Goal: Contribute content: Contribute content

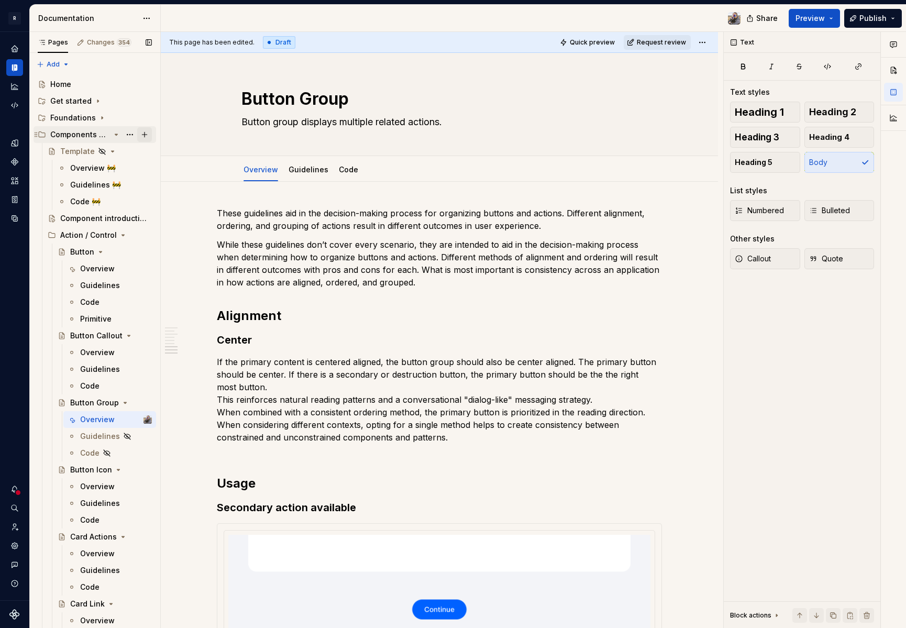
scroll to position [1065, 0]
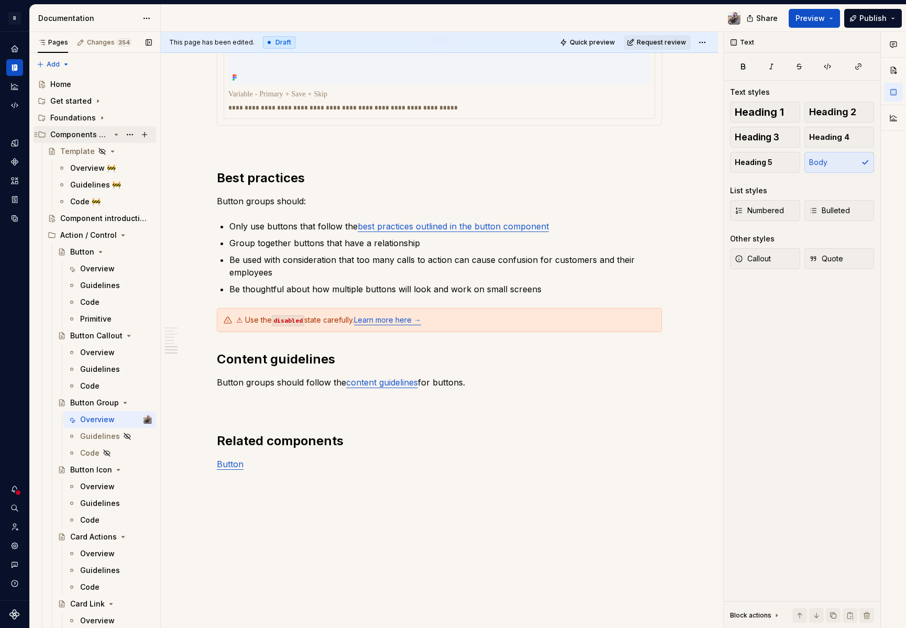
click at [113, 134] on icon "Page tree" at bounding box center [116, 134] width 8 height 8
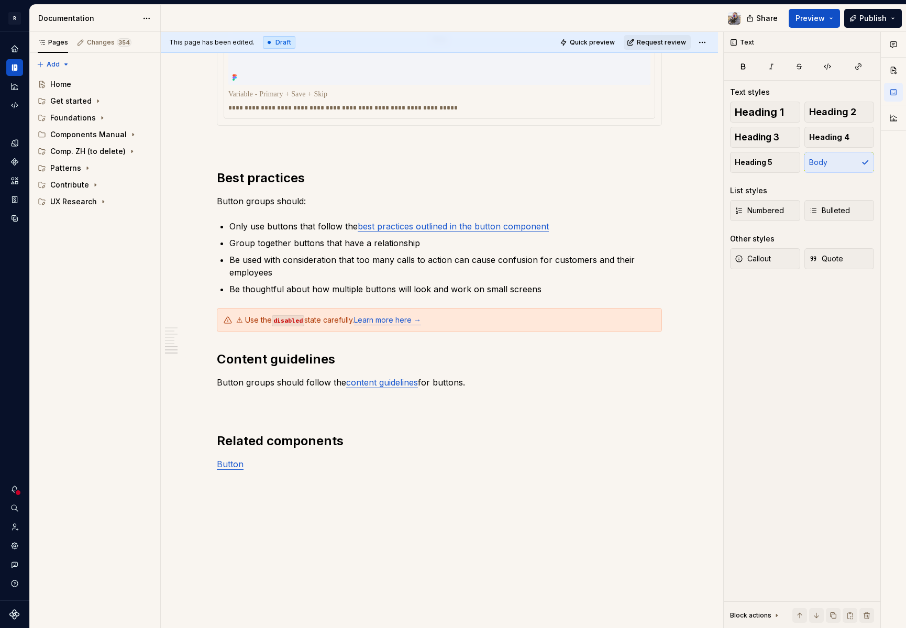
type textarea "*"
click at [274, 93] on p at bounding box center [439, 94] width 422 height 10
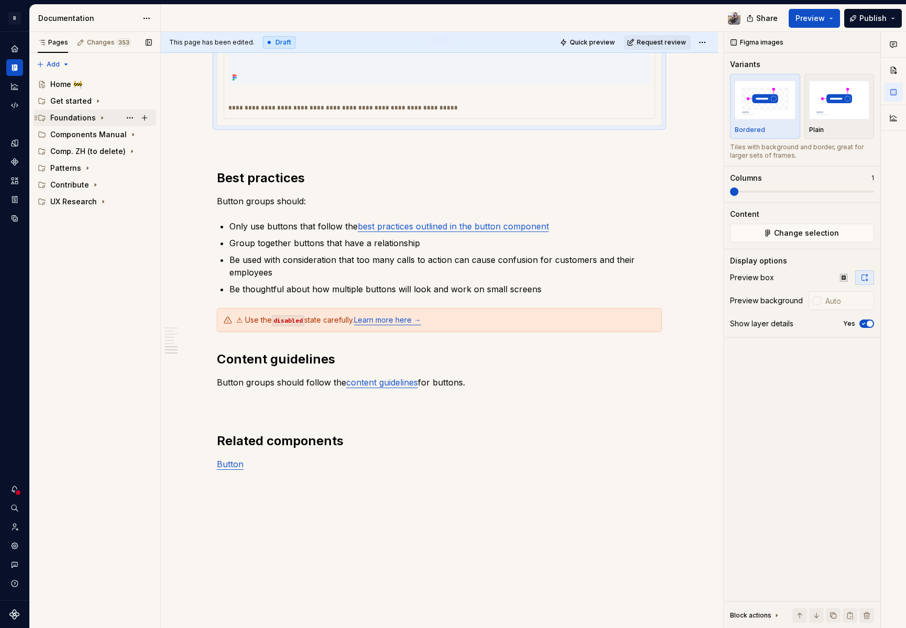
click at [72, 119] on div "Foundations" at bounding box center [73, 118] width 46 height 10
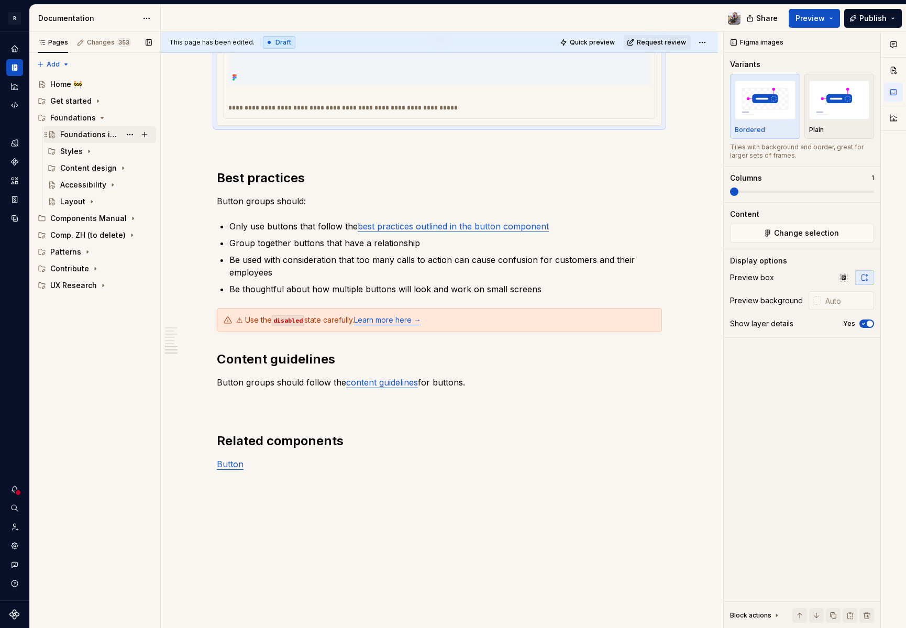
click at [106, 138] on div "Foundations introduction" at bounding box center [90, 134] width 60 height 10
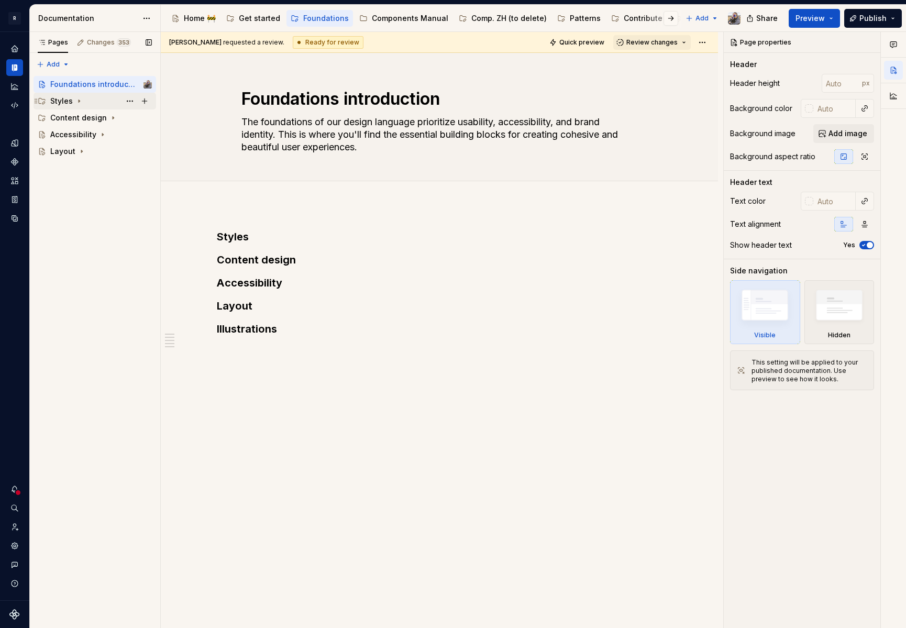
click at [61, 105] on div "Styles" at bounding box center [61, 101] width 23 height 10
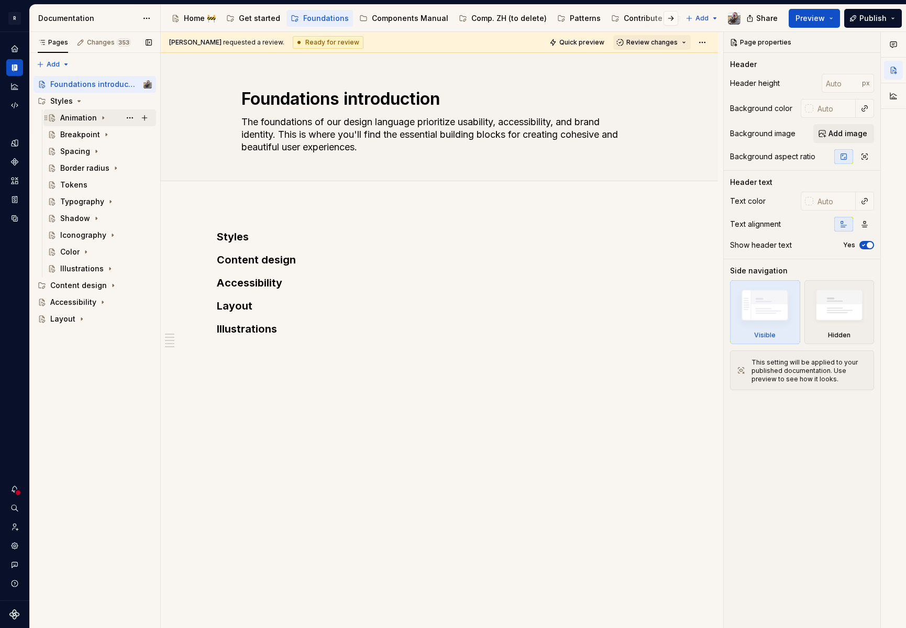
click at [73, 122] on div "Animation" at bounding box center [78, 118] width 37 height 10
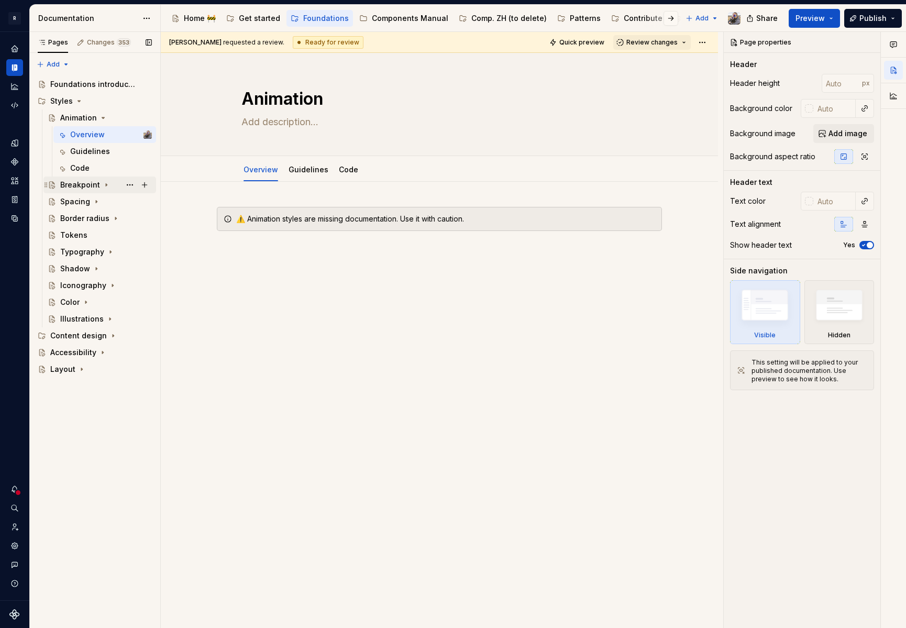
click at [76, 182] on div "Breakpoint" at bounding box center [80, 185] width 40 height 10
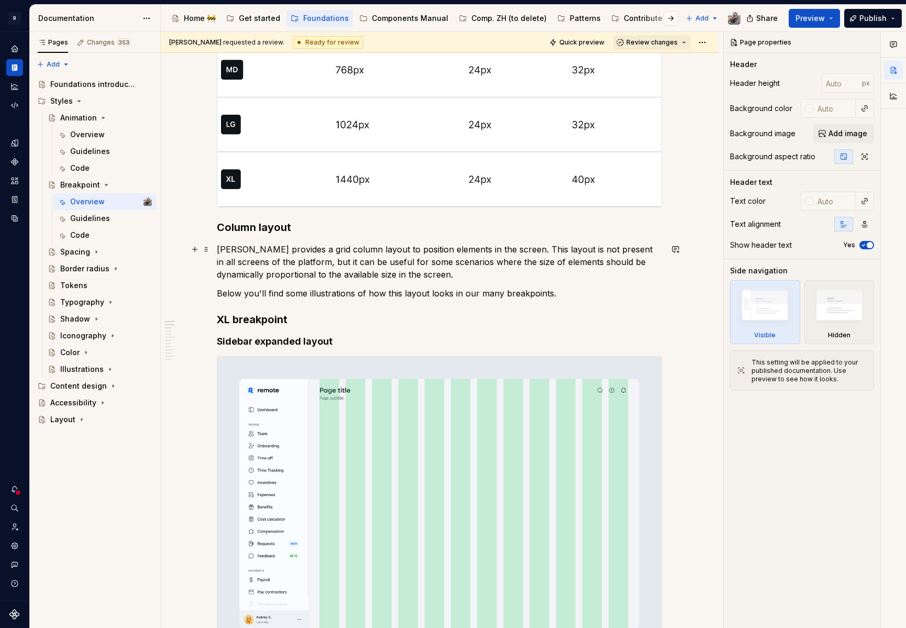
scroll to position [527, 0]
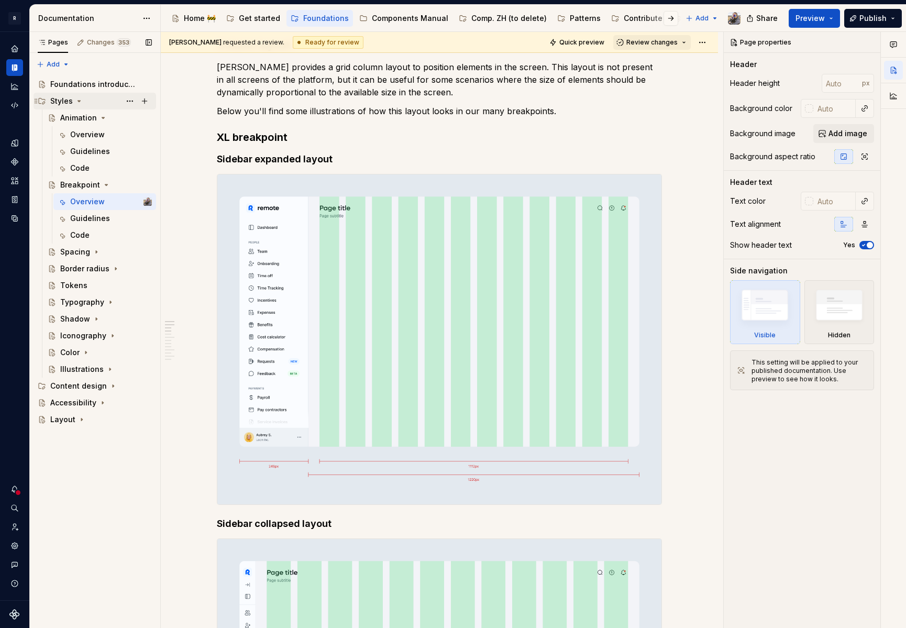
click at [61, 102] on div "Styles" at bounding box center [61, 101] width 23 height 10
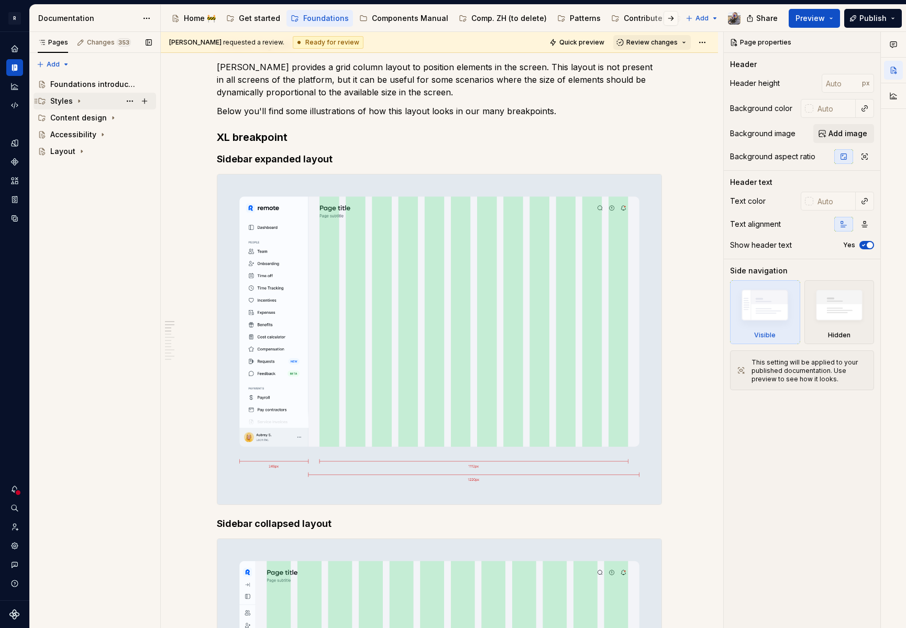
click at [60, 102] on div "Styles" at bounding box center [61, 101] width 23 height 10
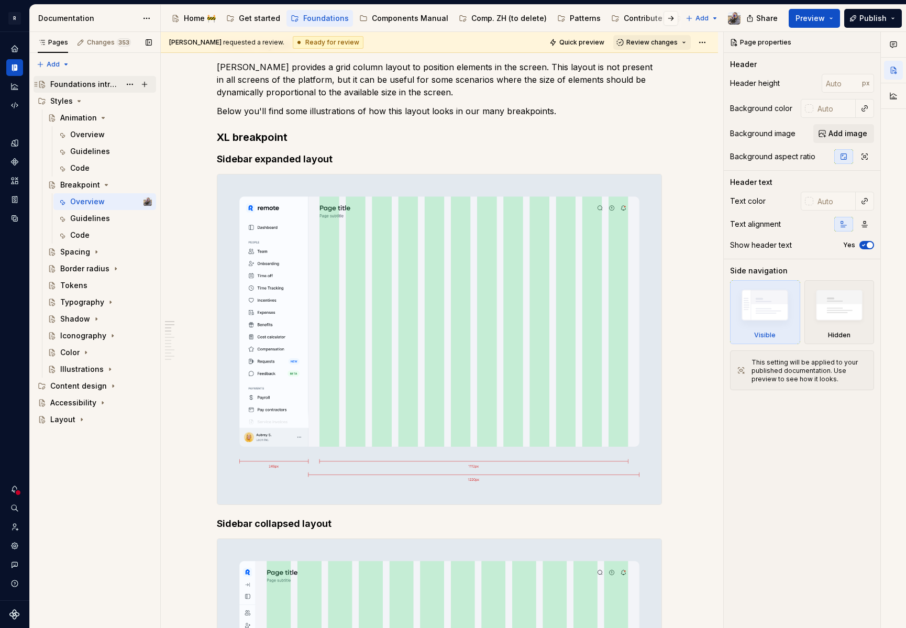
click at [74, 91] on div "Foundations introduction" at bounding box center [101, 84] width 102 height 15
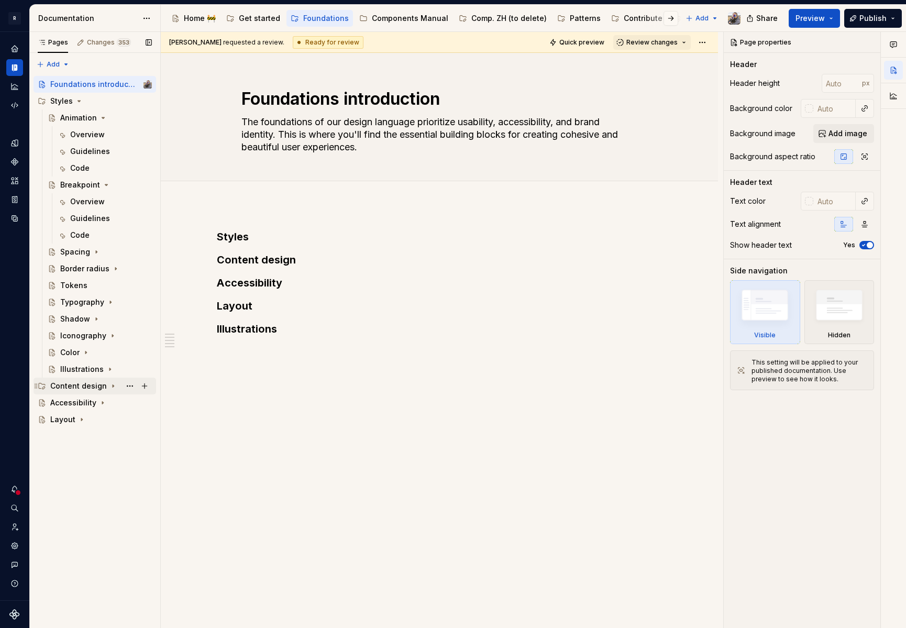
click at [70, 385] on div "Content design" at bounding box center [78, 386] width 57 height 10
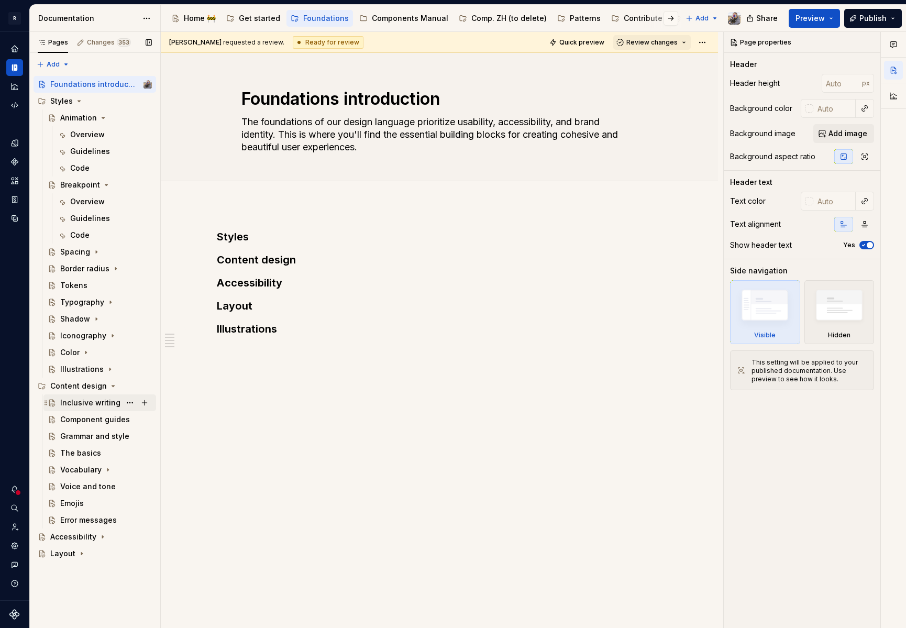
click at [78, 400] on div "Inclusive writing" at bounding box center [90, 403] width 60 height 10
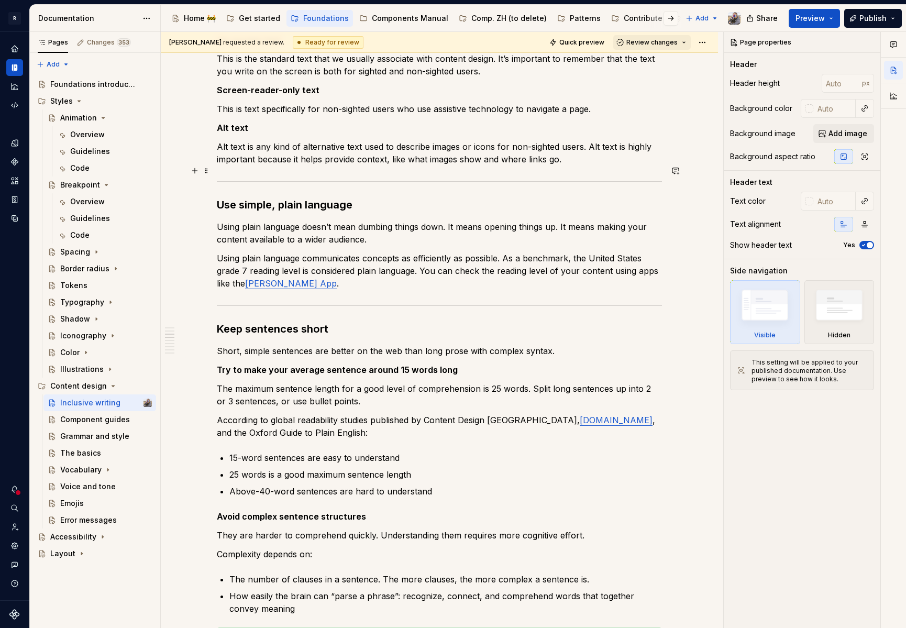
scroll to position [657, 0]
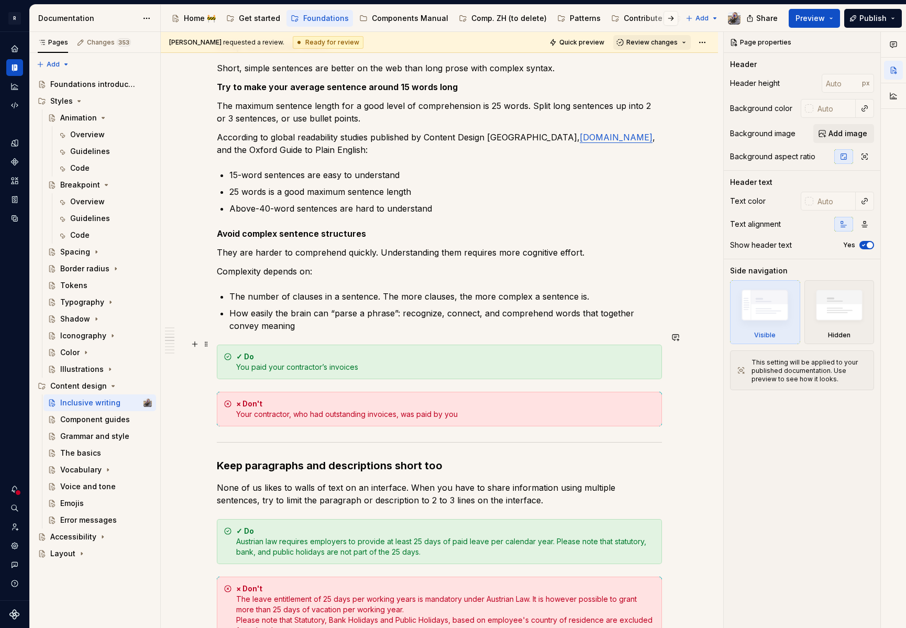
click at [273, 351] on div "✓ Do You paid your contractor’s invoices" at bounding box center [445, 361] width 419 height 21
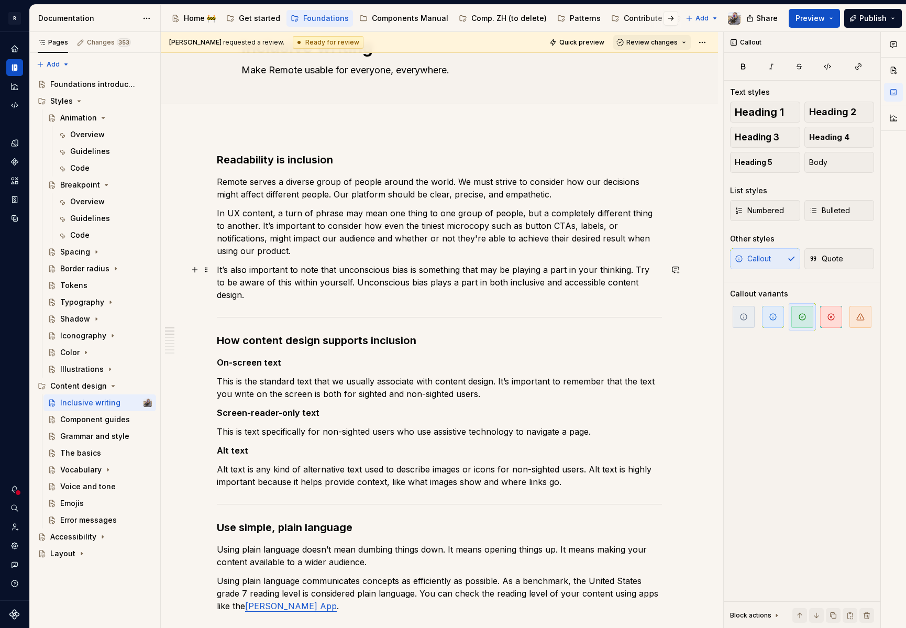
scroll to position [0, 0]
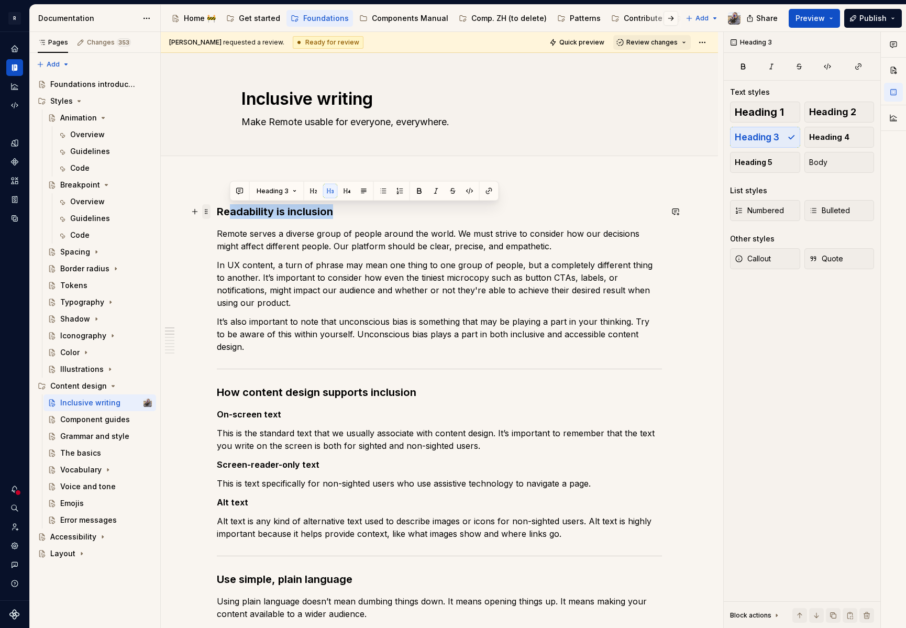
drag, startPoint x: 343, startPoint y: 212, endPoint x: 204, endPoint y: 204, distance: 139.5
drag, startPoint x: 336, startPoint y: 212, endPoint x: 179, endPoint y: 214, distance: 157.1
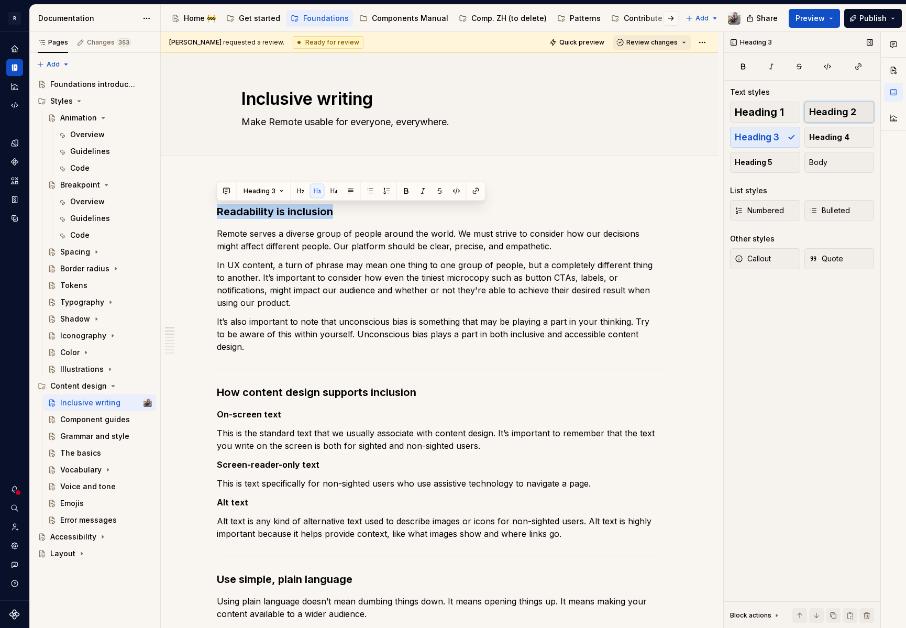
click at [831, 116] on span "Heading 2" at bounding box center [832, 112] width 47 height 10
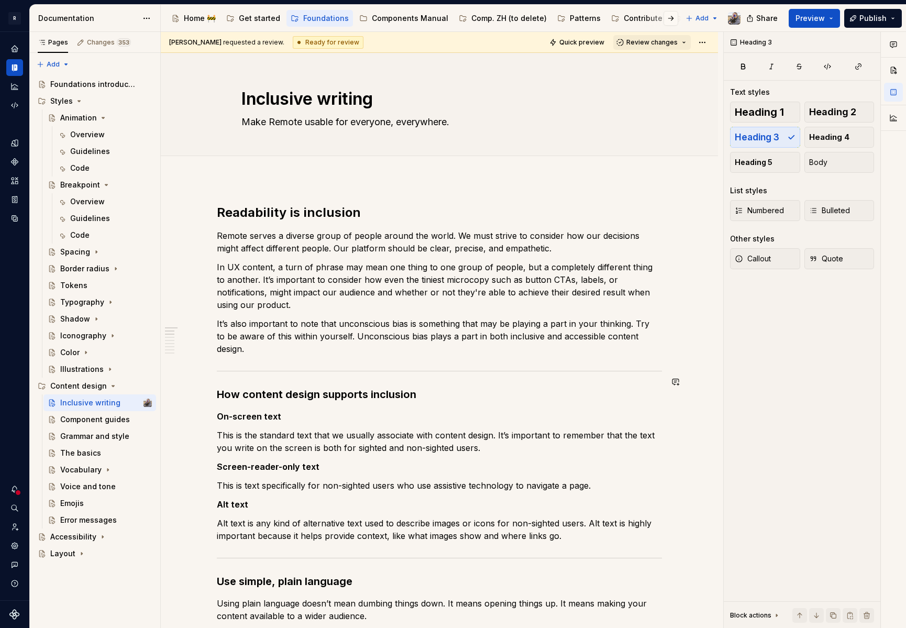
drag, startPoint x: 389, startPoint y: 380, endPoint x: 196, endPoint y: 373, distance: 193.4
click at [271, 363] on span "Heading 3" at bounding box center [260, 361] width 32 height 8
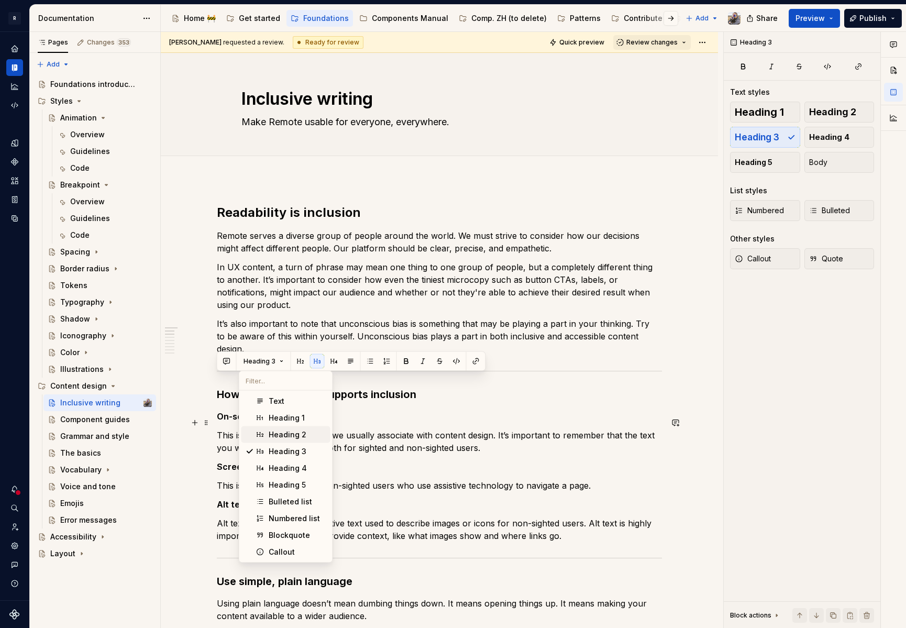
click at [286, 429] on div "Heading 2" at bounding box center [288, 434] width 38 height 10
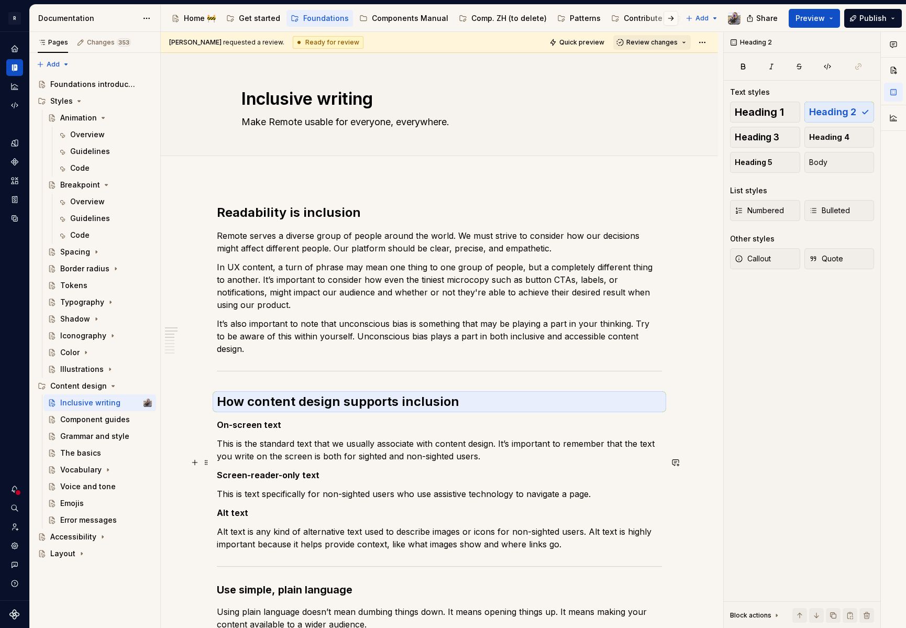
scroll to position [91, 0]
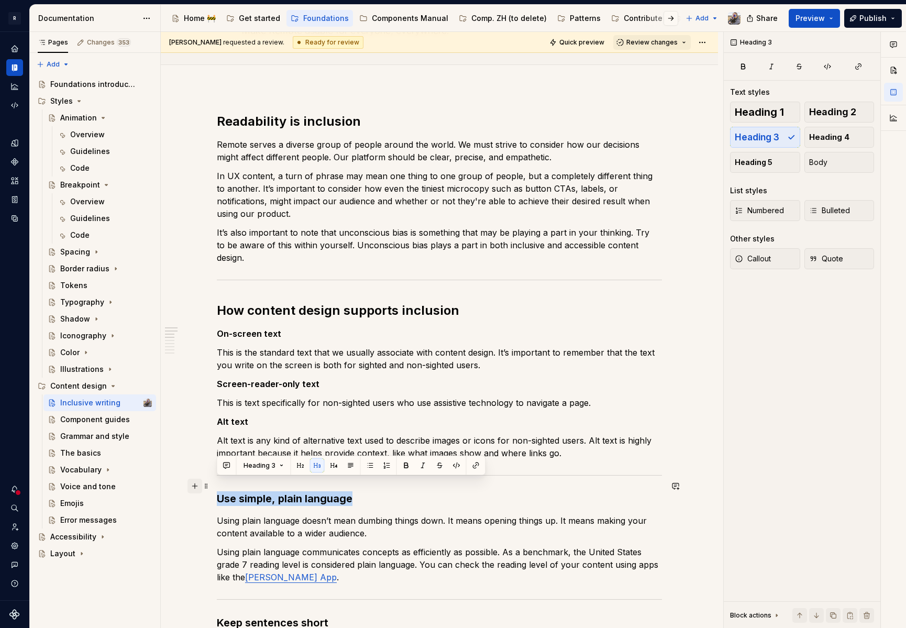
drag, startPoint x: 355, startPoint y: 490, endPoint x: 190, endPoint y: 482, distance: 165.7
click at [301, 463] on button "button" at bounding box center [300, 465] width 15 height 15
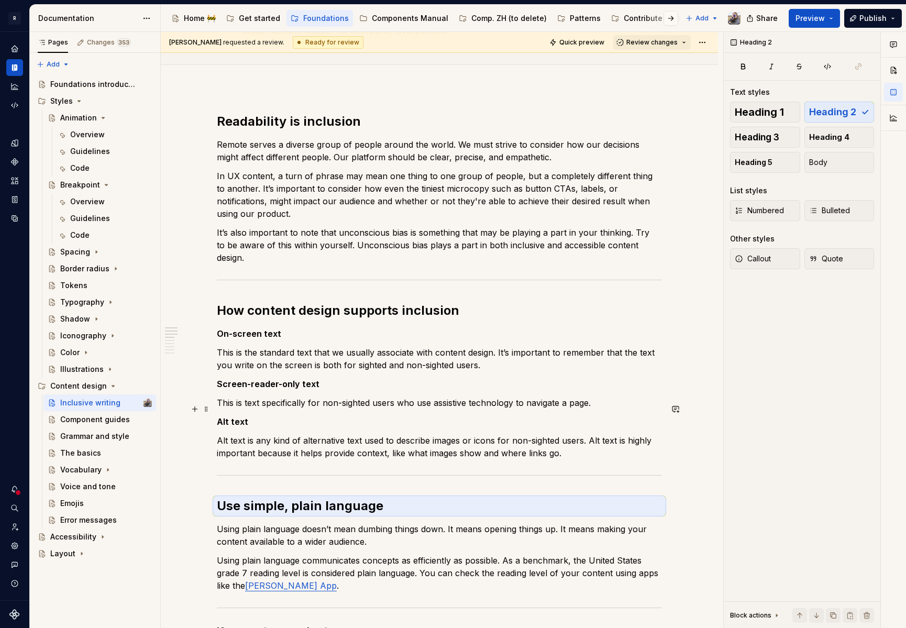
scroll to position [273, 0]
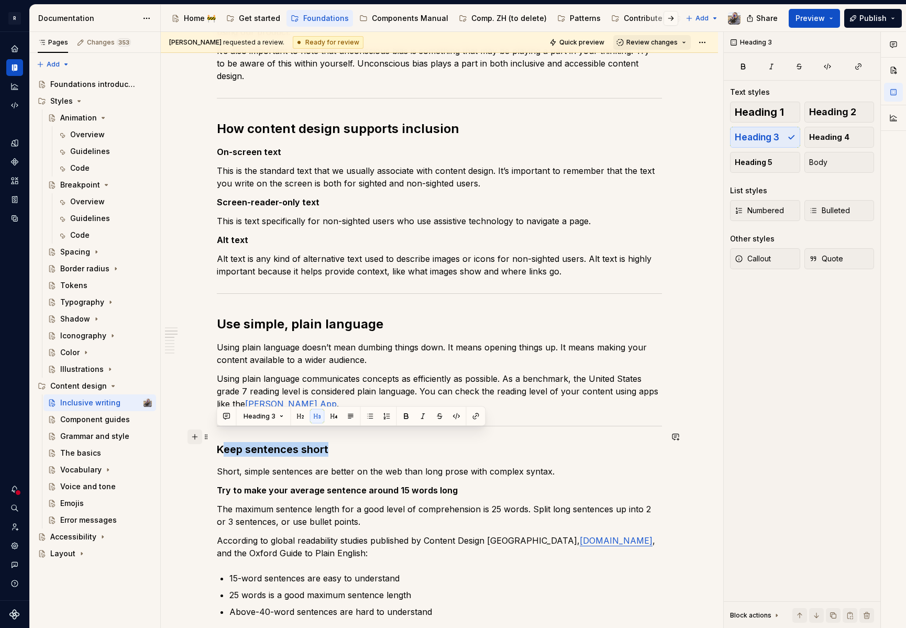
drag, startPoint x: 339, startPoint y: 437, endPoint x: 201, endPoint y: 434, distance: 138.3
click at [302, 418] on button "button" at bounding box center [307, 416] width 15 height 15
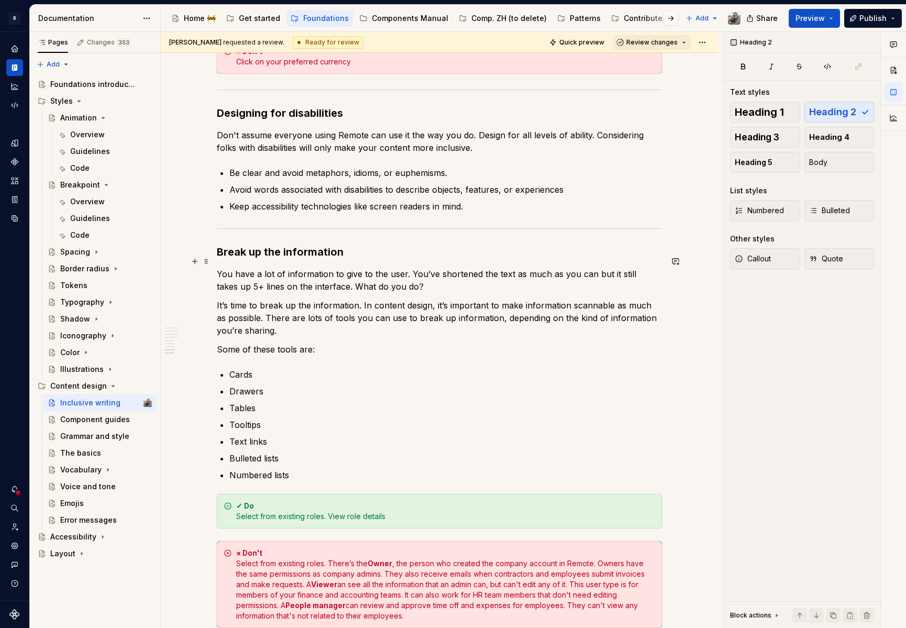
scroll to position [1567, 0]
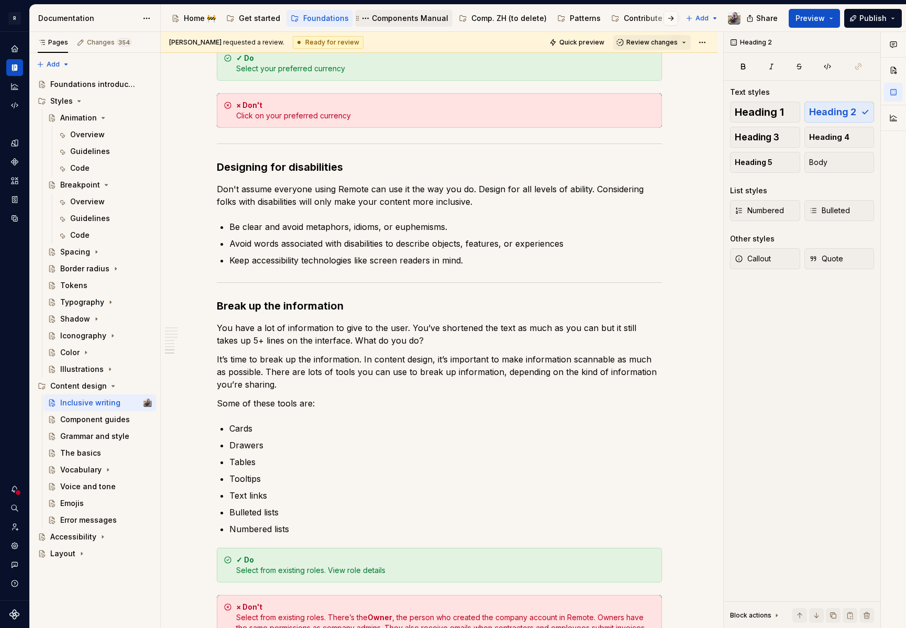
click at [416, 22] on div "Components Manual" at bounding box center [410, 18] width 76 height 10
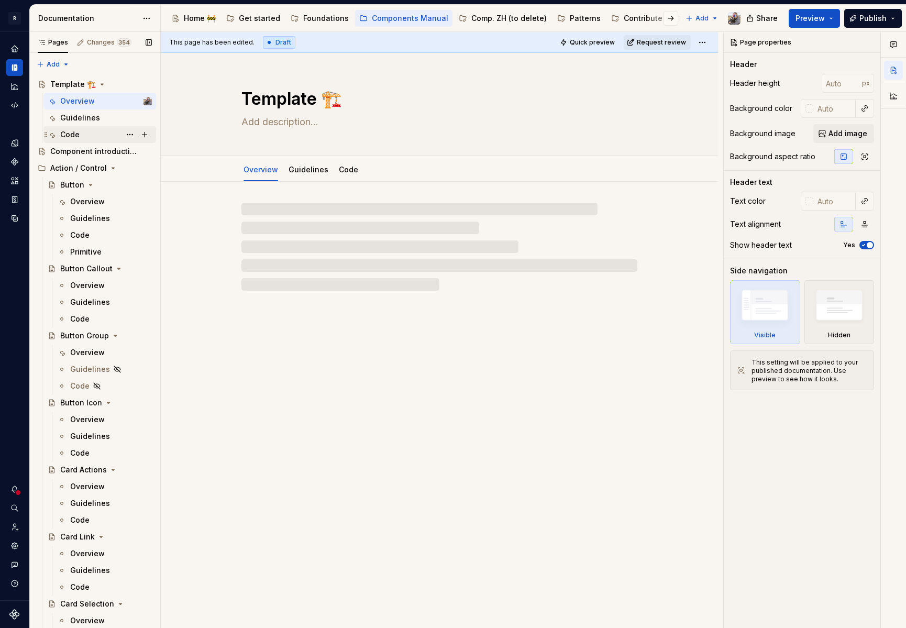
scroll to position [6, 0]
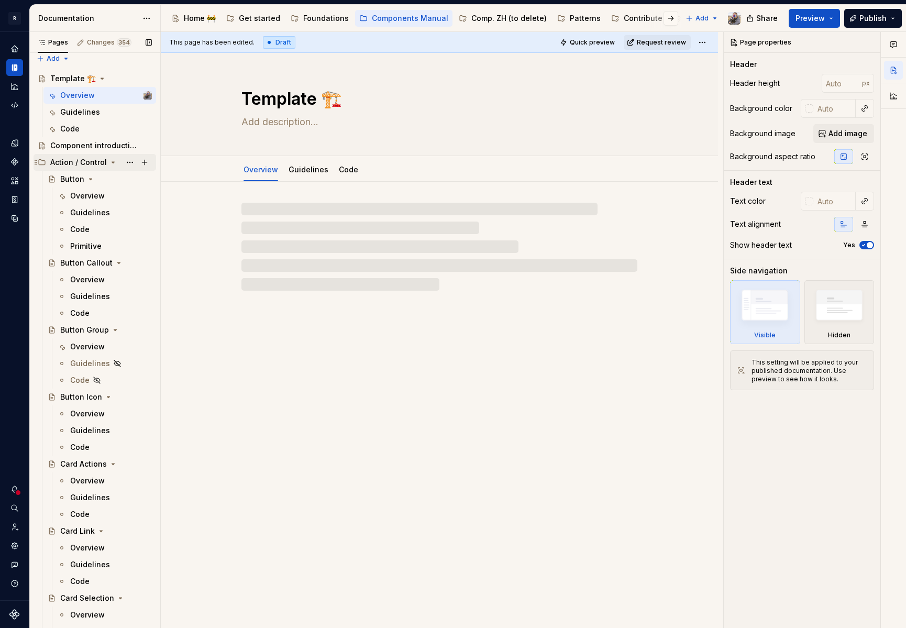
click at [113, 161] on icon "Page tree" at bounding box center [113, 162] width 8 height 8
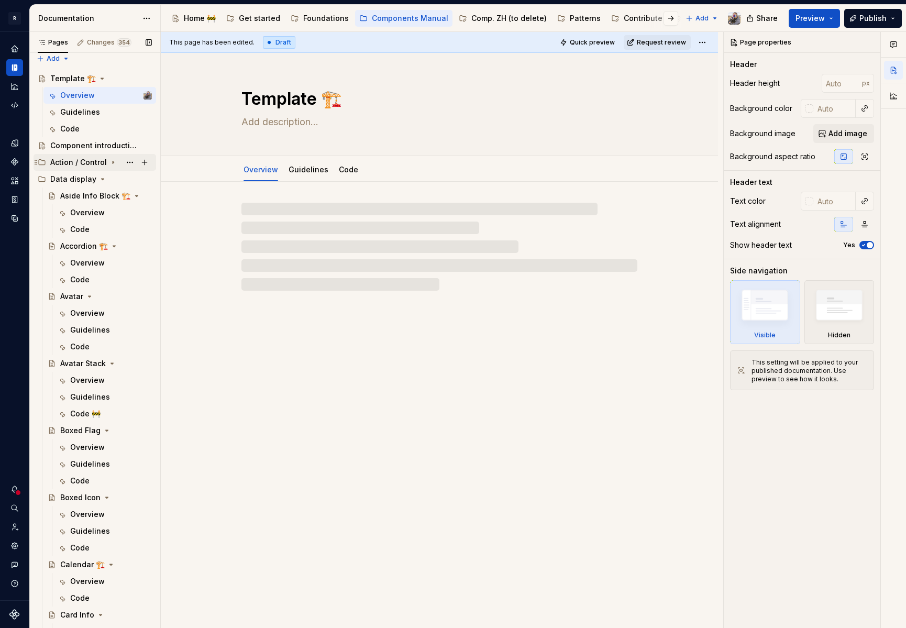
click at [113, 162] on icon "Page tree" at bounding box center [113, 162] width 1 height 3
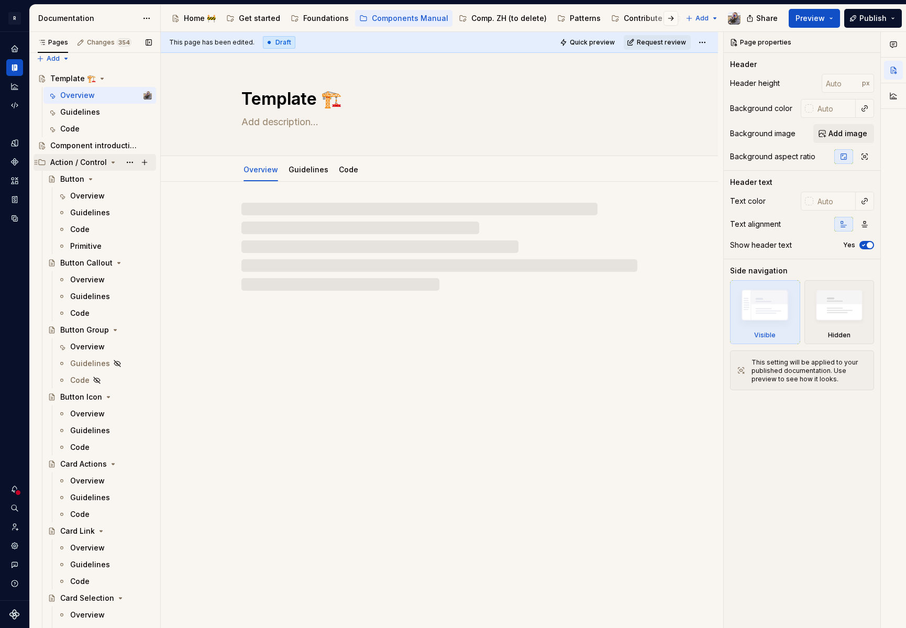
click at [112, 162] on icon "Page tree" at bounding box center [113, 162] width 3 height 1
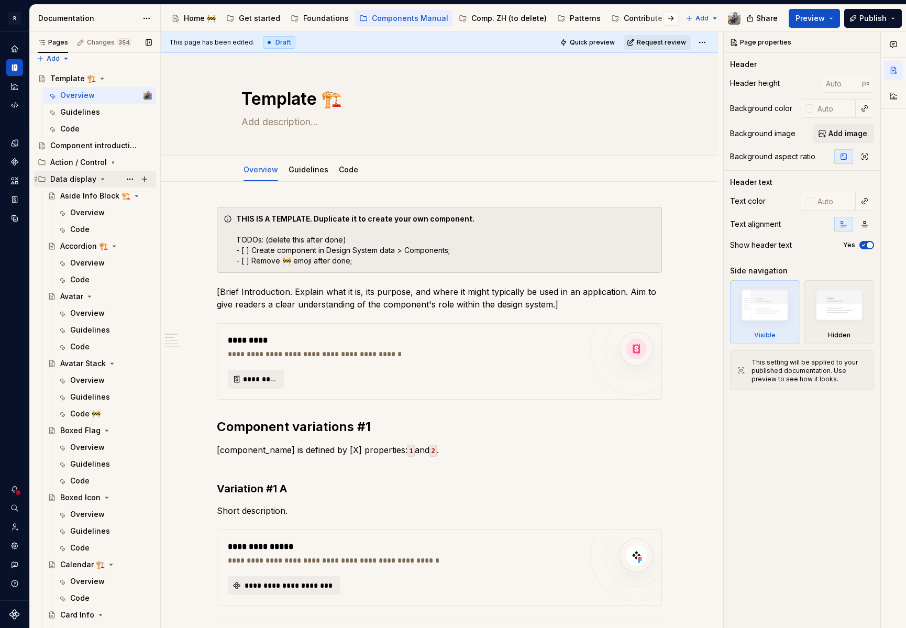
click at [98, 178] on icon "Page tree" at bounding box center [102, 179] width 8 height 8
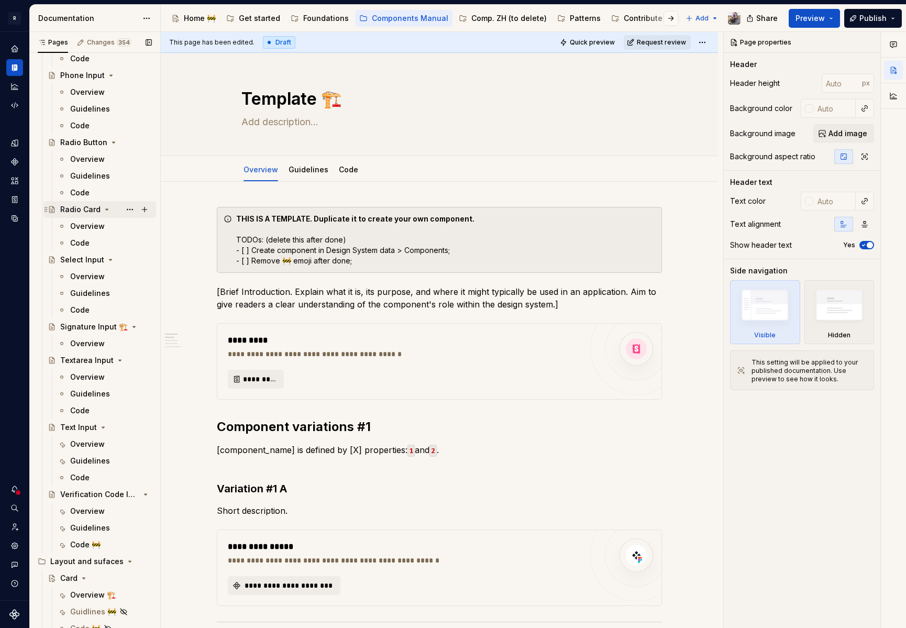
scroll to position [991, 0]
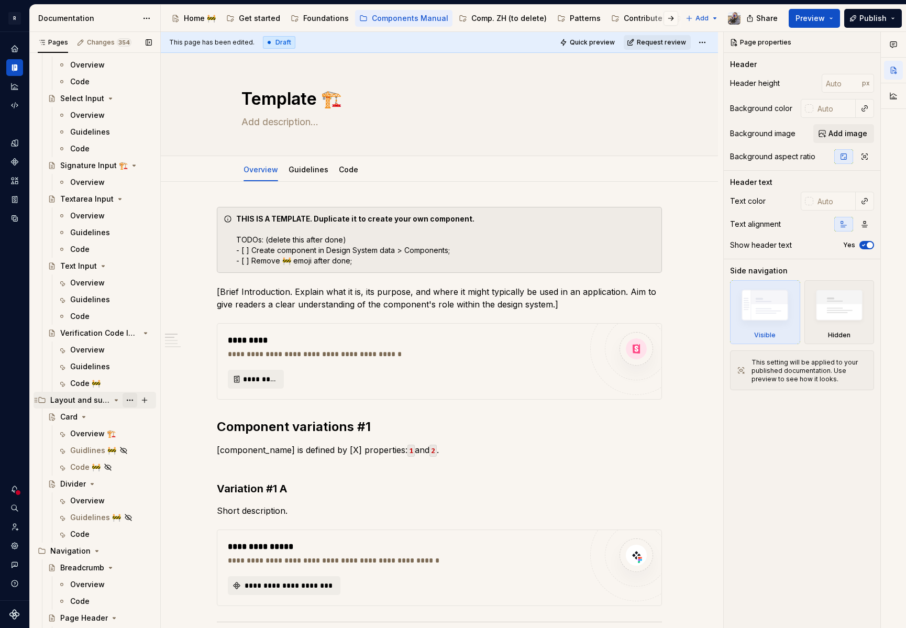
click at [124, 398] on button "Page tree" at bounding box center [130, 400] width 15 height 15
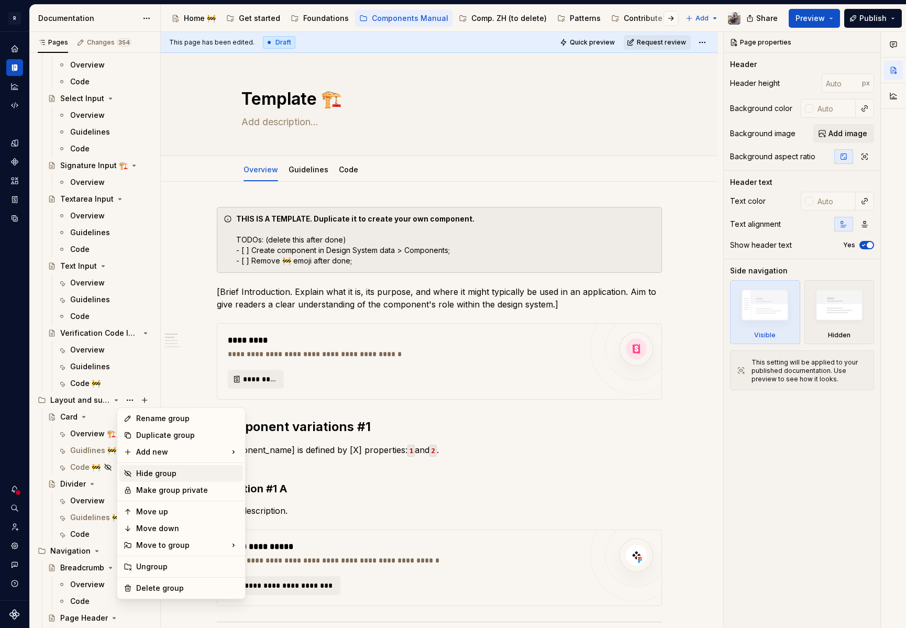
click at [163, 470] on div "Hide group" at bounding box center [187, 473] width 103 height 10
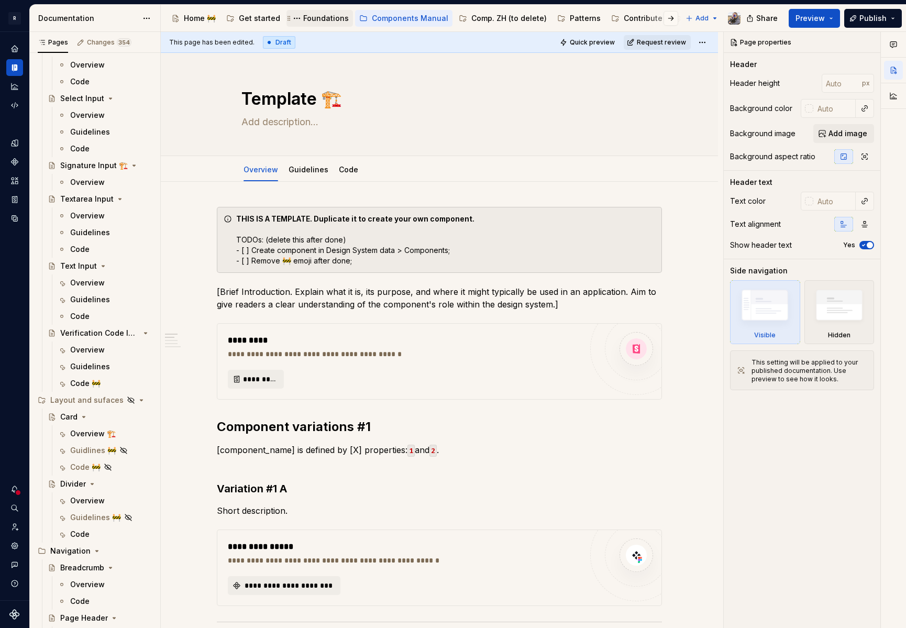
click at [321, 17] on div "Foundations" at bounding box center [326, 18] width 46 height 10
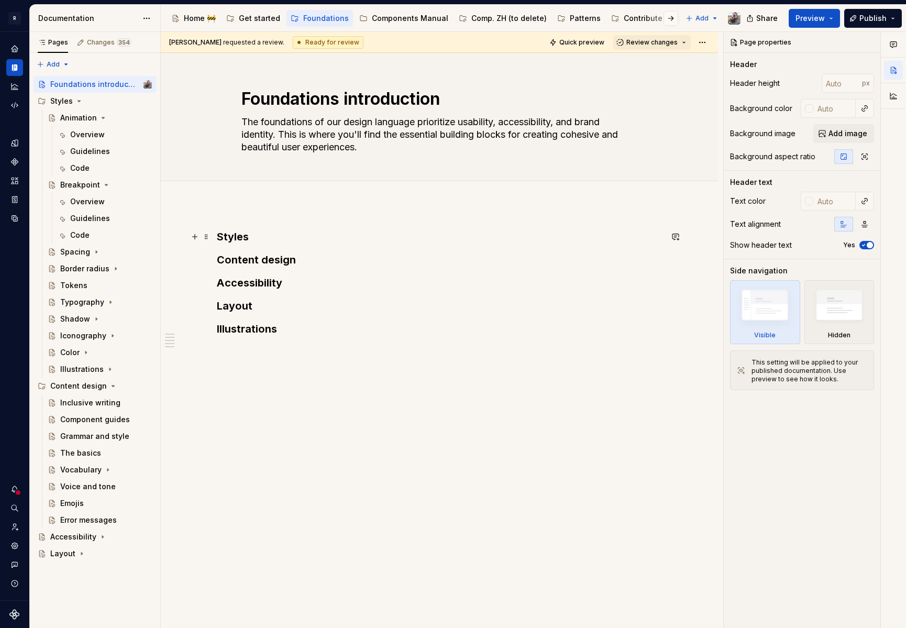
click at [252, 235] on h3 "Styles" at bounding box center [439, 236] width 445 height 15
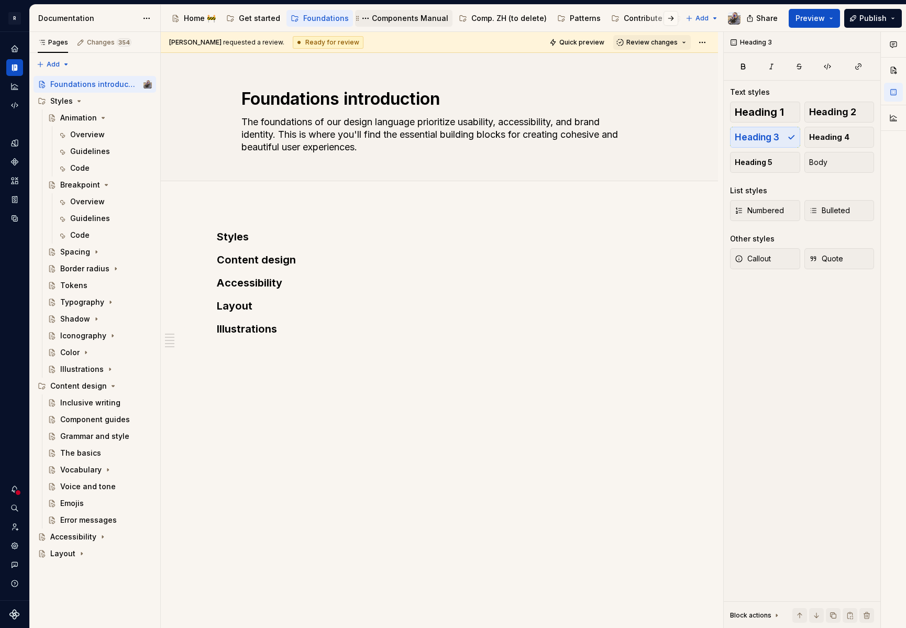
click at [395, 20] on div "Components Manual" at bounding box center [410, 18] width 76 height 10
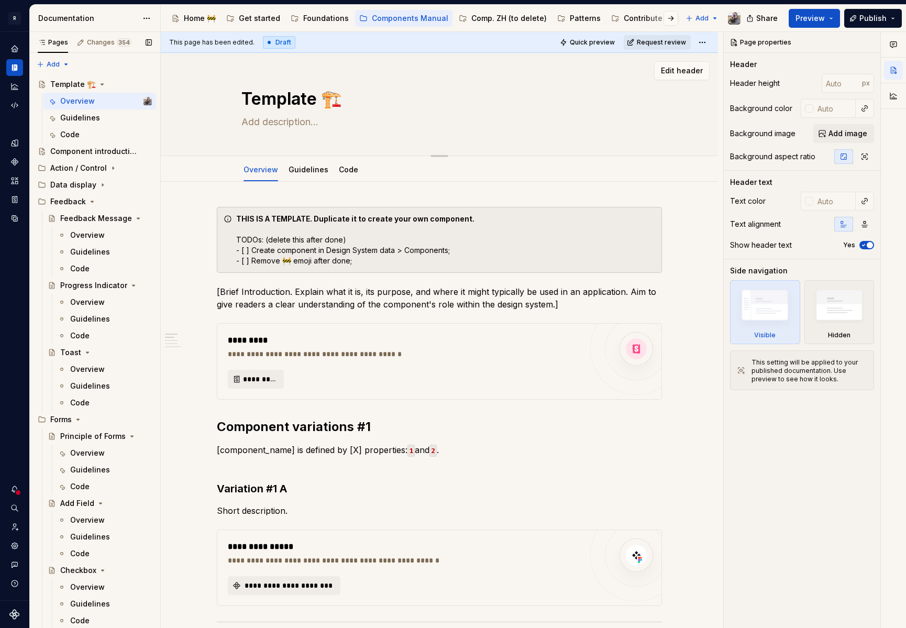
click at [82, 152] on div "Component introduction" at bounding box center [93, 151] width 86 height 10
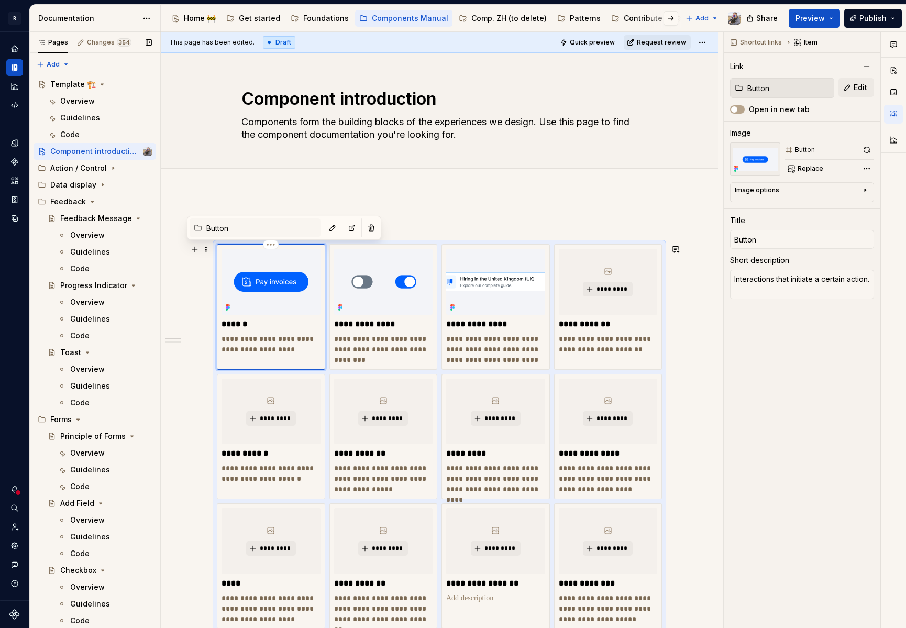
click at [221, 249] on div "**********" at bounding box center [271, 307] width 108 height 126
click at [393, 279] on img at bounding box center [383, 282] width 99 height 66
type textarea "*"
type input "Toggle"
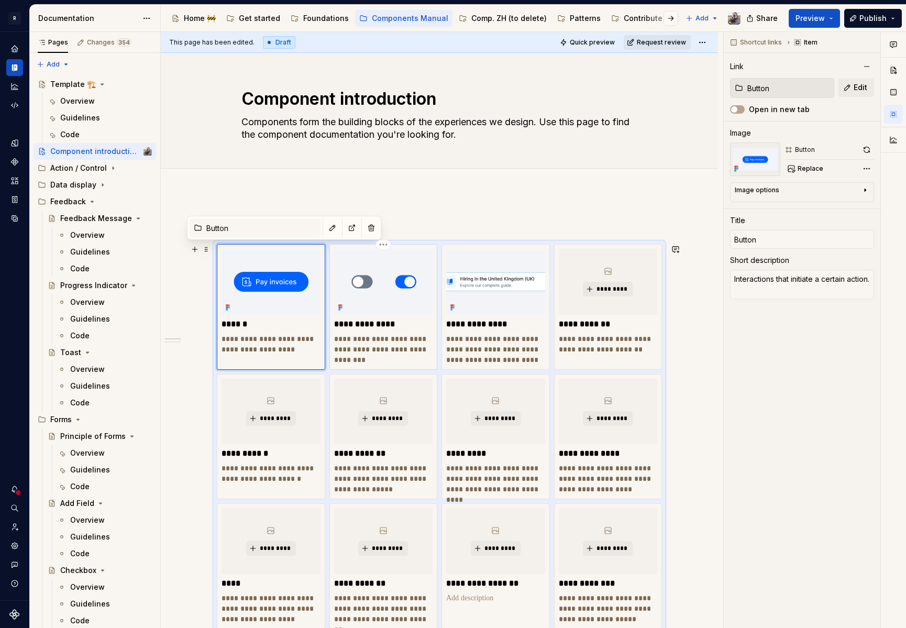
type input "Button Callout"
type textarea "Interactions designed for yes/no and true/false scenarios."
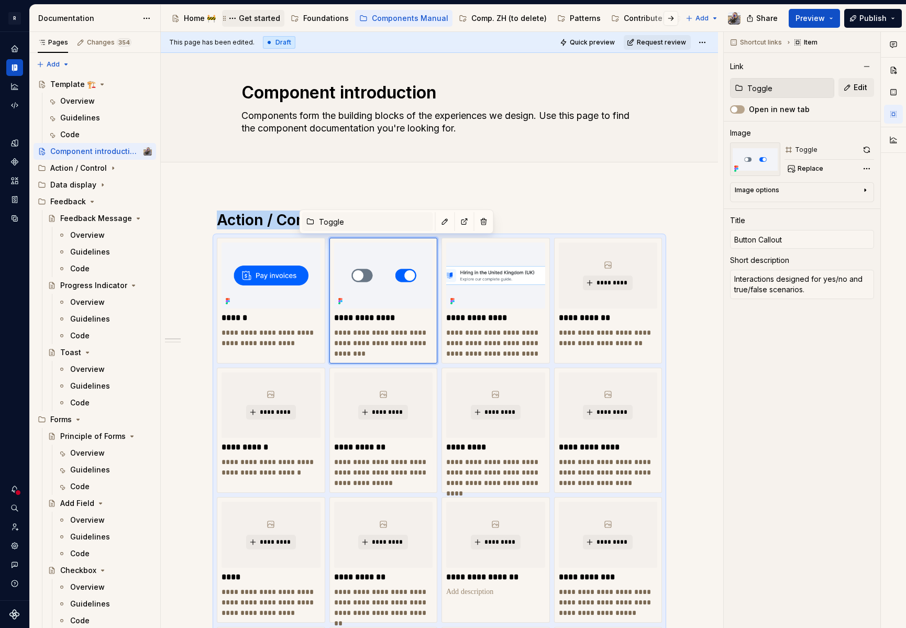
scroll to position [7, 0]
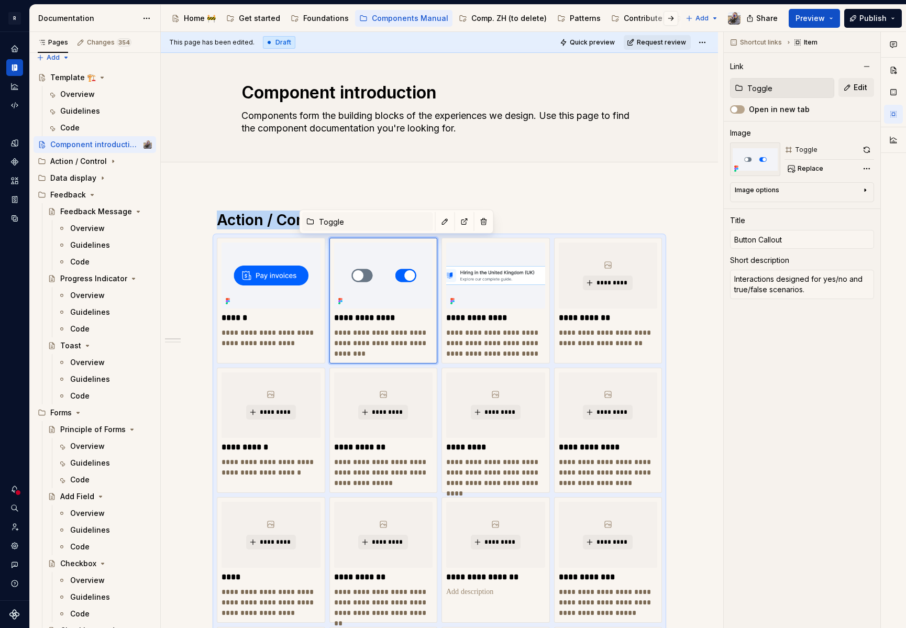
click at [303, 16] on div "Foundations" at bounding box center [326, 18] width 46 height 10
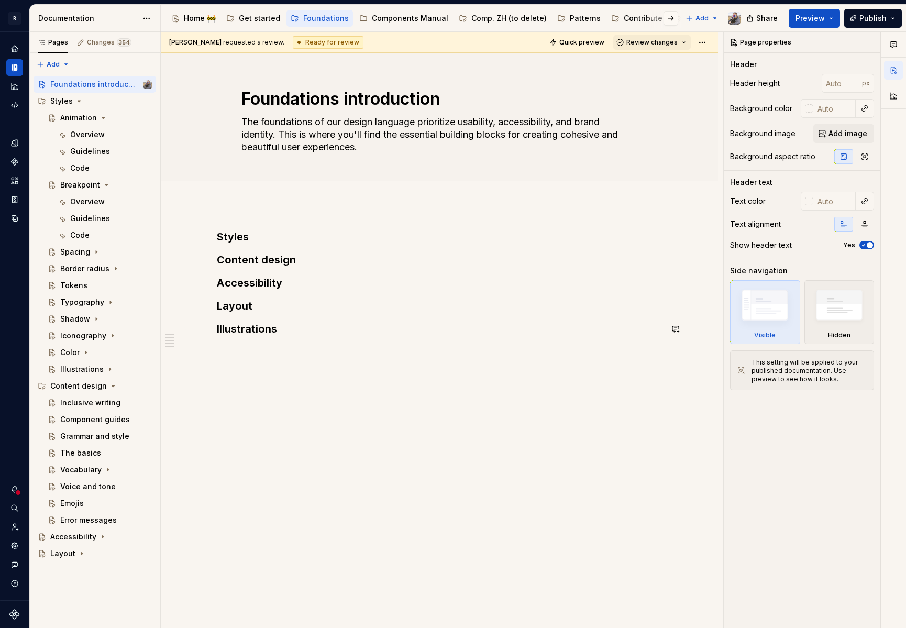
type textarea "*"
click at [437, 374] on div "Styles Content design Accessibility Layout Illustrations" at bounding box center [439, 370] width 557 height 333
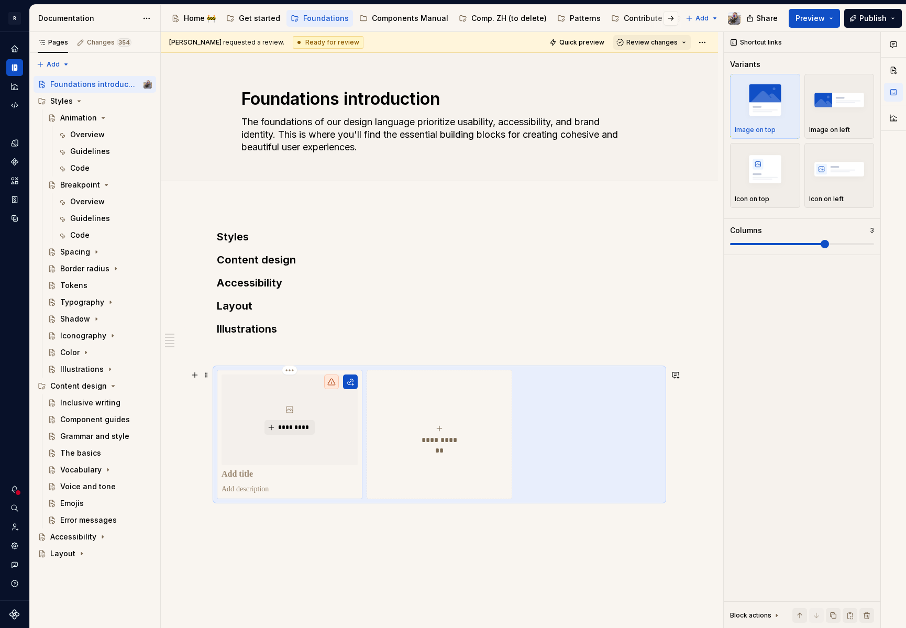
click at [296, 440] on div "*********" at bounding box center [290, 419] width 136 height 91
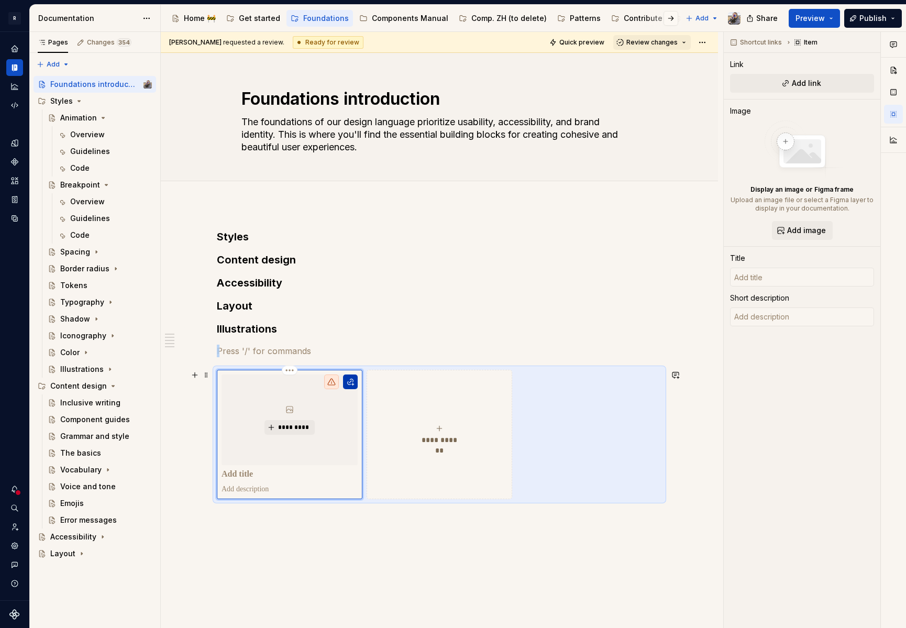
click at [352, 381] on button "button" at bounding box center [350, 381] width 15 height 15
type textarea "*"
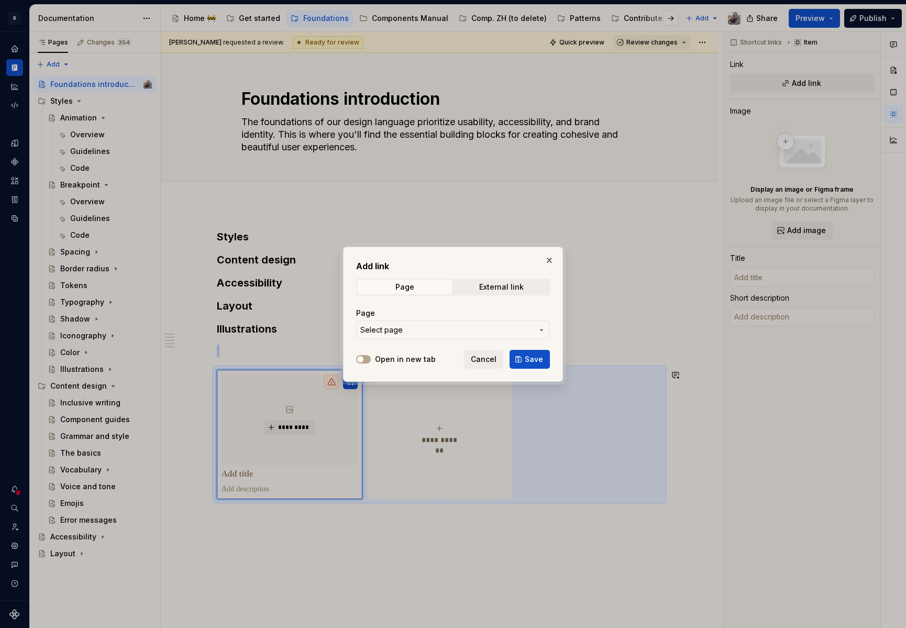
click at [418, 326] on span "Select page" at bounding box center [446, 330] width 173 height 10
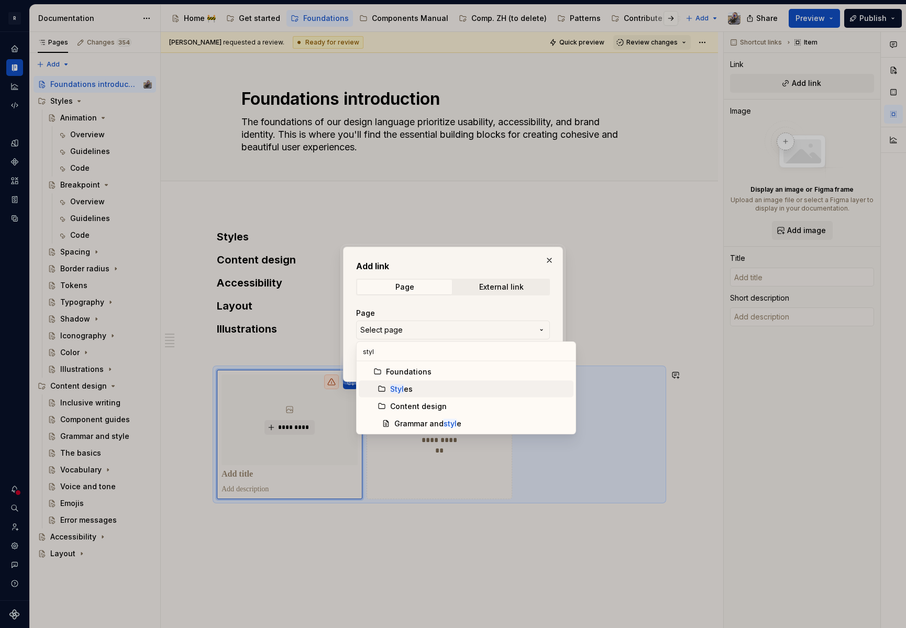
type input "styl"
click at [403, 385] on div "Styl es" at bounding box center [401, 389] width 23 height 10
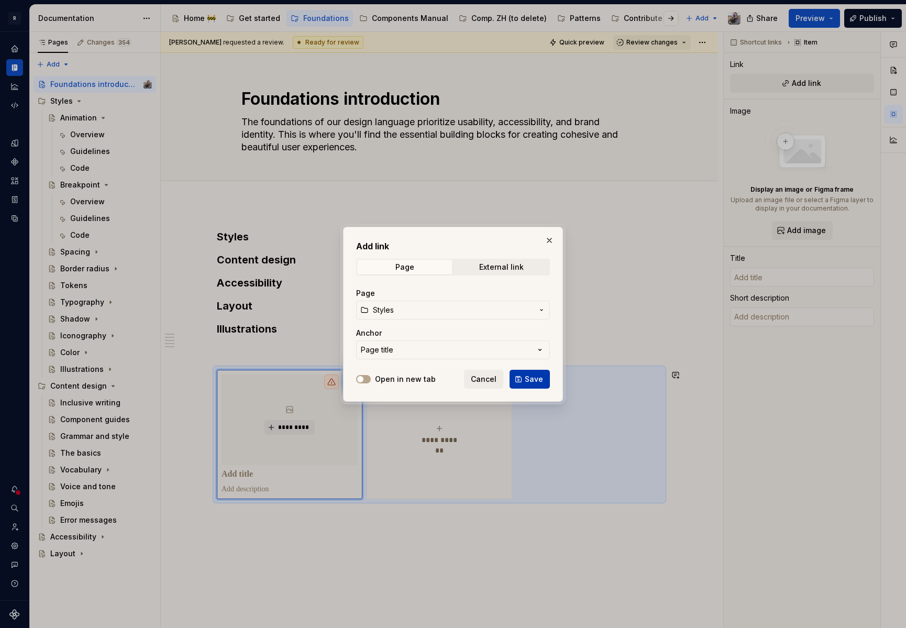
click at [537, 378] on span "Save" at bounding box center [534, 379] width 18 height 10
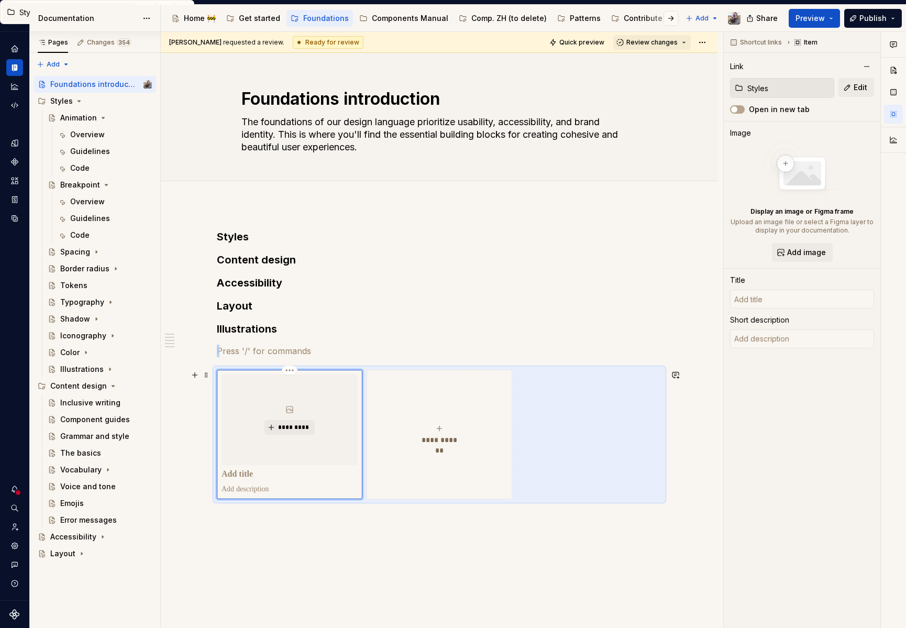
click at [286, 480] on div "*********" at bounding box center [290, 434] width 136 height 120
type textarea "*"
type input "Styles"
click at [428, 467] on button "**********" at bounding box center [440, 434] width 146 height 129
type textarea "*"
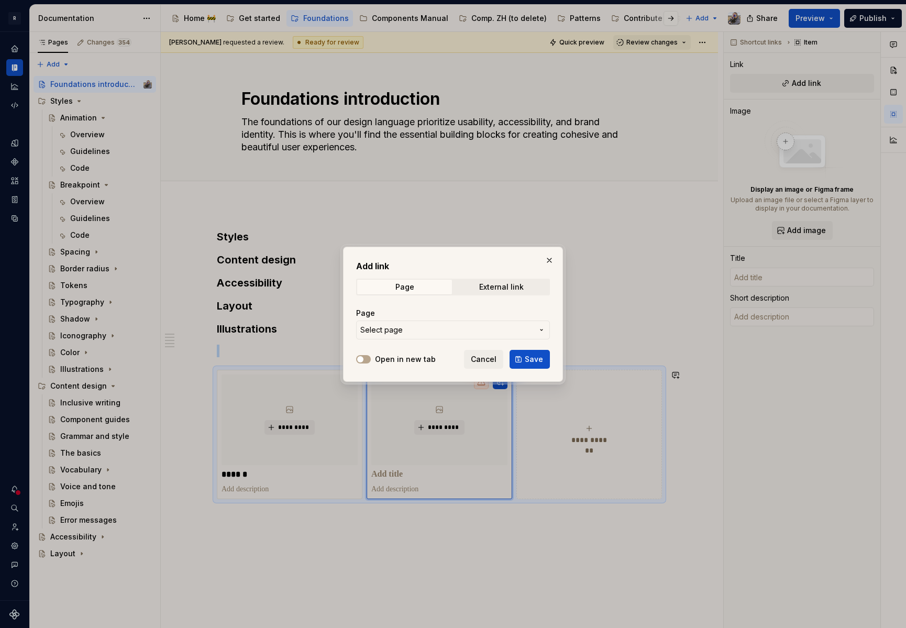
click at [467, 333] on span "Select page" at bounding box center [446, 330] width 173 height 10
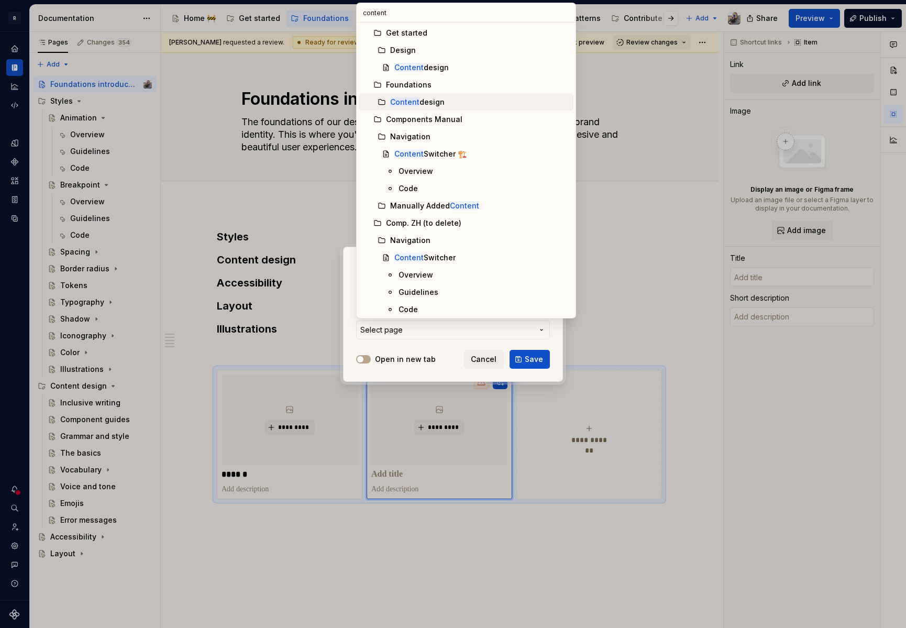
type input "content"
click at [443, 98] on div "Content design" at bounding box center [417, 102] width 54 height 10
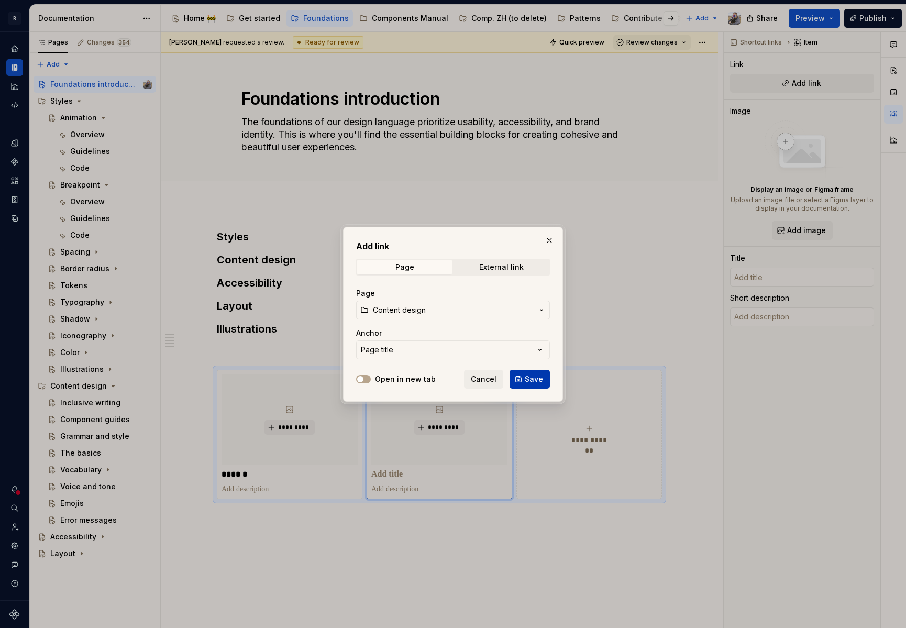
click at [529, 378] on span "Save" at bounding box center [534, 379] width 18 height 10
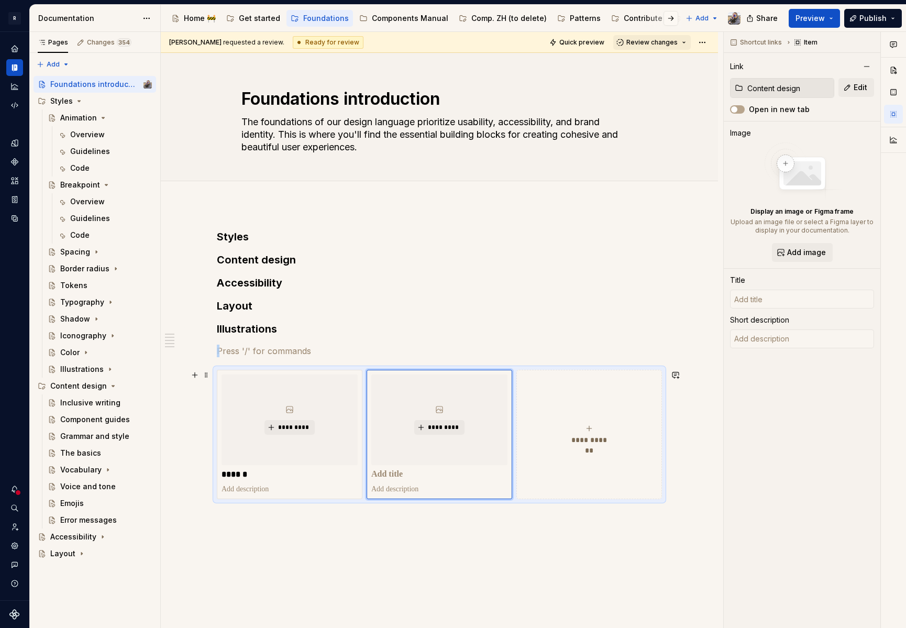
type textarea "*"
type input "Content design"
click at [572, 481] on button "**********" at bounding box center [589, 434] width 146 height 129
type textarea "*"
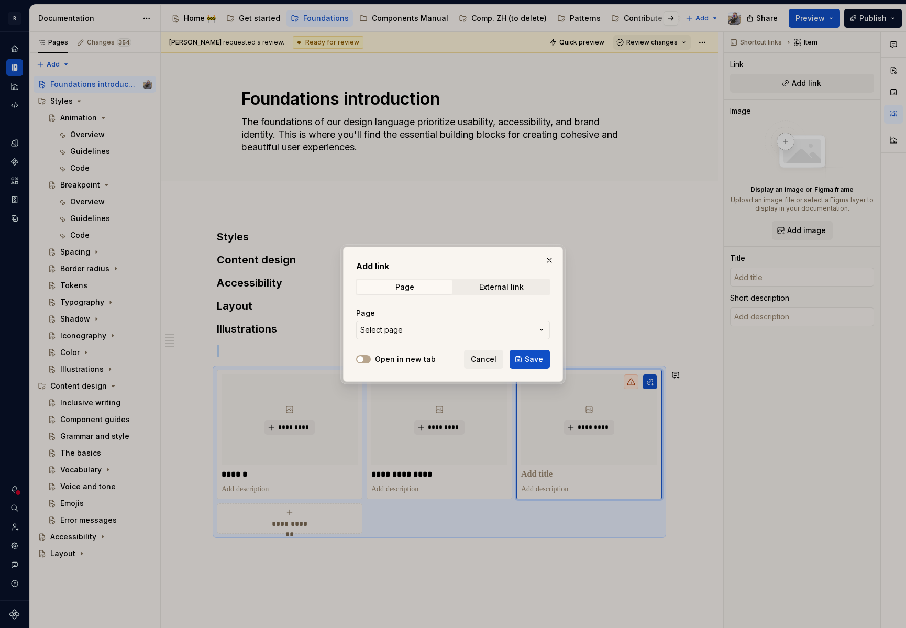
click at [429, 329] on span "Select page" at bounding box center [446, 330] width 173 height 10
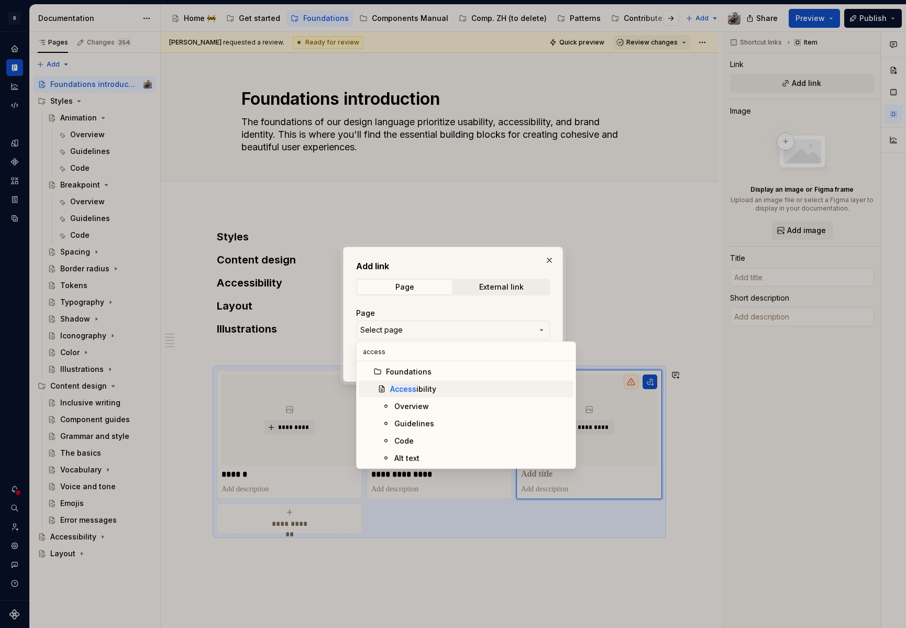
type input "access"
click at [440, 387] on div "Access ibility" at bounding box center [479, 389] width 179 height 10
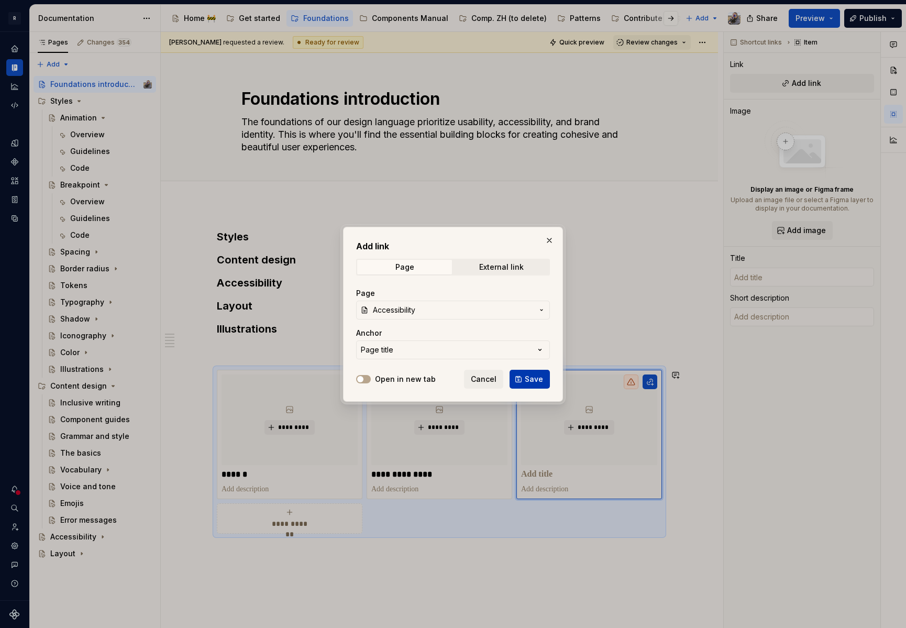
click at [531, 374] on span "Save" at bounding box center [534, 379] width 18 height 10
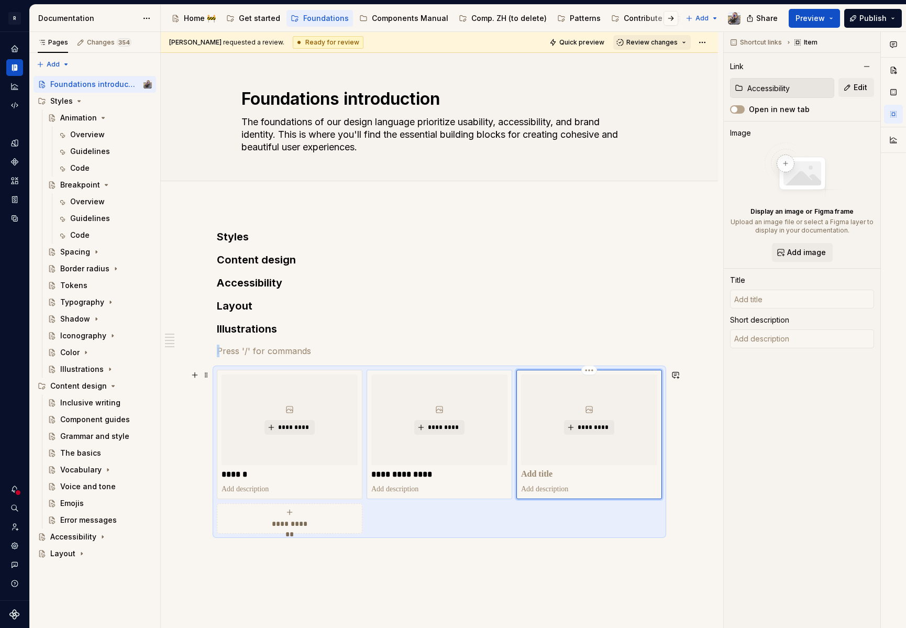
type textarea "*"
type input "Accessibility"
type textarea "Accessibility is caring about people. The web is awesome and everyone should be…"
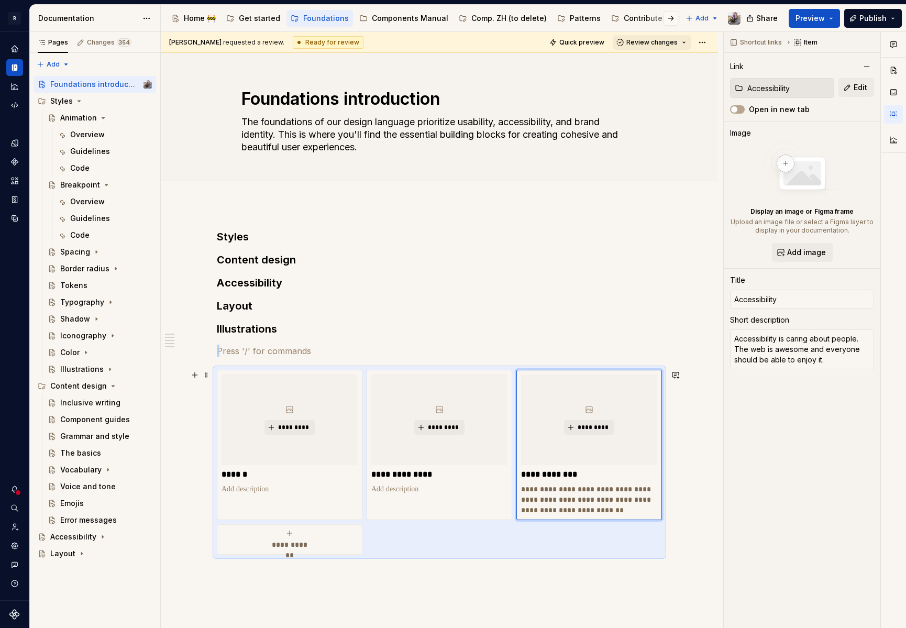
click at [294, 537] on div "**********" at bounding box center [290, 539] width 136 height 21
type textarea "*"
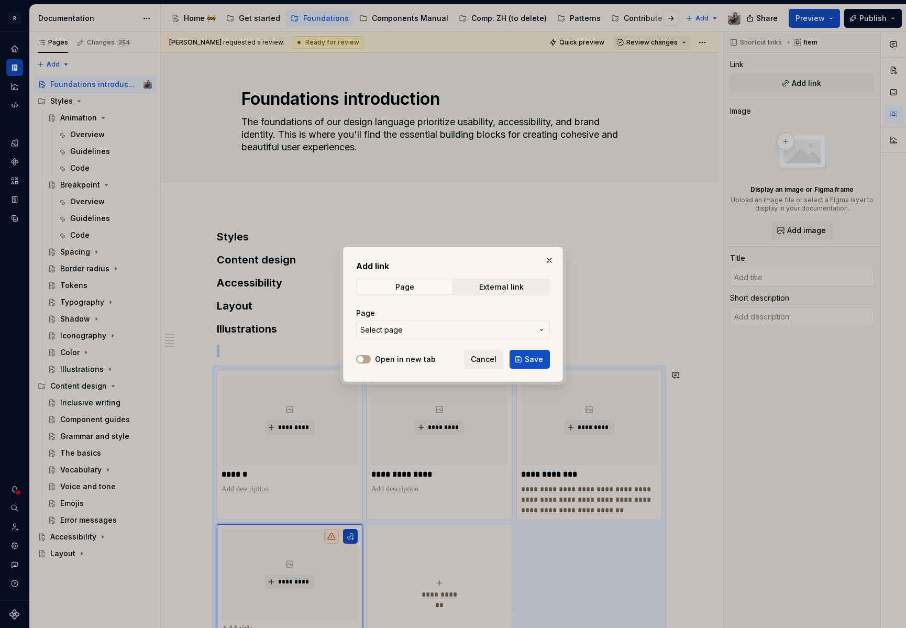
click at [492, 325] on span "Select page" at bounding box center [446, 330] width 173 height 10
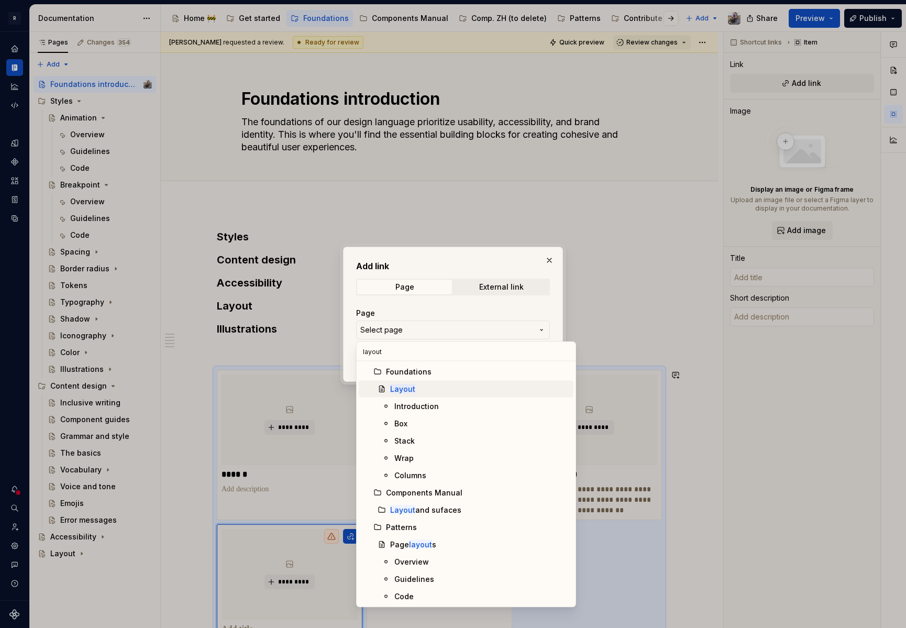
type input "layout"
click at [424, 389] on div "Layout" at bounding box center [479, 389] width 179 height 10
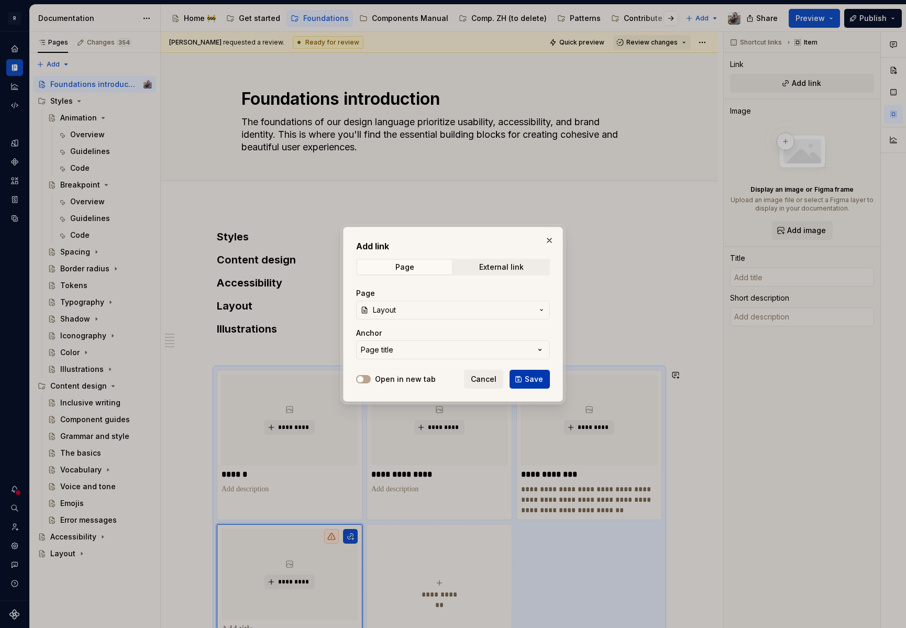
click at [530, 376] on span "Save" at bounding box center [534, 379] width 18 height 10
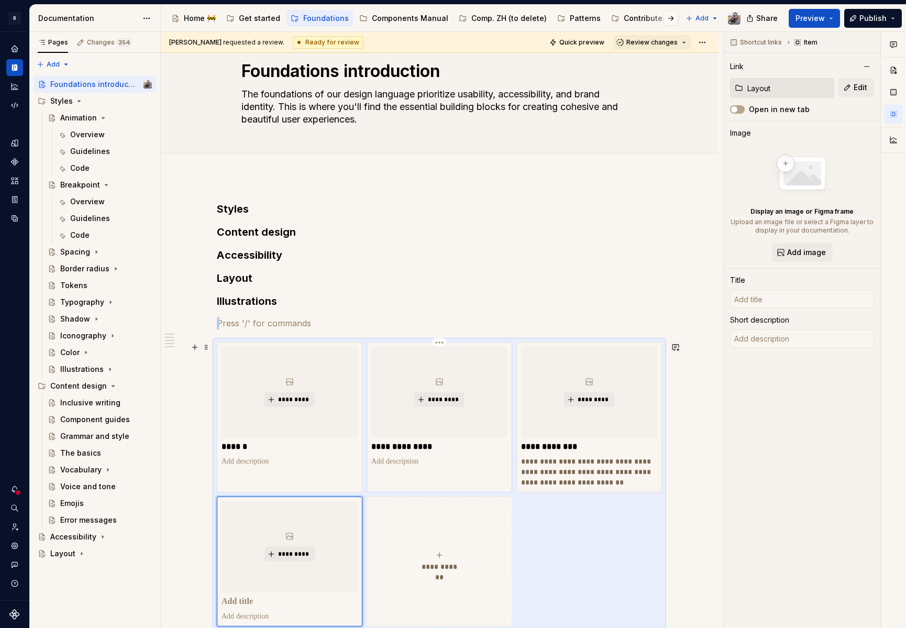
type textarea "*"
type input "Layout"
type textarea "Front-end components that help build layouts while respecting all of our Theme …"
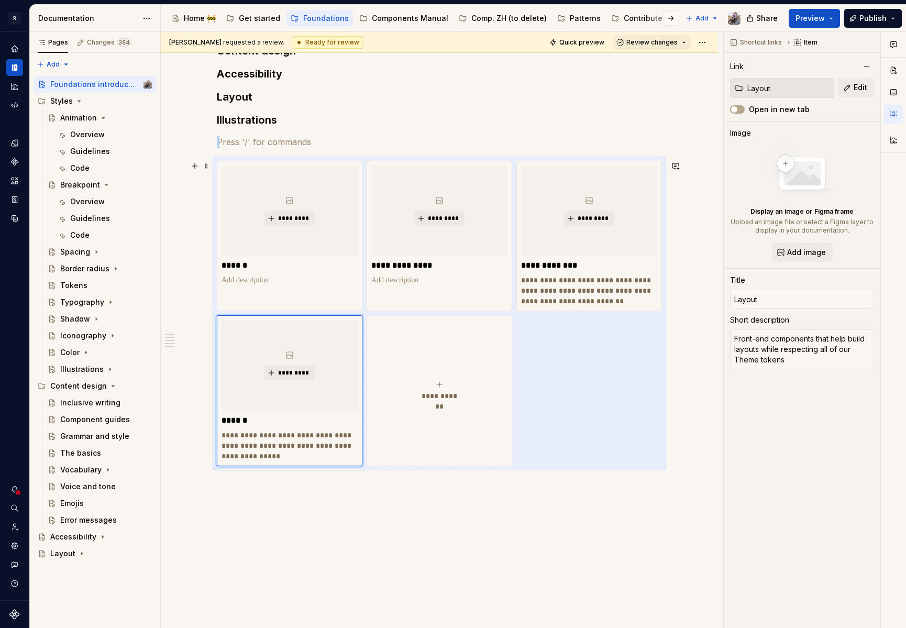
scroll to position [247, 0]
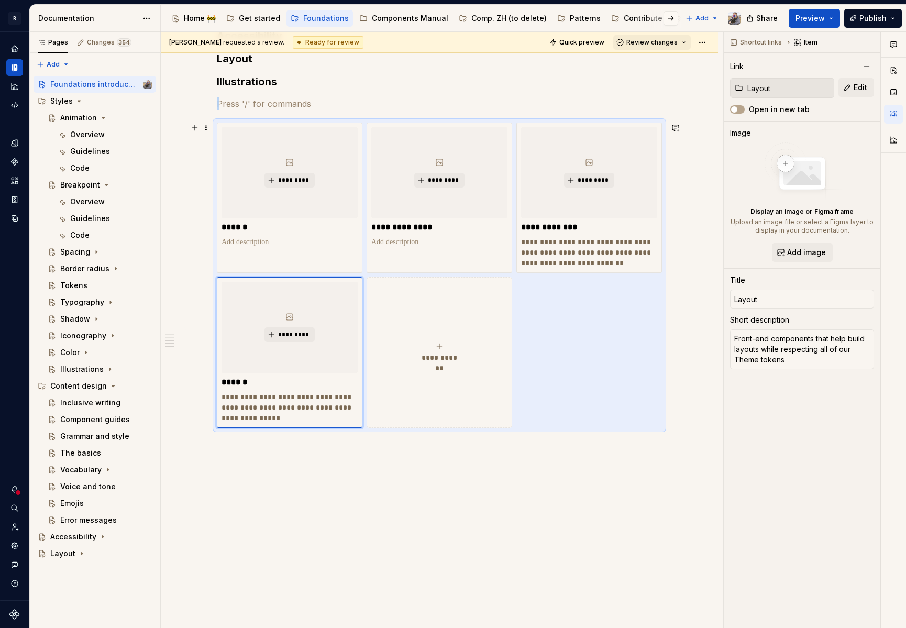
click at [470, 347] on div "**********" at bounding box center [439, 352] width 136 height 21
type textarea "*"
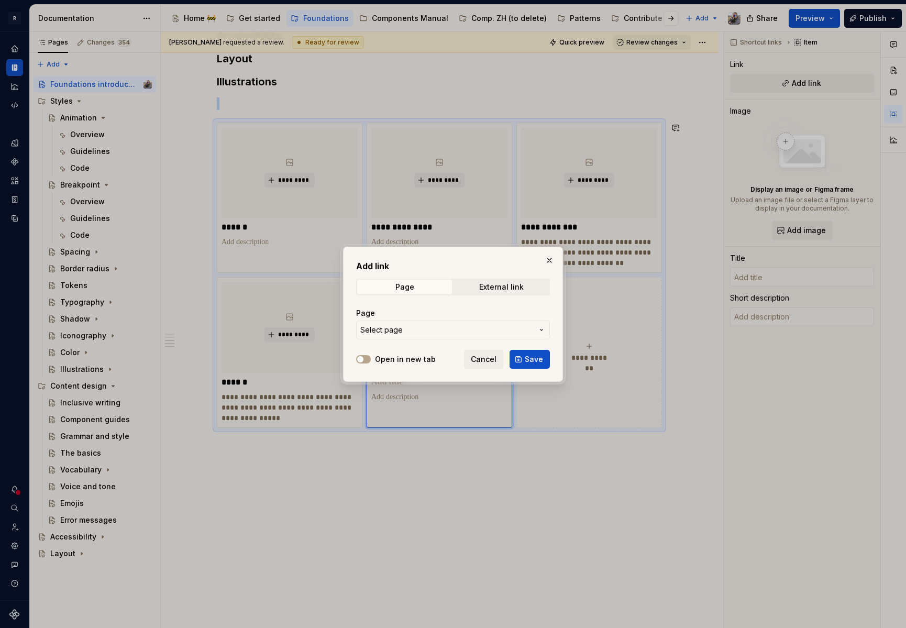
click at [458, 322] on button "Select page" at bounding box center [453, 330] width 194 height 19
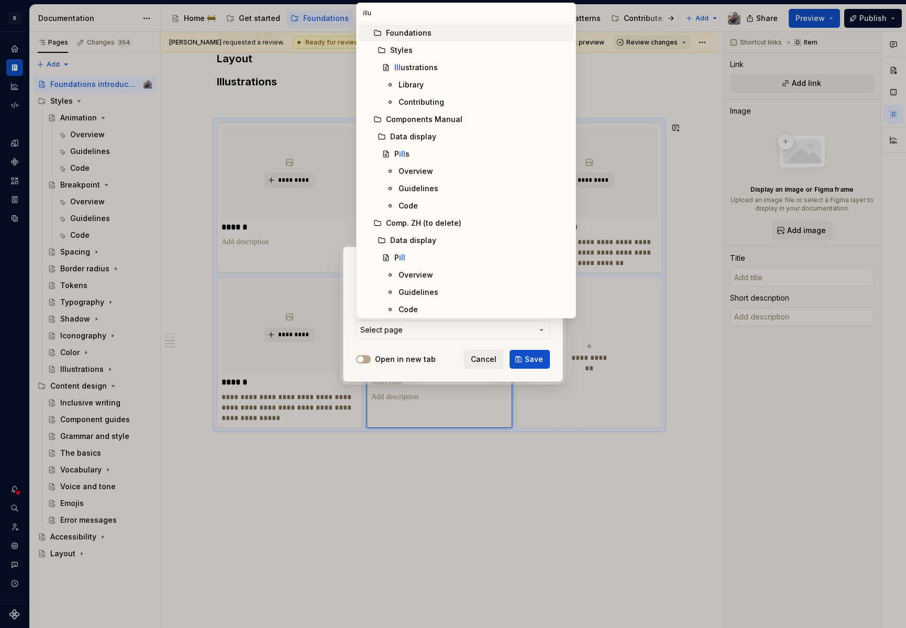
type input "illus"
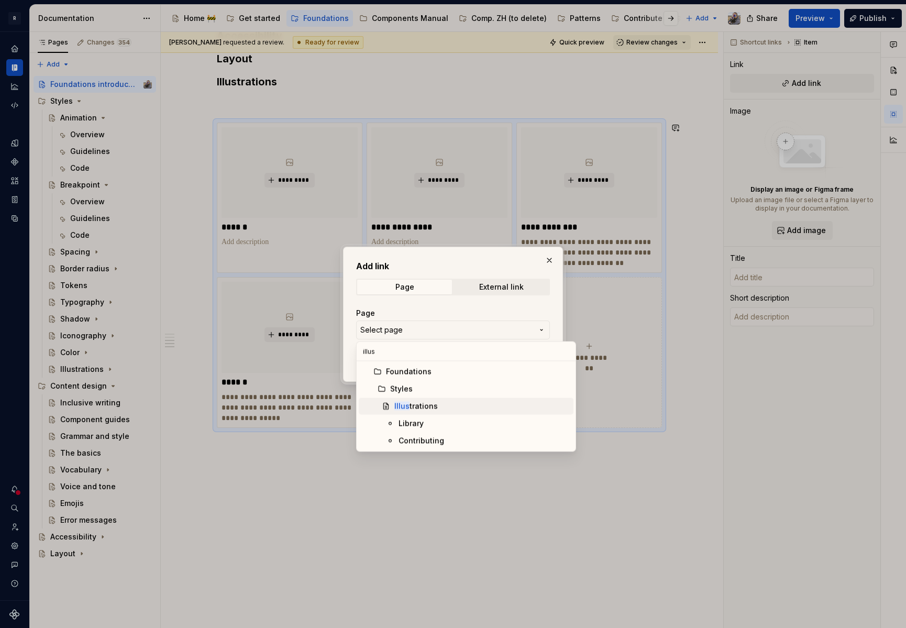
type textarea "*"
type input "illus"
click at [440, 406] on div "Illus trations" at bounding box center [481, 406] width 175 height 10
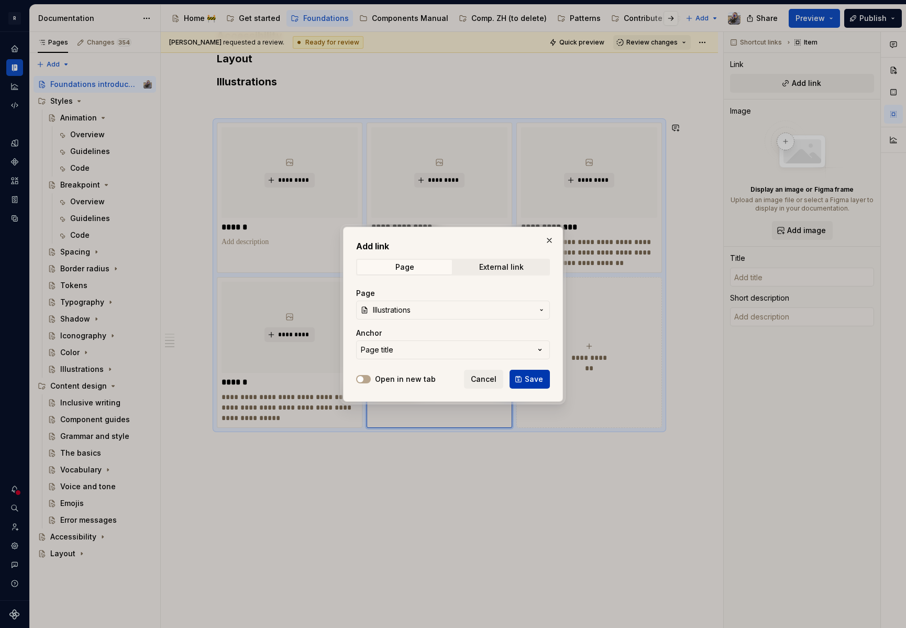
click at [541, 380] on span "Save" at bounding box center [534, 379] width 18 height 10
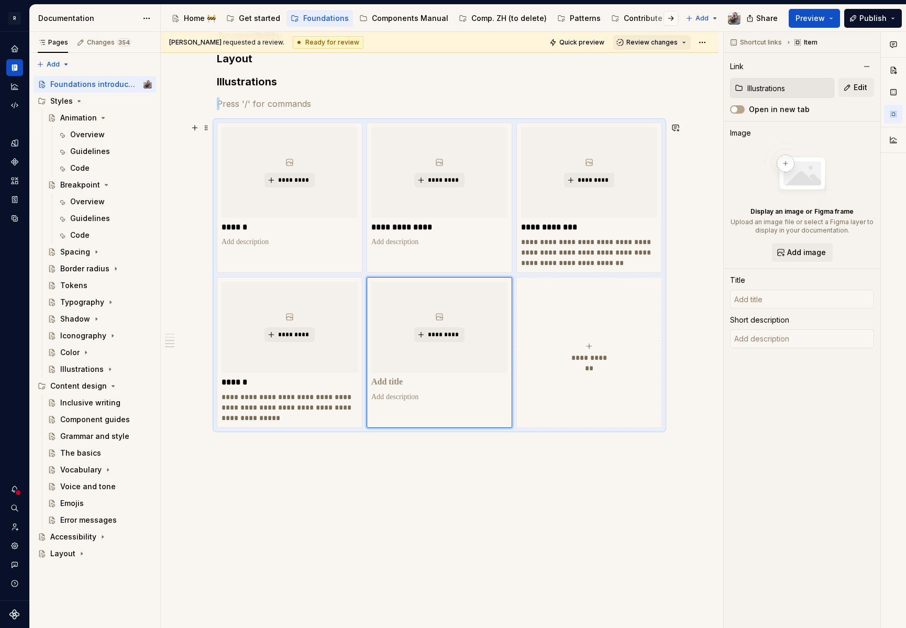
type textarea "*"
type input "Illustrations"
type textarea "*"
type input "Styles"
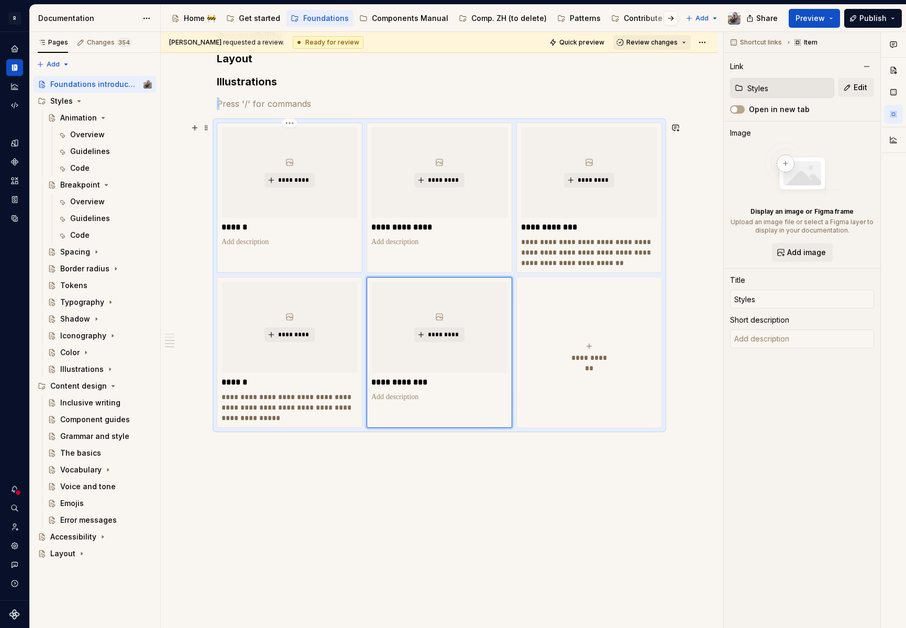
click at [328, 195] on div "*********" at bounding box center [290, 172] width 136 height 91
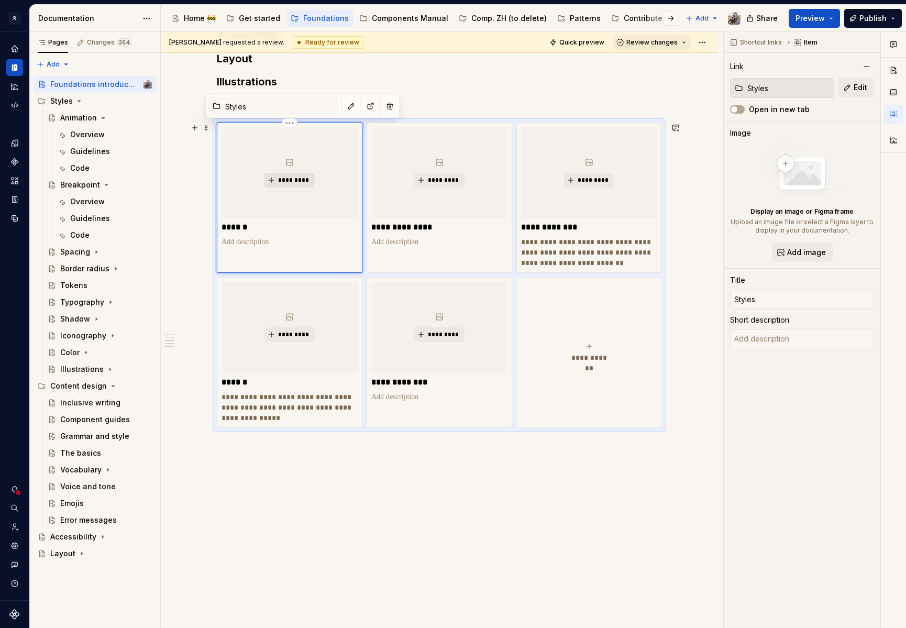
click at [300, 181] on span "*********" at bounding box center [294, 180] width 32 height 8
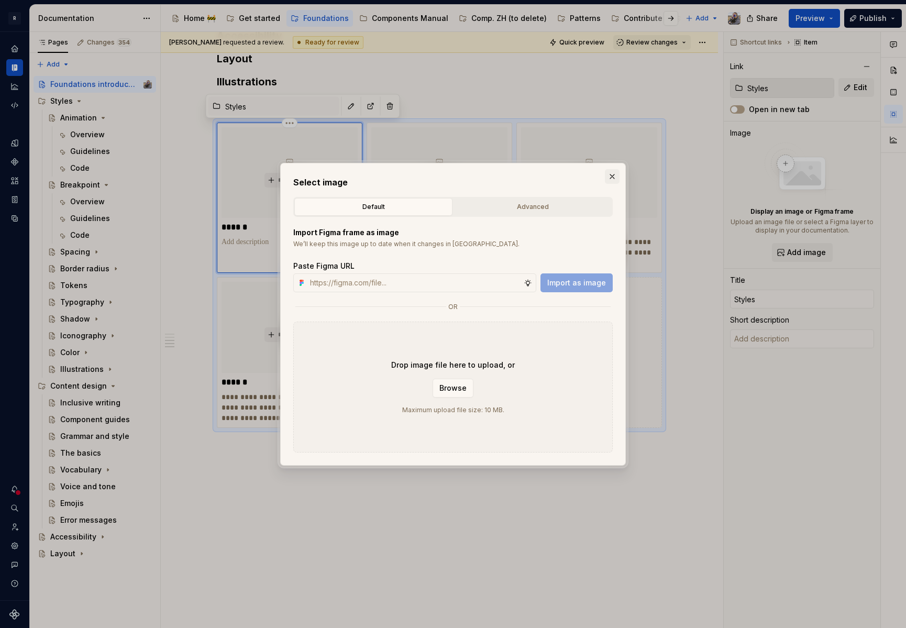
click at [610, 179] on button "button" at bounding box center [612, 176] width 15 height 15
click at [610, 179] on button "*********" at bounding box center [589, 180] width 50 height 15
type textarea "*"
type input "Accessibility"
type textarea "Accessibility is caring about people. The web is awesome and everyone should be…"
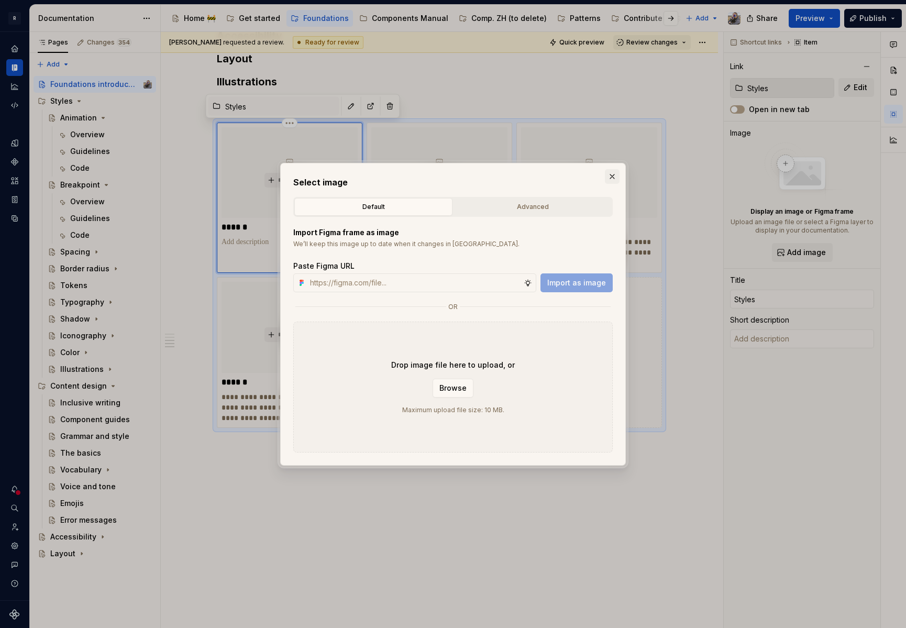
type input "Accessibility"
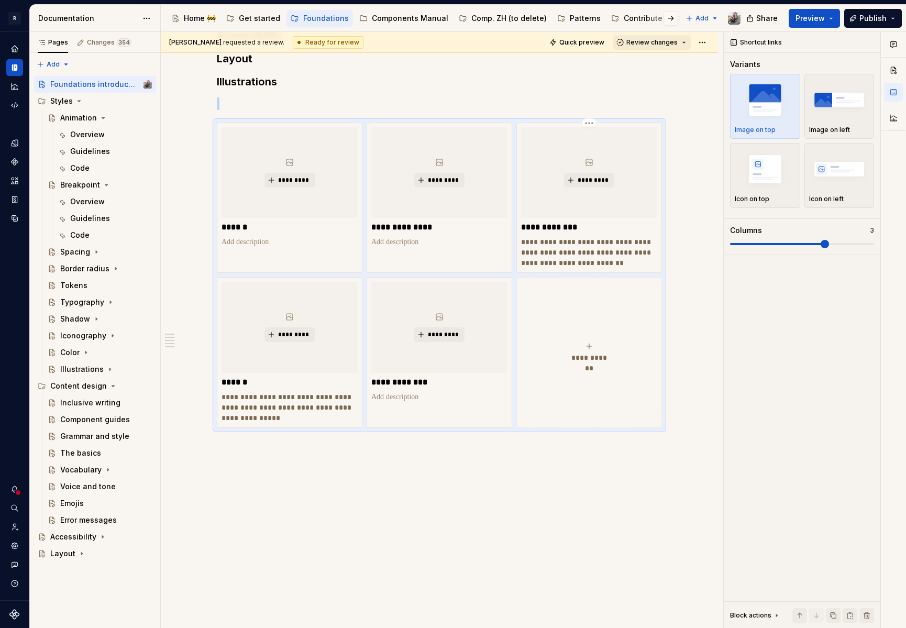
scroll to position [79, 0]
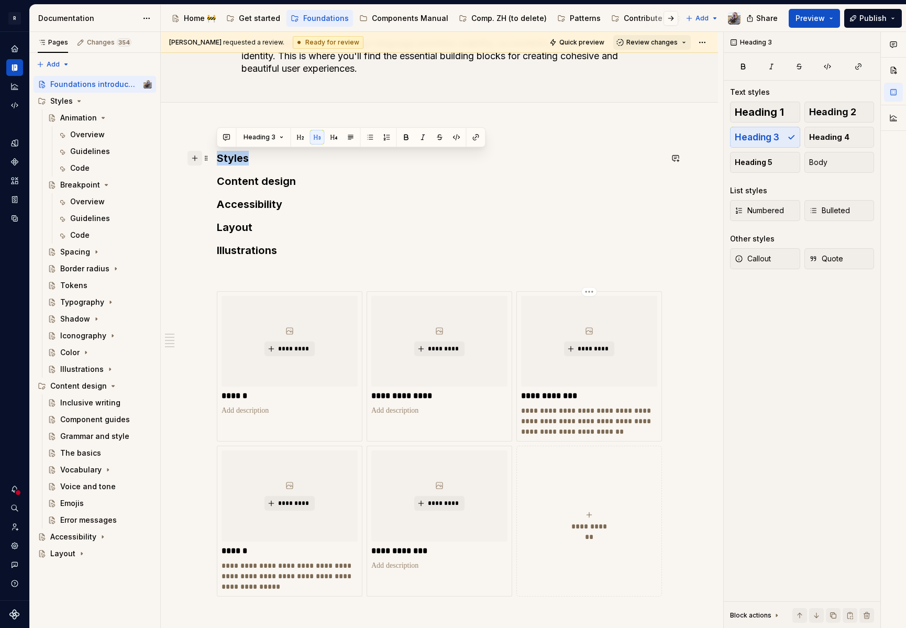
drag, startPoint x: 254, startPoint y: 158, endPoint x: 194, endPoint y: 156, distance: 60.3
click at [217, 156] on div "**********" at bounding box center [439, 380] width 445 height 458
click at [275, 134] on button "Heading 3" at bounding box center [264, 137] width 50 height 15
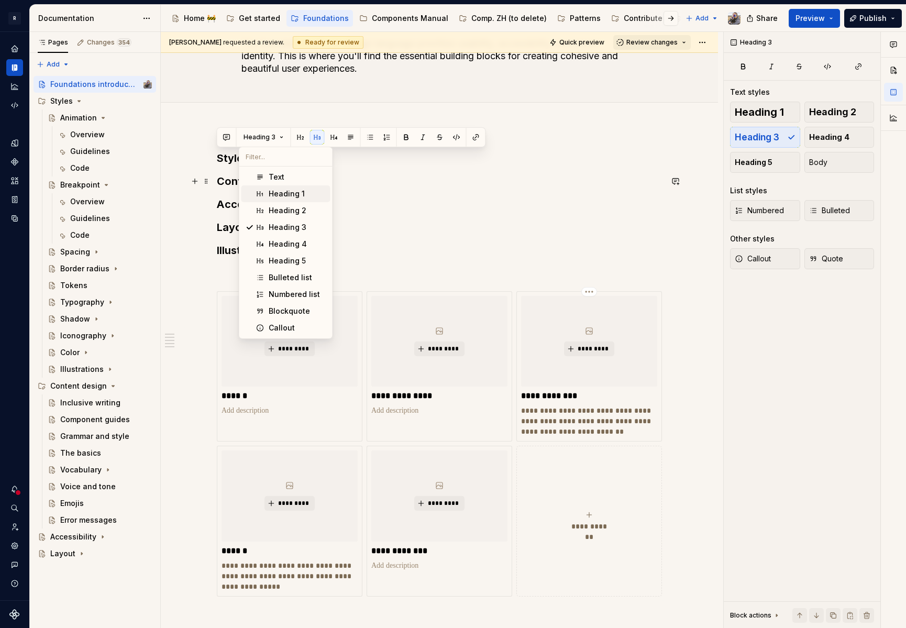
click at [274, 188] on span "Heading 1" at bounding box center [285, 193] width 89 height 17
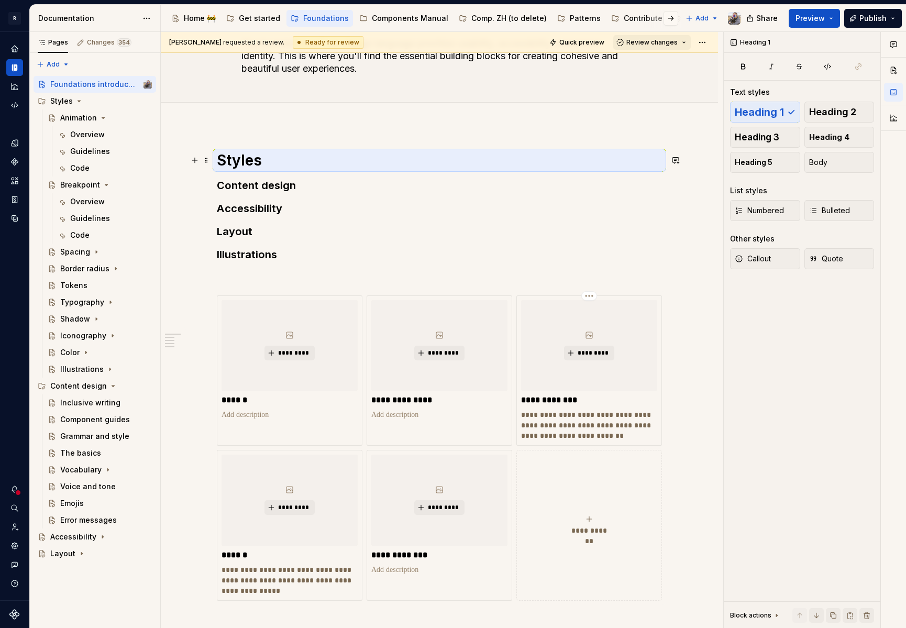
click at [271, 166] on h1 "Styles" at bounding box center [439, 160] width 445 height 19
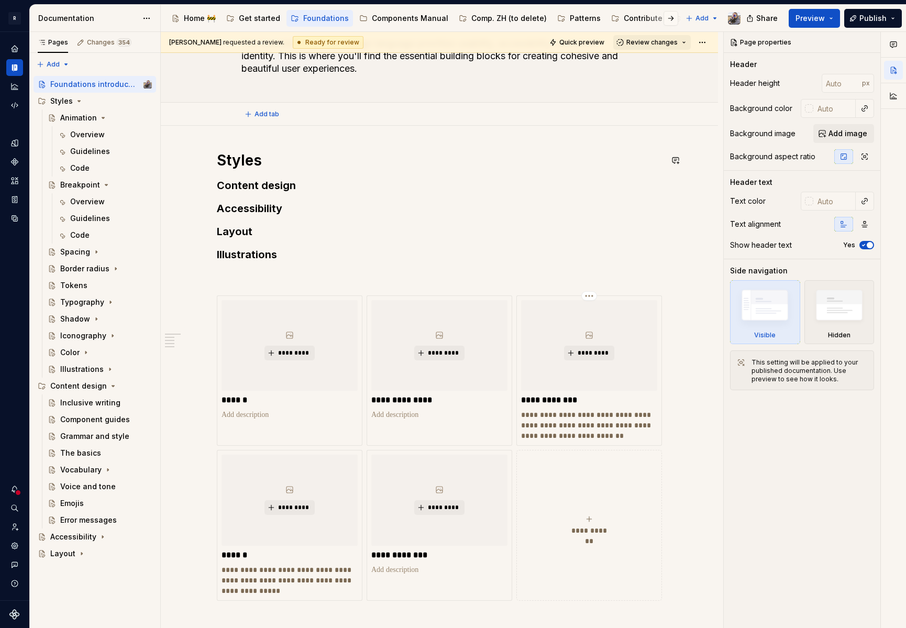
scroll to position [0, 0]
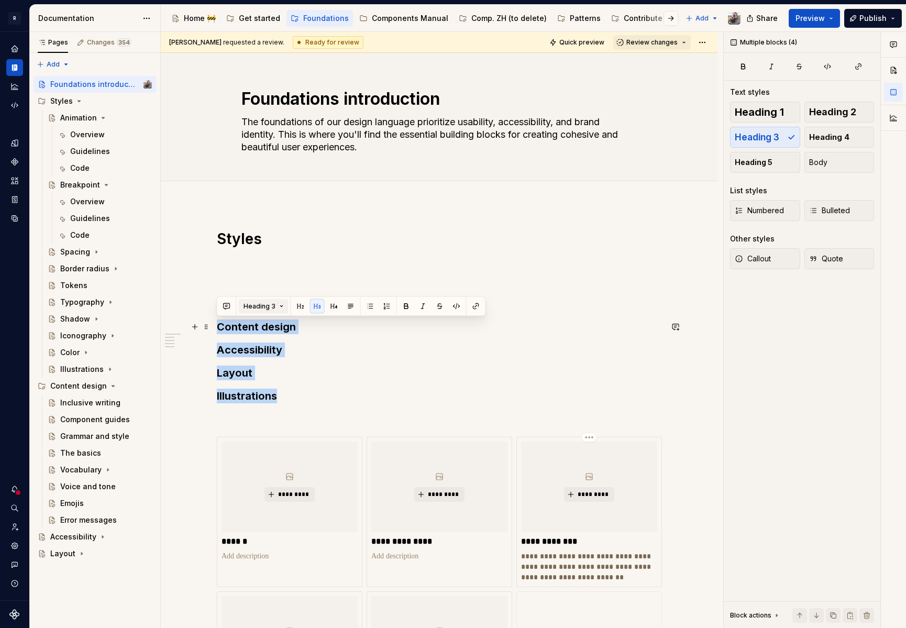
drag, startPoint x: 237, startPoint y: 341, endPoint x: 282, endPoint y: 304, distance: 57.7
click at [211, 327] on div "**********" at bounding box center [439, 573] width 557 height 739
click at [771, 112] on span "Heading 1" at bounding box center [759, 112] width 49 height 10
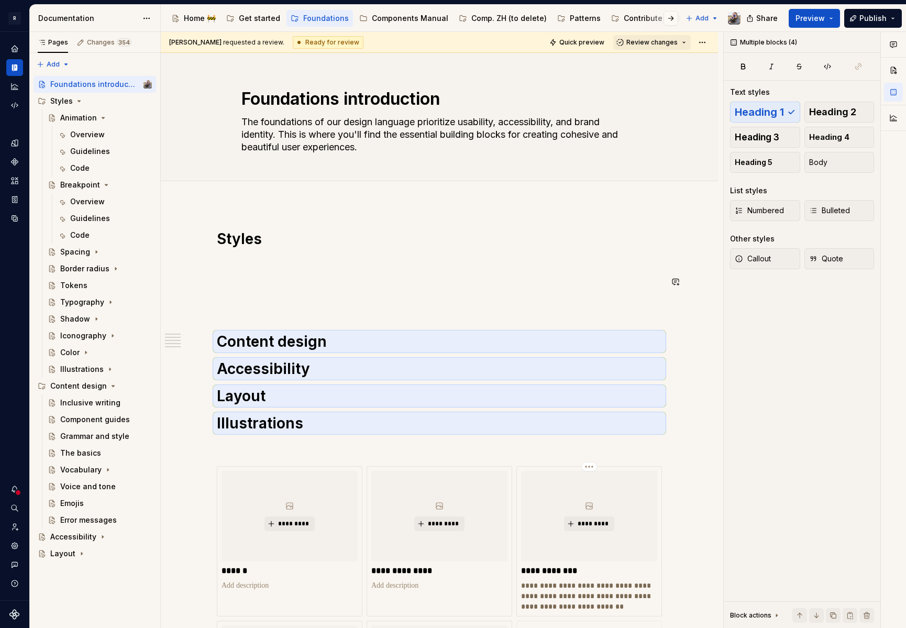
click at [279, 272] on div "**********" at bounding box center [439, 500] width 445 height 542
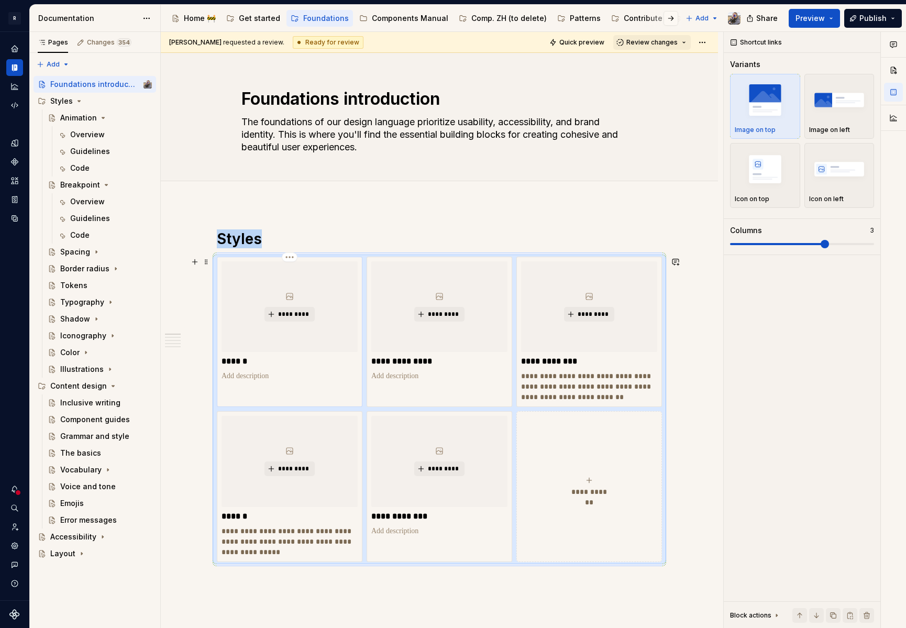
click at [295, 301] on div "*********" at bounding box center [290, 306] width 136 height 91
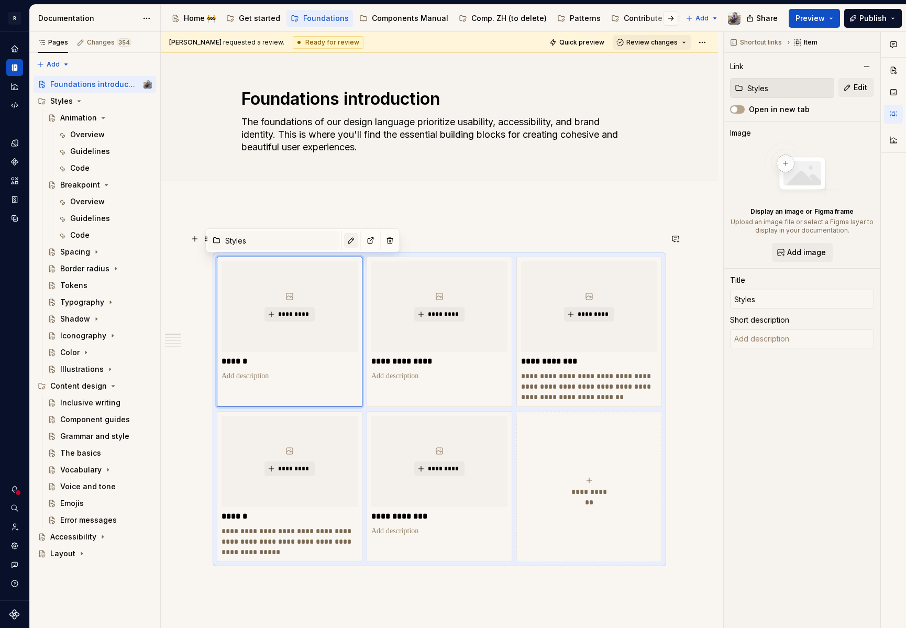
click at [344, 241] on button "button" at bounding box center [351, 240] width 15 height 15
type textarea "*"
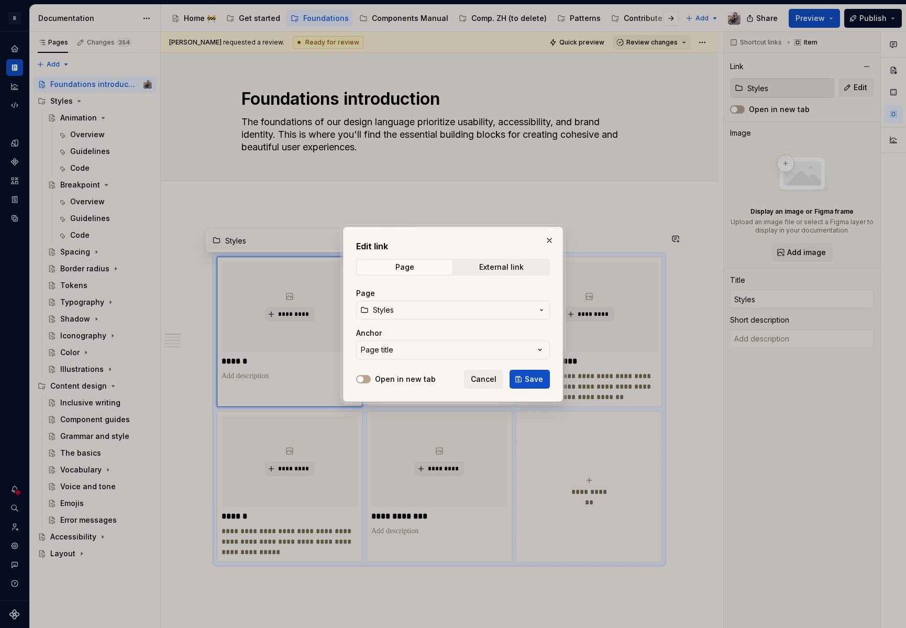
click at [389, 309] on span "Styles" at bounding box center [383, 310] width 21 height 10
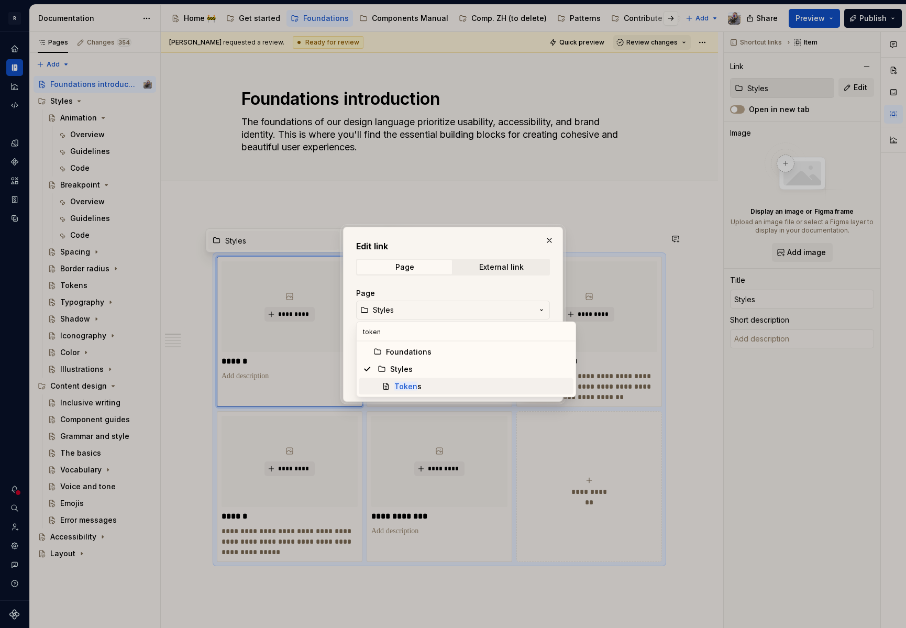
type input "token"
click at [413, 388] on mark "Token" at bounding box center [405, 386] width 23 height 9
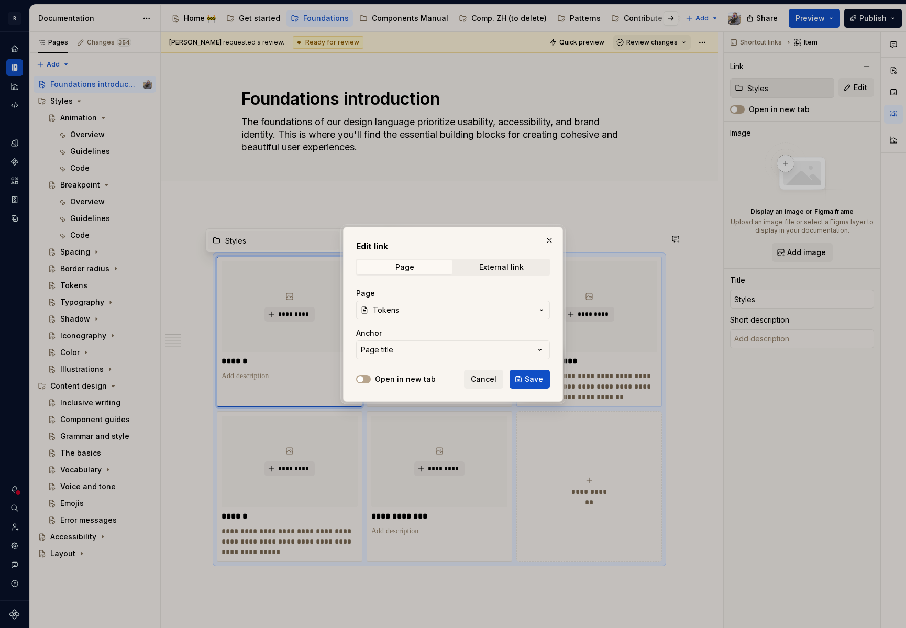
click at [537, 377] on span "Save" at bounding box center [534, 379] width 18 height 10
type textarea "*"
type input "Styles / Tokens"
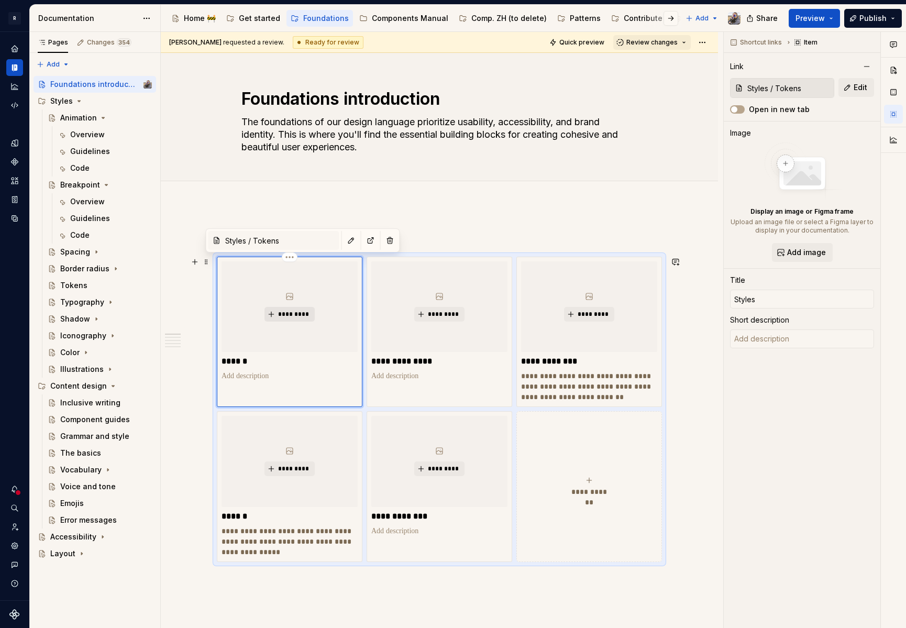
click at [297, 310] on span "*********" at bounding box center [294, 314] width 32 height 8
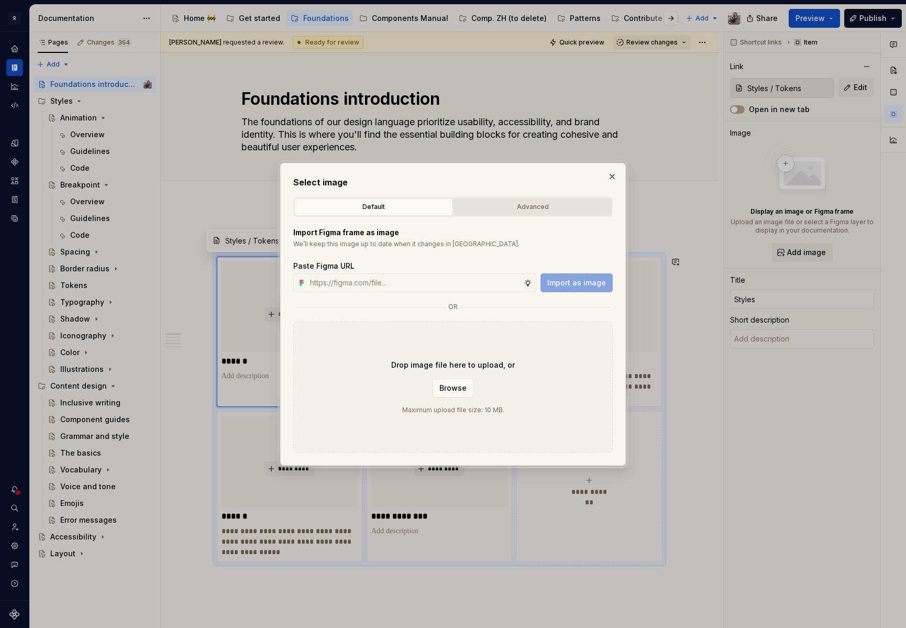
type textarea "*"
click at [366, 284] on input "text" at bounding box center [415, 282] width 218 height 19
paste input "[URL][DOMAIN_NAME]"
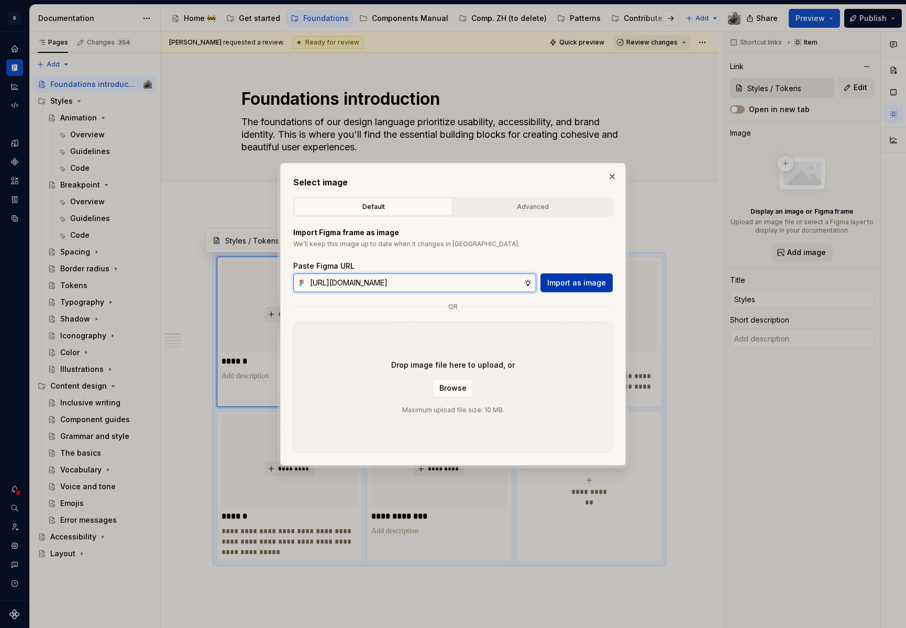
type input "[URL][DOMAIN_NAME]"
click at [604, 284] on span "Import as image" at bounding box center [576, 283] width 59 height 10
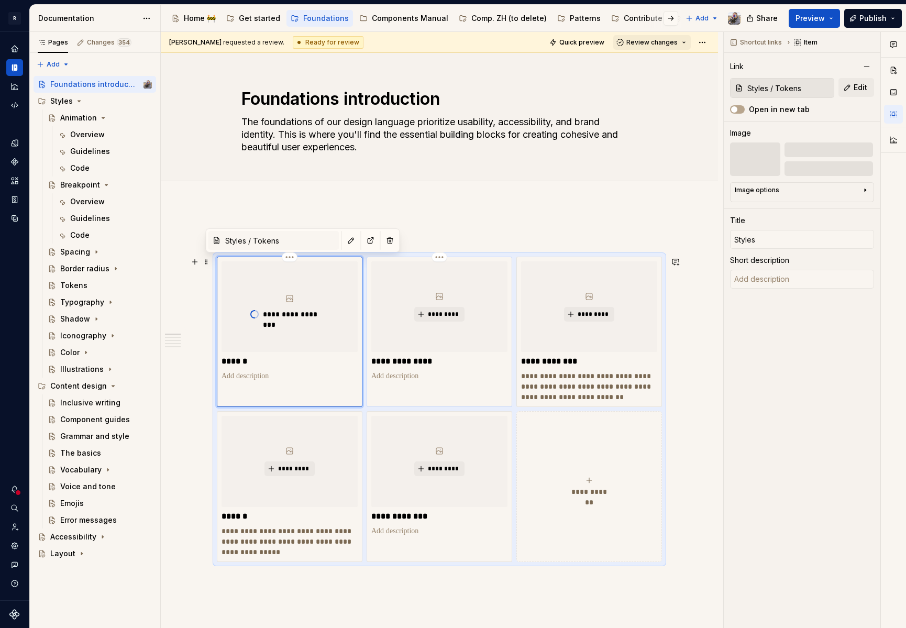
click at [421, 359] on p "**********" at bounding box center [439, 361] width 136 height 10
type textarea "*"
type input "Content design"
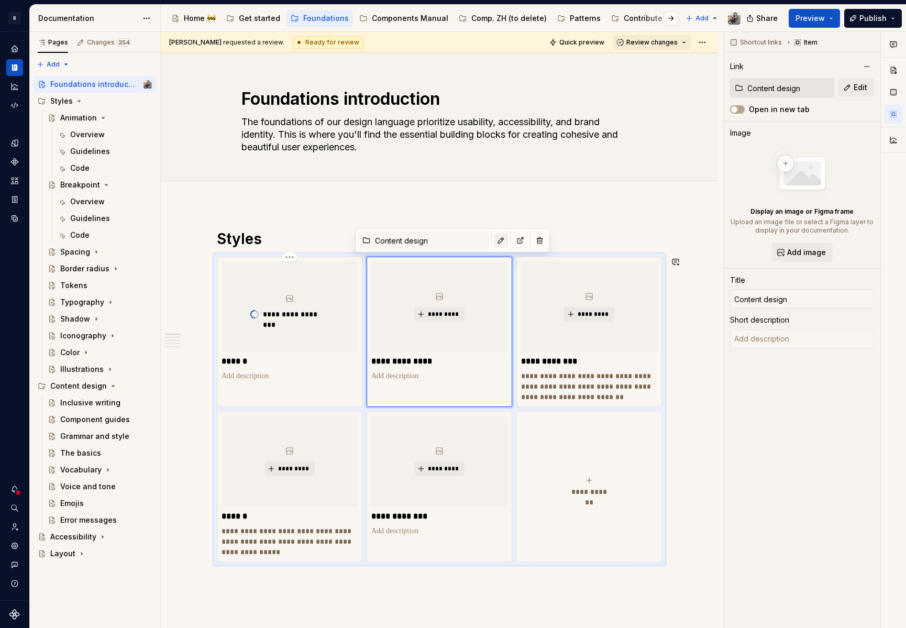
click at [494, 240] on button "button" at bounding box center [501, 240] width 15 height 15
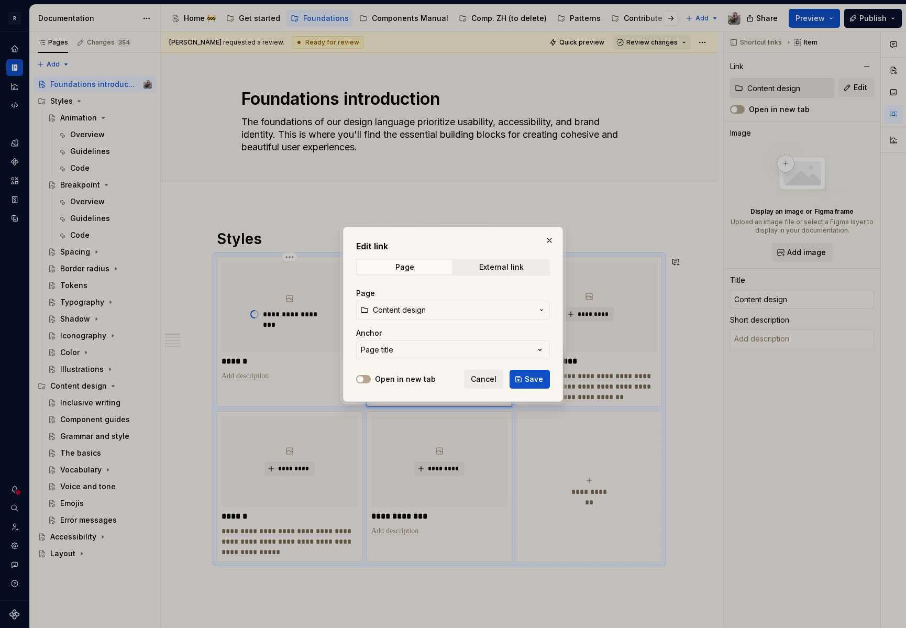
type textarea "*"
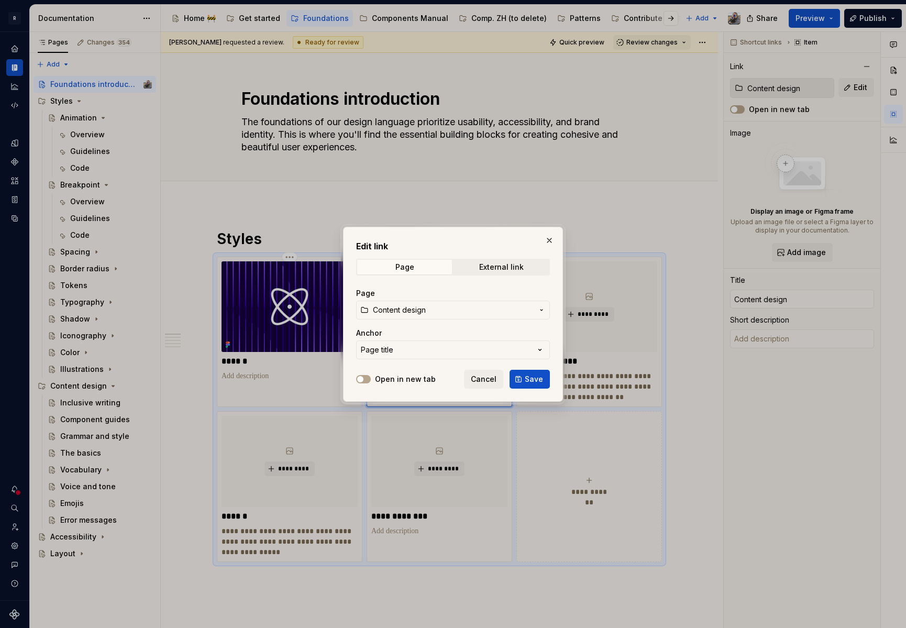
click at [436, 308] on span "Content design" at bounding box center [453, 310] width 160 height 10
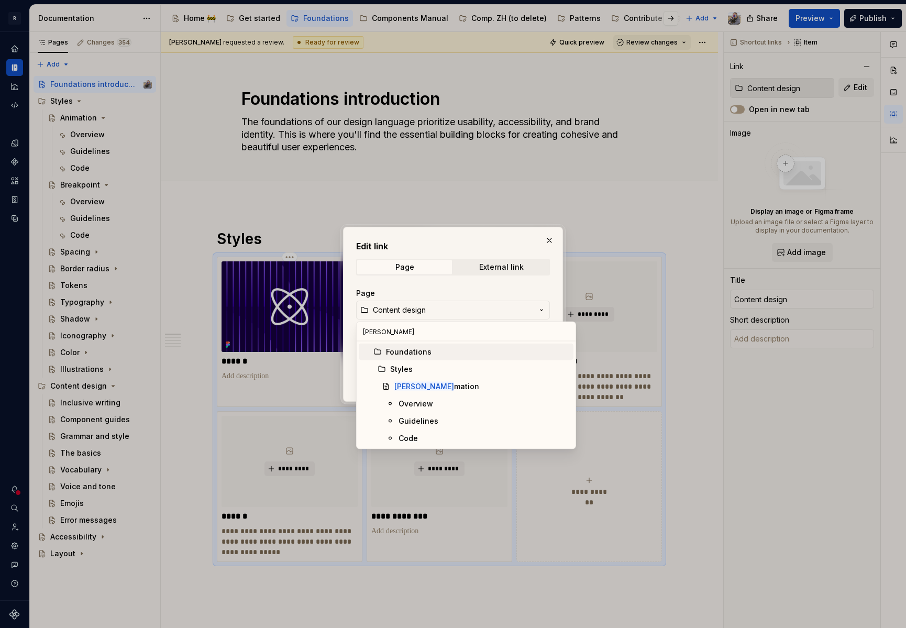
type input "Anim"
click at [428, 385] on div "[PERSON_NAME]" at bounding box center [412, 386] width 37 height 10
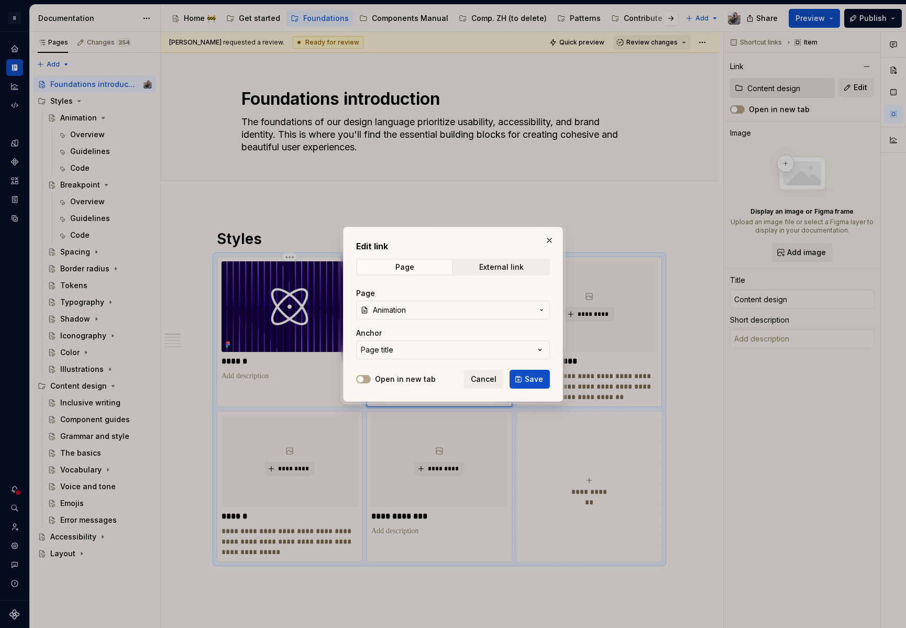
click at [531, 381] on span "Save" at bounding box center [534, 379] width 18 height 10
type textarea "*"
type input "Animation"
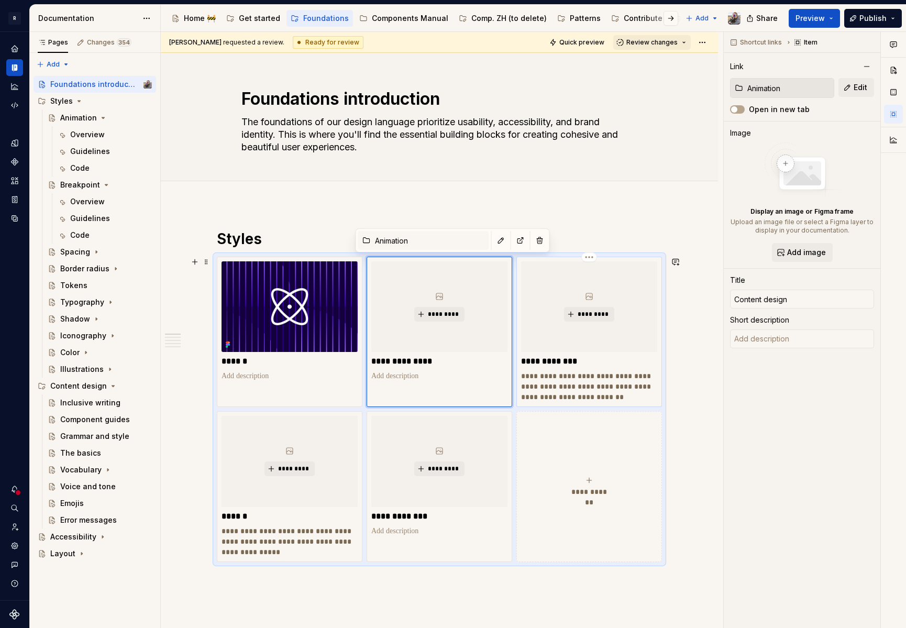
click at [558, 364] on p "**********" at bounding box center [589, 361] width 136 height 10
type textarea "*"
type input "Accessibility"
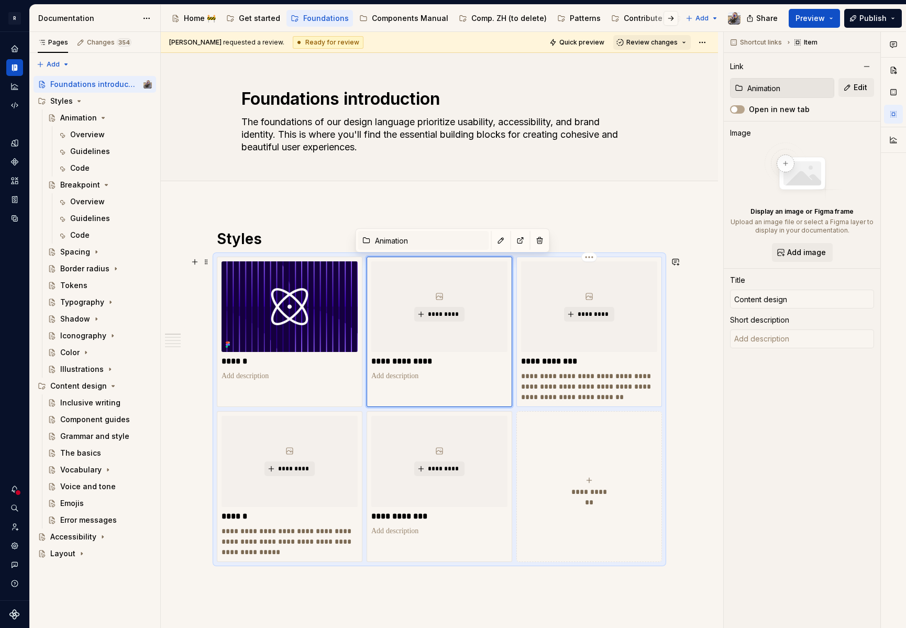
type textarea "Accessibility is caring about people. The web is awesome and everyone should be…"
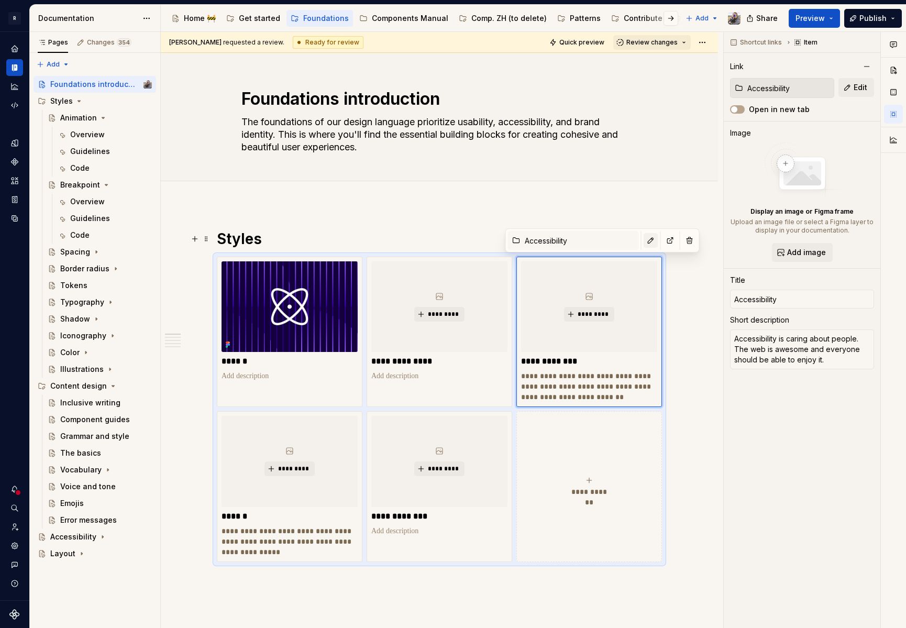
click at [644, 242] on button "button" at bounding box center [651, 240] width 15 height 15
type textarea "*"
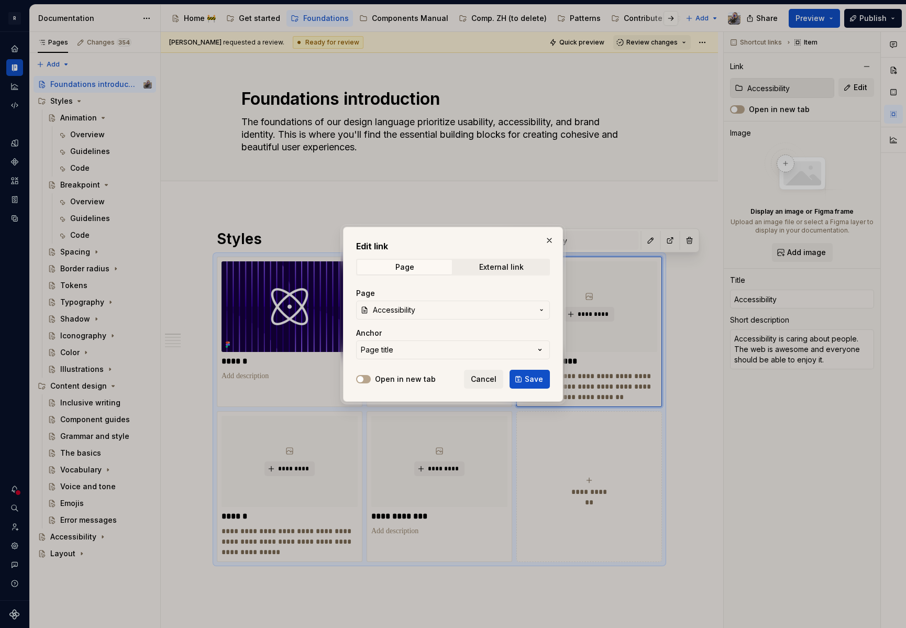
click at [410, 311] on span "Accessibility" at bounding box center [394, 310] width 42 height 10
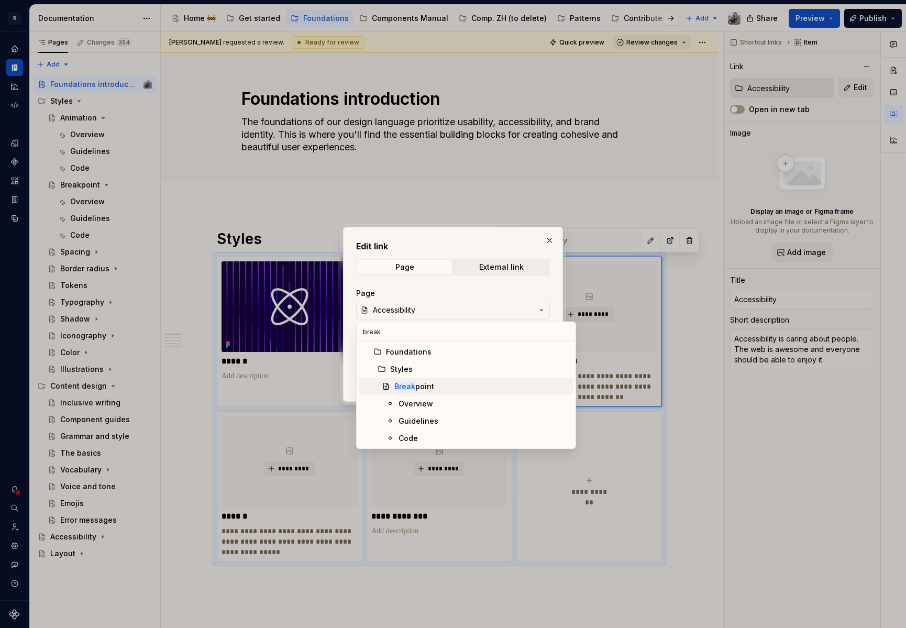
type input "break"
click at [434, 382] on div "Break point" at bounding box center [481, 386] width 175 height 10
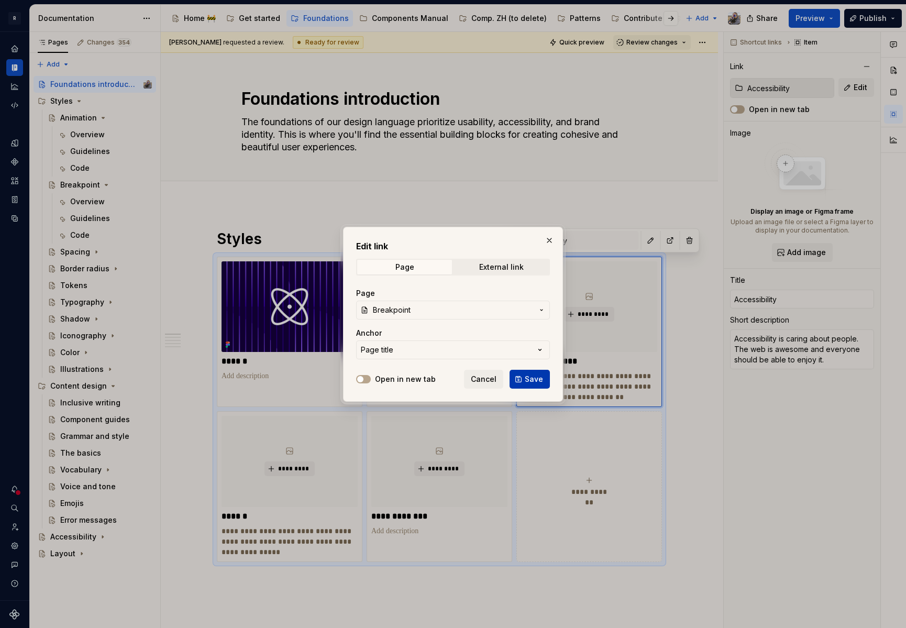
click at [534, 377] on span "Save" at bounding box center [534, 379] width 18 height 10
type textarea "*"
type input "Breakpoint"
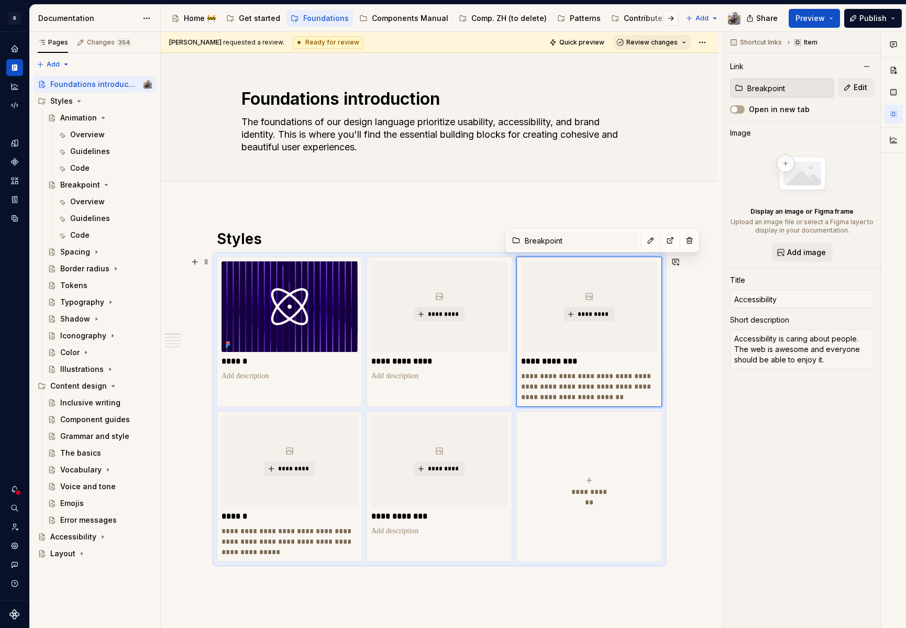
click at [250, 257] on div "**********" at bounding box center [439, 409] width 445 height 305
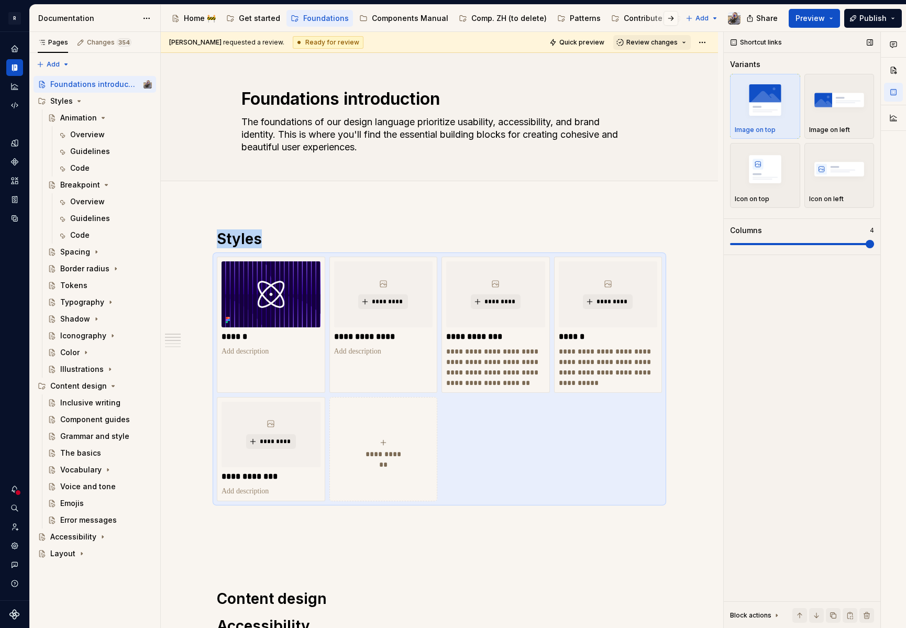
click at [866, 241] on span at bounding box center [870, 244] width 8 height 8
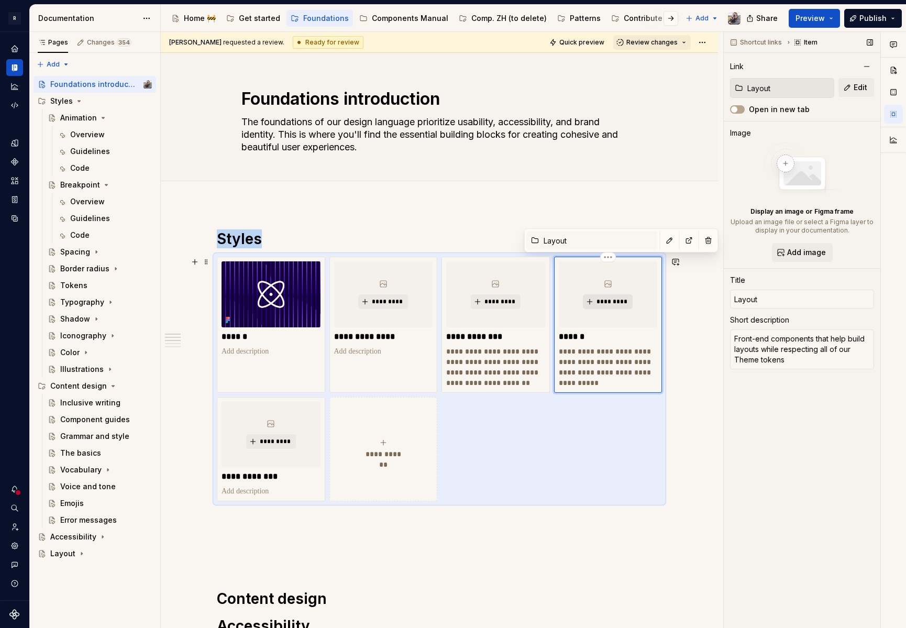
click at [610, 299] on span "*********" at bounding box center [612, 302] width 32 height 8
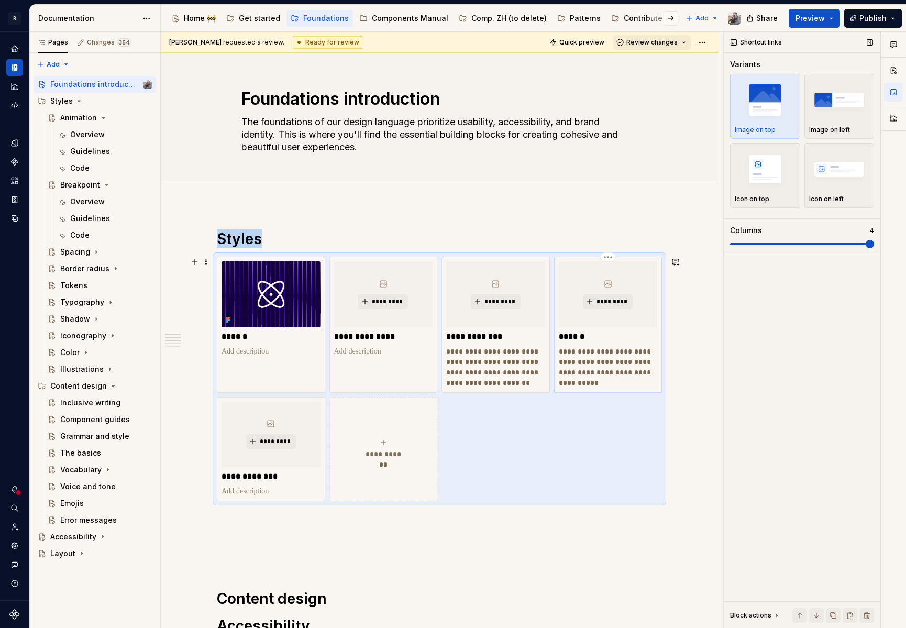
click at [634, 345] on div "**********" at bounding box center [608, 324] width 99 height 127
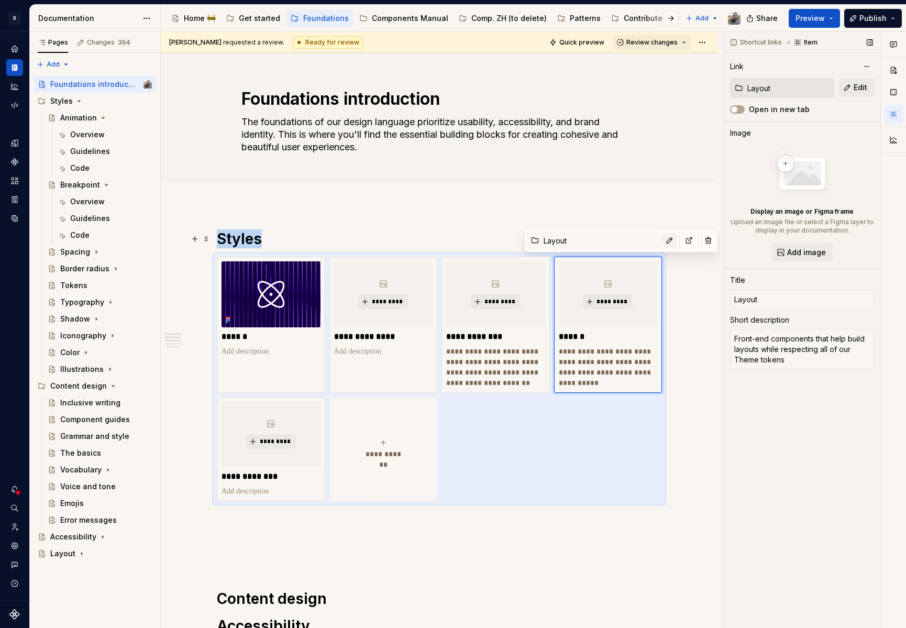
click at [663, 243] on button "button" at bounding box center [670, 240] width 15 height 15
type textarea "*"
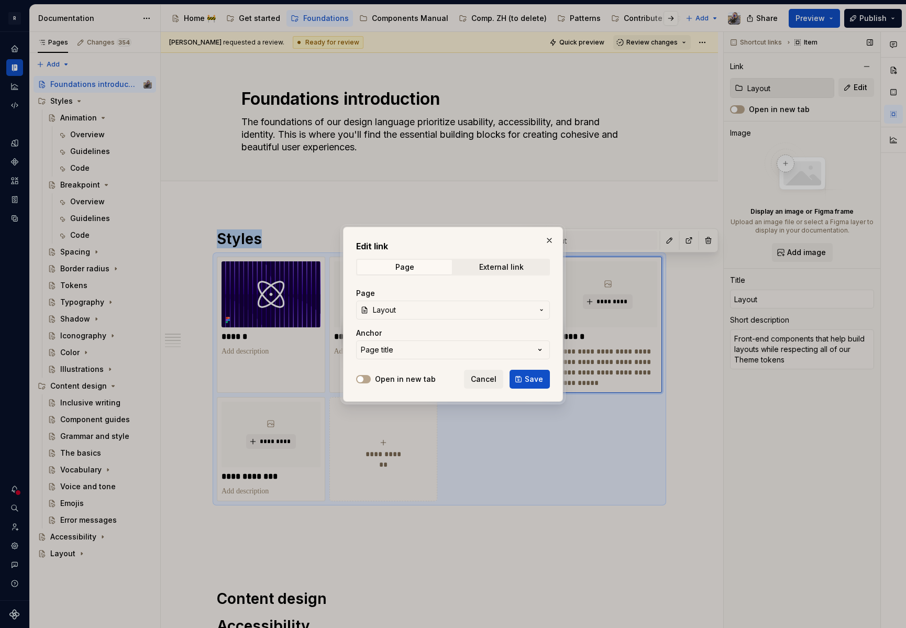
click at [431, 301] on button "Layout" at bounding box center [453, 310] width 194 height 19
type input "color"
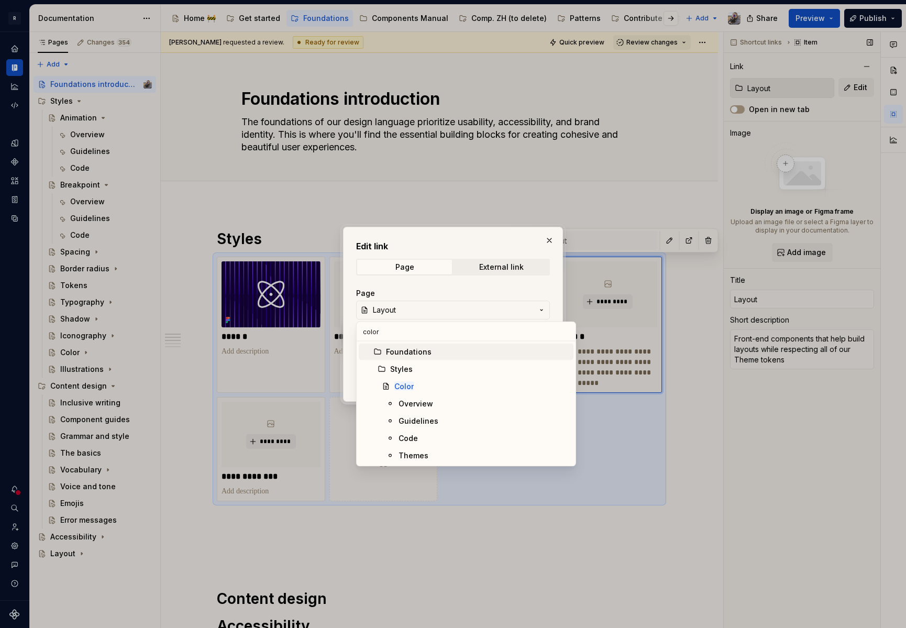
type textarea "*"
type input "color"
click at [417, 389] on div "Color" at bounding box center [481, 386] width 175 height 10
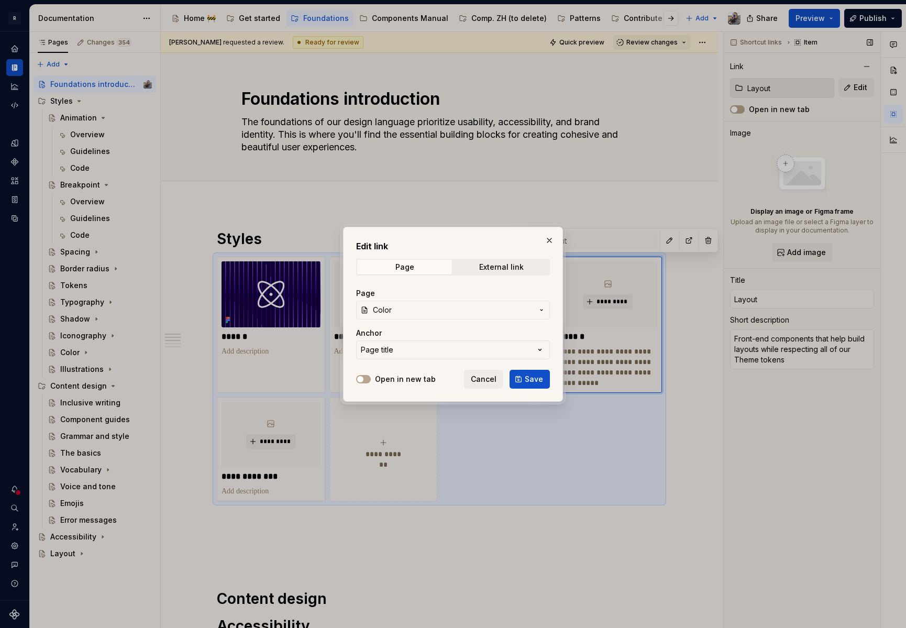
click at [536, 379] on span "Save" at bounding box center [534, 379] width 18 height 10
type textarea "*"
type input "Color"
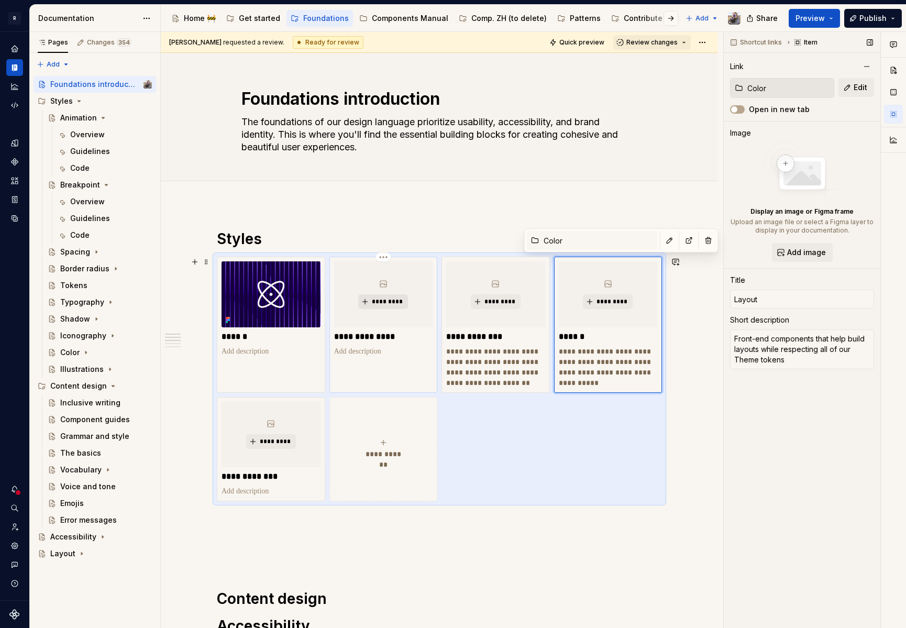
type textarea "*"
type input "Animation"
type input "Content design"
click at [379, 302] on span "*********" at bounding box center [387, 302] width 32 height 8
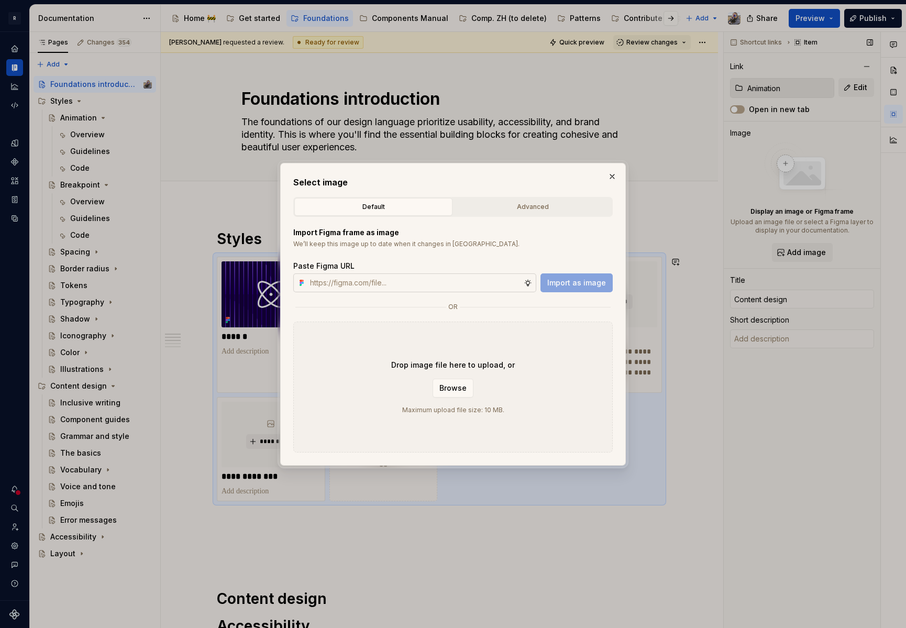
type textarea "*"
paste input "[URL][DOMAIN_NAME]"
type input "[URL][DOMAIN_NAME]"
click at [549, 282] on button "Import as image" at bounding box center [577, 282] width 72 height 19
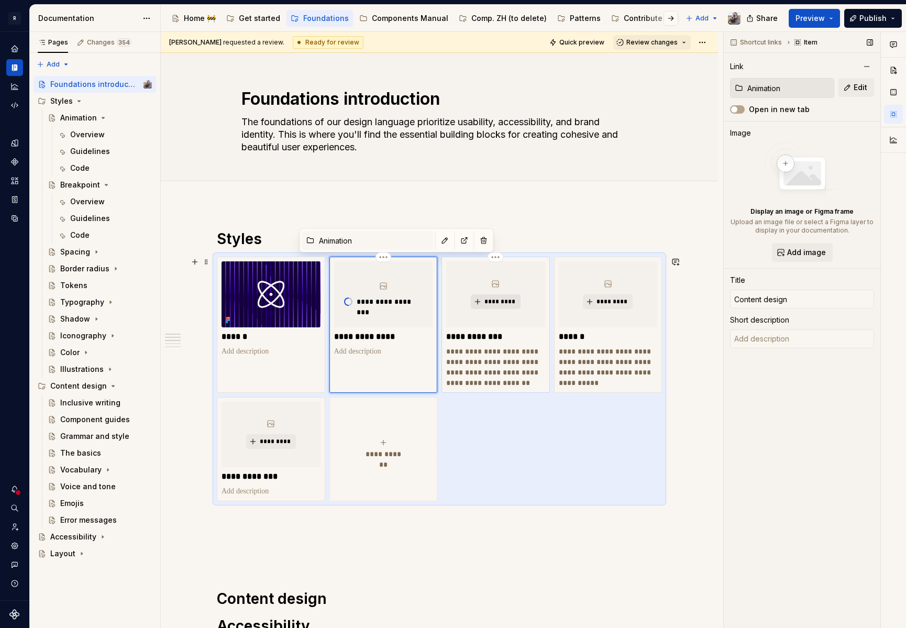
type textarea "*"
type input "Breakpoint"
type input "Accessibility"
type textarea "Accessibility is caring about people. The web is awesome and everyone should be…"
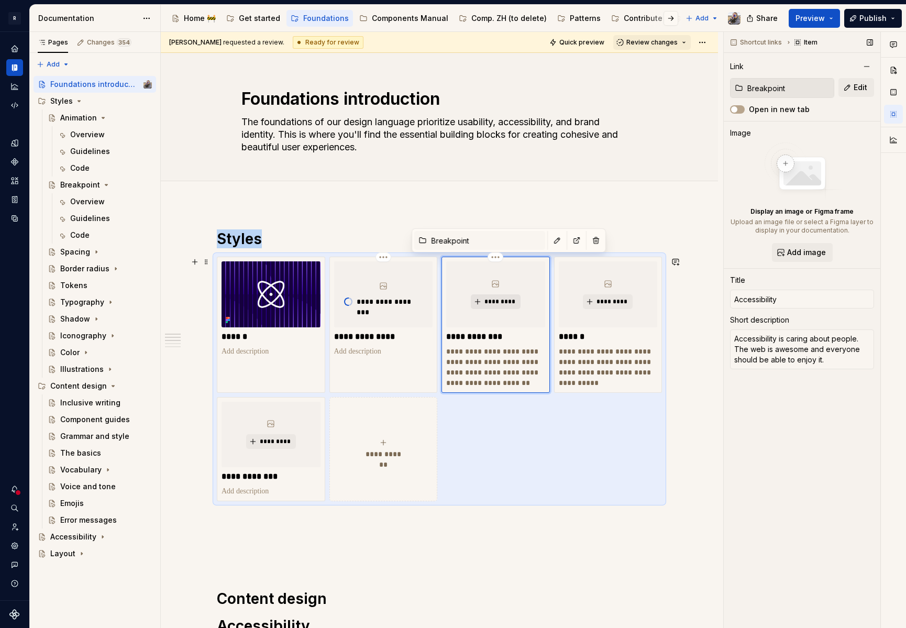
click at [495, 302] on span "*********" at bounding box center [500, 302] width 32 height 8
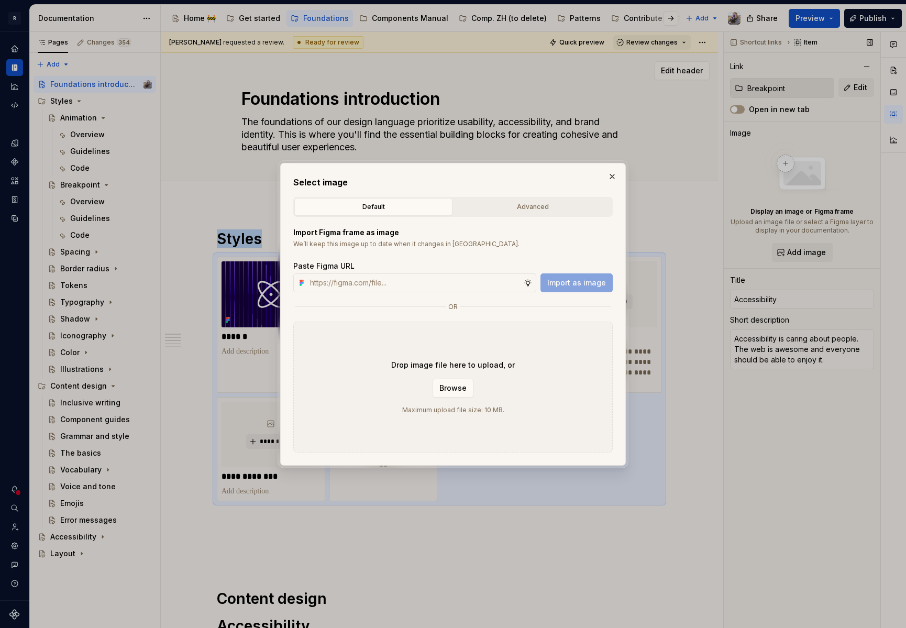
click at [613, 175] on button "button" at bounding box center [612, 176] width 15 height 15
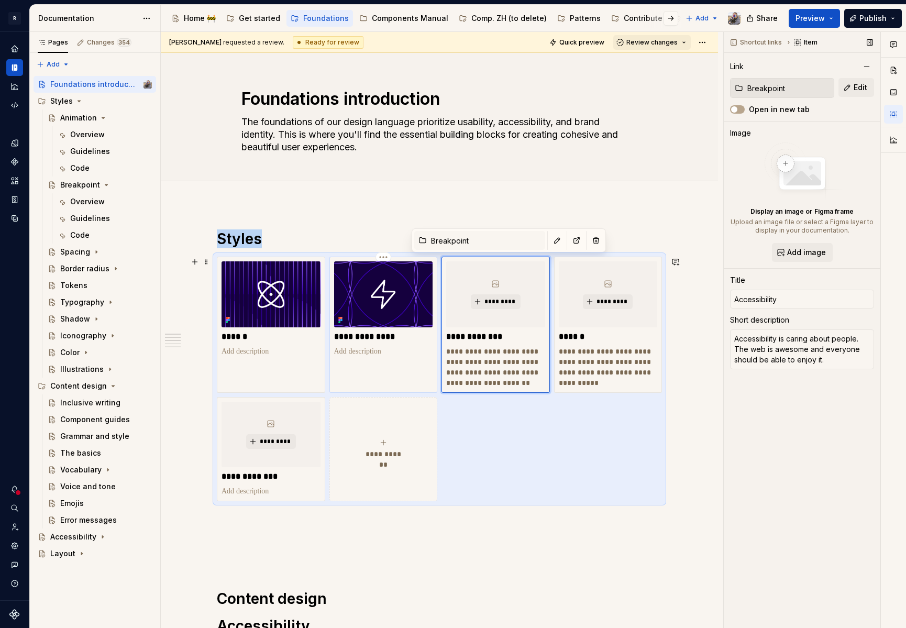
type textarea "*"
type input "Animation"
click at [395, 288] on img at bounding box center [383, 294] width 99 height 66
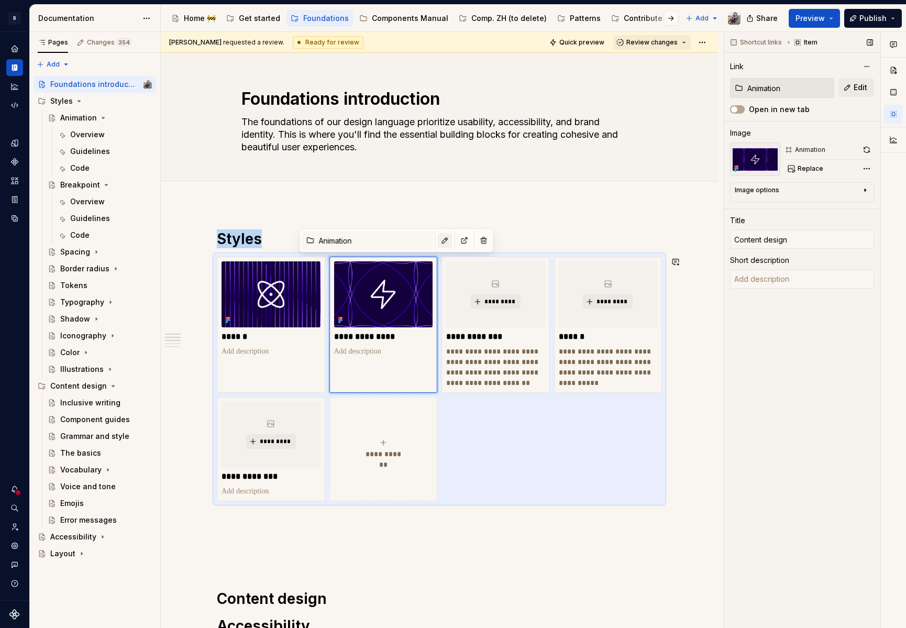
click at [438, 240] on button "button" at bounding box center [445, 240] width 15 height 15
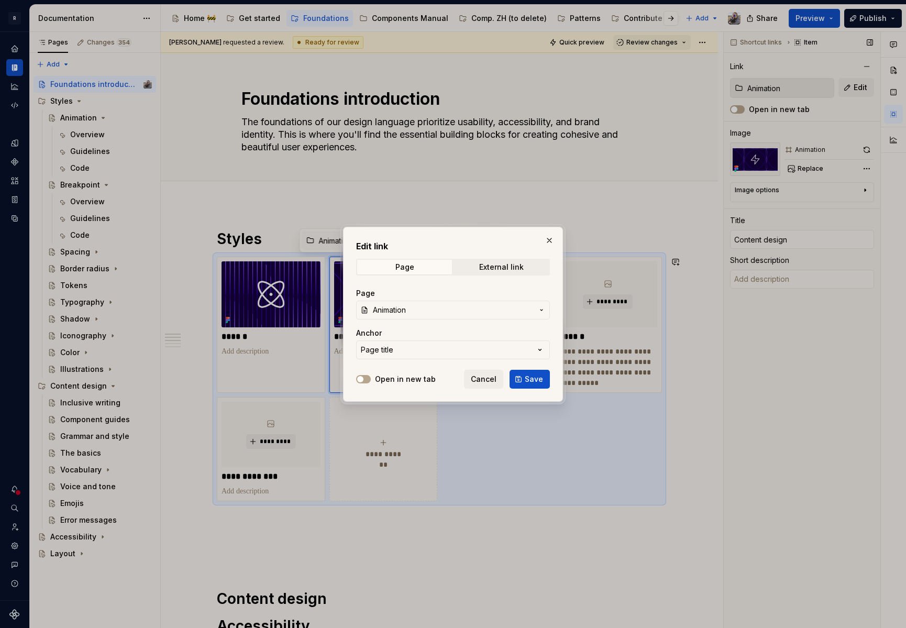
click at [324, 350] on div at bounding box center [453, 314] width 906 height 628
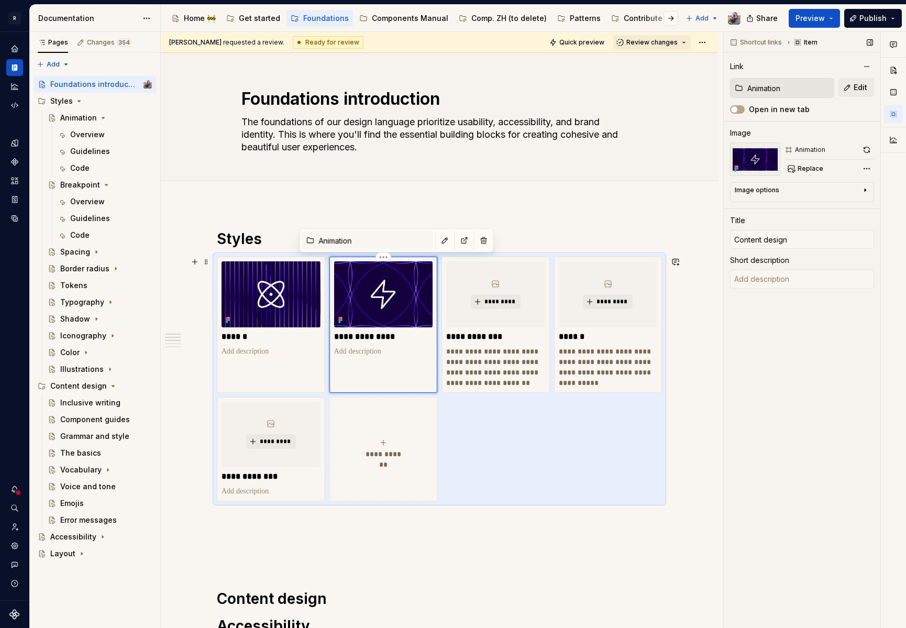
click at [369, 337] on p "**********" at bounding box center [383, 337] width 99 height 10
drag, startPoint x: 369, startPoint y: 337, endPoint x: 374, endPoint y: 336, distance: 5.9
click at [368, 338] on p "**********" at bounding box center [383, 337] width 99 height 10
type textarea "*"
type input "A"
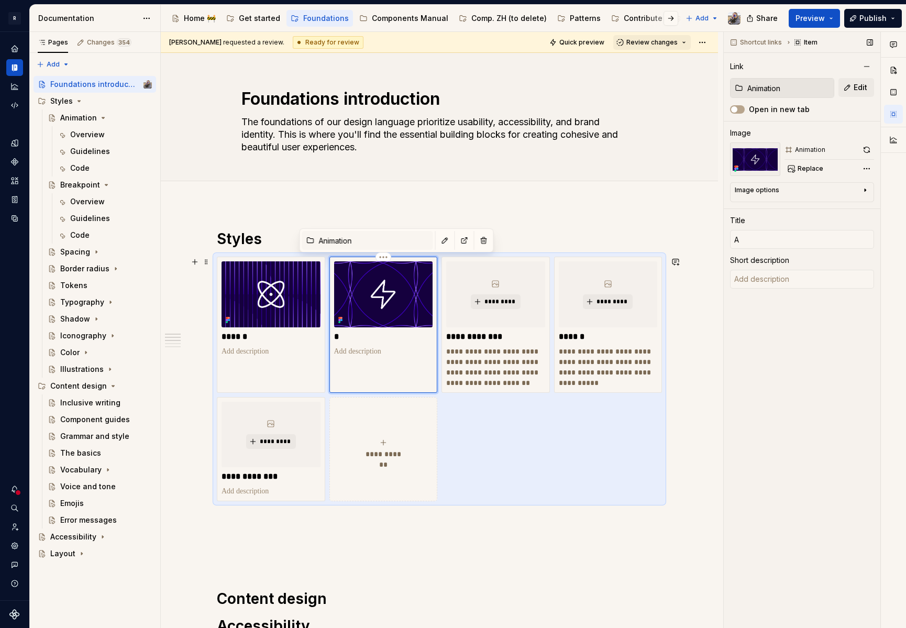
type textarea "*"
type input "An"
type textarea "*"
type input "[PERSON_NAME]"
type textarea "*"
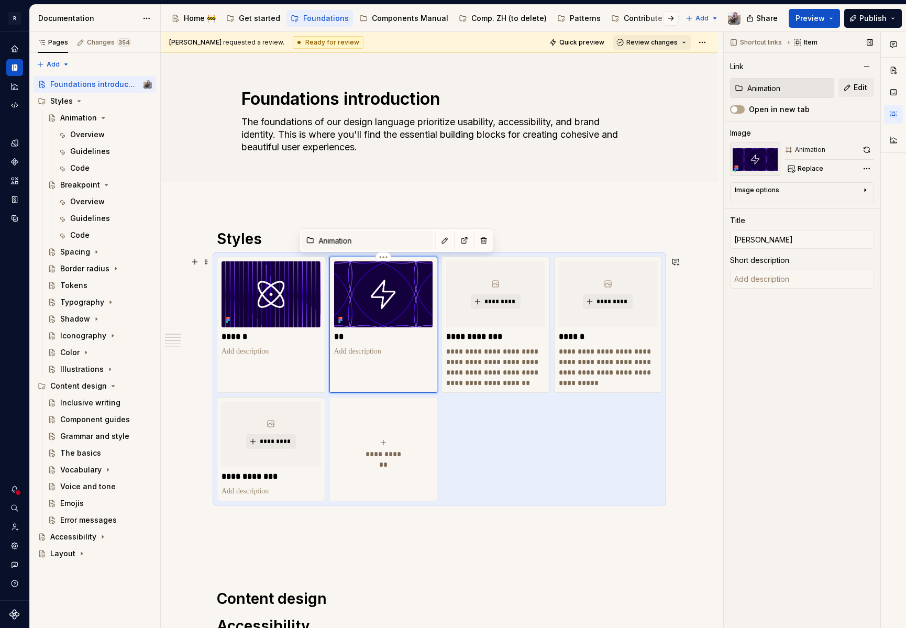
type input "Anim"
type textarea "*"
type input "Anima"
type textarea "*"
type input "Animat"
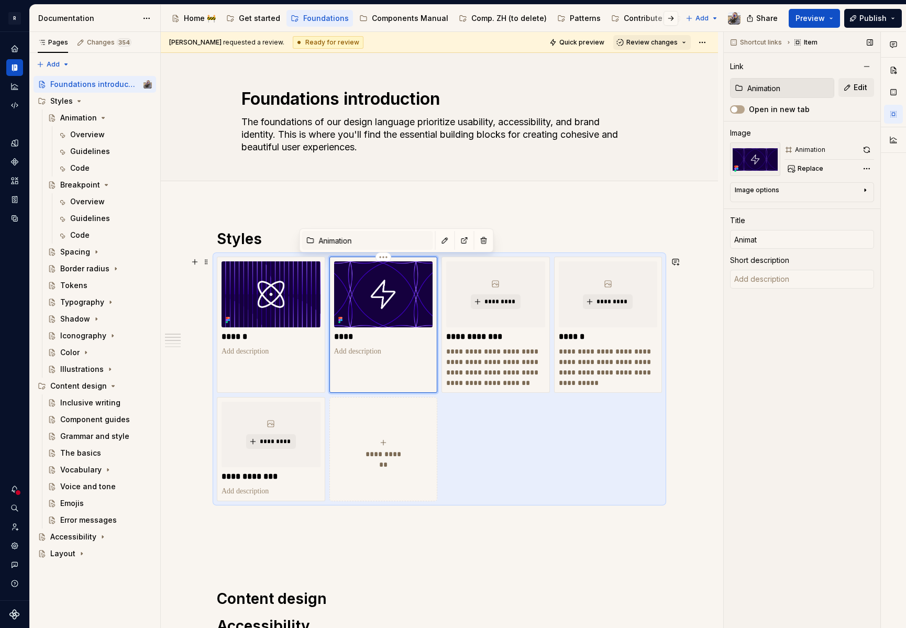
type textarea "*"
type input "Animati"
type textarea "*"
type input "Animatio"
type textarea "*"
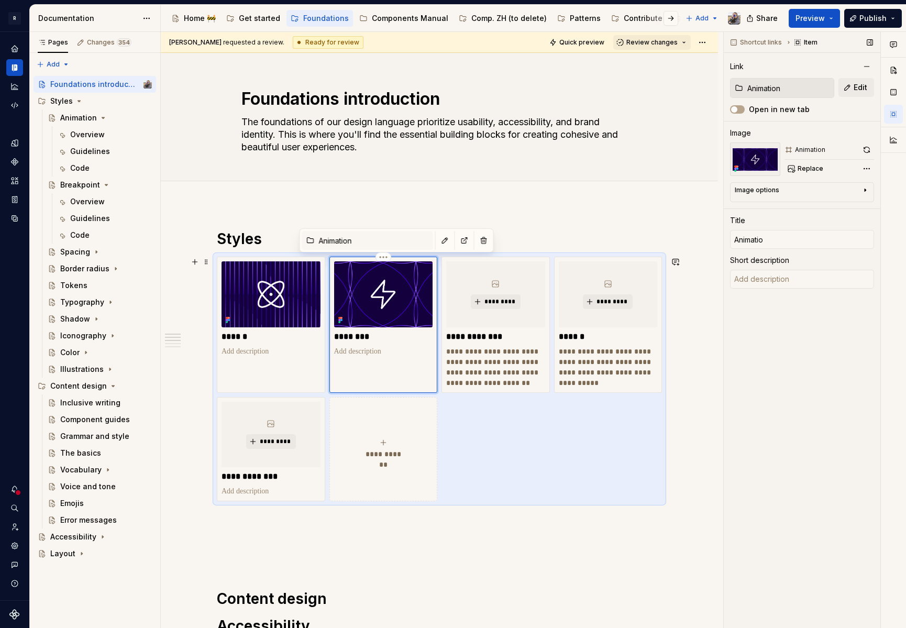
type input "Animation"
type textarea "*"
type input "Animations"
click at [489, 335] on p "**********" at bounding box center [495, 337] width 99 height 10
type textarea "*"
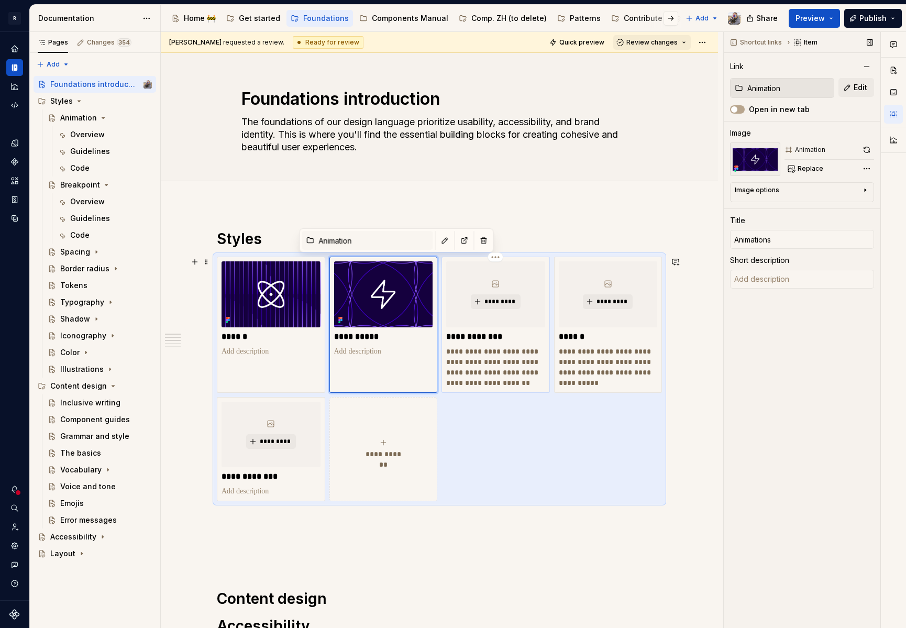
type input "Breakpoint"
click at [489, 334] on p "**********" at bounding box center [495, 337] width 99 height 10
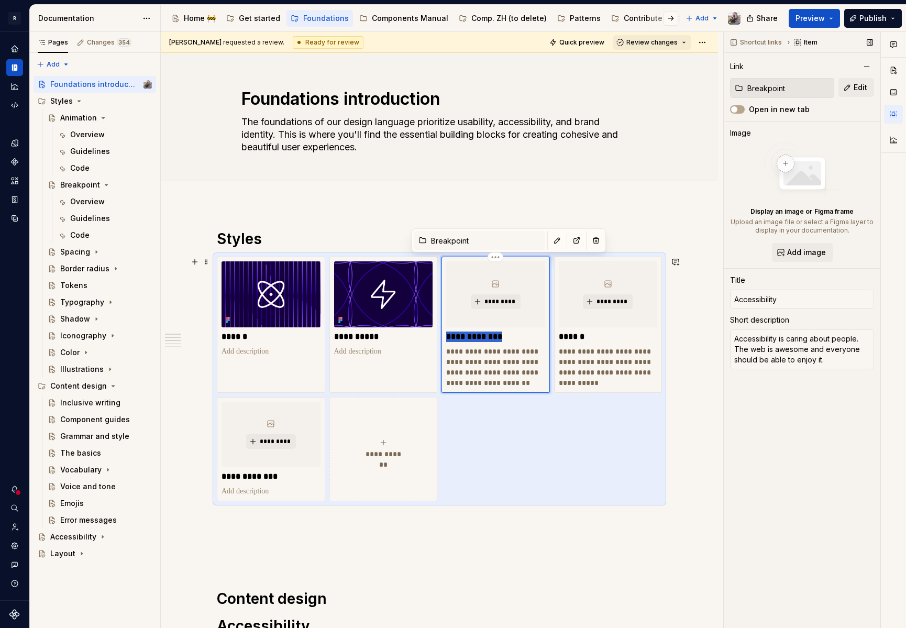
type textarea "*"
type input "B"
type textarea "*"
type input "Br"
type textarea "*"
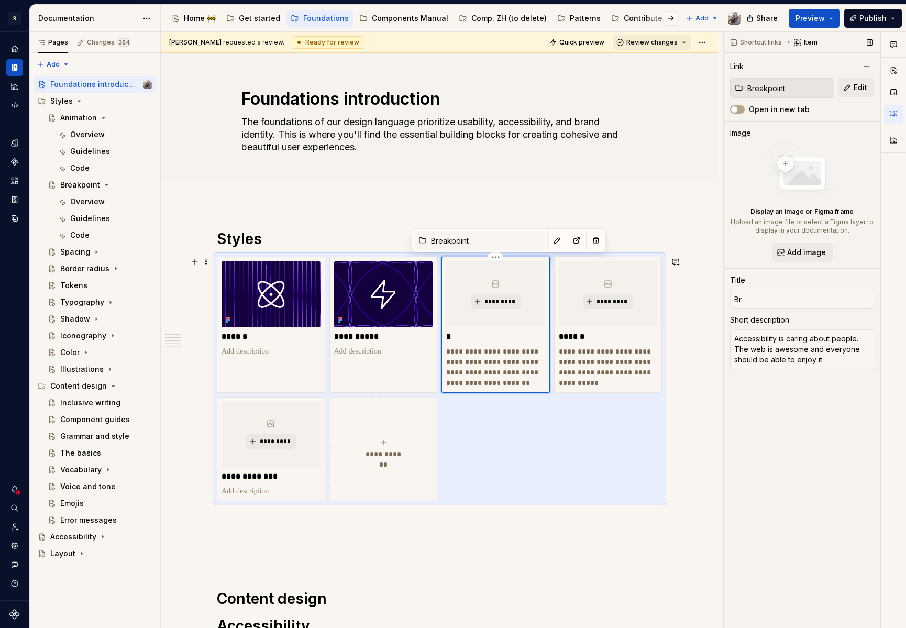
type input "Bre"
type textarea "*"
type input "Brea"
type textarea "*"
type input "Break"
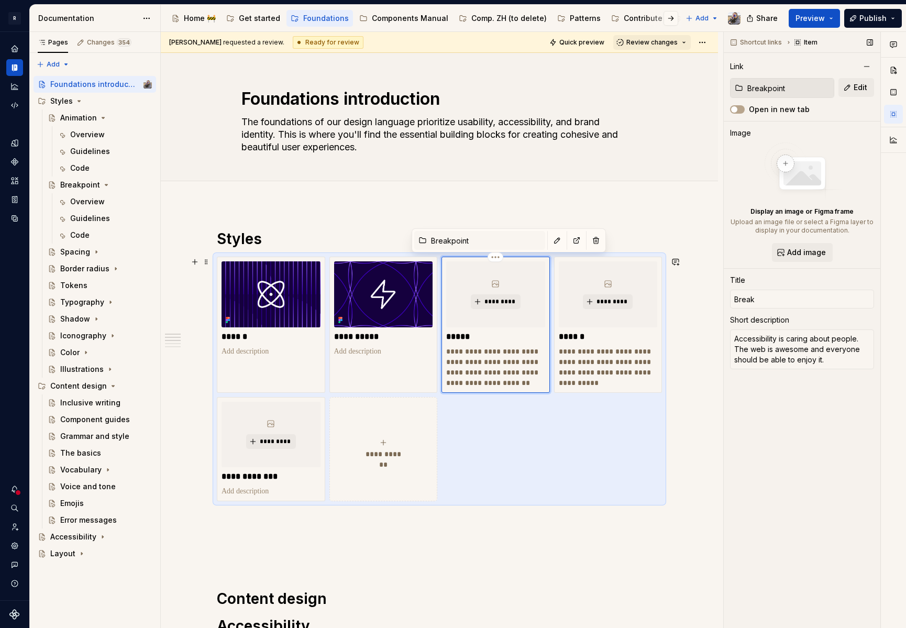
type textarea "*"
type input "Breakp"
type textarea "*"
type input "Breakpo"
type textarea "*"
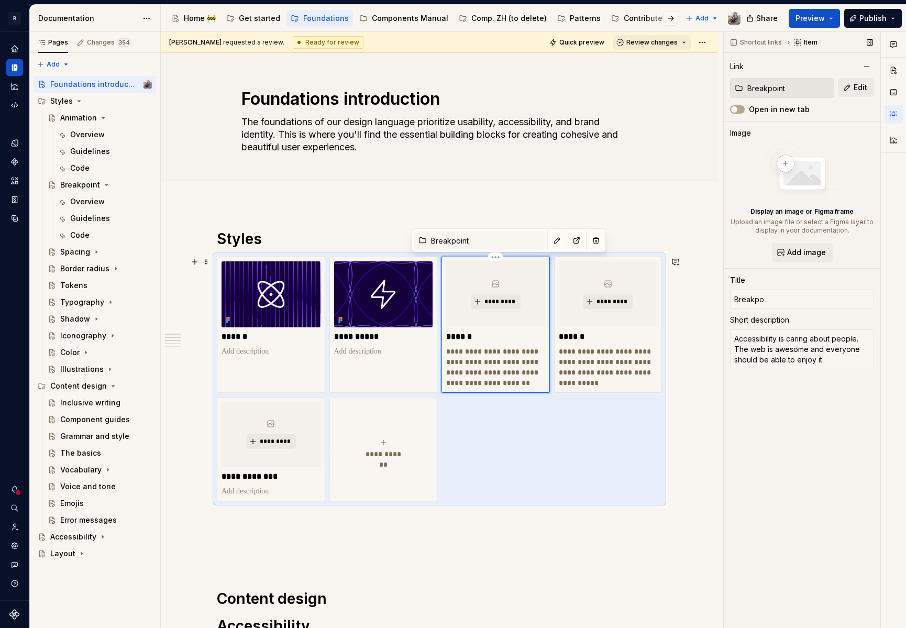
type input "Breakpoi"
type textarea "*"
type input "Breakpoin"
type textarea "*"
type input "Breakpoint"
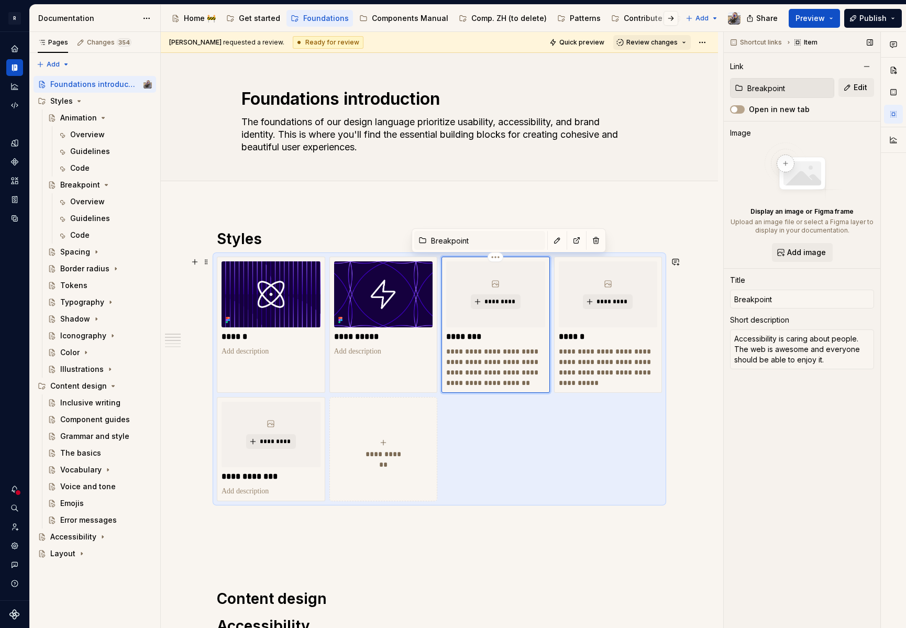
type textarea "*"
type input "Breakpoints"
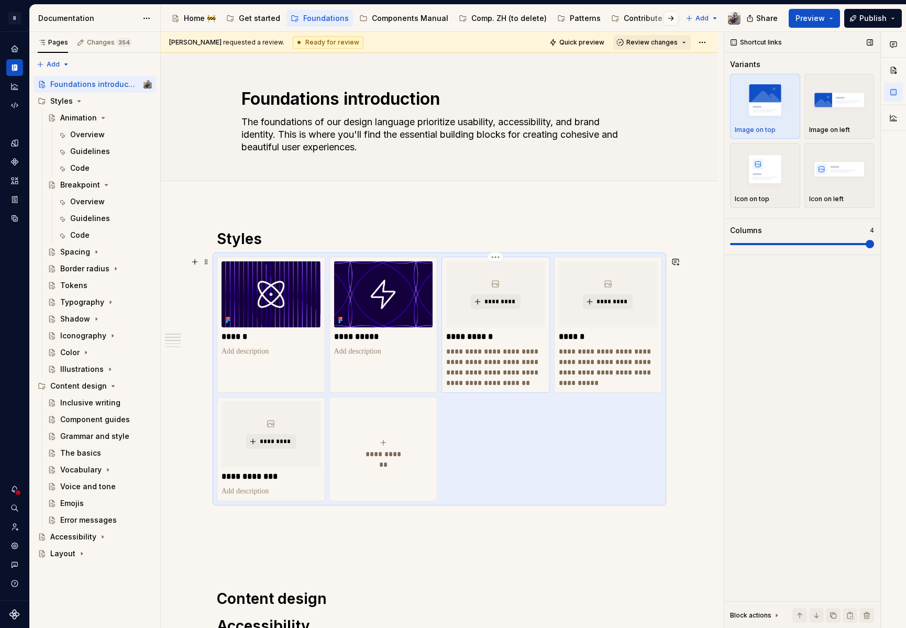
click at [513, 352] on p "**********" at bounding box center [495, 367] width 99 height 42
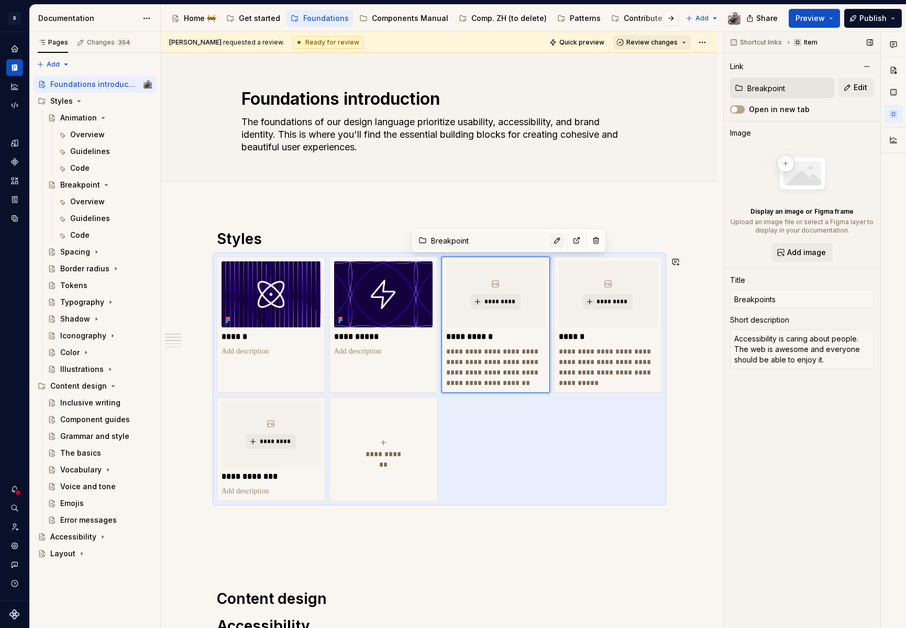
click at [550, 239] on button "button" at bounding box center [557, 240] width 15 height 15
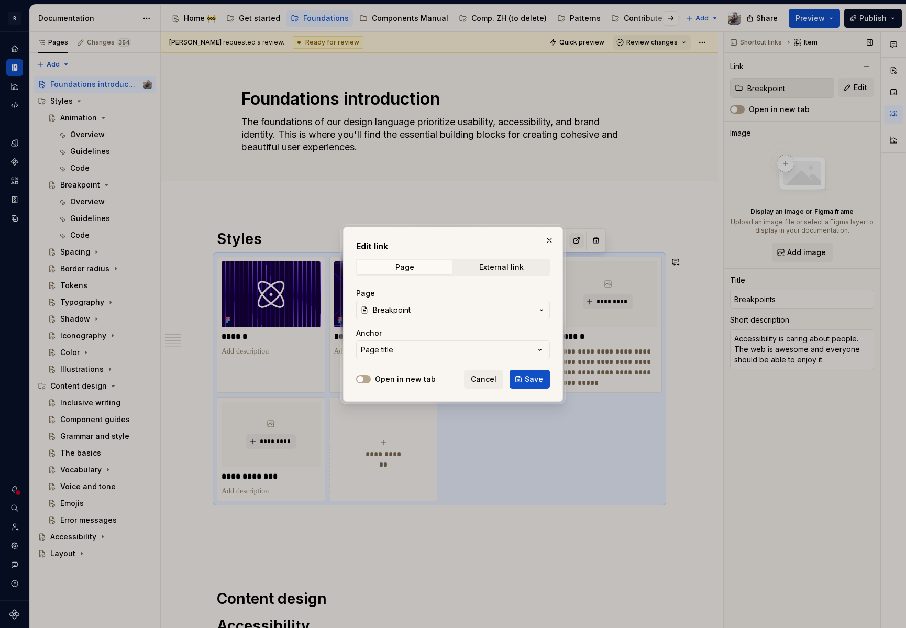
click at [549, 234] on button "button" at bounding box center [549, 240] width 15 height 15
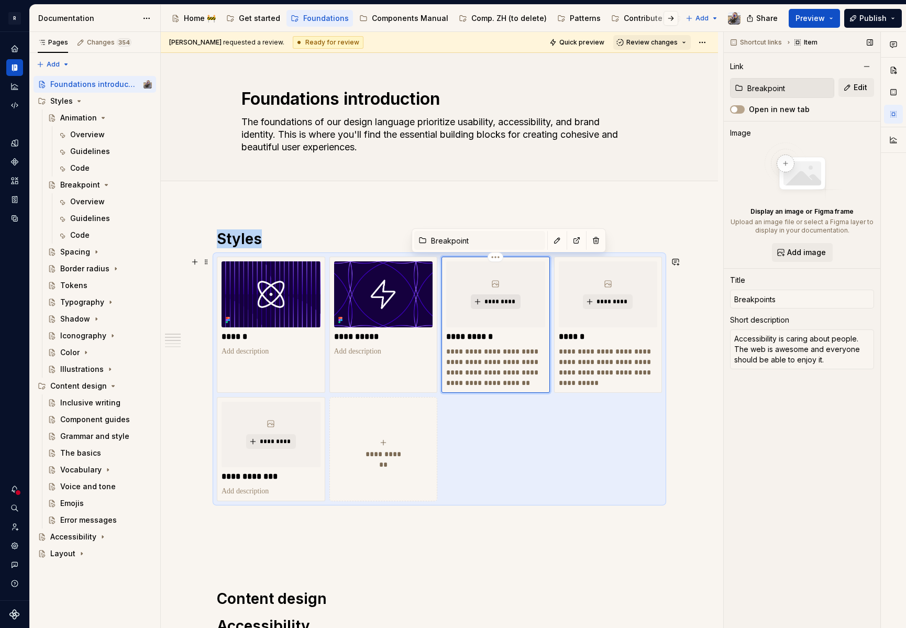
click at [494, 302] on span "*********" at bounding box center [500, 302] width 32 height 8
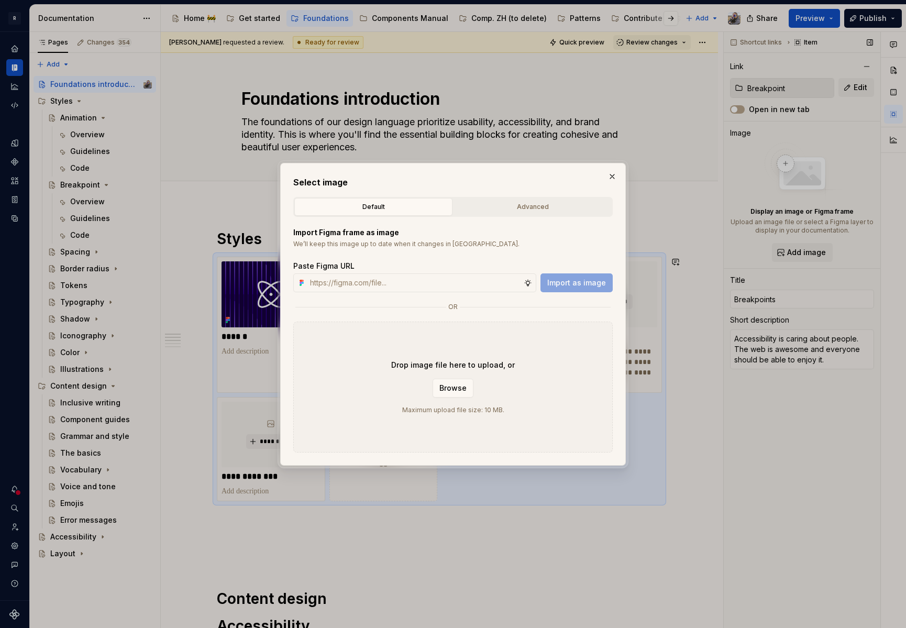
type textarea "*"
type input "[URL][DOMAIN_NAME]"
type textarea "*"
type input "[URL][DOMAIN_NAME]"
click at [579, 285] on span "Import as image" at bounding box center [576, 283] width 59 height 10
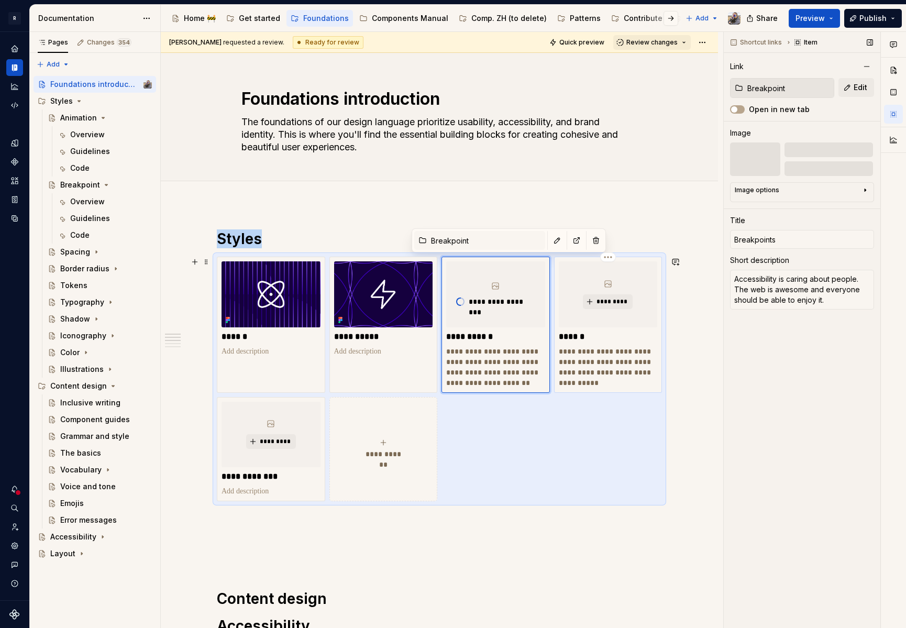
click at [589, 336] on p "******" at bounding box center [608, 337] width 99 height 10
type textarea "*"
type input "Color"
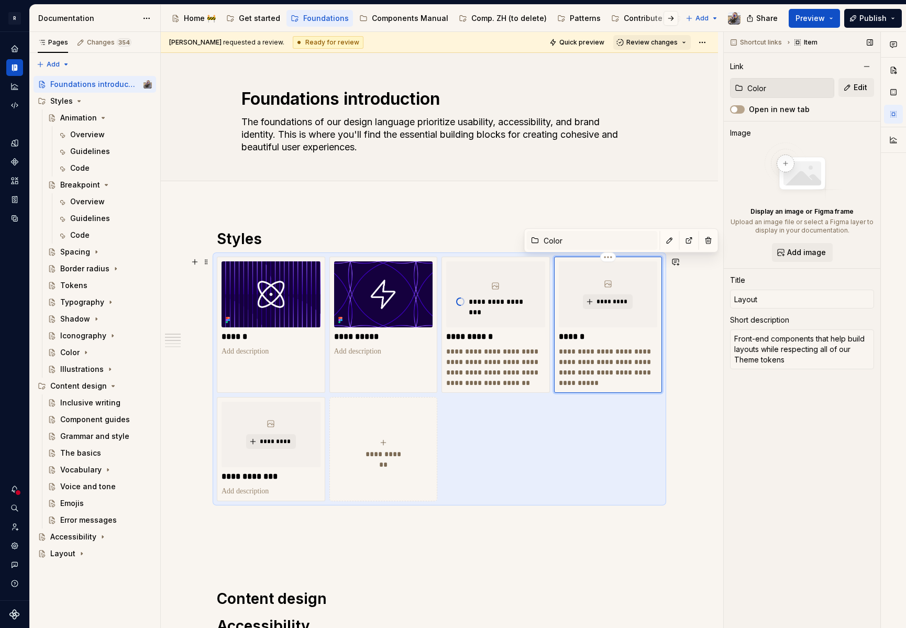
click at [580, 333] on p "******" at bounding box center [608, 337] width 99 height 10
click at [576, 334] on p "******" at bounding box center [608, 337] width 99 height 10
type textarea "*"
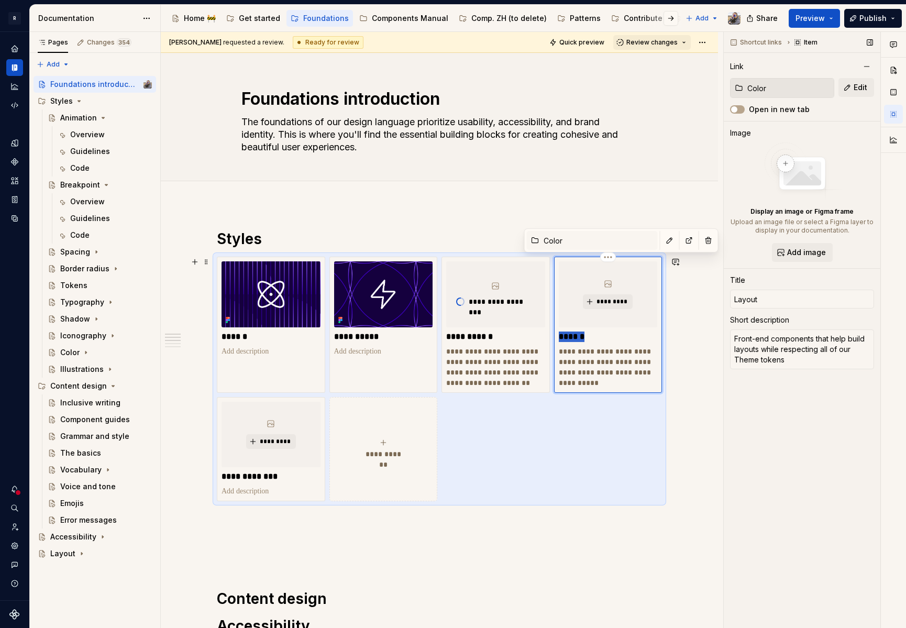
type input "C"
type textarea "*"
type input "Co"
type textarea "*"
type input "Col"
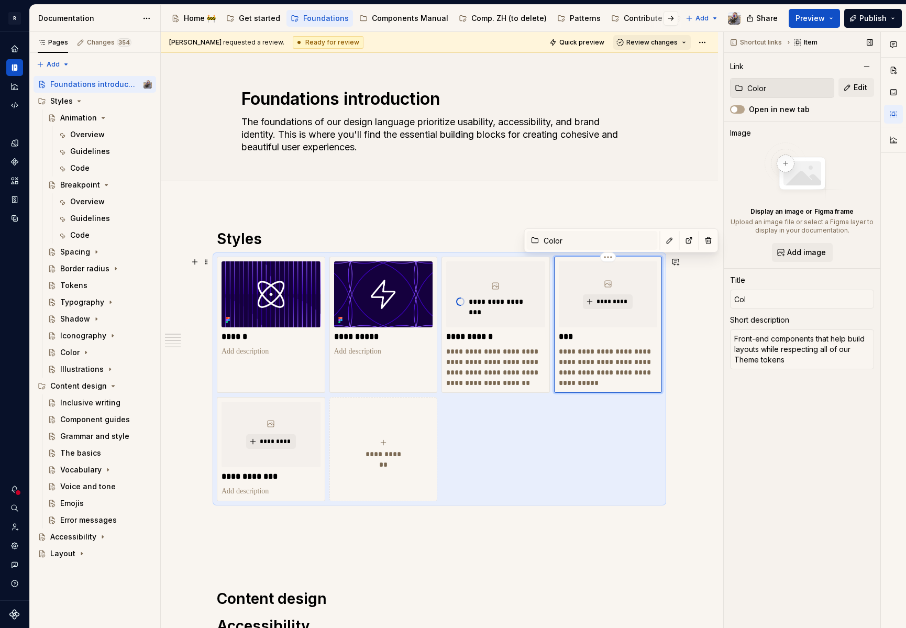
type textarea "*"
type input "Colo"
type textarea "*"
type input "Color"
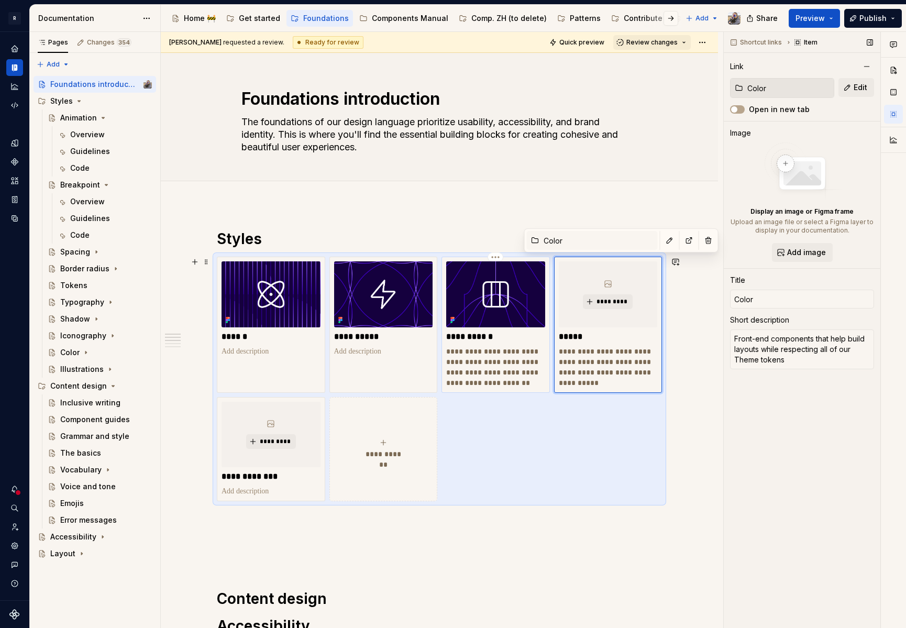
click at [473, 360] on p "**********" at bounding box center [495, 367] width 99 height 42
type textarea "*"
type input "Breakpoint"
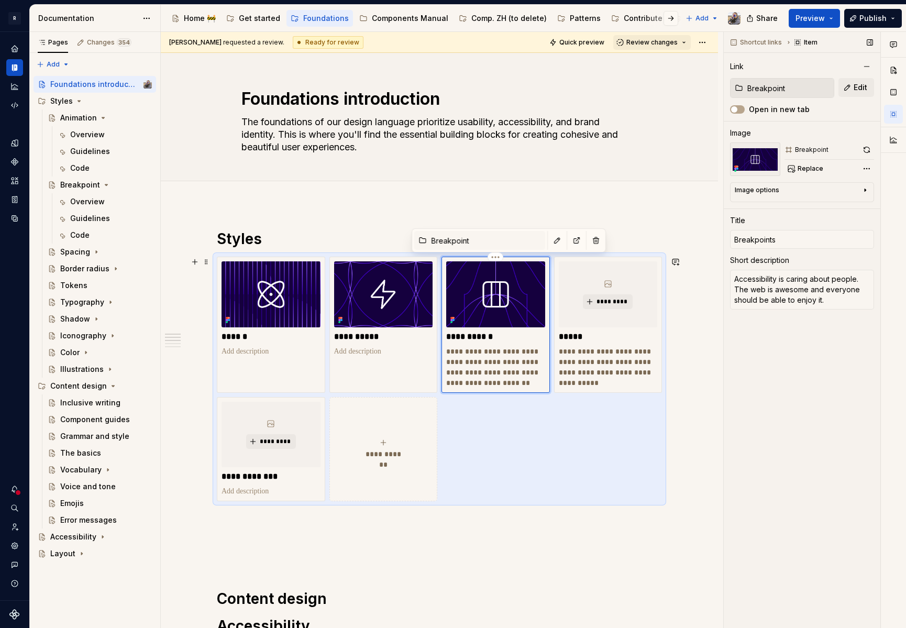
click at [475, 359] on p "**********" at bounding box center [495, 367] width 99 height 42
type textarea "*"
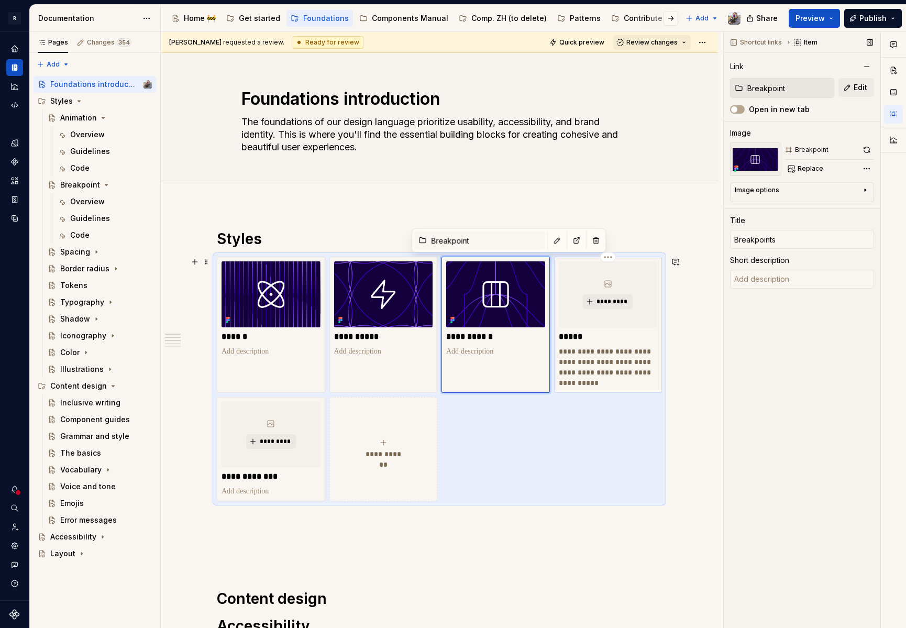
click at [589, 357] on p "**********" at bounding box center [608, 367] width 99 height 42
type textarea "*"
type input "Color"
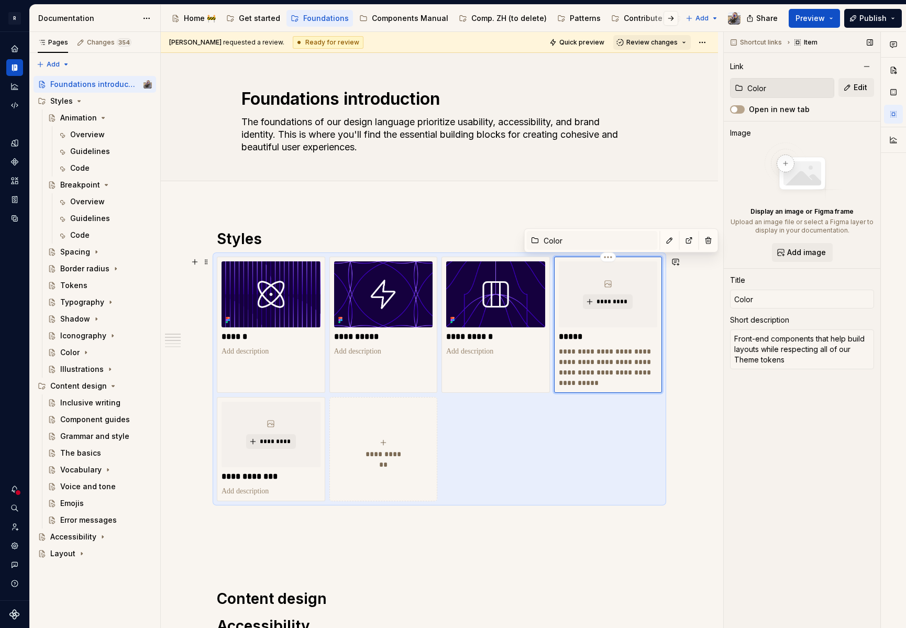
type textarea "*"
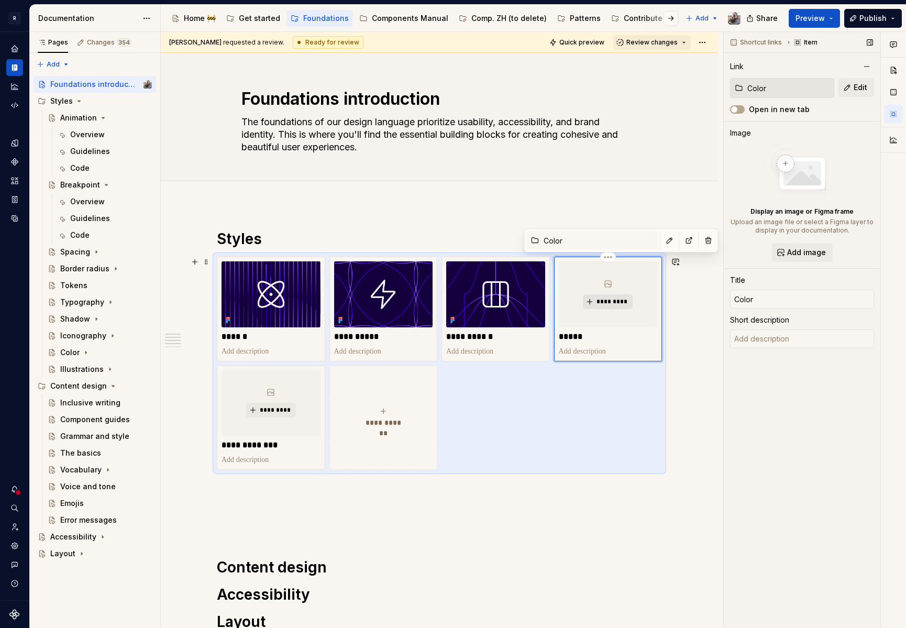
click at [611, 300] on span "*********" at bounding box center [612, 302] width 32 height 8
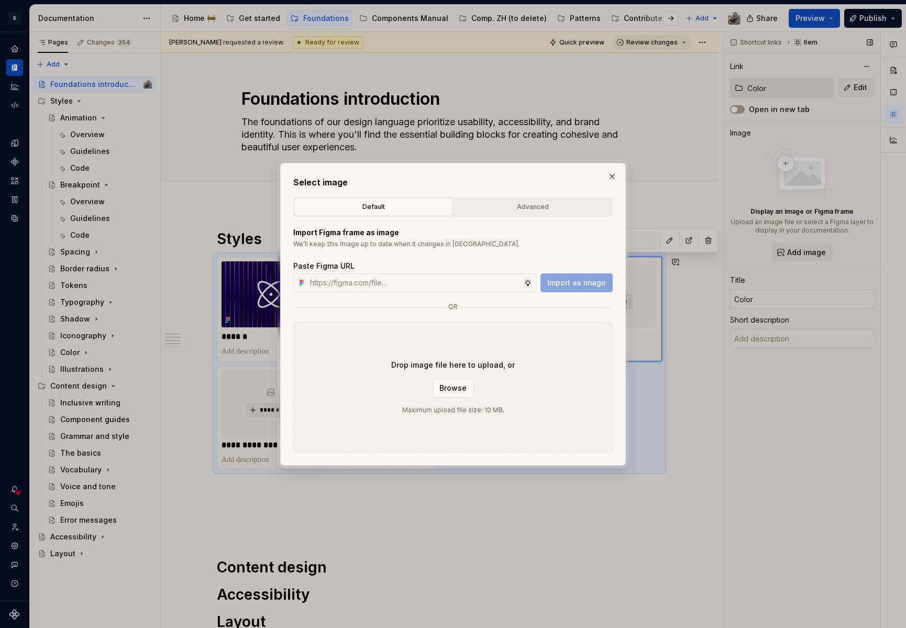
type textarea "*"
paste input "[URL][DOMAIN_NAME]"
type input "[URL][DOMAIN_NAME]"
click at [571, 287] on span "Import as image" at bounding box center [576, 283] width 59 height 10
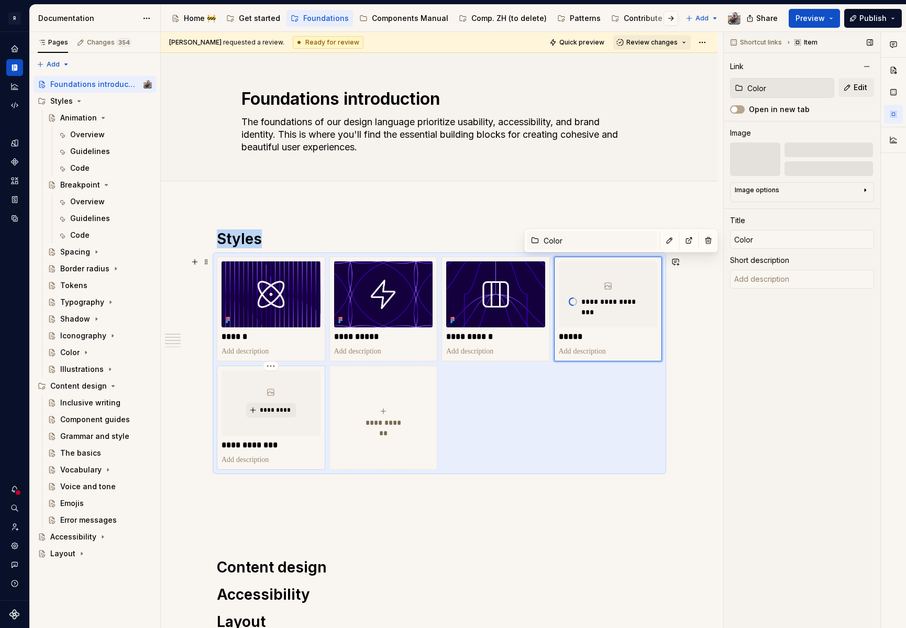
click at [275, 455] on p at bounding box center [271, 460] width 99 height 10
type textarea "*"
type input "Illustrations"
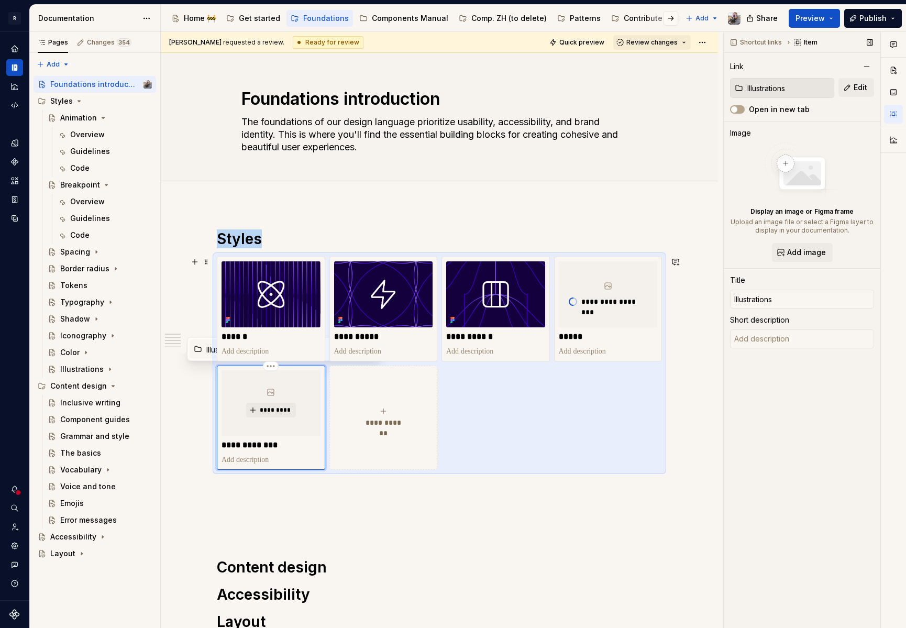
click at [302, 434] on div "*********" at bounding box center [271, 403] width 99 height 66
click at [356, 408] on div "**********" at bounding box center [383, 417] width 99 height 21
type textarea "*"
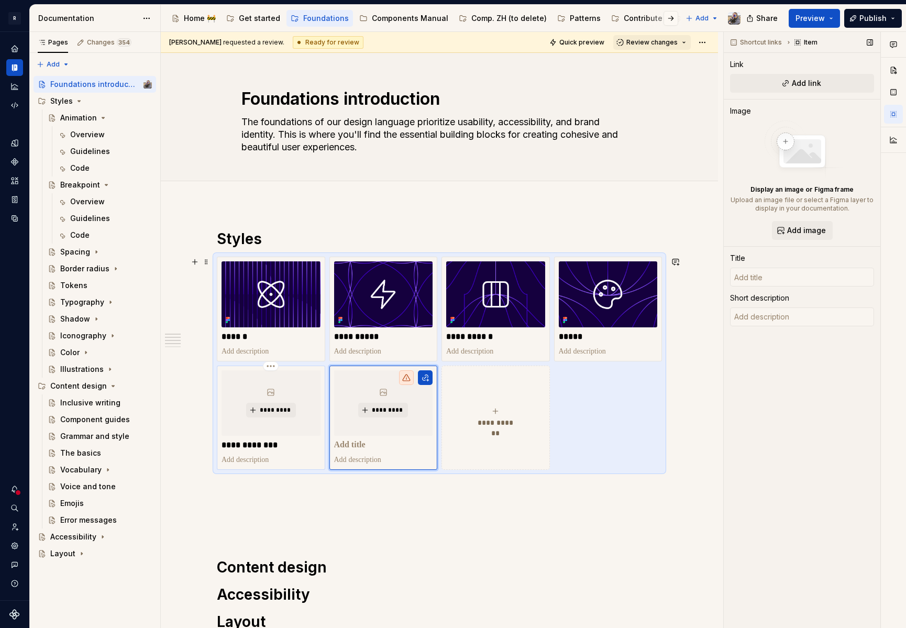
click at [302, 448] on p "**********" at bounding box center [271, 445] width 99 height 10
type textarea "*"
type input "Illustrations"
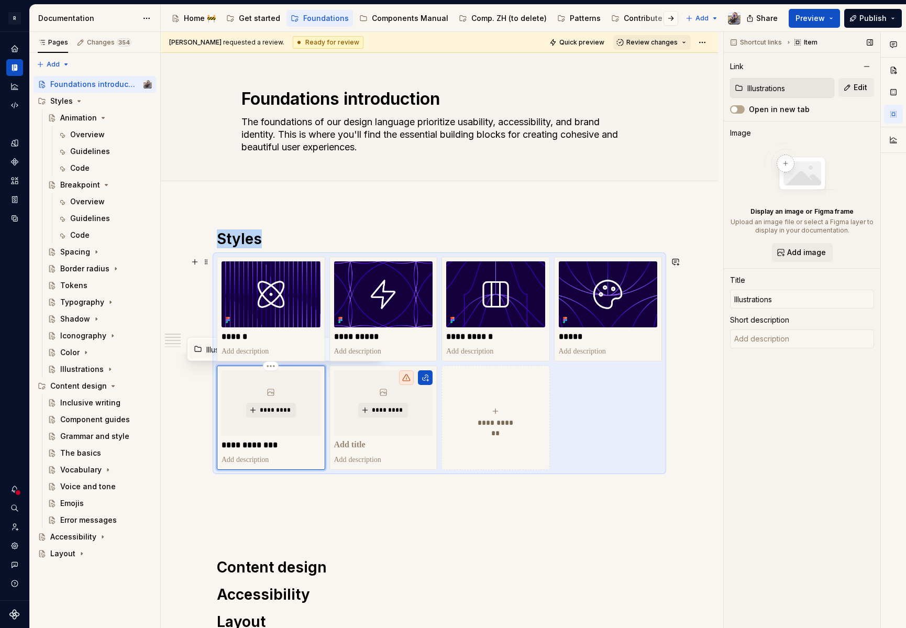
click at [312, 380] on div "*********" at bounding box center [271, 403] width 99 height 66
click at [293, 454] on div "**********" at bounding box center [271, 417] width 99 height 95
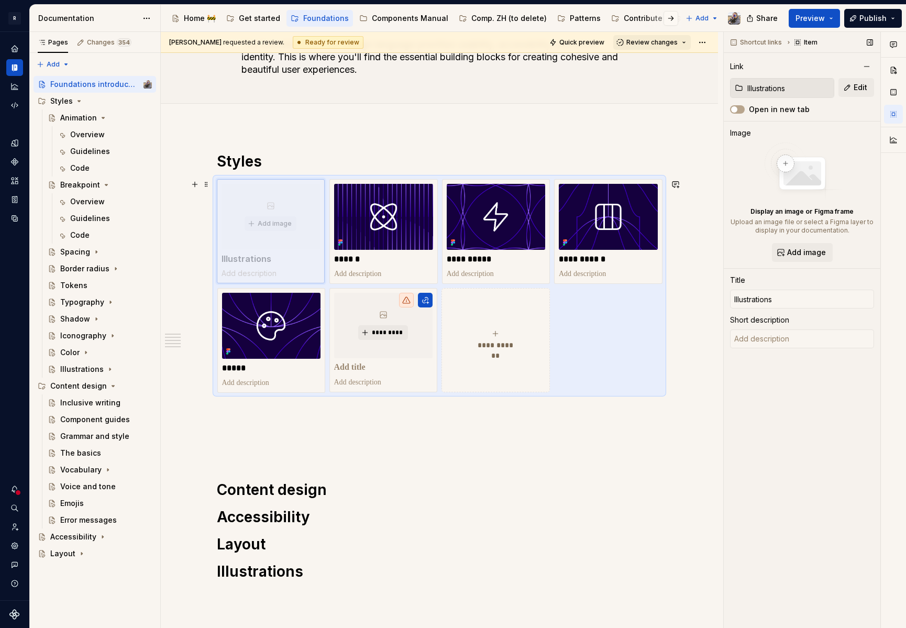
drag, startPoint x: 248, startPoint y: 293, endPoint x: 225, endPoint y: 212, distance: 84.4
click at [225, 212] on body "R [PERSON_NAME] Design system data Documentation Accessibility guide for tree P…" at bounding box center [453, 314] width 906 height 628
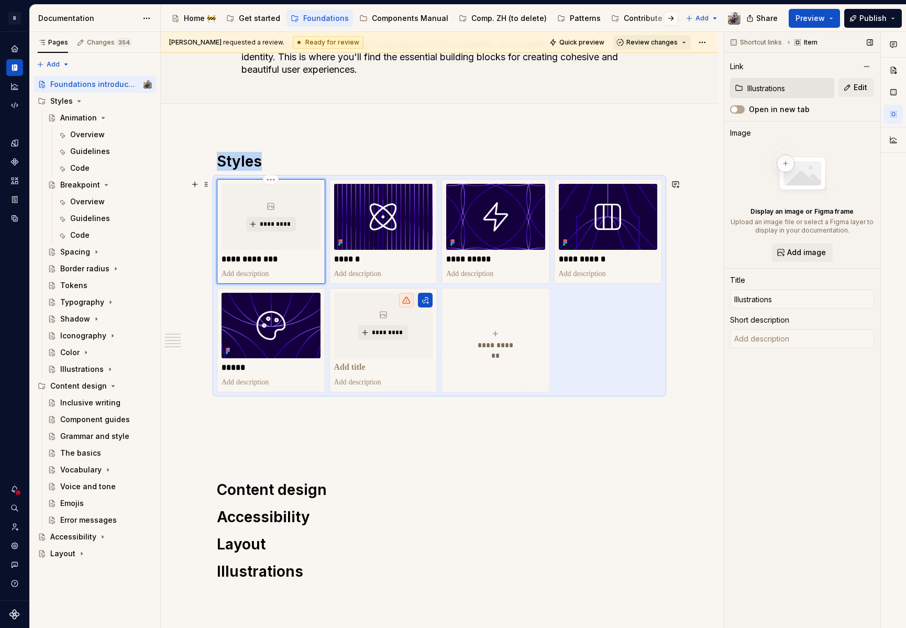
click at [270, 239] on div "*********" at bounding box center [271, 217] width 99 height 66
click at [325, 159] on button "button" at bounding box center [332, 163] width 15 height 15
type textarea "*"
type input "Color"
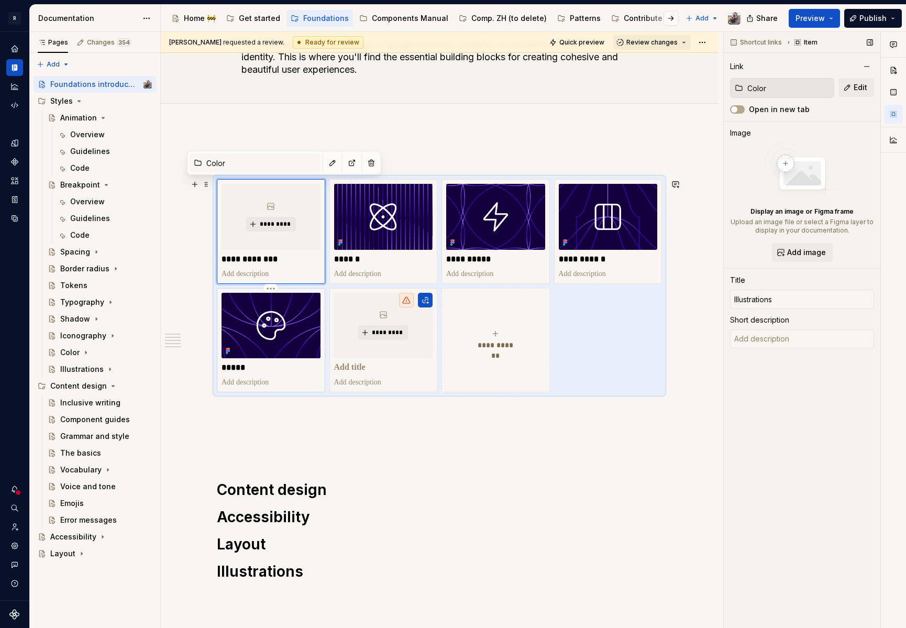
click at [301, 299] on img at bounding box center [271, 326] width 99 height 66
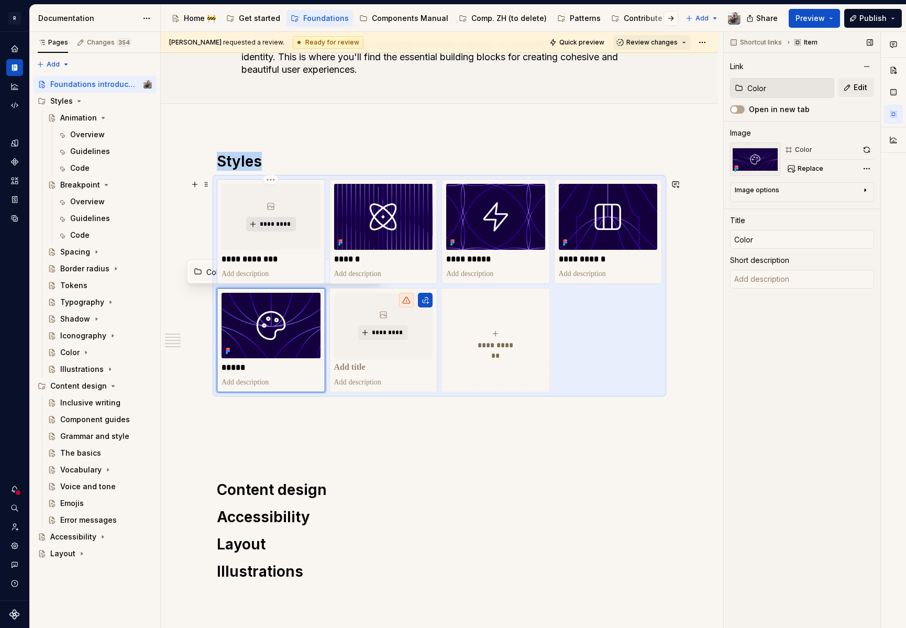
type textarea "*"
type input "Illustrations"
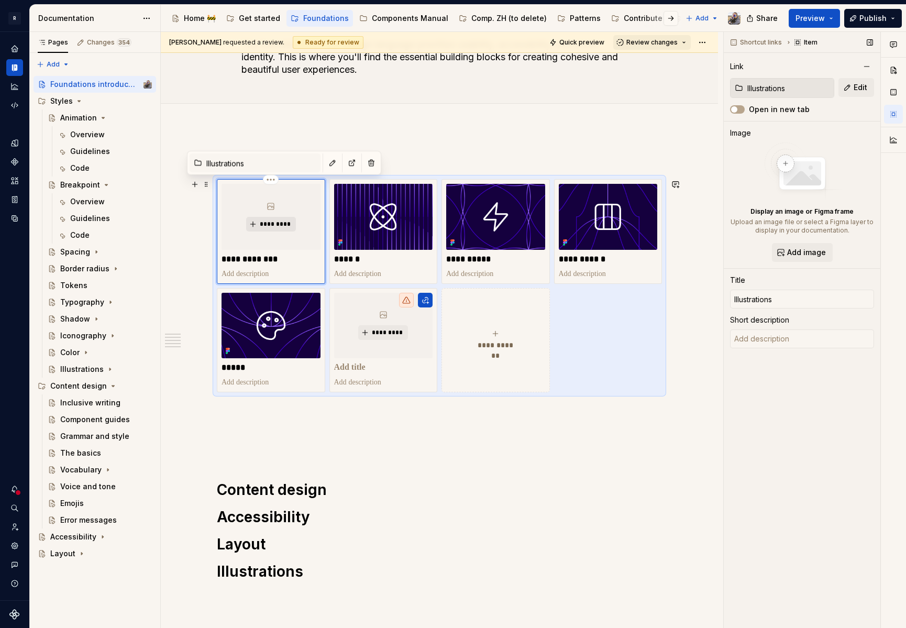
click at [261, 222] on span "*********" at bounding box center [275, 224] width 32 height 8
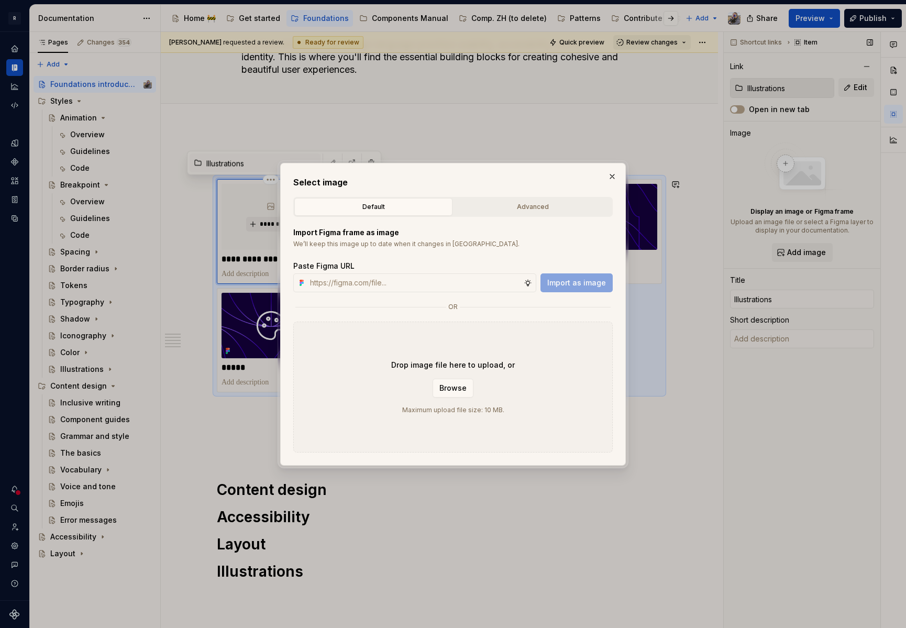
click at [301, 166] on h1 "Styles" at bounding box center [439, 161] width 445 height 19
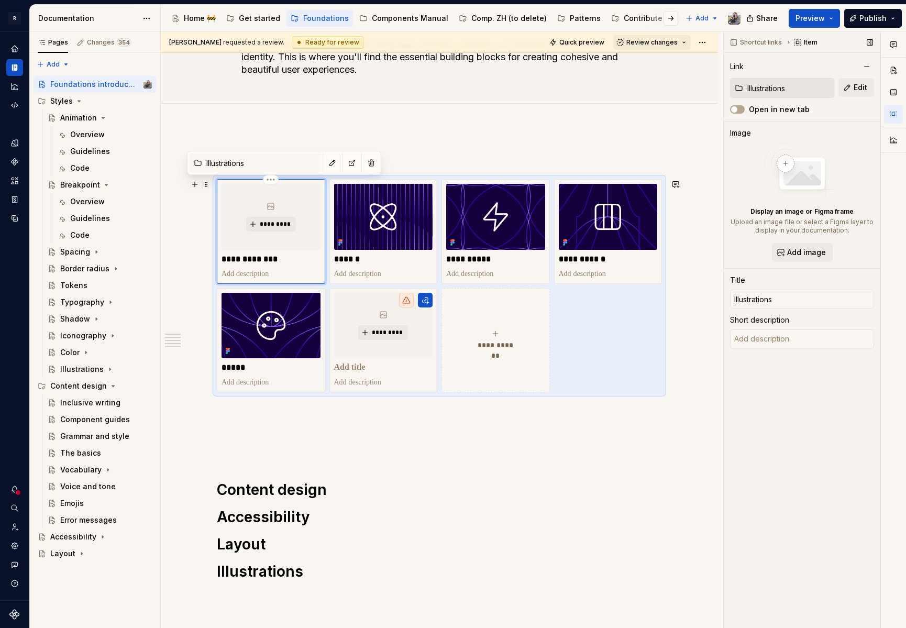
click at [260, 194] on div "*********" at bounding box center [271, 217] width 99 height 66
click at [325, 168] on button "button" at bounding box center [332, 163] width 15 height 15
type textarea "*"
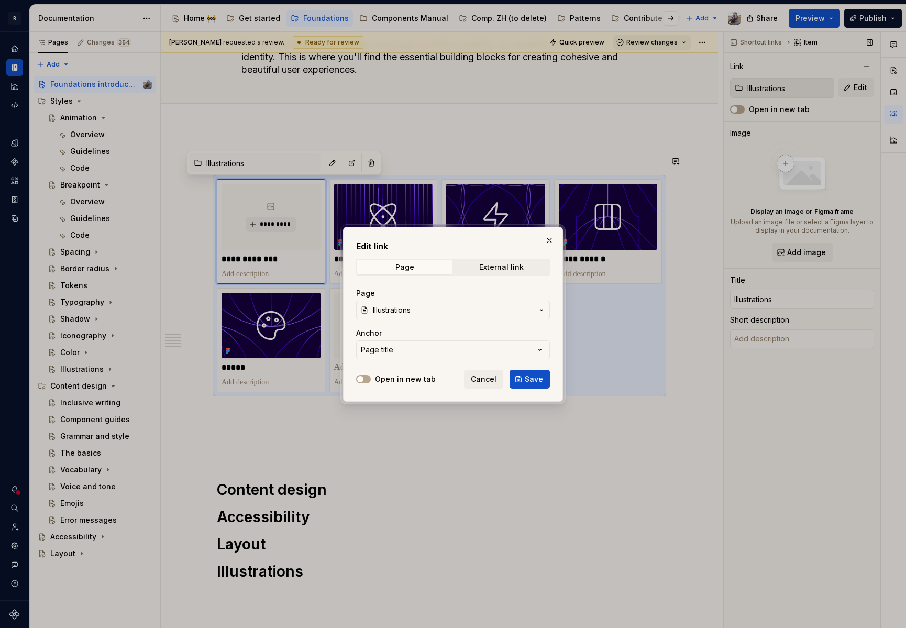
click at [393, 313] on span "Illustrations" at bounding box center [392, 310] width 38 height 10
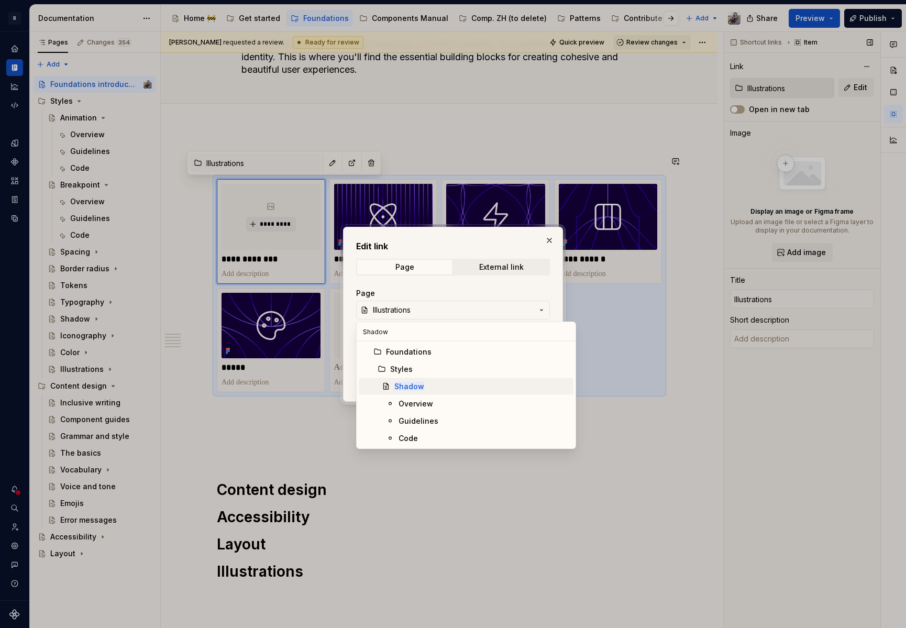
type input "Shadow"
click at [425, 380] on span "Shadow" at bounding box center [466, 386] width 215 height 17
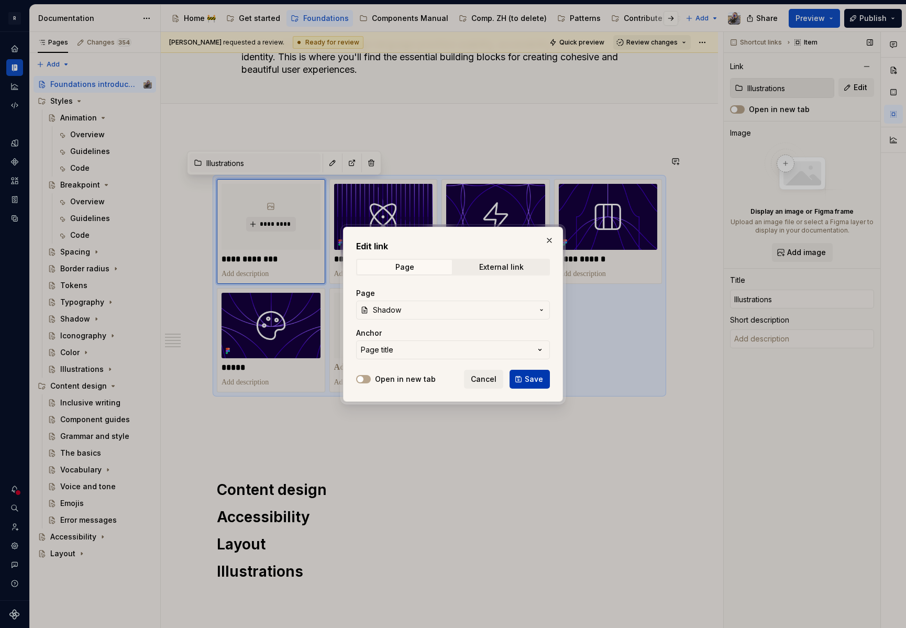
click at [528, 378] on span "Save" at bounding box center [534, 379] width 18 height 10
type textarea "*"
type input "Shadow"
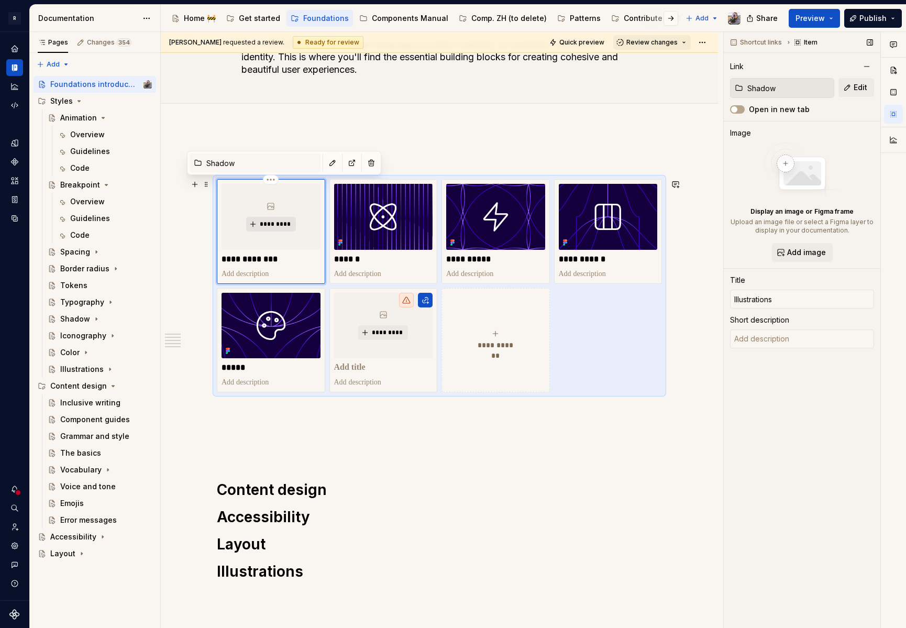
click at [259, 223] on span "*********" at bounding box center [275, 224] width 32 height 8
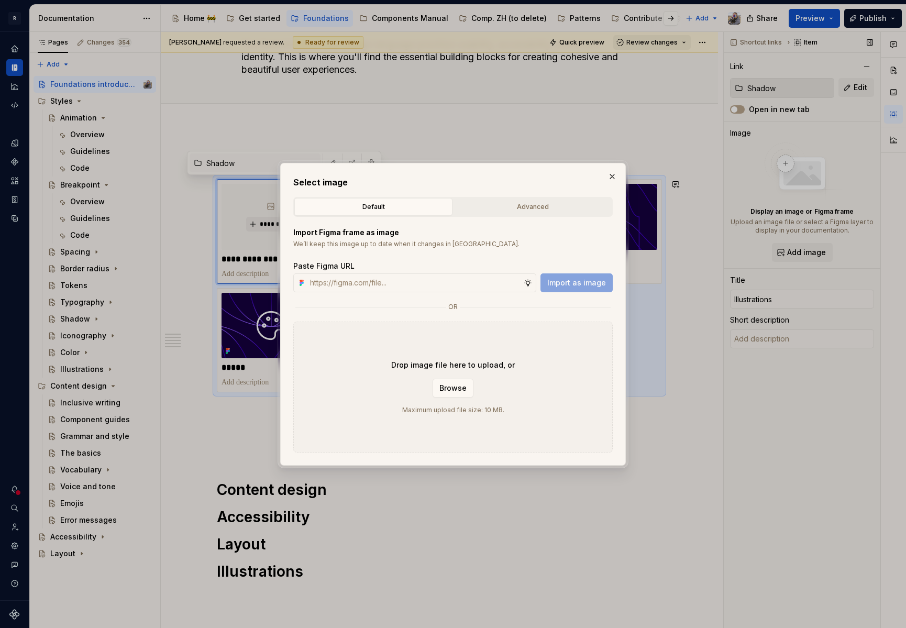
type textarea "*"
paste input "[URL][DOMAIN_NAME]"
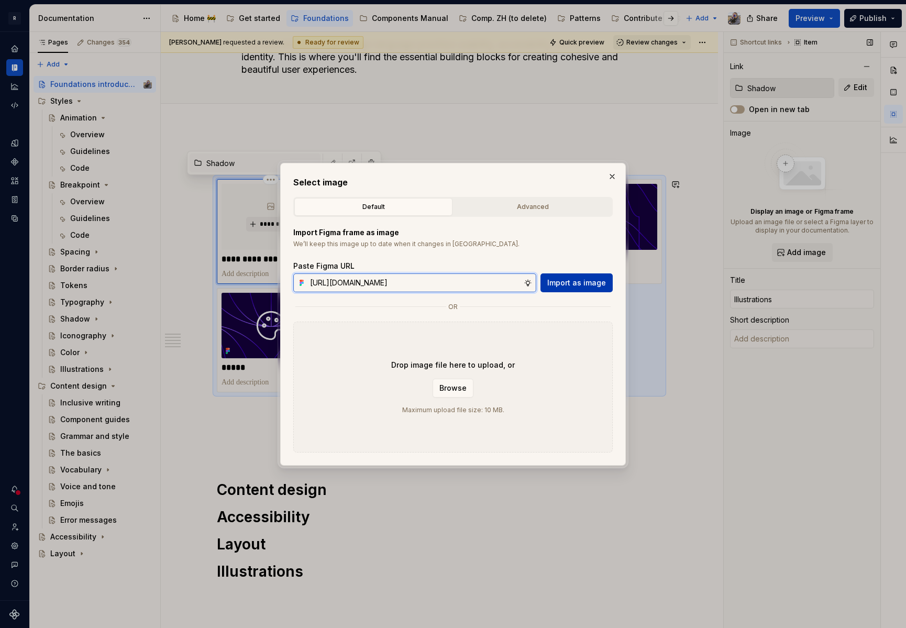
scroll to position [0, 284]
type input "[URL][DOMAIN_NAME]"
click at [574, 279] on span "Import as image" at bounding box center [576, 283] width 59 height 10
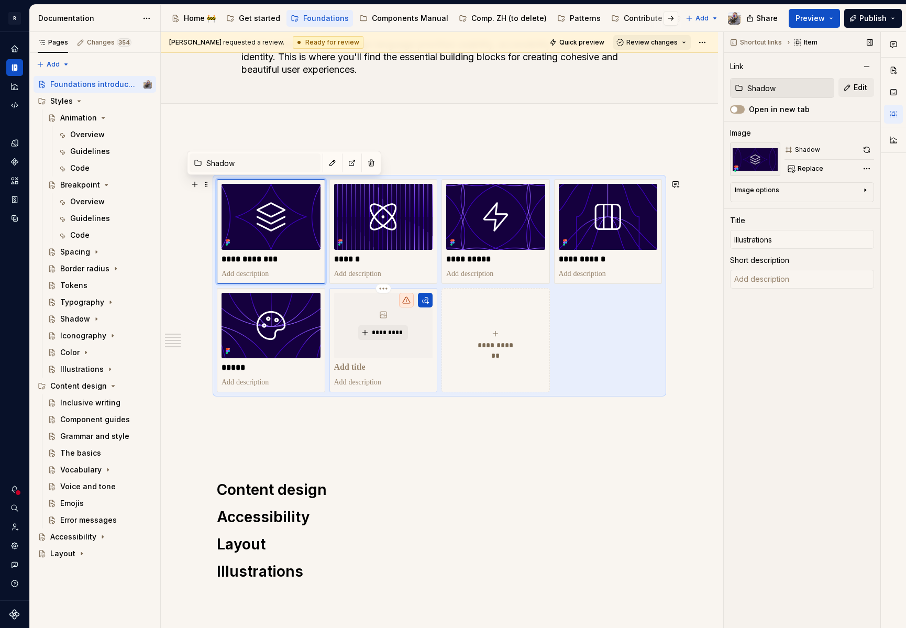
click at [369, 371] on p at bounding box center [383, 367] width 99 height 10
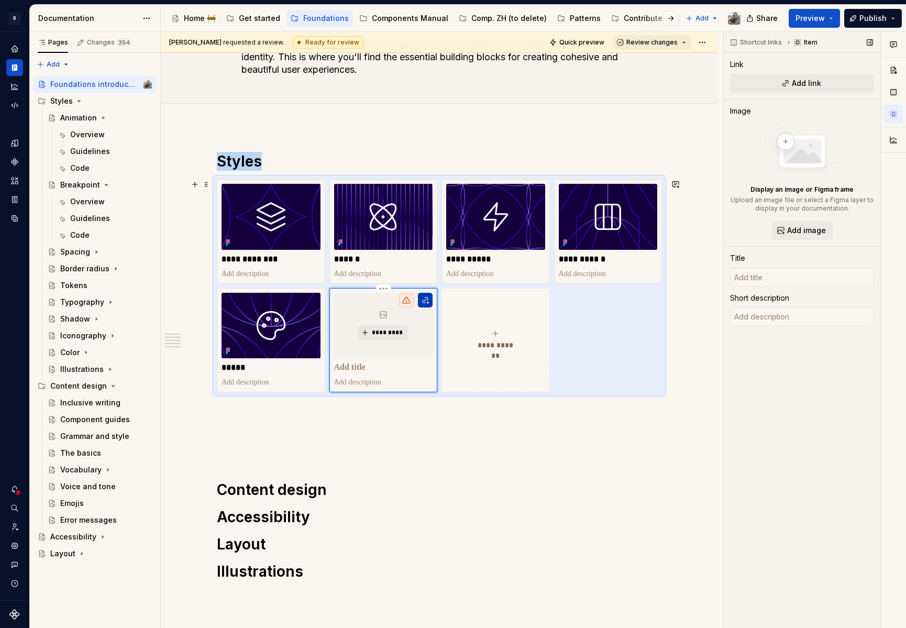
click at [420, 305] on button "button" at bounding box center [425, 300] width 15 height 15
type textarea "*"
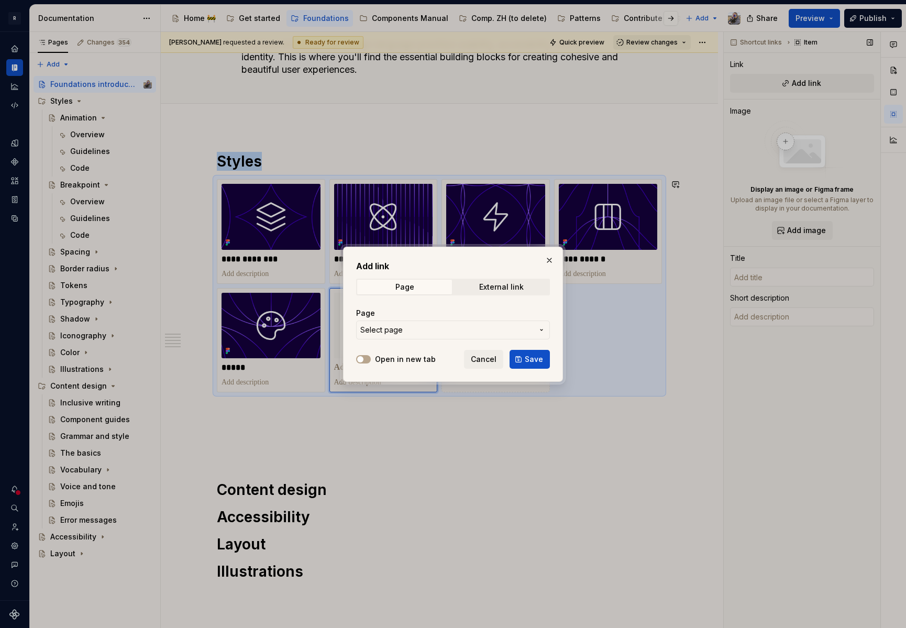
click at [443, 326] on span "Select page" at bounding box center [446, 330] width 173 height 10
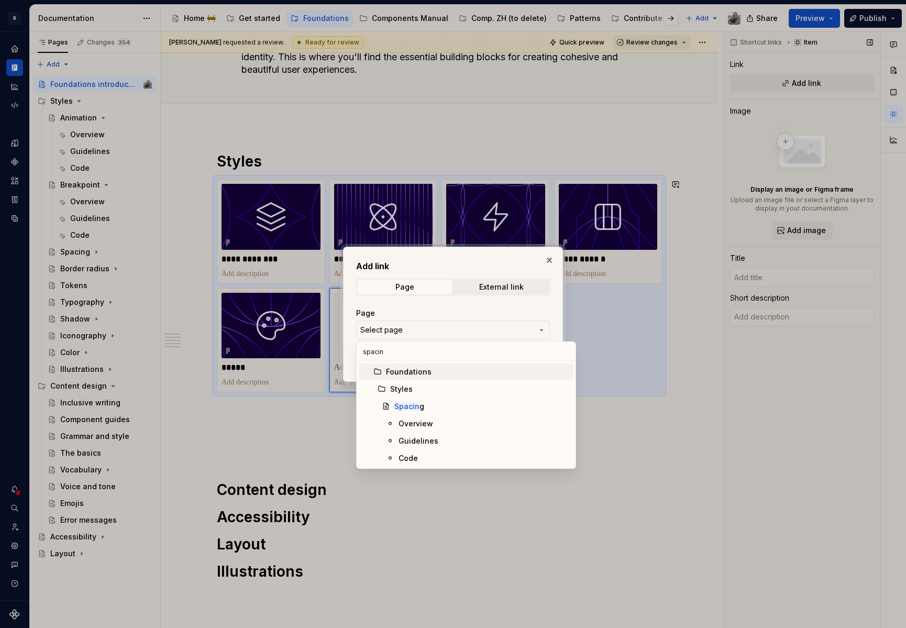
type input "spacing"
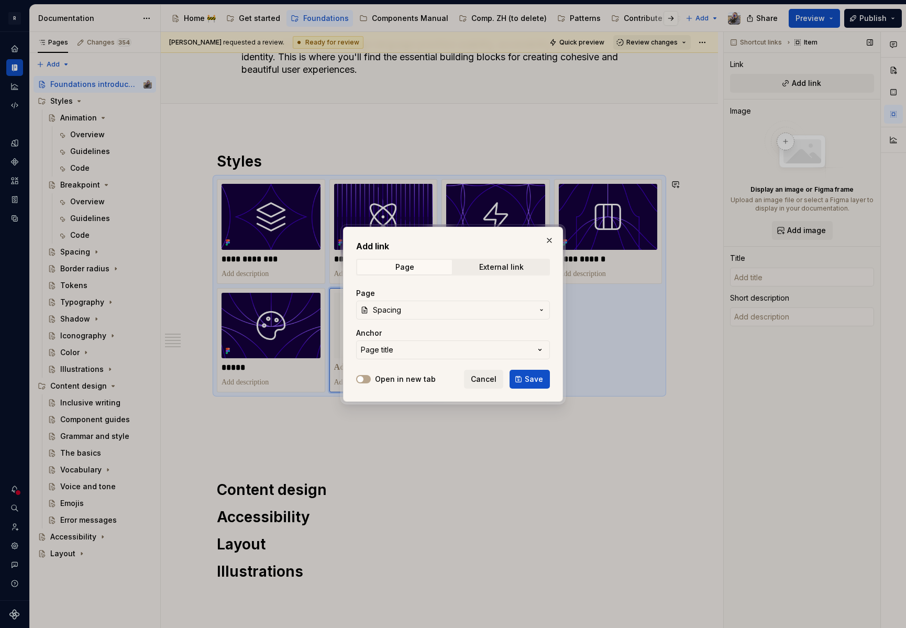
drag, startPoint x: 524, startPoint y: 375, endPoint x: 489, endPoint y: 360, distance: 38.2
click at [524, 375] on button "Save" at bounding box center [530, 379] width 40 height 19
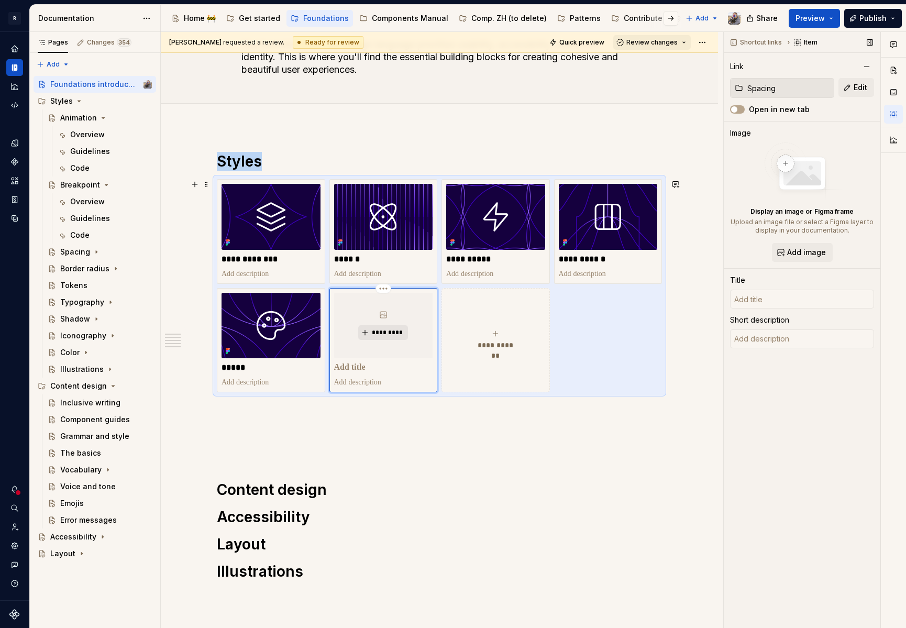
click at [382, 335] on span "*********" at bounding box center [387, 332] width 32 height 8
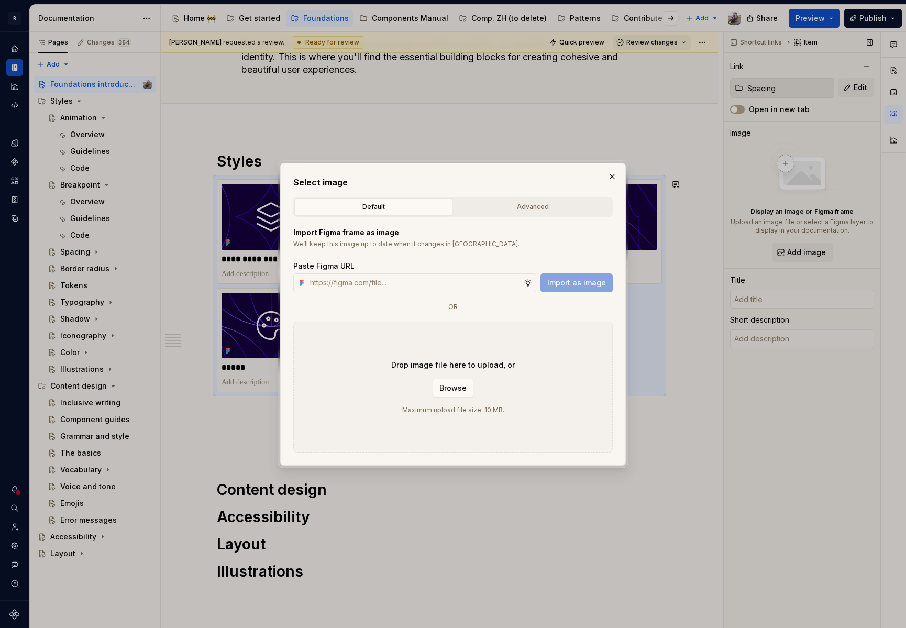
type textarea "*"
type input "Spacing"
type textarea "Spacings tokens should be used as a reference for paddings and margins size whe…"
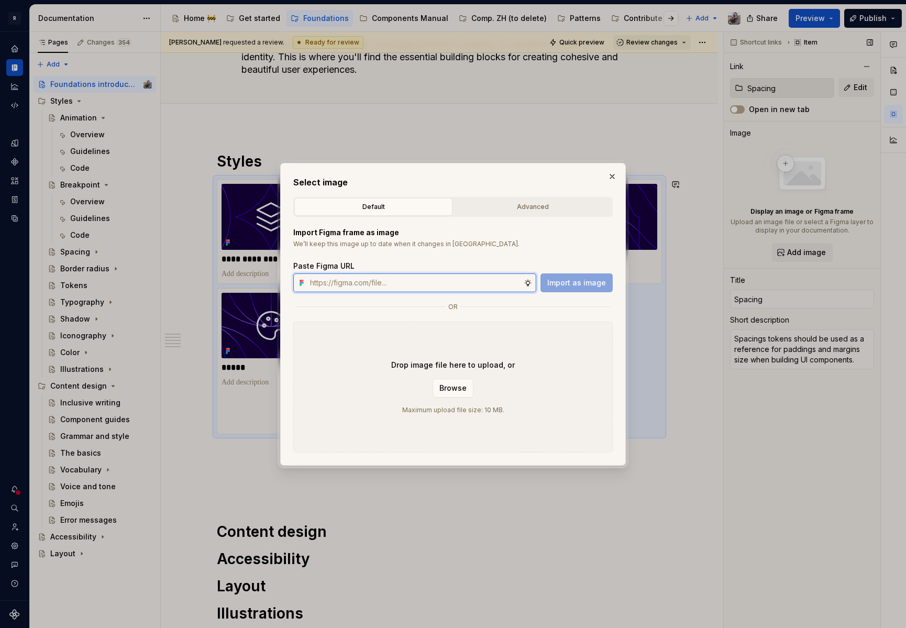
paste input "[URL][DOMAIN_NAME]"
type input "[URL][DOMAIN_NAME]"
click at [590, 286] on span "Import as image" at bounding box center [576, 283] width 59 height 10
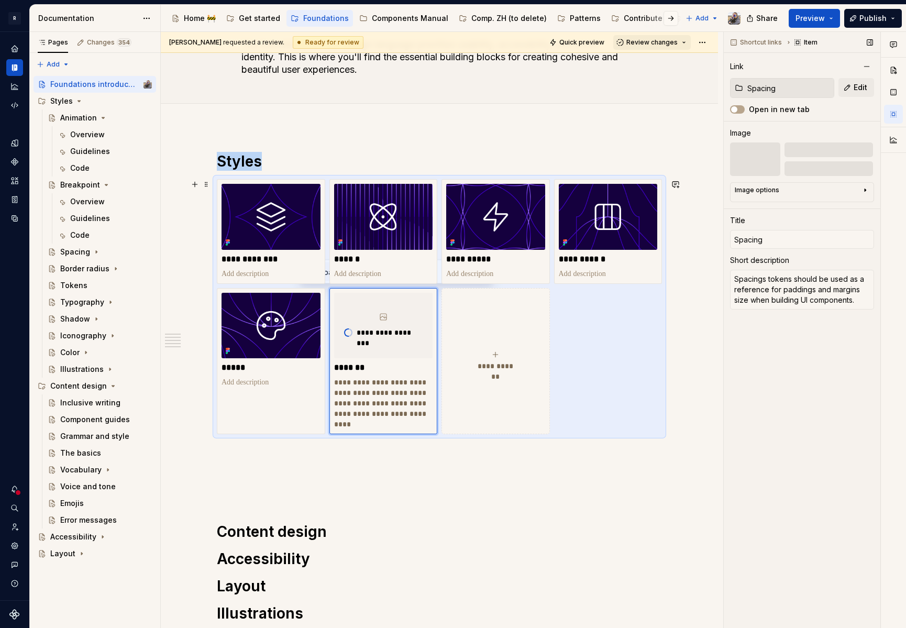
click at [472, 367] on div "**********" at bounding box center [495, 360] width 99 height 21
type textarea "*"
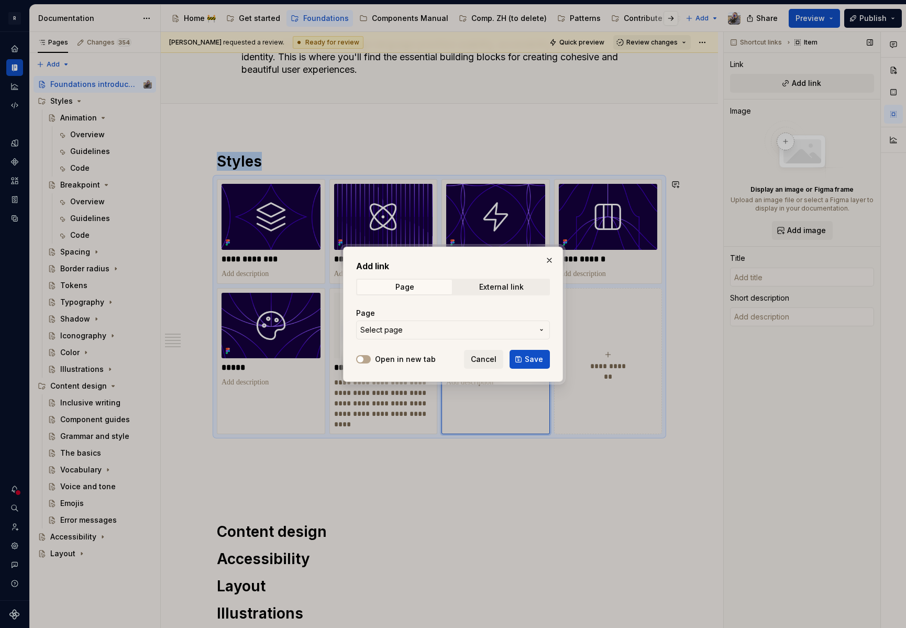
click at [437, 324] on button "Select page" at bounding box center [453, 330] width 194 height 19
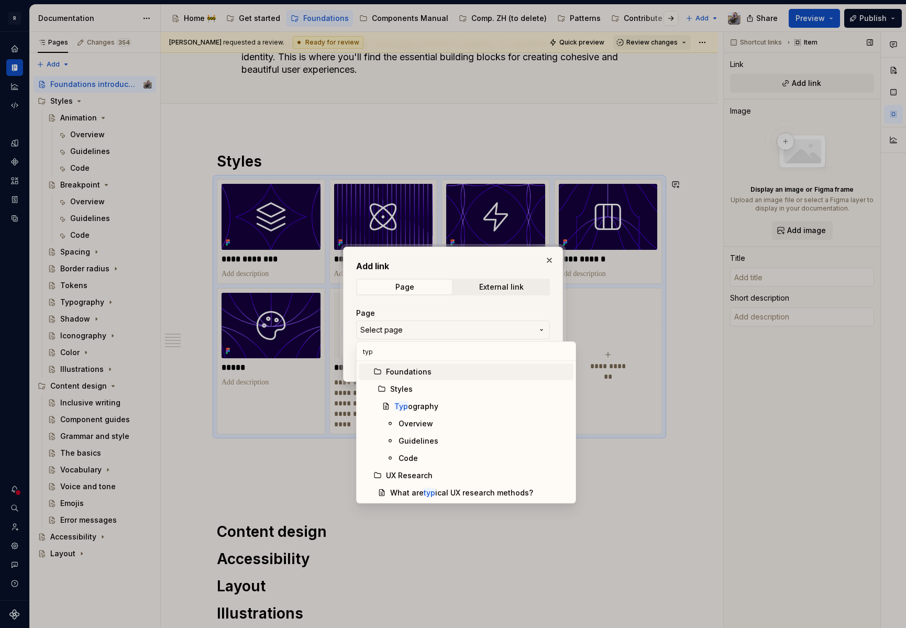
type input "typo"
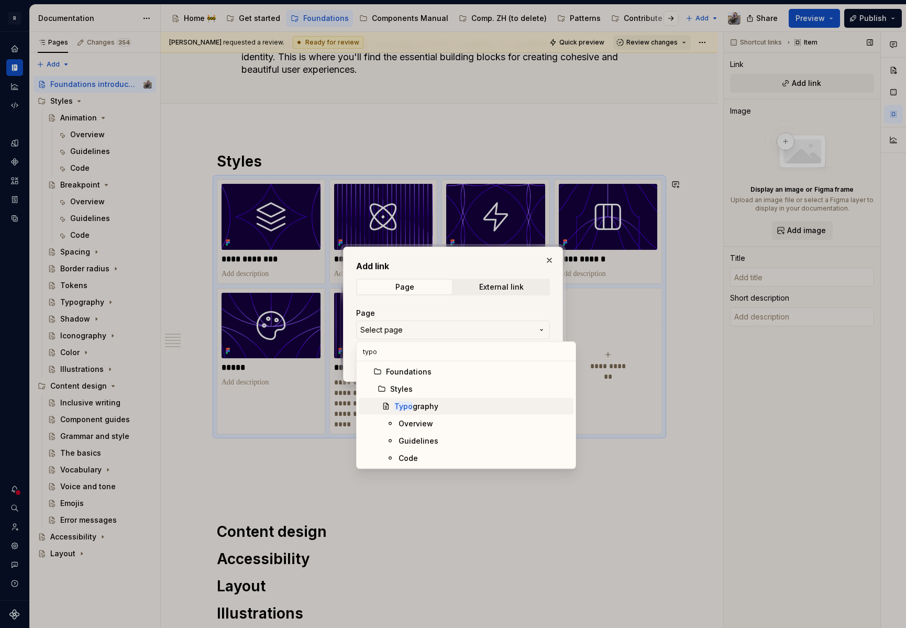
drag, startPoint x: 425, startPoint y: 403, endPoint x: 433, endPoint y: 407, distance: 8.2
click at [425, 404] on div "Typo graphy" at bounding box center [416, 406] width 44 height 10
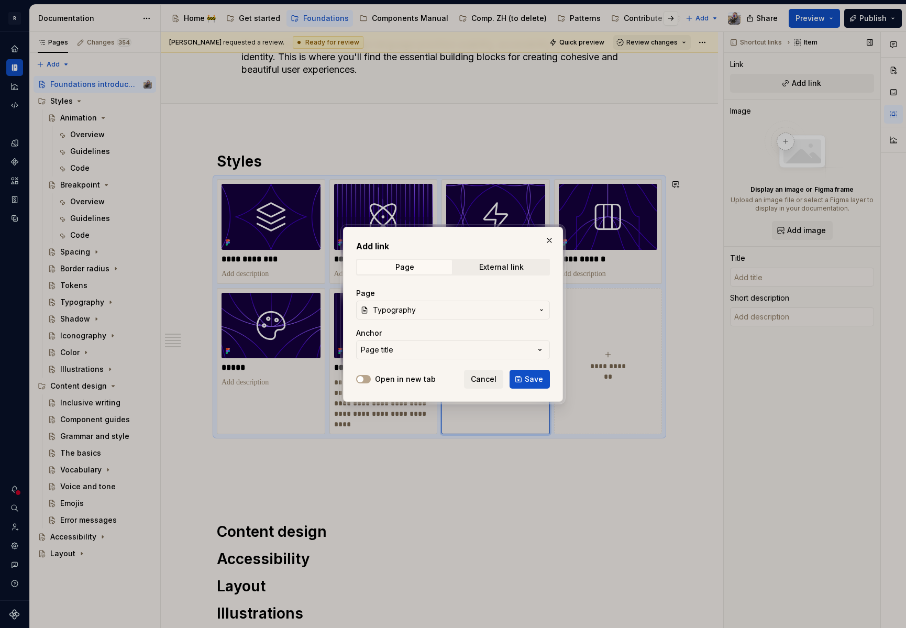
click at [440, 355] on button "Page title" at bounding box center [453, 349] width 194 height 19
click at [447, 337] on div "Add link Page External link Page Typography Anchor Page title Open in new tab C…" at bounding box center [453, 314] width 906 height 628
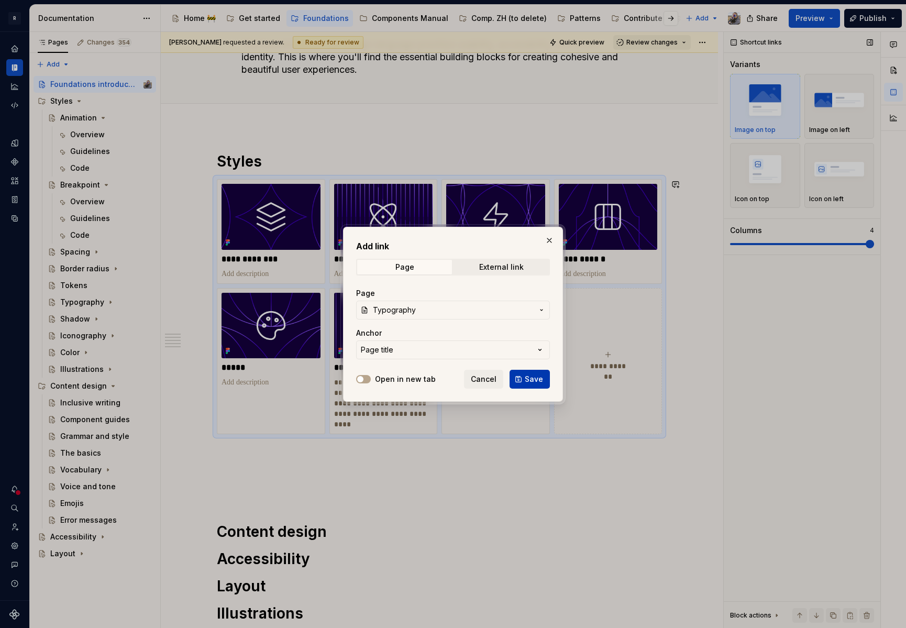
click at [531, 380] on span "Save" at bounding box center [534, 379] width 18 height 10
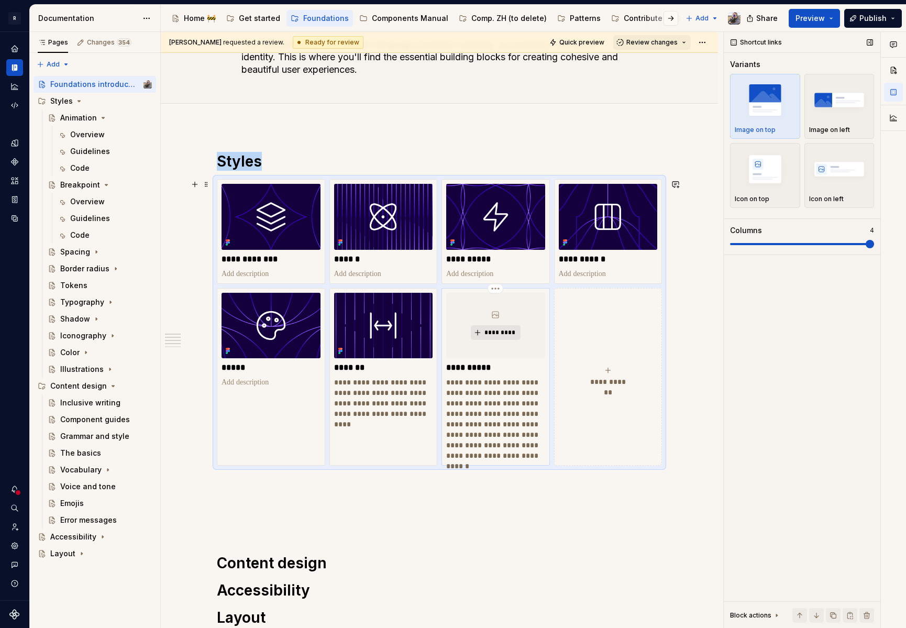
click at [486, 331] on span "*********" at bounding box center [500, 332] width 32 height 8
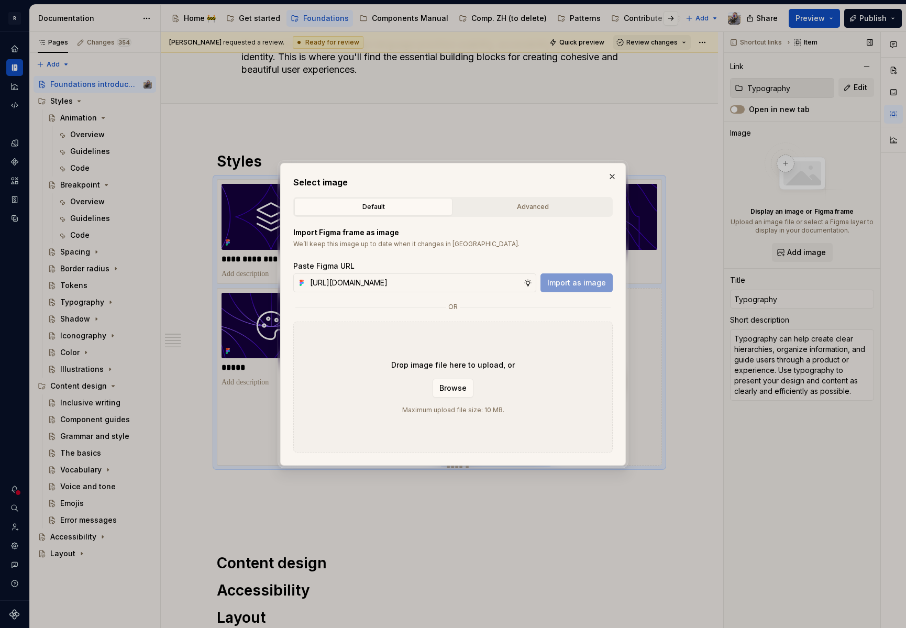
scroll to position [0, 283]
click at [571, 278] on span "Import as image" at bounding box center [576, 283] width 59 height 10
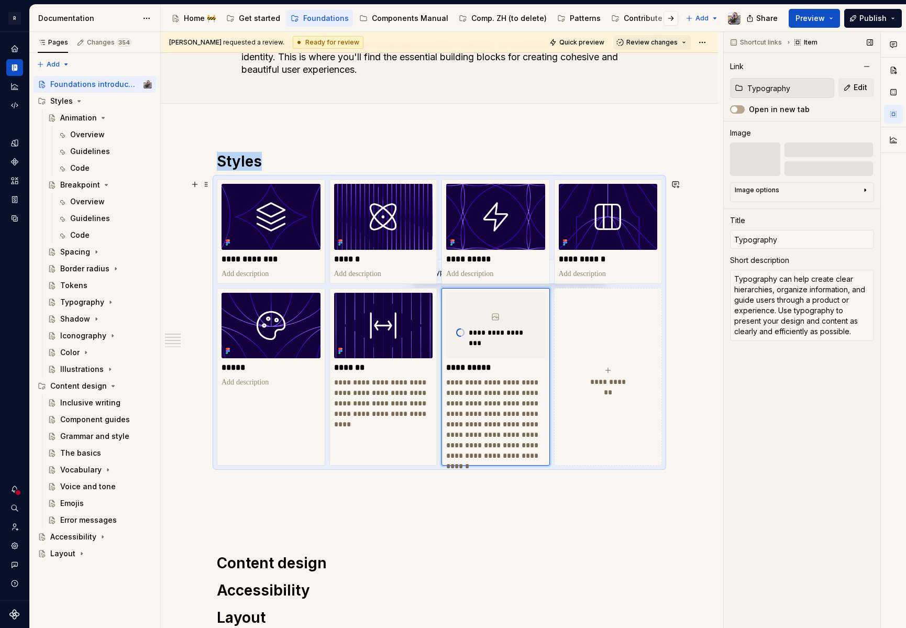
click at [604, 376] on div "**********" at bounding box center [608, 376] width 99 height 21
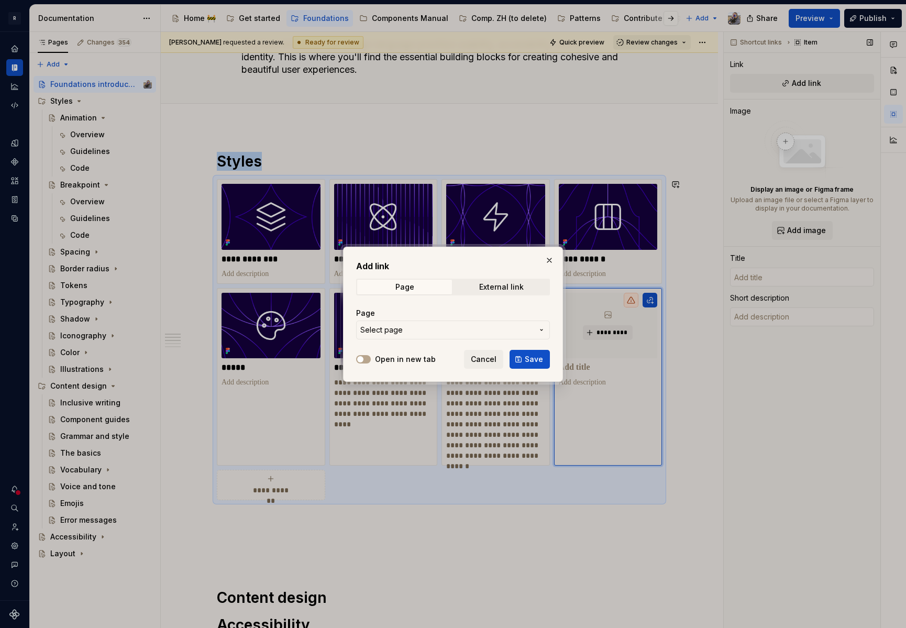
click at [417, 329] on span "Select page" at bounding box center [446, 330] width 173 height 10
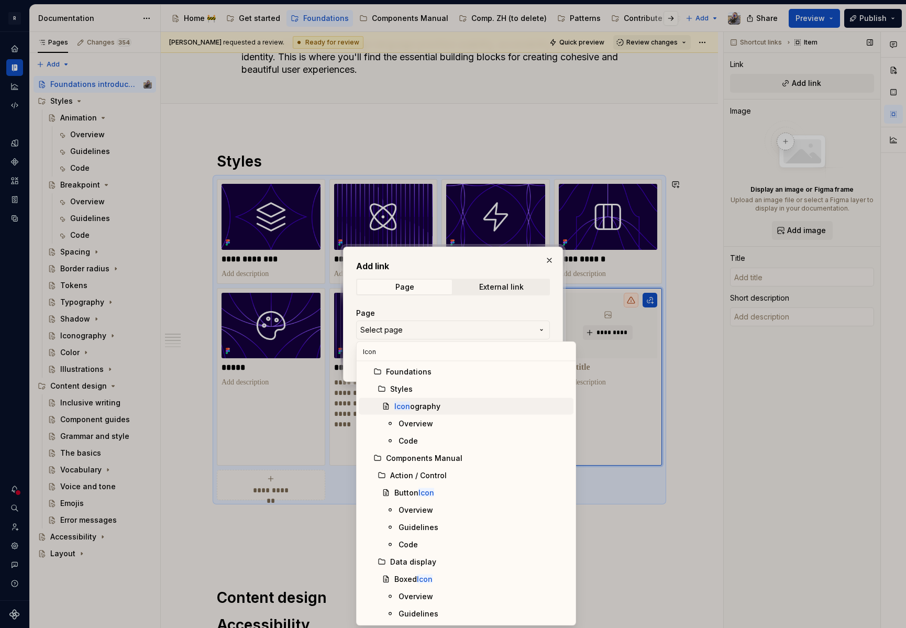
click at [431, 409] on div "Icon ography" at bounding box center [417, 406] width 46 height 10
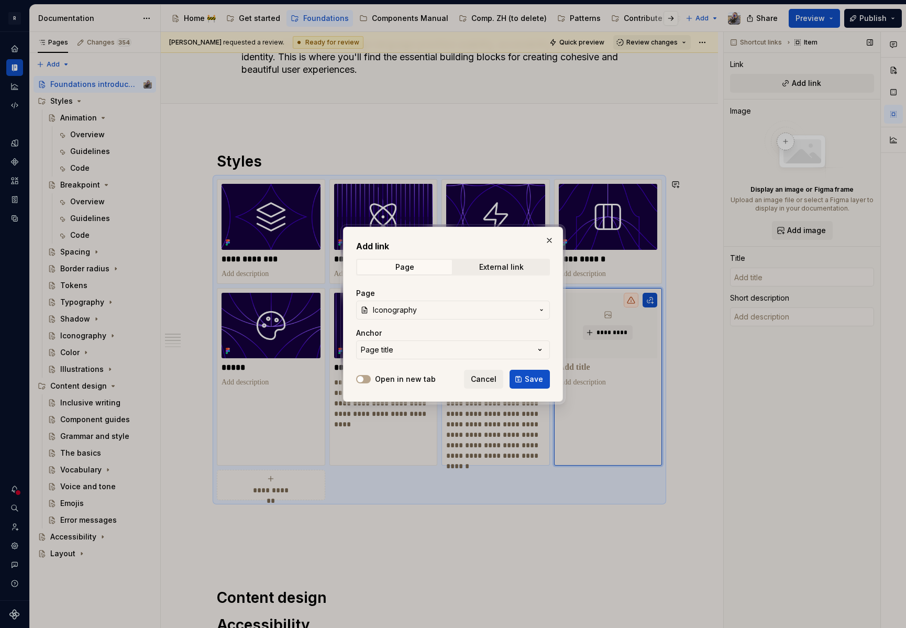
click at [521, 373] on button "Save" at bounding box center [530, 379] width 40 height 19
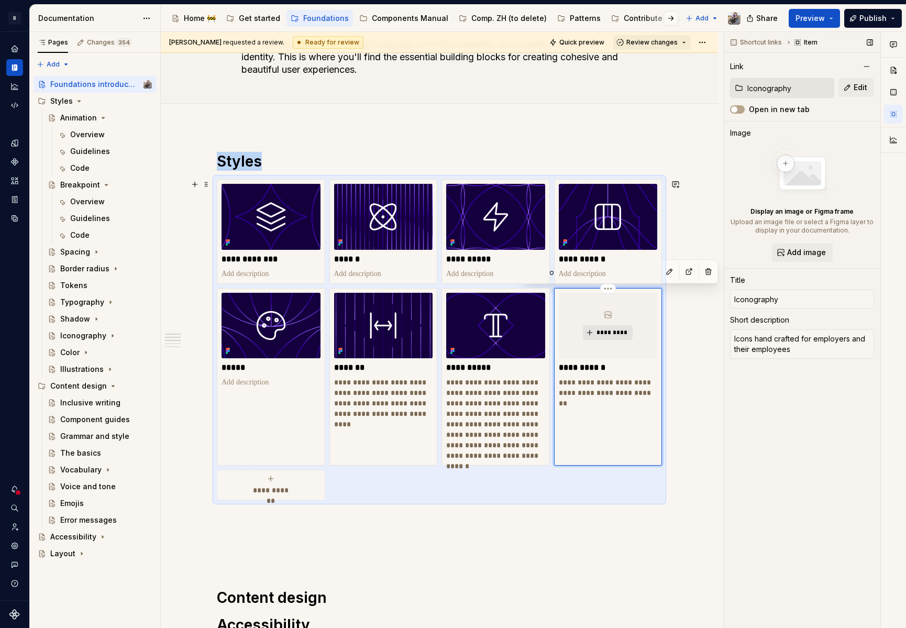
click at [610, 334] on span "*********" at bounding box center [612, 332] width 32 height 8
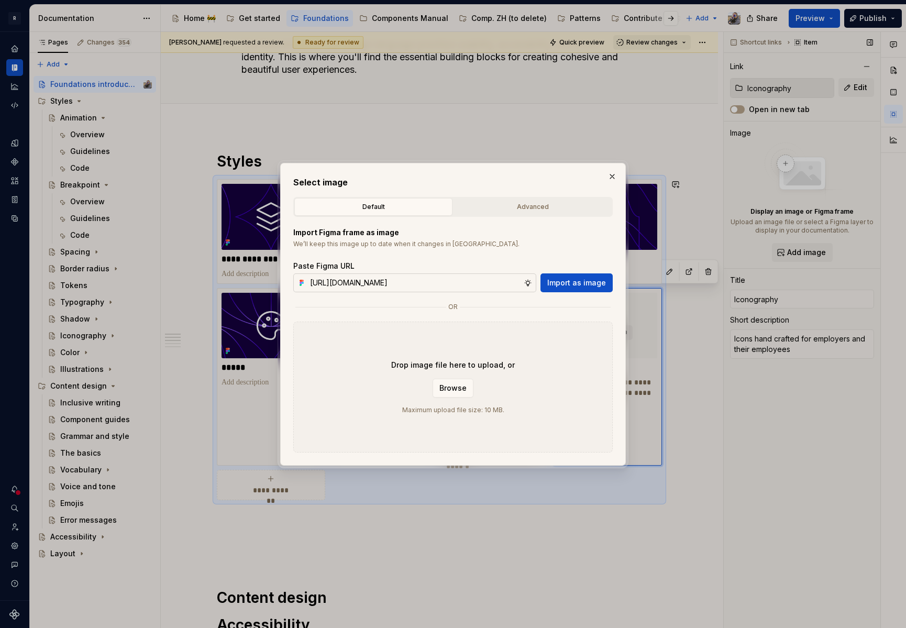
scroll to position [0, 0]
click at [536, 280] on div at bounding box center [530, 282] width 13 height 19
click at [561, 281] on span "Import as image" at bounding box center [576, 283] width 59 height 10
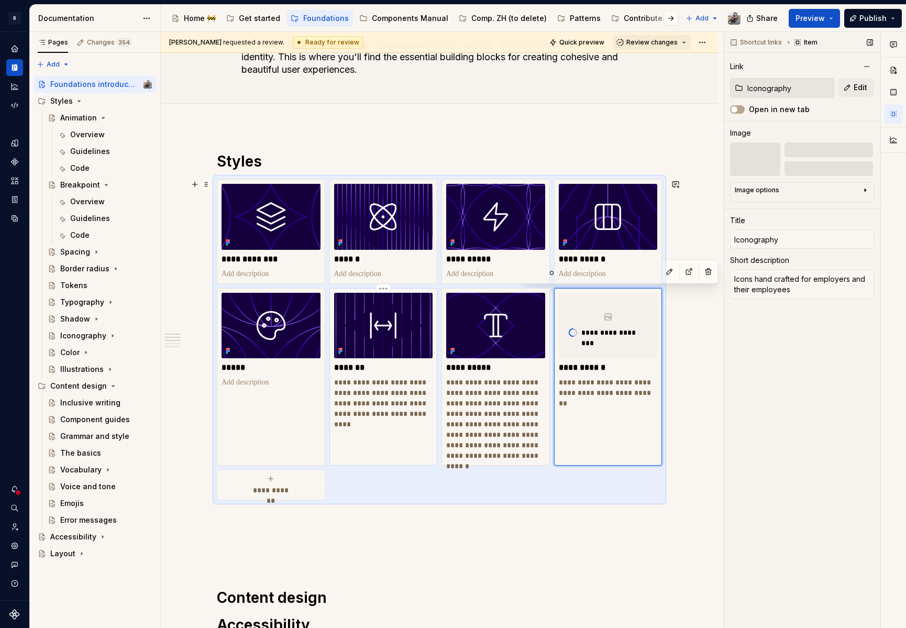
click at [367, 396] on p "**********" at bounding box center [383, 403] width 99 height 52
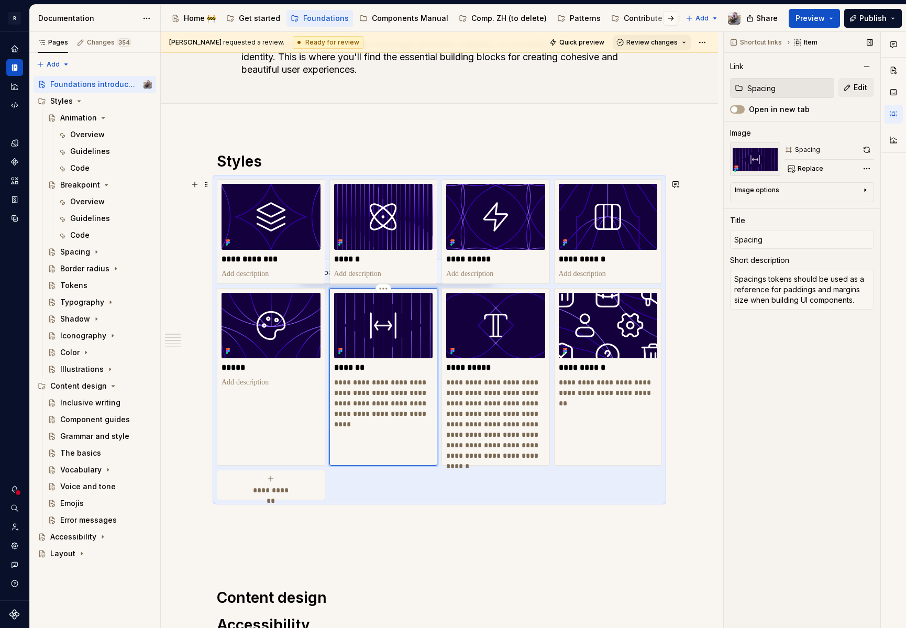
click at [376, 403] on p "**********" at bounding box center [383, 403] width 99 height 52
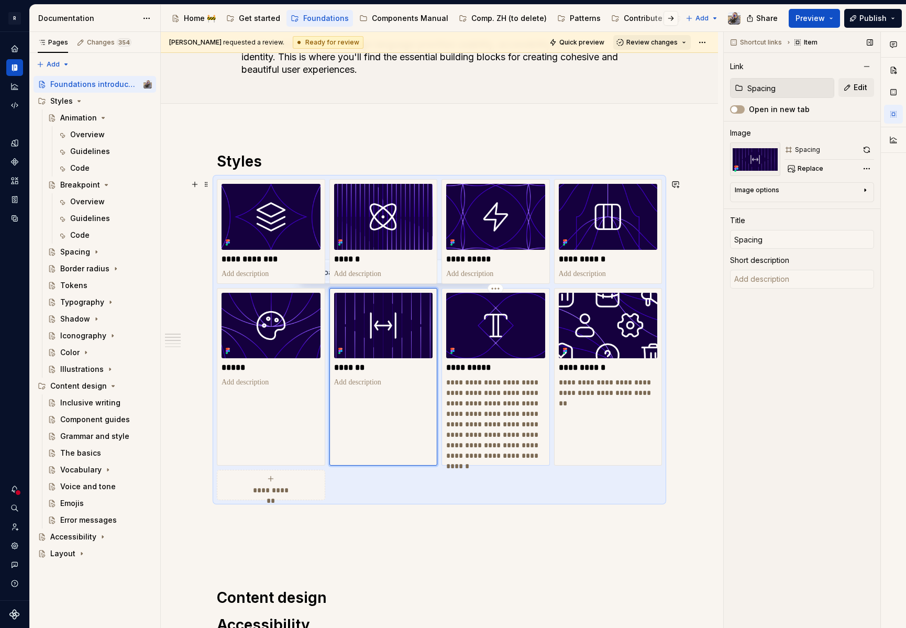
click at [488, 419] on p "**********" at bounding box center [495, 419] width 99 height 84
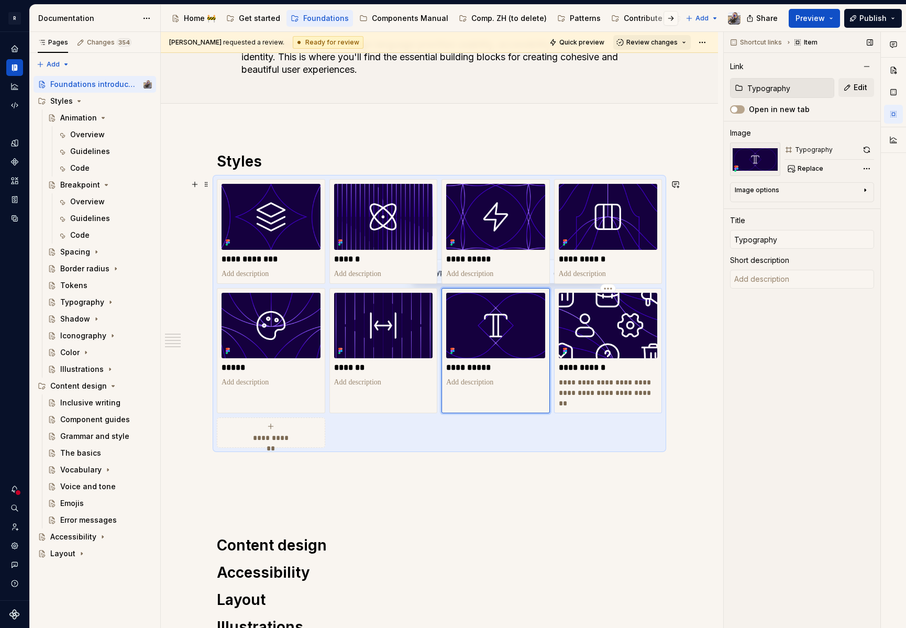
click at [576, 393] on p "**********" at bounding box center [608, 392] width 99 height 31
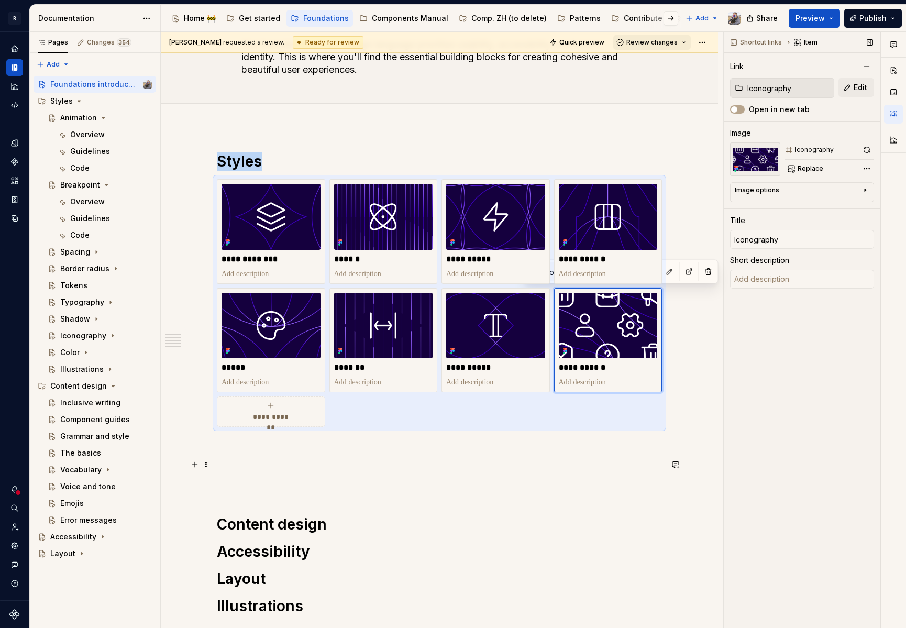
click at [285, 470] on p at bounding box center [439, 464] width 445 height 13
click at [267, 491] on div "**********" at bounding box center [439, 394] width 445 height 484
click at [239, 442] on p at bounding box center [439, 445] width 445 height 13
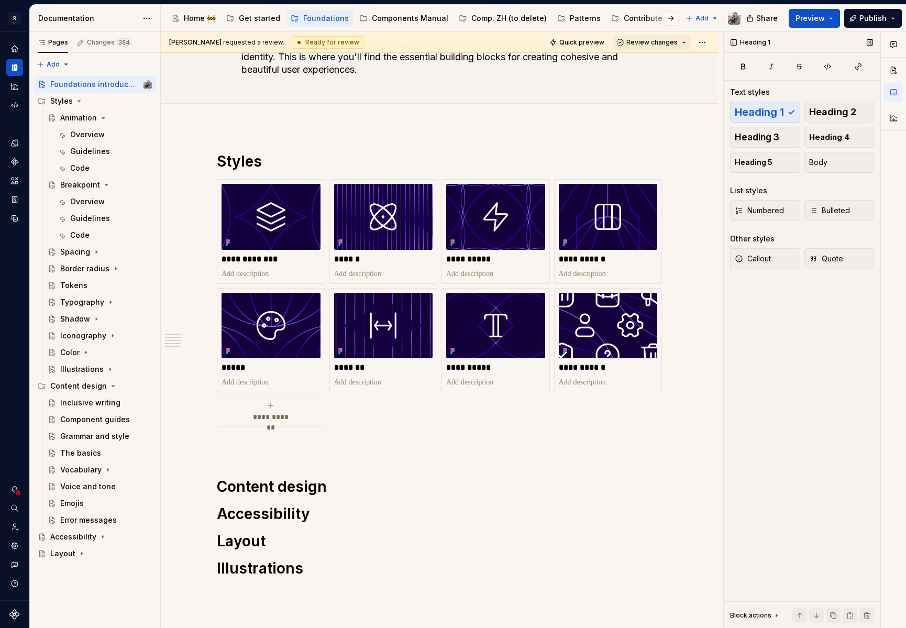
click at [653, 30] on div "Accessibility guide for tree Page tree. Navigate the tree with the arrow keys. …" at bounding box center [455, 18] width 588 height 27
click at [656, 37] on button "Review changes" at bounding box center [652, 42] width 78 height 15
click at [669, 156] on button "button" at bounding box center [675, 161] width 15 height 15
click at [337, 488] on h1 "Content design" at bounding box center [439, 486] width 445 height 19
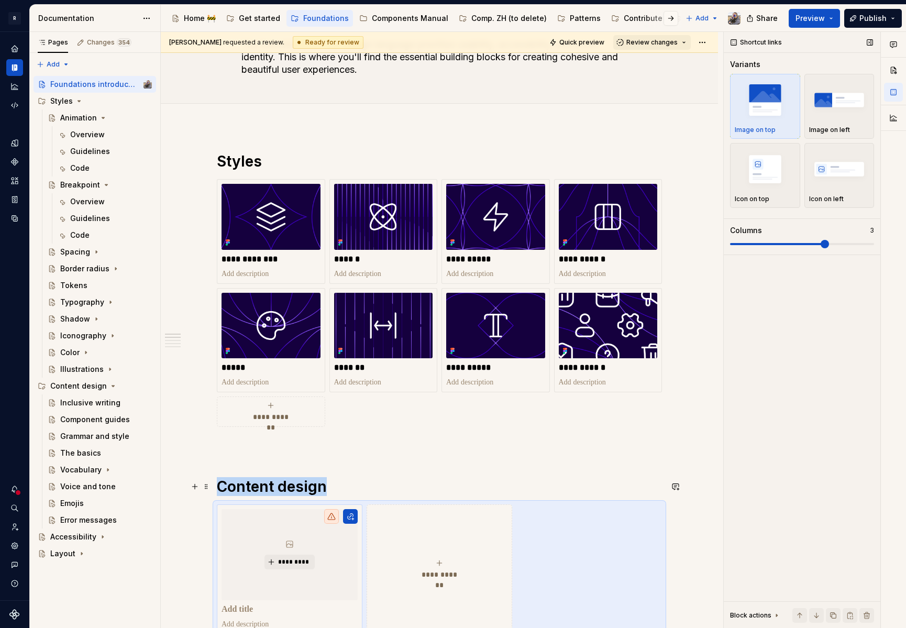
scroll to position [130, 0]
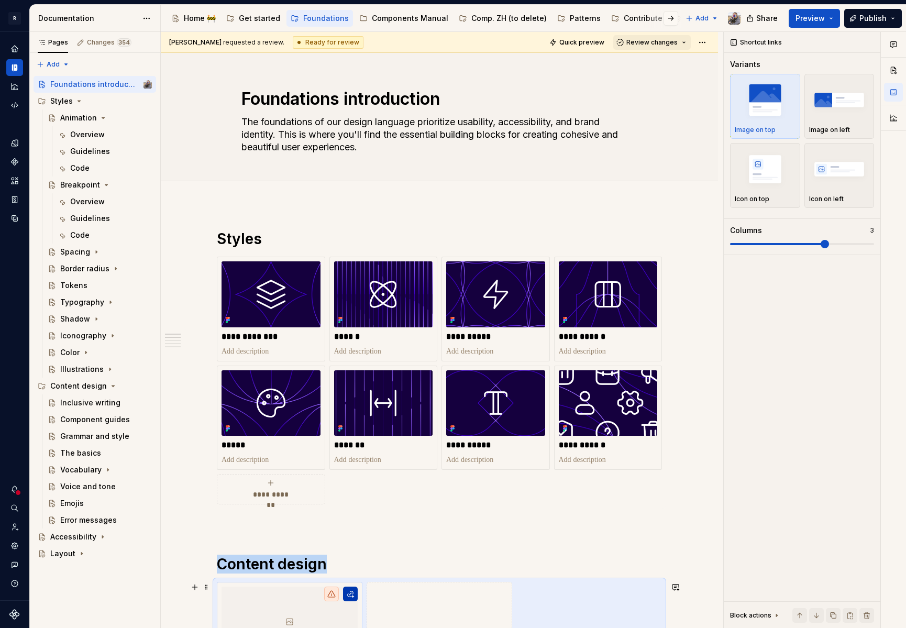
scroll to position [130, 0]
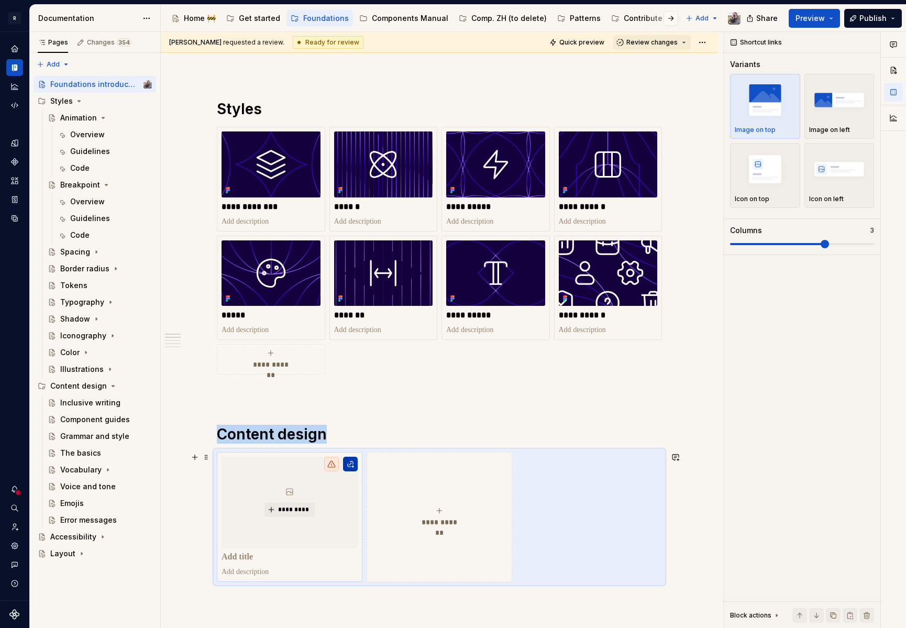
click at [352, 464] on button "button" at bounding box center [350, 464] width 15 height 15
type textarea "*"
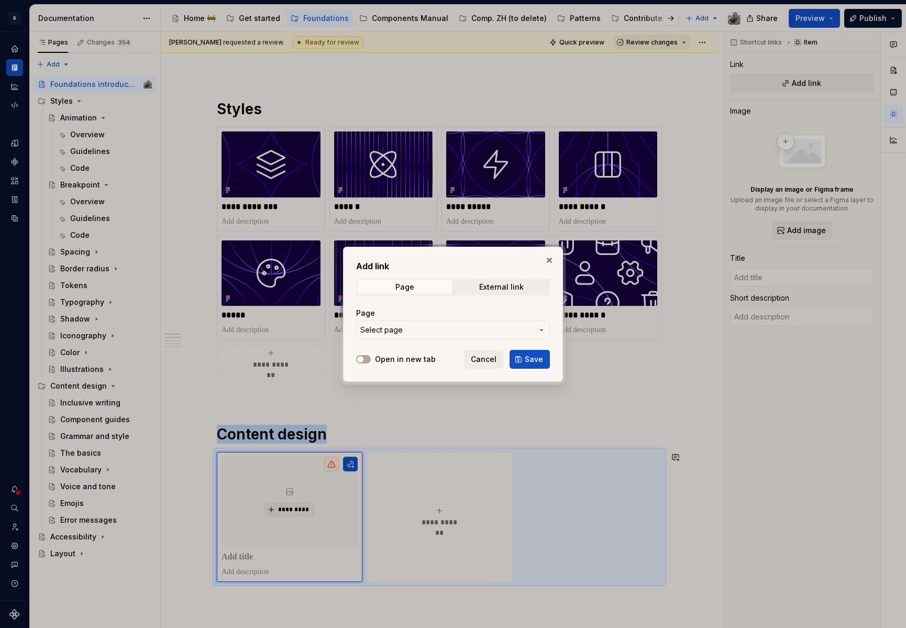
click at [448, 327] on span "Select page" at bounding box center [446, 330] width 173 height 10
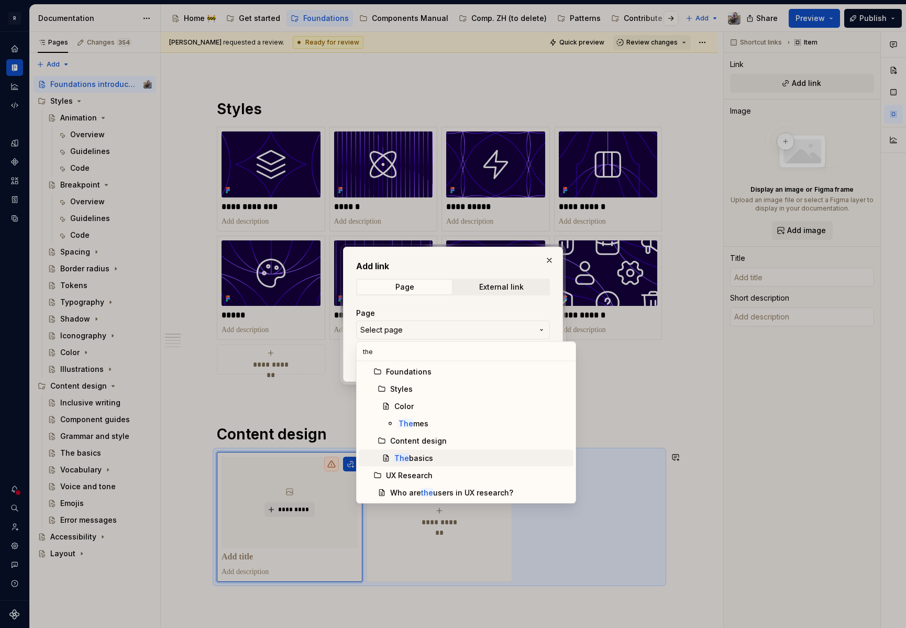
type input "the"
click at [444, 454] on div "The basics" at bounding box center [481, 458] width 175 height 10
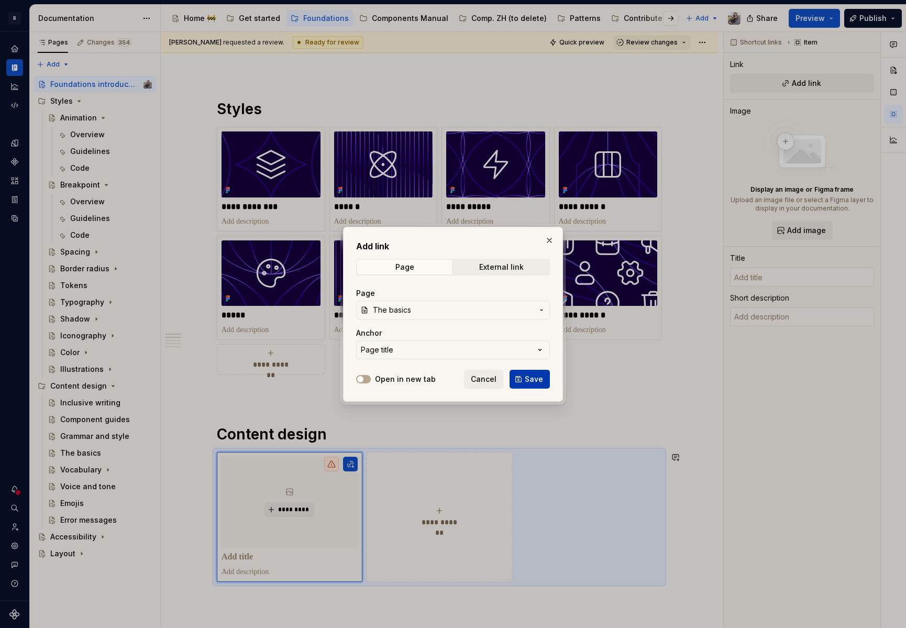
click at [535, 381] on span "Save" at bounding box center [534, 379] width 18 height 10
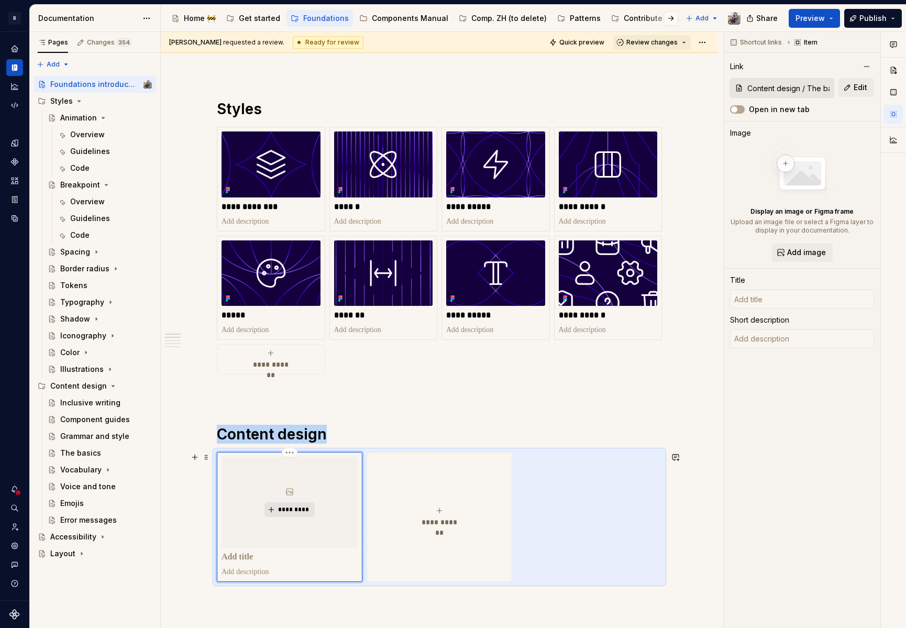
type textarea "*"
type input "The basics"
type textarea "Efforts to make the platform clear and usable create a big impact."
click at [289, 512] on span "*********" at bounding box center [294, 509] width 32 height 8
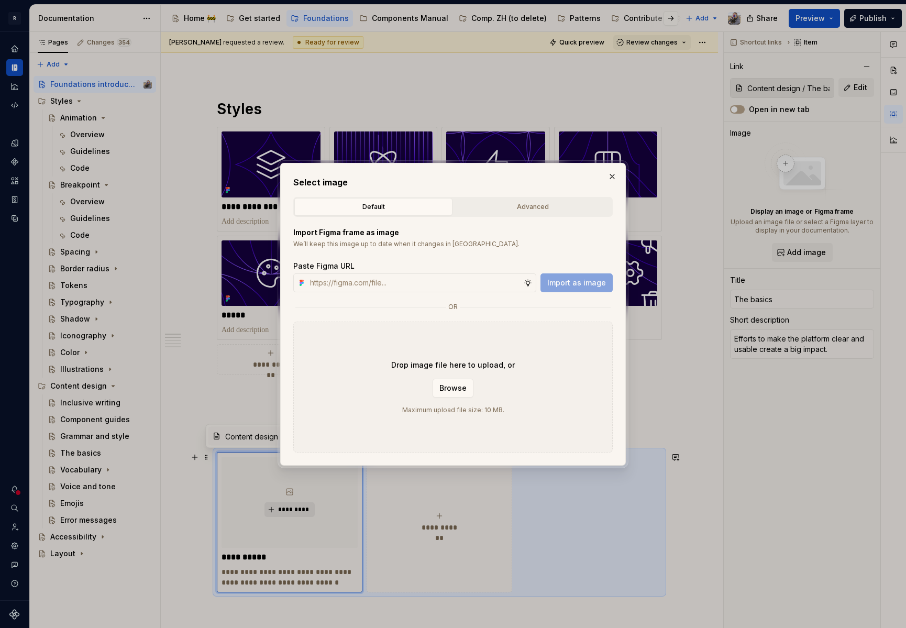
type textarea "*"
paste input "https://www.figma.com/design/2xex8KL6f4aCJMX7xWJmv4/%F0%9F%93%8B-Zeroheight-ass…"
type input "https://www.figma.com/design/2xex8KL6f4aCJMX7xWJmv4/%F0%9F%93%8B-Zeroheight-ass…"
click at [556, 283] on span "Import as image" at bounding box center [576, 283] width 59 height 10
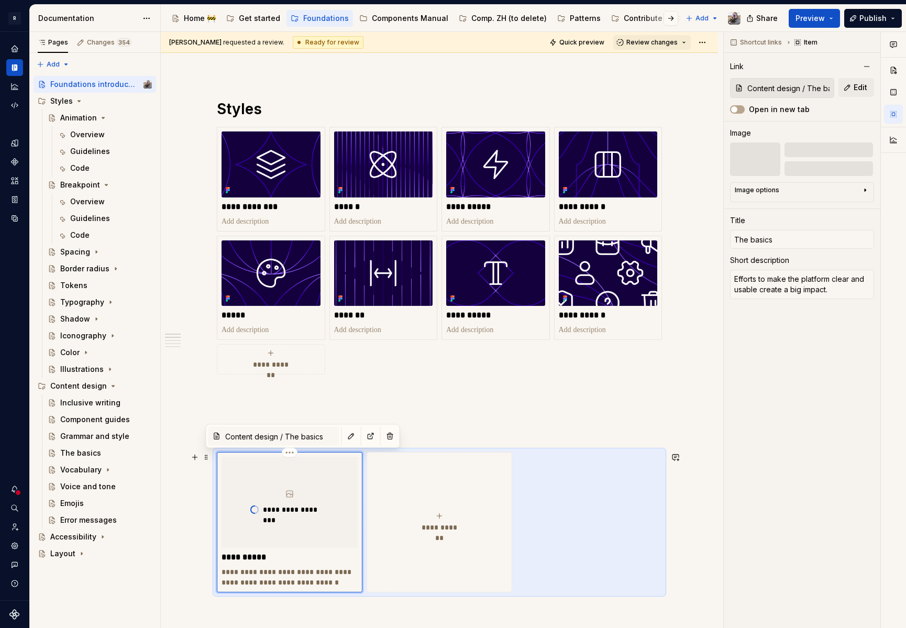
click at [462, 513] on div "**********" at bounding box center [439, 522] width 136 height 21
type textarea "*"
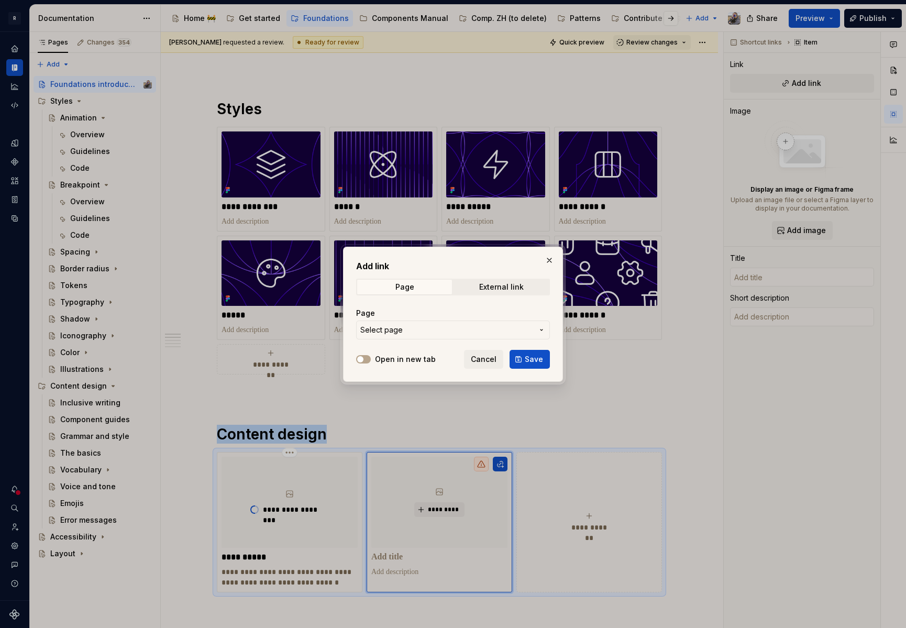
click at [438, 335] on button "Select page" at bounding box center [453, 330] width 194 height 19
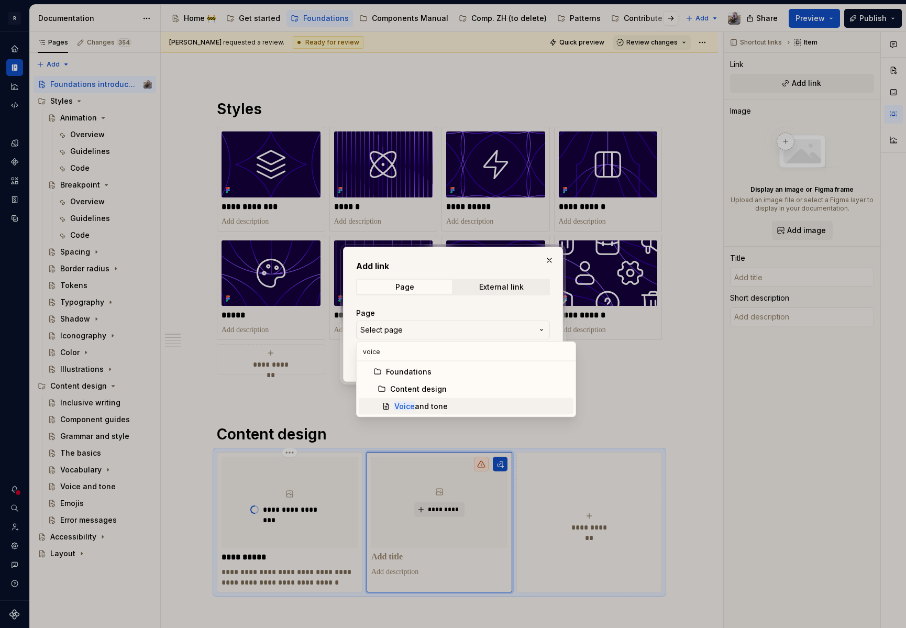
type input "voice"
click at [435, 404] on div "Voice and tone" at bounding box center [420, 406] width 53 height 10
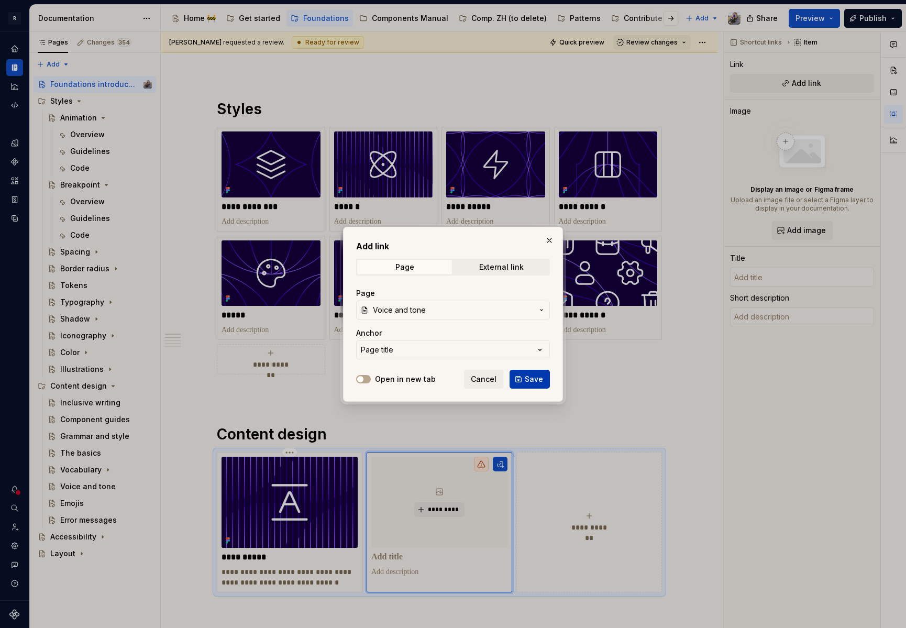
click at [527, 371] on button "Save" at bounding box center [530, 379] width 40 height 19
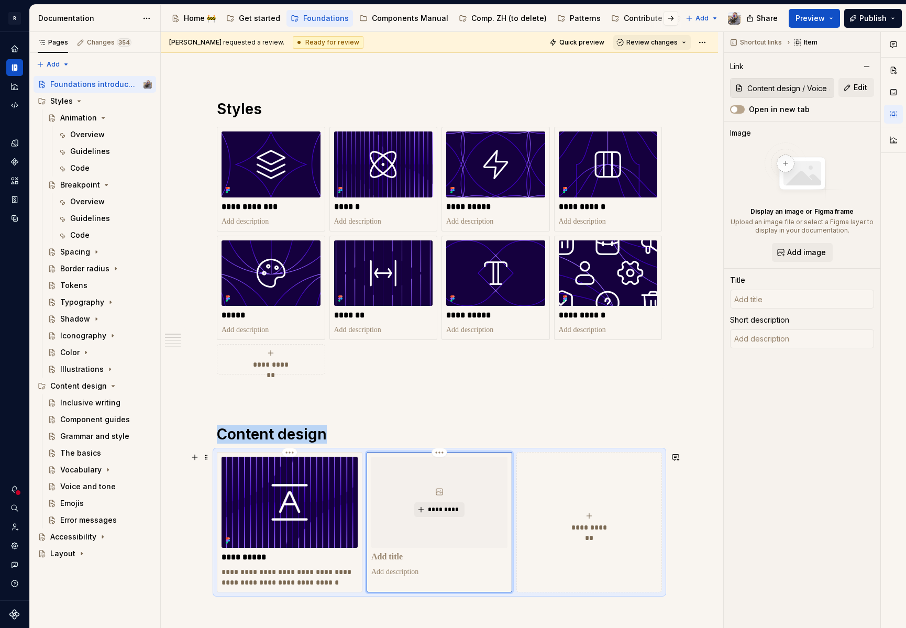
type textarea "*"
type input "Voice and tone"
type textarea "Learn how to apply Remote's voice and choose the right tone, no matter what you…"
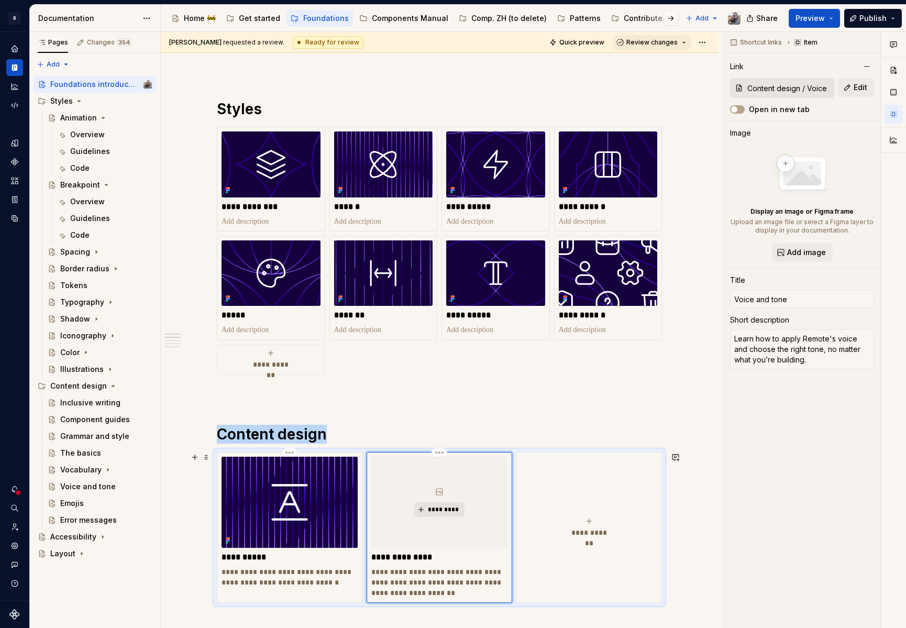
click at [452, 510] on span "*********" at bounding box center [443, 509] width 32 height 8
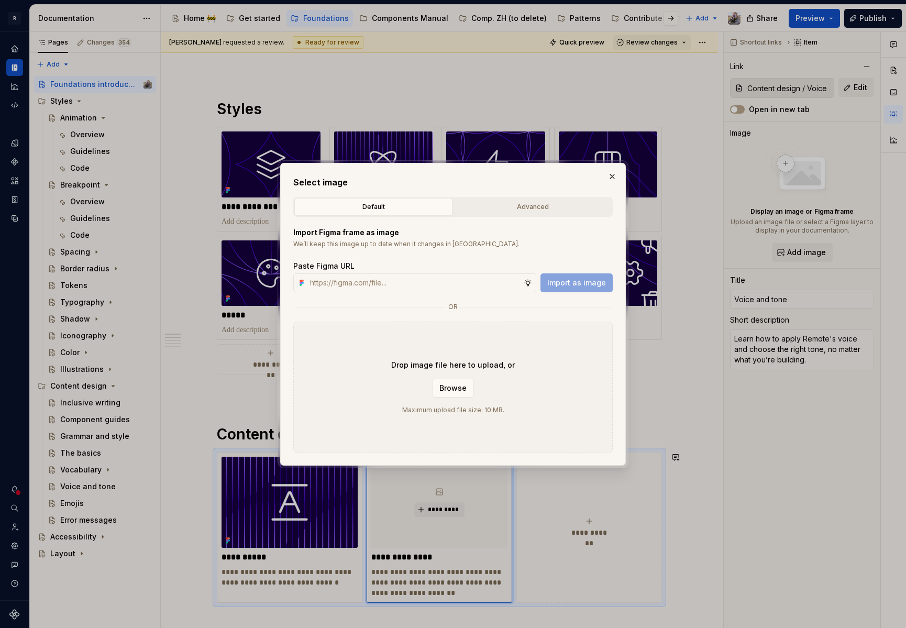
type textarea "*"
type input "https://www.figma.com/design/2xex8KL6f4aCJMX7xWJmv4/%F0%9F%93%8B-Zeroheight-ass…"
click at [566, 281] on span "Import as image" at bounding box center [576, 283] width 59 height 10
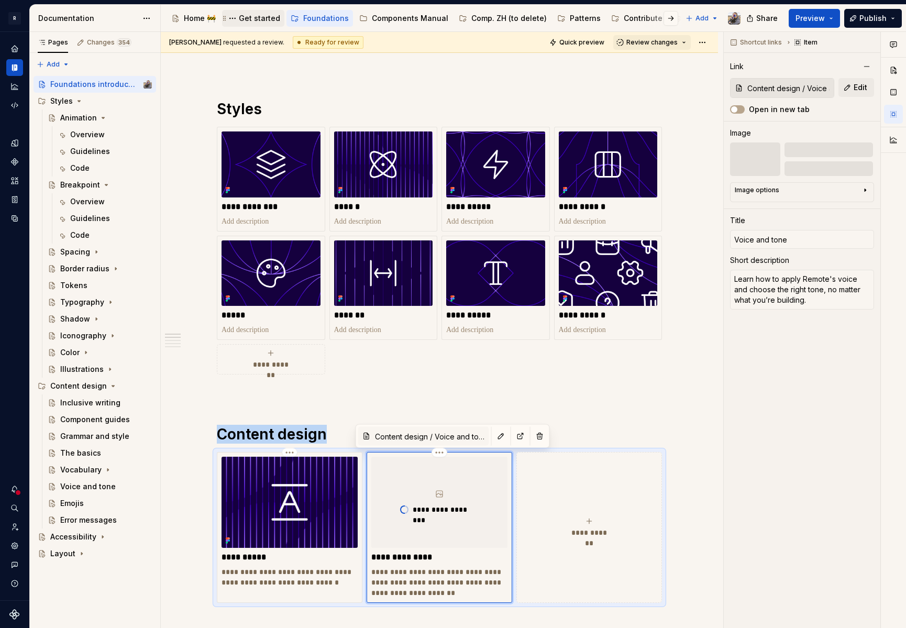
click at [253, 18] on div "Get started" at bounding box center [259, 18] width 41 height 10
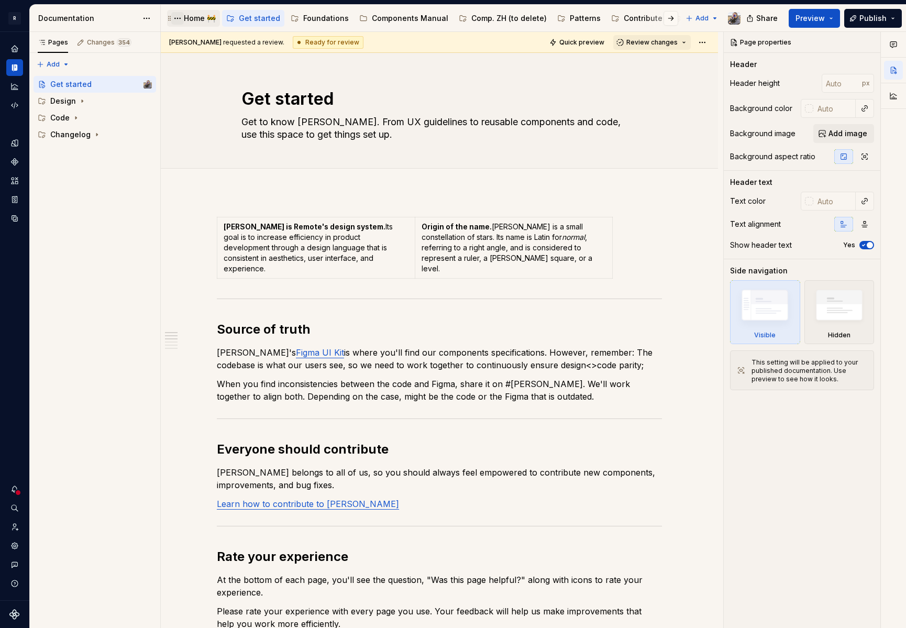
click at [179, 23] on button "Page tree" at bounding box center [177, 18] width 13 height 13
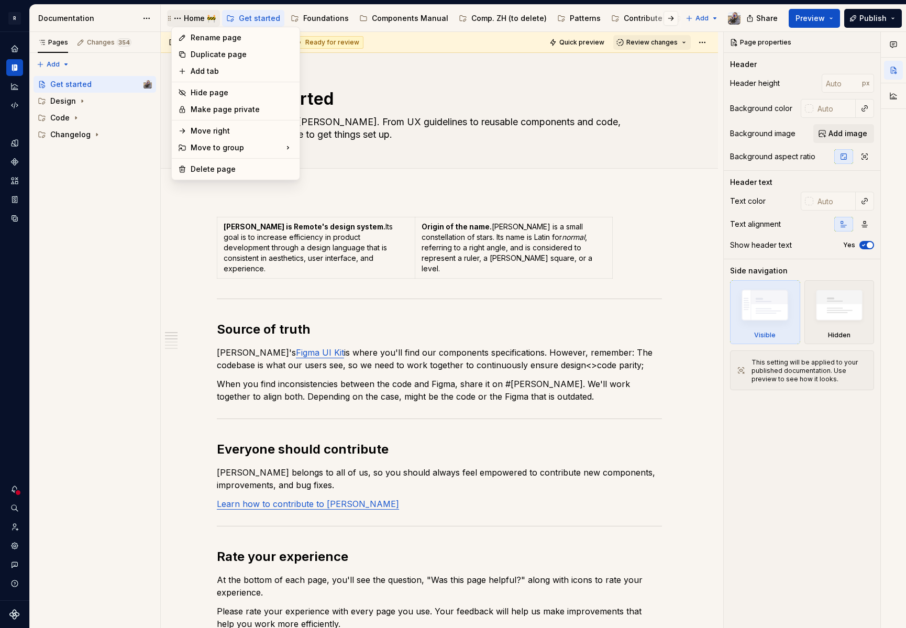
click at [186, 17] on html "R Norma Design system data Documentation Accessibility guide for tree Page tree…" at bounding box center [453, 314] width 906 height 628
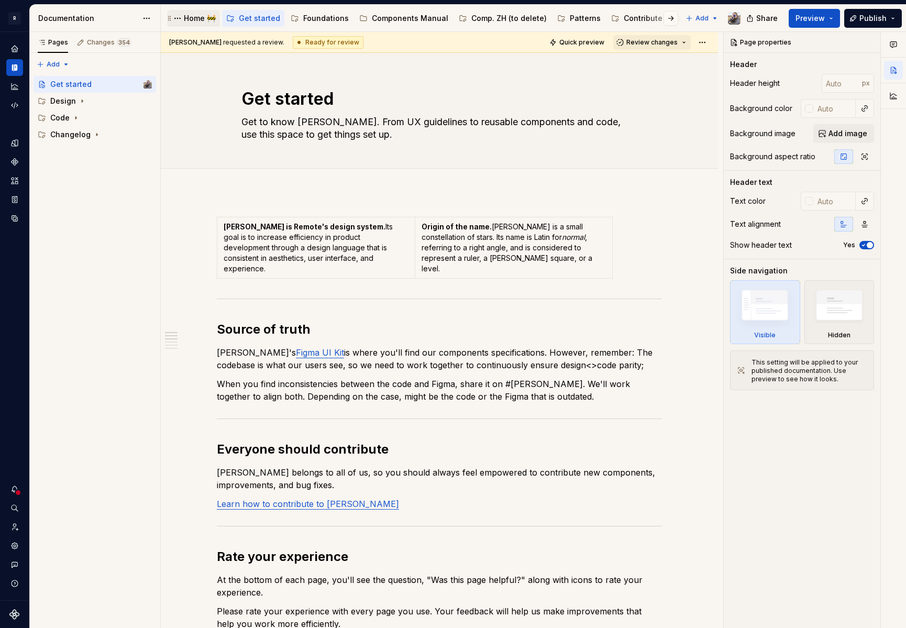
click at [187, 18] on div "Home 🚧" at bounding box center [200, 18] width 32 height 10
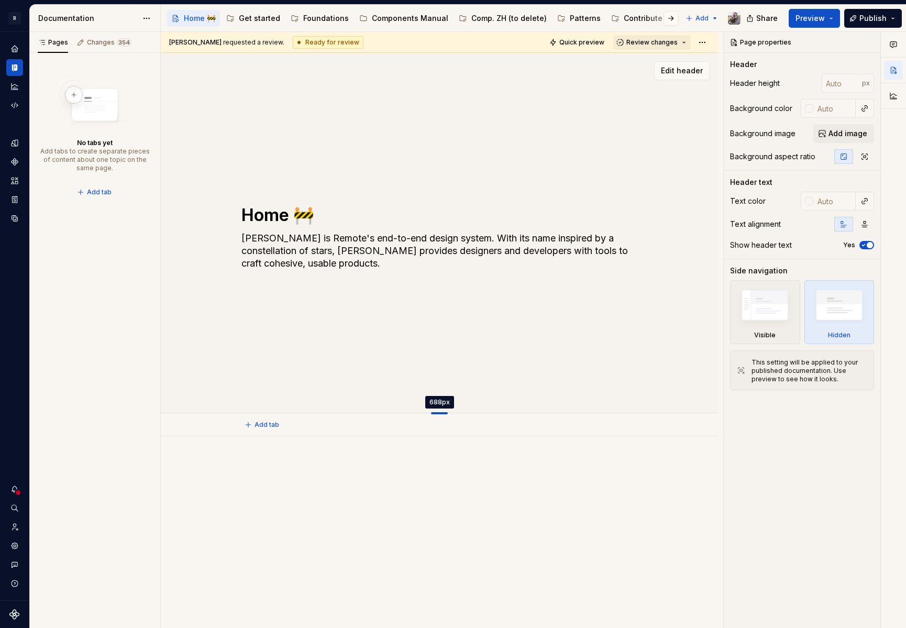
drag, startPoint x: 437, startPoint y: 181, endPoint x: 462, endPoint y: 413, distance: 233.3
type textarea "*"
type input "688"
click at [672, 68] on span "Edit header" at bounding box center [682, 70] width 42 height 10
click at [670, 74] on span "Edit header" at bounding box center [682, 70] width 42 height 10
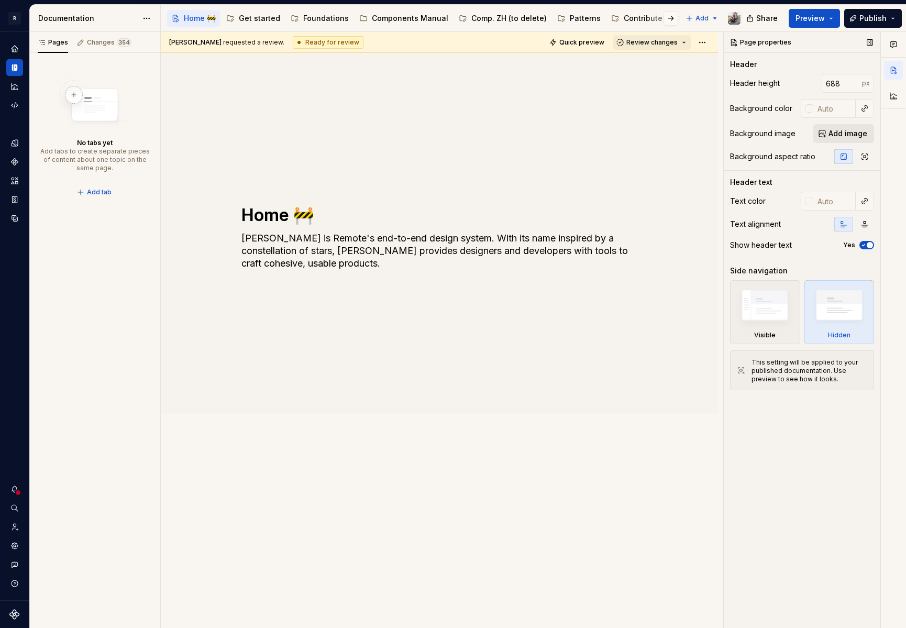
click at [846, 137] on span "Add image" at bounding box center [848, 133] width 39 height 10
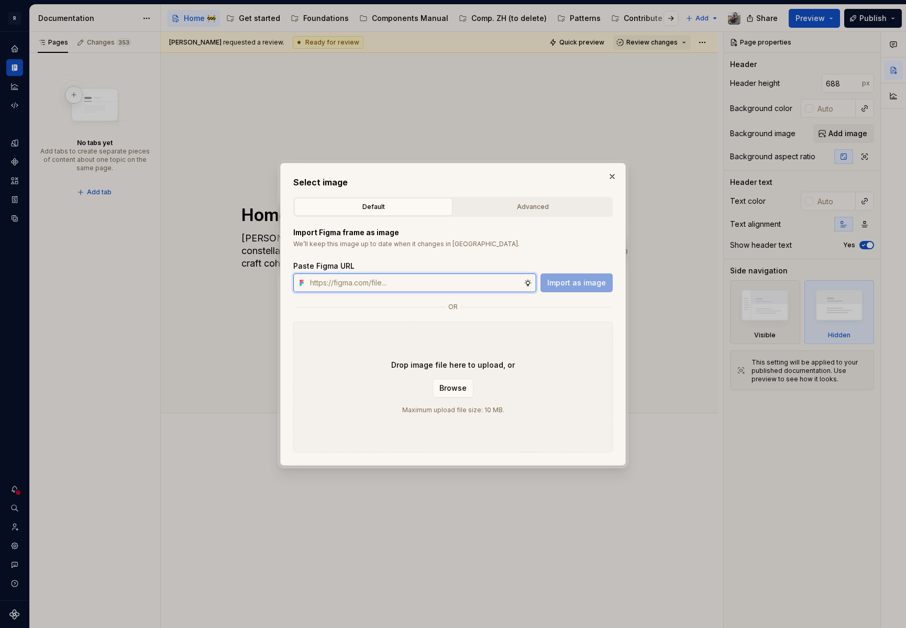
type textarea "*"
paste input "https://www.figma.com/design/2xex8KL6f4aCJMX7xWJmv4/%F0%9F%93%8B-Zeroheight-ass…"
type input "https://www.figma.com/design/2xex8KL6f4aCJMX7xWJmv4/%F0%9F%93%8B-Zeroheight-ass…"
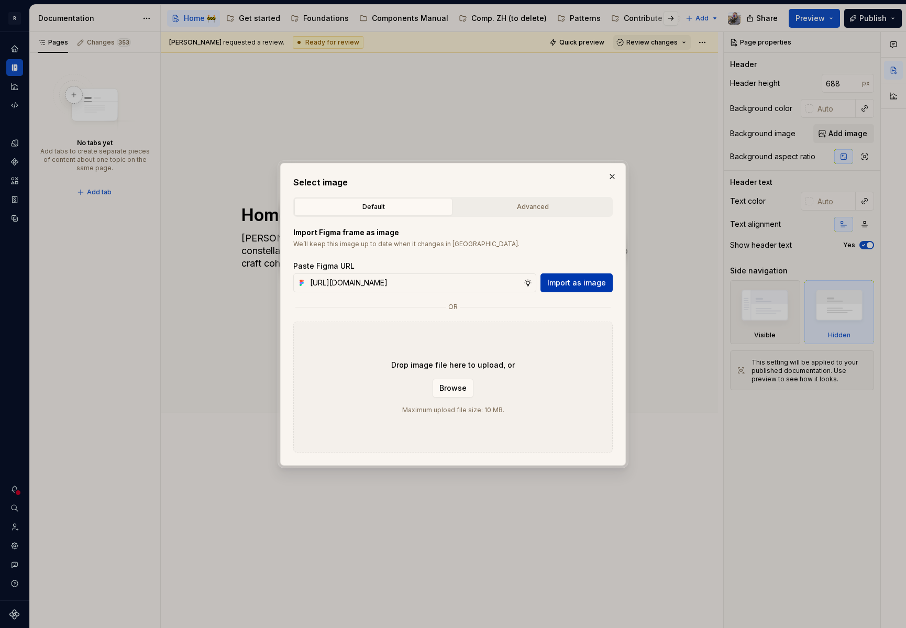
click at [571, 280] on span "Import as image" at bounding box center [576, 283] width 59 height 10
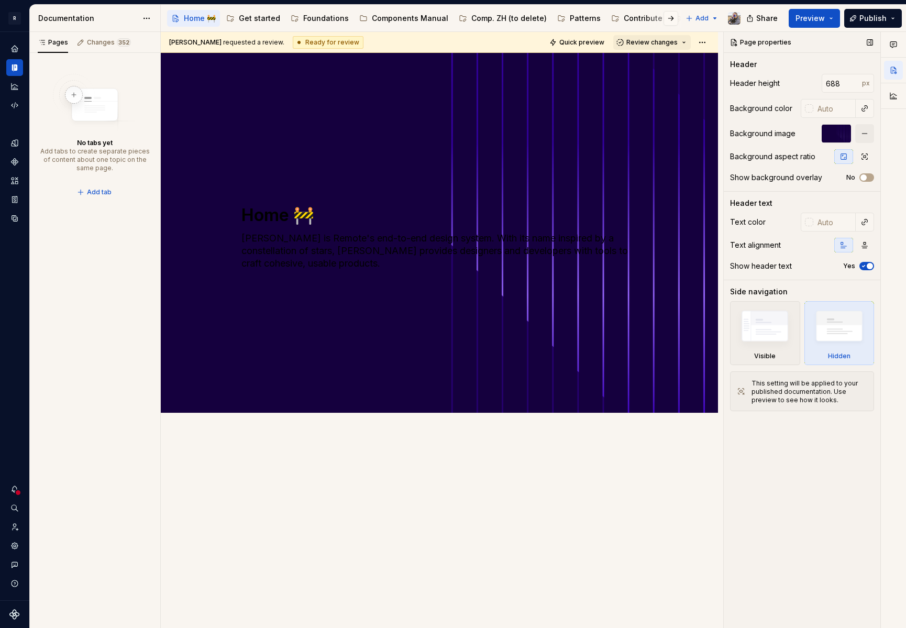
click at [842, 134] on div at bounding box center [836, 133] width 29 height 19
click at [465, 150] on div "Home 🚧 Norma is Remote's end-to-end design system. With its name inspired by a …" at bounding box center [439, 233] width 557 height 360
click at [680, 76] on button "Edit header" at bounding box center [682, 70] width 56 height 19
click at [828, 17] on button "Preview" at bounding box center [814, 18] width 51 height 19
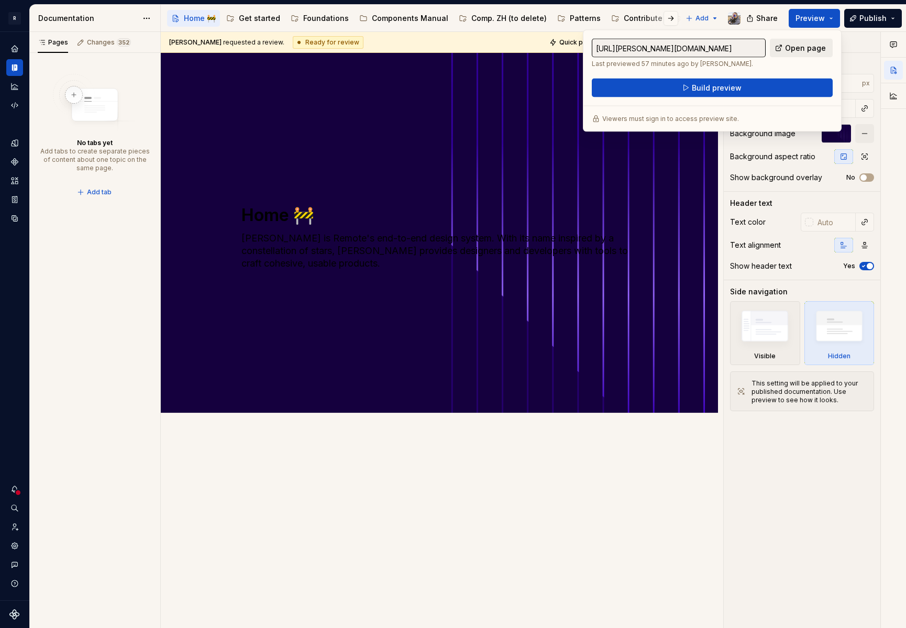
click at [805, 45] on span "Open page" at bounding box center [805, 48] width 41 height 10
click at [736, 88] on span "Build preview" at bounding box center [717, 88] width 50 height 10
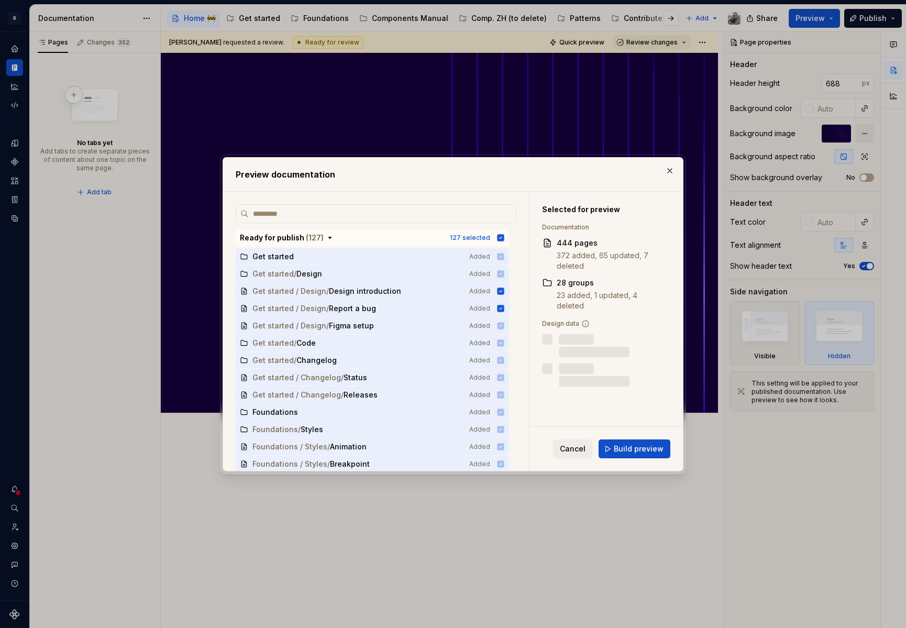
click at [634, 444] on span "Build preview" at bounding box center [639, 449] width 50 height 10
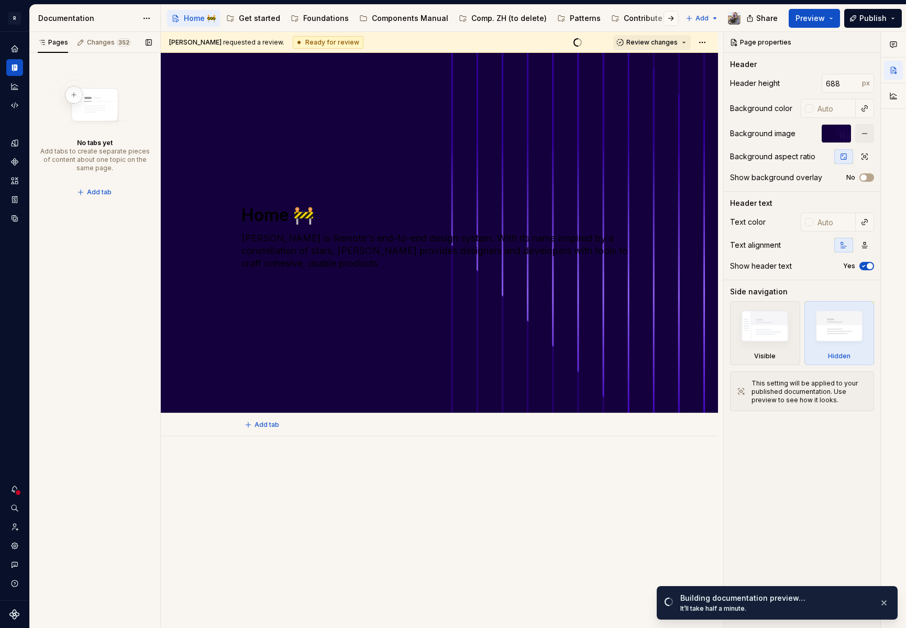
type textarea "*"
click at [323, 457] on div at bounding box center [439, 569] width 557 height 266
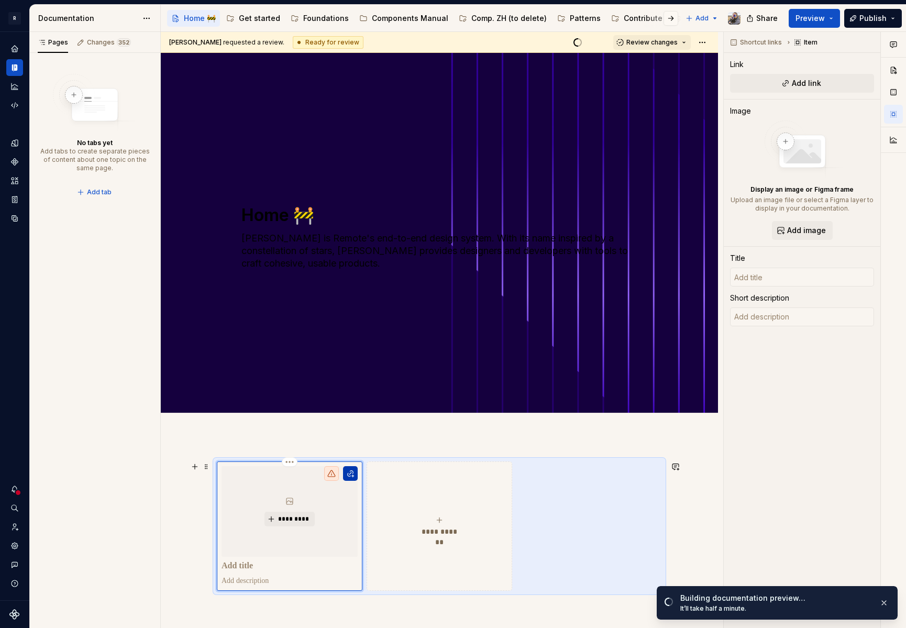
click at [354, 478] on button "button" at bounding box center [350, 473] width 15 height 15
type textarea "*"
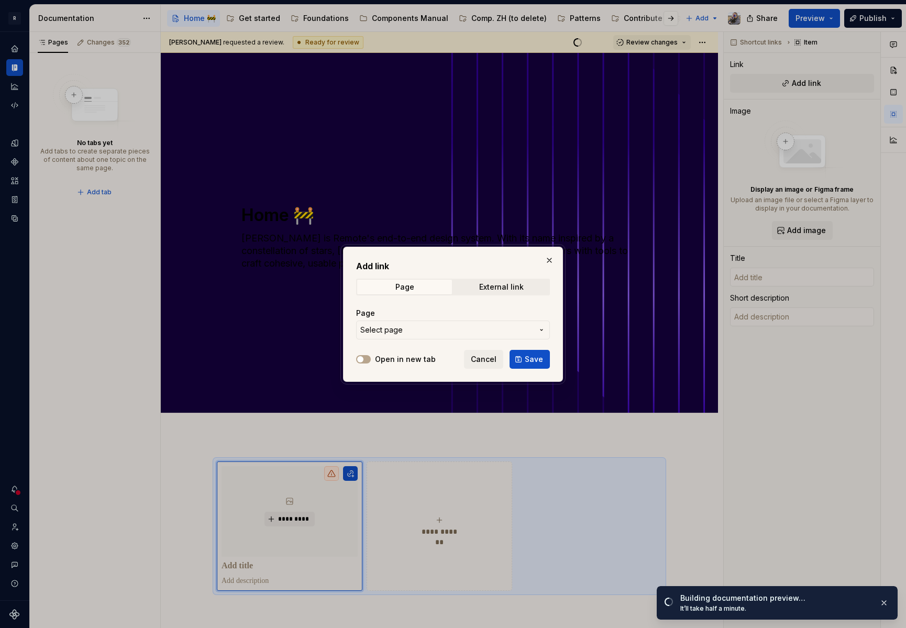
click at [458, 327] on span "Select page" at bounding box center [446, 330] width 173 height 10
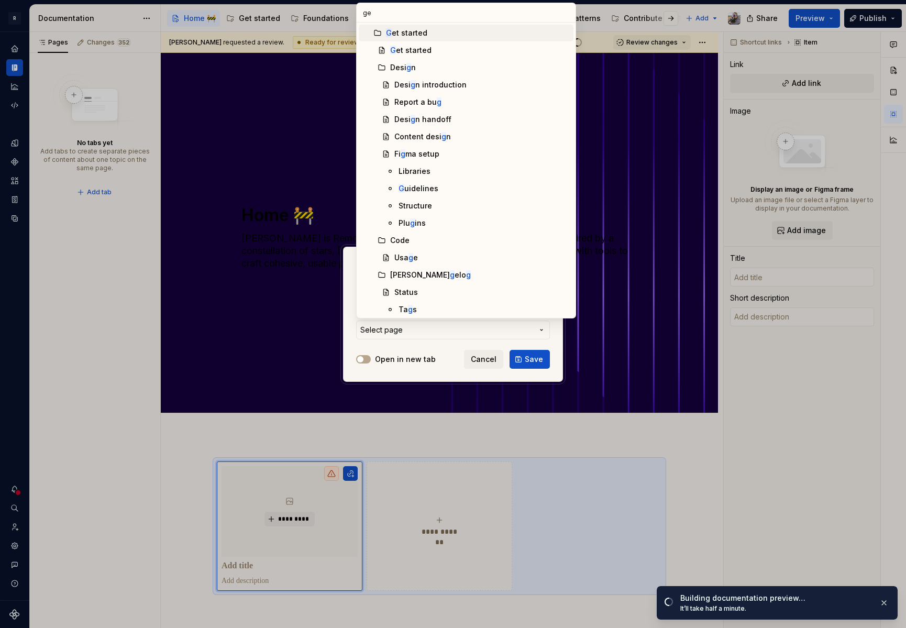
type input "get"
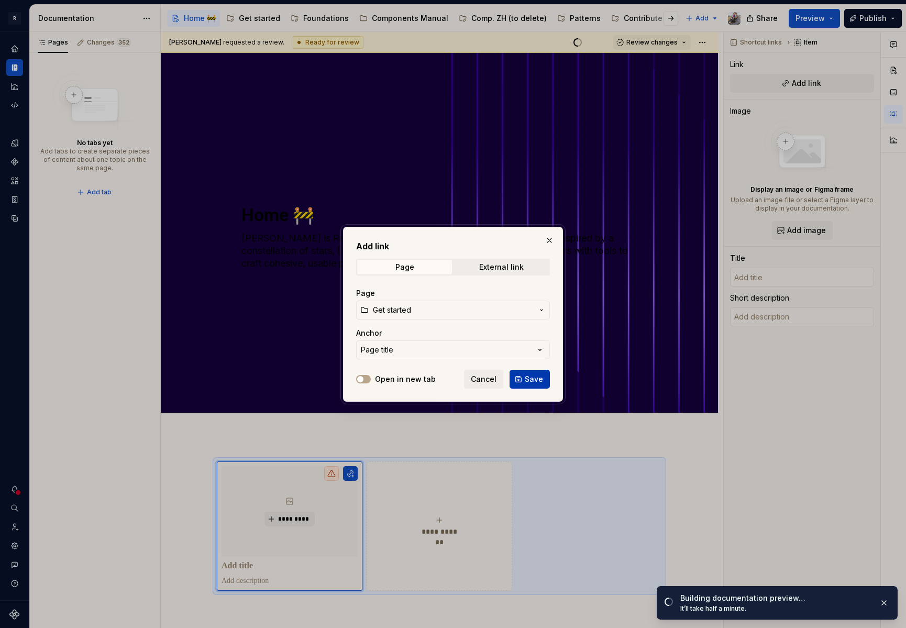
click at [531, 382] on span "Save" at bounding box center [534, 379] width 18 height 10
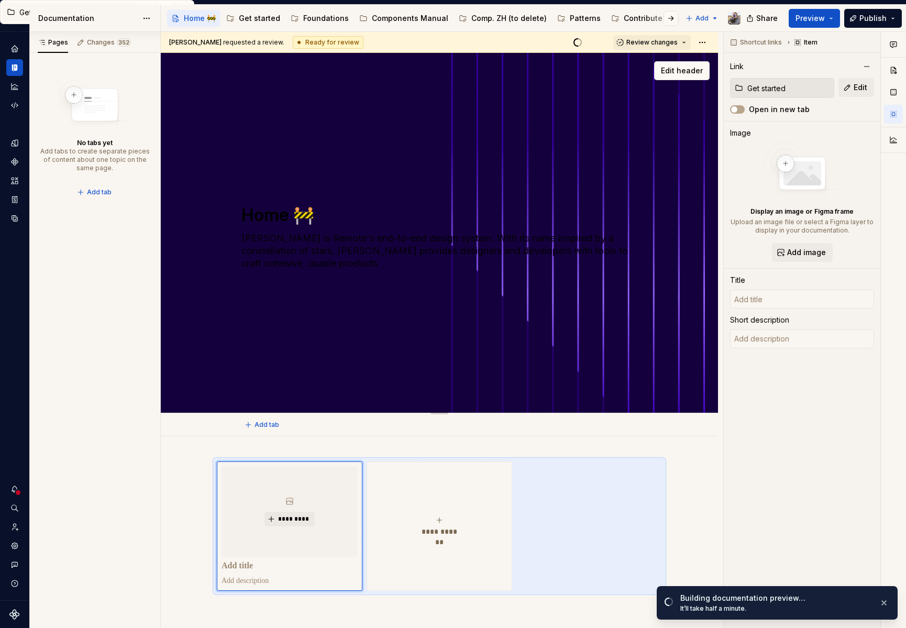
type textarea "*"
type input "Get started"
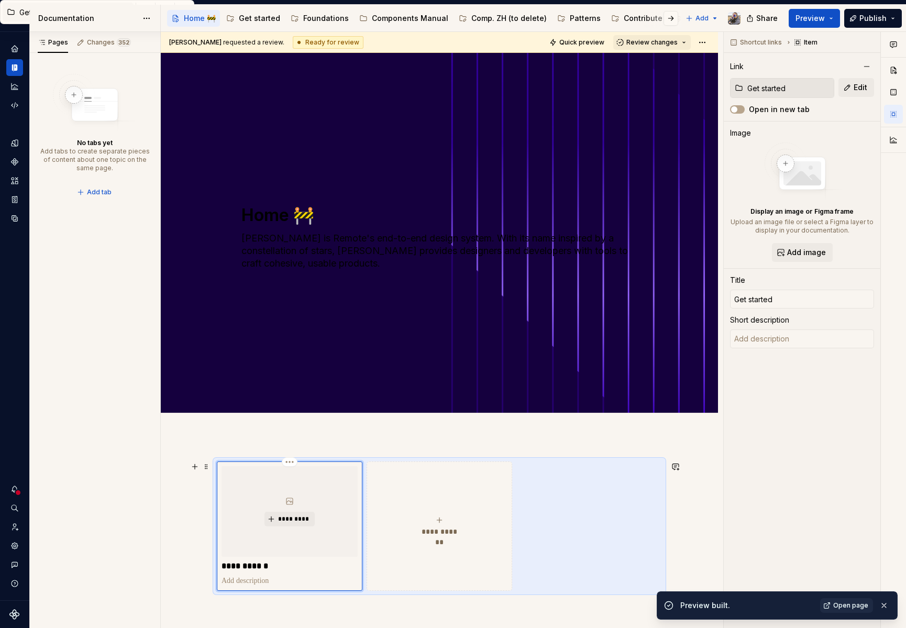
click at [249, 582] on p at bounding box center [290, 581] width 136 height 10
type textarea "*"
type textarea "Learn the basics and find the guidelines you need."
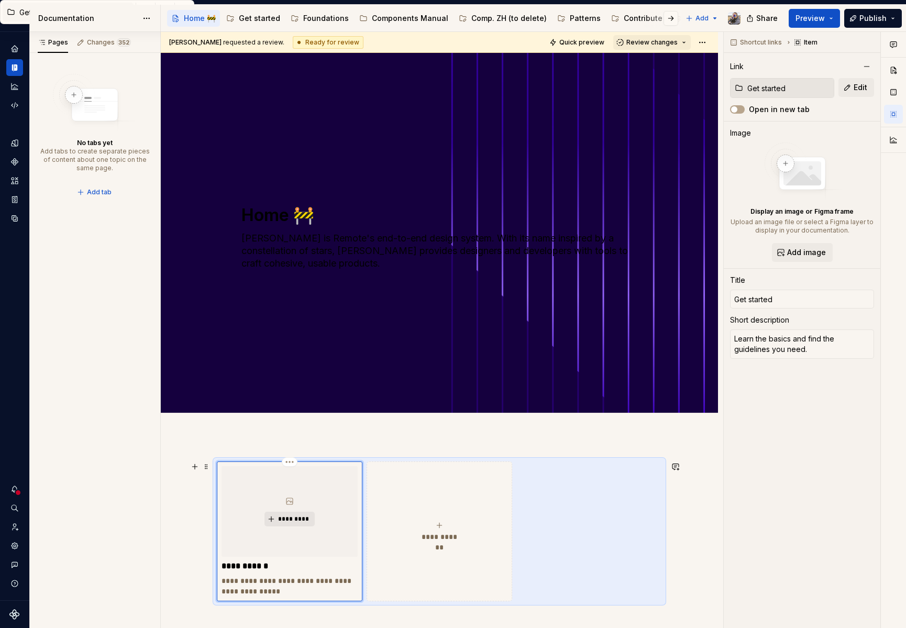
click at [305, 517] on span "*********" at bounding box center [294, 519] width 32 height 8
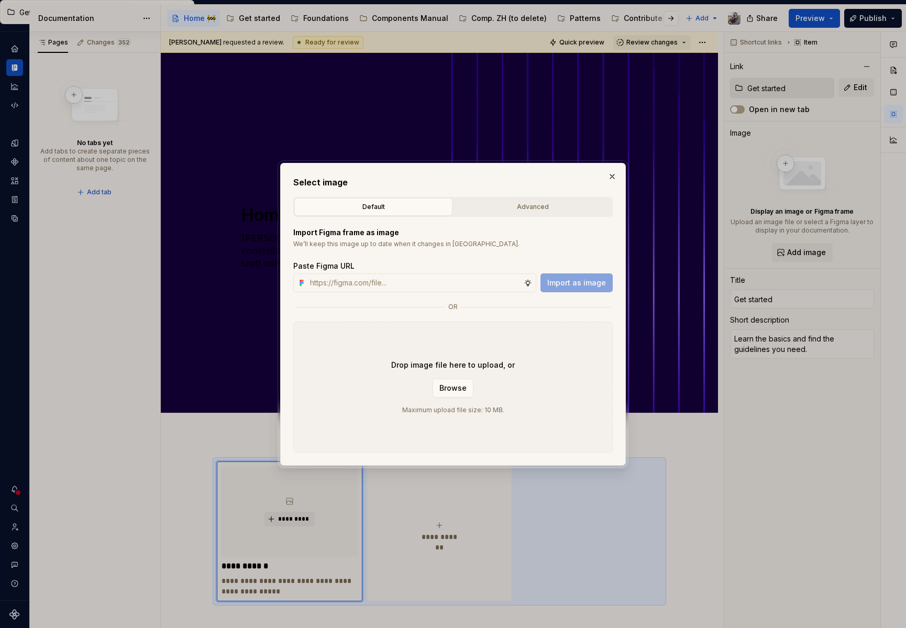
type textarea "*"
type input "https://www.figma.com/design/2xex8KL6f4aCJMX7xWJmv4/%F0%9F%93%8B-Zeroheight-ass…"
click at [574, 287] on span "Import as image" at bounding box center [576, 283] width 59 height 10
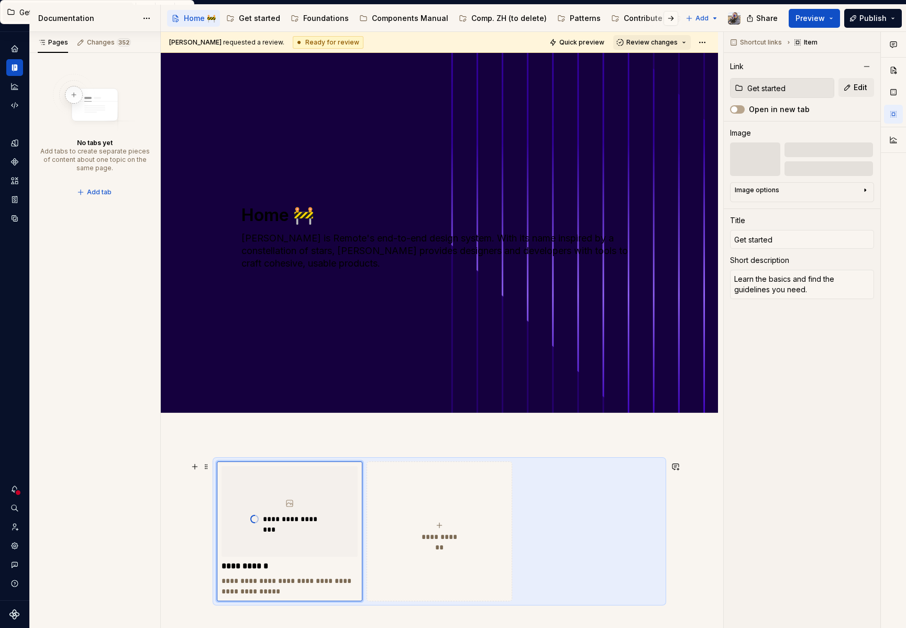
click at [432, 543] on button "**********" at bounding box center [440, 531] width 146 height 140
type textarea "*"
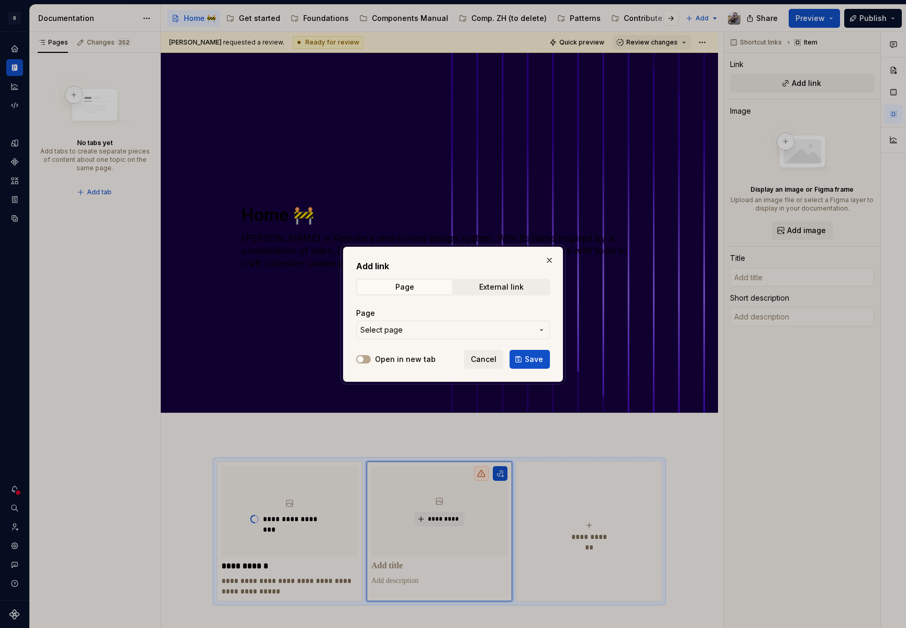
click at [429, 336] on button "Select page" at bounding box center [453, 330] width 194 height 19
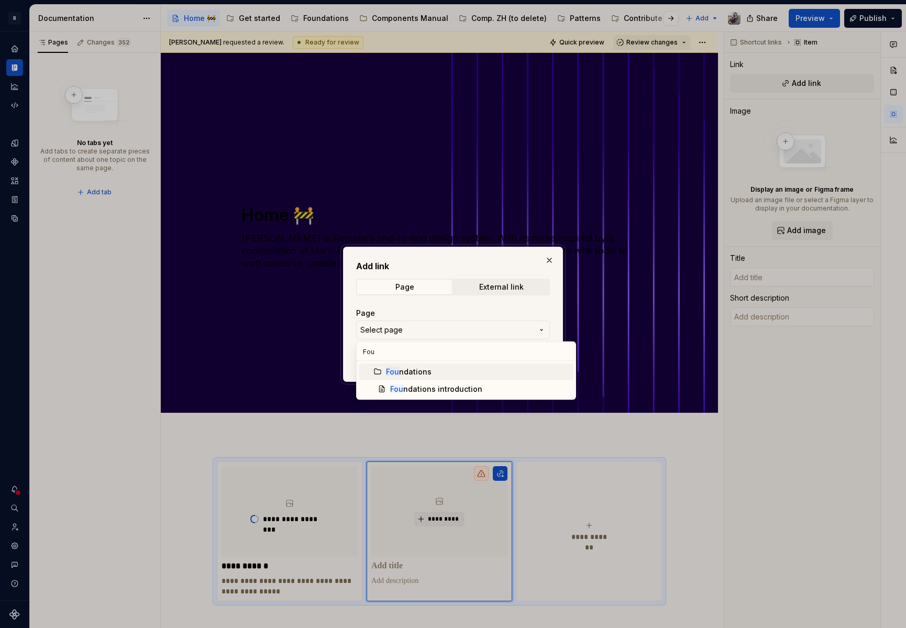
type input "Foun"
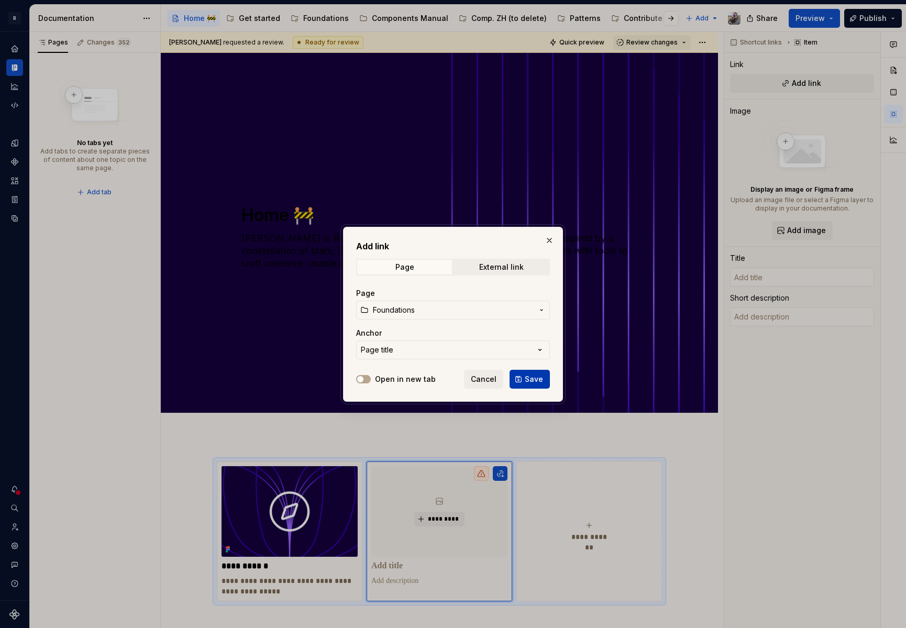
click at [523, 379] on button "Save" at bounding box center [530, 379] width 40 height 19
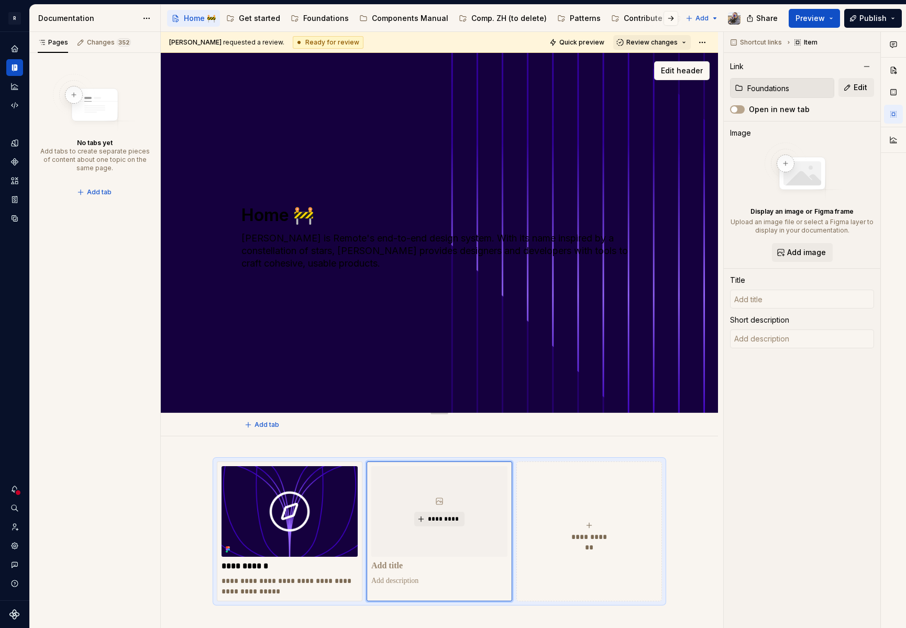
type textarea "*"
type input "Foundations"
click at [455, 520] on span "*********" at bounding box center [443, 519] width 32 height 8
type textarea "*"
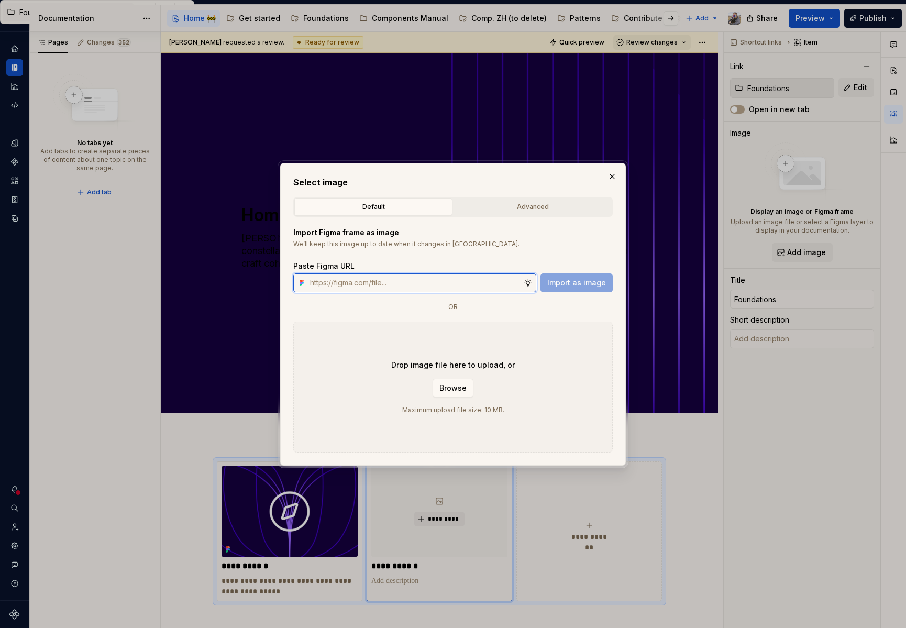
paste input "https://www.figma.com/design/2xex8KL6f4aCJMX7xWJmv4/%F0%9F%93%8B-Zeroheight-ass…"
type input "https://www.figma.com/design/2xex8KL6f4aCJMX7xWJmv4/%F0%9F%93%8B-Zeroheight-ass…"
click at [583, 283] on span "Import as image" at bounding box center [576, 283] width 59 height 10
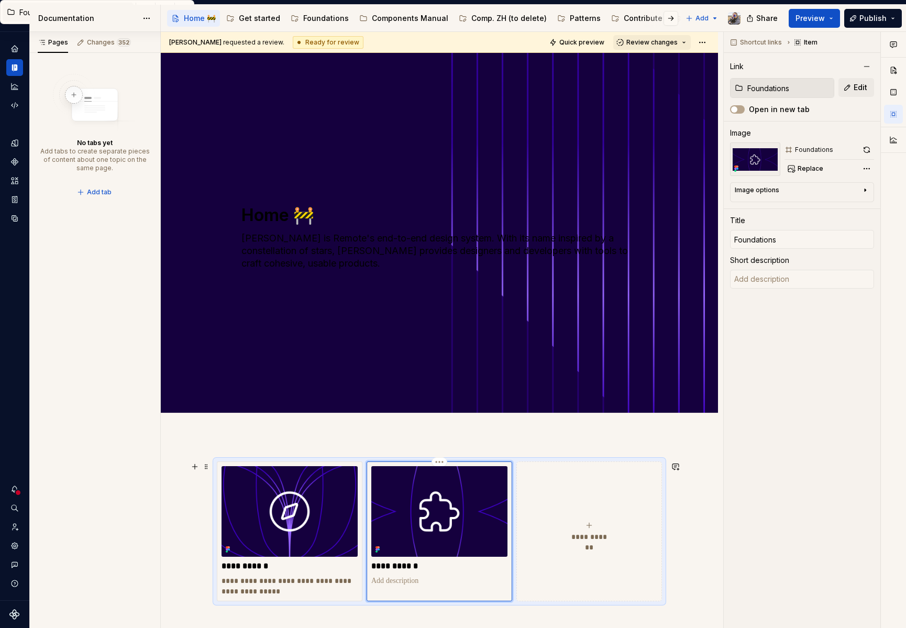
click at [592, 527] on icon "submit" at bounding box center [589, 525] width 8 height 8
type textarea "*"
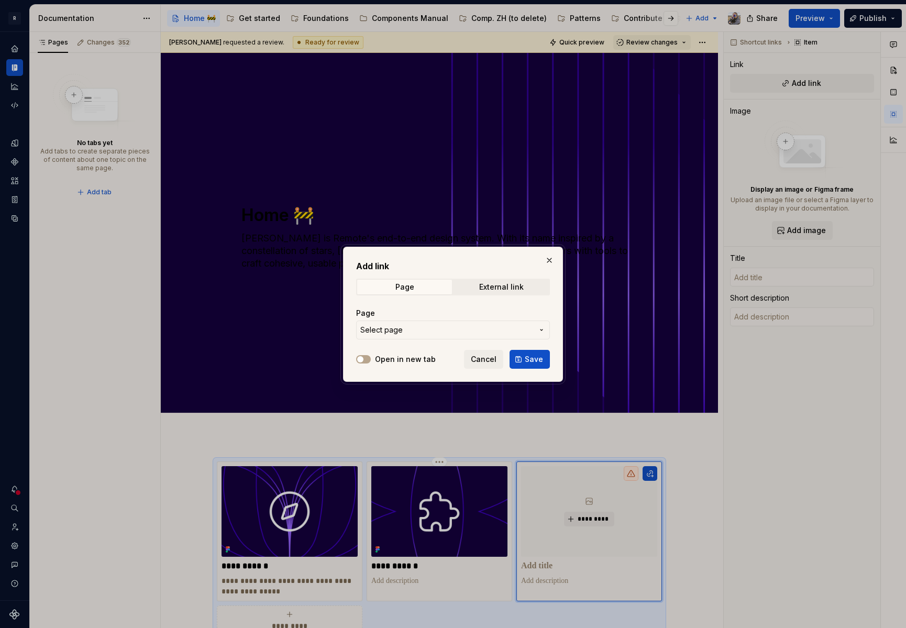
click at [408, 330] on span "Select page" at bounding box center [446, 330] width 173 height 10
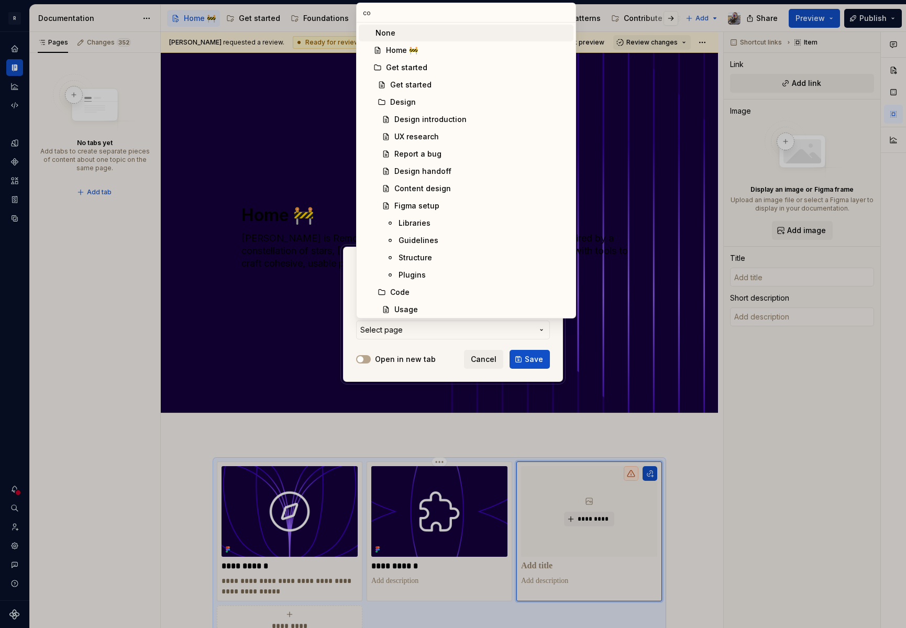
type input "com"
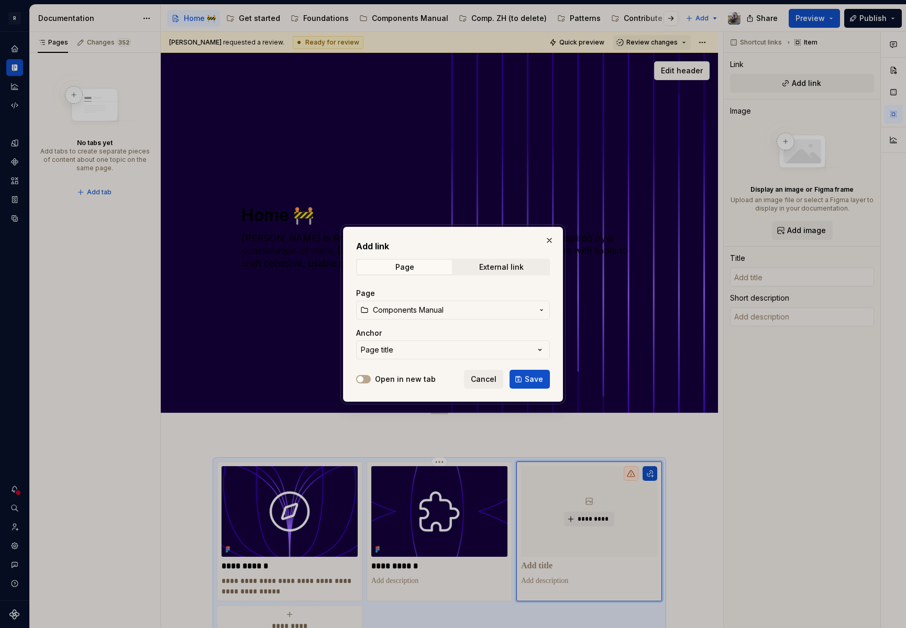
click at [542, 374] on span "Save" at bounding box center [534, 379] width 18 height 10
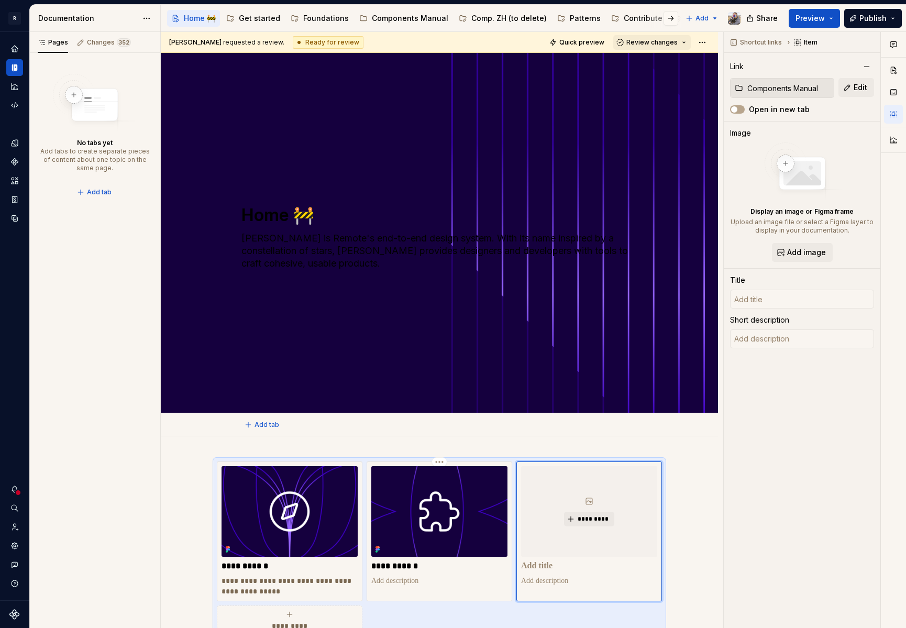
scroll to position [10, 0]
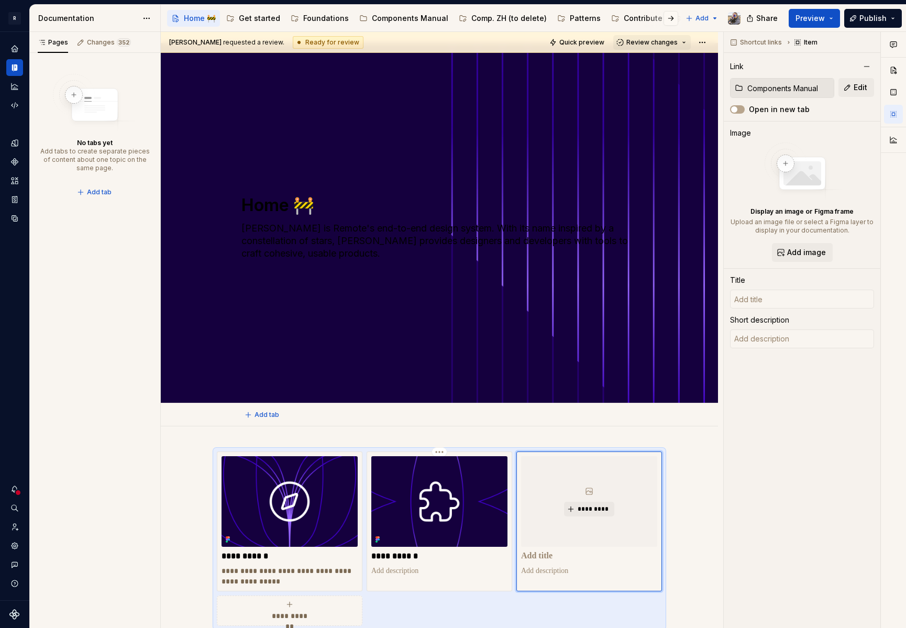
type textarea "*"
type input "Components Manual"
click at [587, 510] on span "*********" at bounding box center [593, 509] width 32 height 8
type textarea "*"
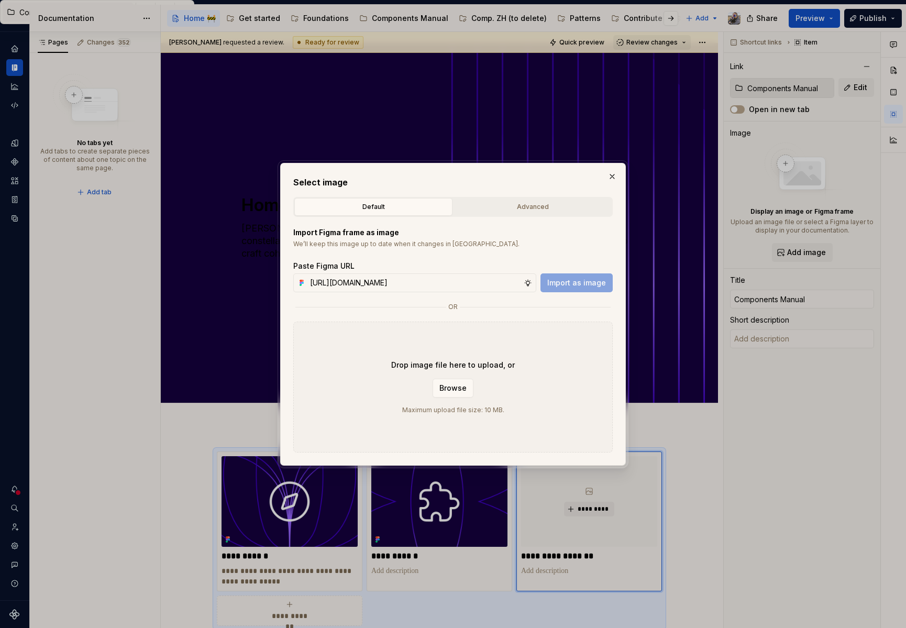
scroll to position [0, 286]
type input "https://www.figma.com/design/2xex8KL6f4aCJMX7xWJmv4/%F0%9F%93%8B-Zeroheight-ass…"
click at [579, 287] on span "Import as image" at bounding box center [576, 283] width 59 height 10
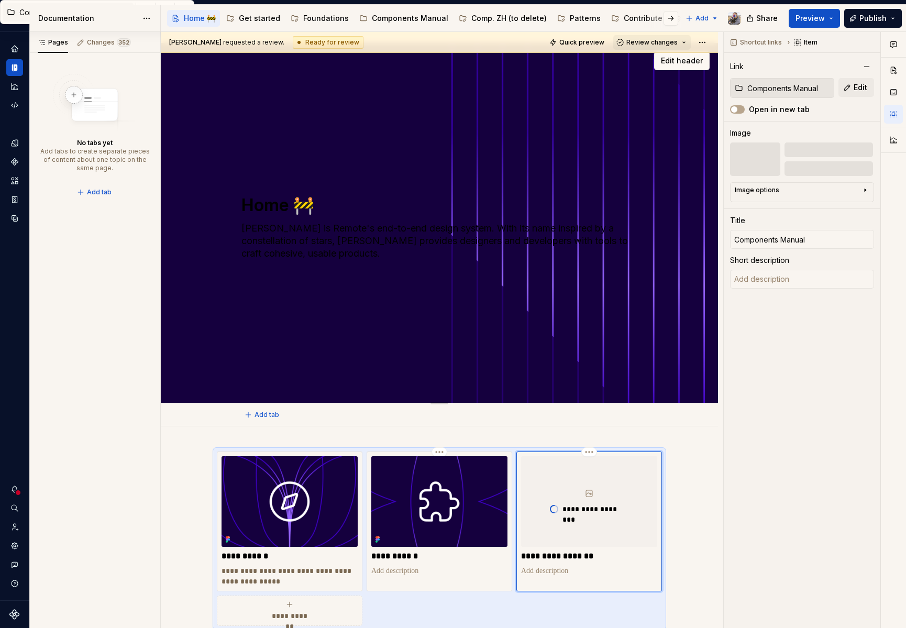
scroll to position [178, 0]
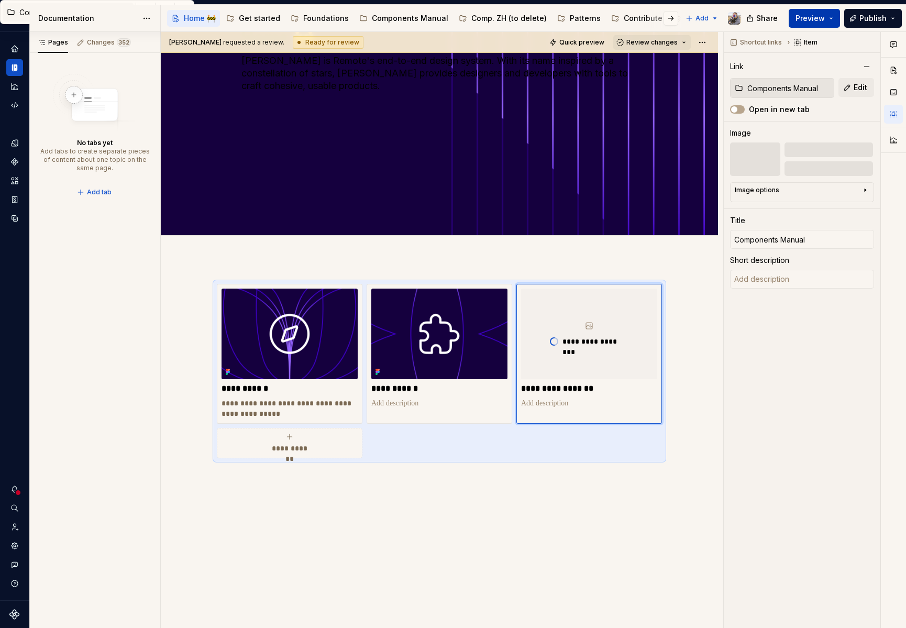
click at [804, 16] on span "Preview" at bounding box center [810, 18] width 29 height 10
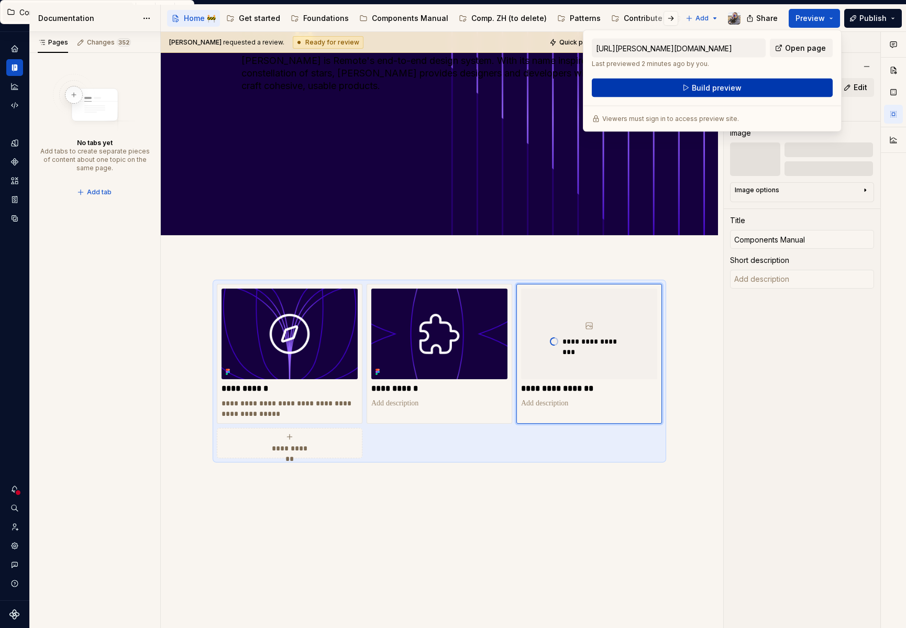
click at [722, 88] on span "Build preview" at bounding box center [717, 88] width 50 height 10
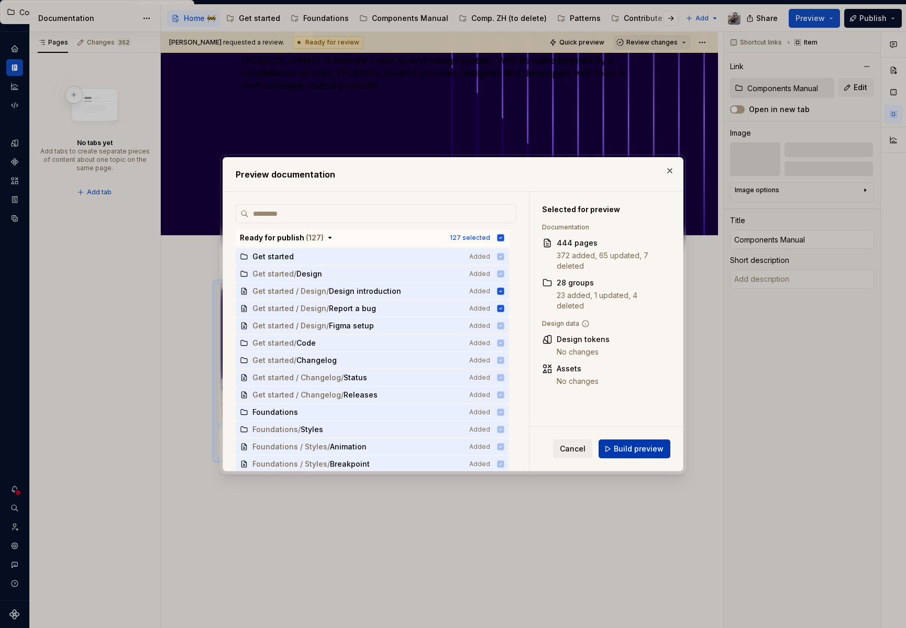
click at [627, 454] on button "Build preview" at bounding box center [635, 448] width 72 height 19
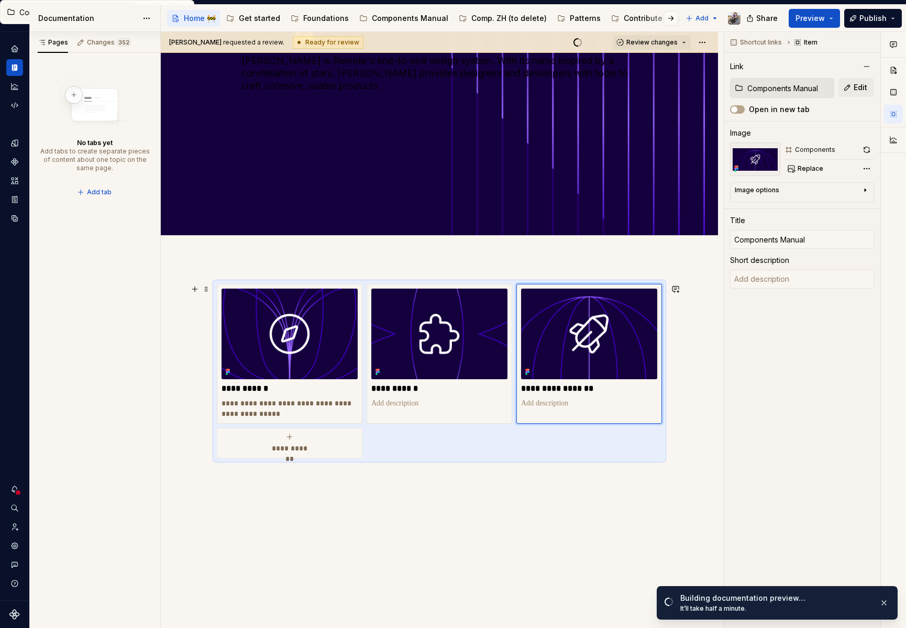
click at [283, 446] on span "**********" at bounding box center [290, 448] width 46 height 10
type textarea "*"
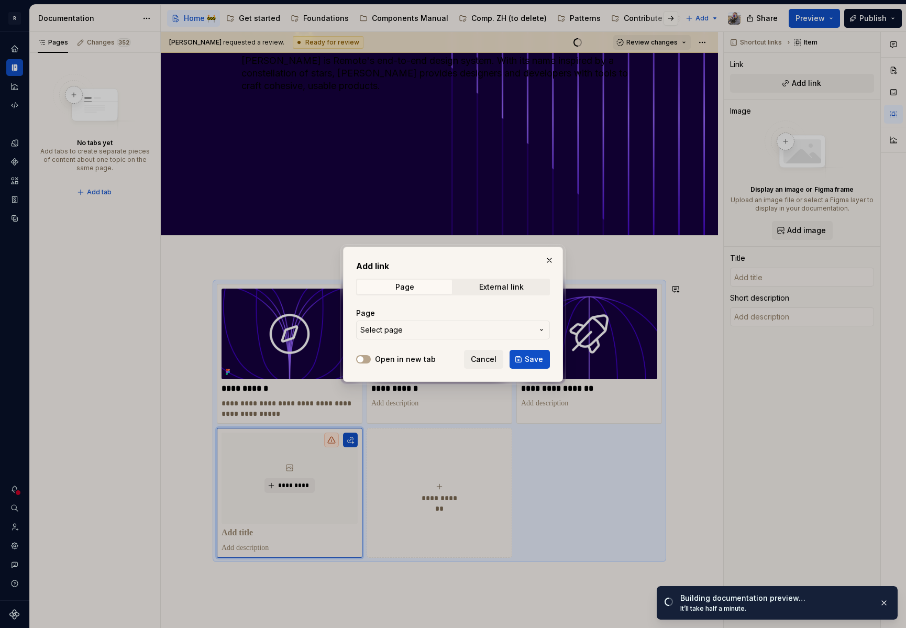
click at [437, 326] on span "Select page" at bounding box center [446, 330] width 173 height 10
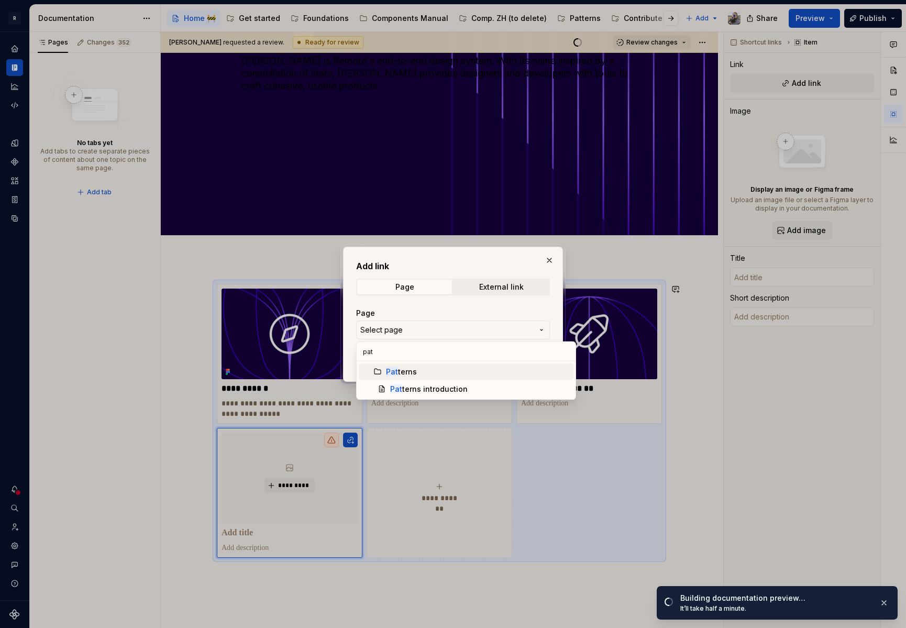
type input "patt"
drag, startPoint x: 554, startPoint y: 258, endPoint x: 549, endPoint y: 259, distance: 5.3
click at [554, 258] on div "Add link Page External link Page Select page Open in new tab Cancel Save" at bounding box center [453, 314] width 906 height 628
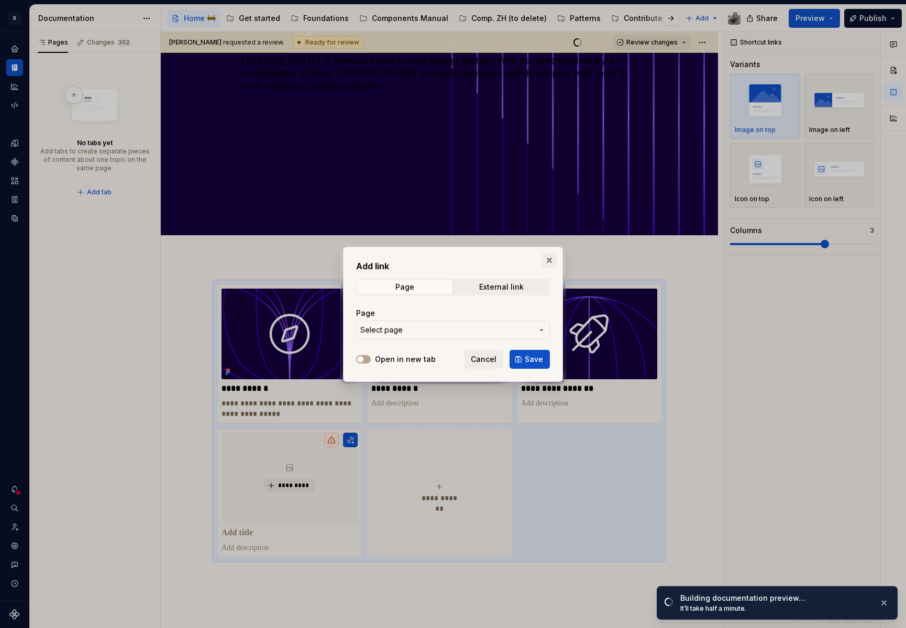
click at [548, 259] on button "button" at bounding box center [549, 260] width 15 height 15
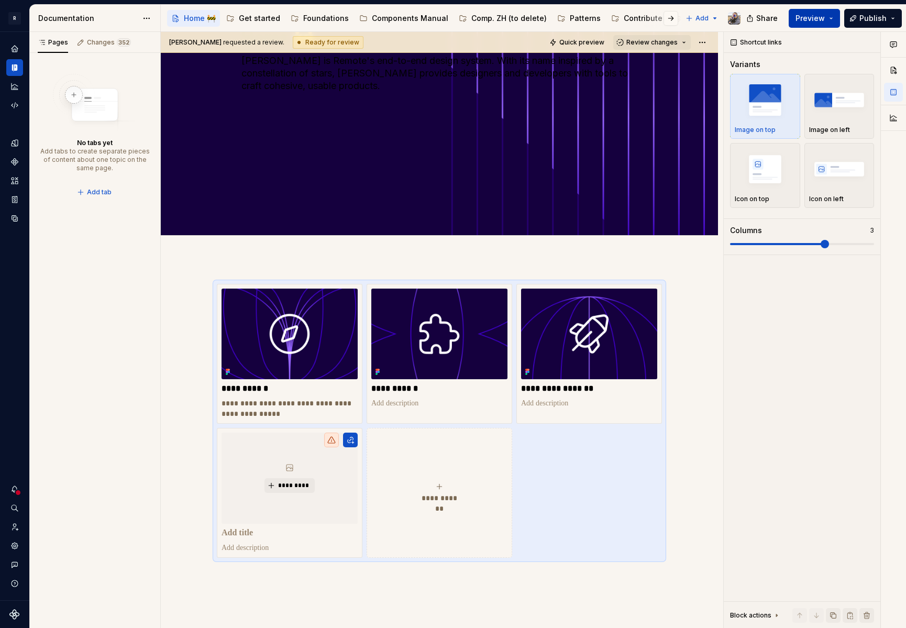
click at [802, 16] on span "Preview" at bounding box center [810, 18] width 29 height 10
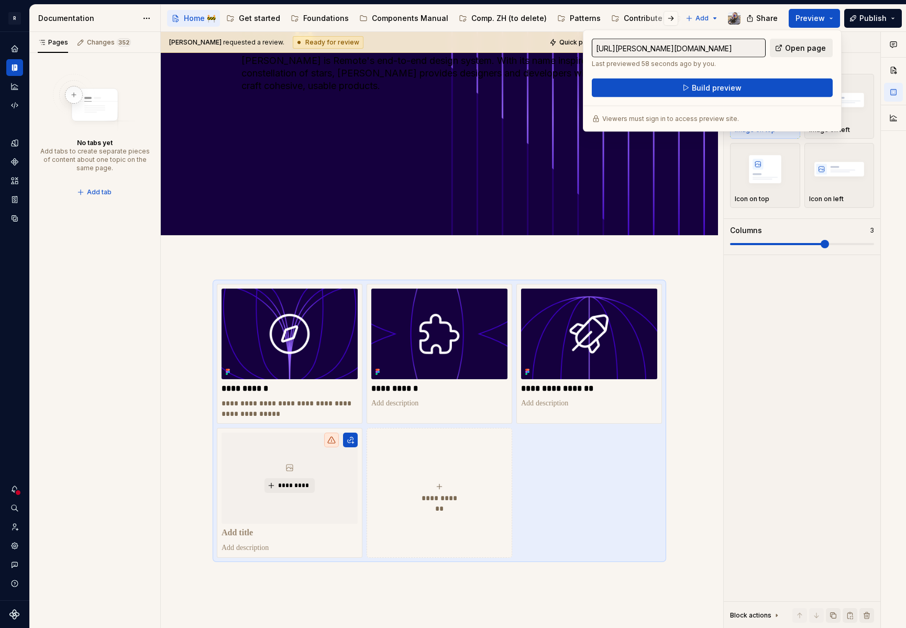
click at [803, 50] on span "Open page" at bounding box center [805, 48] width 41 height 10
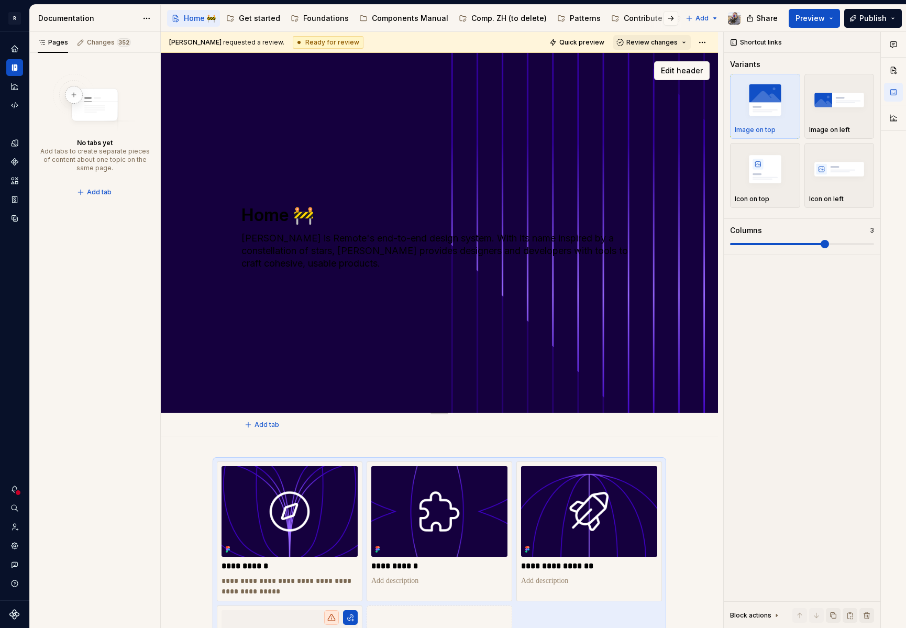
click at [635, 238] on textarea "Norma is Remote's end-to-end design system. With its name inspired by a constel…" at bounding box center [437, 251] width 396 height 42
click at [366, 271] on div "Home 🚧 Norma is Remote's end-to-end design system. With its name inspired by a …" at bounding box center [439, 233] width 396 height 128
click at [673, 60] on div "Home 🚧 Norma is Remote's end-to-end design system. With its name inspired by a …" at bounding box center [439, 233] width 557 height 360
click at [677, 70] on span "Edit header" at bounding box center [682, 70] width 42 height 10
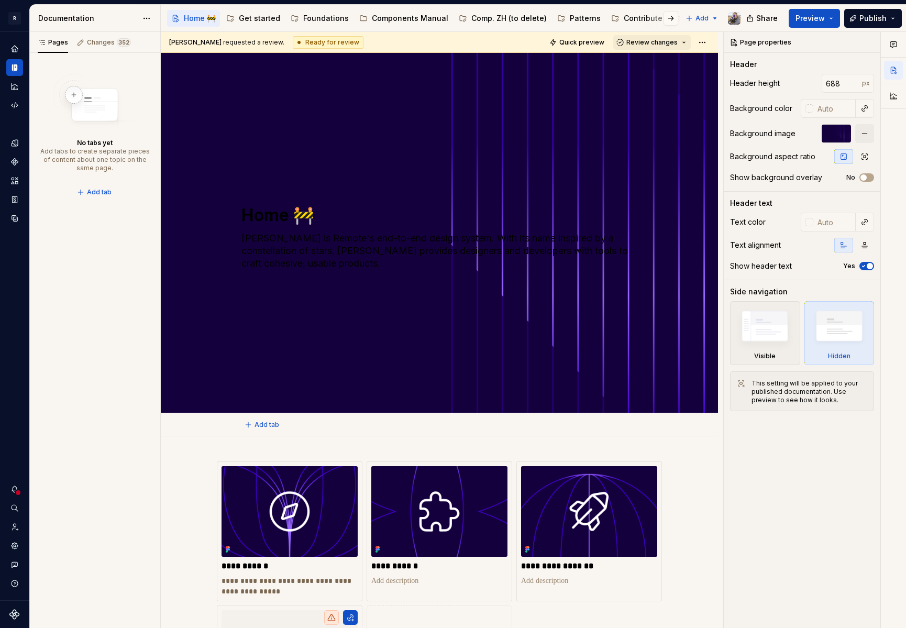
type textarea "*"
click at [812, 223] on div at bounding box center [809, 222] width 8 height 8
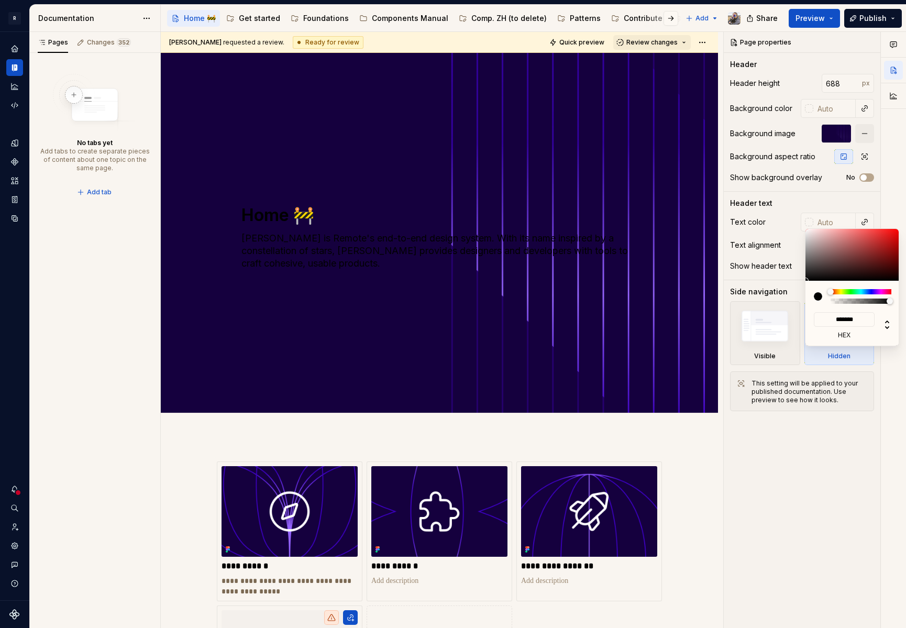
type input "#393232"
type input "*******"
type input "#403939"
type input "*******"
type input "#AD9E9E"
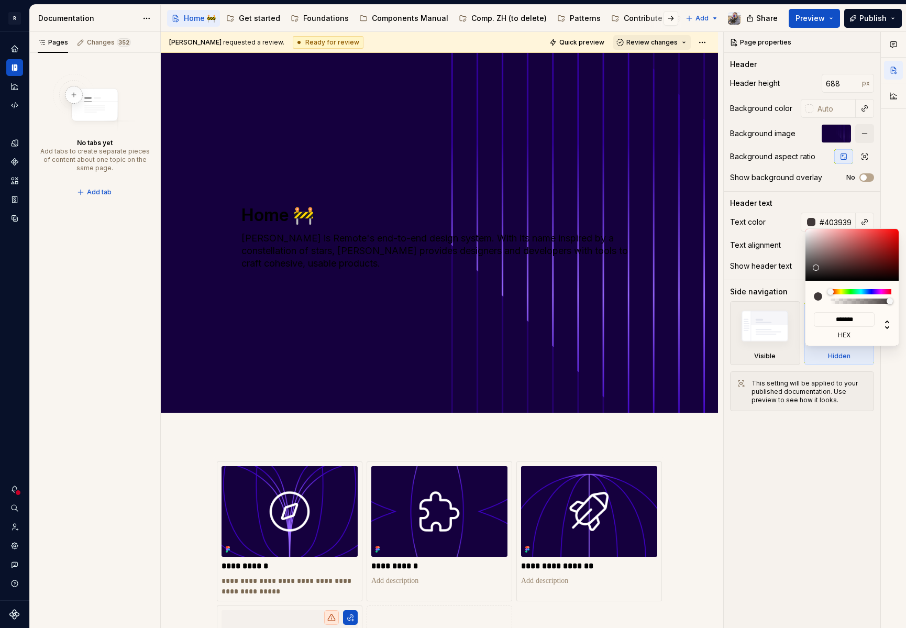
type input "*******"
type input "#C6B9B9"
type input "*******"
type input "#CEC1C1"
type input "*******"
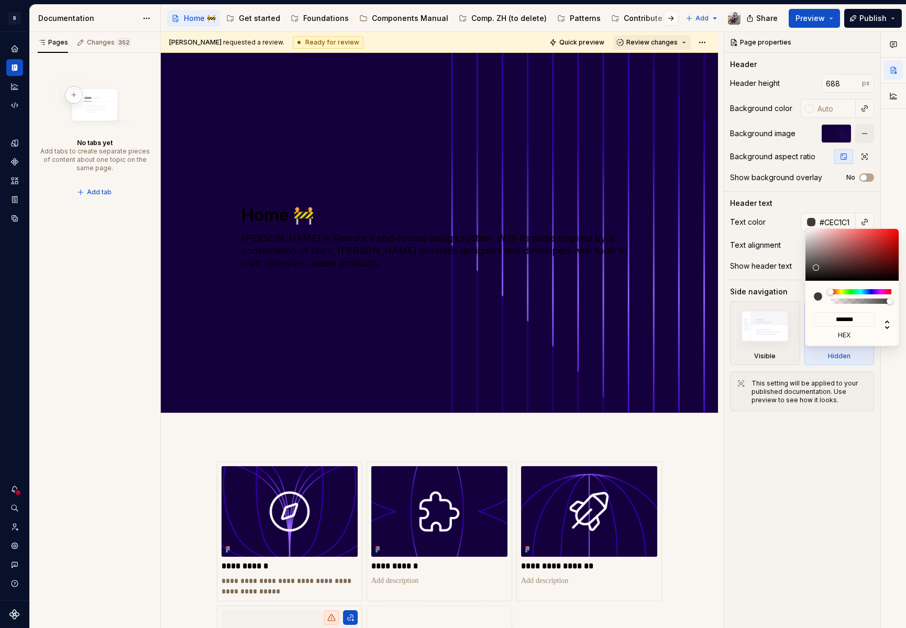
type input "#D3C9C9"
type input "*******"
type input "#D8D0D0"
type input "*******"
type input "#E3DFDF"
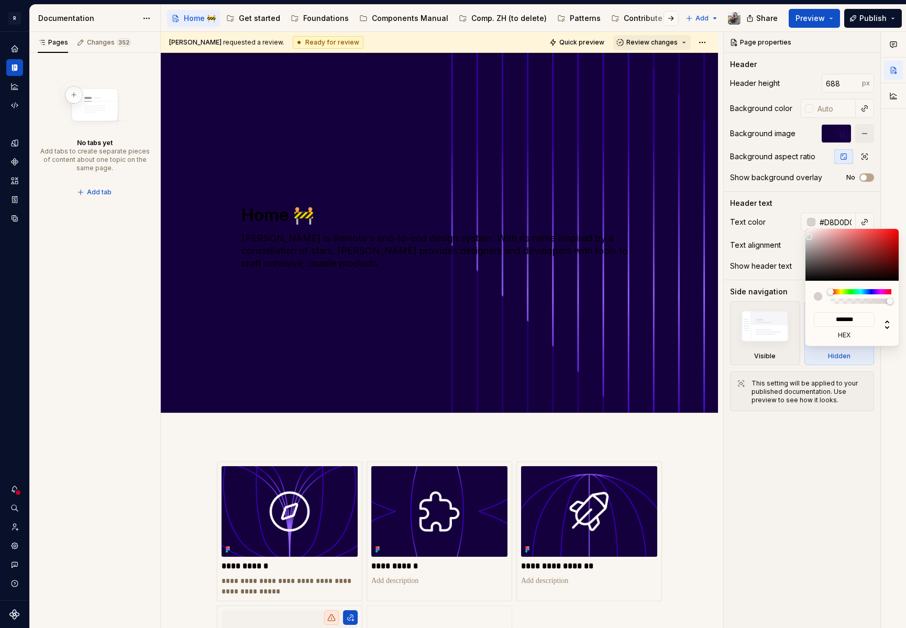
type input "*******"
type input "#E8E8E8"
type input "*******"
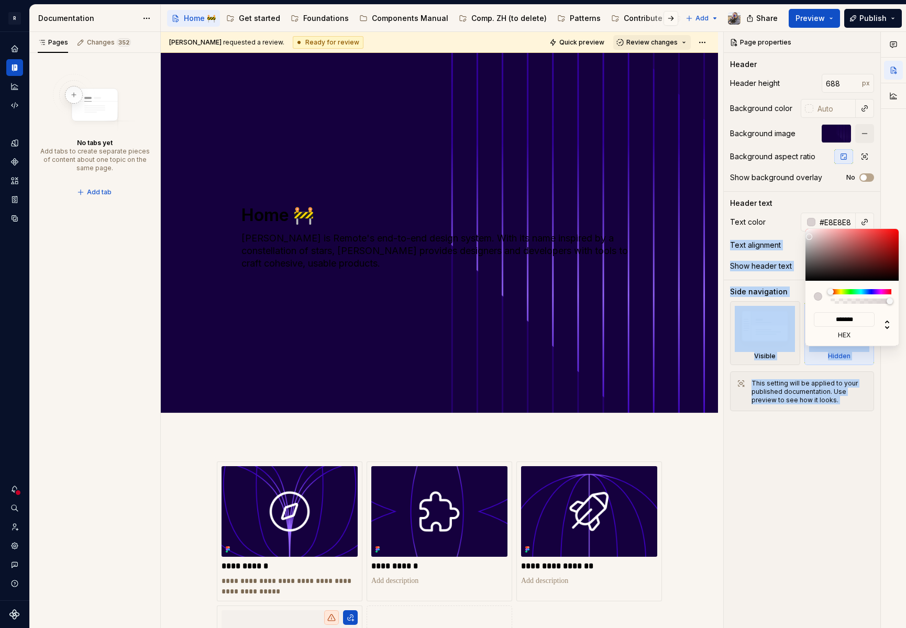
type input "#EAEAEA"
type input "*******"
type input "#F2F2F2"
type input "*******"
type input "#F5F5F5"
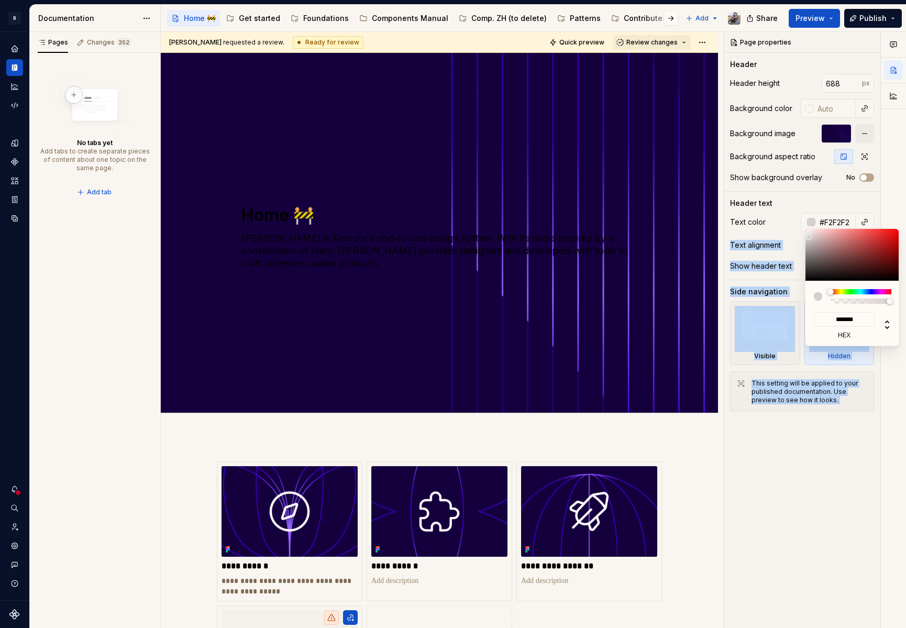
type input "*******"
type input "#F7F7F7"
type input "*******"
type input "#FFFFFF"
type input "*******"
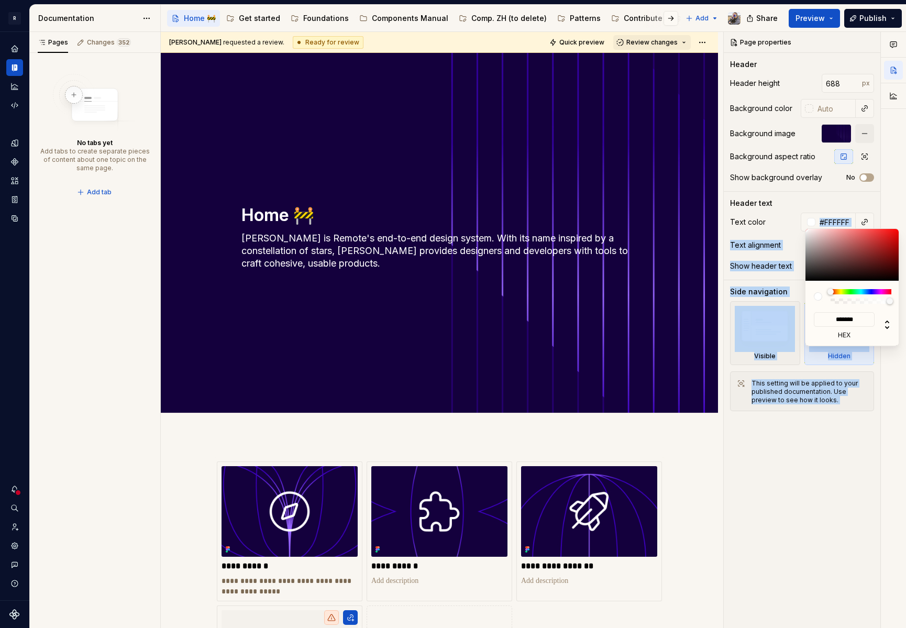
drag, startPoint x: 816, startPoint y: 258, endPoint x: 794, endPoint y: 222, distance: 41.6
click at [794, 222] on body "R Norma Design system data Documentation Accessibility guide for tree Page tree…" at bounding box center [453, 314] width 906 height 628
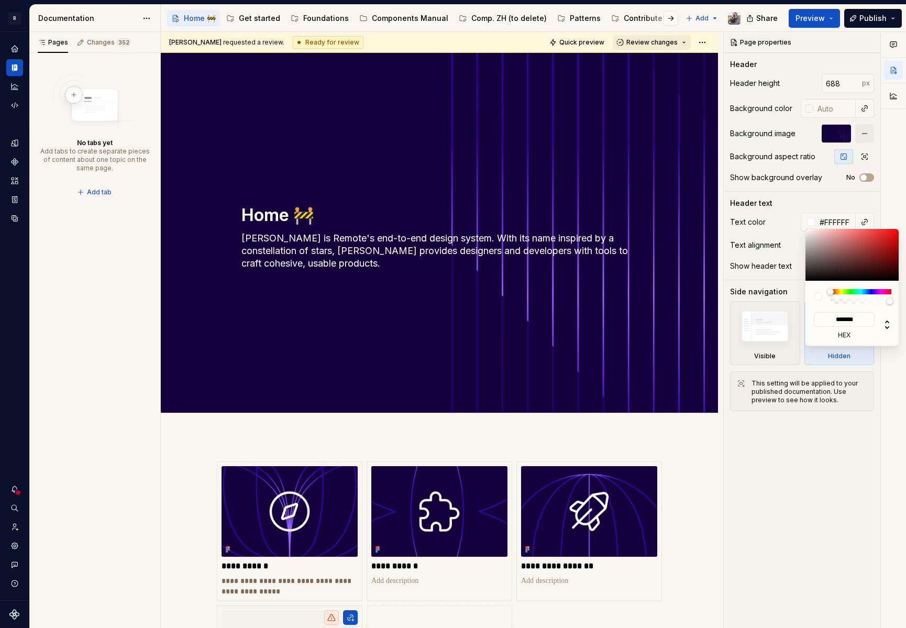
click at [790, 216] on div "Comments Open comments No comments yet Select ‘Comment’ from the block context …" at bounding box center [815, 330] width 182 height 597
click at [783, 207] on div "Comments Open comments No comments yet Select ‘Comment’ from the block context …" at bounding box center [815, 330] width 182 height 597
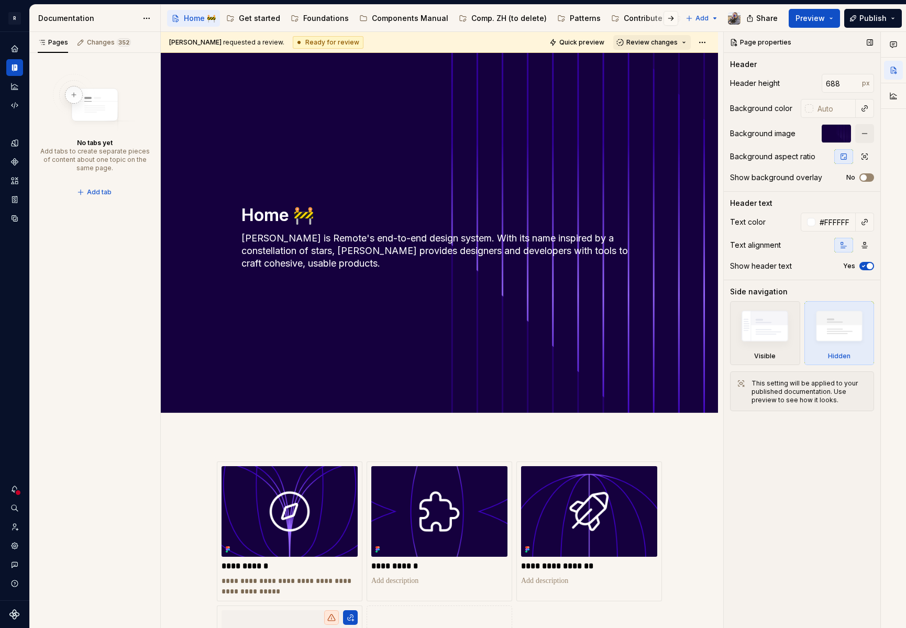
click at [862, 177] on span "button" at bounding box center [864, 177] width 6 height 6
click at [863, 178] on icon "button" at bounding box center [864, 178] width 3 height 2
click at [802, 13] on span "Preview" at bounding box center [810, 18] width 29 height 10
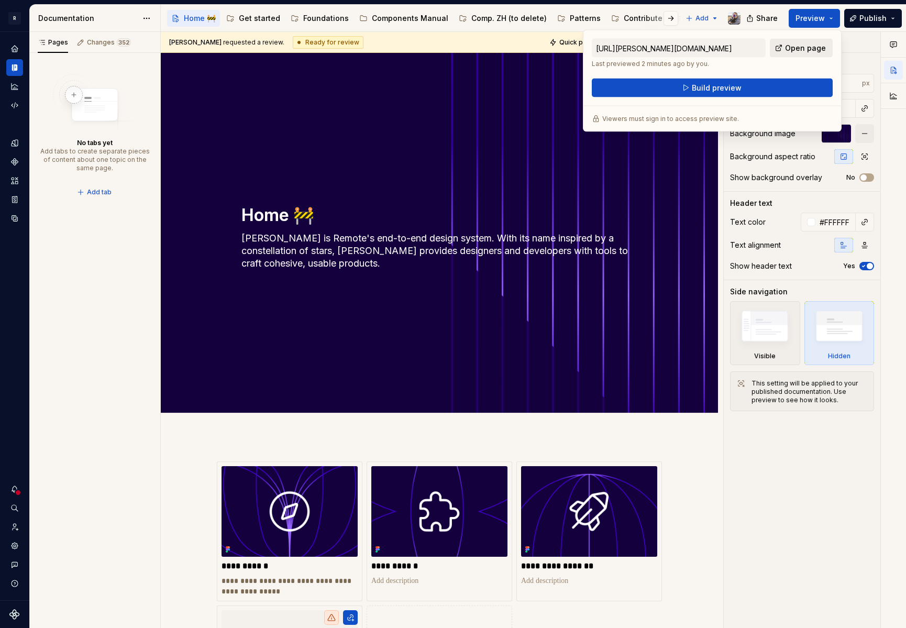
click at [813, 46] on span "Open page" at bounding box center [805, 48] width 41 height 10
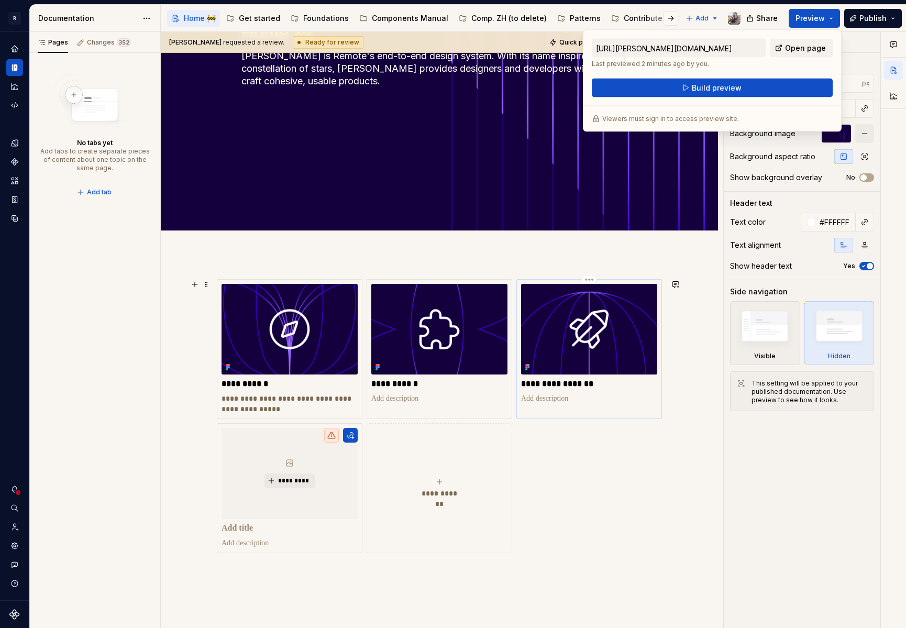
click at [611, 400] on p at bounding box center [589, 398] width 136 height 10
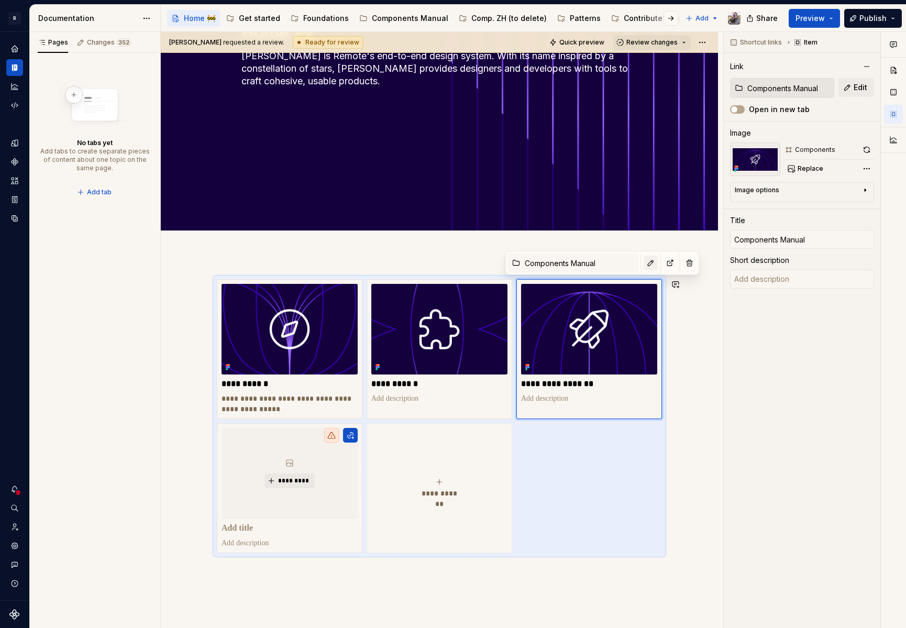
click at [644, 263] on button "button" at bounding box center [651, 263] width 15 height 15
type textarea "*"
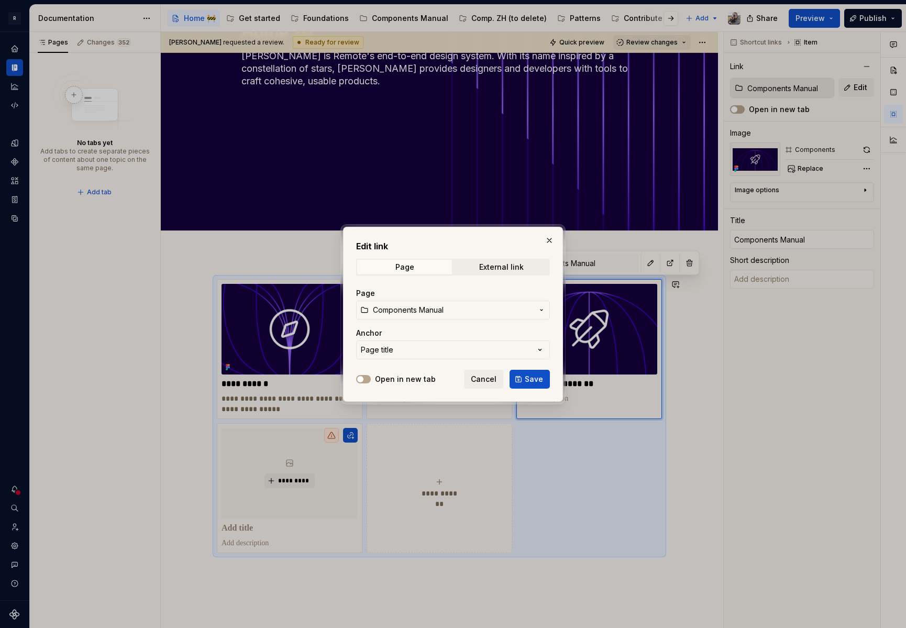
click at [428, 314] on span "Components Manual" at bounding box center [408, 310] width 71 height 10
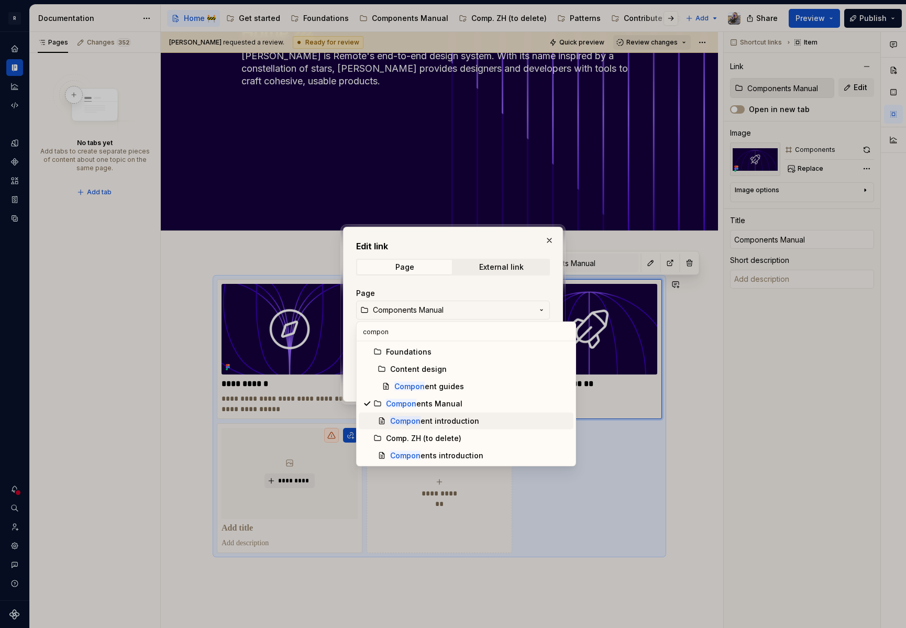
type input "compon"
click at [450, 417] on div "Compon ent introduction" at bounding box center [434, 421] width 89 height 10
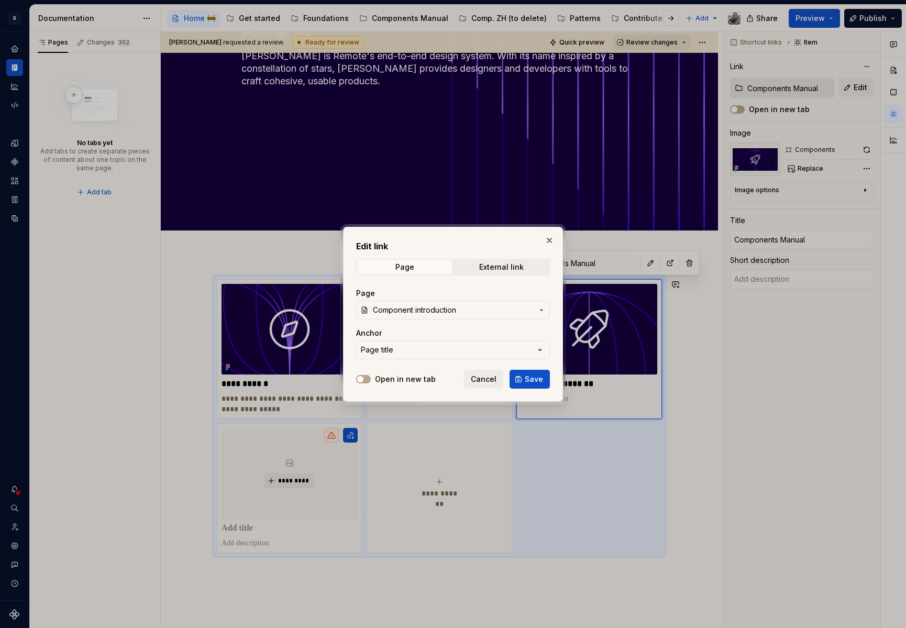
click at [530, 380] on span "Save" at bounding box center [534, 379] width 18 height 10
type textarea "*"
type input "Components Manual / Component introduction"
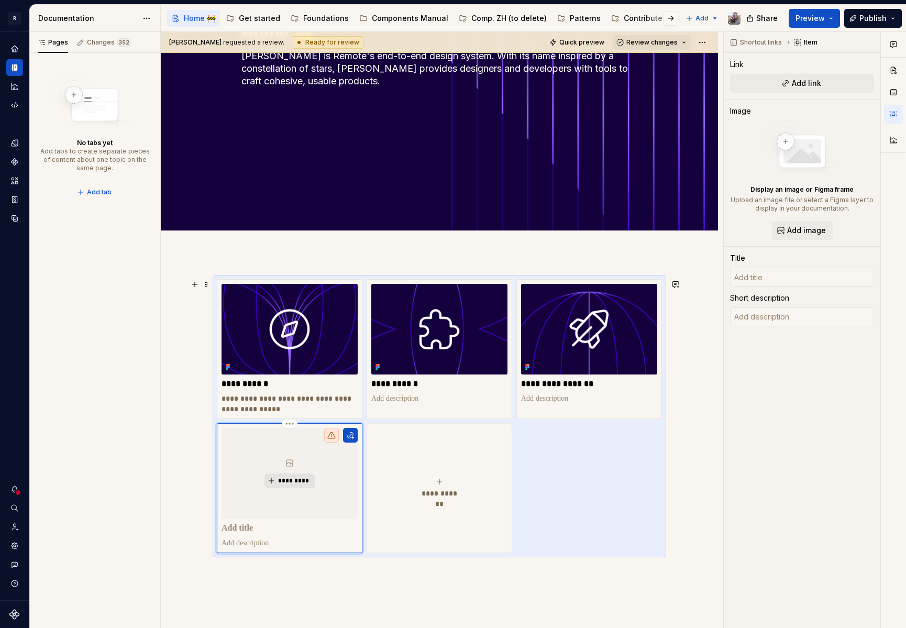
click at [283, 486] on button "*********" at bounding box center [290, 480] width 50 height 15
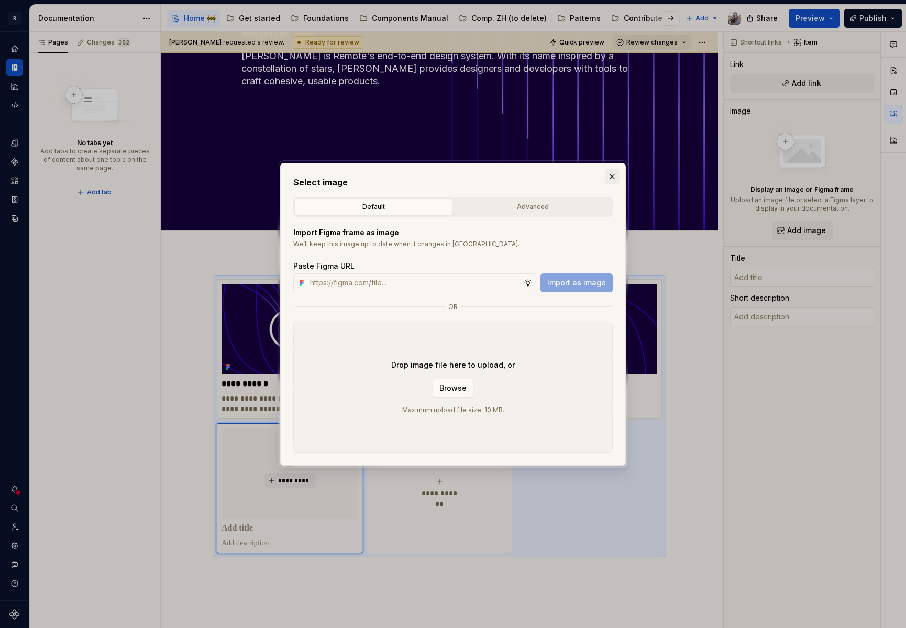
click at [610, 177] on button "button" at bounding box center [612, 176] width 15 height 15
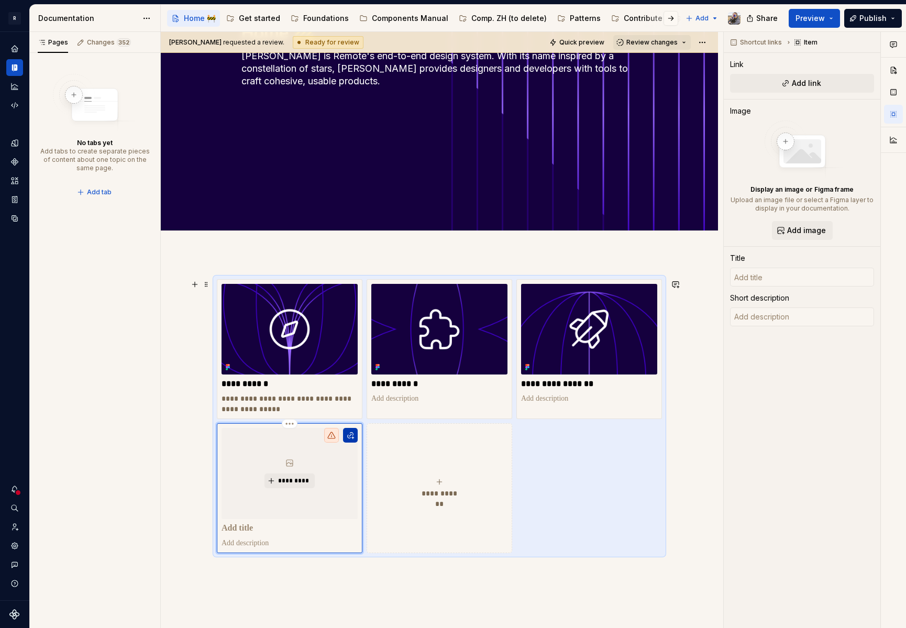
click at [351, 433] on button "button" at bounding box center [350, 435] width 15 height 15
type textarea "*"
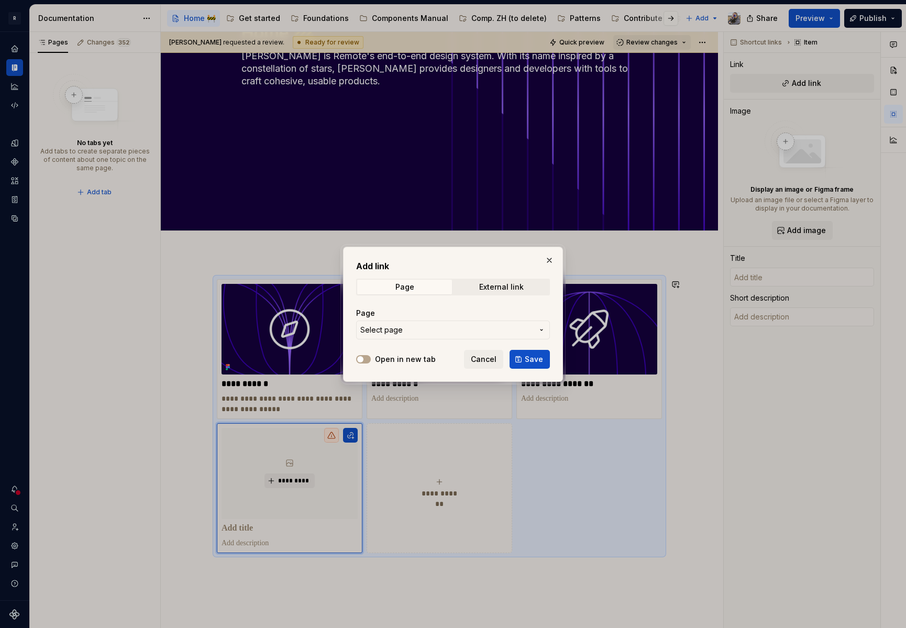
click at [394, 328] on span "Select page" at bounding box center [381, 330] width 42 height 10
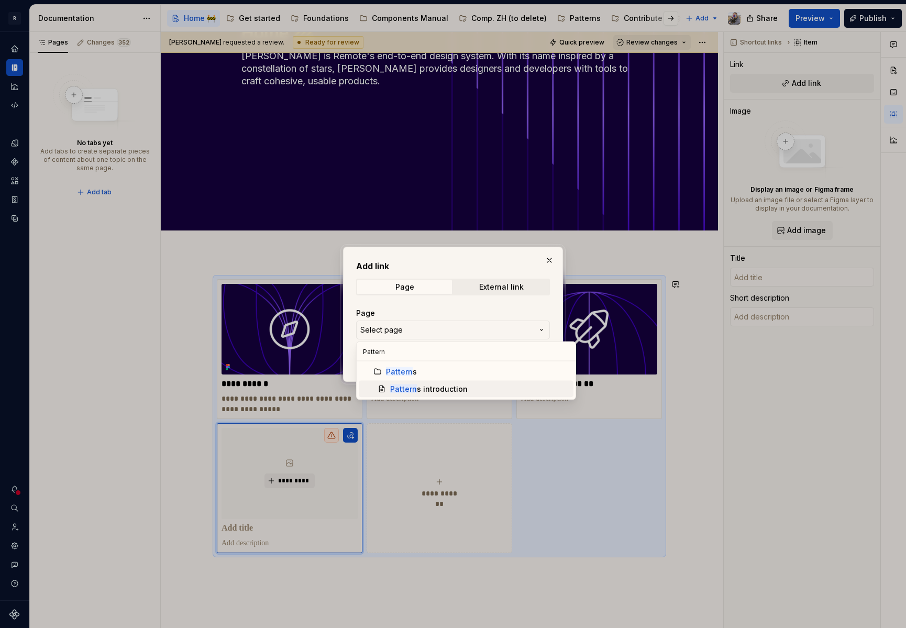
type input "Pattern"
click at [410, 385] on mark "Pattern" at bounding box center [403, 388] width 27 height 9
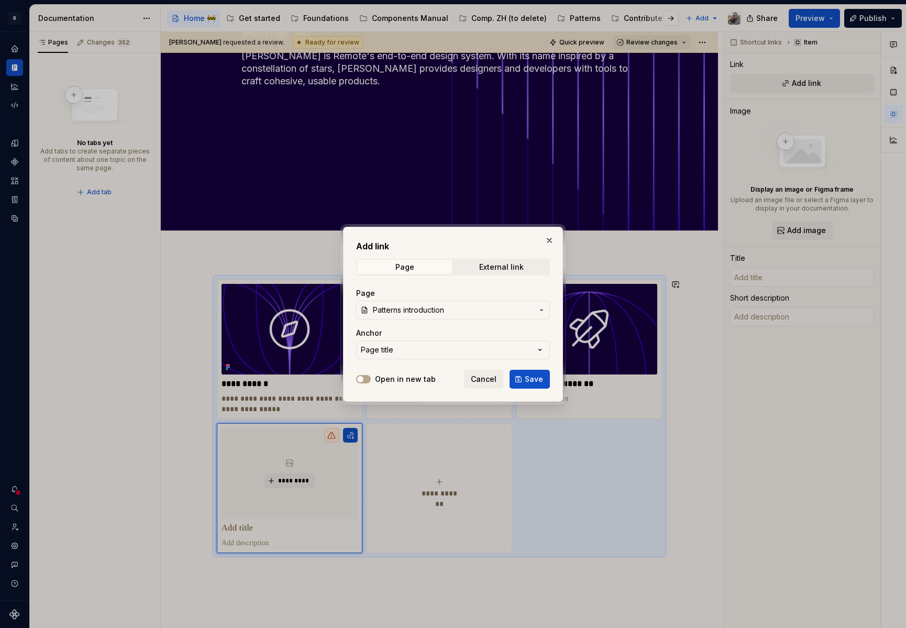
click at [520, 381] on button "Save" at bounding box center [530, 379] width 40 height 19
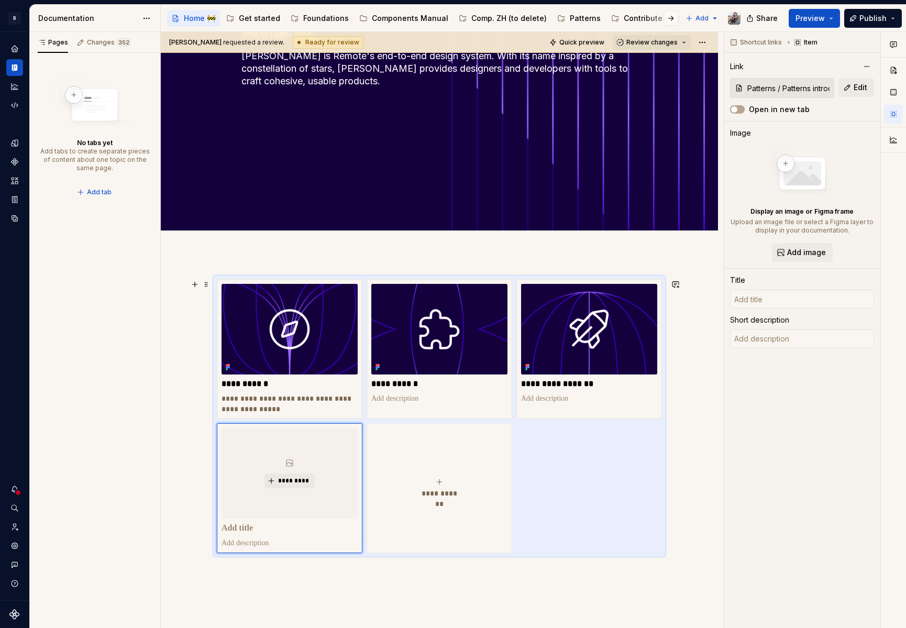
type textarea "*"
type input "Patterns introduction"
click at [295, 481] on span "*********" at bounding box center [294, 481] width 32 height 8
type textarea "*"
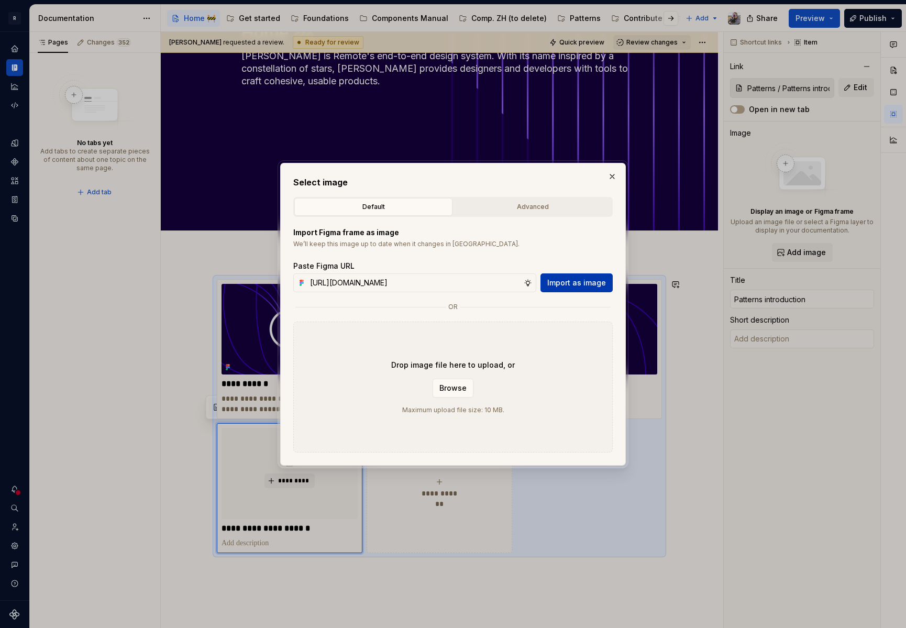
scroll to position [0, 285]
type input "https://www.figma.com/design/2xex8KL6f4aCJMX7xWJmv4/%F0%9F%93%8B-Zeroheight-ass…"
click at [570, 284] on span "Import as image" at bounding box center [576, 283] width 59 height 10
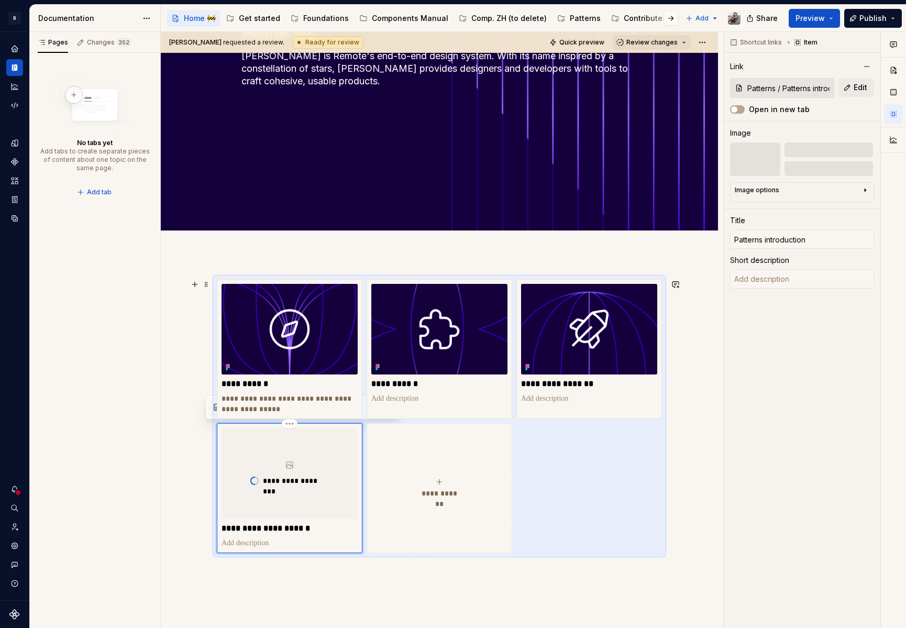
click at [440, 473] on button "**********" at bounding box center [440, 487] width 146 height 129
type textarea "*"
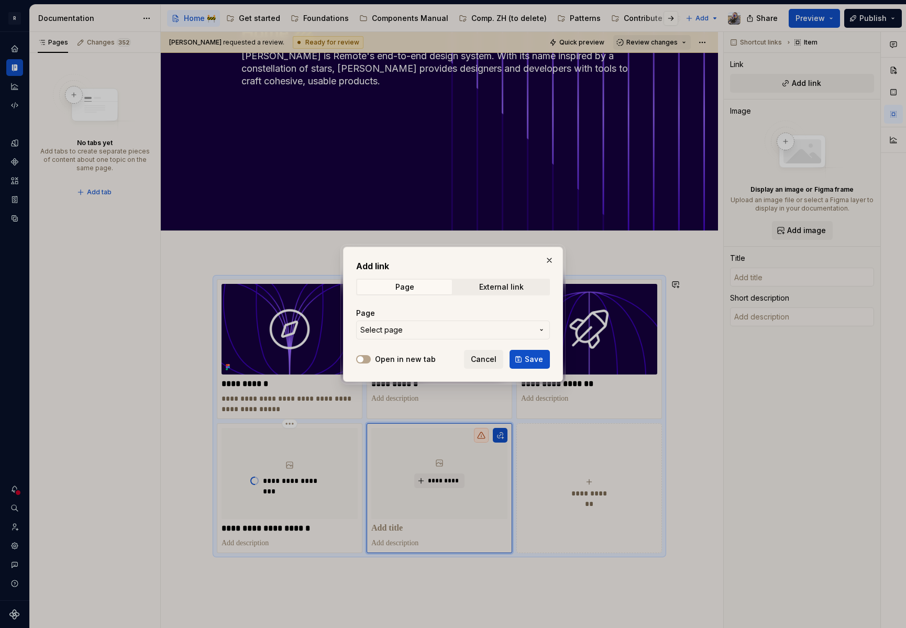
click at [417, 322] on button "Select page" at bounding box center [453, 330] width 194 height 19
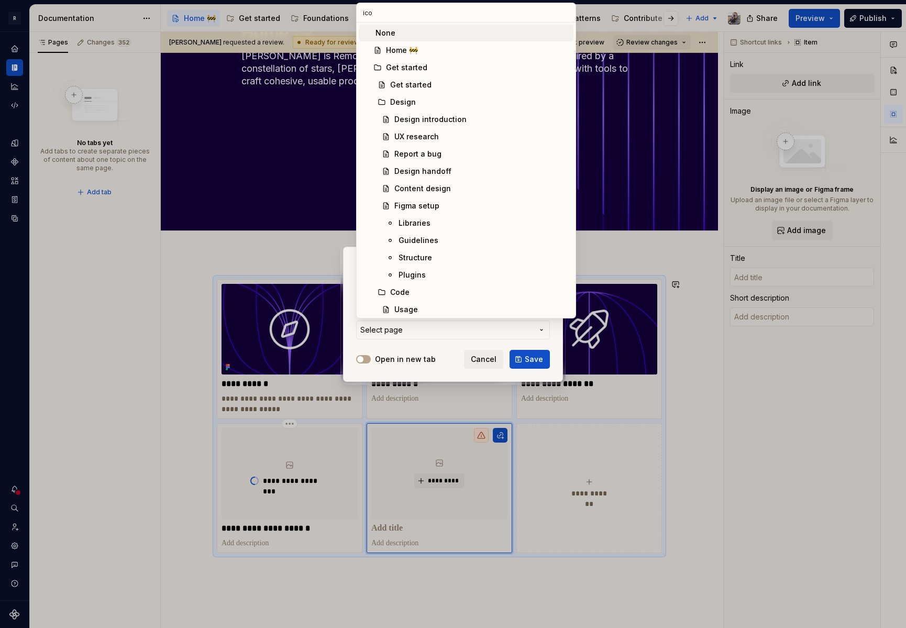
type input "icon"
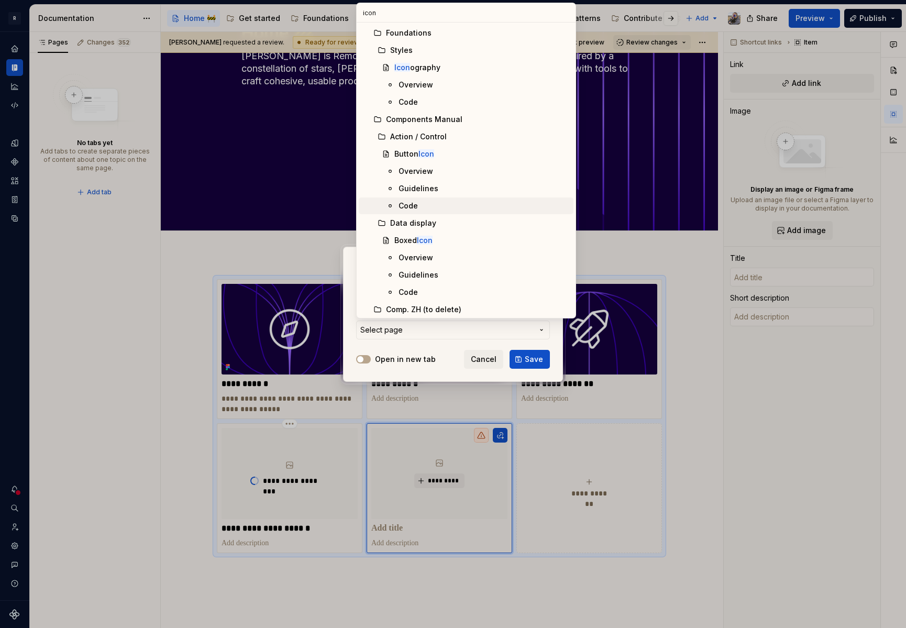
type textarea "*"
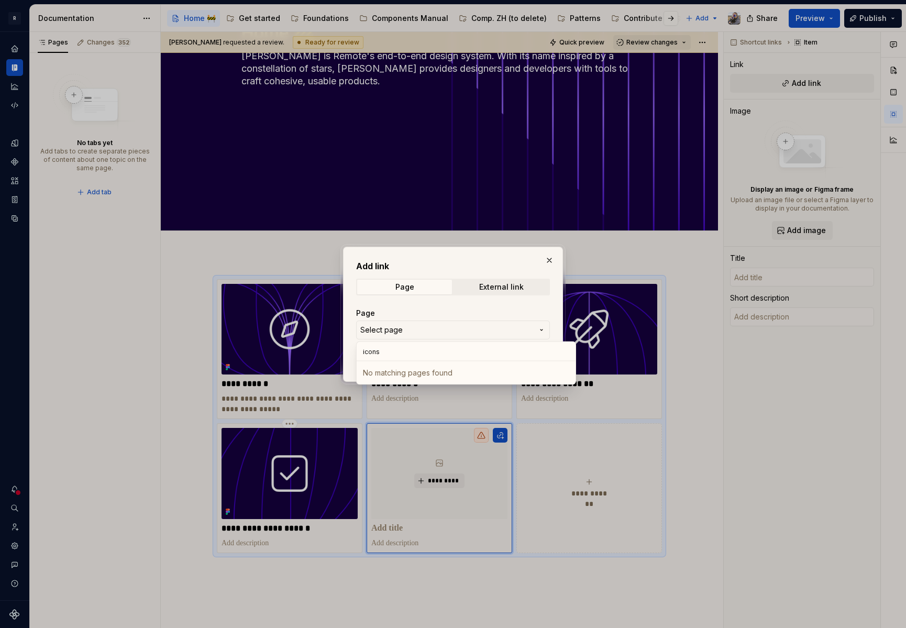
type input "icon"
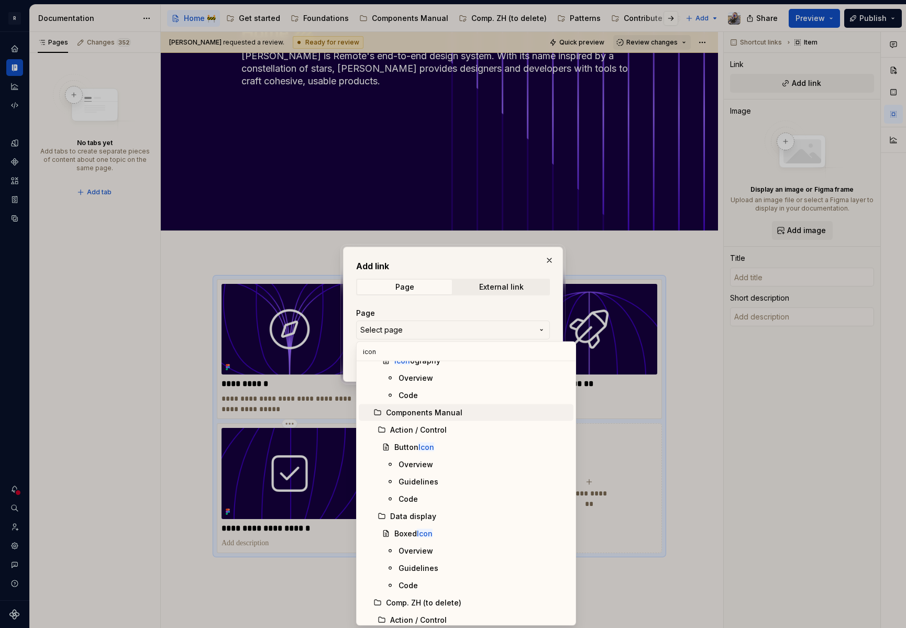
scroll to position [206, 0]
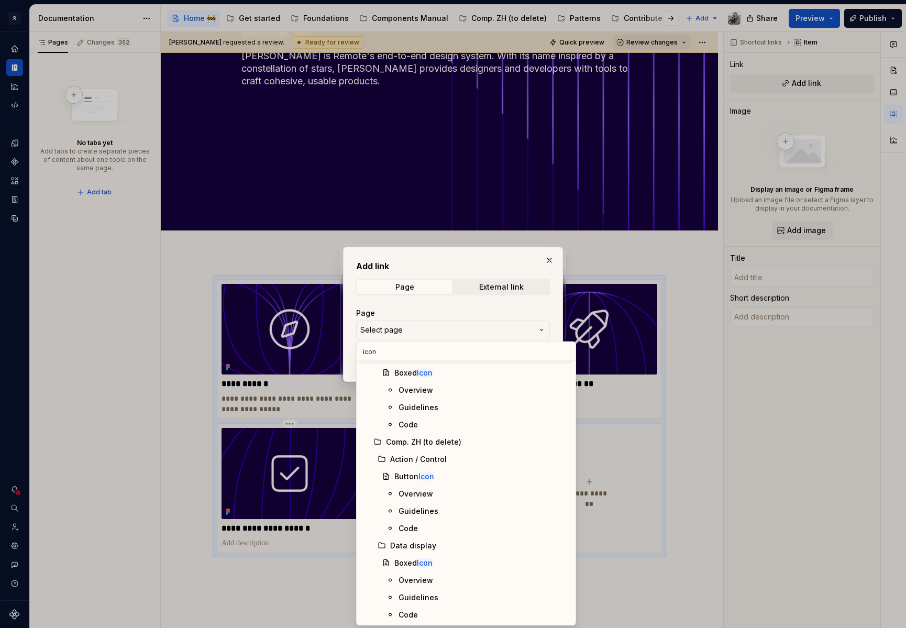
click at [553, 356] on input "icon" at bounding box center [466, 351] width 219 height 19
click at [242, 224] on div at bounding box center [453, 314] width 906 height 628
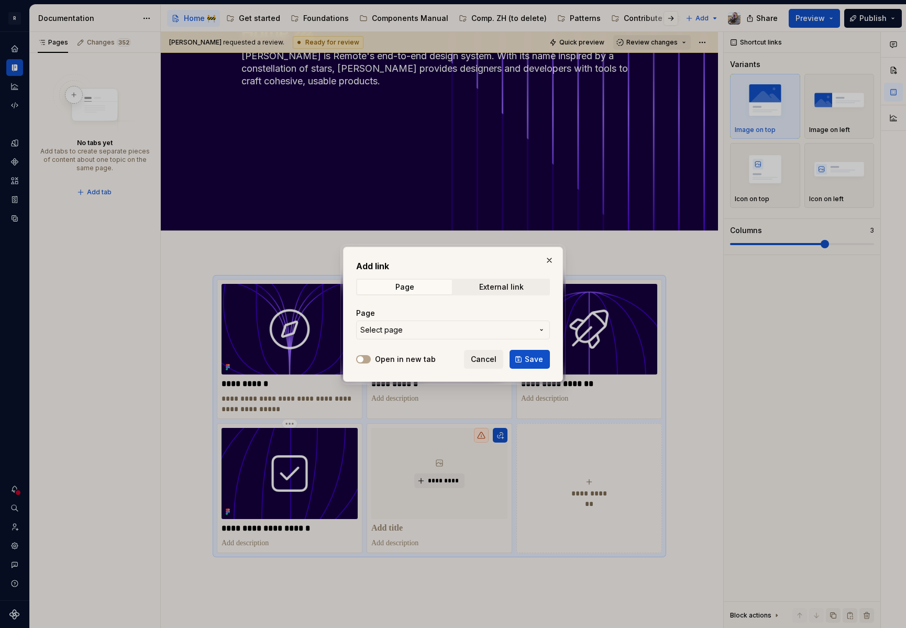
click at [540, 260] on h2 "Add link" at bounding box center [453, 266] width 194 height 13
click at [548, 260] on button "button" at bounding box center [549, 260] width 15 height 15
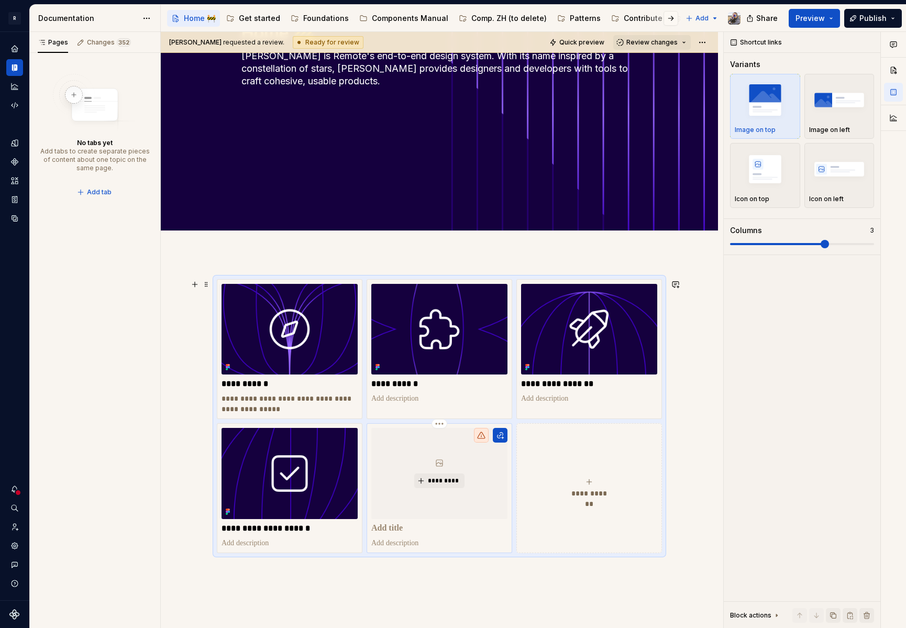
click at [379, 527] on p at bounding box center [439, 528] width 136 height 10
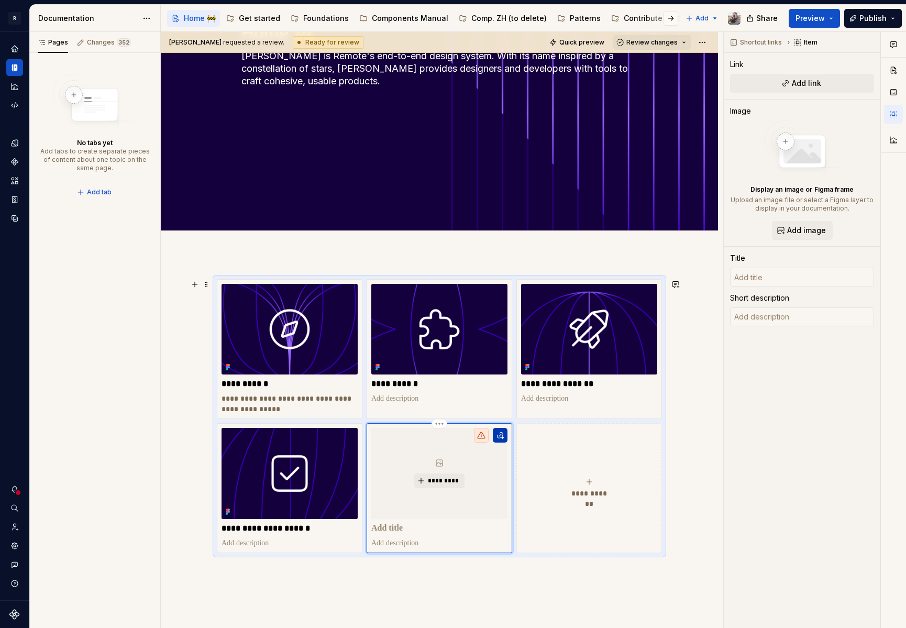
click at [499, 433] on button "button" at bounding box center [500, 435] width 15 height 15
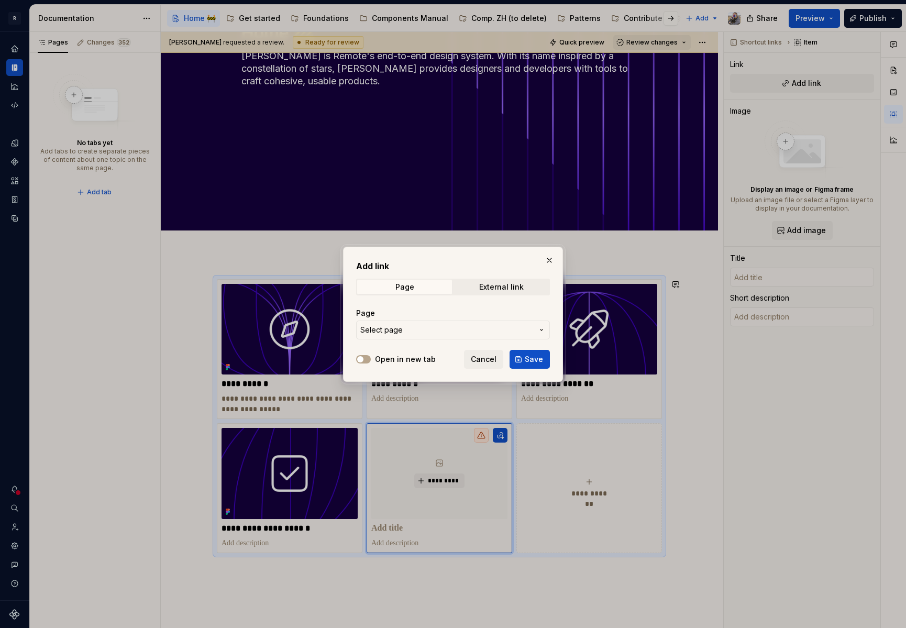
click at [412, 329] on span "Select page" at bounding box center [446, 330] width 173 height 10
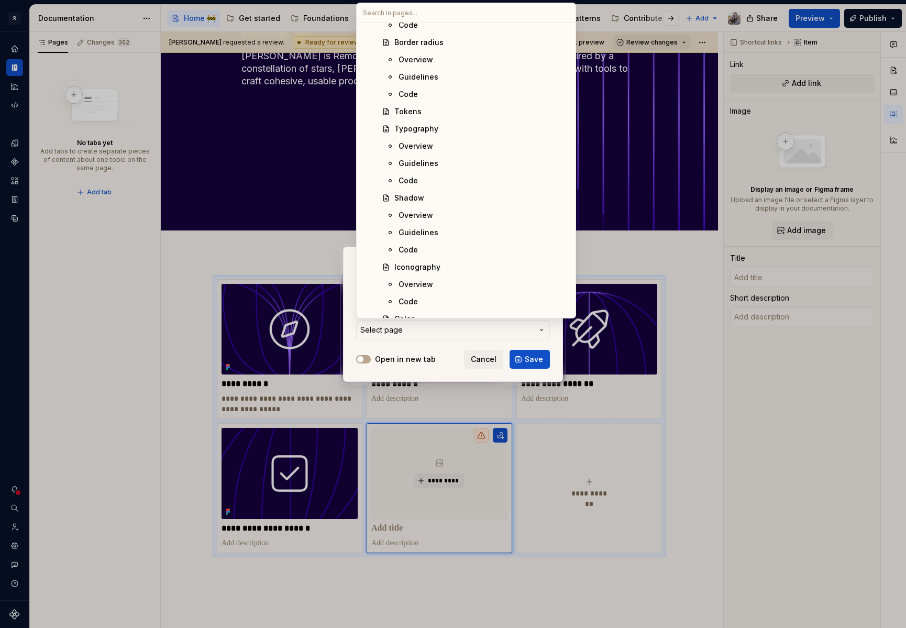
scroll to position [706, 0]
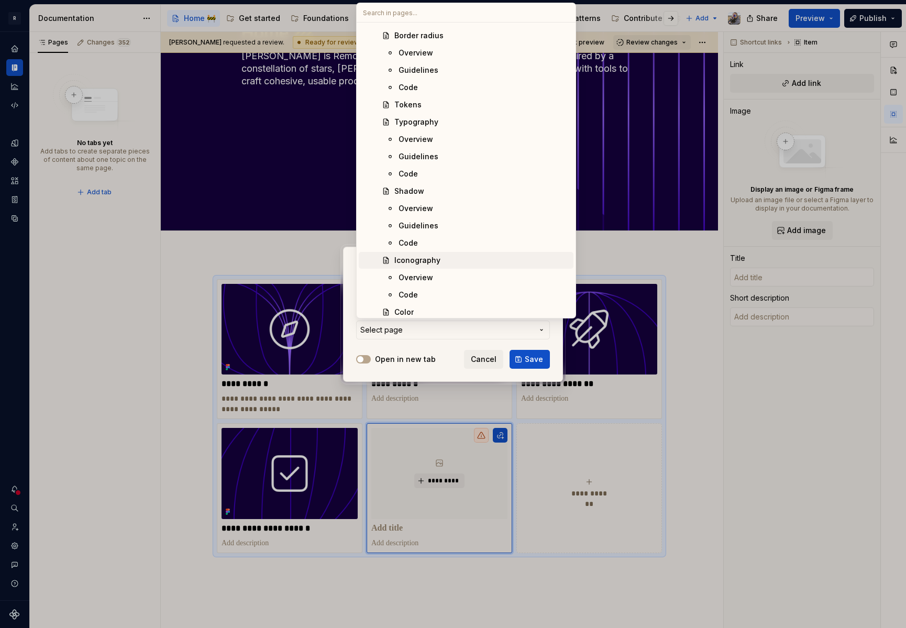
click at [435, 257] on div "Iconography" at bounding box center [417, 260] width 46 height 10
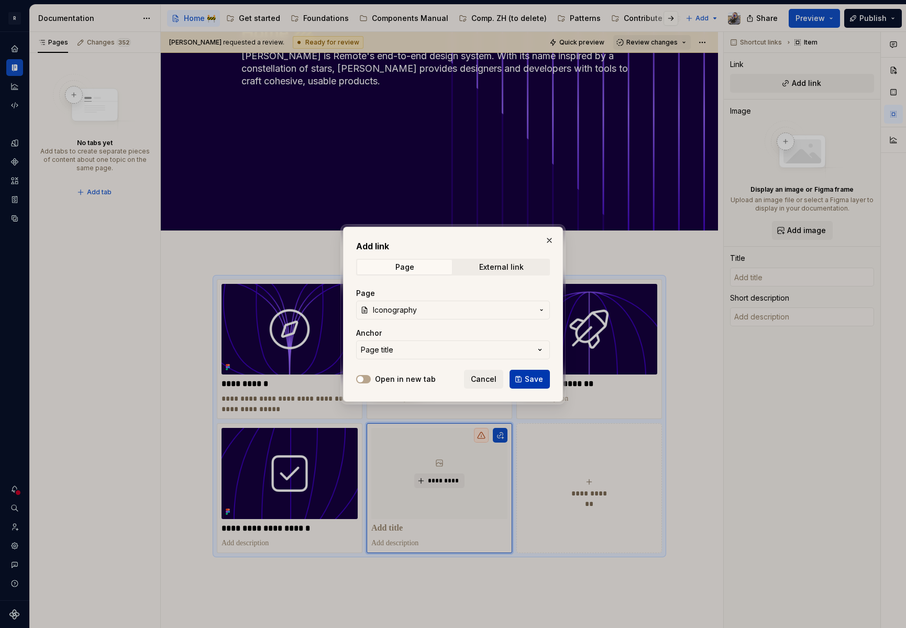
click at [522, 381] on button "Save" at bounding box center [530, 379] width 40 height 19
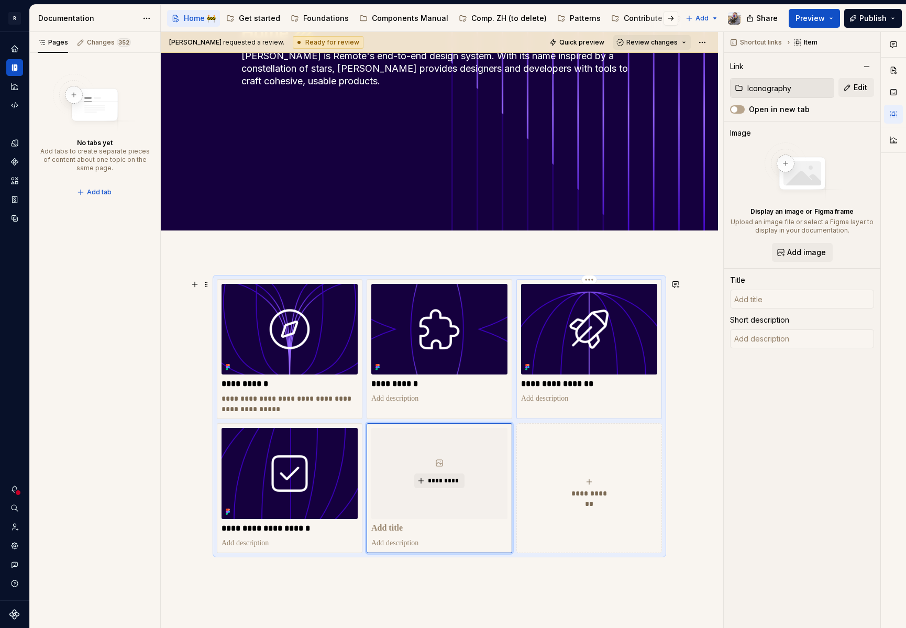
type textarea "*"
type input "Iconography"
type textarea "Icons hand crafted for employers and their employees"
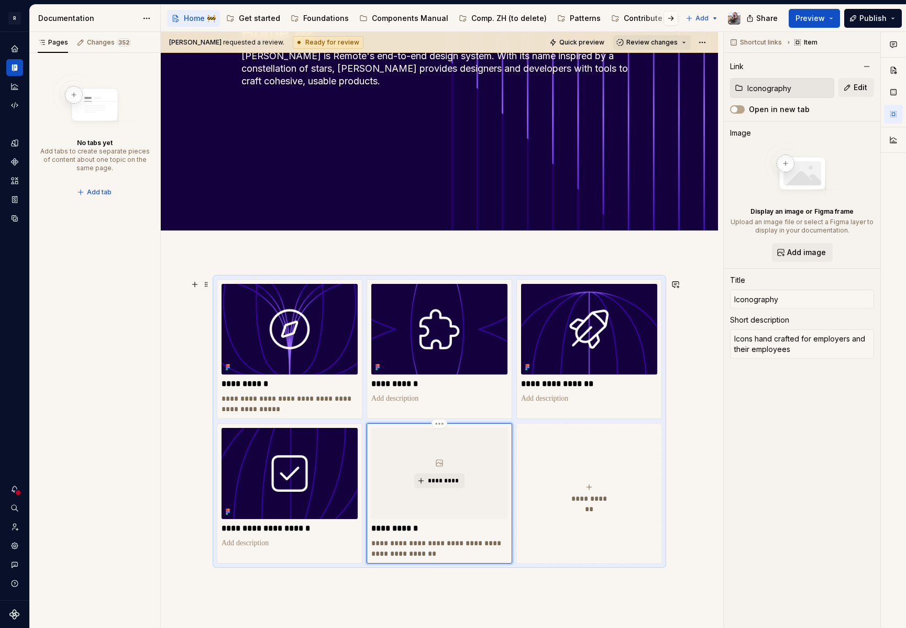
click at [442, 473] on div "*********" at bounding box center [439, 473] width 136 height 91
click at [446, 483] on span "*********" at bounding box center [443, 481] width 32 height 8
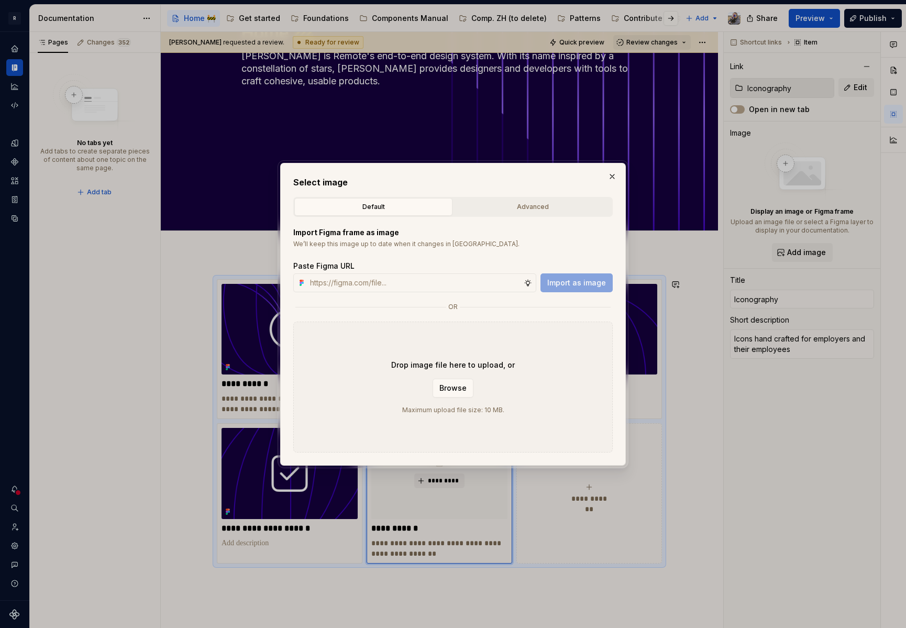
type textarea "*"
type input "[URL][DOMAIN_NAME]"
type textarea "*"
type input "[URL][DOMAIN_NAME]"
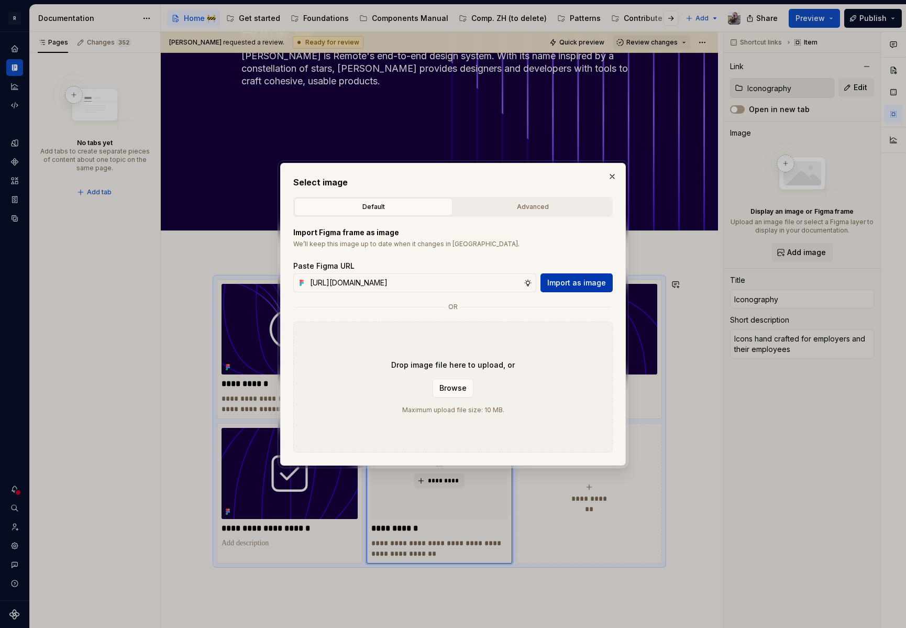
click at [587, 284] on span "Import as image" at bounding box center [576, 283] width 59 height 10
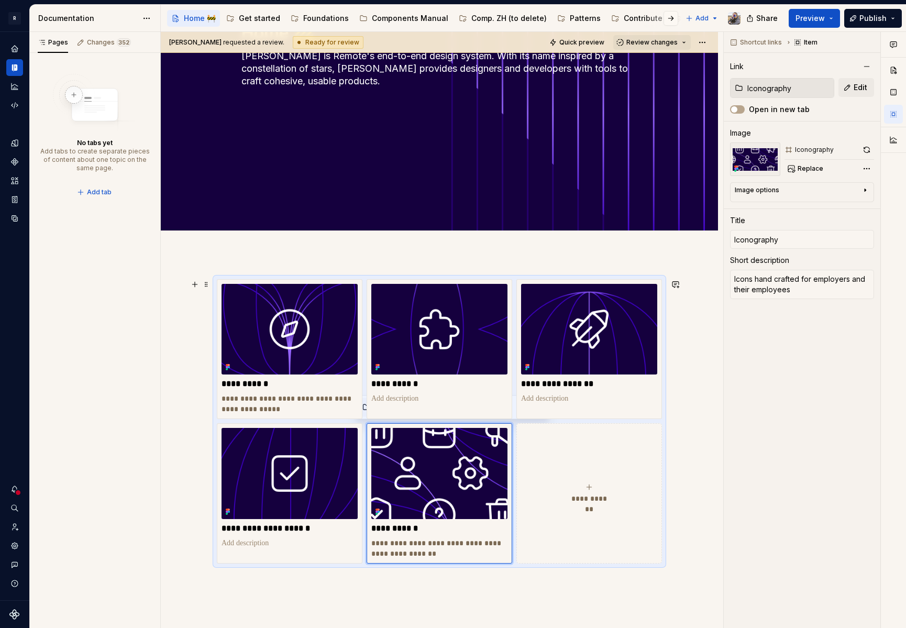
click at [583, 492] on div "**********" at bounding box center [589, 493] width 136 height 21
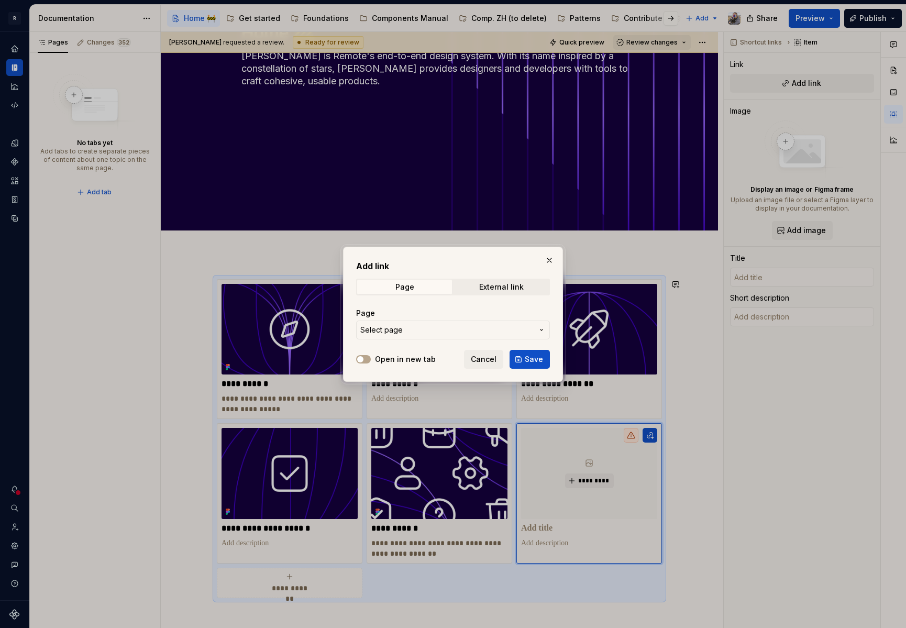
type textarea "*"
click at [465, 328] on span "Select page" at bounding box center [446, 330] width 173 height 10
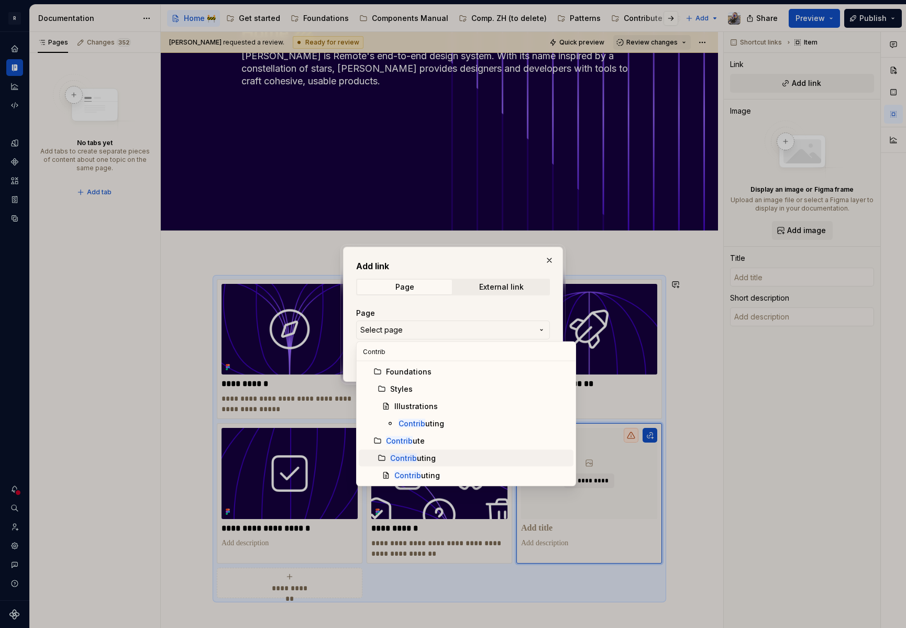
type input "Contrib"
click at [434, 466] on span "Contrib uting" at bounding box center [466, 458] width 215 height 17
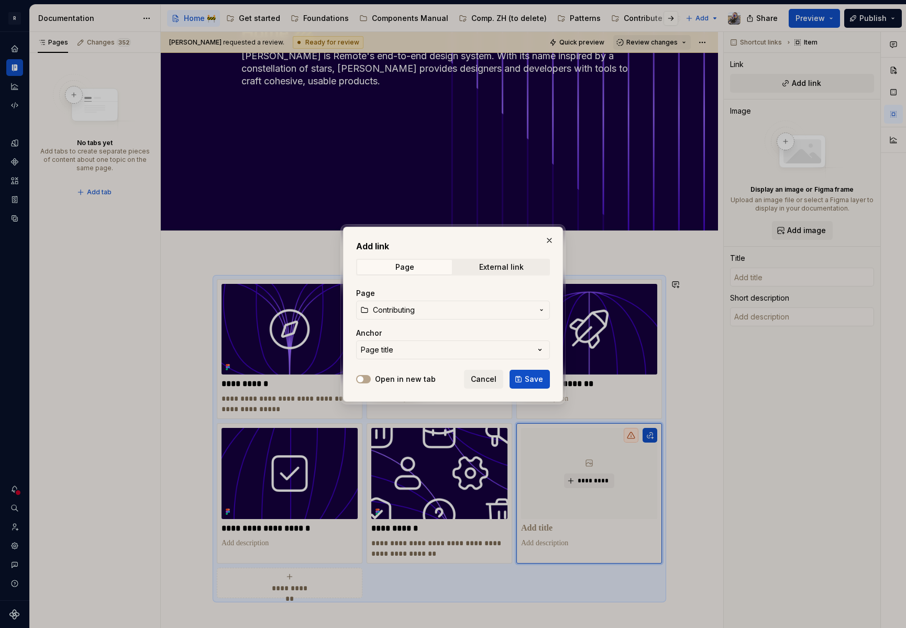
click at [416, 312] on span "Contributing" at bounding box center [453, 310] width 160 height 10
click at [520, 291] on div "Add link Page External link Page Contributing Anchor Page title Open in new tab…" at bounding box center [453, 314] width 906 height 628
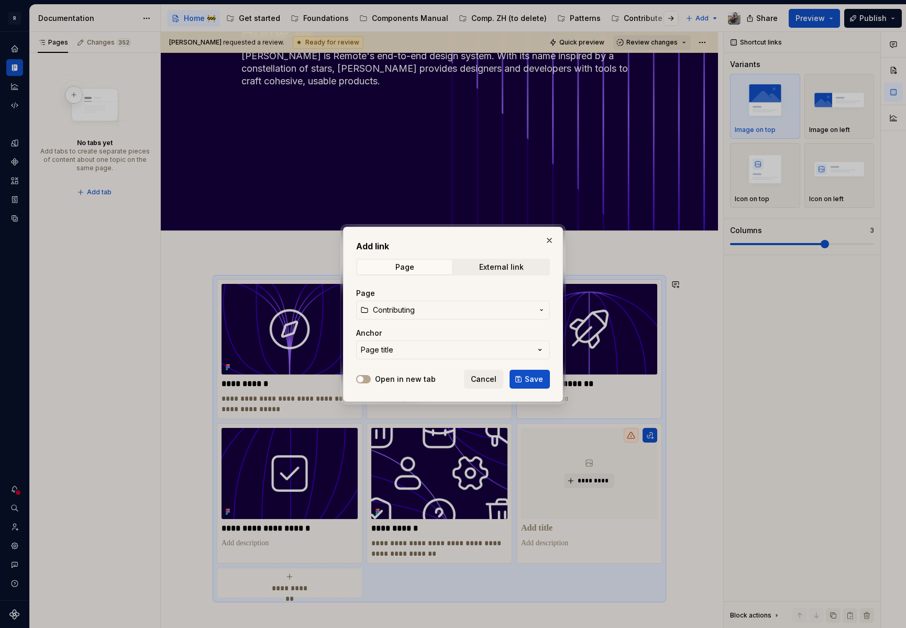
click at [528, 378] on span "Save" at bounding box center [534, 379] width 18 height 10
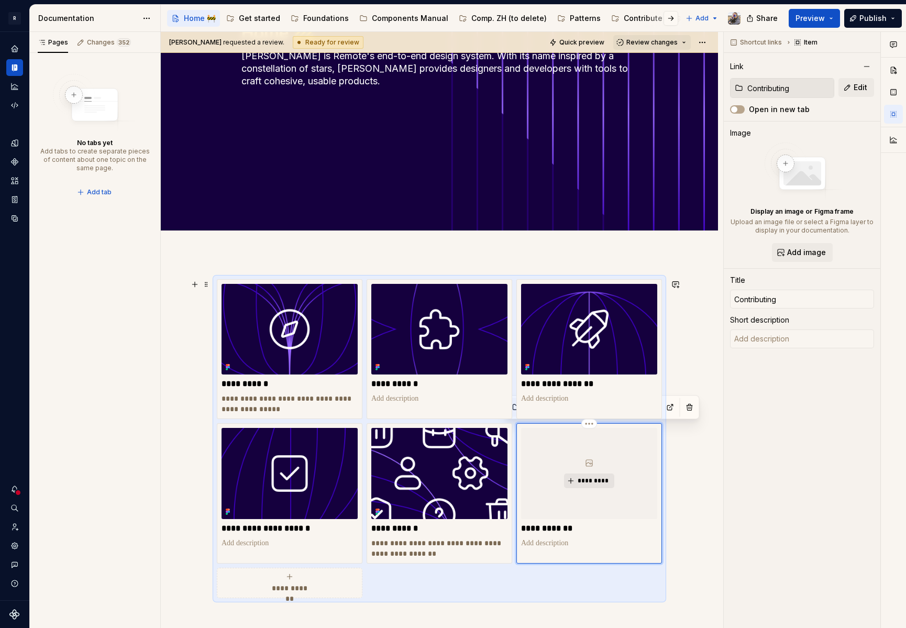
click at [588, 485] on button "*********" at bounding box center [589, 480] width 50 height 15
type textarea "*"
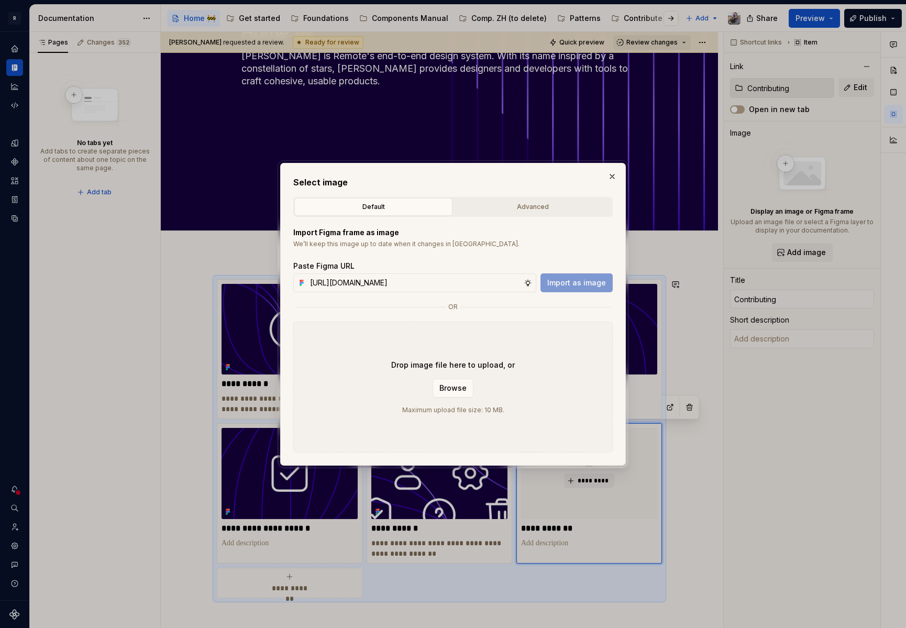
scroll to position [0, 286]
type input "https://www.figma.com/design/2xex8KL6f4aCJMX7xWJmv4/%F0%9F%93%8B-Zeroheight-ass…"
click at [580, 283] on span "Import as image" at bounding box center [576, 283] width 59 height 10
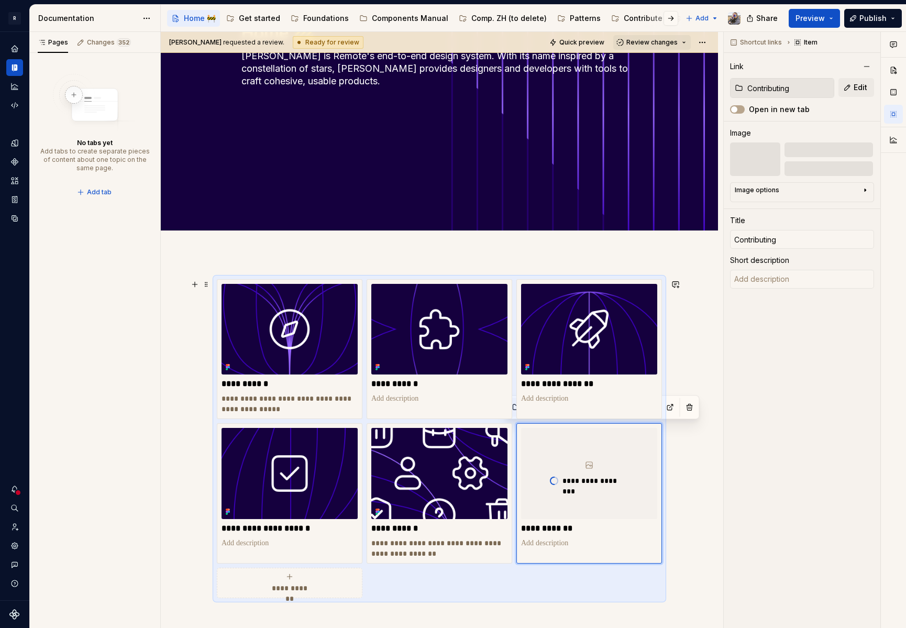
click at [307, 567] on div "**********" at bounding box center [439, 438] width 445 height 319
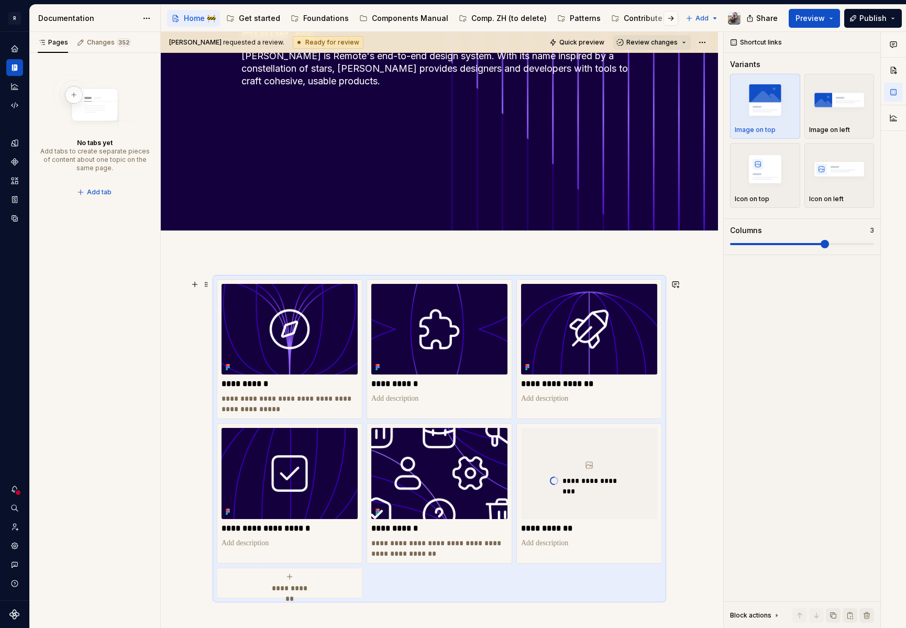
click at [301, 577] on div "**********" at bounding box center [290, 582] width 136 height 21
type textarea "*"
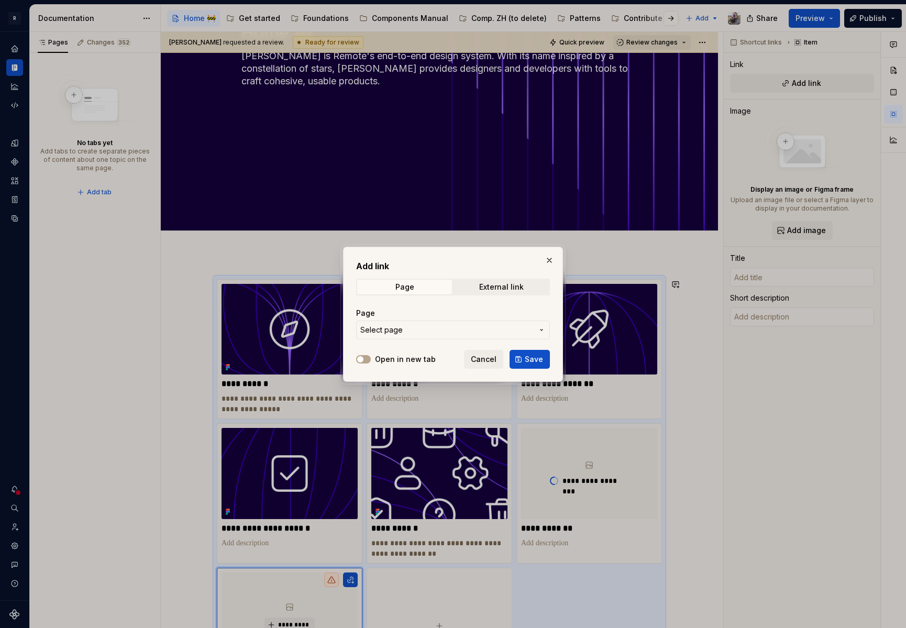
click at [393, 326] on span "Select page" at bounding box center [381, 330] width 42 height 10
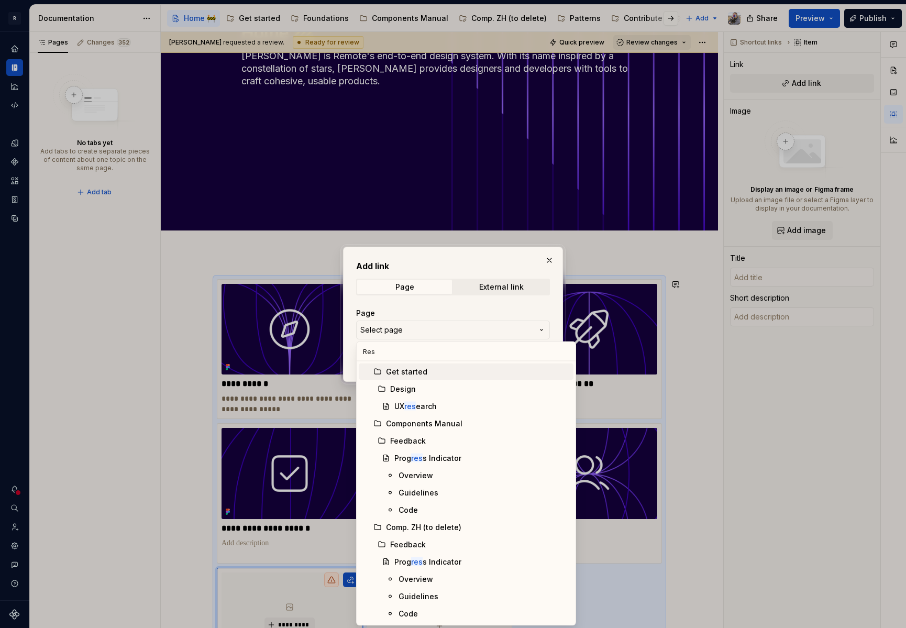
type input "Reso"
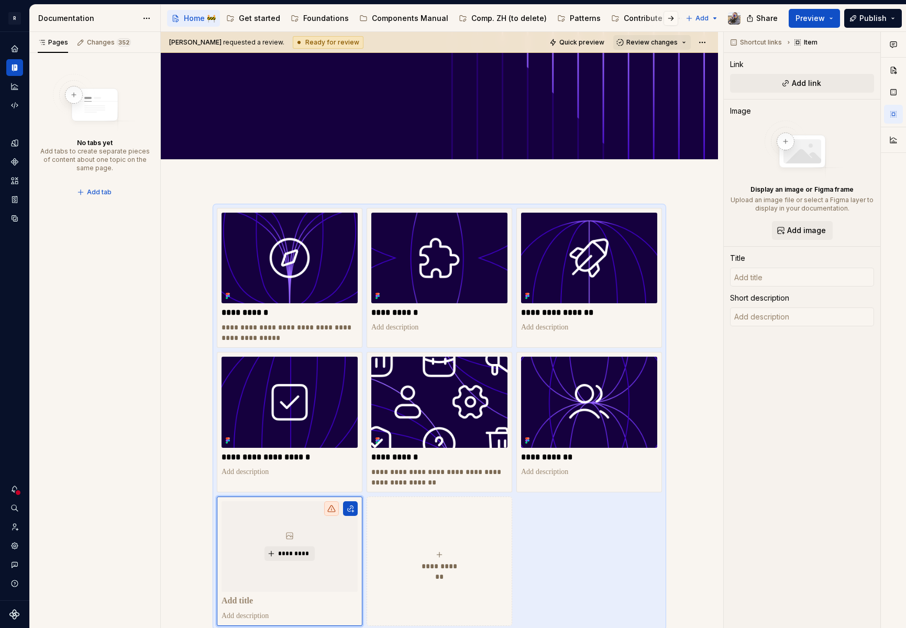
scroll to position [0, 35]
click at [638, 19] on button "Page tree" at bounding box center [644, 18] width 13 height 13
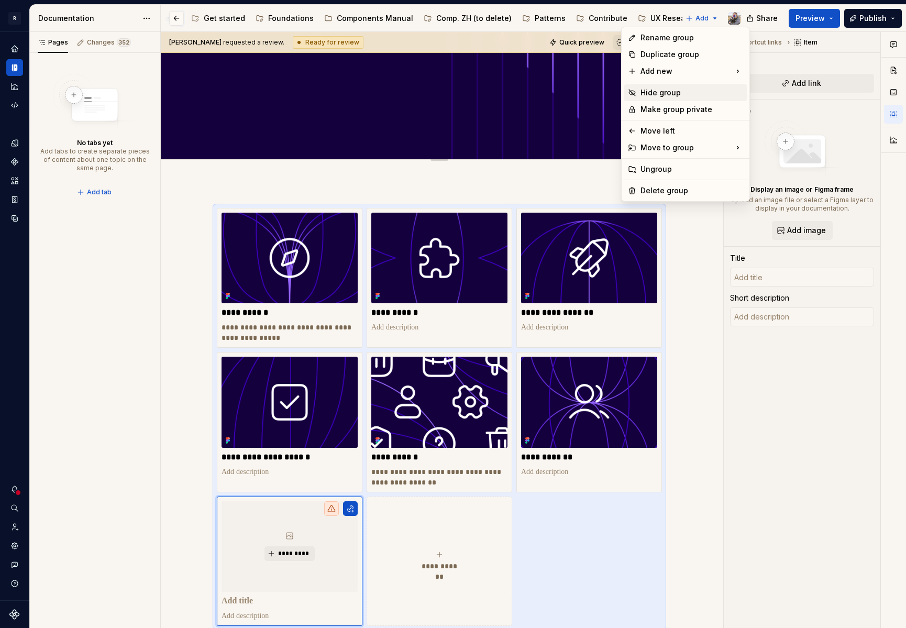
click at [651, 91] on div "Hide group" at bounding box center [692, 92] width 103 height 10
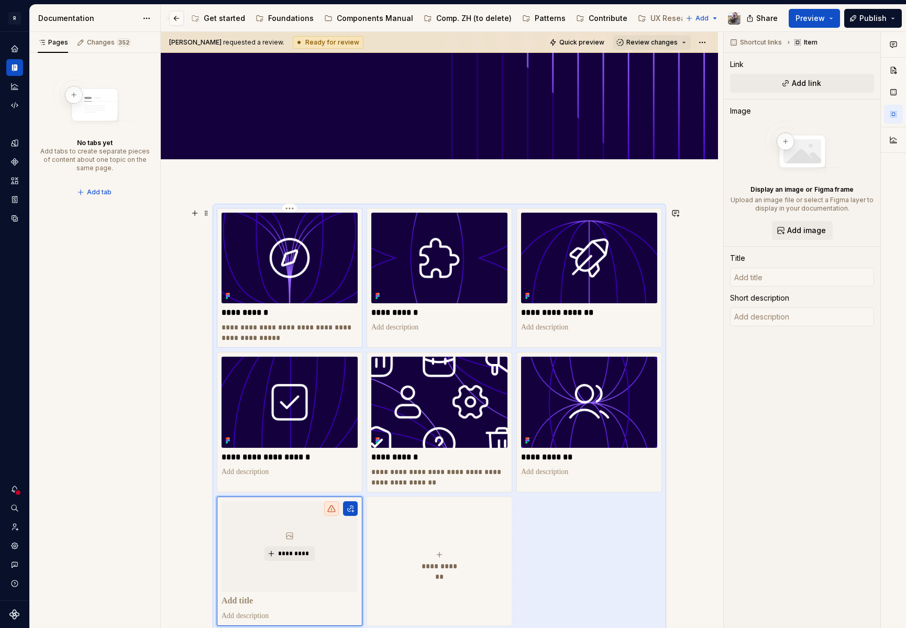
click at [317, 327] on p "**********" at bounding box center [290, 332] width 136 height 21
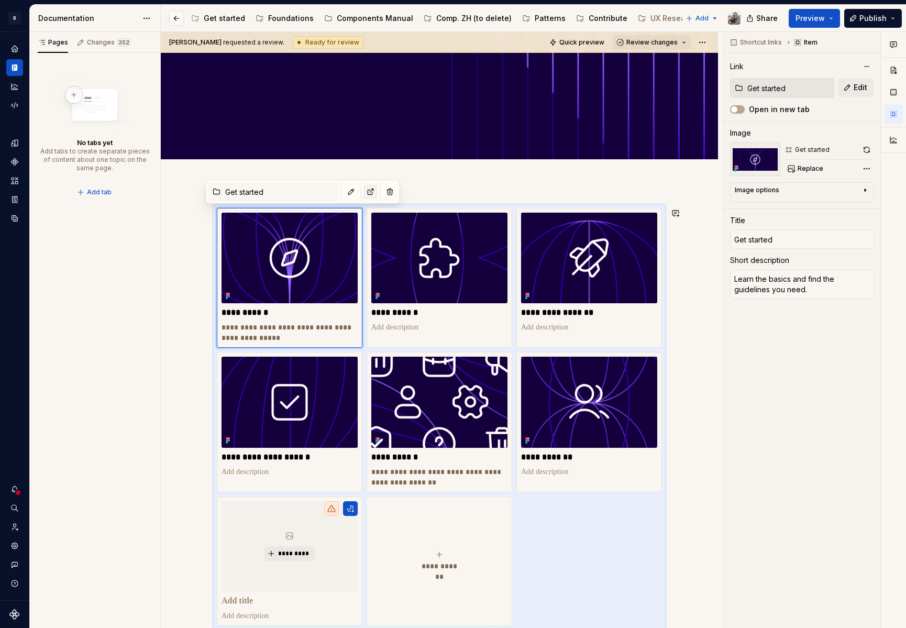
click at [363, 190] on button "button" at bounding box center [370, 191] width 15 height 15
type textarea "*"
type textarea "Home"
type textarea "*"
type textarea "Home"
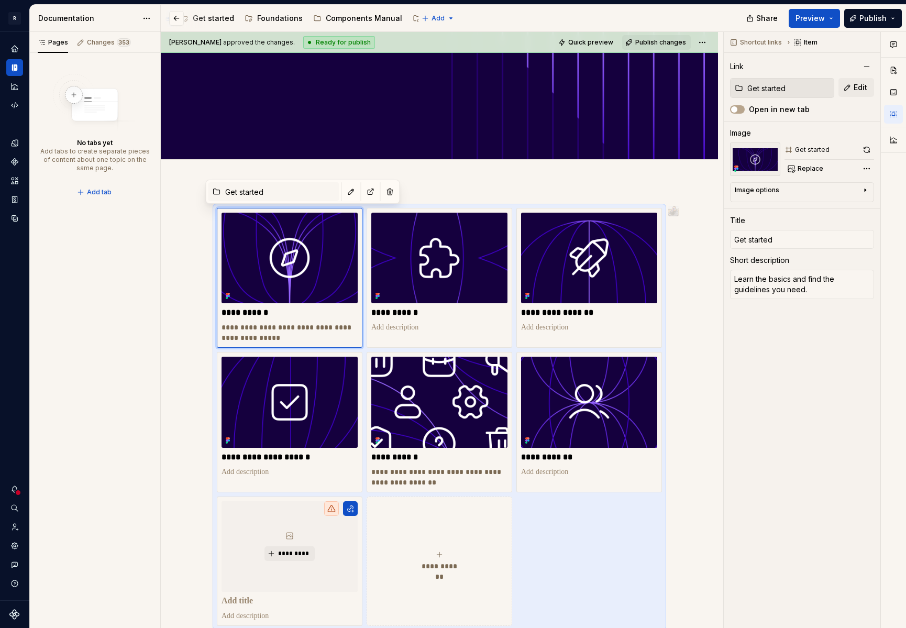
type textarea "*"
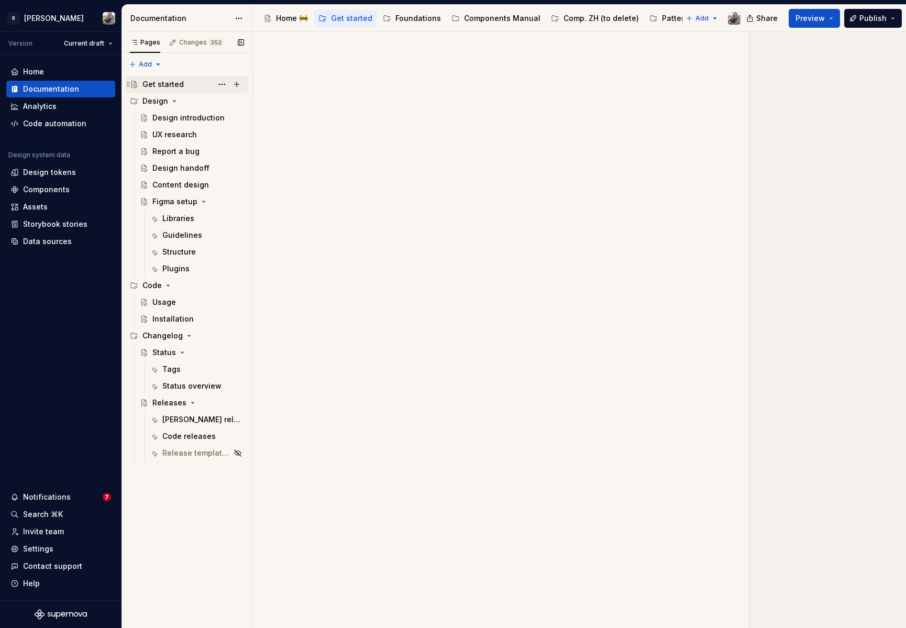
click at [173, 83] on div "Get started" at bounding box center [162, 84] width 41 height 10
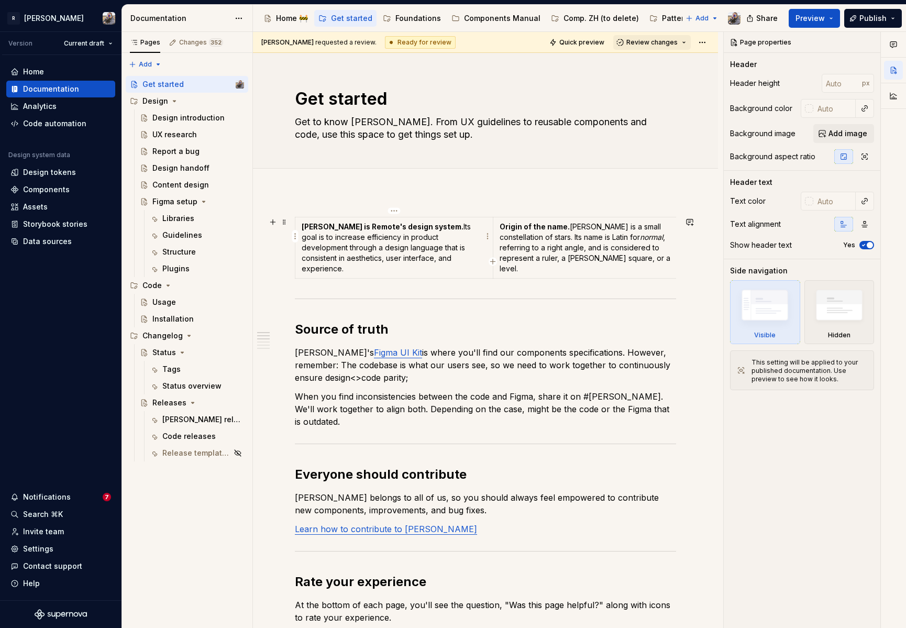
scroll to position [29, 0]
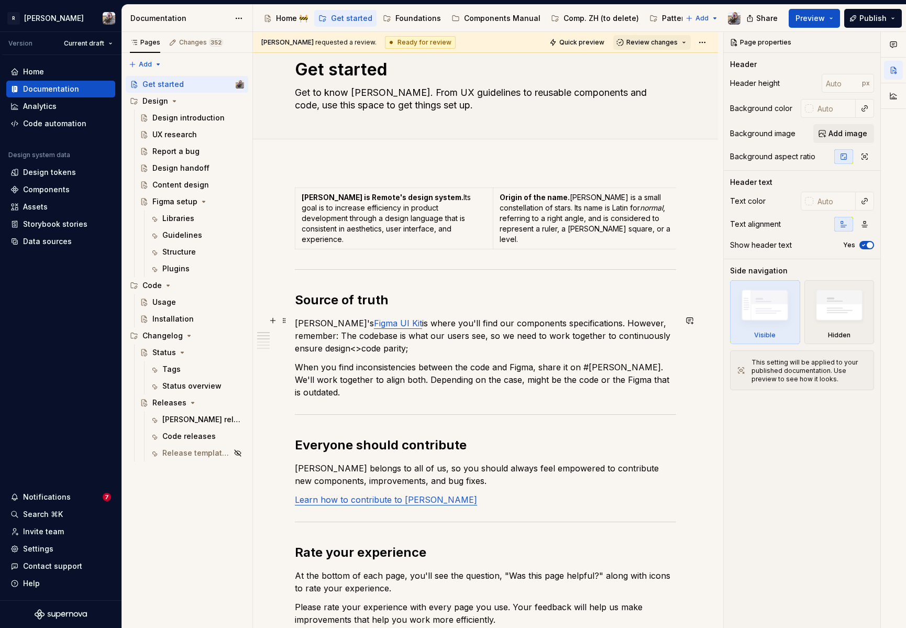
type textarea "*"
click at [374, 319] on link "Figma UI Kit" at bounding box center [398, 323] width 48 height 10
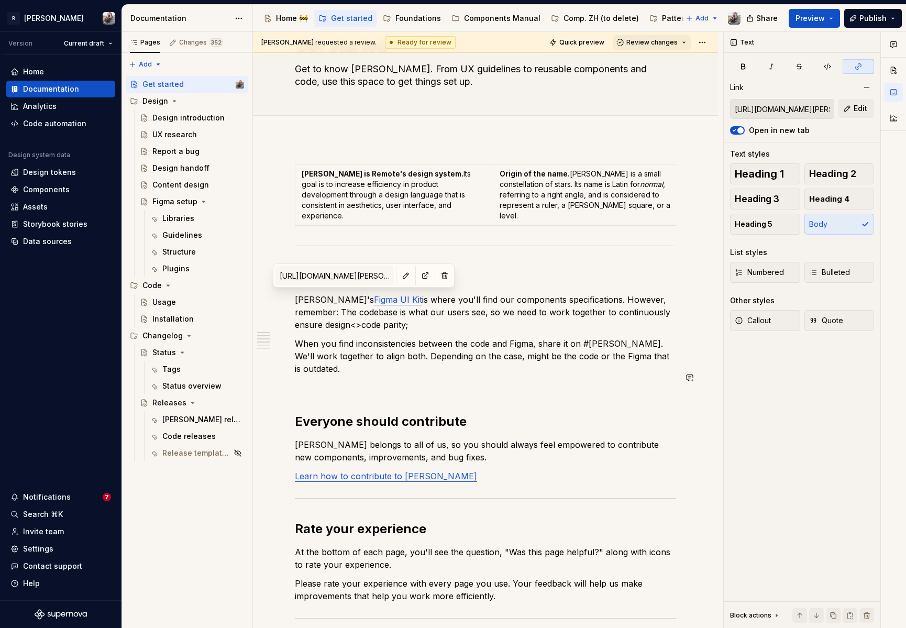
scroll to position [83, 0]
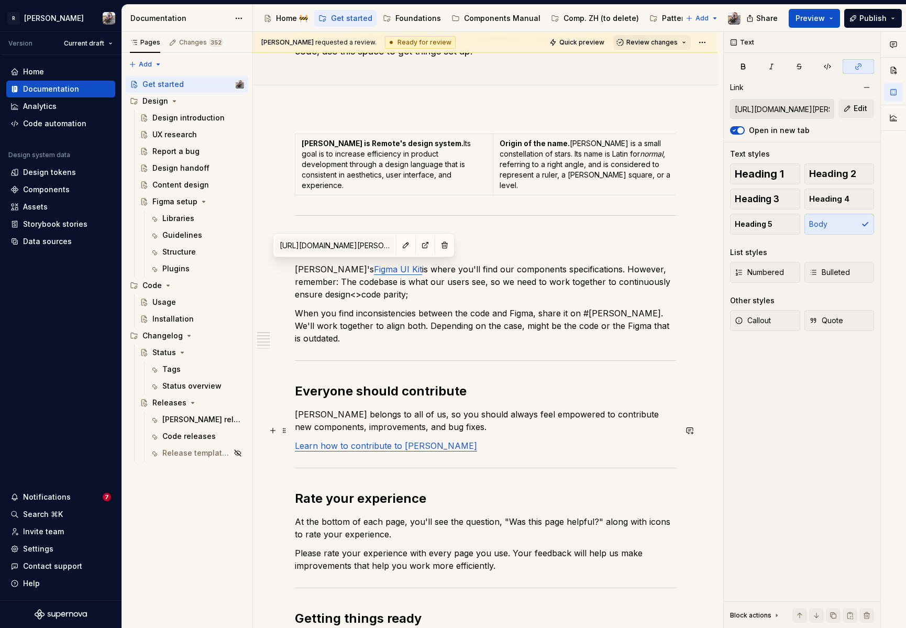
click at [377, 440] on link "Learn how to contribute to Norma" at bounding box center [386, 445] width 182 height 10
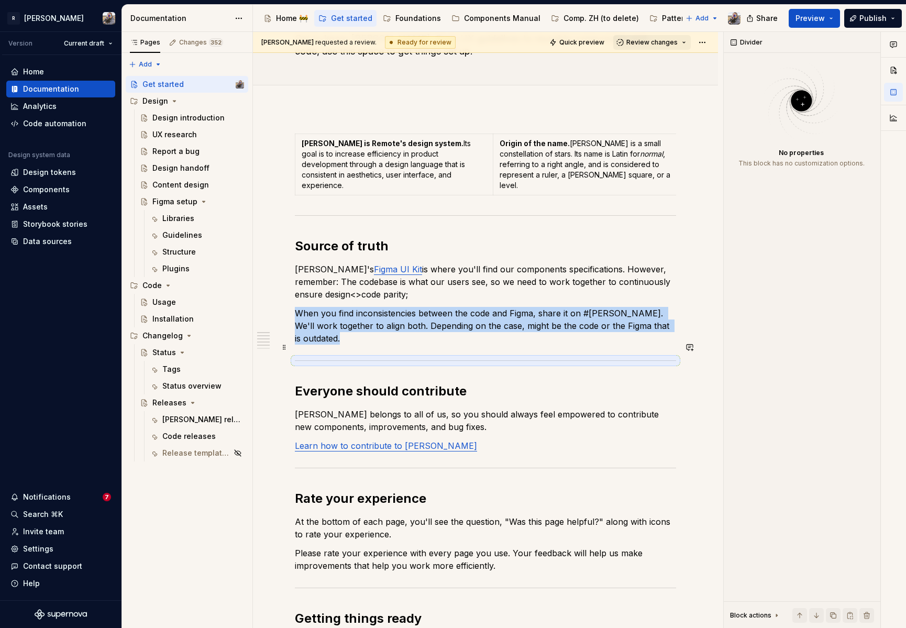
click at [493, 357] on div at bounding box center [485, 360] width 381 height 7
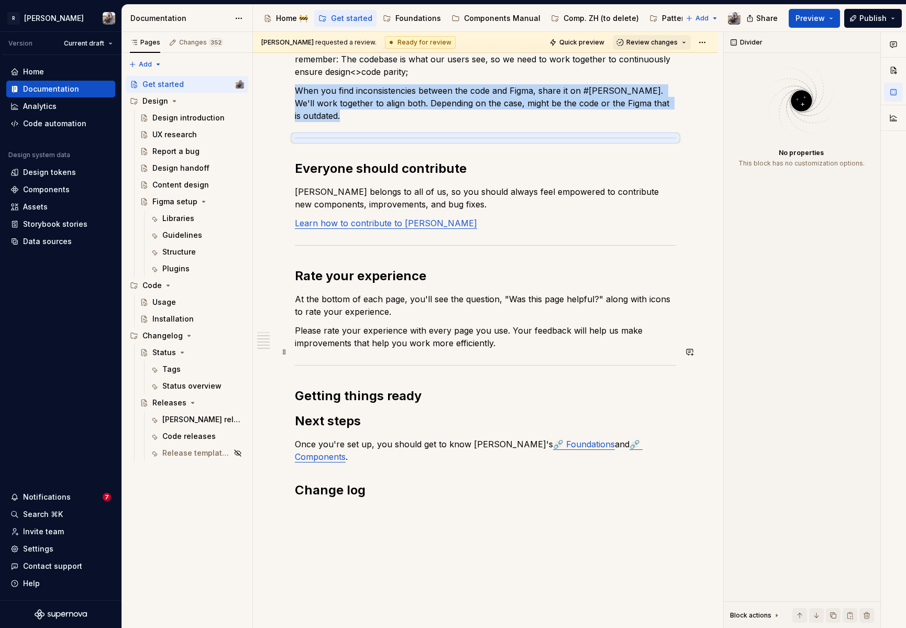
scroll to position [349, 0]
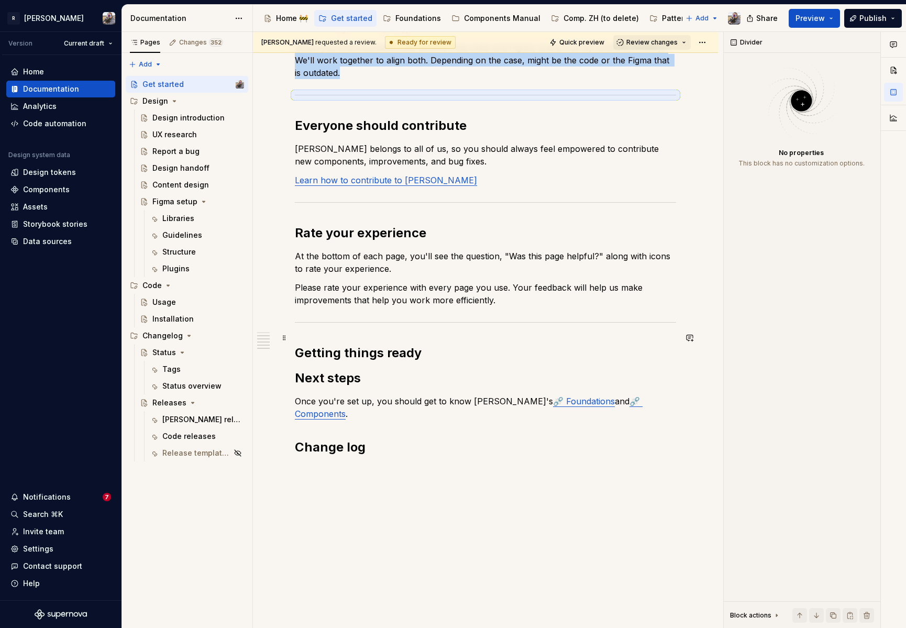
click at [446, 345] on h2 "Getting things ready" at bounding box center [485, 353] width 381 height 17
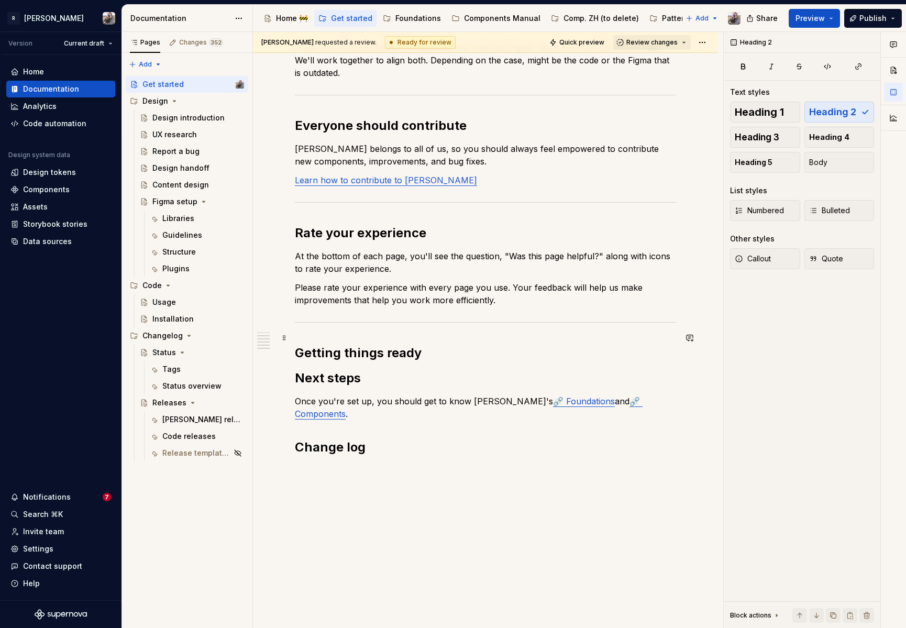
click at [422, 345] on h2 "Getting things ready" at bounding box center [485, 353] width 381 height 17
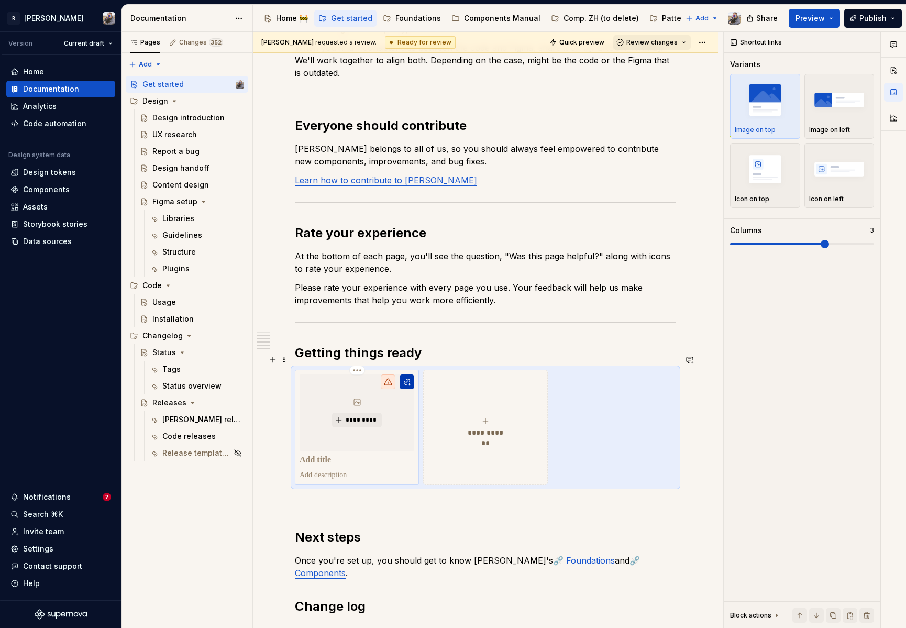
click at [409, 374] on button "button" at bounding box center [407, 381] width 15 height 15
type textarea "*"
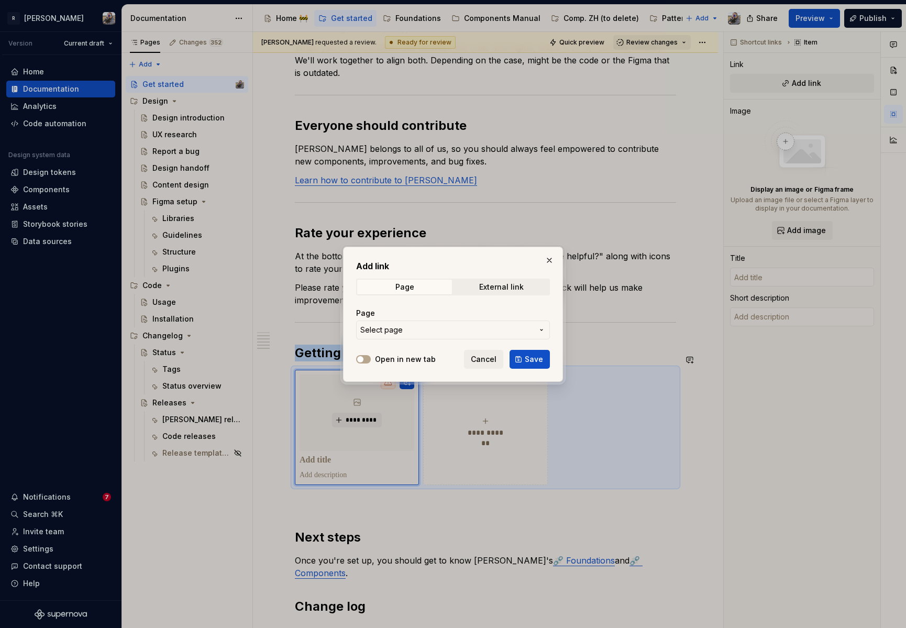
click at [433, 328] on span "Select page" at bounding box center [446, 330] width 173 height 10
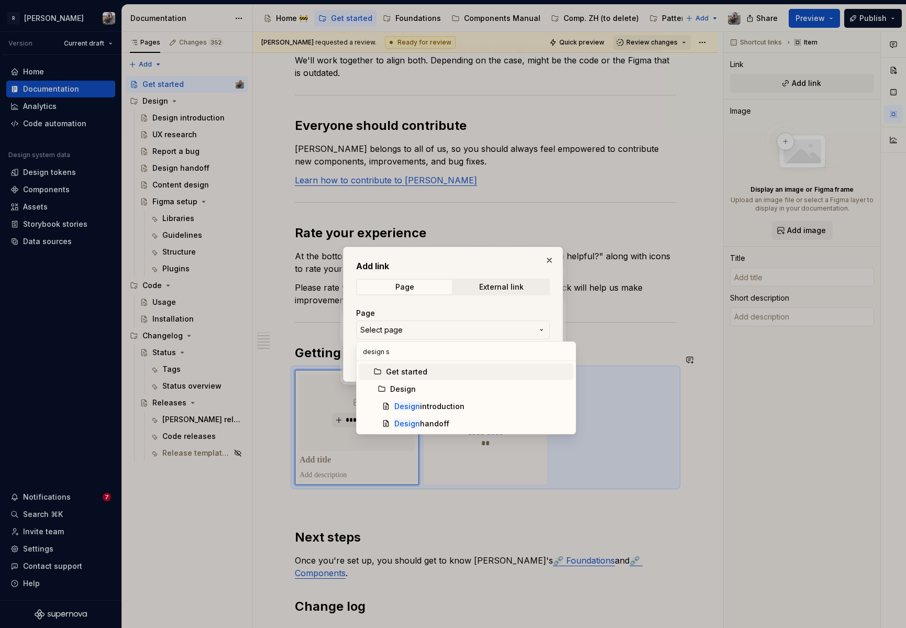
type input "design se"
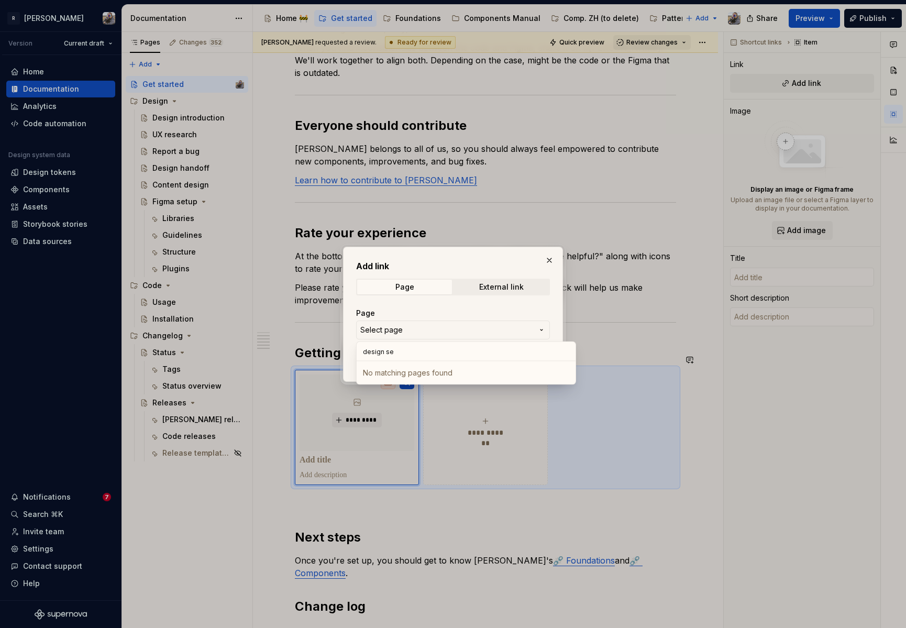
type textarea "*"
click at [424, 330] on span "Select page" at bounding box center [446, 330] width 173 height 10
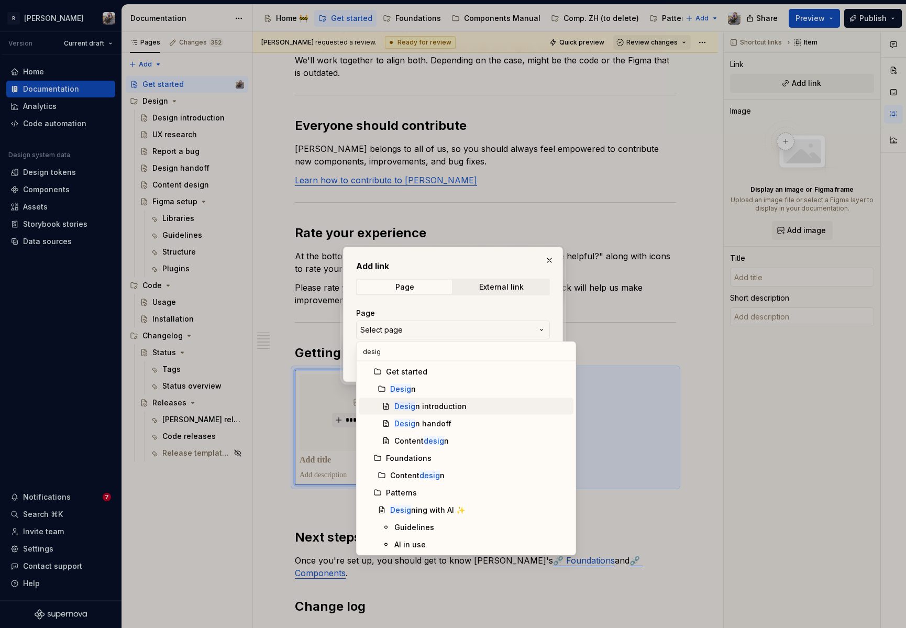
type input "desig"
click at [442, 412] on span "Desig n introduction" at bounding box center [466, 406] width 215 height 17
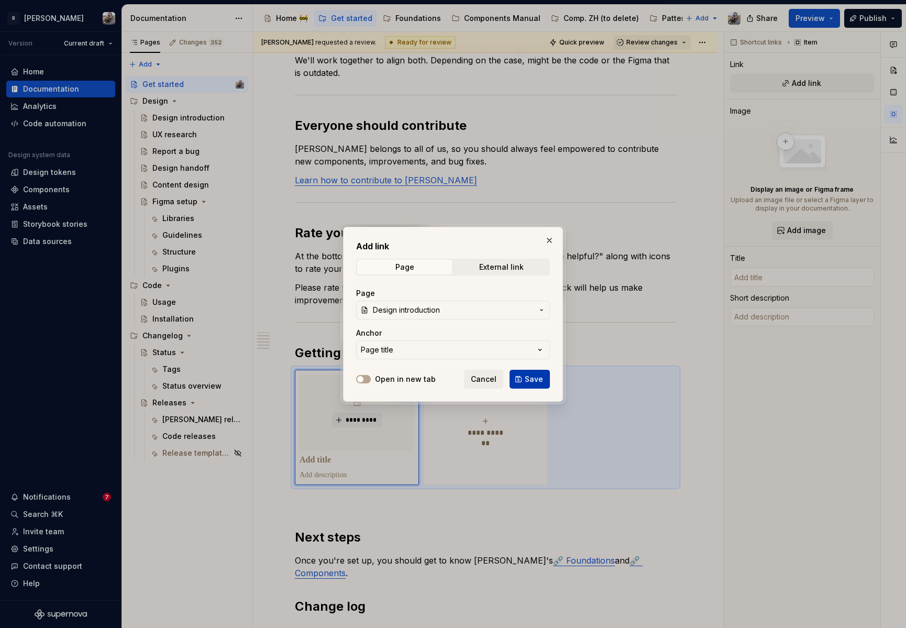
click at [536, 371] on button "Save" at bounding box center [530, 379] width 40 height 19
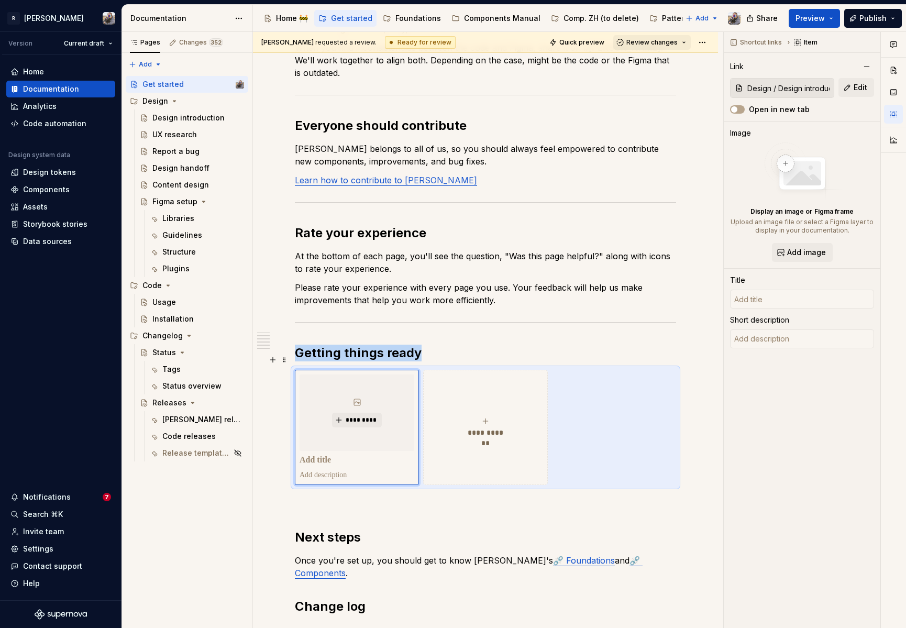
type textarea "*"
type input "Design introduction"
type textarea "Learn how to design faster with Norma."
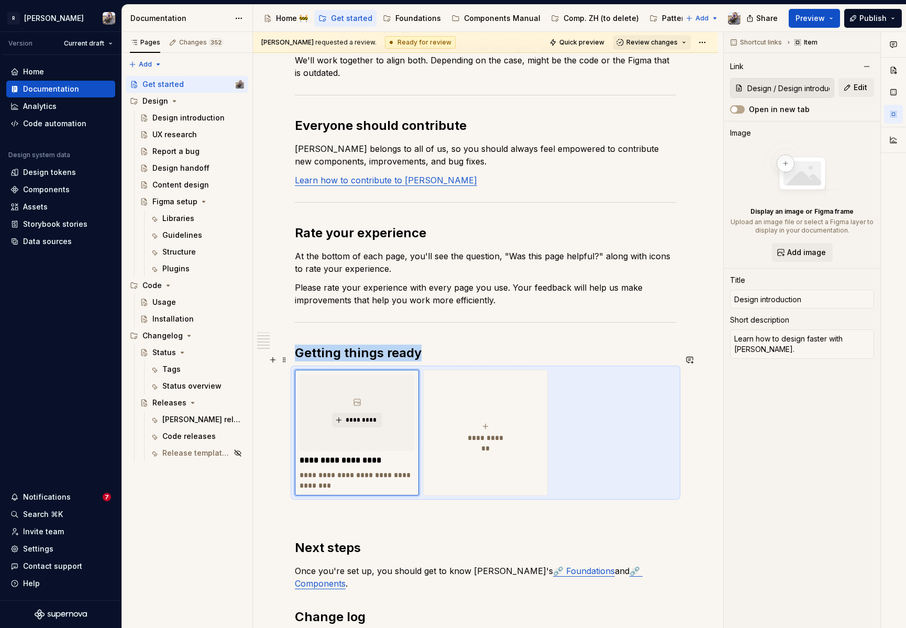
click at [480, 433] on span "**********" at bounding box center [486, 438] width 46 height 10
type textarea "*"
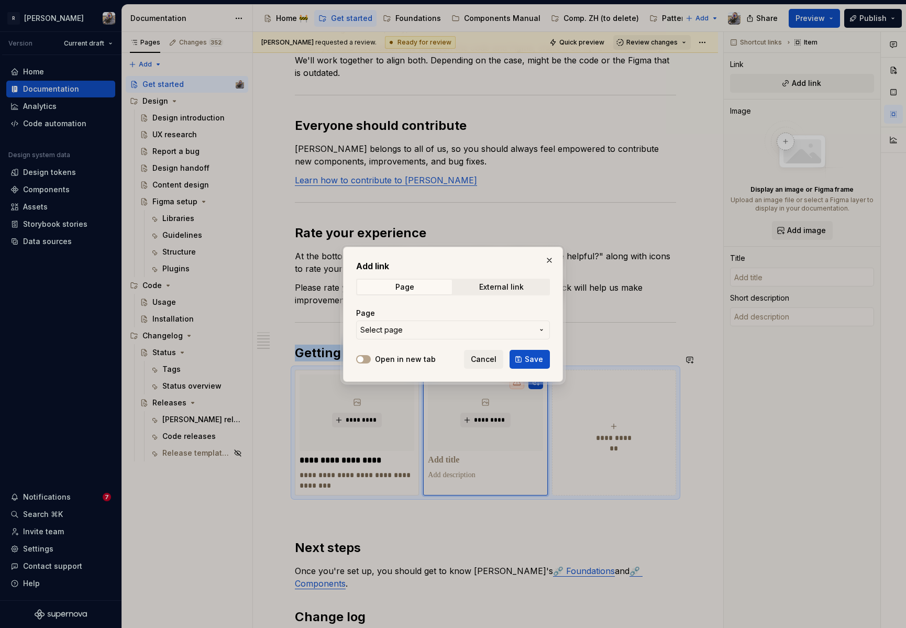
click at [442, 328] on span "Select page" at bounding box center [446, 330] width 173 height 10
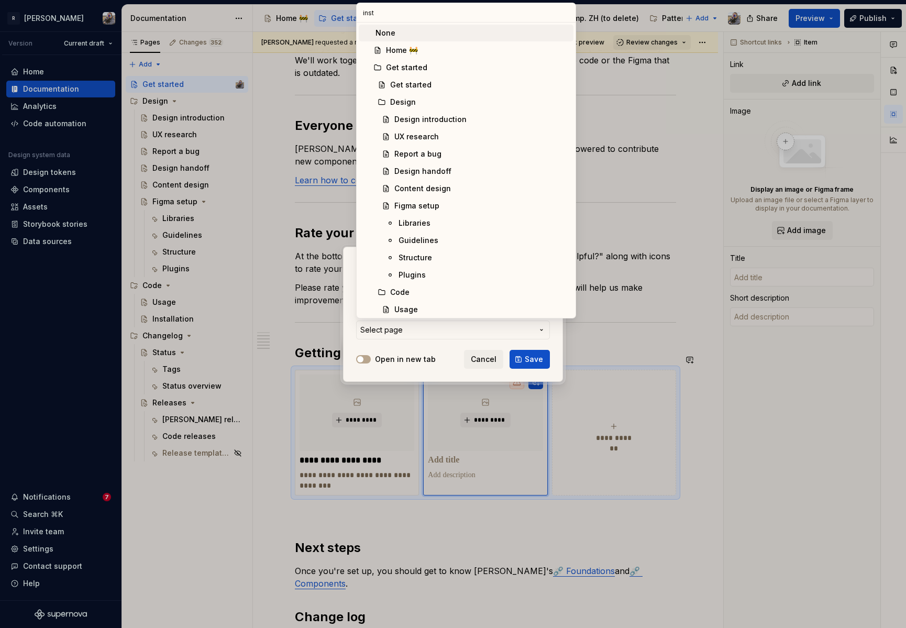
type input "insta"
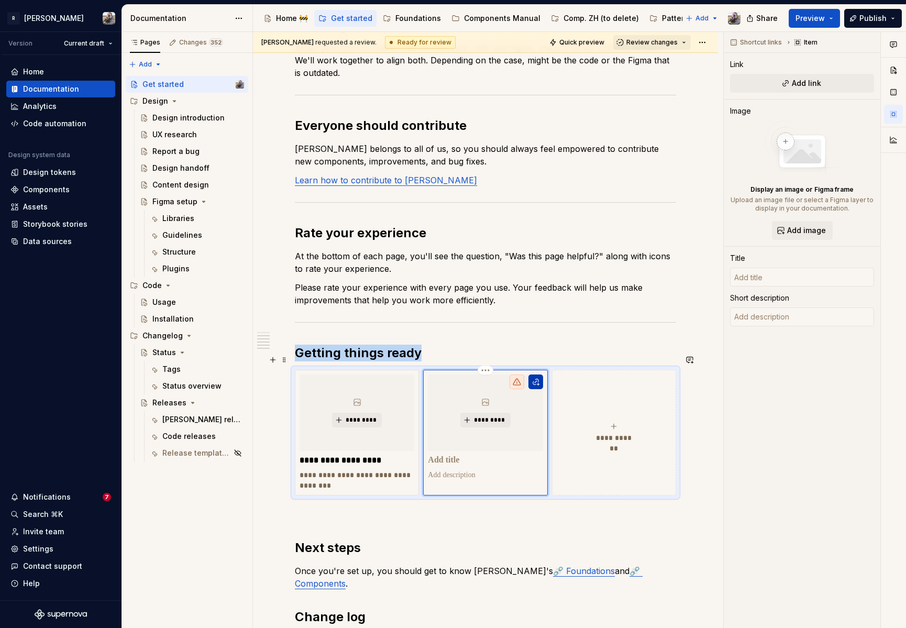
click at [535, 374] on button "button" at bounding box center [535, 381] width 15 height 15
type textarea "*"
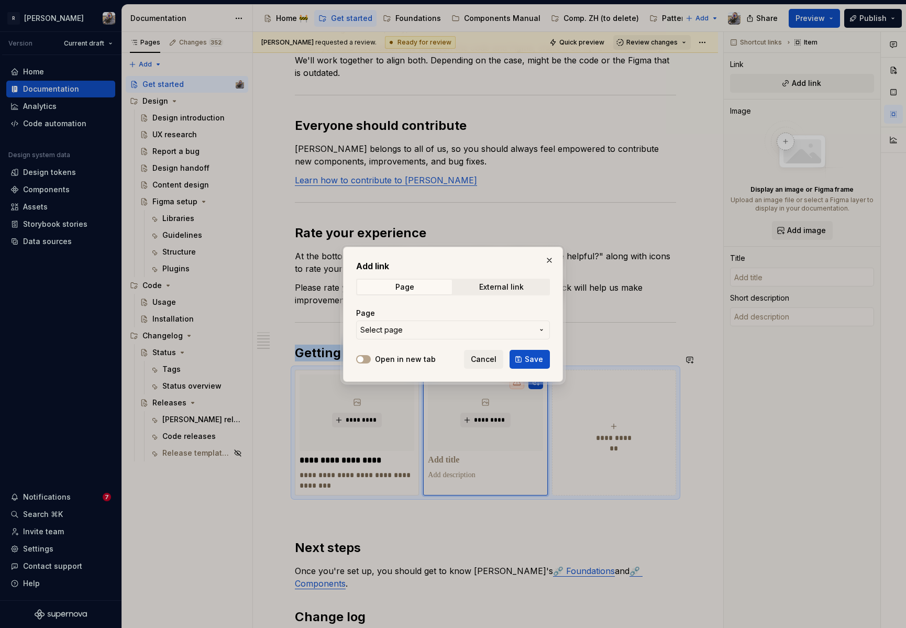
click at [433, 325] on span "Select page" at bounding box center [446, 330] width 173 height 10
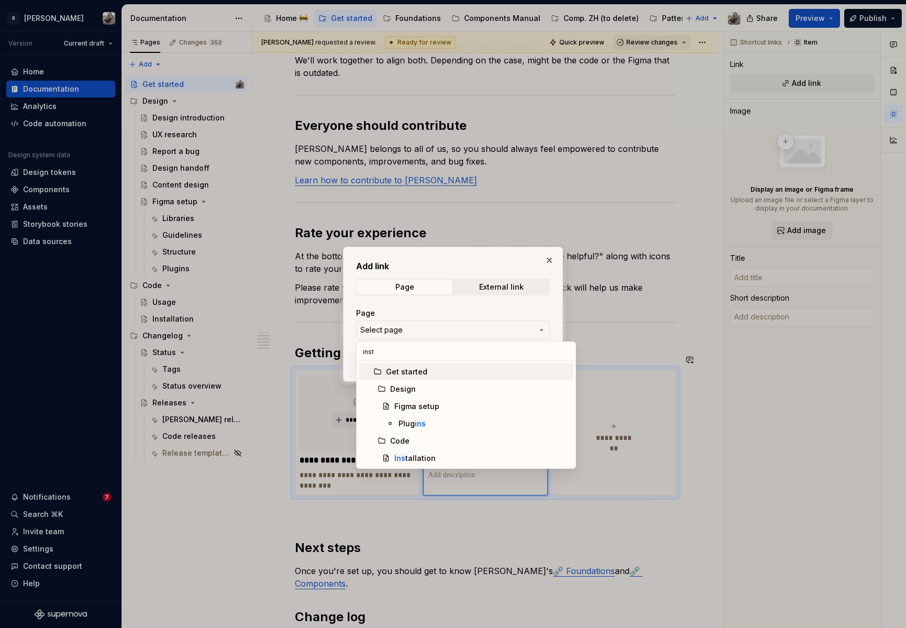
type input "insta"
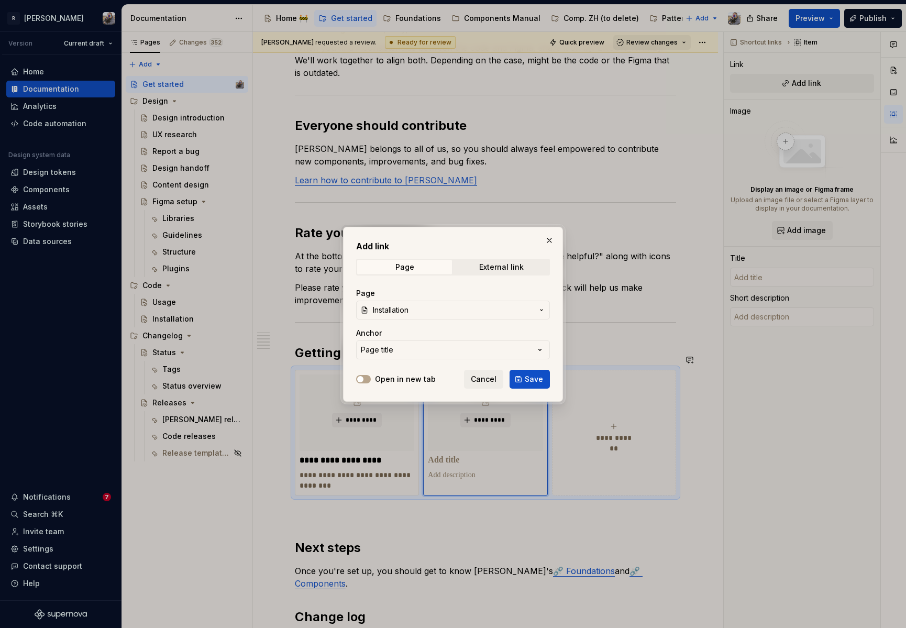
drag, startPoint x: 531, startPoint y: 376, endPoint x: 537, endPoint y: 382, distance: 8.9
click at [531, 376] on span "Save" at bounding box center [534, 379] width 18 height 10
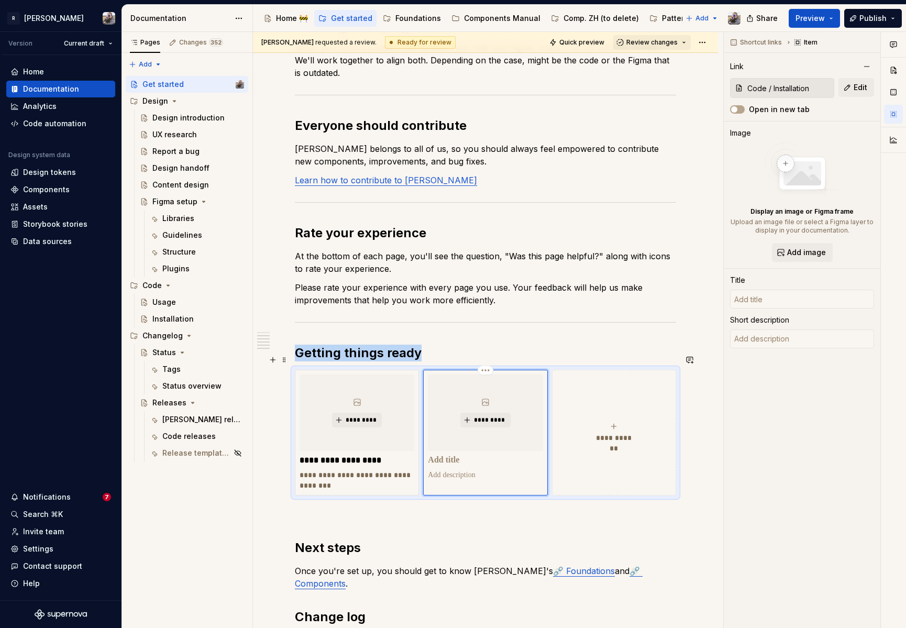
type textarea "*"
type input "Installation"
click at [600, 433] on span "**********" at bounding box center [614, 438] width 46 height 10
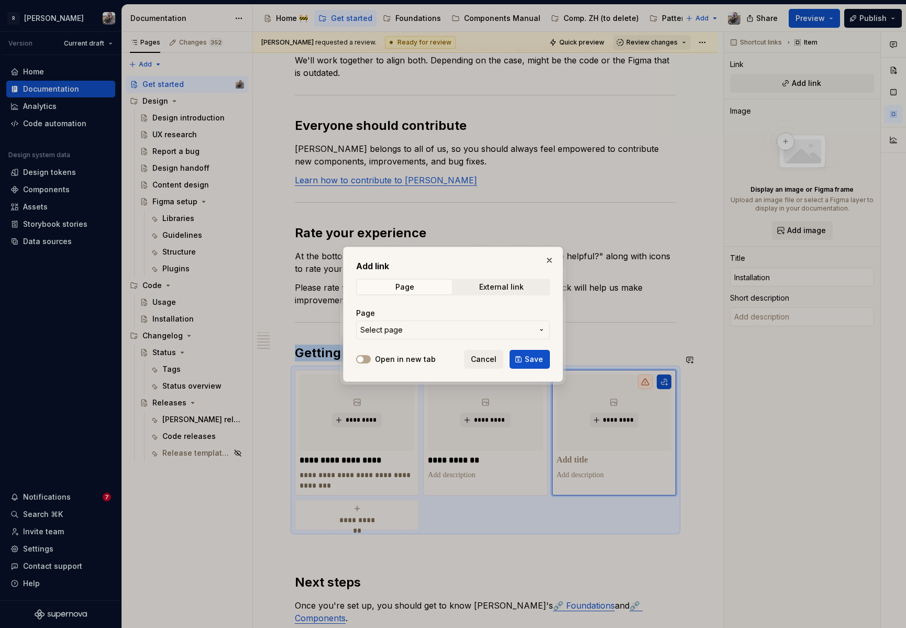
type textarea "*"
click at [409, 330] on span "Select page" at bounding box center [446, 330] width 173 height 10
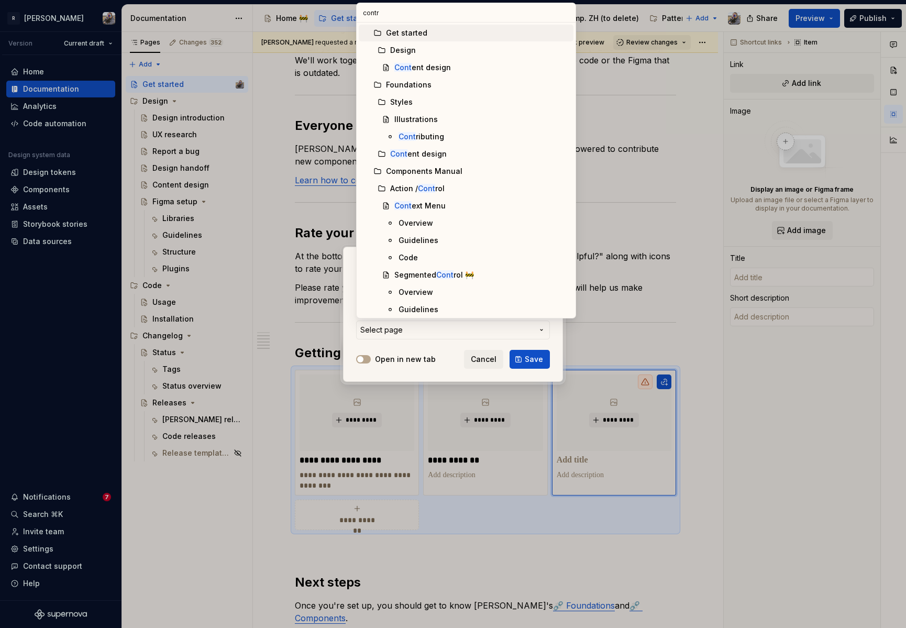
type input "contri"
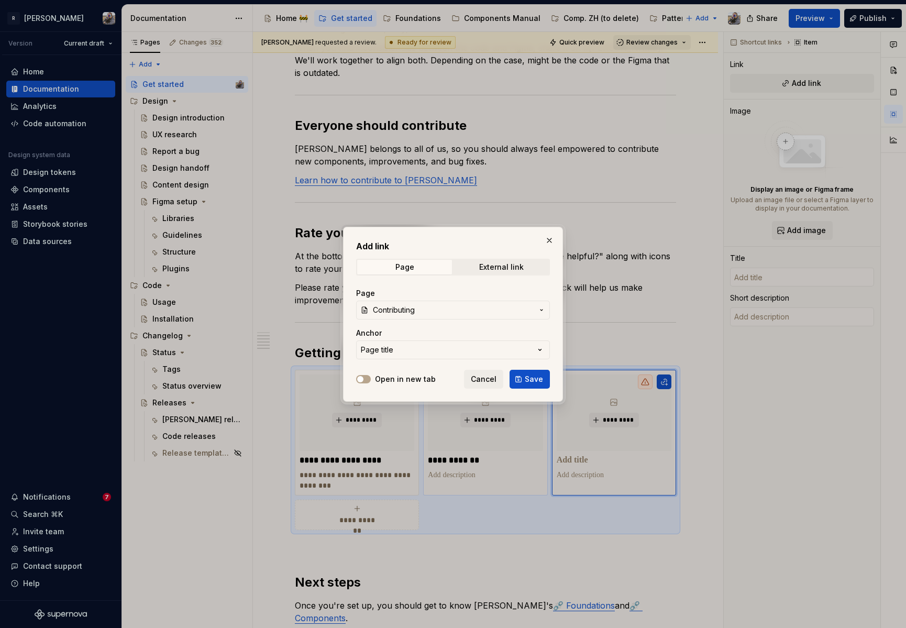
drag, startPoint x: 515, startPoint y: 374, endPoint x: 498, endPoint y: 373, distance: 17.3
click at [515, 374] on button "Save" at bounding box center [530, 379] width 40 height 19
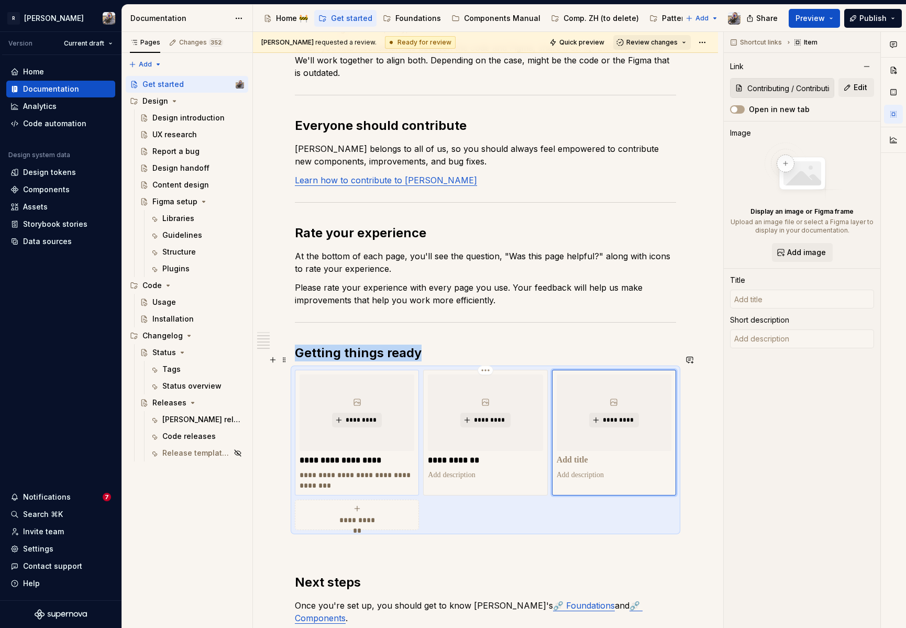
type textarea "*"
type input "Contributing"
type textarea "Norma is our base for quality and velocity on long term. Designers and engineer…"
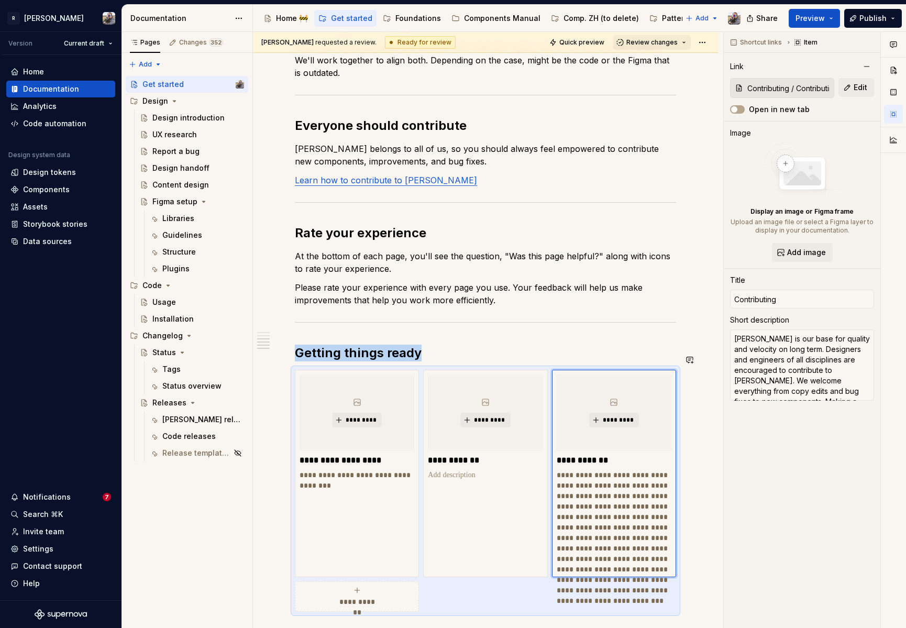
scroll to position [561, 0]
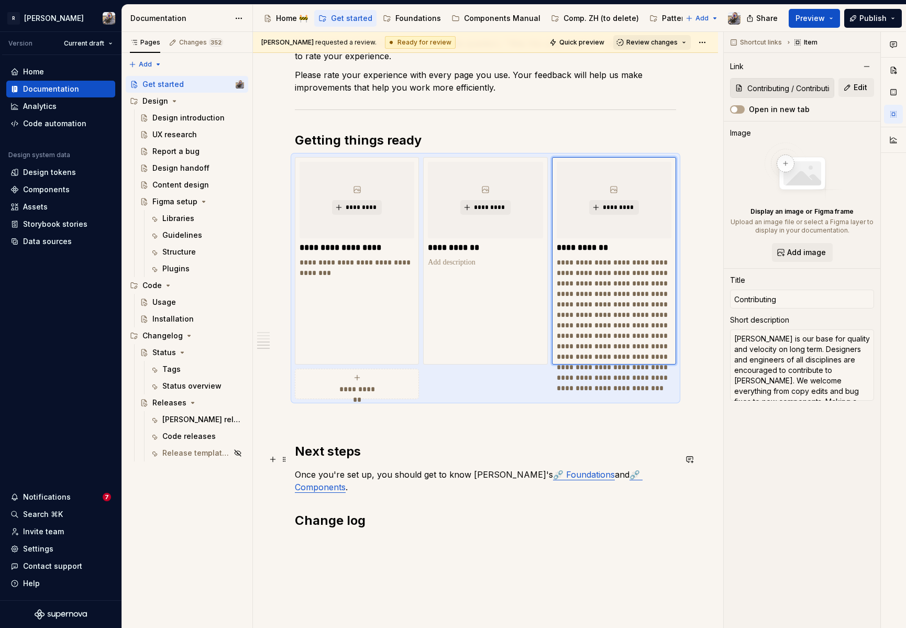
click at [649, 468] on p "Once you're set up, you should get to know Norma's ⛓️‍💥 Foundations and ⛓️‍💥 Co…" at bounding box center [485, 480] width 381 height 25
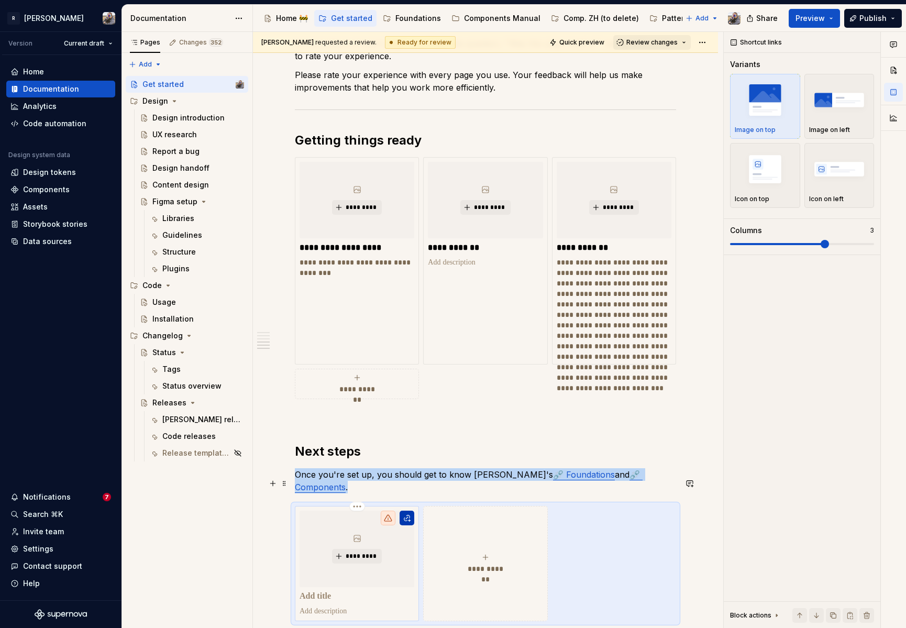
click at [406, 511] on button "button" at bounding box center [407, 518] width 15 height 15
type textarea "*"
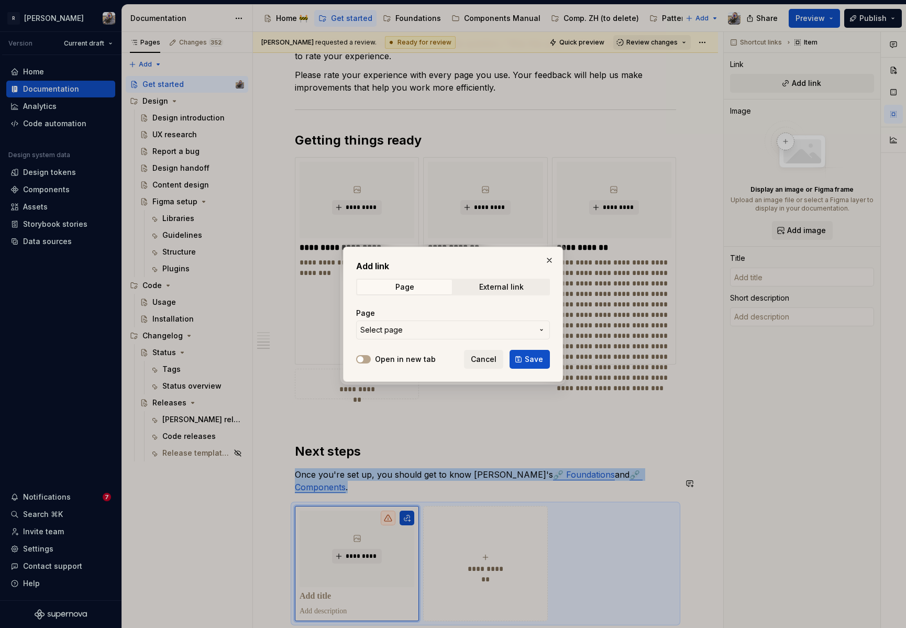
click at [419, 329] on span "Select page" at bounding box center [446, 330] width 173 height 10
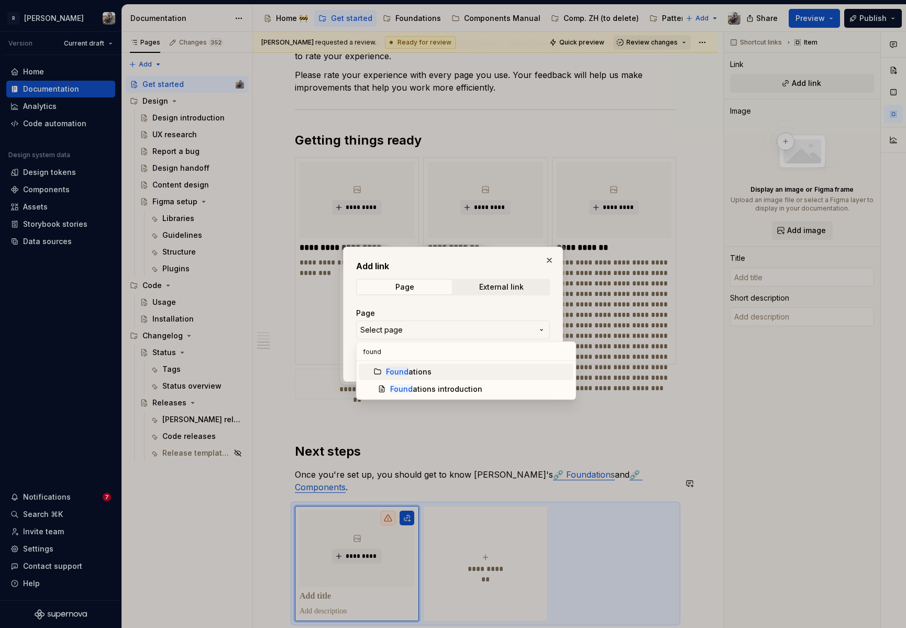
type input "found"
click at [446, 383] on span "Found ations introduction" at bounding box center [466, 389] width 215 height 17
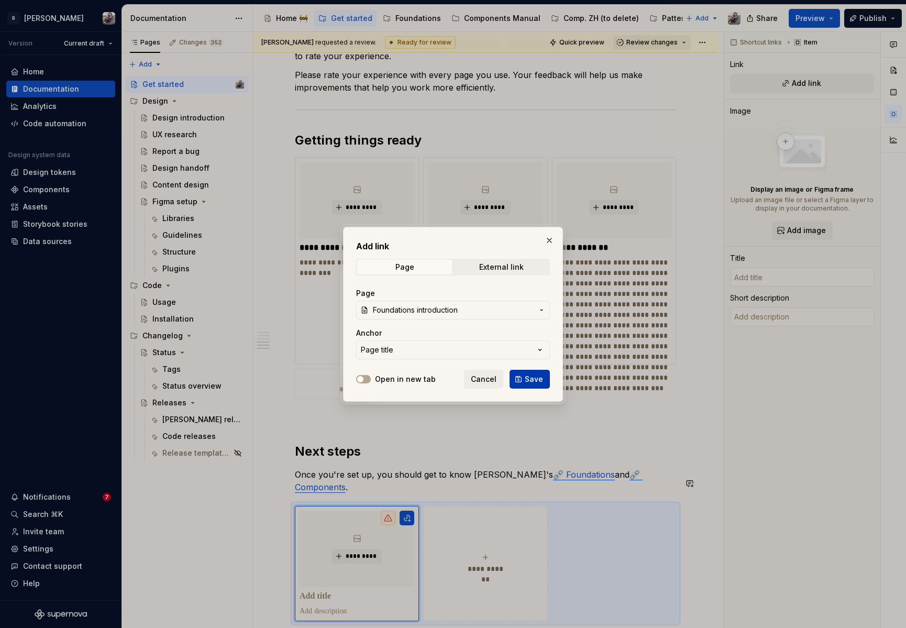
click at [532, 372] on button "Save" at bounding box center [530, 379] width 40 height 19
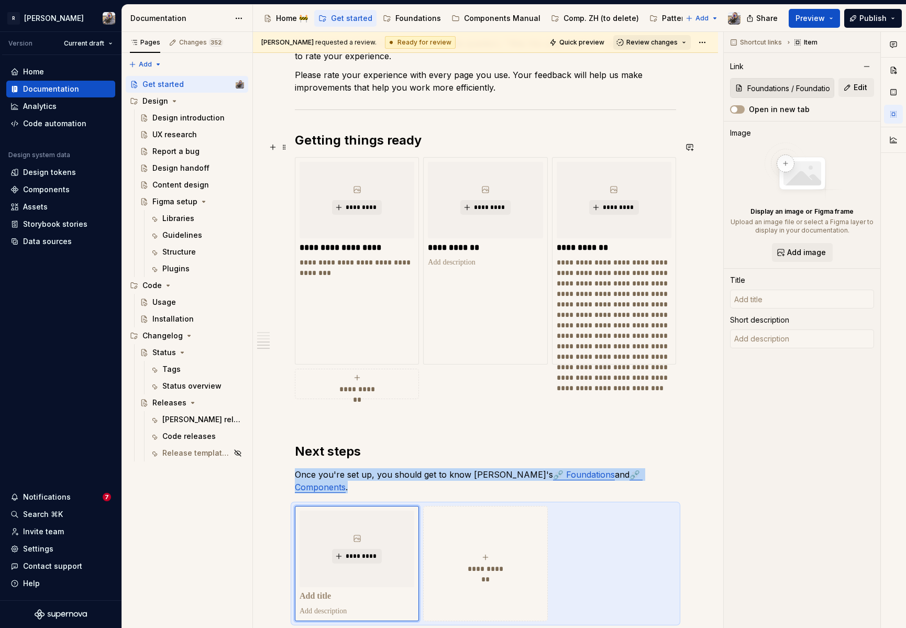
type textarea "*"
type input "Foundations introduction"
type textarea "The foundations of our design language prioritize usability, accessibility, and…"
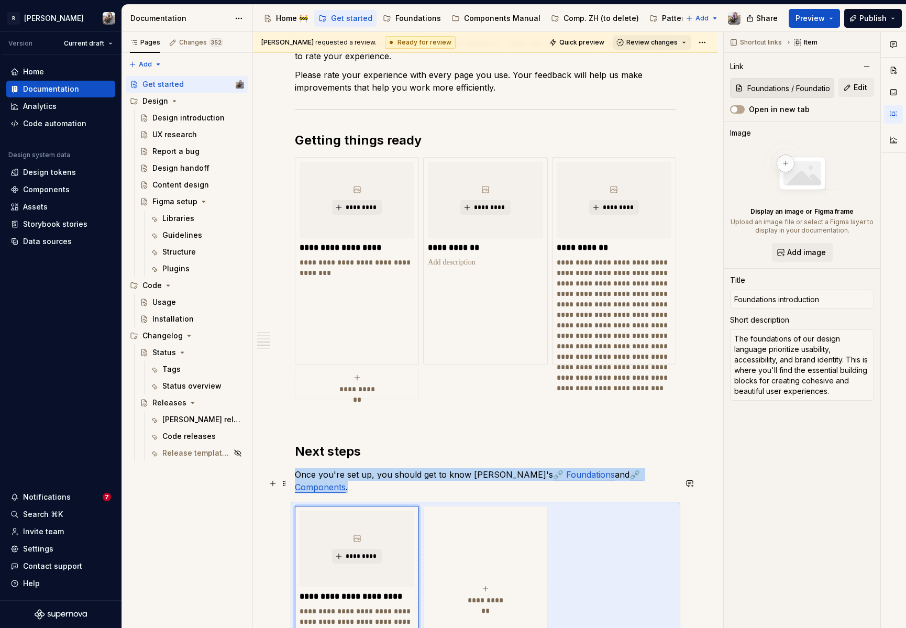
click at [482, 585] on icon "submit" at bounding box center [485, 589] width 8 height 8
type textarea "*"
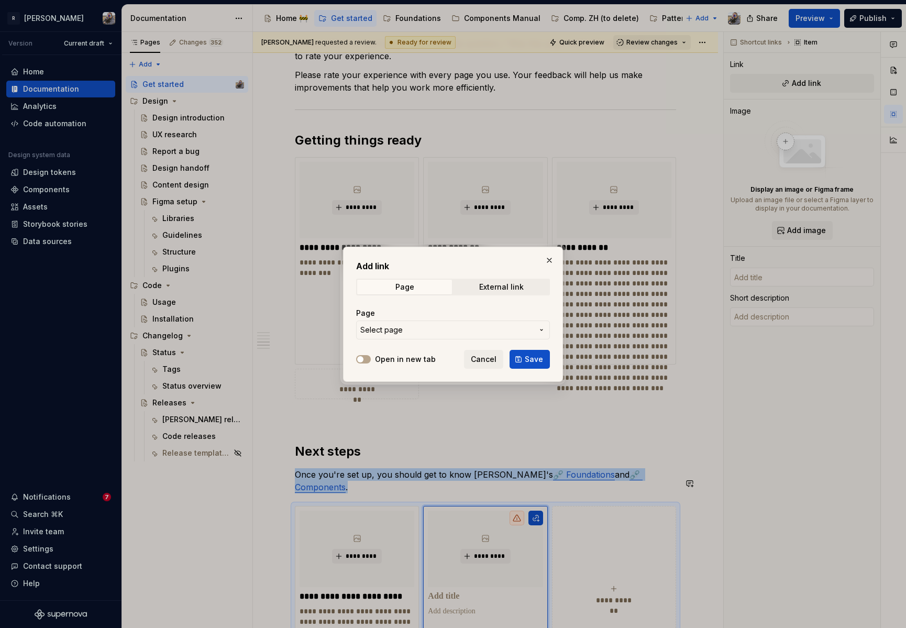
click at [414, 333] on span "Select page" at bounding box center [446, 330] width 173 height 10
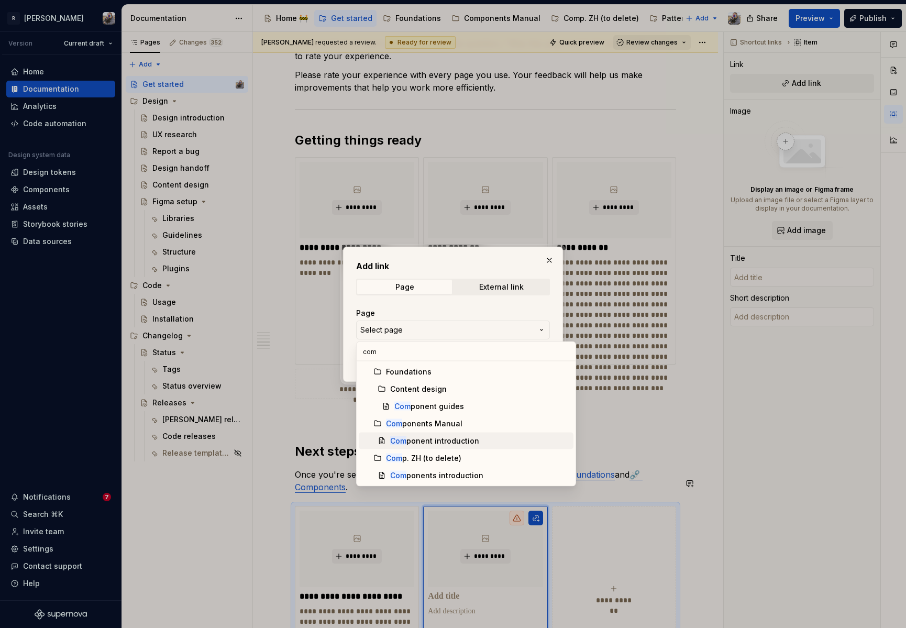
type input "com"
click at [462, 438] on div "Com ponent introduction" at bounding box center [434, 441] width 89 height 10
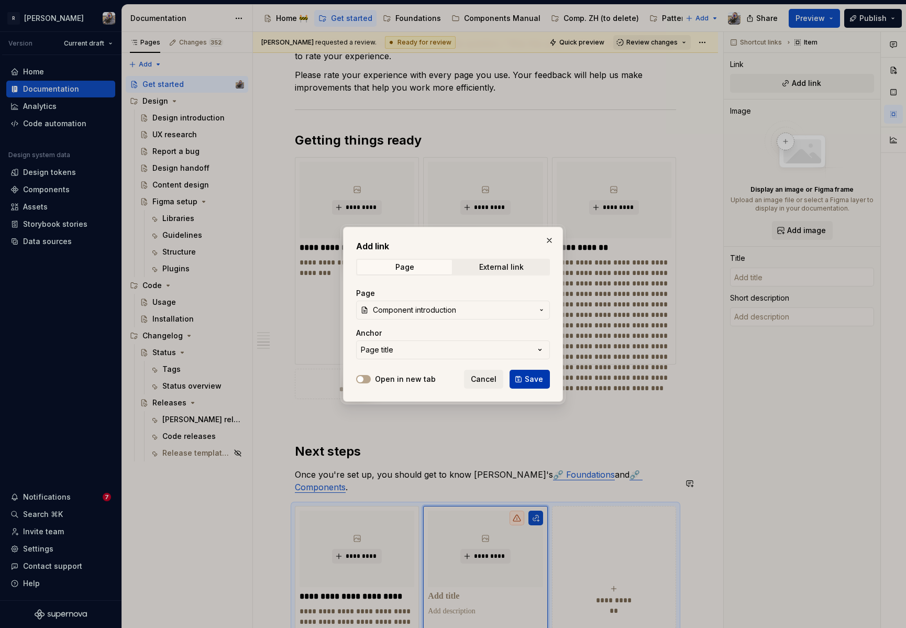
click at [514, 376] on button "Save" at bounding box center [530, 379] width 40 height 19
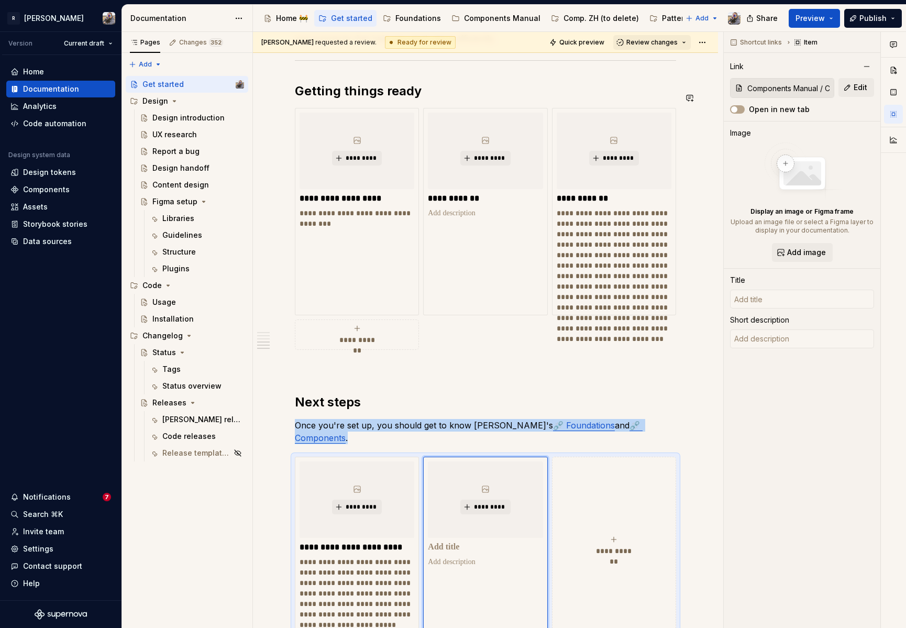
type textarea "*"
type input "Component introduction"
type textarea "Components form the building blocks of the experiences we design. Use this page…"
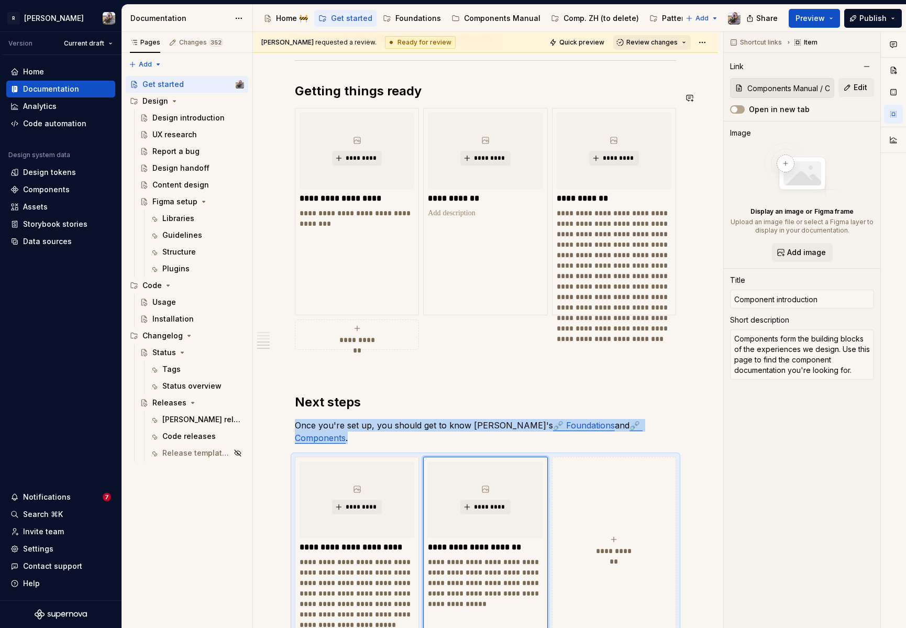
scroll to position [825, 0]
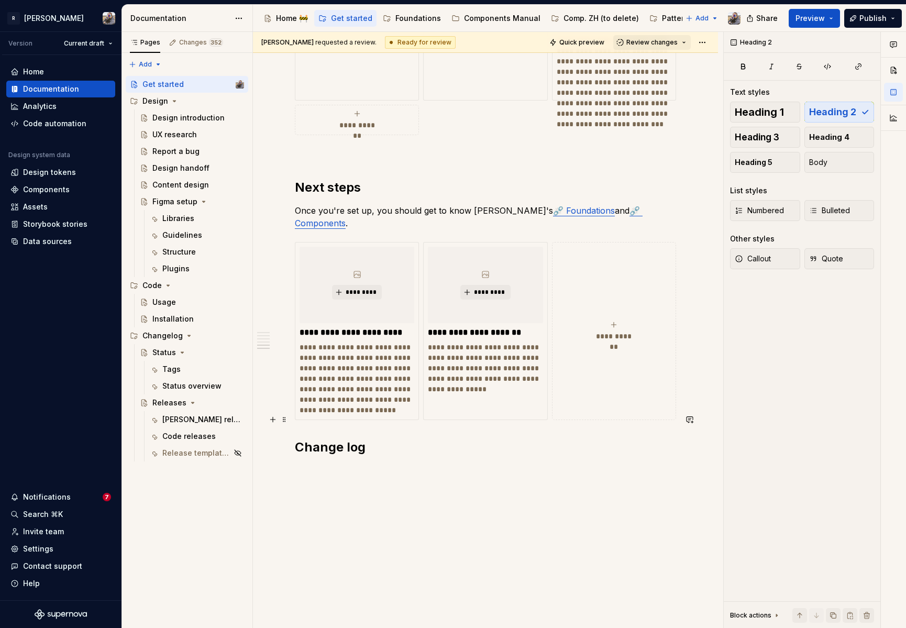
click at [368, 439] on h2 "Change log" at bounding box center [485, 447] width 381 height 17
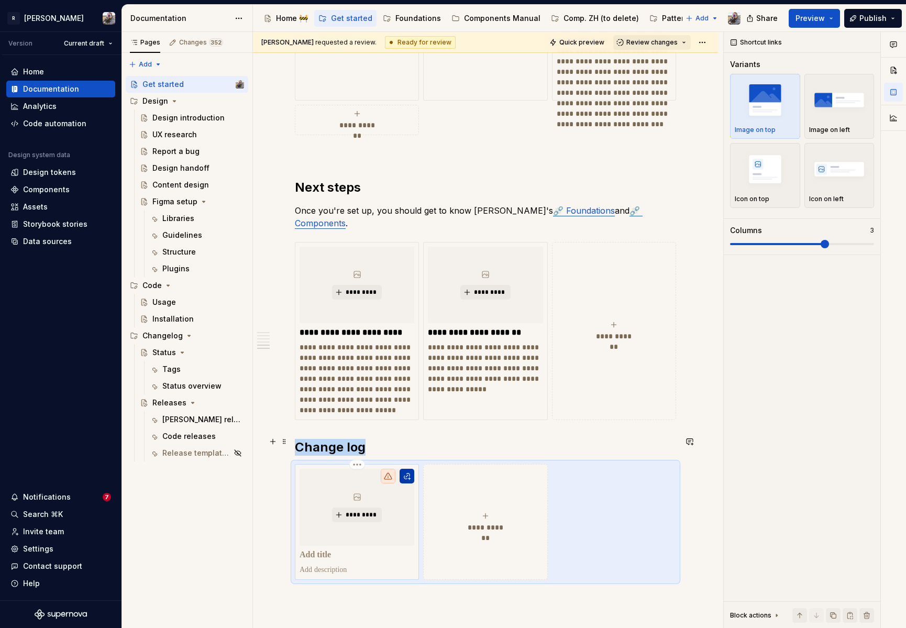
click at [406, 469] on button "button" at bounding box center [407, 476] width 15 height 15
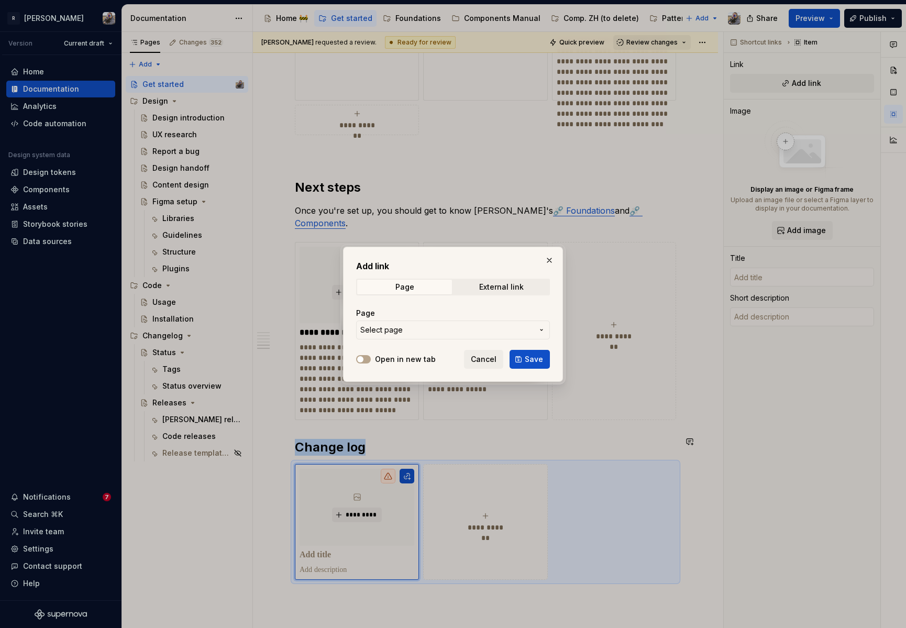
type textarea "*"
click at [403, 334] on span "Select page" at bounding box center [446, 330] width 173 height 10
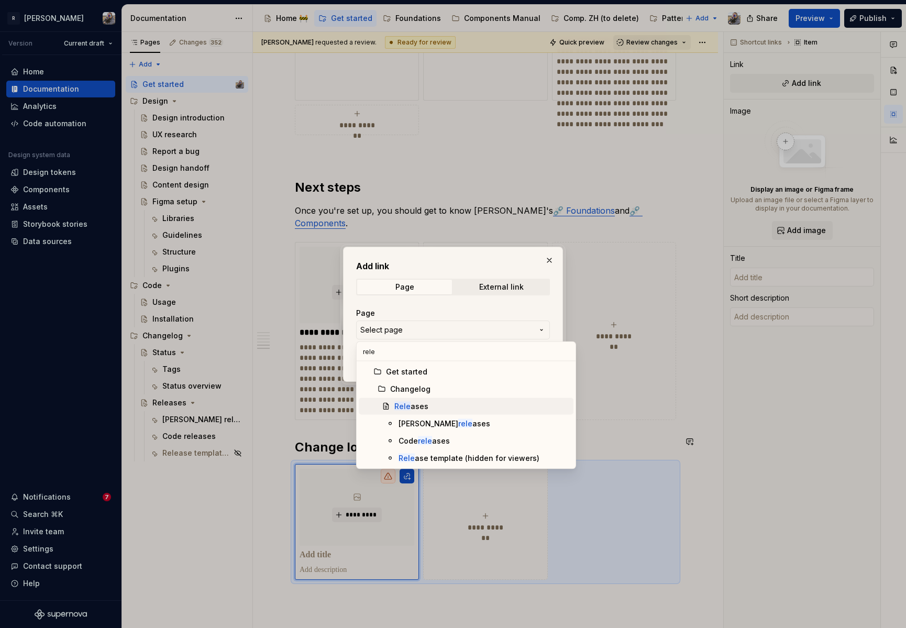
type input "rele"
click at [407, 404] on mark "Rele" at bounding box center [402, 406] width 16 height 9
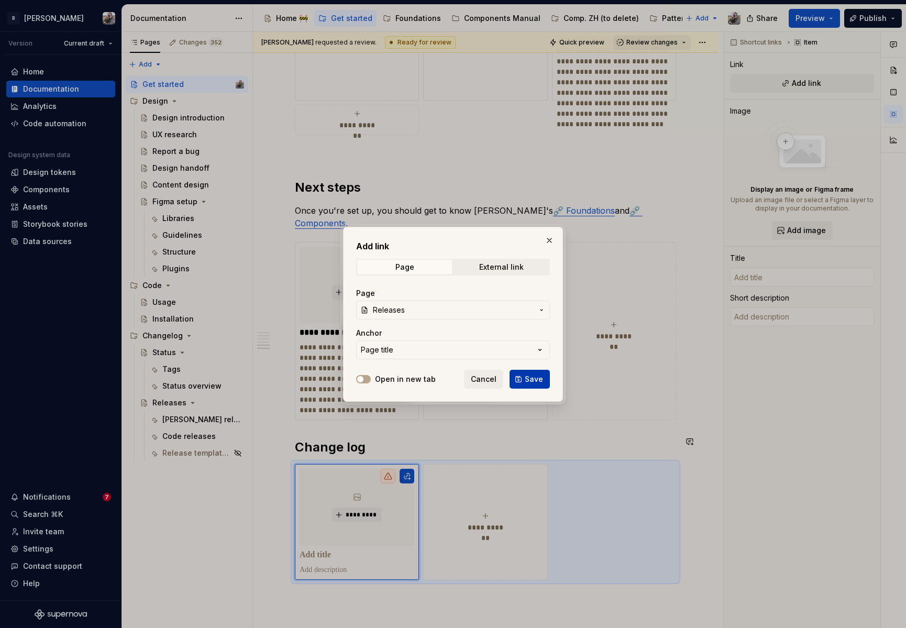
click at [527, 378] on span "Save" at bounding box center [534, 379] width 18 height 10
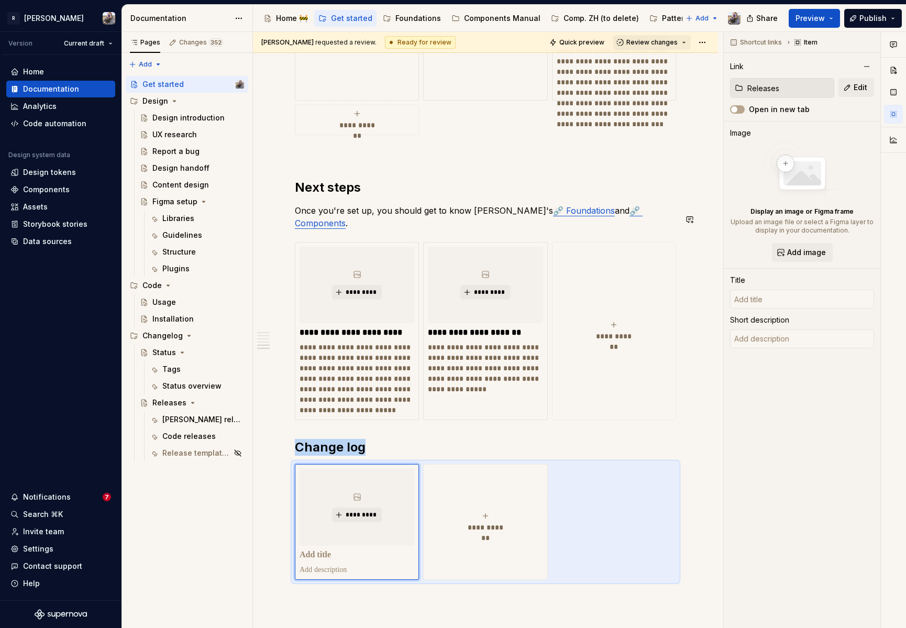
type textarea "*"
type input "Releases"
type textarea "See the changelog with what's changed in Norma."
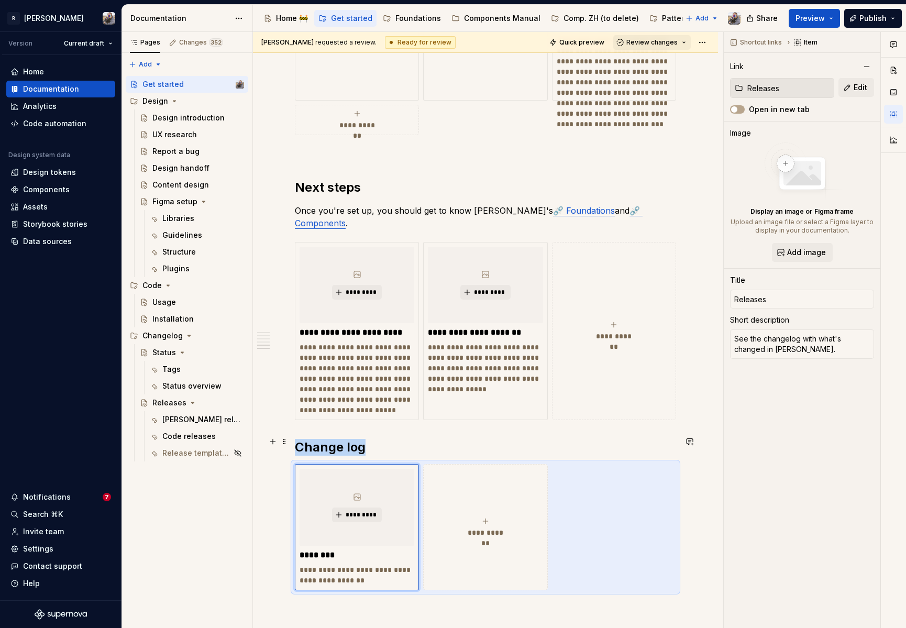
click at [487, 527] on span "**********" at bounding box center [486, 532] width 46 height 10
type textarea "*"
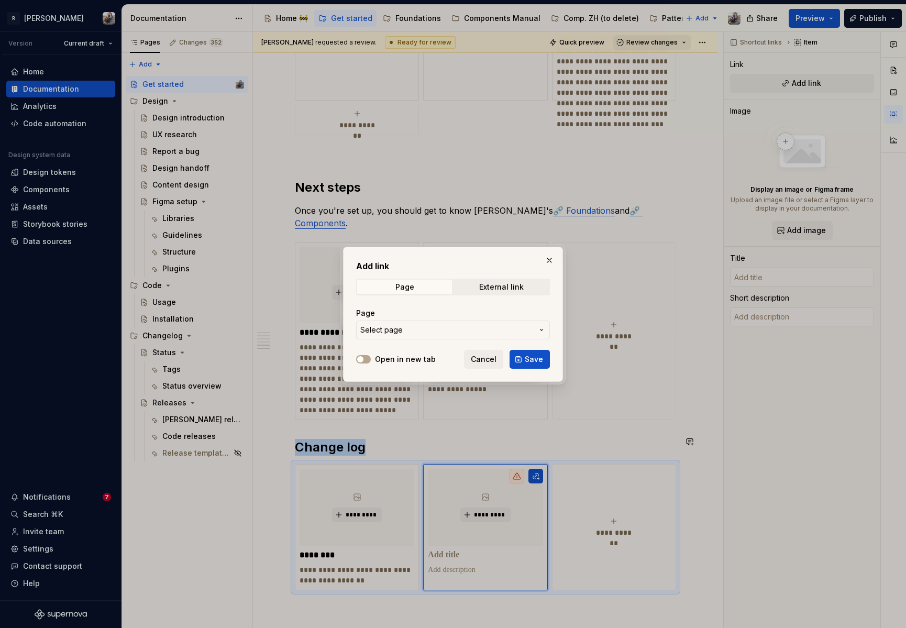
click at [502, 327] on span "Select page" at bounding box center [446, 330] width 173 height 10
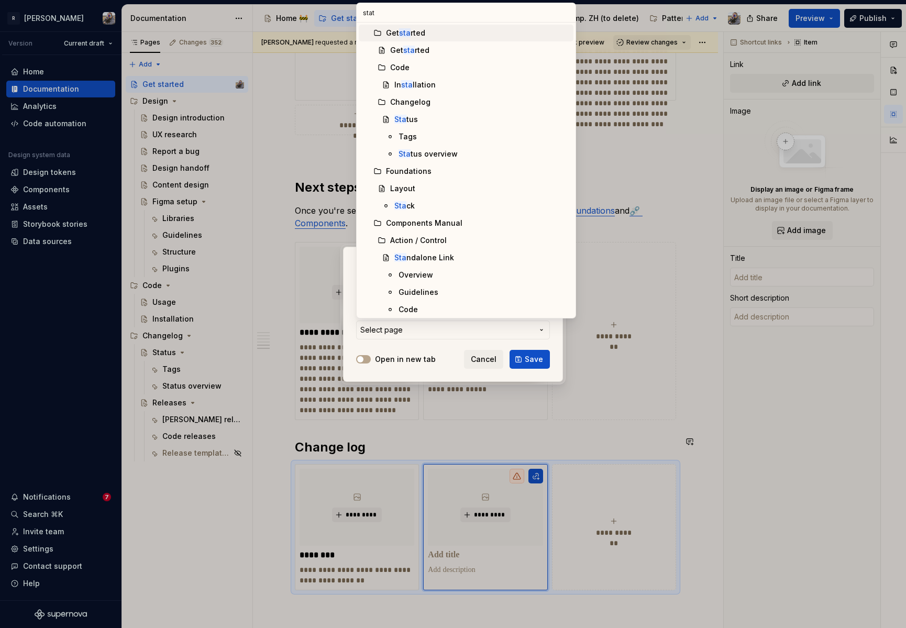
type input "statu"
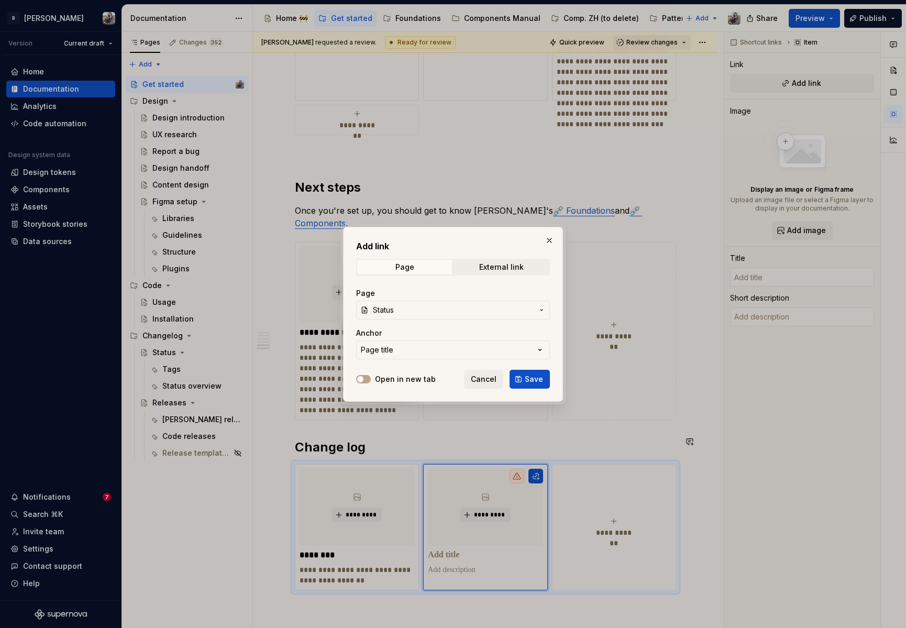
drag, startPoint x: 541, startPoint y: 379, endPoint x: 571, endPoint y: 374, distance: 30.8
click at [541, 379] on span "Save" at bounding box center [534, 379] width 18 height 10
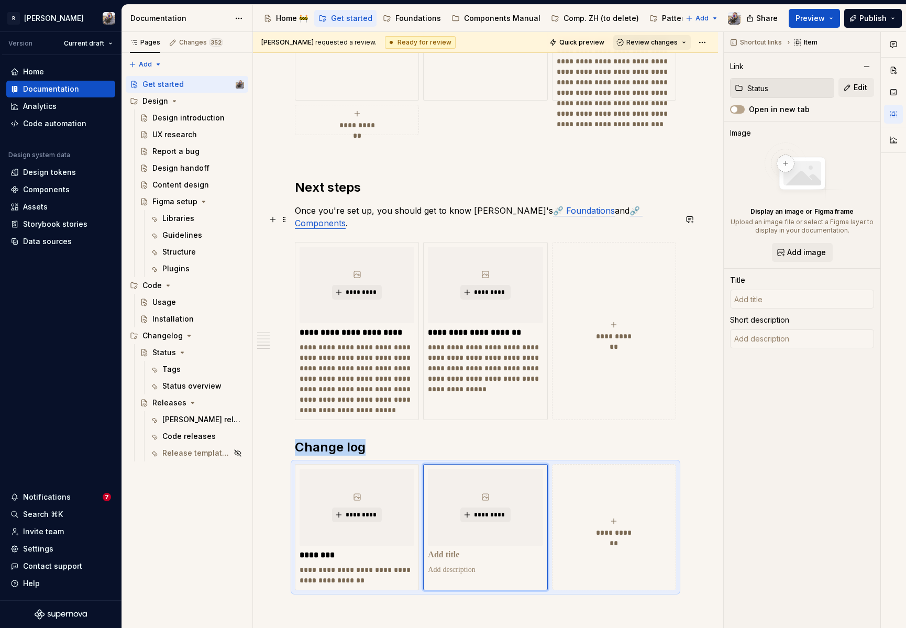
type textarea "*"
type input "Status"
type textarea "Check on what's a work-in-progress and what's ready to go."
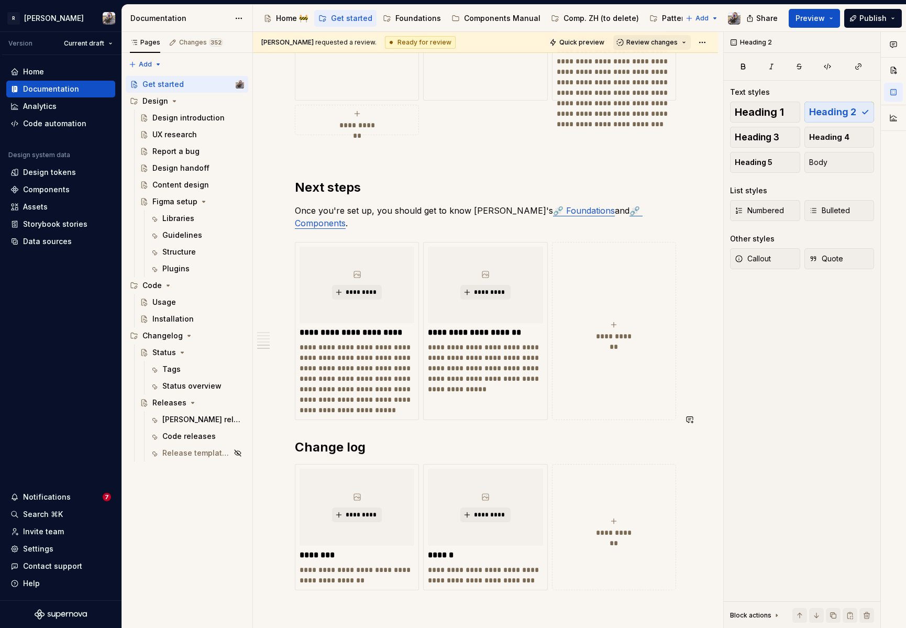
drag, startPoint x: 370, startPoint y: 419, endPoint x: 258, endPoint y: 417, distance: 112.1
click at [258, 417] on div "Norma is Remote's design system. Its goal is to increase efficiency in product …" at bounding box center [485, 78] width 465 height 1425
click at [355, 395] on button "Heading 2" at bounding box center [342, 397] width 50 height 15
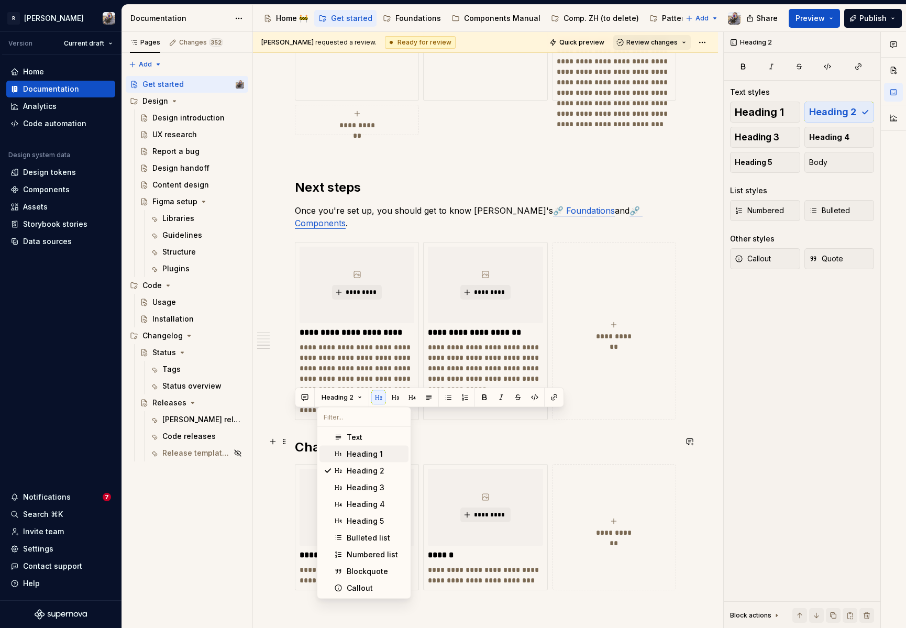
click at [354, 451] on div "Heading 1" at bounding box center [365, 454] width 36 height 10
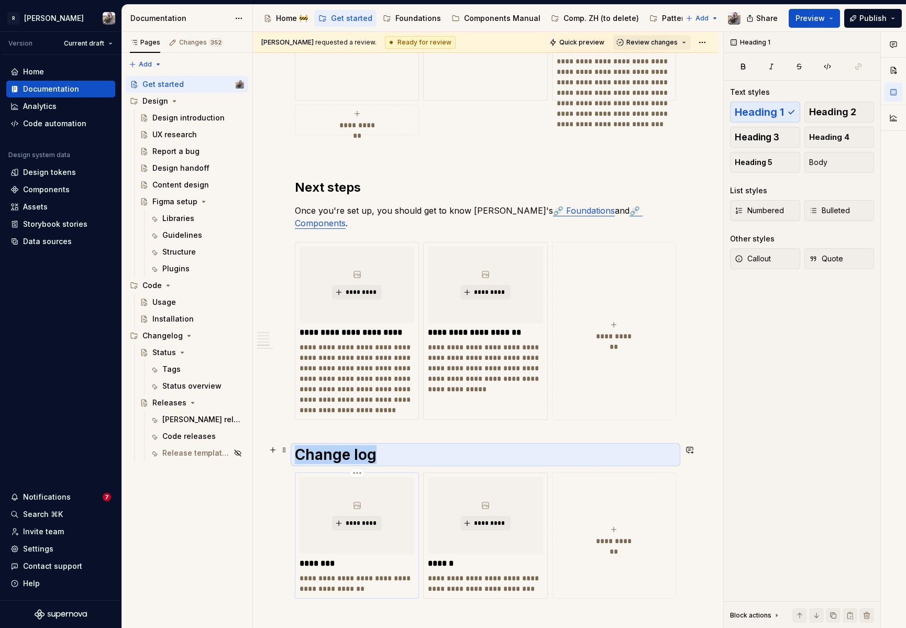
click at [361, 477] on div "*********" at bounding box center [357, 515] width 115 height 76
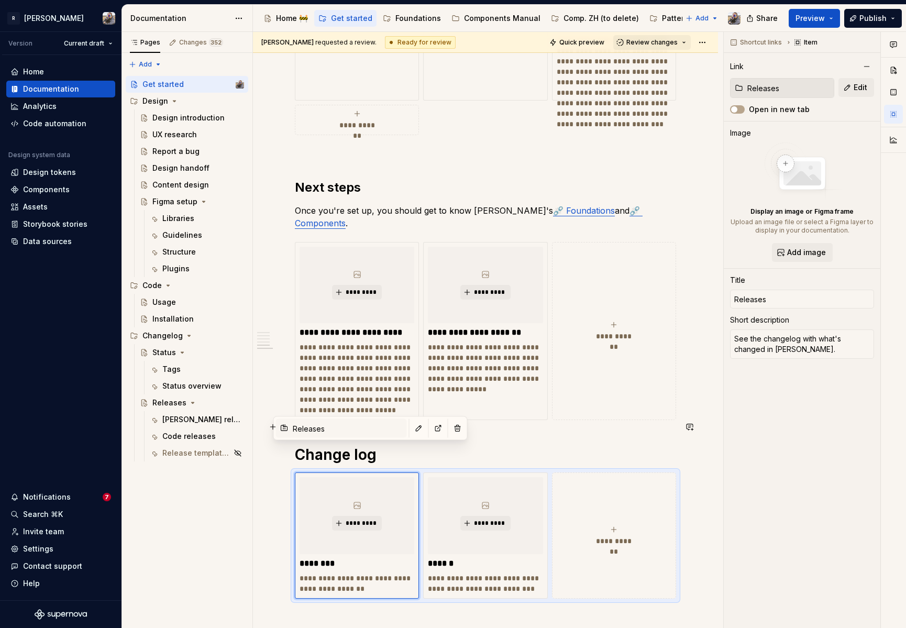
click at [523, 445] on h1 "Change log" at bounding box center [485, 454] width 381 height 19
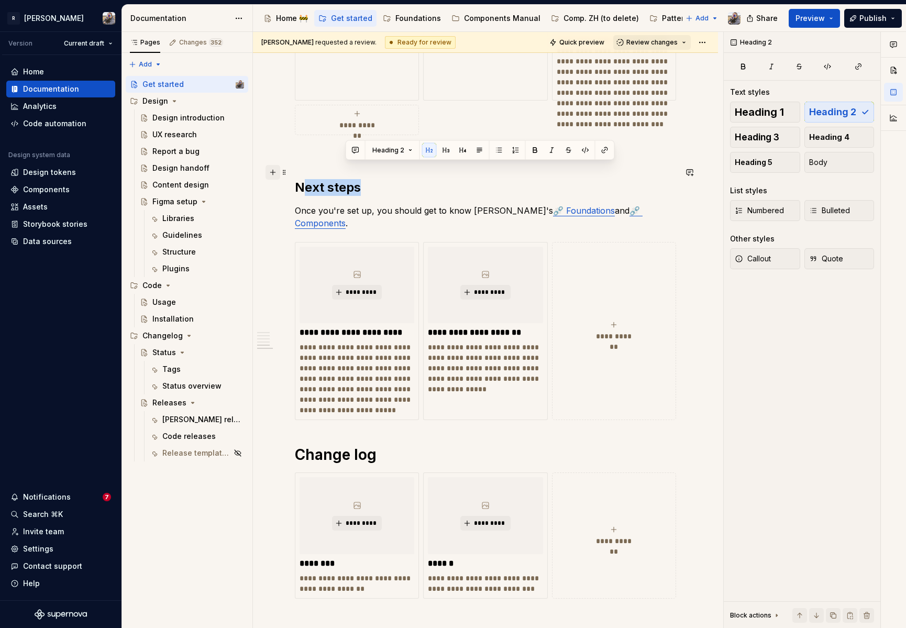
drag, startPoint x: 361, startPoint y: 171, endPoint x: 276, endPoint y: 170, distance: 85.9
click at [295, 171] on div "Norma is Remote's design system. Its goal is to increase efficiency in product …" at bounding box center [485, 1] width 381 height 1220
click at [353, 149] on span "Heading 2" at bounding box center [347, 150] width 32 height 8
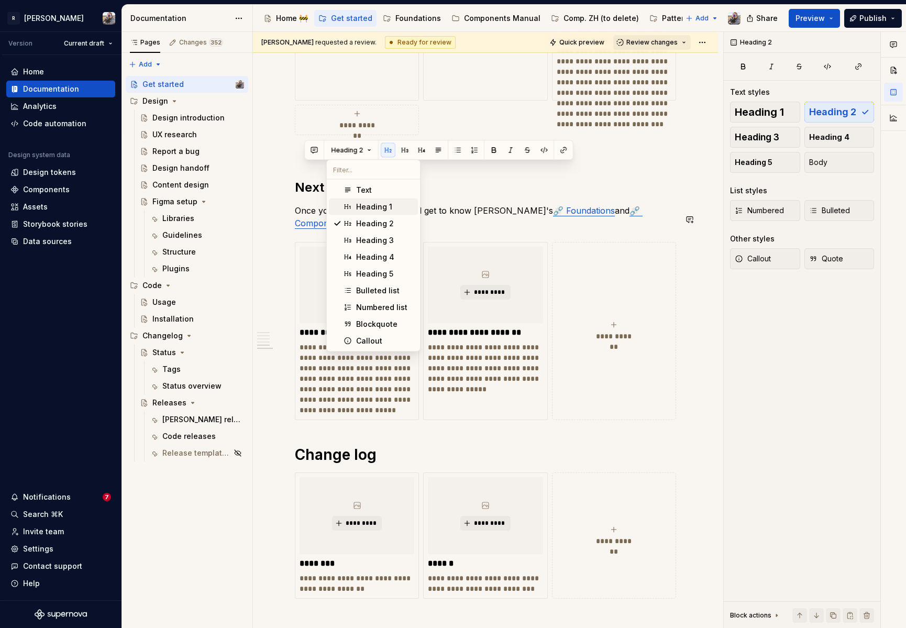
click at [377, 206] on div "Heading 1" at bounding box center [374, 207] width 36 height 10
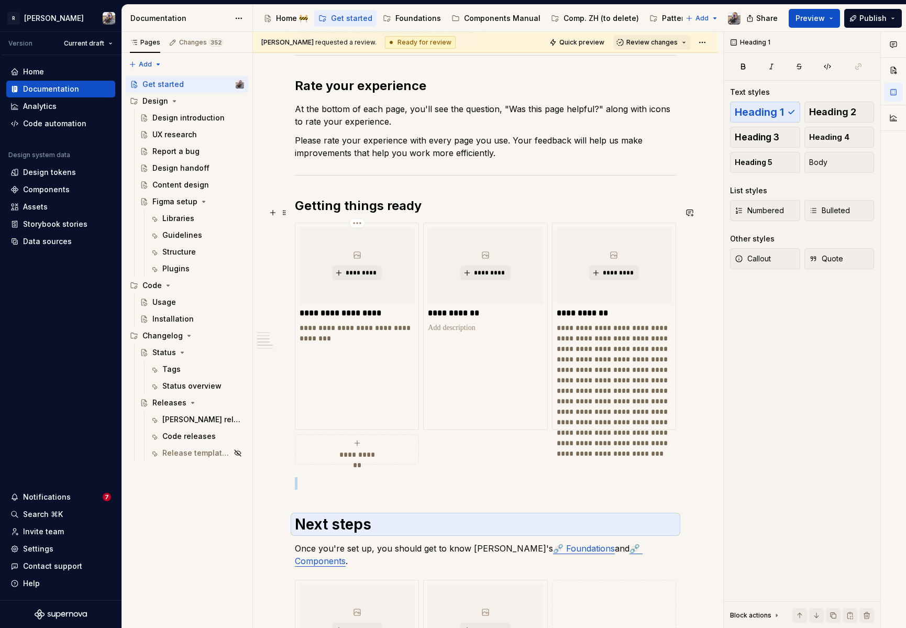
scroll to position [482, 0]
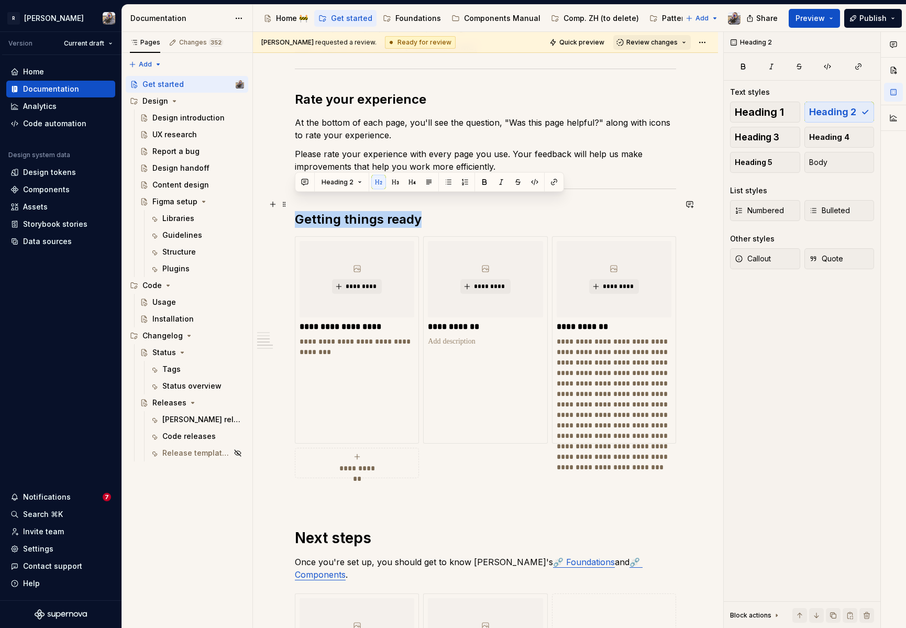
drag, startPoint x: 420, startPoint y: 207, endPoint x: 298, endPoint y: 202, distance: 122.2
click at [292, 203] on div "Norma is Remote's design system. Its goal is to increase efficiency in product …" at bounding box center [485, 429] width 465 height 1441
click at [346, 185] on span "Heading 2" at bounding box center [338, 182] width 32 height 8
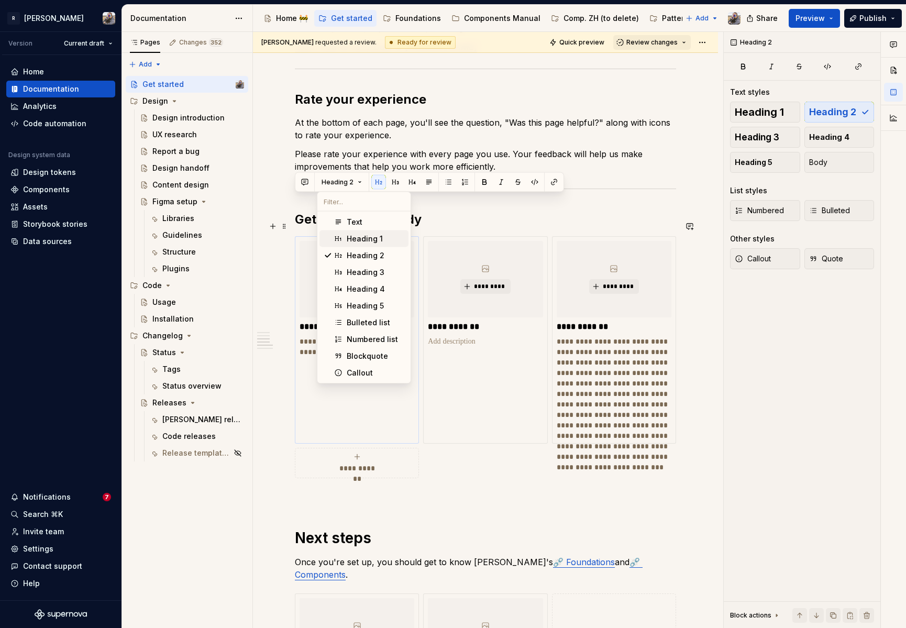
click at [358, 236] on div "Heading 1" at bounding box center [365, 239] width 36 height 10
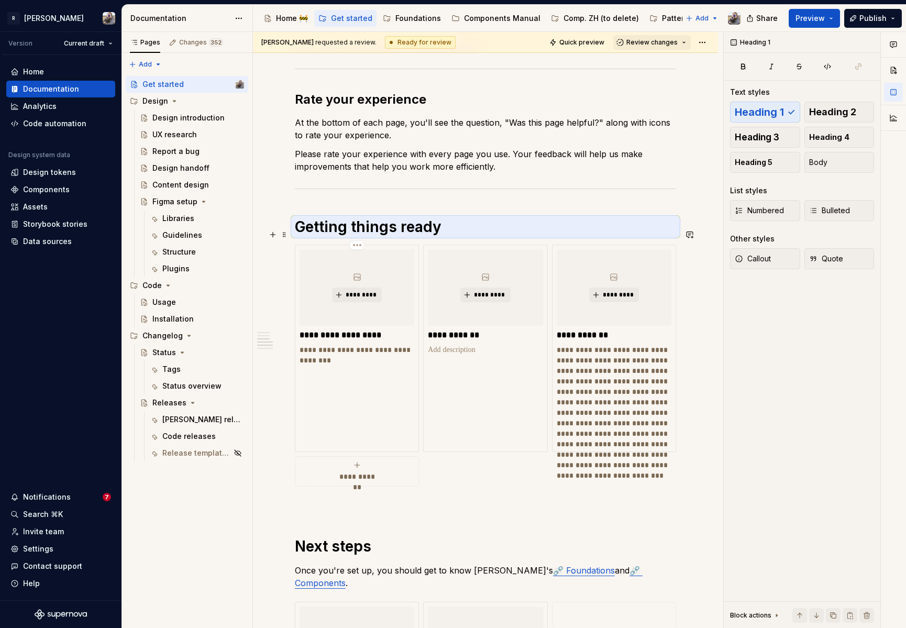
scroll to position [314, 0]
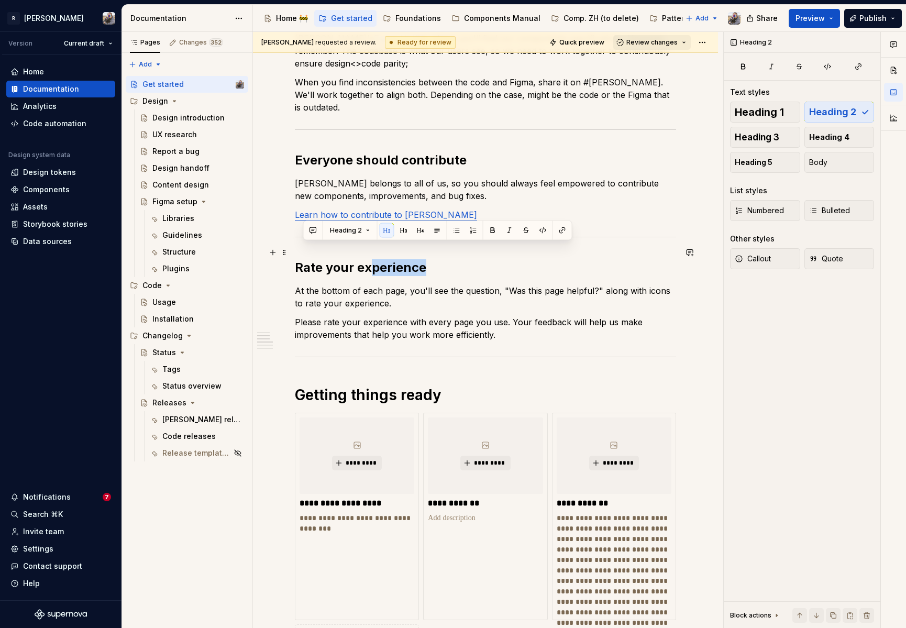
drag, startPoint x: 410, startPoint y: 250, endPoint x: 351, endPoint y: 240, distance: 60.0
click at [295, 249] on div "Norma is Remote's design system. Its goal is to increase efficiency in product …" at bounding box center [485, 521] width 381 height 1237
click at [348, 232] on span "Heading 2" at bounding box center [346, 230] width 32 height 8
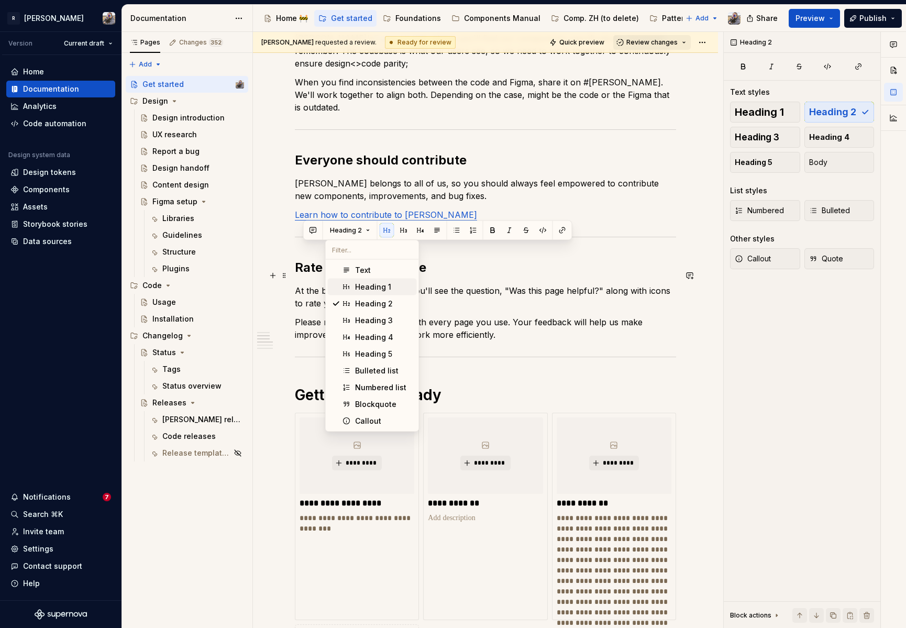
click at [356, 281] on span "Heading 1" at bounding box center [372, 287] width 89 height 17
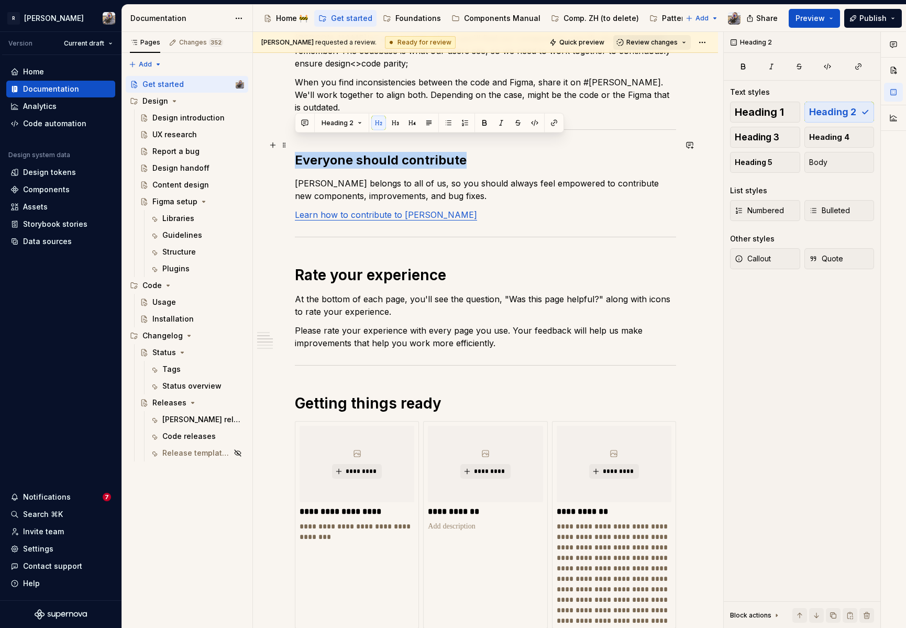
drag, startPoint x: 391, startPoint y: 146, endPoint x: 290, endPoint y: 147, distance: 101.1
click at [290, 147] on div "Norma is Remote's design system. Its goal is to increase efficiency in product …" at bounding box center [485, 606] width 465 height 1458
click at [330, 124] on span "Heading 2" at bounding box center [338, 123] width 32 height 8
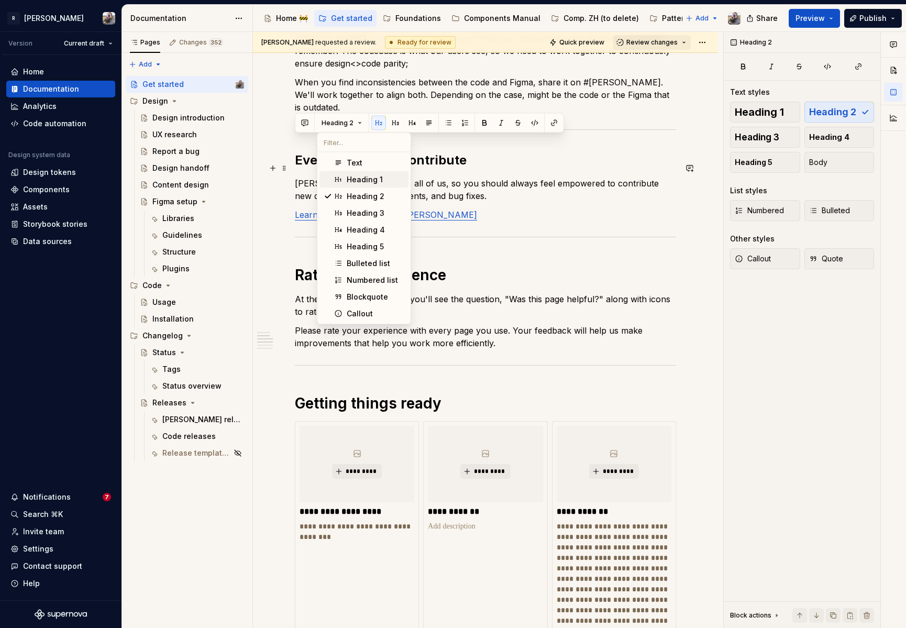
click at [343, 178] on span "Heading 1" at bounding box center [363, 179] width 89 height 17
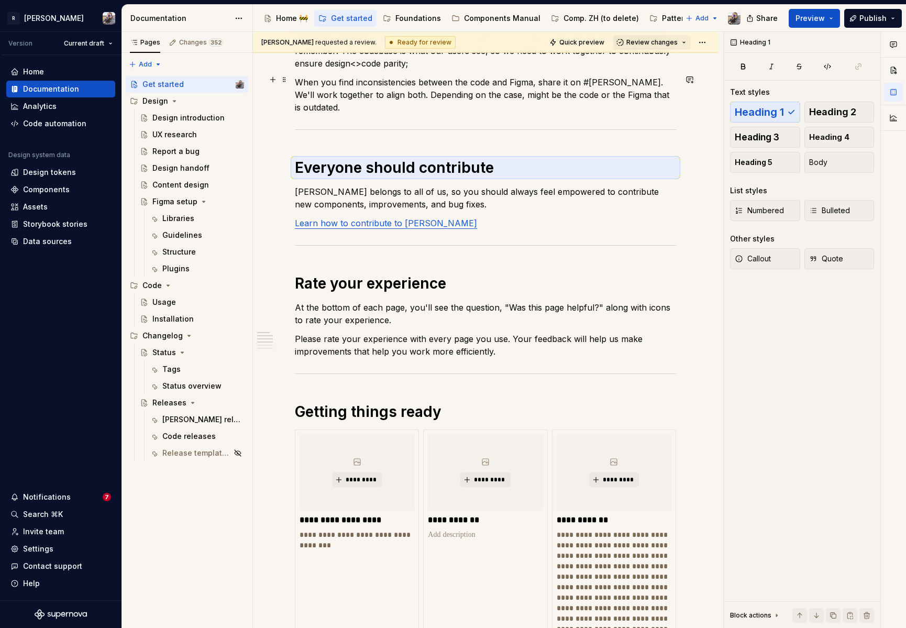
scroll to position [78, 0]
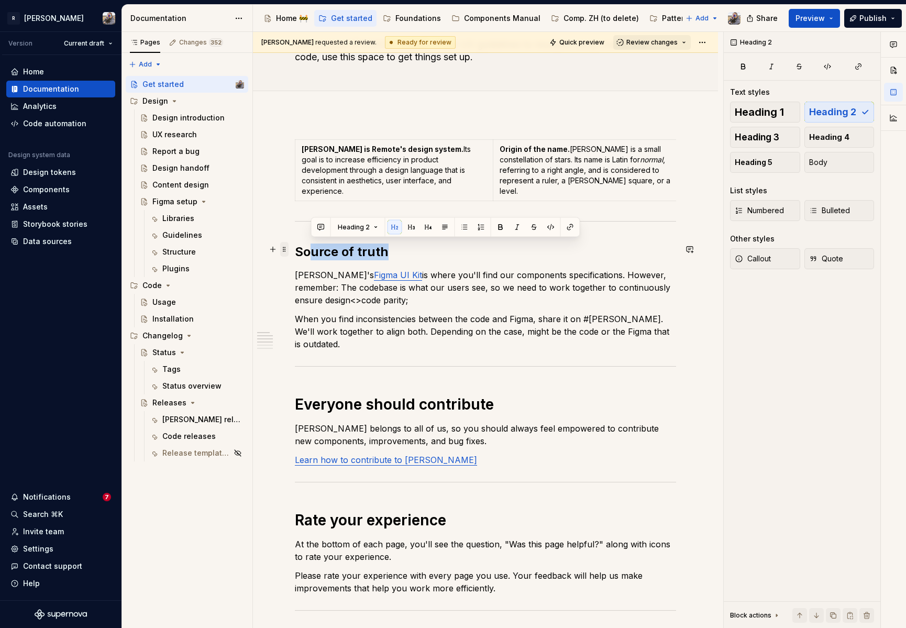
drag, startPoint x: 393, startPoint y: 248, endPoint x: 284, endPoint y: 247, distance: 108.4
click at [357, 225] on span "Heading 2" at bounding box center [354, 227] width 32 height 8
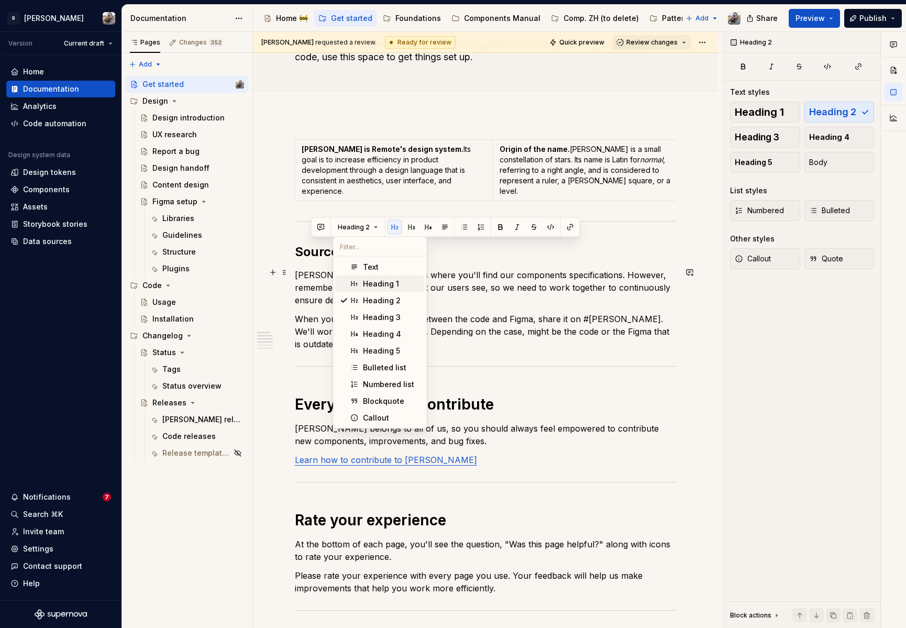
click at [374, 282] on div "Heading 1" at bounding box center [381, 284] width 36 height 10
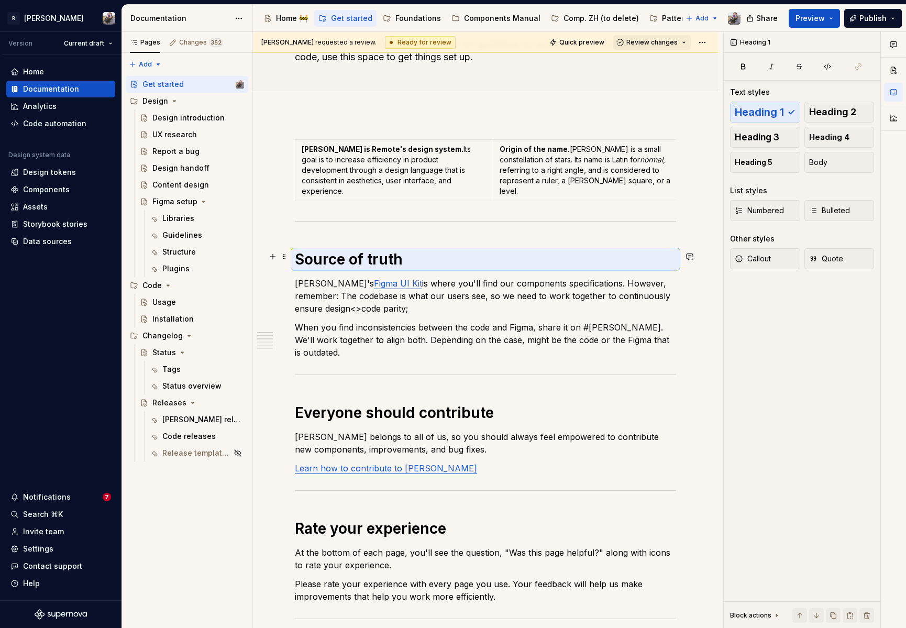
scroll to position [0, 0]
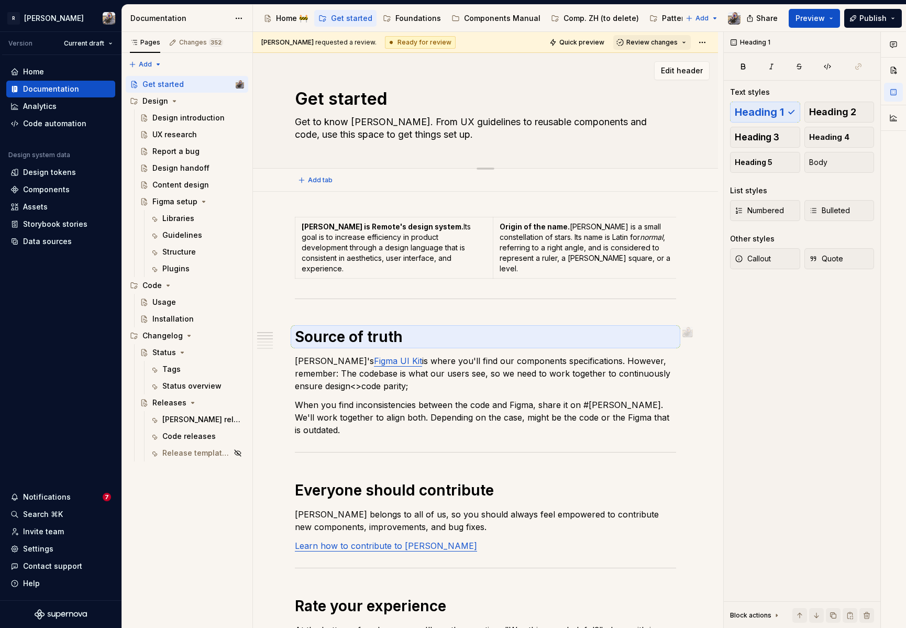
click at [388, 102] on textarea "Get started" at bounding box center [483, 98] width 381 height 25
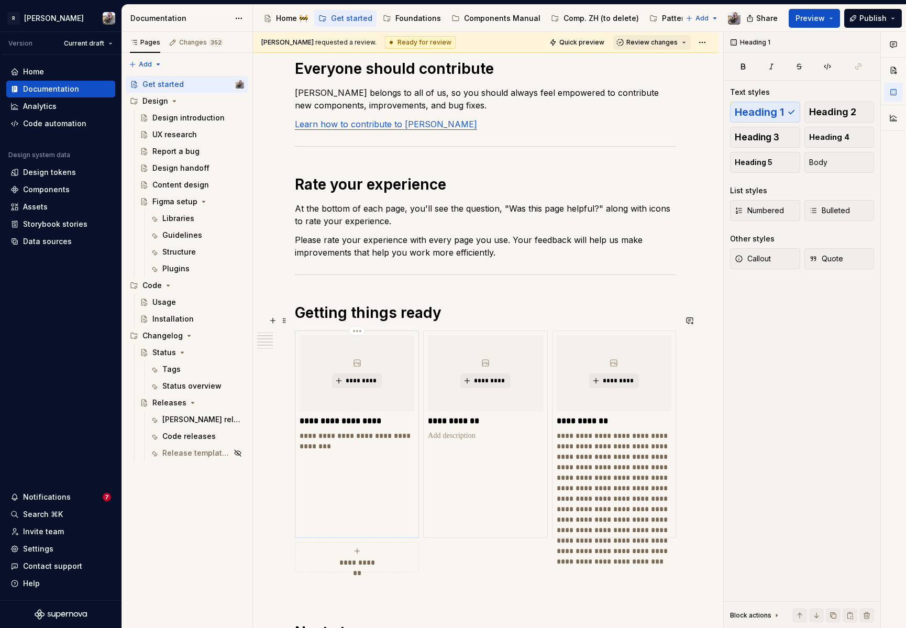
scroll to position [550, 0]
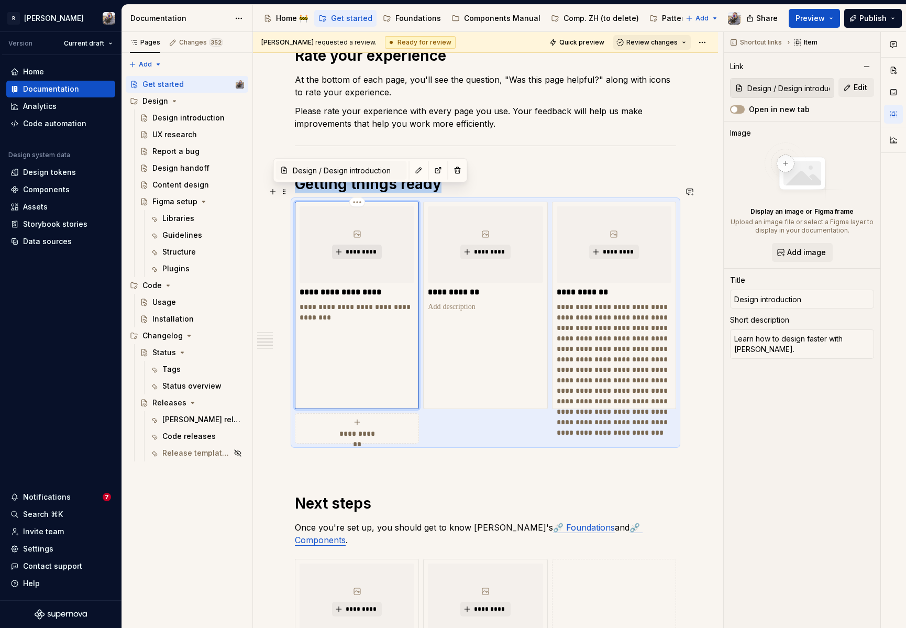
click at [357, 248] on span "*********" at bounding box center [361, 252] width 32 height 8
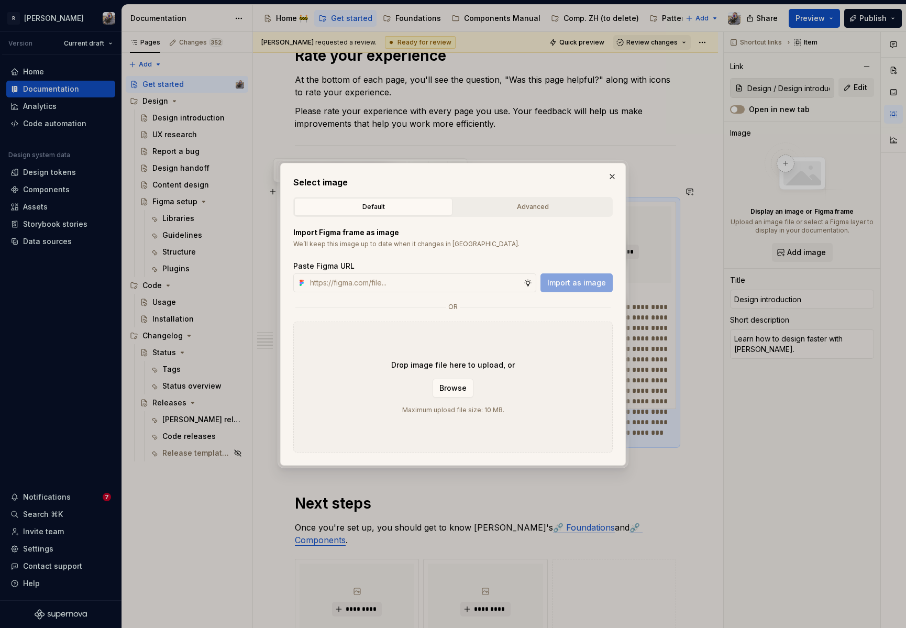
type textarea "*"
paste input "https://www.figma.com/design/2xex8KL6f4aCJMX7xWJmv4/%F0%9F%93%8B-Zeroheight-ass…"
type input "https://www.figma.com/design/2xex8KL6f4aCJMX7xWJmv4/%F0%9F%93%8B-Zeroheight-ass…"
click at [557, 276] on button "Import as image" at bounding box center [577, 282] width 72 height 19
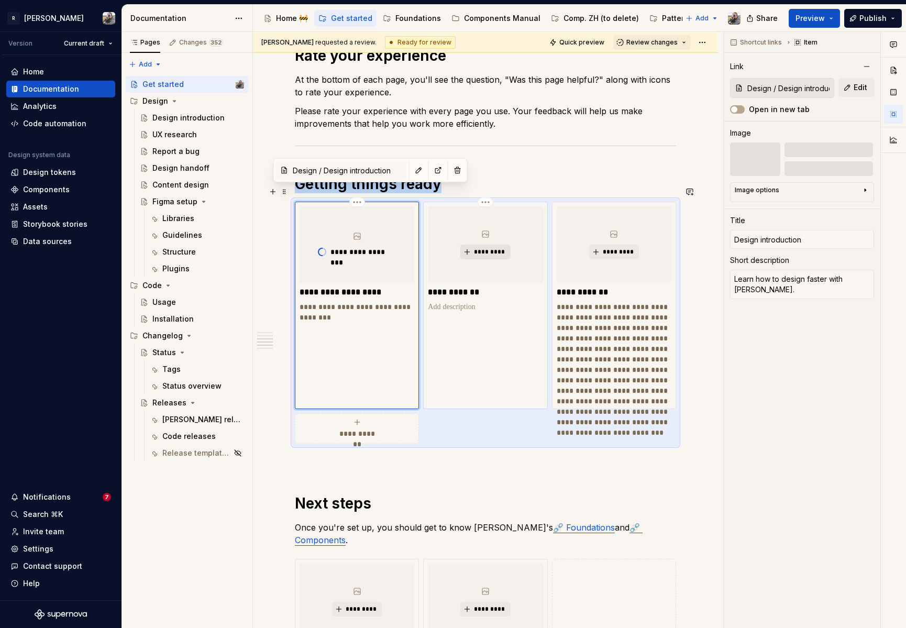
type textarea "*"
type input "Code / Installation"
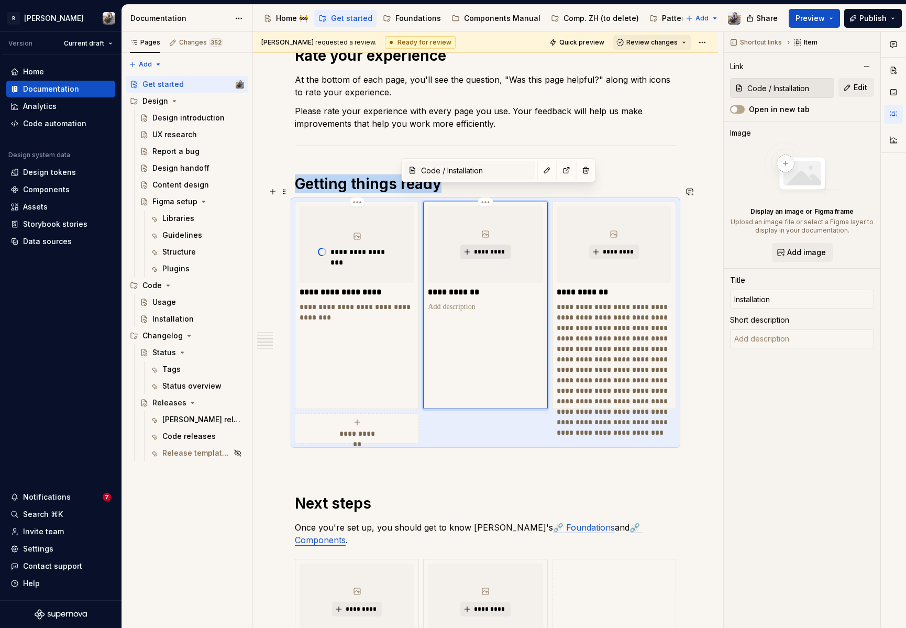
click at [486, 248] on span "*********" at bounding box center [489, 252] width 32 height 8
type textarea "*"
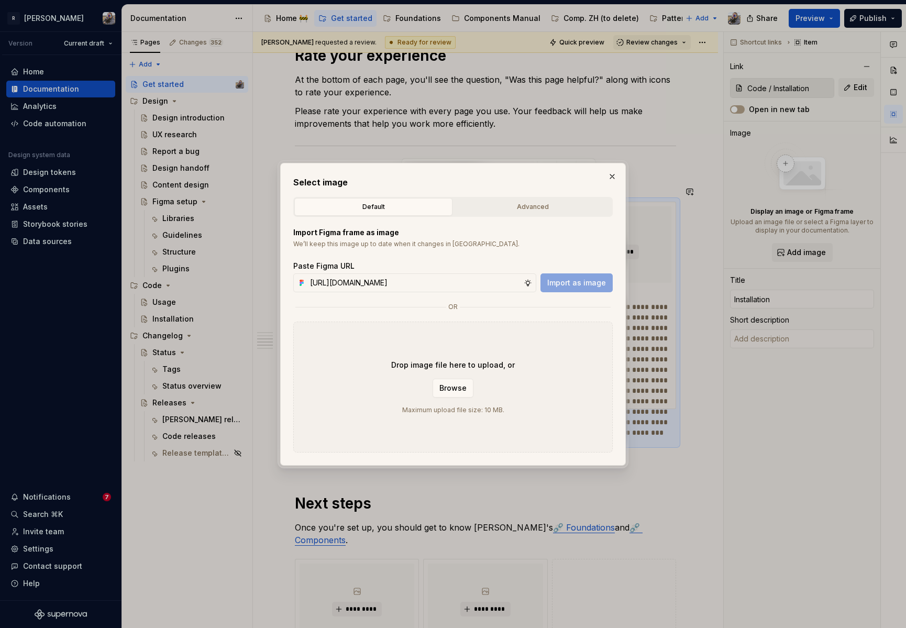
scroll to position [0, 285]
type input "https://www.figma.com/design/2xex8KL6f4aCJMX7xWJmv4/%F0%9F%93%8B-Zeroheight-ass…"
click at [572, 278] on span "Import as image" at bounding box center [576, 283] width 59 height 10
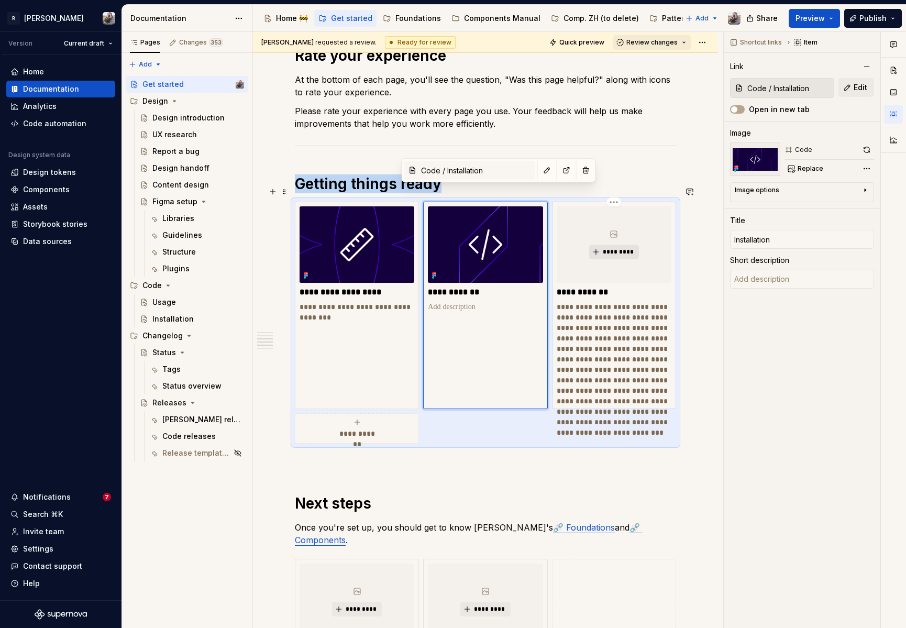
type textarea "*"
type input "Contributing / Contributing"
click at [613, 248] on span "*********" at bounding box center [618, 252] width 32 height 8
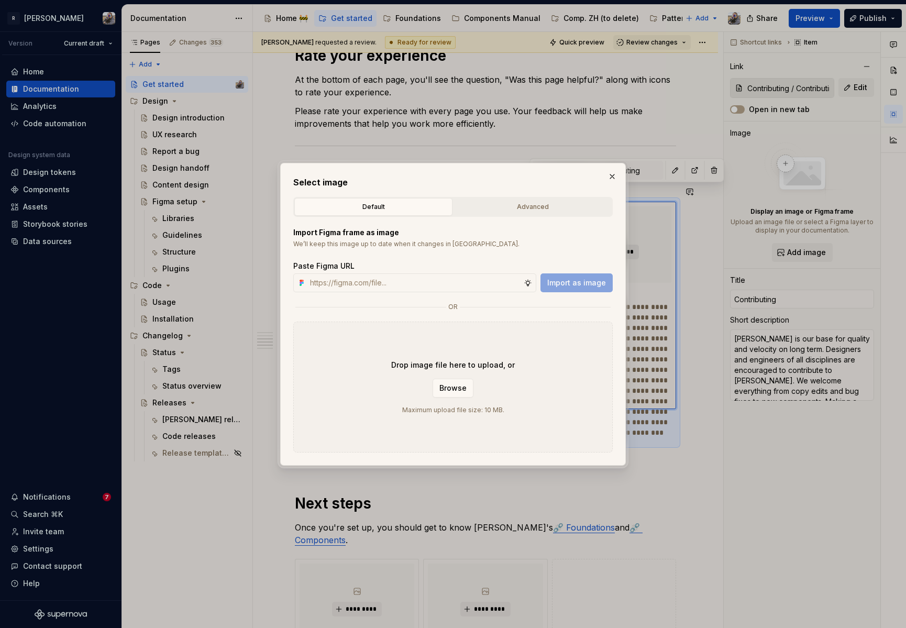
type textarea "*"
paste input "https://www.figma.com/design/2xex8KL6f4aCJMX7xWJmv4/%F0%9F%93%8B-Zeroheight-ass…"
type input "https://www.figma.com/design/2xex8KL6f4aCJMX7xWJmv4/%F0%9F%93%8B-Zeroheight-ass…"
click at [557, 282] on span "Import as image" at bounding box center [576, 283] width 59 height 10
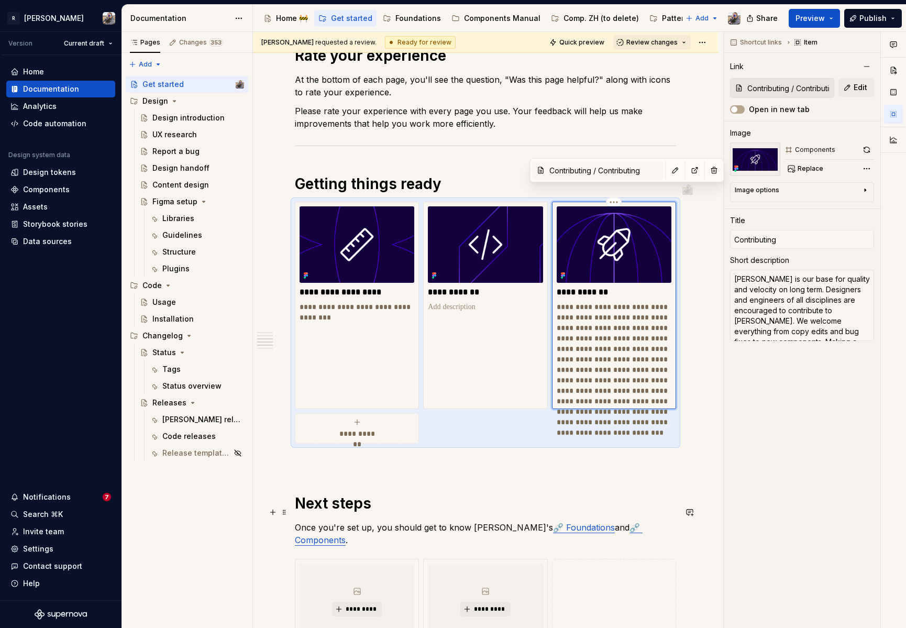
click at [576, 313] on p "**********" at bounding box center [614, 375] width 115 height 147
type textarea "*"
type textarea "Learn the Norma workflow"
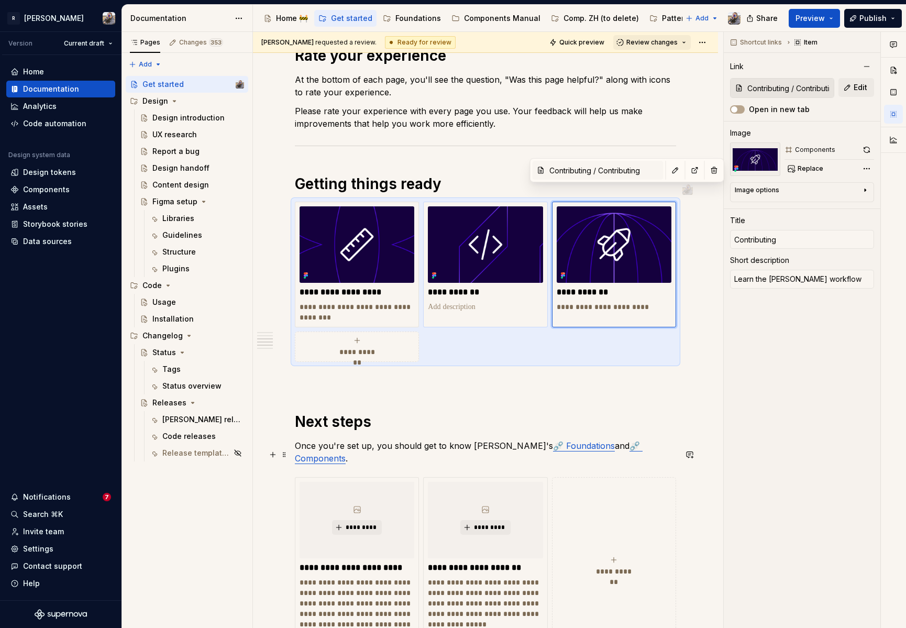
click at [466, 299] on div "**********" at bounding box center [485, 265] width 124 height 126
click at [462, 302] on p at bounding box center [485, 307] width 115 height 10
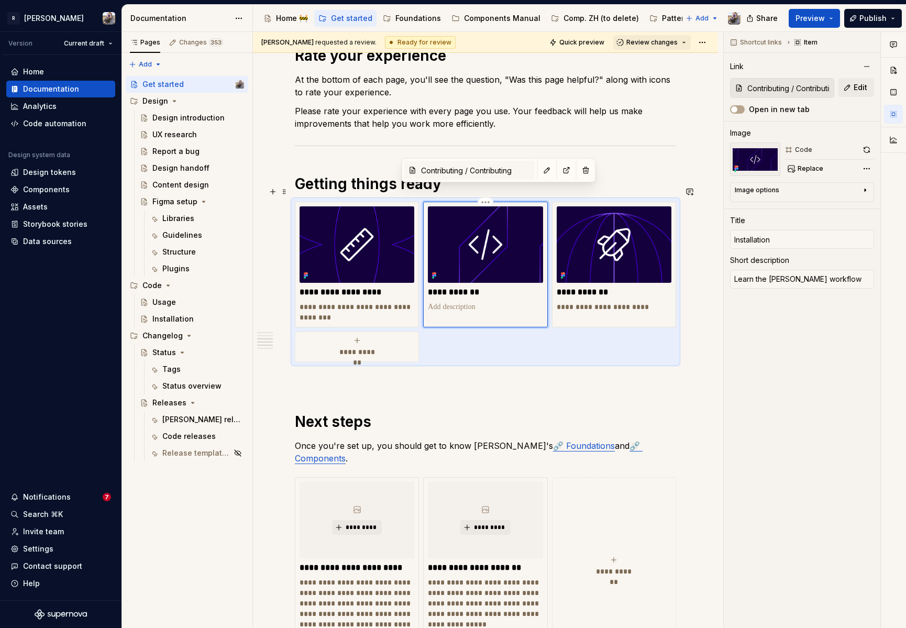
type textarea "*"
type input "Code / Installation"
type input "Installation"
type textarea "*"
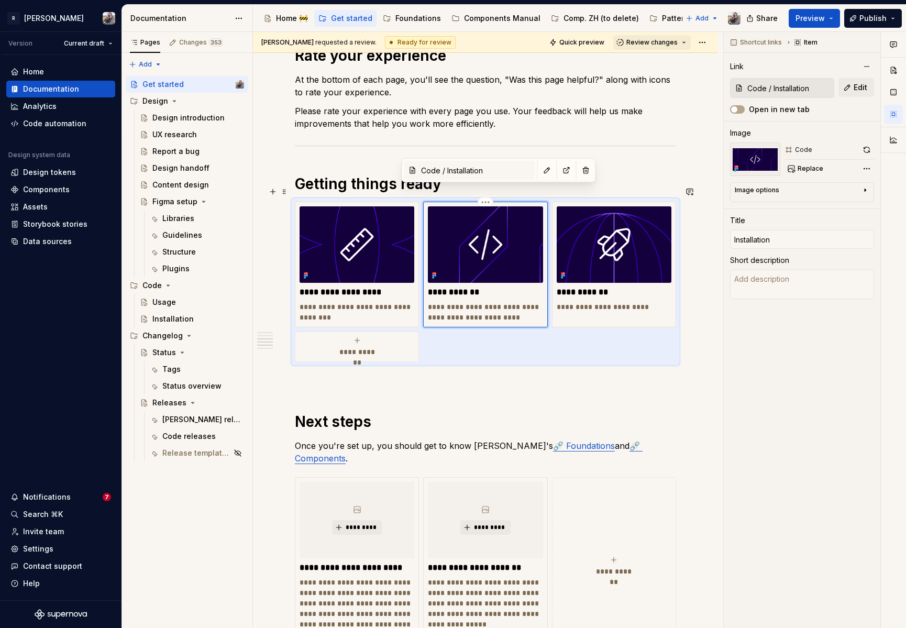
type textarea "Get the Norma React library installed and ready to go."
type textarea "*"
type input "Design / Design introduction"
type input "Design introduction"
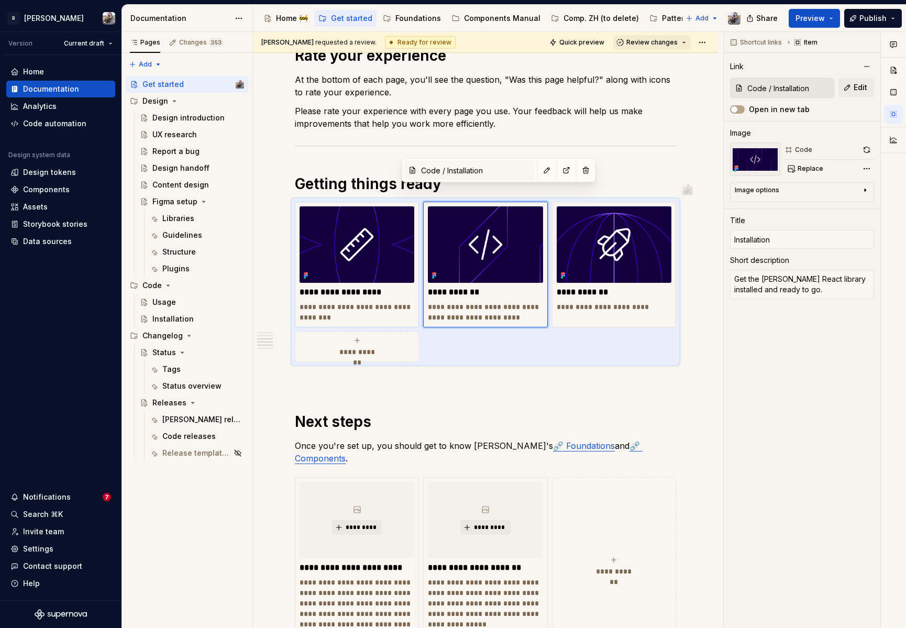
type textarea "Learn how to design faster with Norma."
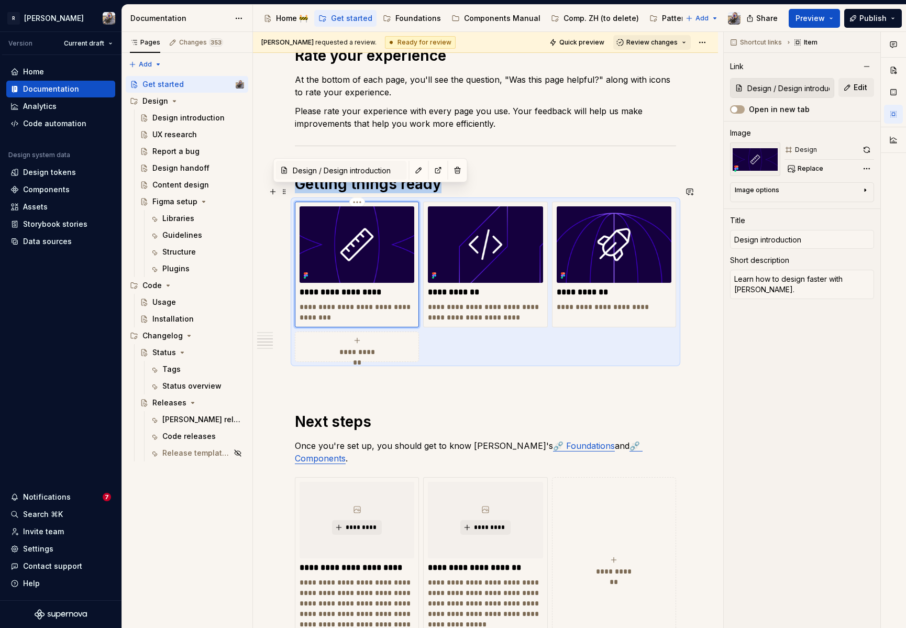
click at [338, 284] on div "**********" at bounding box center [357, 264] width 115 height 116
click at [335, 304] on p "**********" at bounding box center [357, 312] width 115 height 21
drag, startPoint x: 336, startPoint y: 305, endPoint x: 278, endPoint y: 285, distance: 60.8
click at [278, 285] on div "**********" at bounding box center [485, 337] width 465 height 1393
type textarea "*"
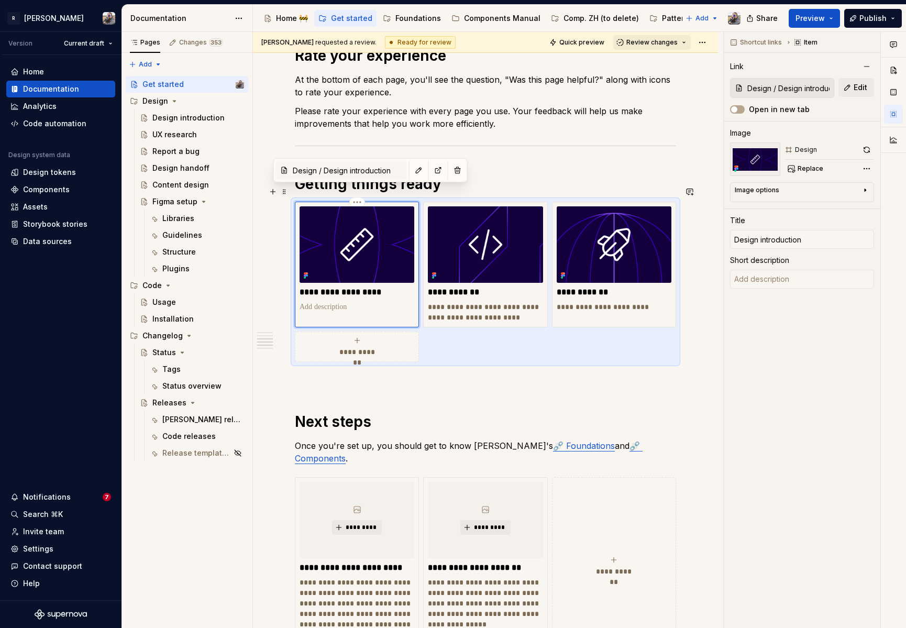
click at [321, 302] on p at bounding box center [357, 307] width 115 height 10
click at [324, 302] on p at bounding box center [357, 307] width 115 height 10
type textarea "*"
type textarea "Everything from Figma setup to design handoff guidelines."
type textarea "*"
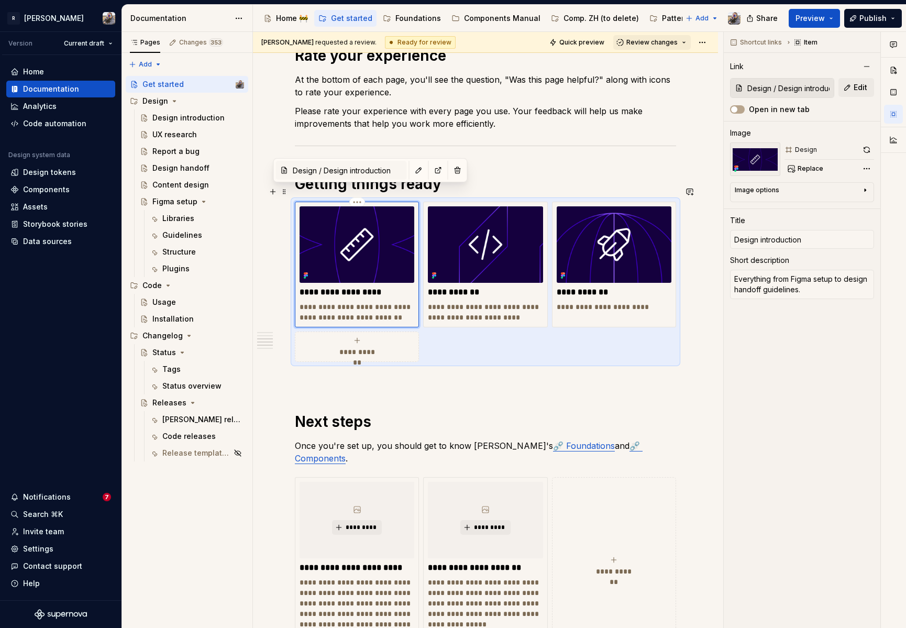
type textarea "EverythEverything from Figma setup to design handoff guidelines.ing from Figma …"
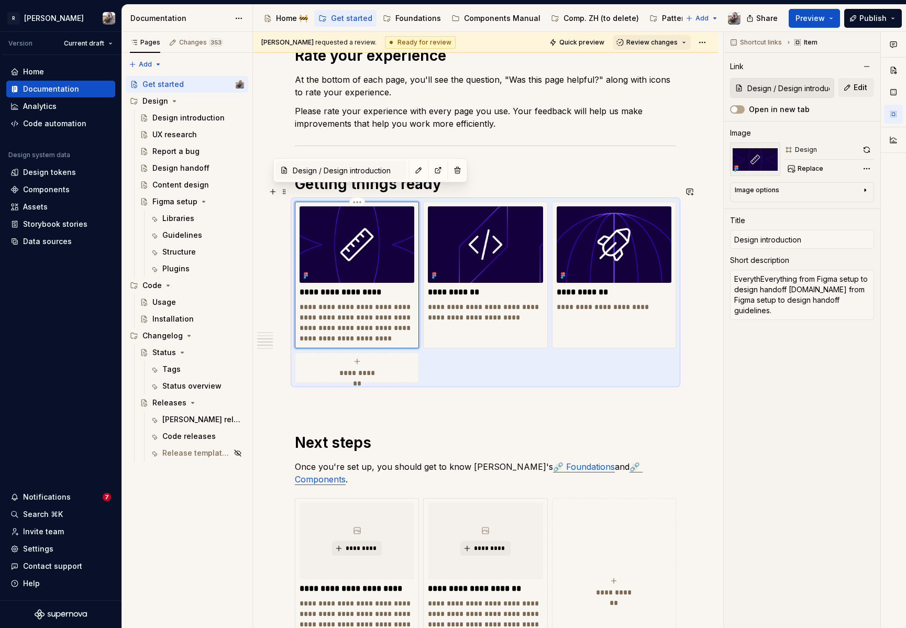
type textarea "*"
type textarea "Everything from Figma setup to design handoff guidelines."
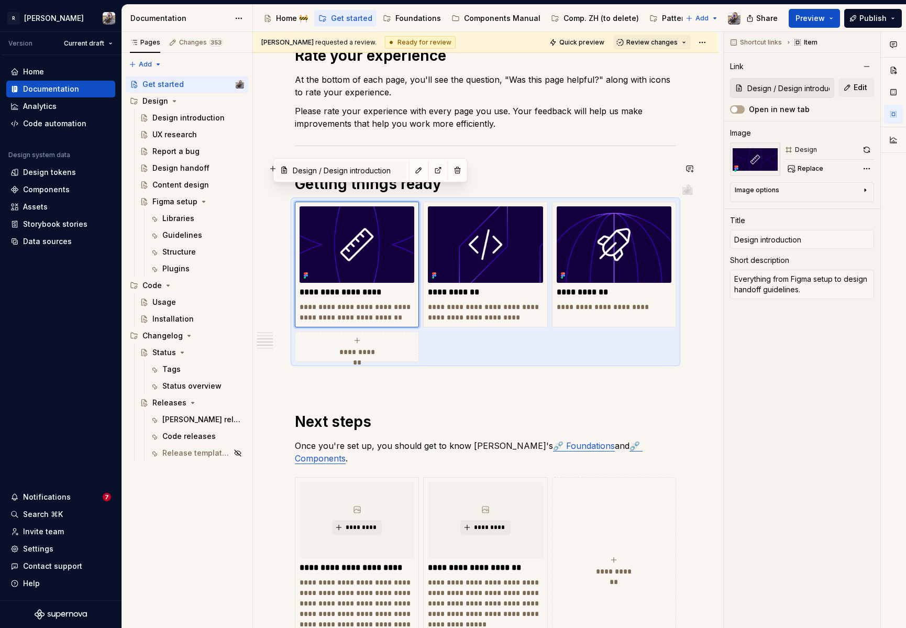
click at [468, 144] on div "**********" at bounding box center [485, 249] width 381 height 1167
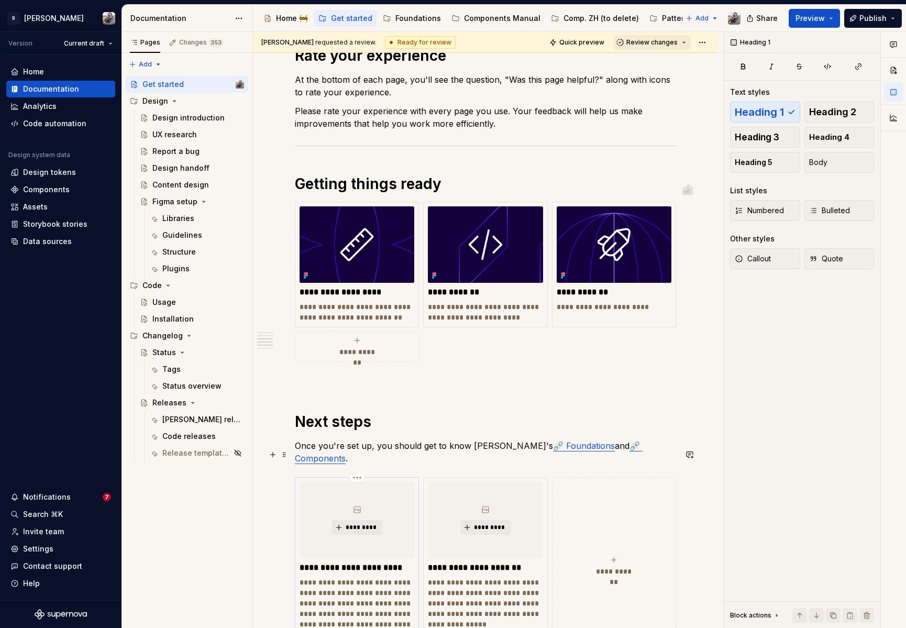
click at [329, 494] on div "*********" at bounding box center [357, 520] width 115 height 76
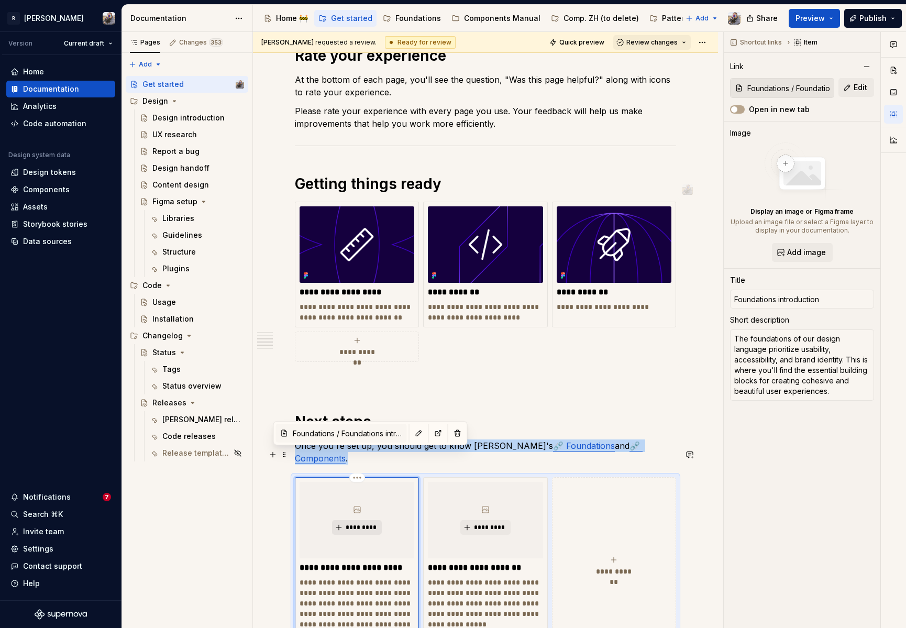
click at [368, 523] on span "*********" at bounding box center [361, 527] width 32 height 8
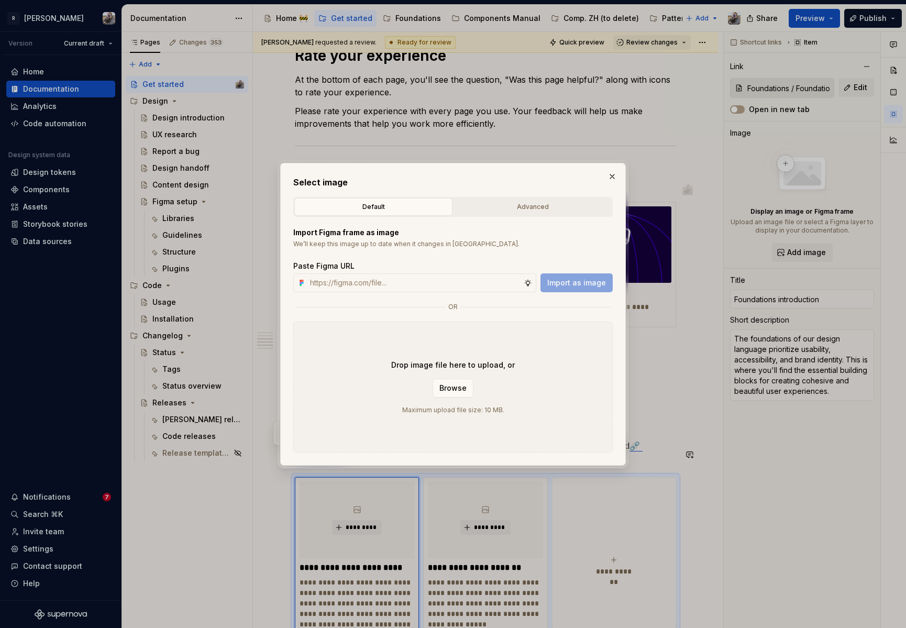
type textarea "*"
click at [354, 280] on input "text" at bounding box center [415, 282] width 218 height 19
click at [384, 281] on input "text" at bounding box center [415, 282] width 218 height 19
paste input "https://www.figma.com/design/2xex8KL6f4aCJMX7xWJmv4/%F0%9F%93%8B-Zeroheight-ass…"
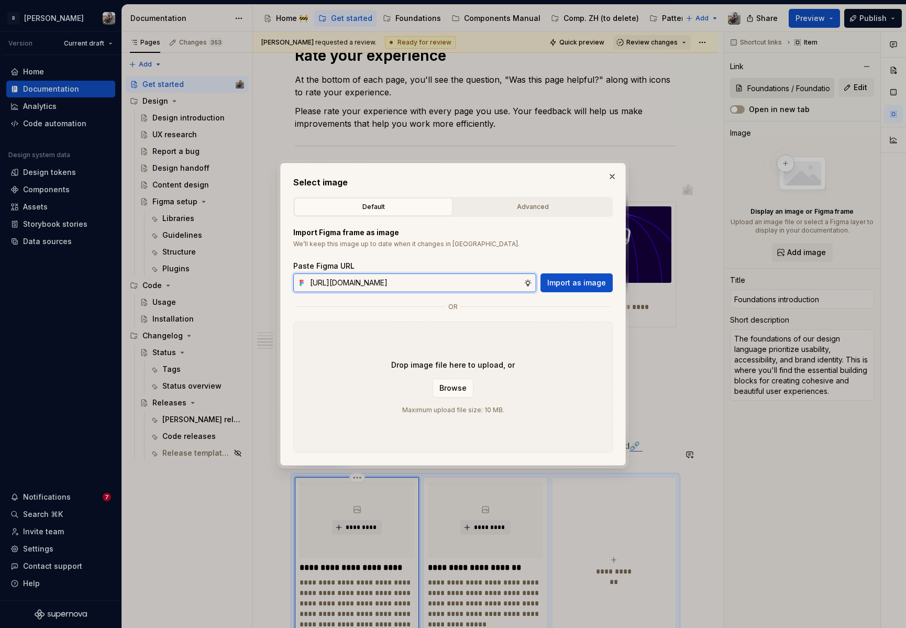
click at [345, 278] on input "https://www.figma.com/design/2xex8KL6f4aCJMX7xWJmv4/%F0%9F%93%8B-Zeroheight-ass…" at bounding box center [415, 282] width 218 height 19
type input "https://www.figma.com/design/2xex8KL6f4aCJMX7xWJmv4/%F0%9F%93%8B-Zeroheight-ass…"
click at [562, 280] on span "Import as image" at bounding box center [576, 283] width 59 height 10
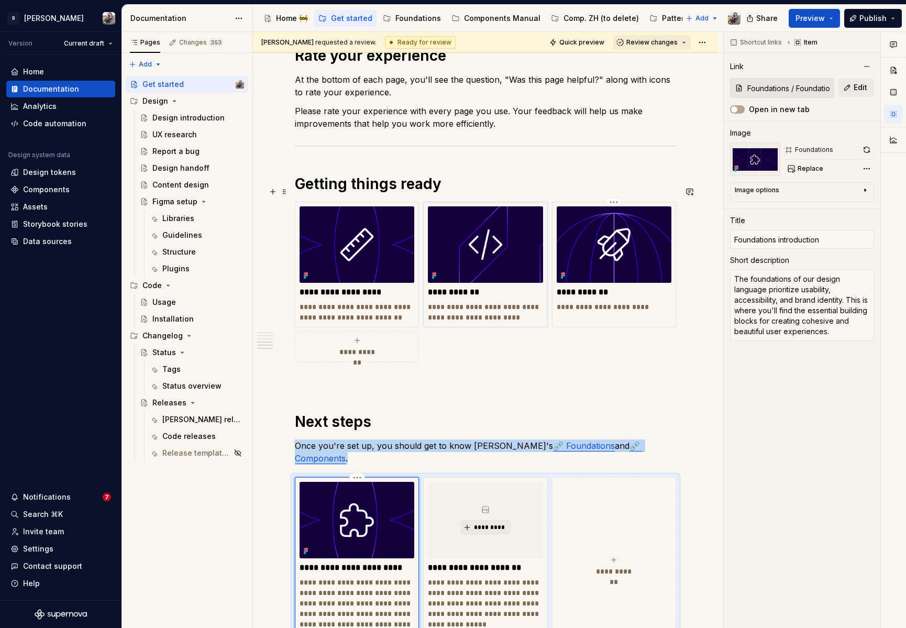
scroll to position [577, 0]
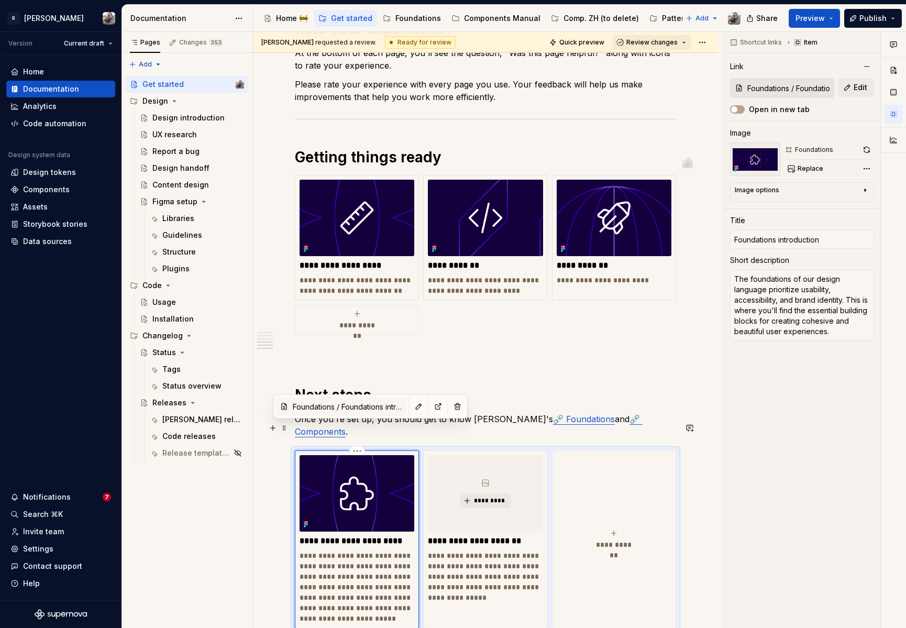
click at [340, 550] on p "**********" at bounding box center [357, 586] width 115 height 73
type textarea "*"
type textarea "Explore the building blocks from styles to accessibility."
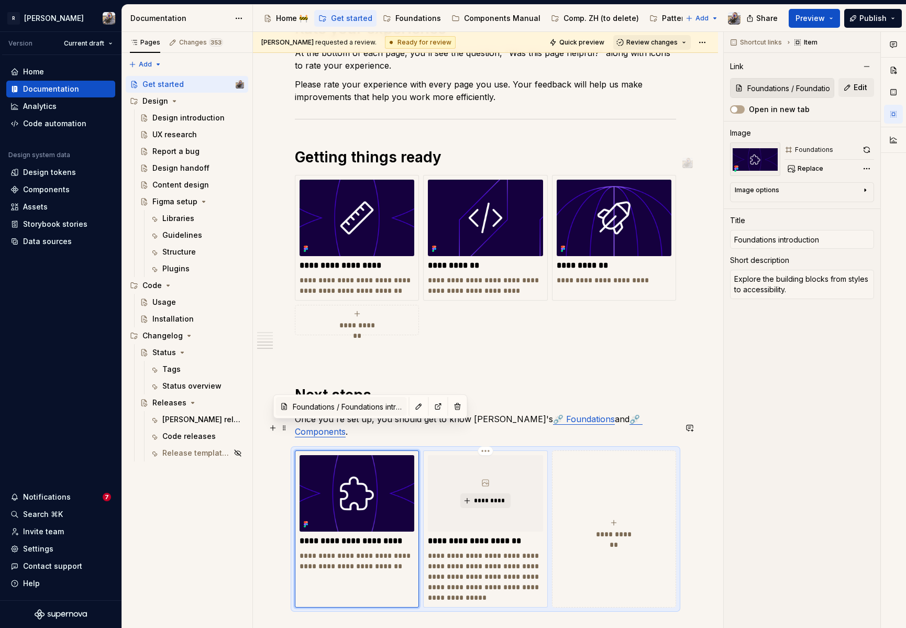
click at [456, 550] on p "**********" at bounding box center [485, 576] width 115 height 52
type textarea "*"
type input "Components Manual / Component introduction"
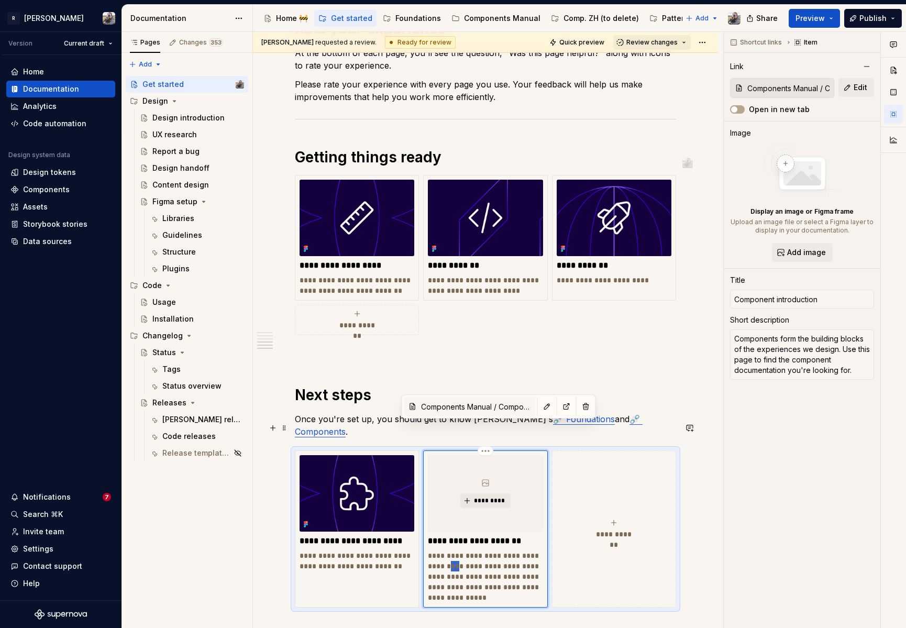
click at [456, 550] on p "**********" at bounding box center [485, 576] width 115 height 52
type textarea "*"
type textarea "Learn how to use each reusable element."
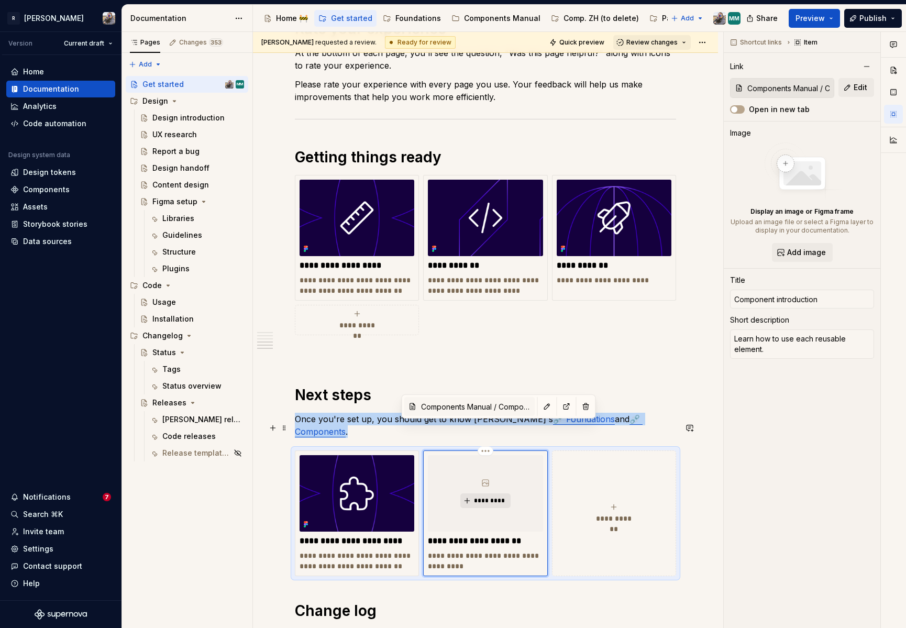
click at [482, 493] on button "*********" at bounding box center [485, 500] width 50 height 15
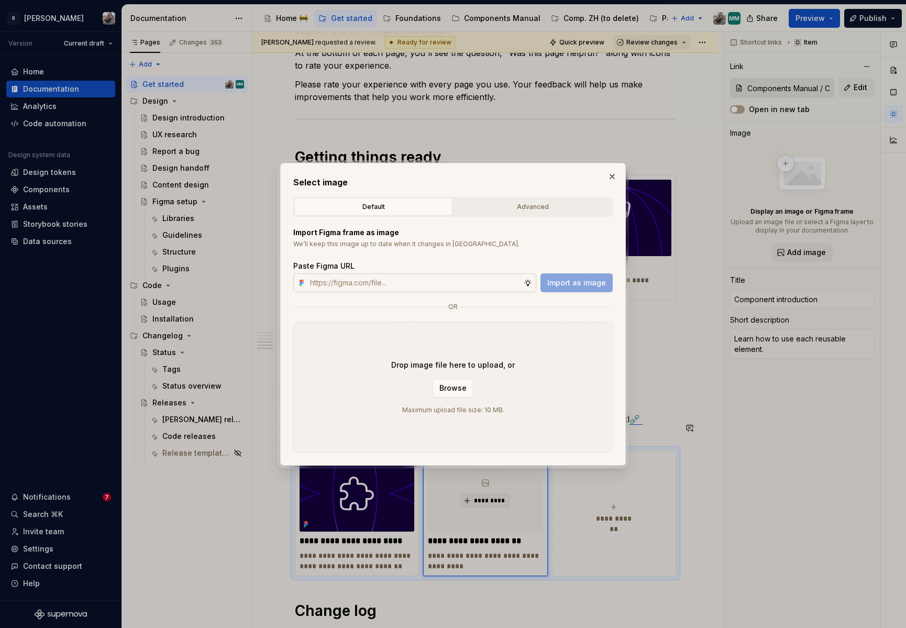
type textarea "*"
type input "https://www.figma.com/design/2xex8KL6f4aCJMX7xWJmv4/%F0%9F%93%8B-Zeroheight-ass…"
click at [568, 279] on span "Import as image" at bounding box center [576, 283] width 59 height 10
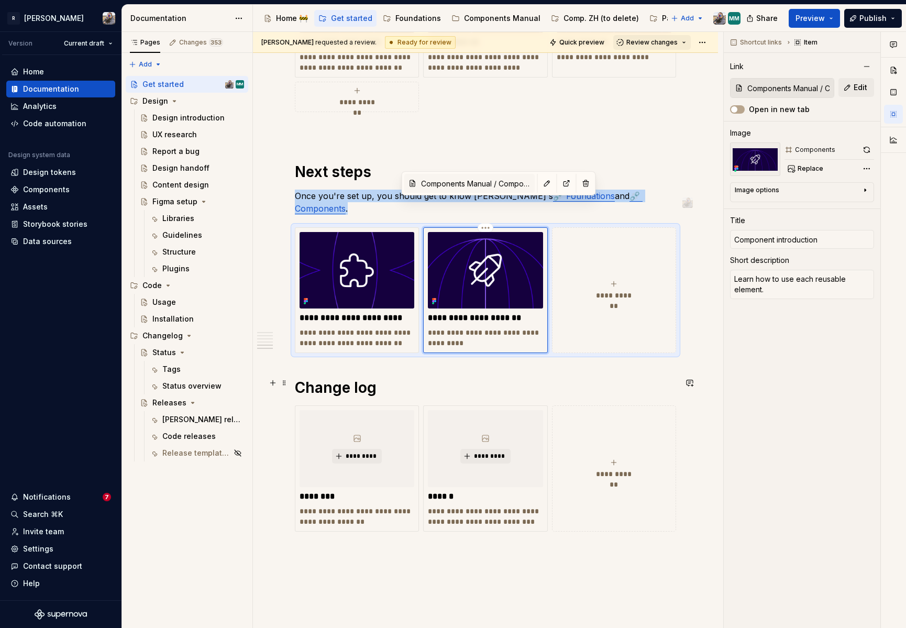
scroll to position [876, 0]
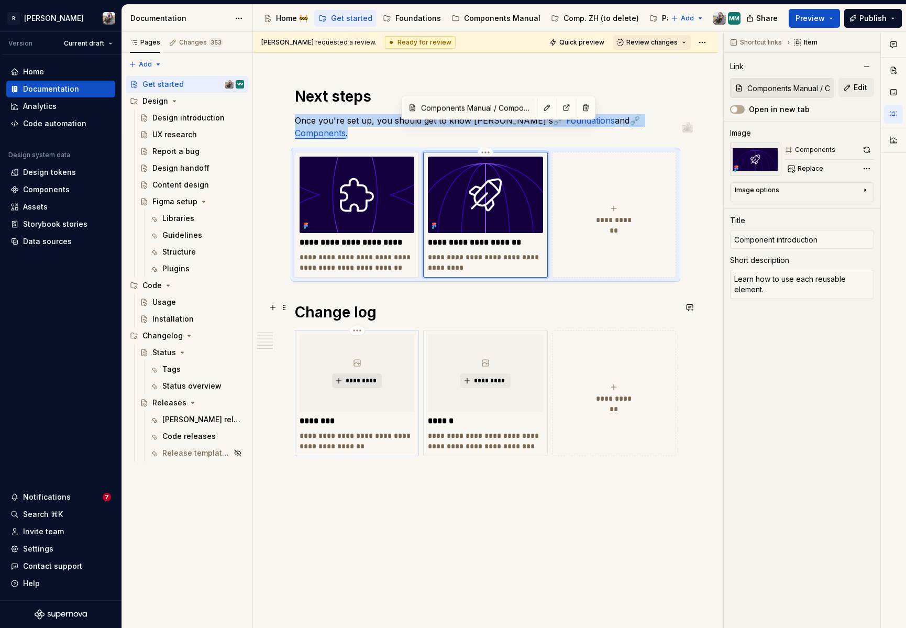
type textarea "*"
type input "Releases"
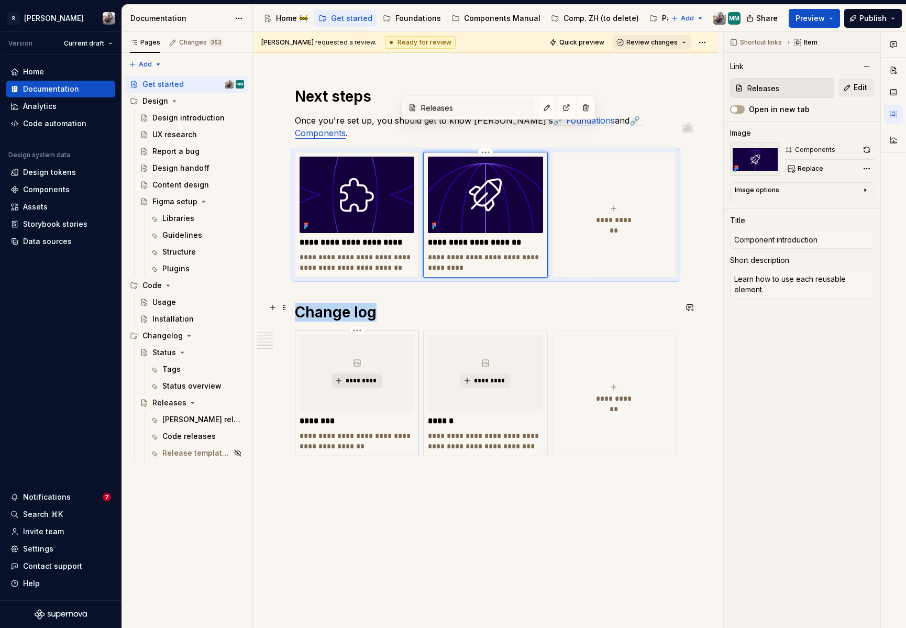
click at [351, 377] on span "*********" at bounding box center [361, 381] width 32 height 8
type textarea "*"
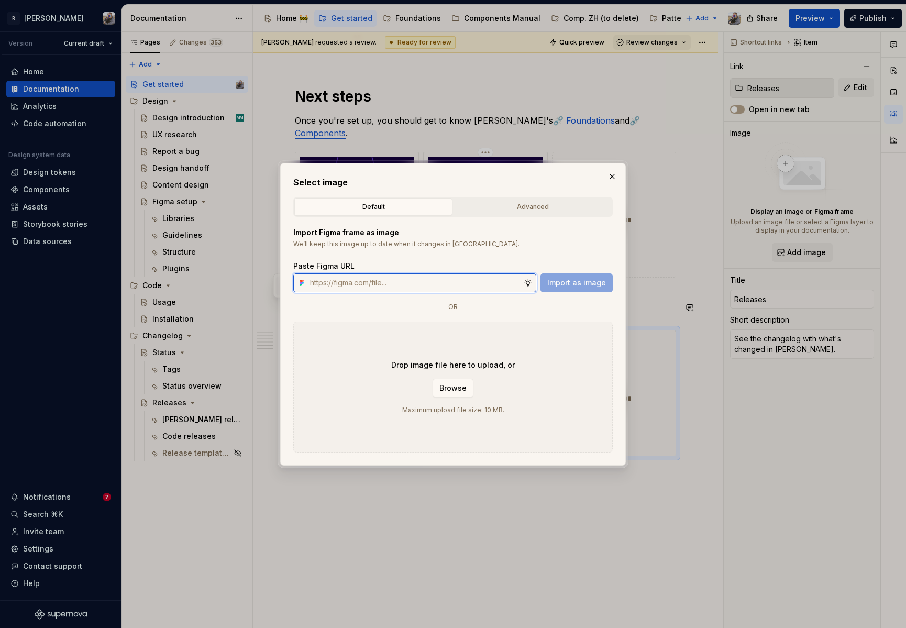
paste input "https://www.figma.com/design/2xex8KL6f4aCJMX7xWJmv4/%F0%9F%93%8B-Zeroheight-ass…"
type input "https://www.figma.com/design/2xex8KL6f4aCJMX7xWJmv4/%F0%9F%93%8B-Zeroheight-ass…"
click at [566, 281] on span "Import as image" at bounding box center [576, 283] width 59 height 10
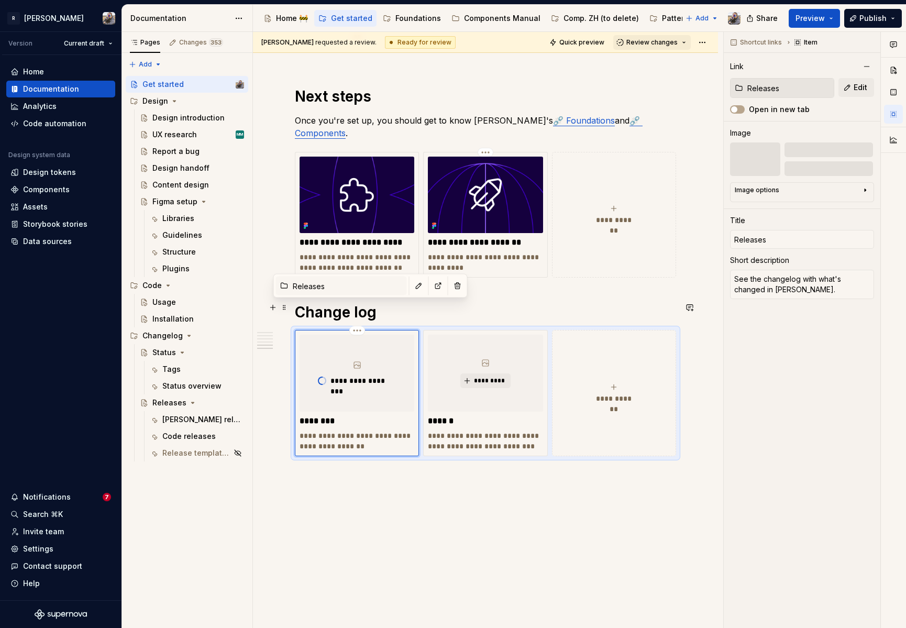
click at [315, 431] on p "**********" at bounding box center [357, 441] width 115 height 21
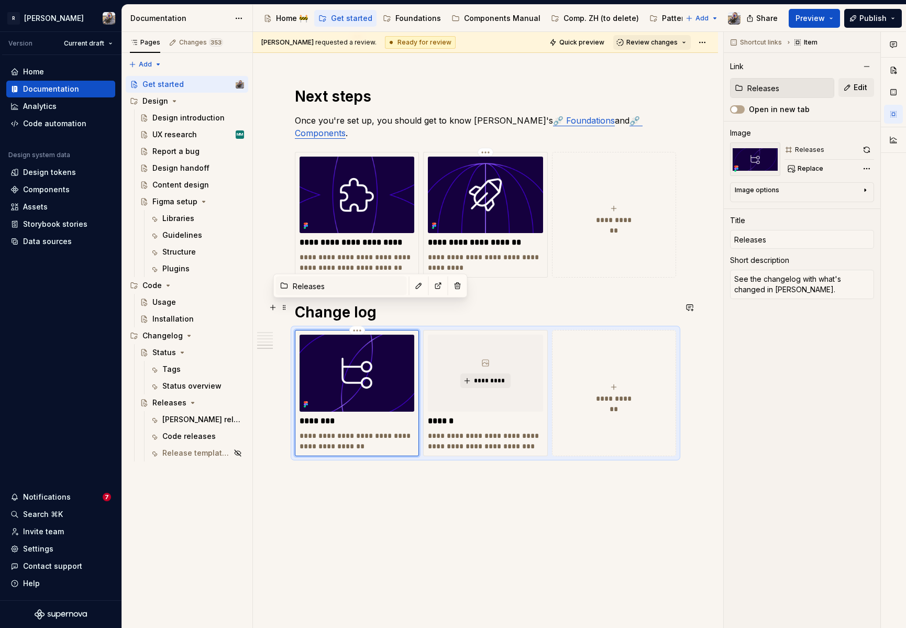
type textarea "*"
type textarea "See what's changed recently in the design system."
click at [460, 431] on p "**********" at bounding box center [485, 441] width 115 height 21
type textarea "*"
type input "Status"
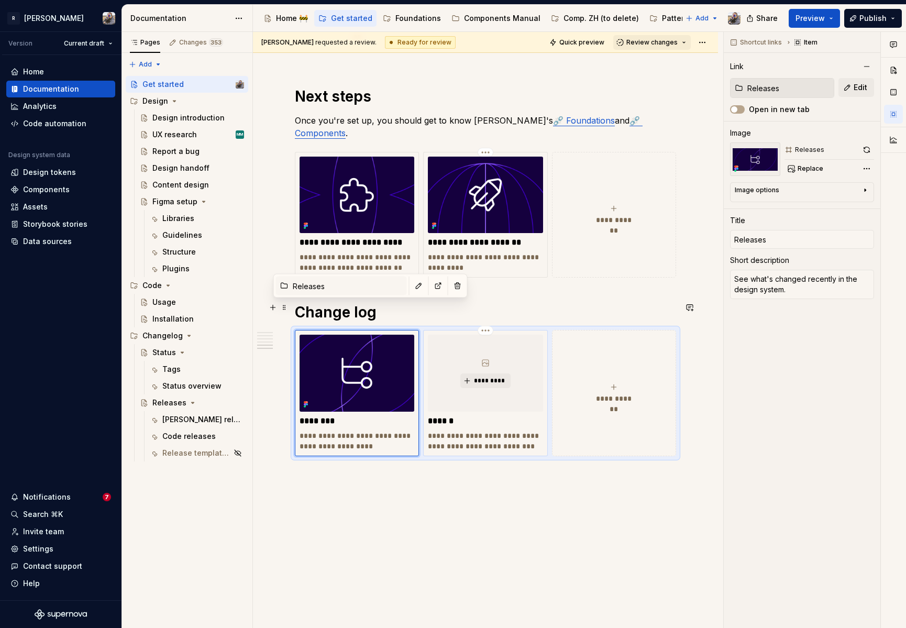
type input "Status"
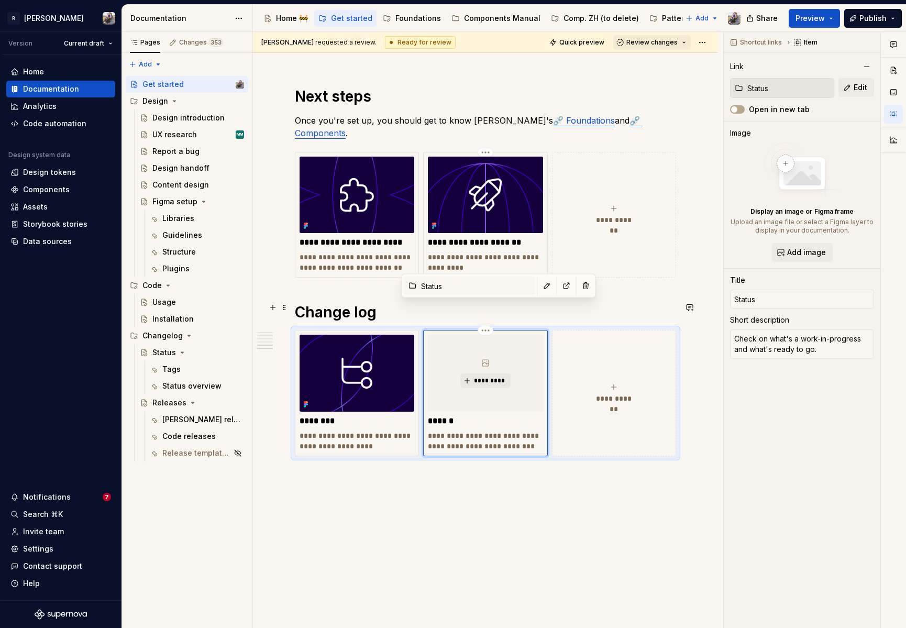
type textarea "*"
type textarea "Check on what's in progress and what's ready to go."
click at [475, 377] on span "*********" at bounding box center [489, 381] width 32 height 8
type textarea "*"
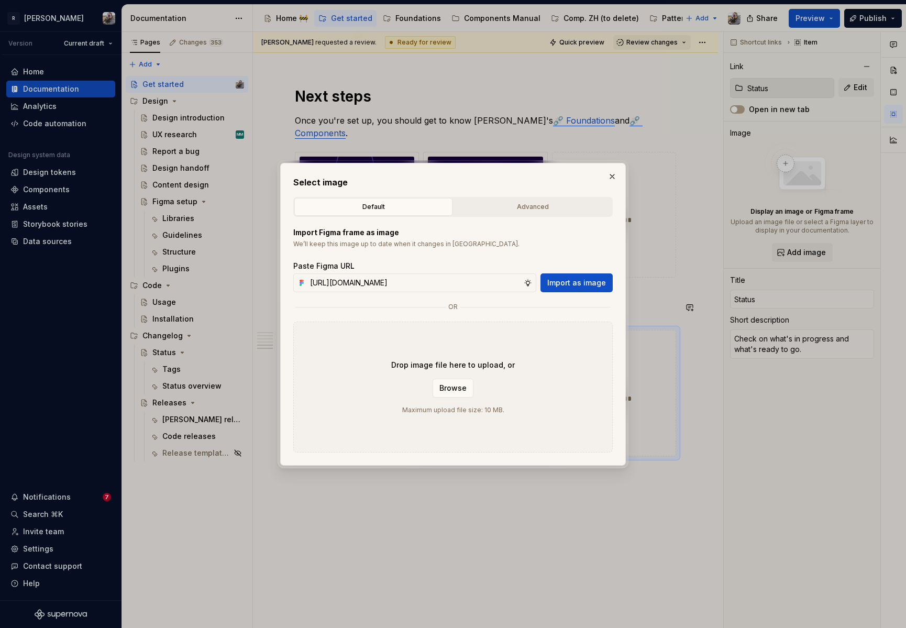
scroll to position [0, 285]
type input "https://www.figma.com/design/2xex8KL6f4aCJMX7xWJmv4/%F0%9F%93%8B-Zeroheight-ass…"
click at [564, 285] on span "Import as image" at bounding box center [576, 283] width 59 height 10
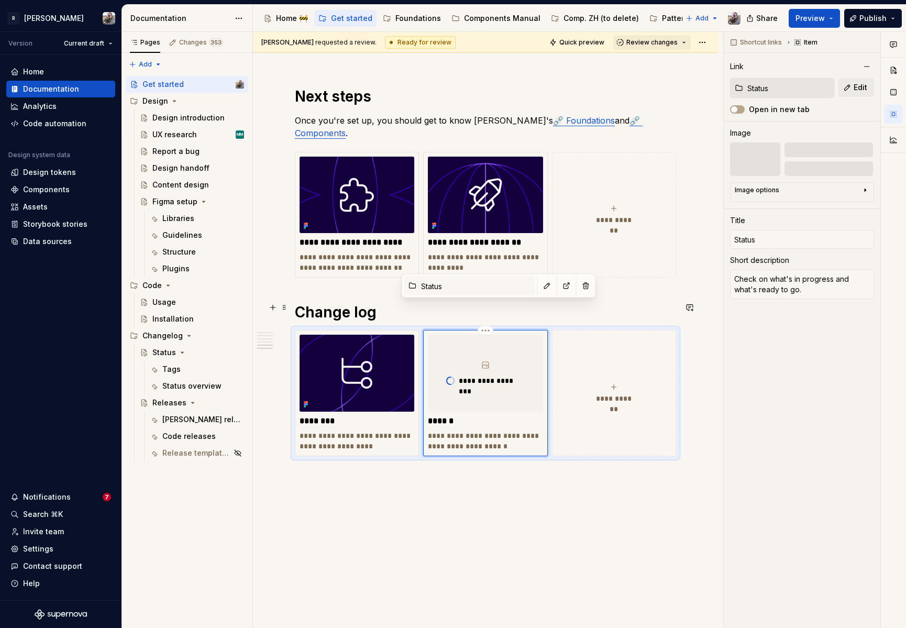
click at [298, 330] on div "**********" at bounding box center [485, 393] width 381 height 126
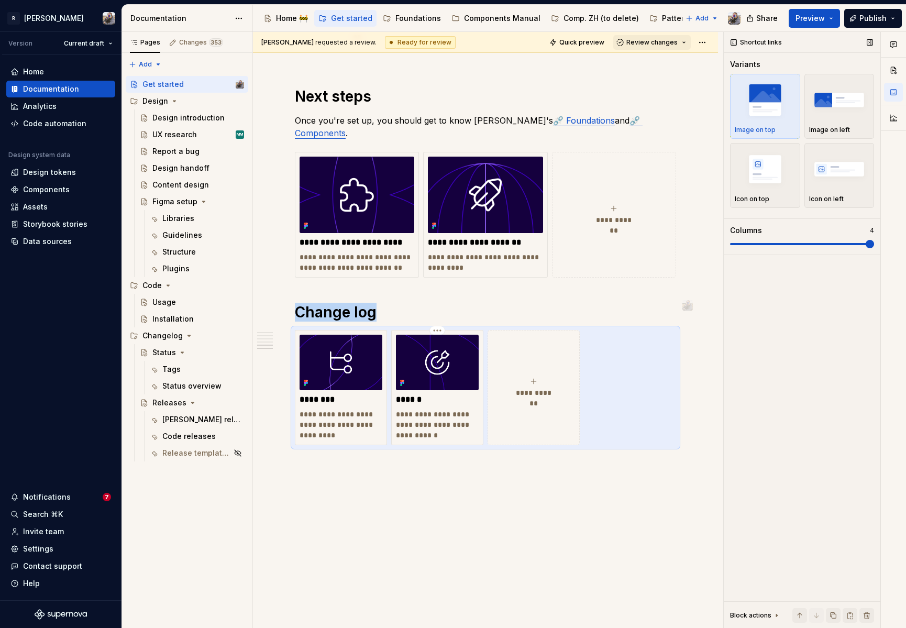
scroll to position [865, 0]
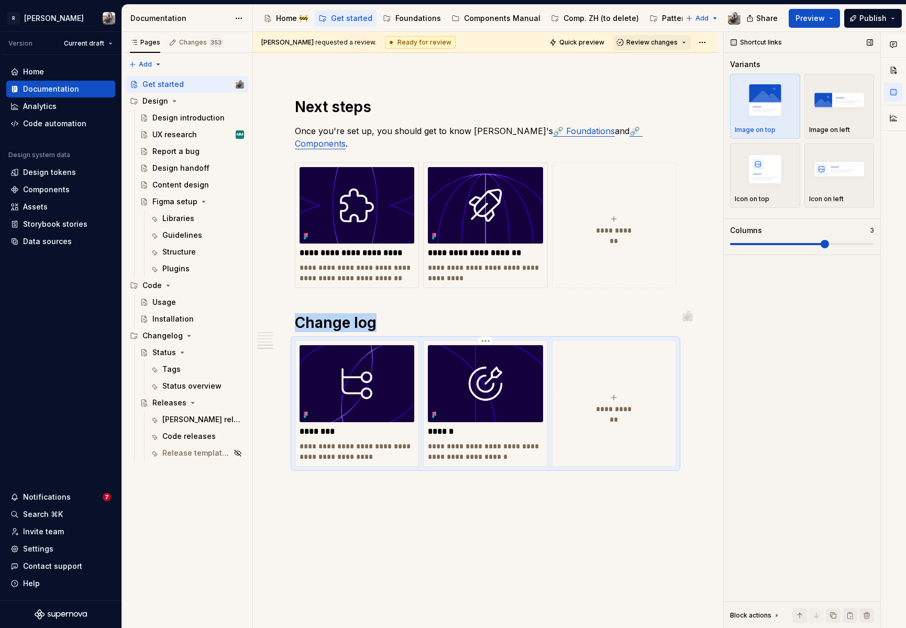
click at [822, 244] on span at bounding box center [825, 244] width 8 height 8
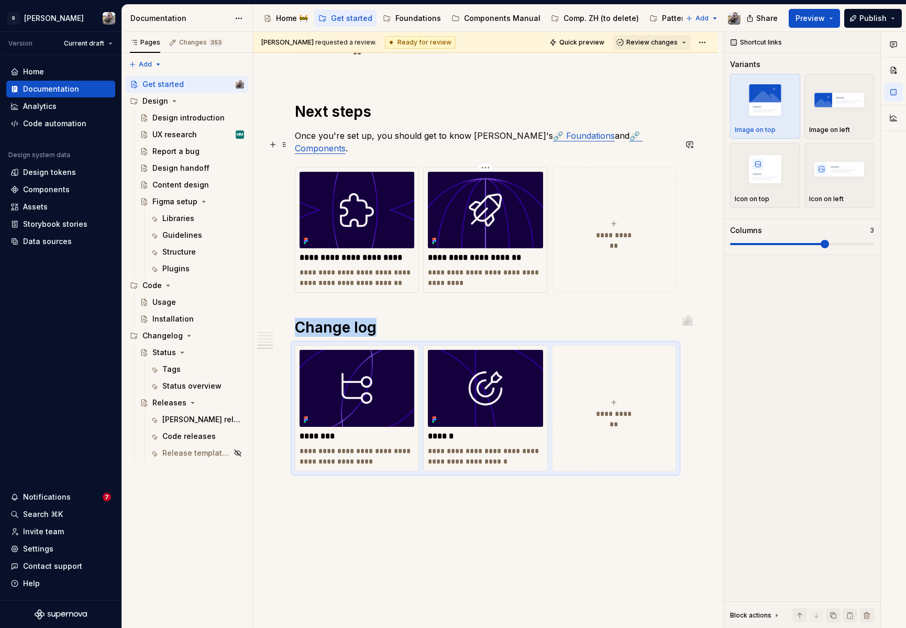
scroll to position [854, 0]
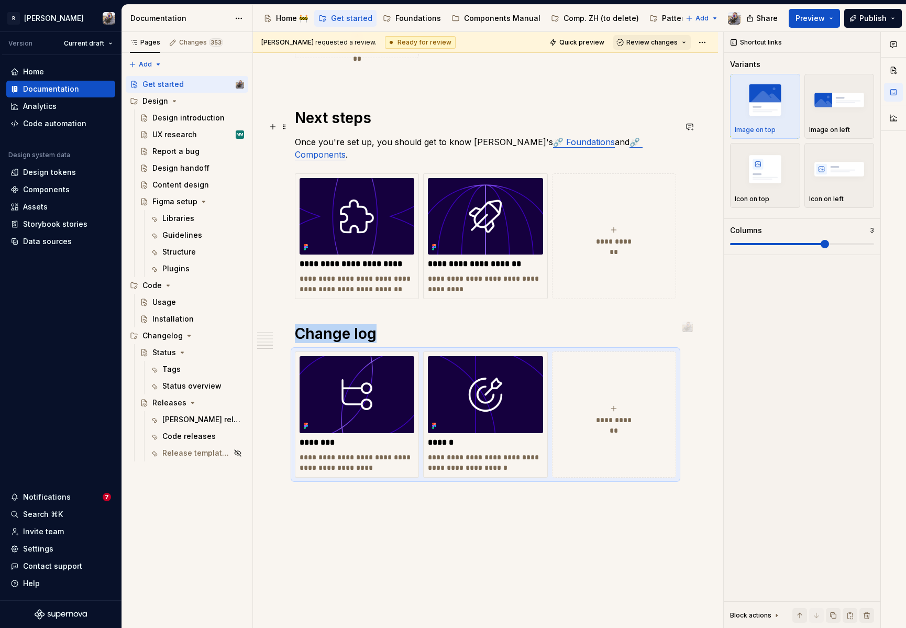
click at [553, 137] on link "⛓️‍💥 Foundations" at bounding box center [584, 142] width 62 height 10
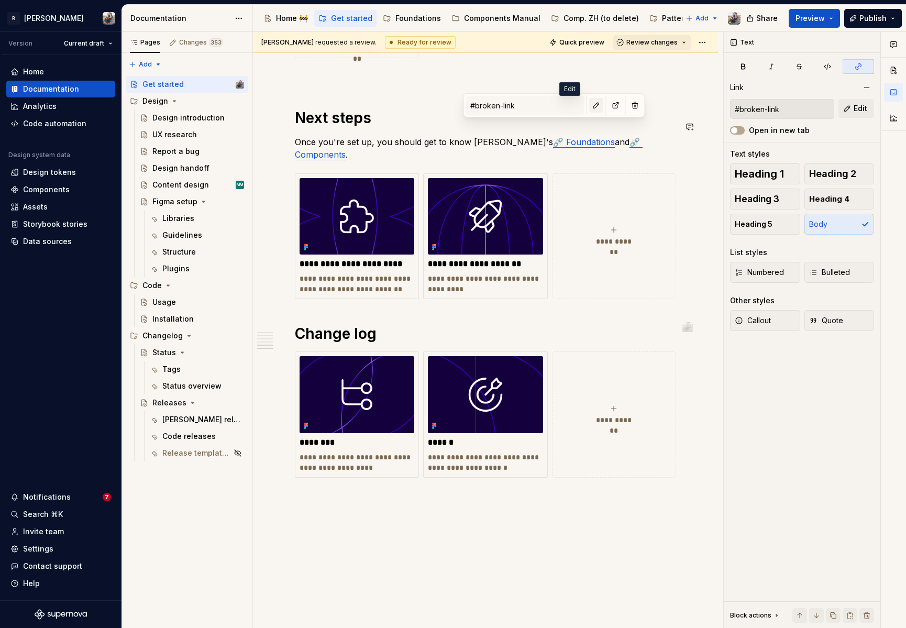
click at [589, 107] on button "button" at bounding box center [596, 105] width 15 height 15
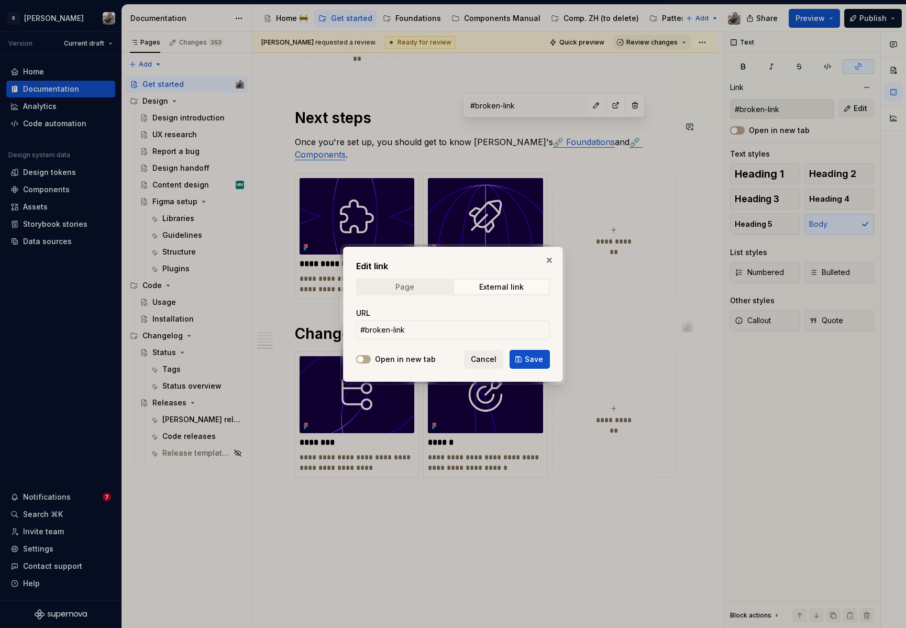
type textarea "*"
click at [430, 329] on input "#broken-link" at bounding box center [453, 330] width 194 height 19
click at [414, 285] on span "Page" at bounding box center [404, 287] width 95 height 15
click at [412, 328] on span "Select page" at bounding box center [446, 330] width 173 height 10
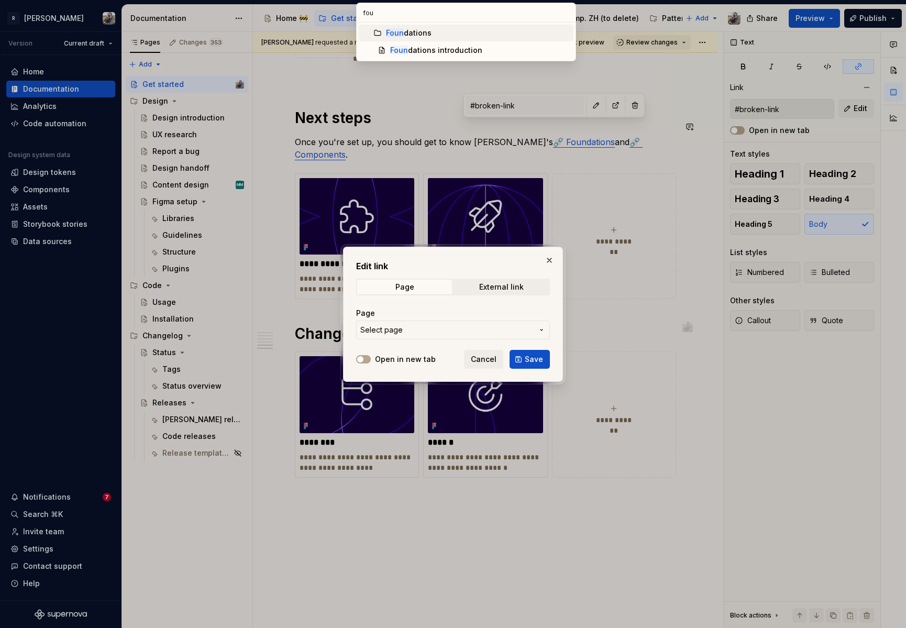
type input "foun"
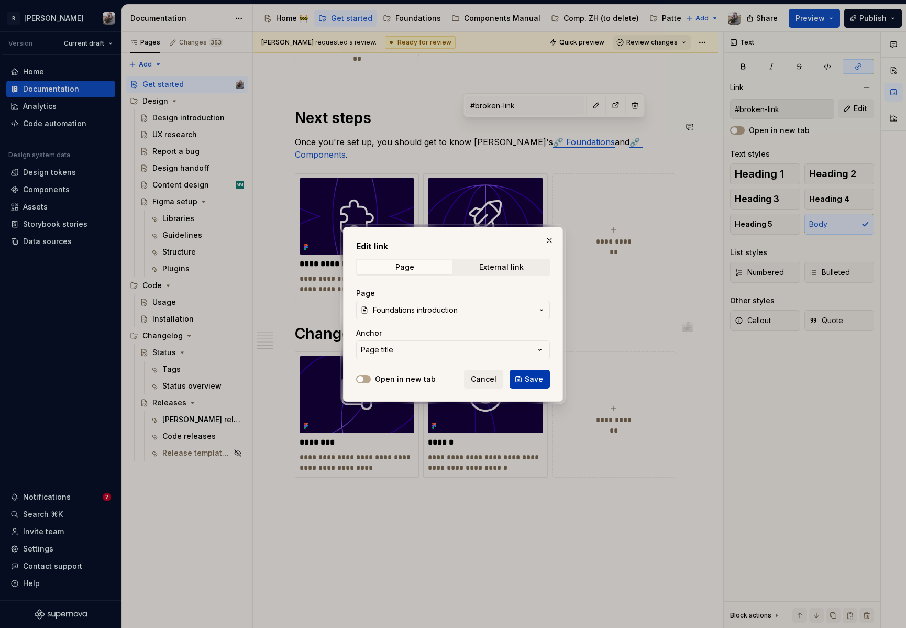
click at [525, 373] on button "Save" at bounding box center [530, 379] width 40 height 19
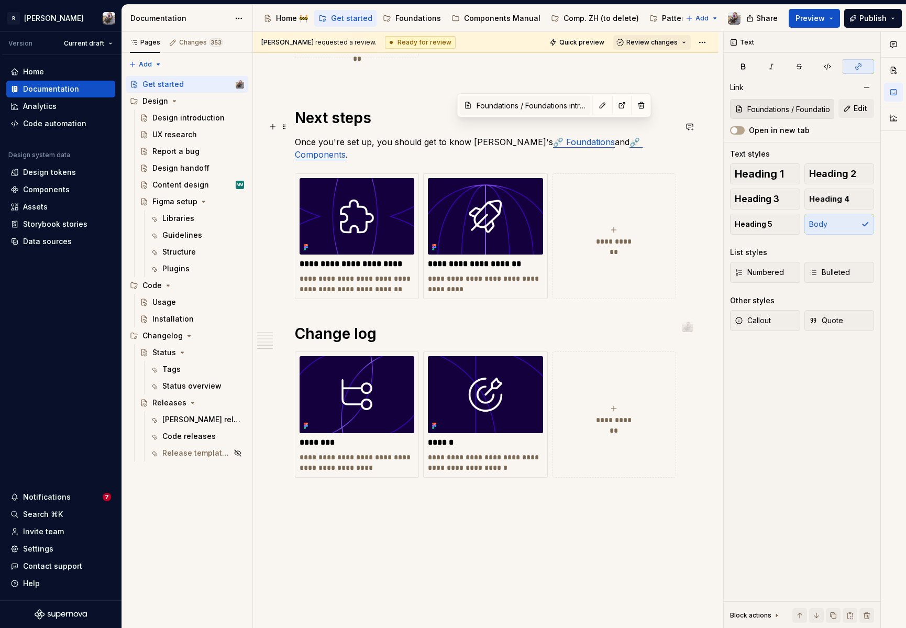
click at [553, 137] on link "⛓️‍💥 Foundations" at bounding box center [584, 142] width 62 height 10
click at [594, 137] on link "⛓️‍💥 Components" at bounding box center [462, 148] width 335 height 23
click at [644, 107] on button "button" at bounding box center [651, 105] width 15 height 15
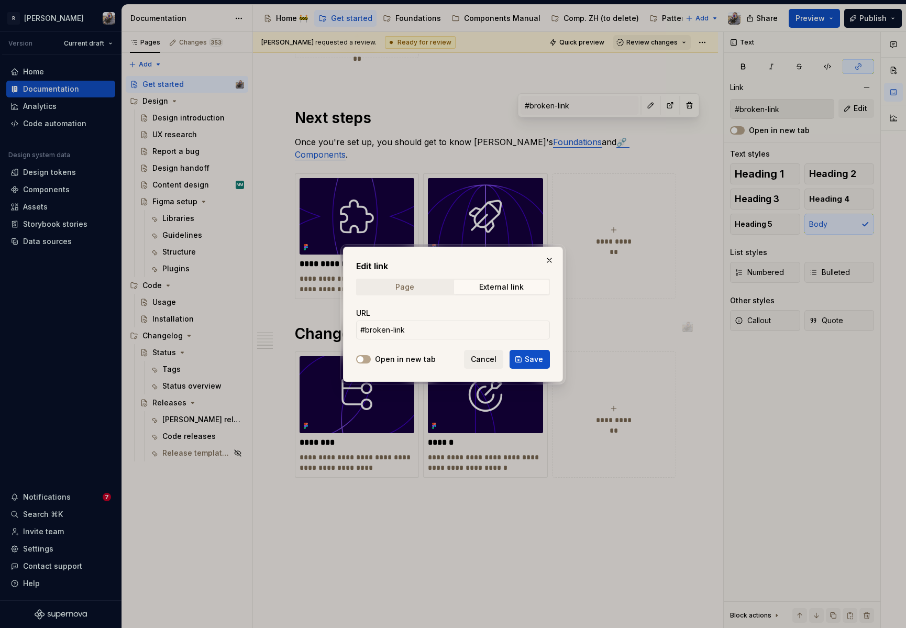
click at [399, 293] on span "Page" at bounding box center [404, 287] width 95 height 15
click at [401, 333] on span "Select page" at bounding box center [381, 330] width 42 height 10
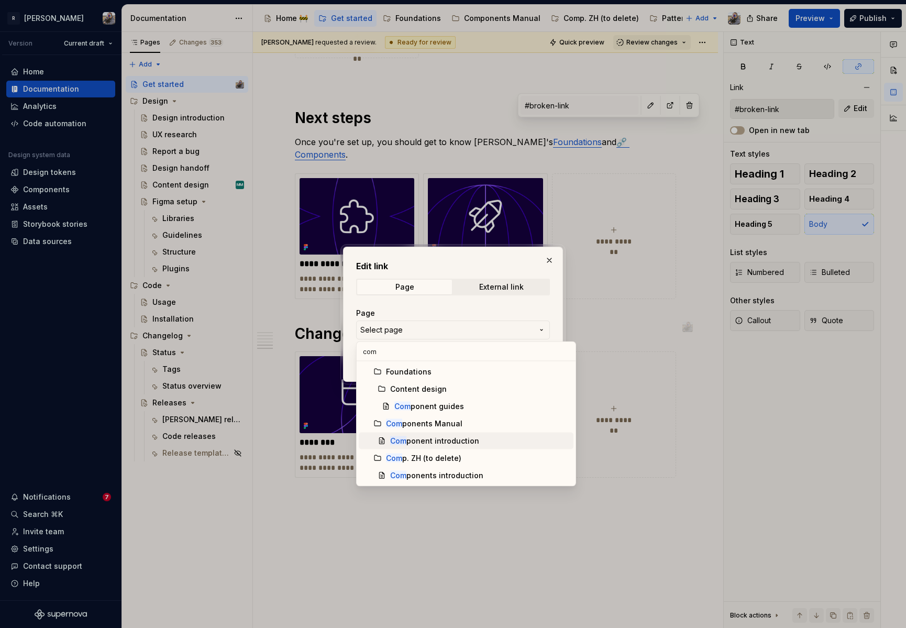
type input "com"
click at [417, 438] on div "Com ponent introduction" at bounding box center [434, 441] width 89 height 10
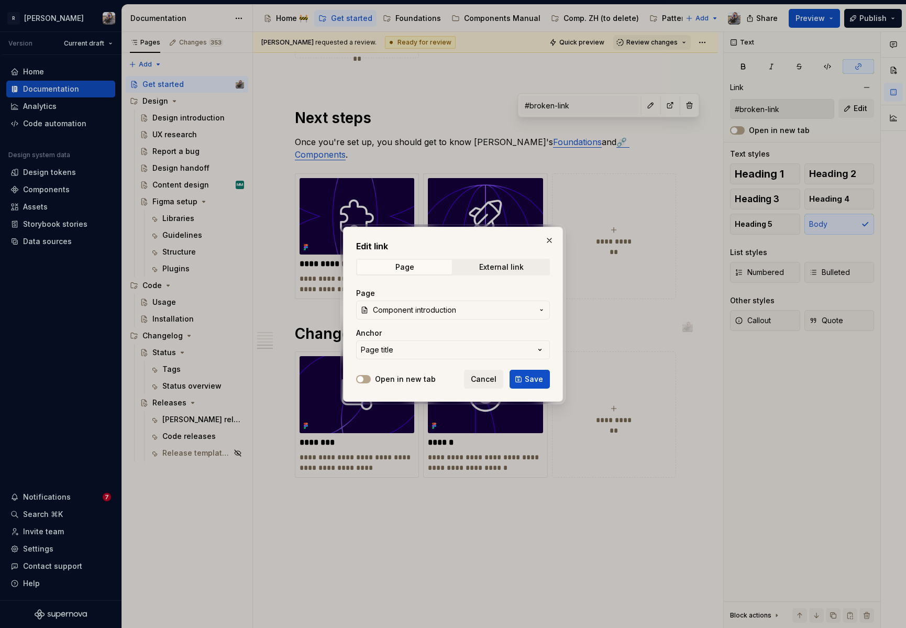
drag, startPoint x: 523, startPoint y: 376, endPoint x: 598, endPoint y: 246, distance: 149.5
click at [523, 375] on button "Save" at bounding box center [530, 379] width 40 height 19
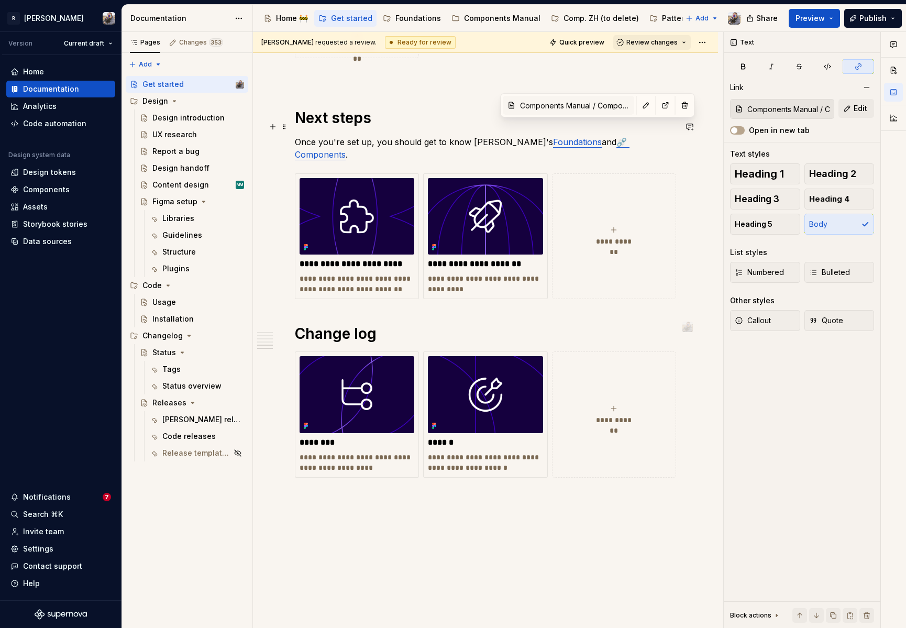
click at [583, 137] on link "⛓️‍💥 Components" at bounding box center [462, 148] width 335 height 23
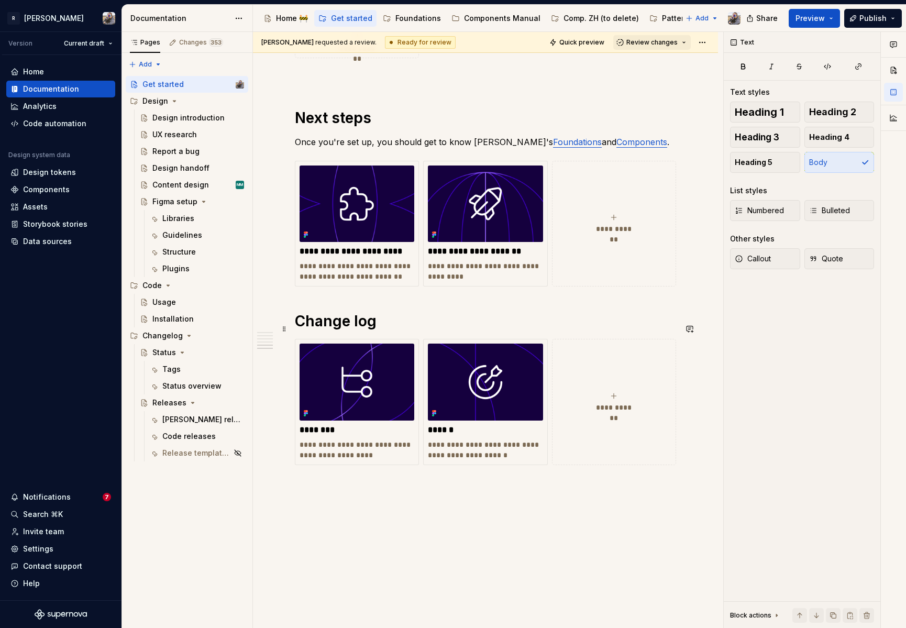
click at [605, 520] on div "Sandrina pereira requested a review. Ready for review Quick preview Review chan…" at bounding box center [488, 330] width 470 height 597
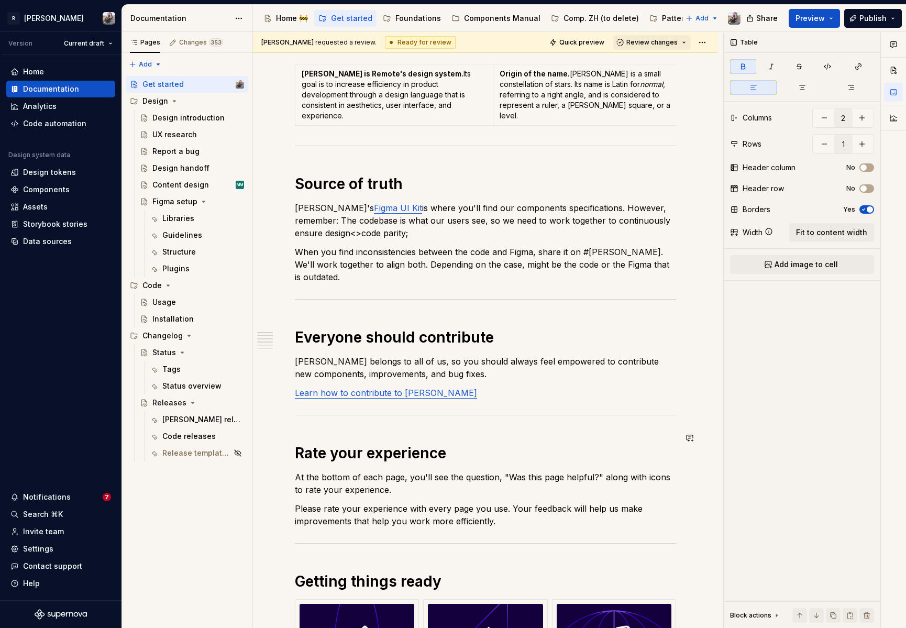
scroll to position [0, 0]
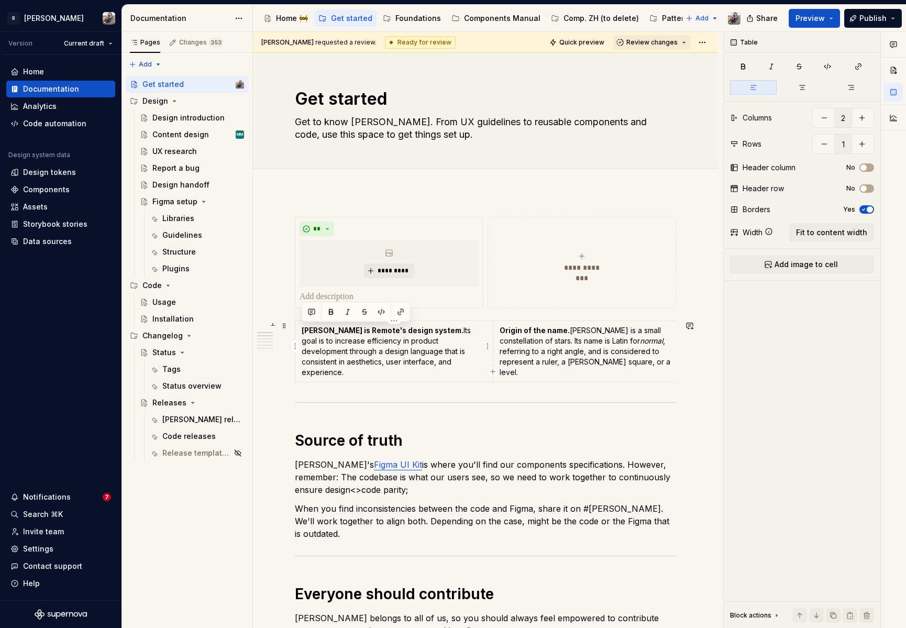
drag, startPoint x: 423, startPoint y: 365, endPoint x: 297, endPoint y: 332, distance: 130.3
click at [297, 332] on td "Norma is Remote's design system. Its goal is to increase efficiency in product …" at bounding box center [394, 351] width 198 height 61
copy p "Norma is Remote's design system. Its goal is to increase efficiency in product …"
click at [354, 289] on div "** *********" at bounding box center [389, 263] width 179 height 82
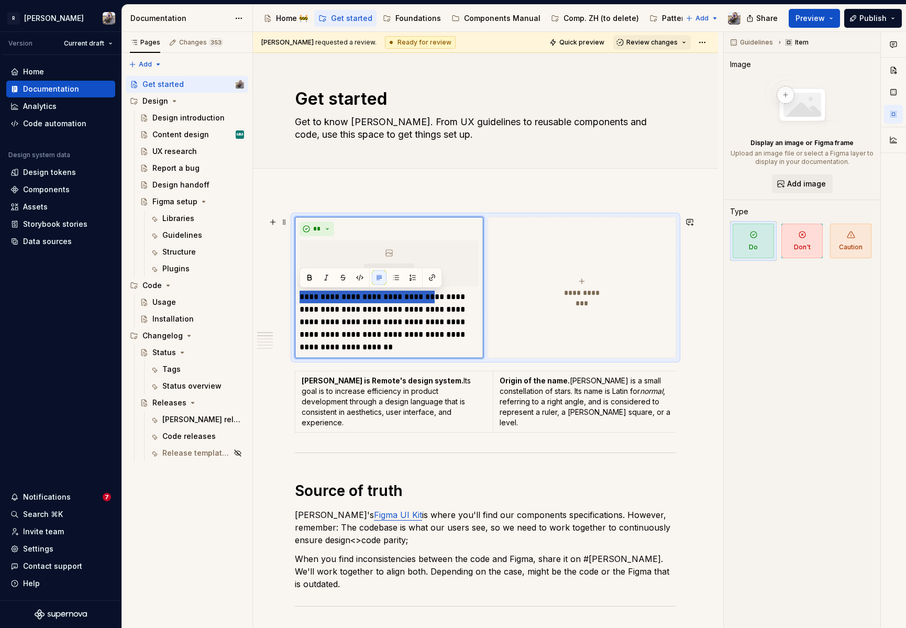
drag, startPoint x: 436, startPoint y: 296, endPoint x: 316, endPoint y: 285, distance: 121.0
click at [309, 279] on button "button" at bounding box center [309, 277] width 15 height 15
click at [560, 389] on p "Origin of the name. Norma is a small constellation of stars. Its name is Latin …" at bounding box center [592, 402] width 185 height 52
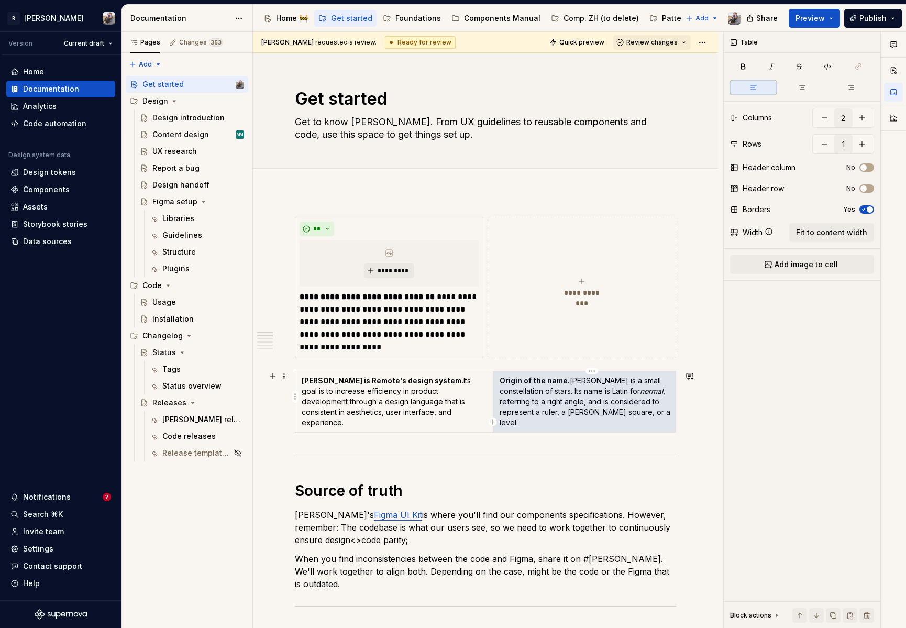
drag, startPoint x: 581, startPoint y: 400, endPoint x: 509, endPoint y: 372, distance: 78.1
click at [509, 372] on td "Origin of the name. Norma is a small constellation of stars. Its name is Latin …" at bounding box center [592, 401] width 198 height 61
drag, startPoint x: 596, startPoint y: 403, endPoint x: 607, endPoint y: 409, distance: 12.4
click at [596, 403] on p "Origin of the name. Norma is a small constellation of stars. Its name is Latin …" at bounding box center [592, 402] width 185 height 52
drag, startPoint x: 608, startPoint y: 410, endPoint x: 500, endPoint y: 378, distance: 112.0
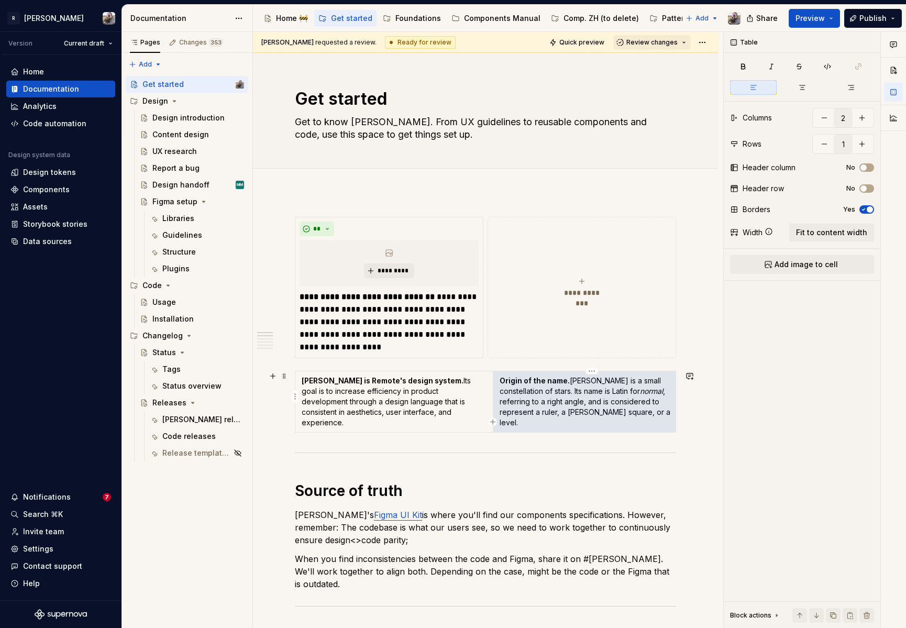
click at [500, 378] on p "Origin of the name. Norma is a small constellation of stars. Its name is Latin …" at bounding box center [592, 402] width 185 height 52
click at [502, 380] on strong "Origin of the name." at bounding box center [535, 380] width 70 height 9
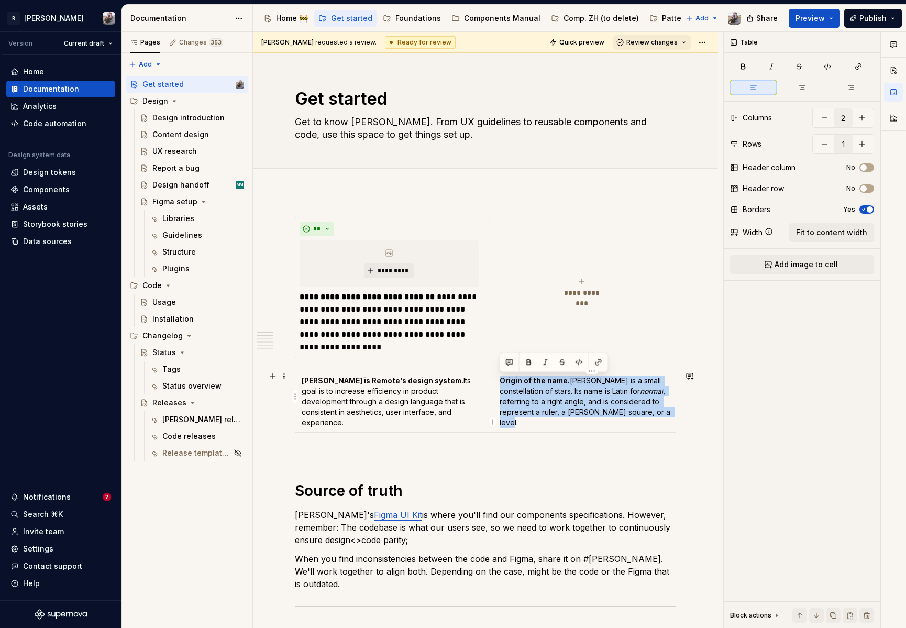
copy p "Origin of the name. Norma is a small constellation of stars. Its name is Latin …"
click at [578, 277] on icon "submit" at bounding box center [582, 281] width 8 height 8
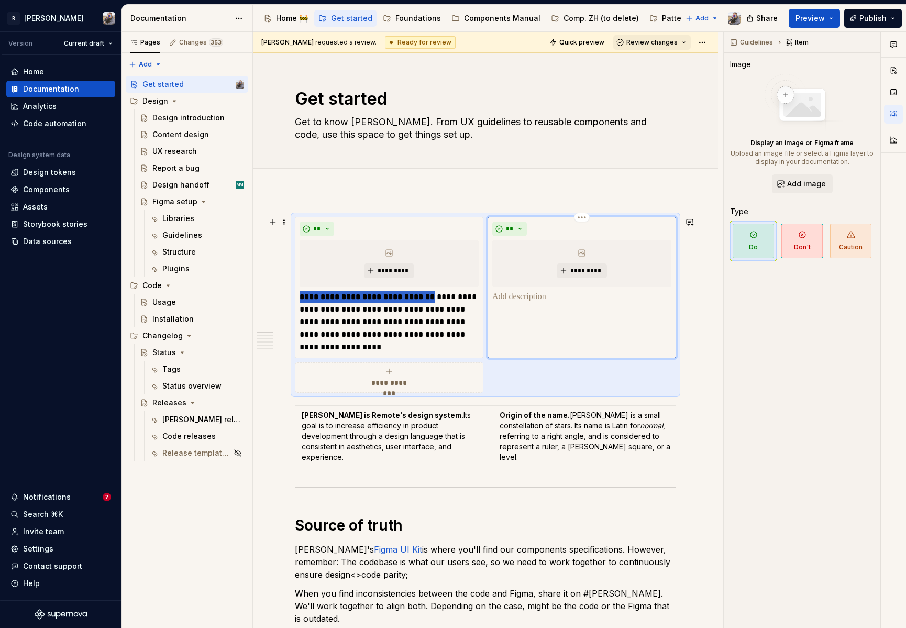
click at [519, 304] on div "** *********" at bounding box center [582, 287] width 189 height 141
click at [512, 298] on p at bounding box center [581, 297] width 179 height 13
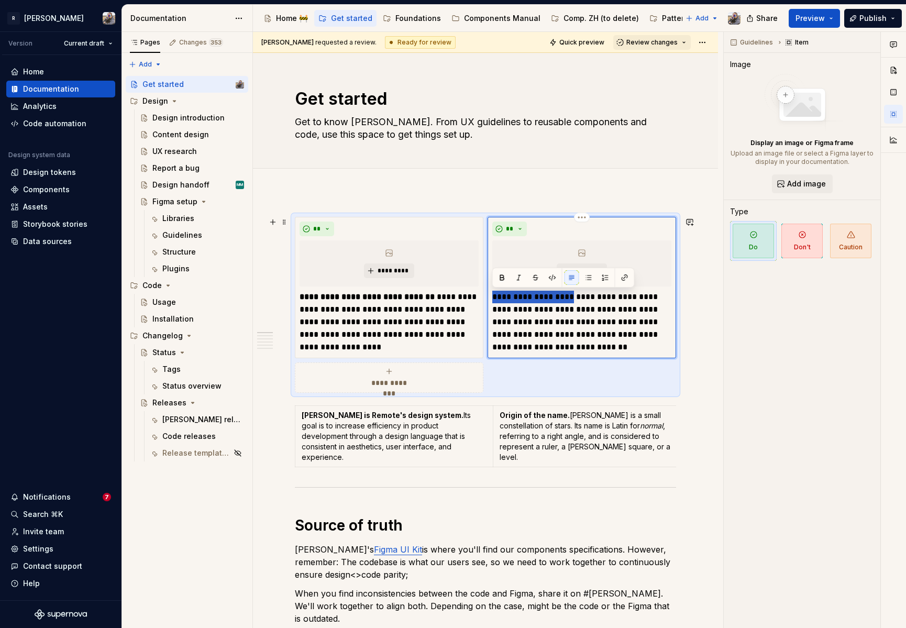
drag, startPoint x: 550, startPoint y: 297, endPoint x: 492, endPoint y: 298, distance: 58.1
click at [492, 298] on p "**********" at bounding box center [581, 322] width 179 height 63
click at [509, 321] on p "**********" at bounding box center [581, 322] width 179 height 63
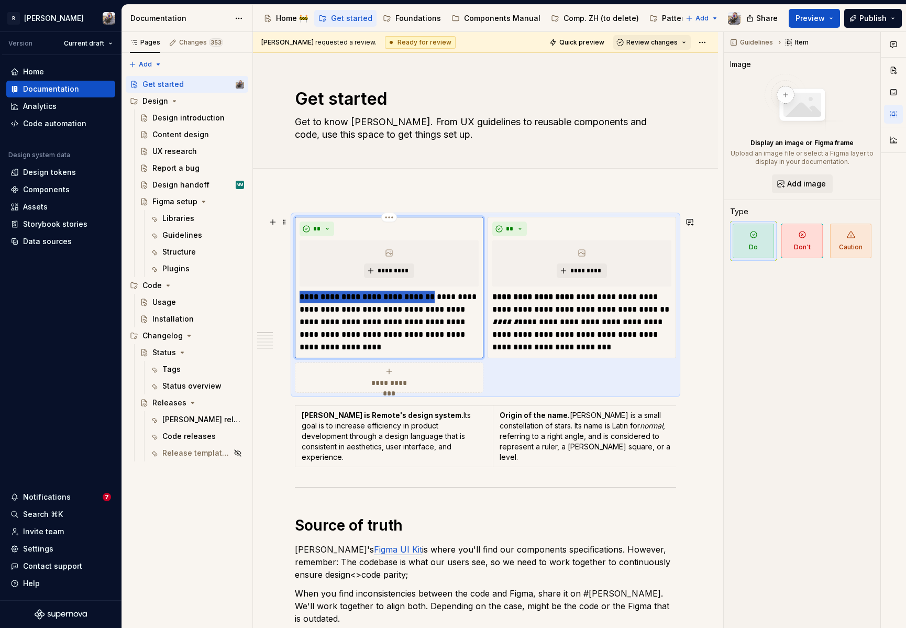
click at [312, 217] on div "**********" at bounding box center [389, 287] width 189 height 141
click at [316, 217] on div "**********" at bounding box center [485, 305] width 381 height 176
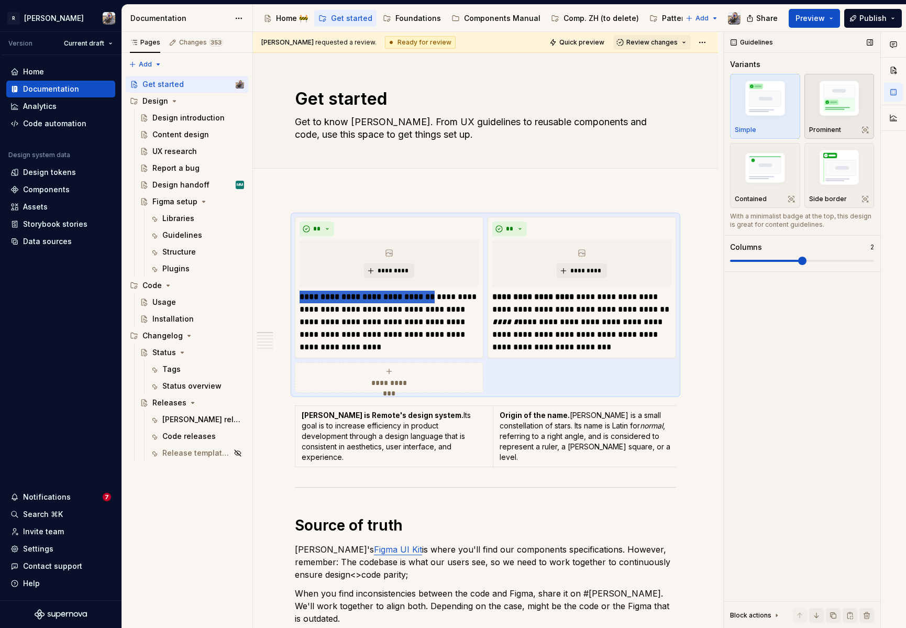
click at [838, 103] on img "button" at bounding box center [839, 101] width 61 height 46
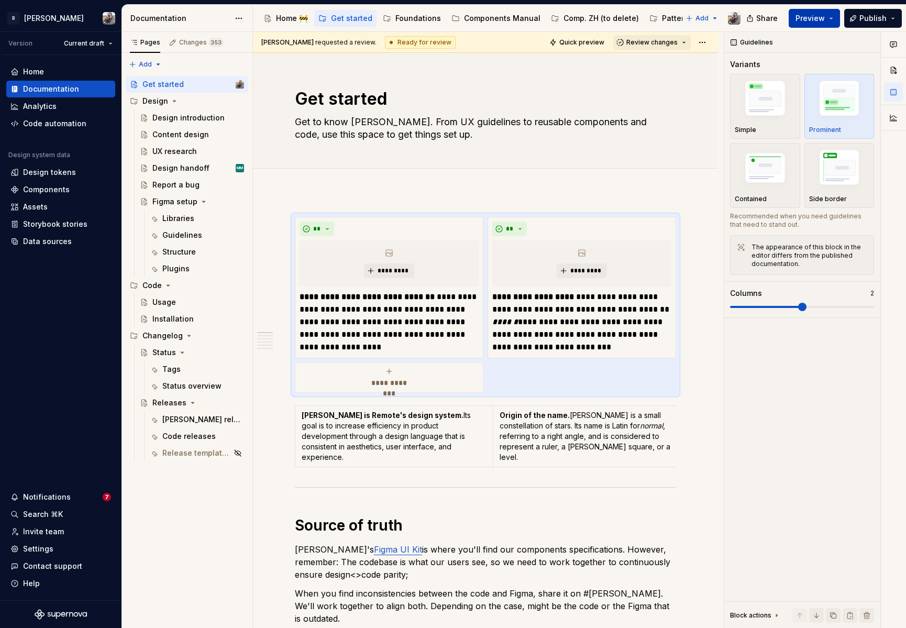
click at [828, 22] on button "Preview" at bounding box center [814, 18] width 51 height 19
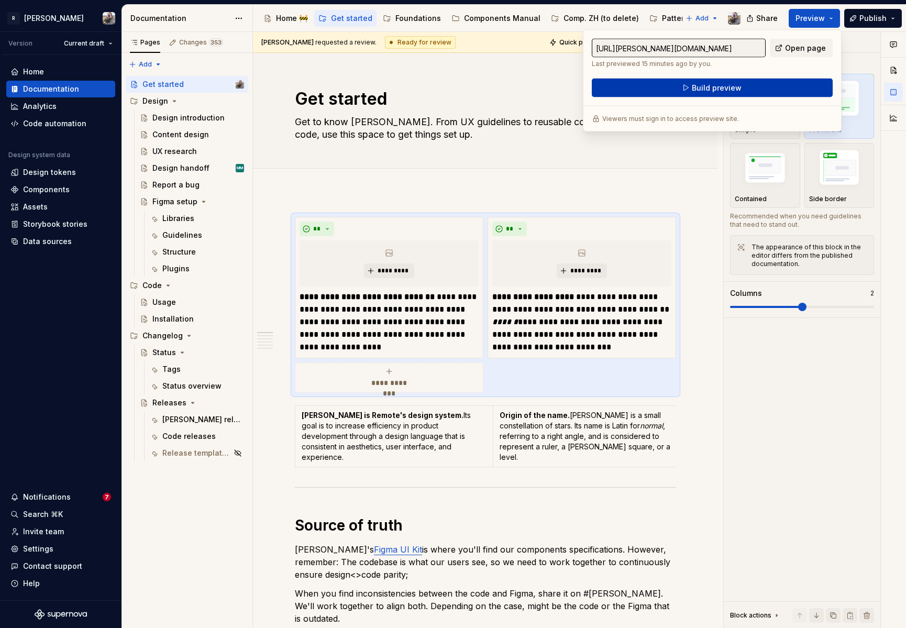
click at [770, 82] on button "Build preview" at bounding box center [712, 88] width 241 height 19
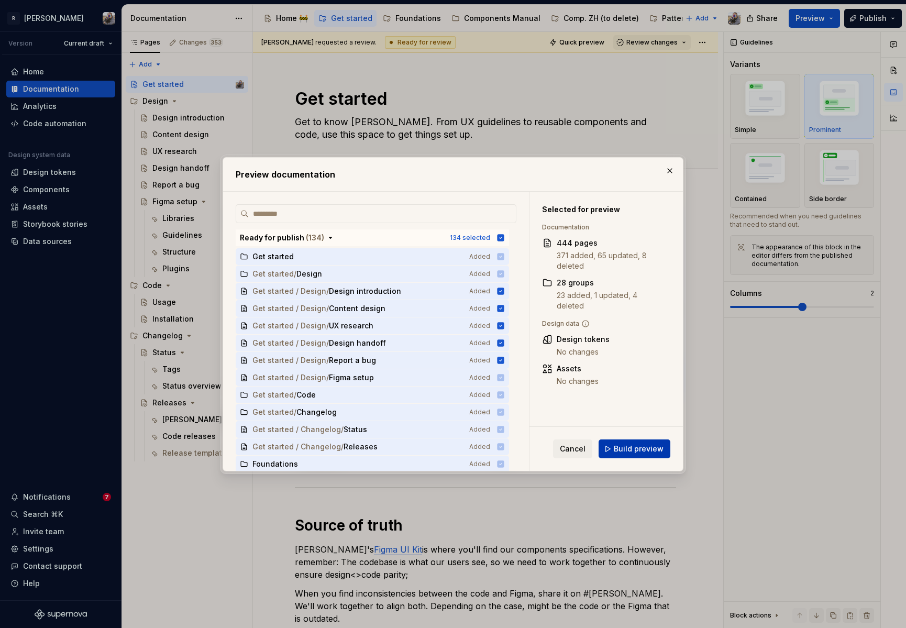
click at [633, 445] on span "Build preview" at bounding box center [639, 449] width 50 height 10
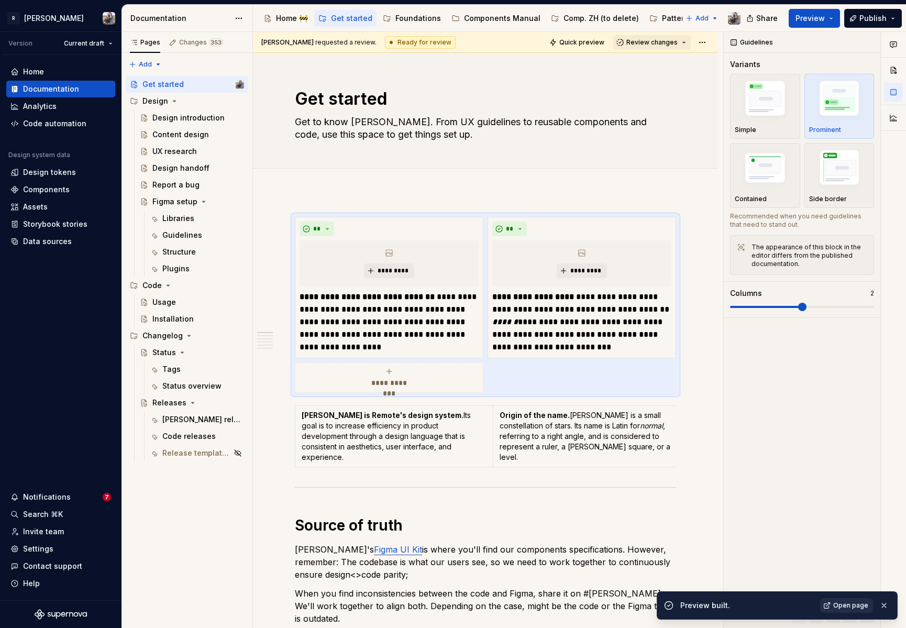
click at [858, 608] on span "Open page" at bounding box center [850, 605] width 35 height 8
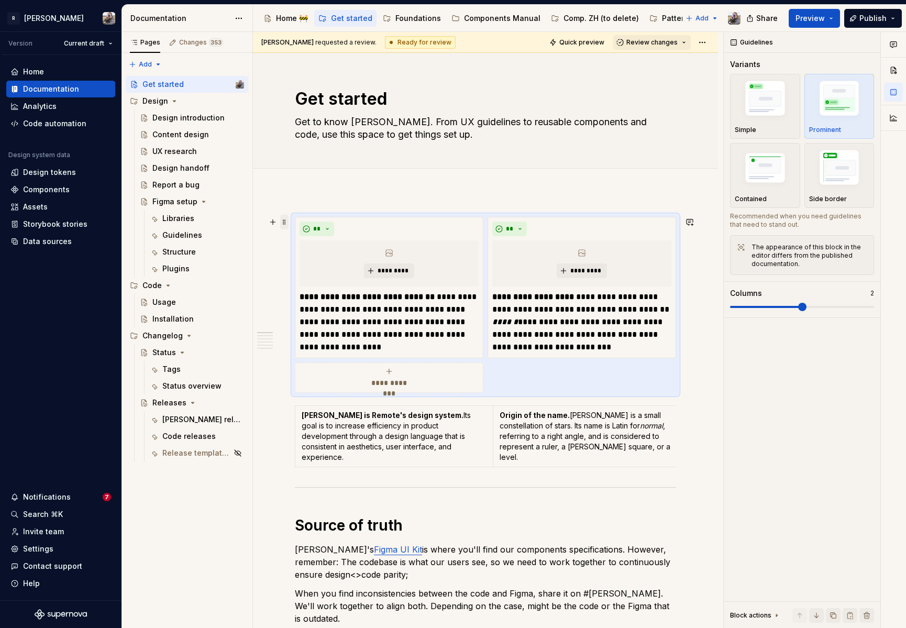
click at [283, 220] on span at bounding box center [284, 222] width 8 height 15
click at [307, 314] on div "Delete" at bounding box center [334, 315] width 68 height 10
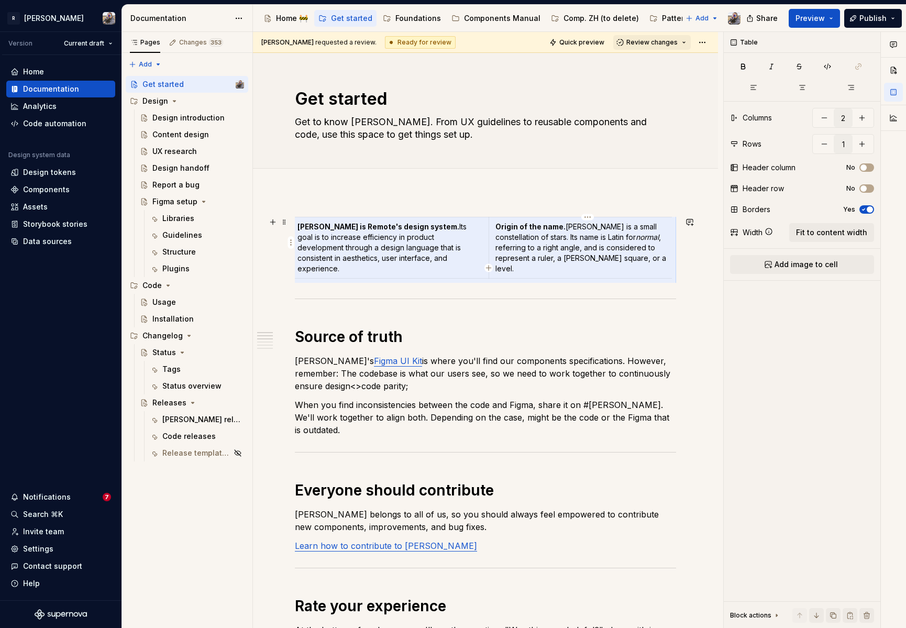
scroll to position [0, 23]
click at [393, 252] on p "Norma is Remote's design system. Its goal is to increase efficiency in product …" at bounding box center [375, 248] width 185 height 52
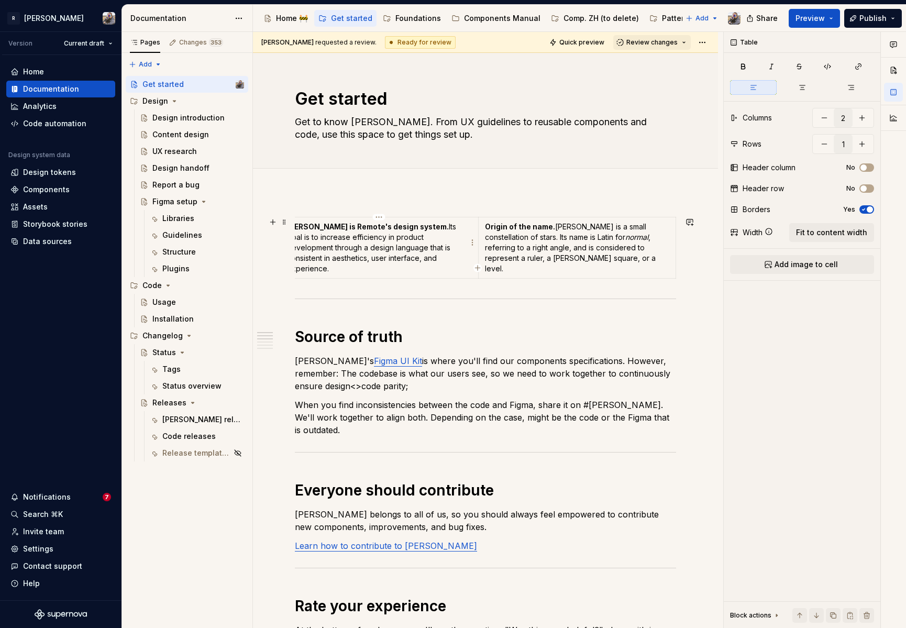
scroll to position [0, 15]
click at [393, 256] on p "Norma is Remote's design system. Its goal is to increase efficiency in product …" at bounding box center [379, 248] width 185 height 52
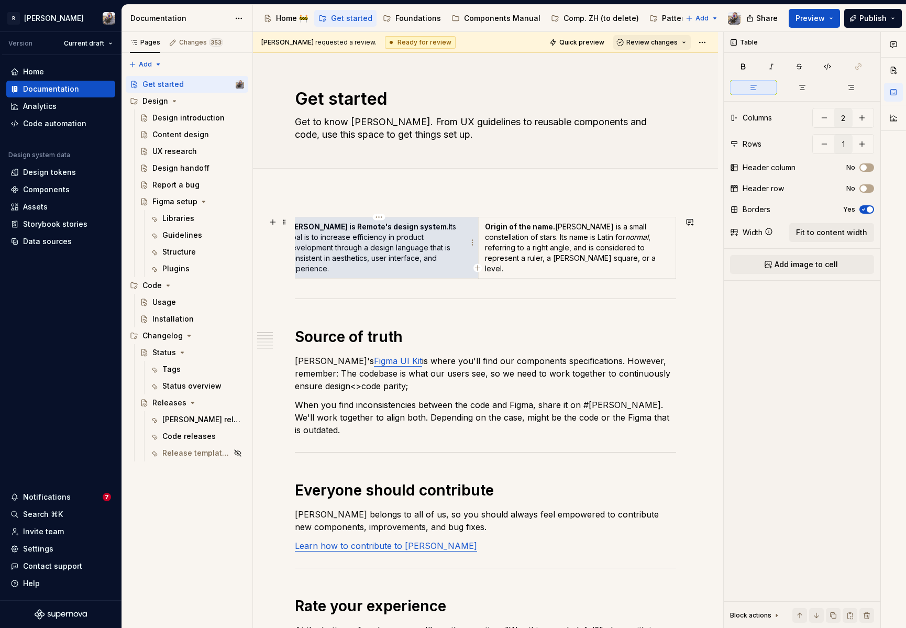
scroll to position [0, 0]
drag, startPoint x: 400, startPoint y: 258, endPoint x: 290, endPoint y: 220, distance: 116.0
click at [824, 233] on span "Fit to content width" at bounding box center [831, 232] width 71 height 10
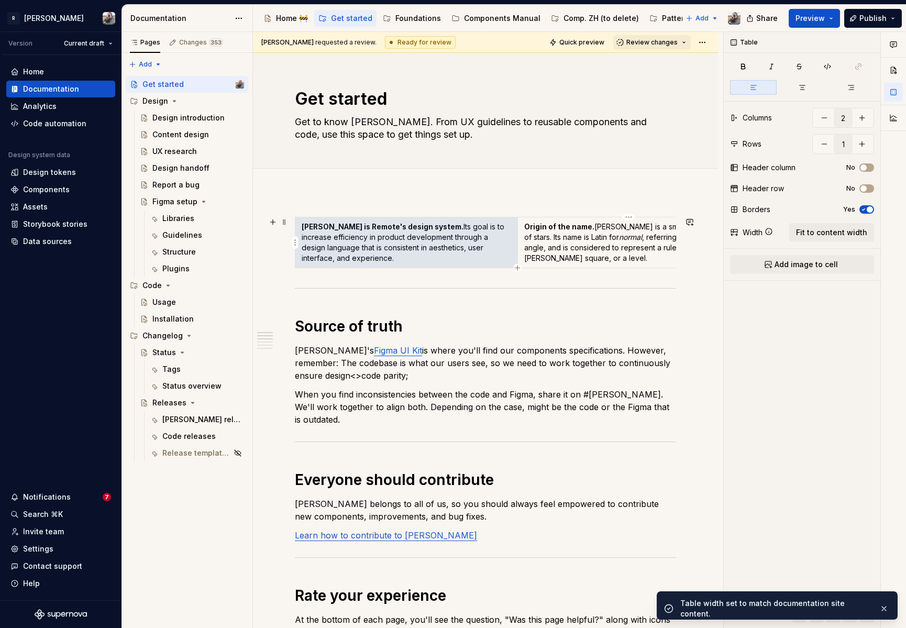
click at [581, 246] on p "Origin of the name. Norma is a small constellation of stars. Its name is Latin …" at bounding box center [629, 243] width 210 height 42
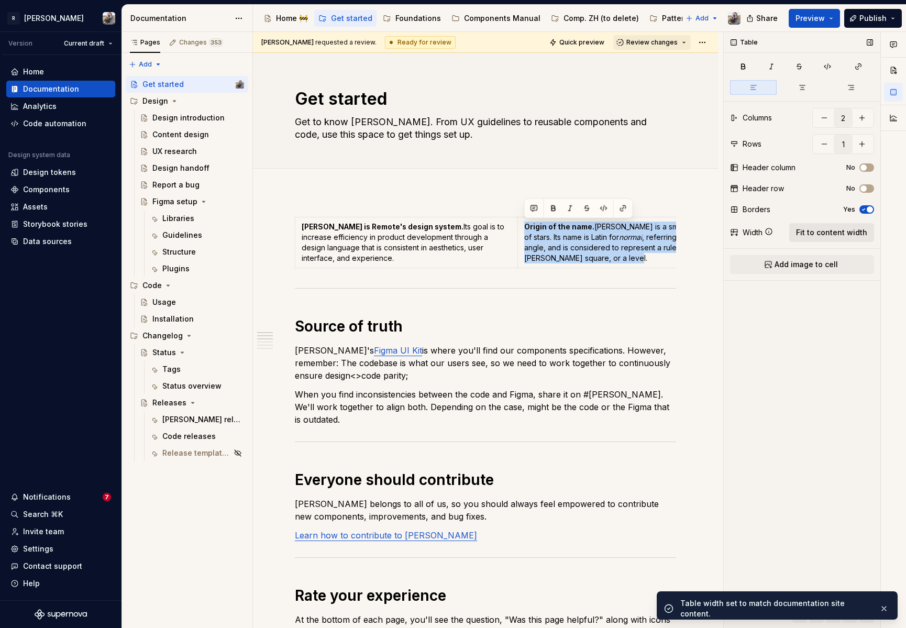
click at [852, 228] on span "Fit to content width" at bounding box center [831, 232] width 71 height 10
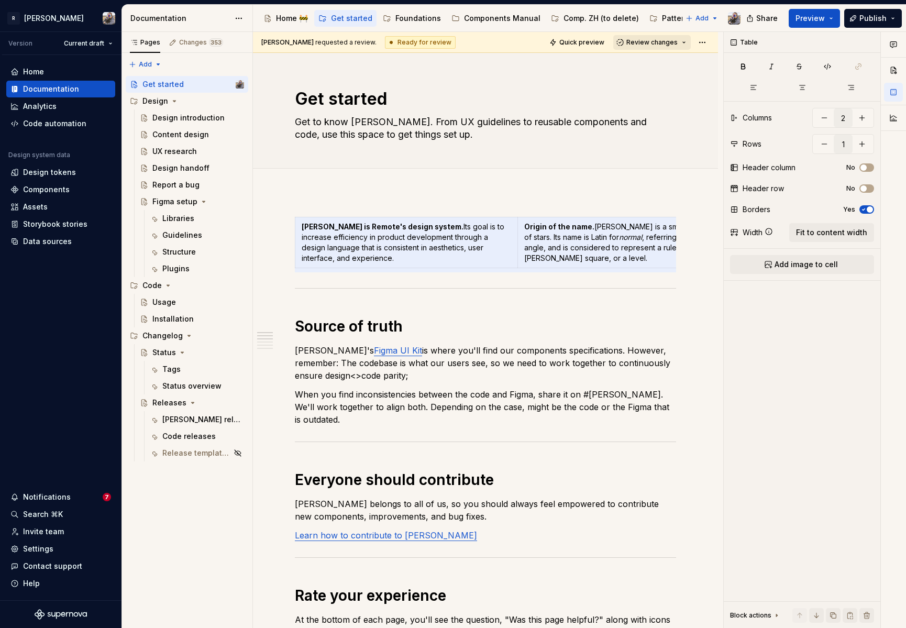
click at [652, 46] on span "Review changes" at bounding box center [651, 42] width 51 height 8
click at [656, 68] on div "Approve This page is ready to publish." at bounding box center [681, 68] width 92 height 20
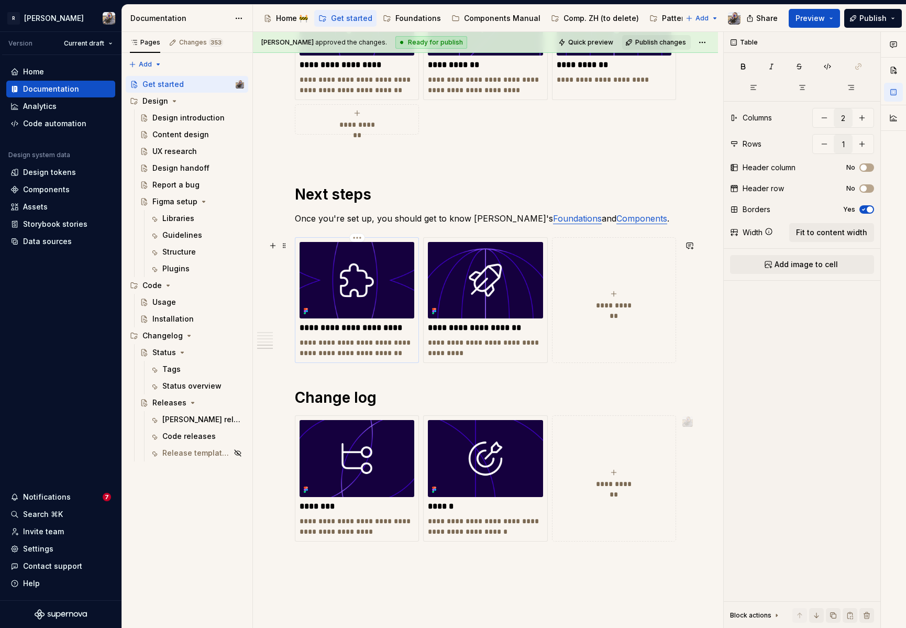
scroll to position [746, 0]
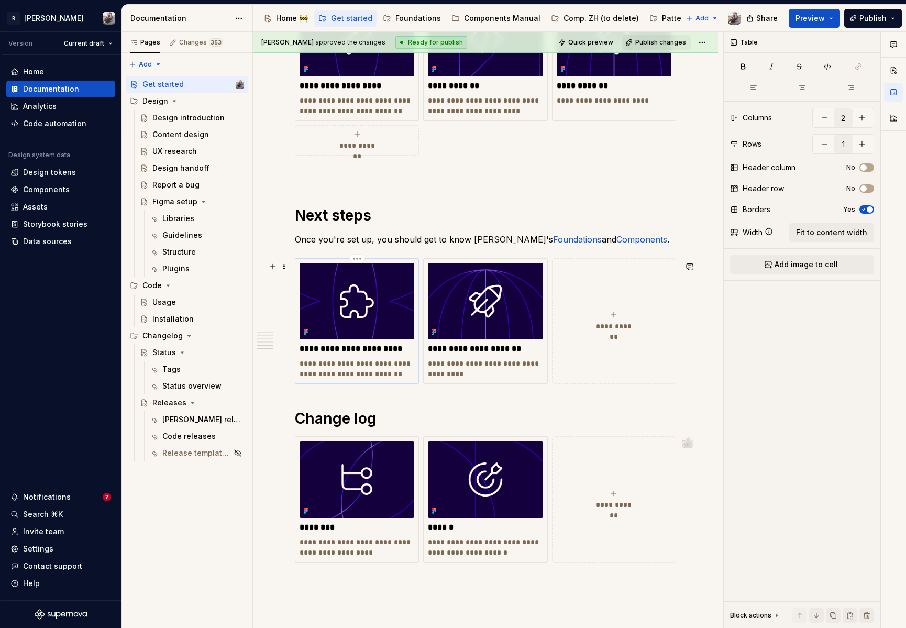
click at [360, 354] on p "**********" at bounding box center [357, 349] width 115 height 10
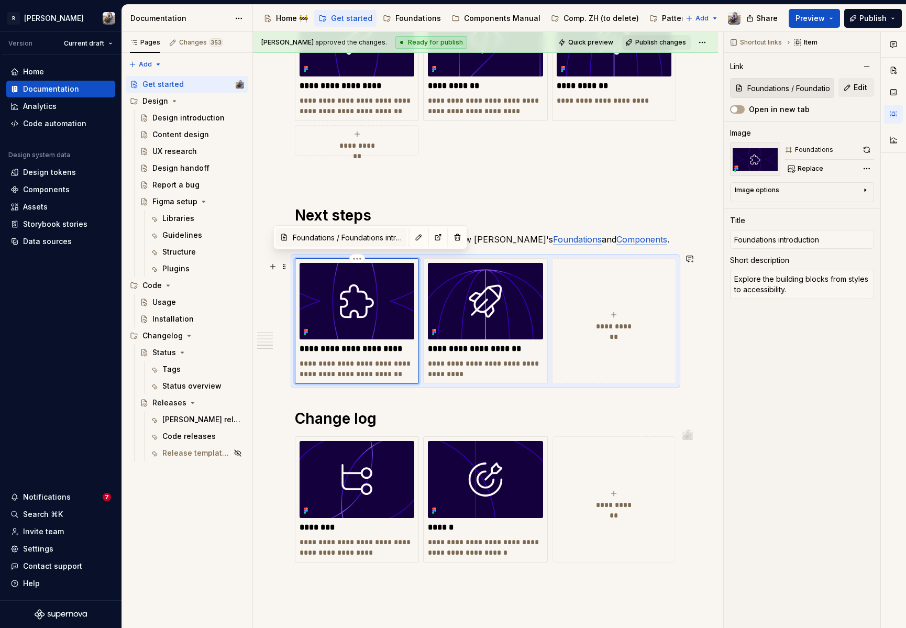
scroll to position [0, 0]
click at [370, 345] on p "**********" at bounding box center [357, 349] width 115 height 10
type textarea "*"
type input "Foundations"
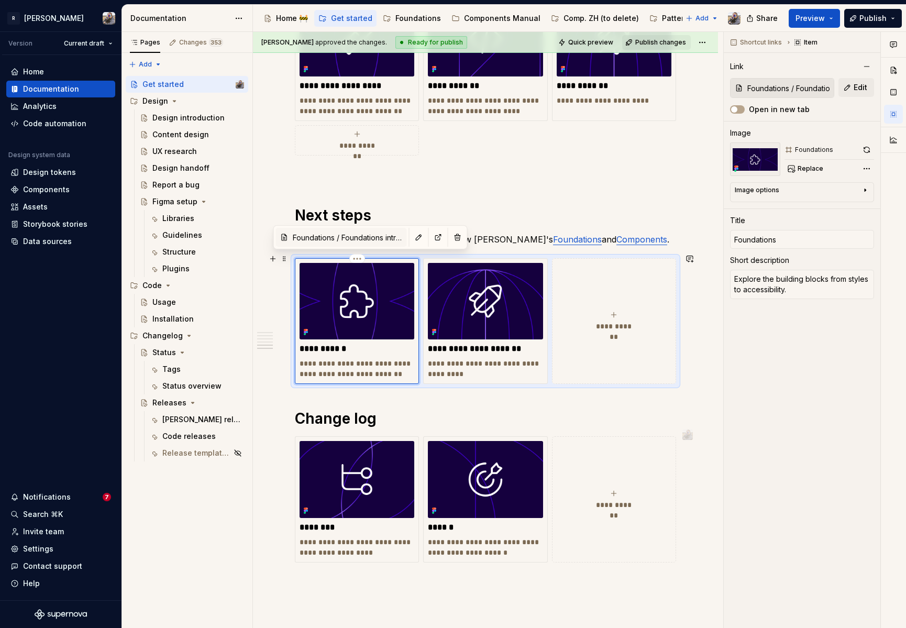
type textarea "*"
type input "Foundations"
click at [495, 344] on p "**********" at bounding box center [485, 349] width 115 height 10
type textarea "*"
type input "Components Manual / Component introduction"
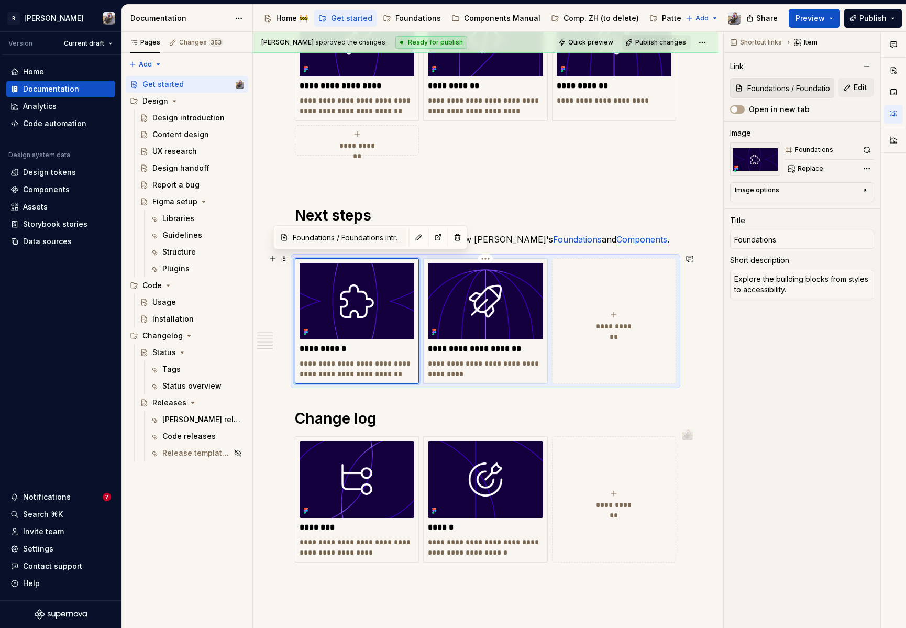
type input "Components Manual / Component introduction"
type input "Component introduction"
type textarea "Learn how to use each reusable element."
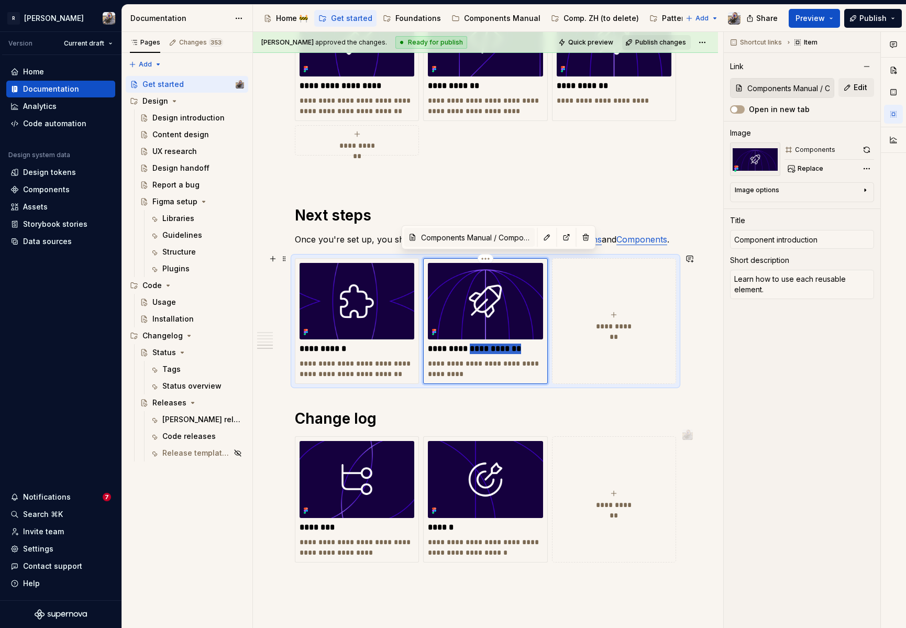
click at [495, 344] on p "**********" at bounding box center [485, 349] width 115 height 10
type textarea "*"
type input "Component"
type textarea "*"
type input "Component"
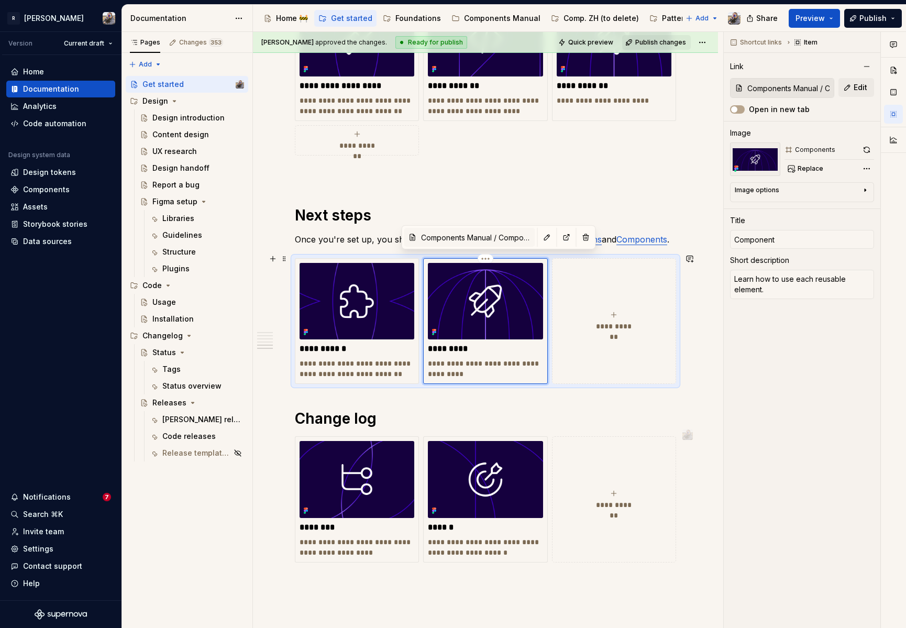
type textarea "*"
type input "Components"
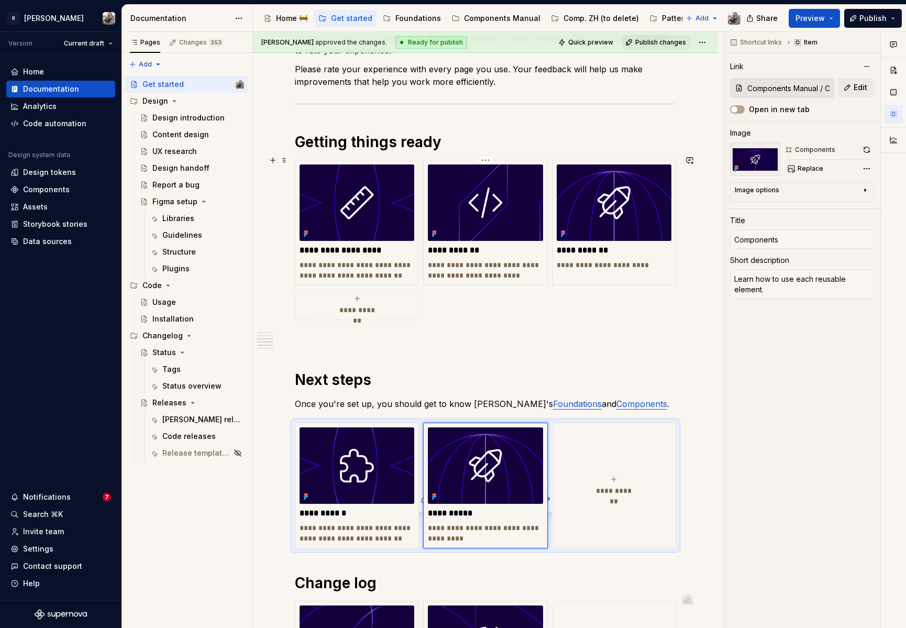
scroll to position [483, 0]
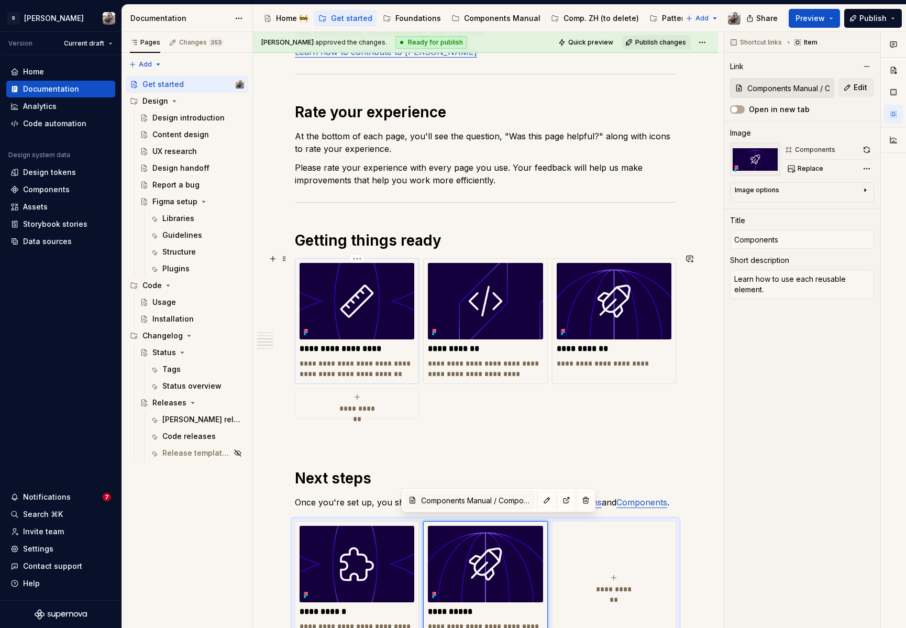
click at [355, 344] on p "**********" at bounding box center [357, 349] width 115 height 10
type textarea "*"
type input "Design / Design introduction"
type input "Design introduction"
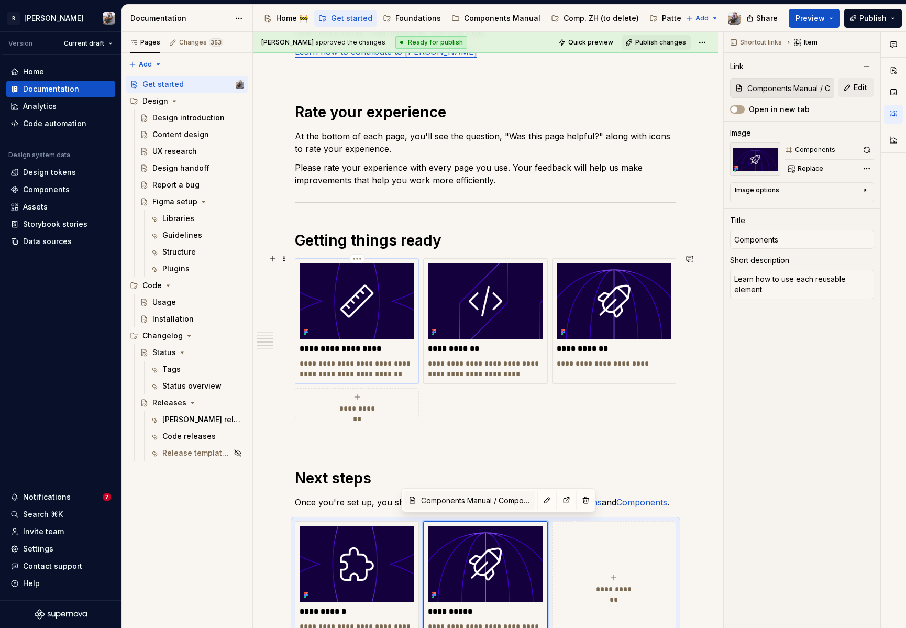
type textarea "Everything from Figma setup to design handoff guidelines."
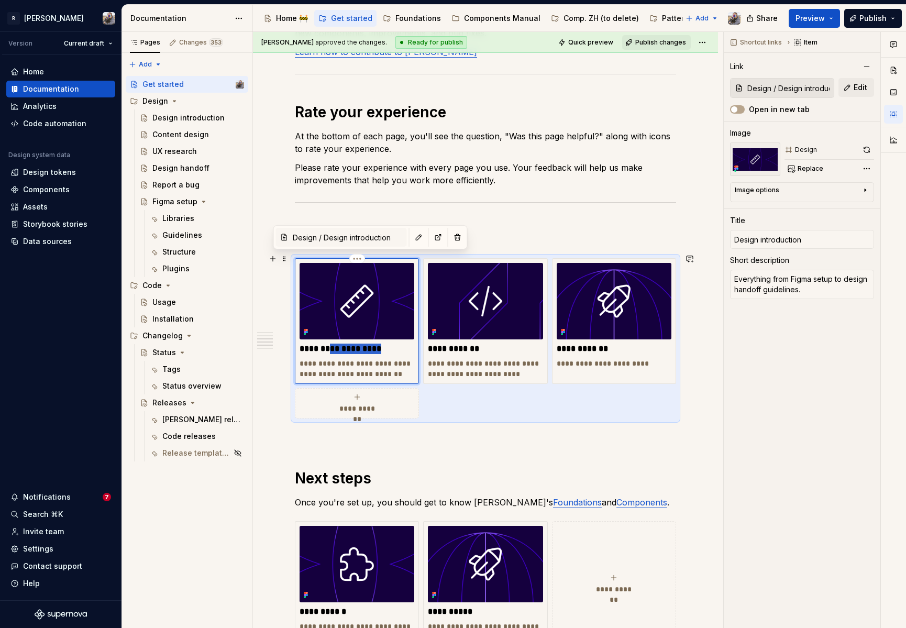
click at [355, 344] on p "**********" at bounding box center [357, 349] width 115 height 10
click at [513, 219] on div "**********" at bounding box center [485, 279] width 381 height 1092
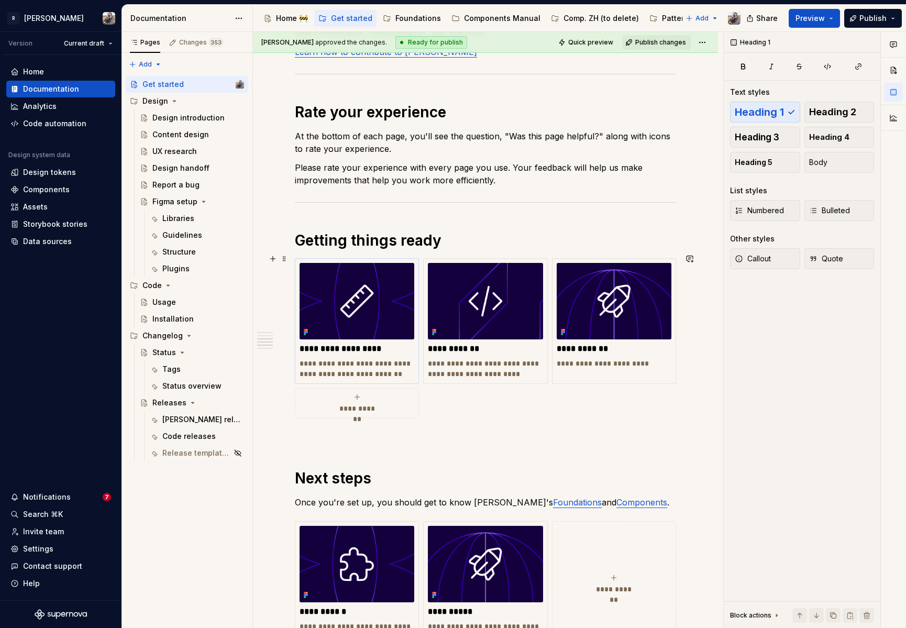
click at [367, 346] on p "**********" at bounding box center [357, 349] width 115 height 10
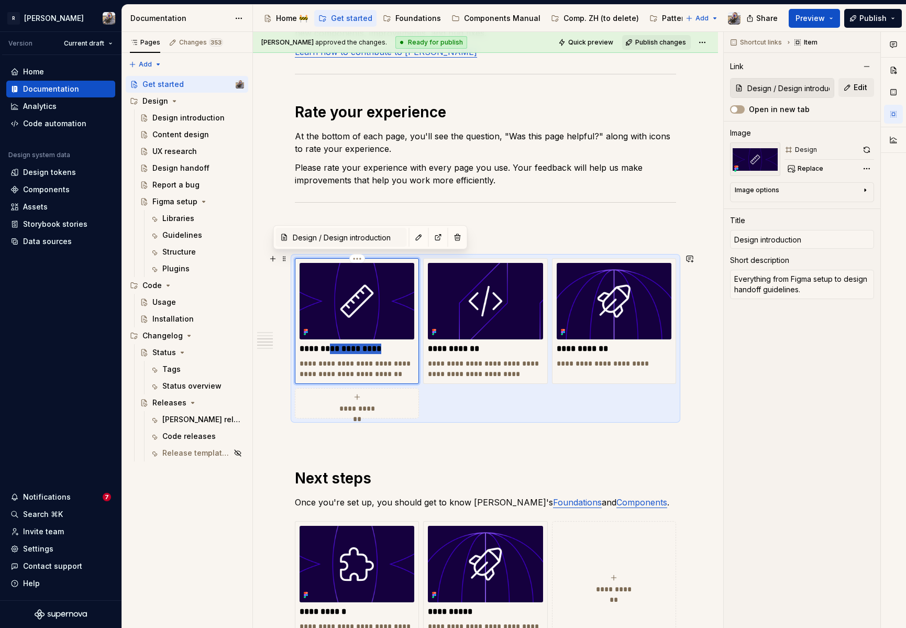
type textarea "*"
type input "Design se"
type textarea "*"
type input "Design set"
type textarea "*"
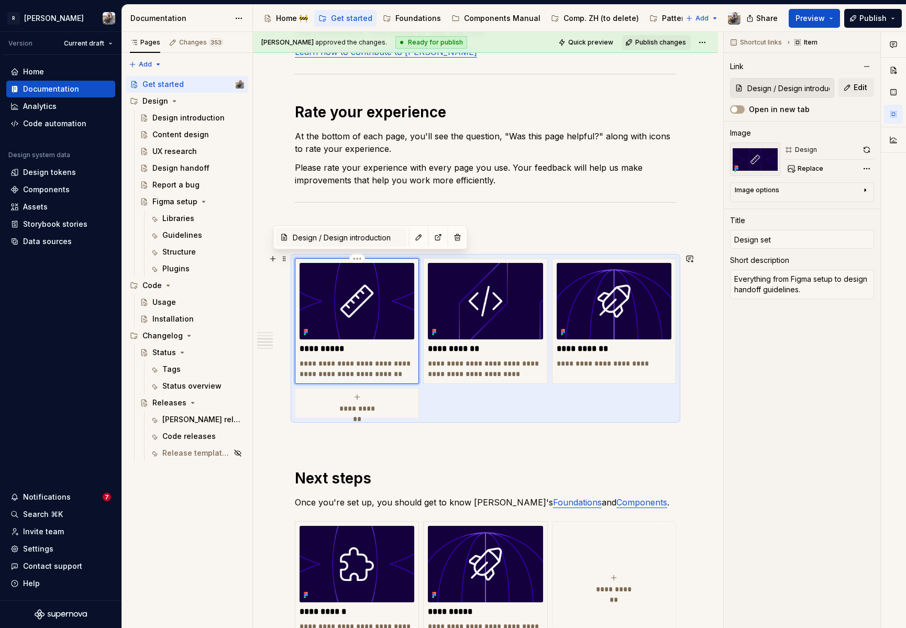
type input "Design setu"
type textarea "*"
type input "Design setup"
click at [457, 345] on p "**********" at bounding box center [485, 349] width 115 height 10
type textarea "*"
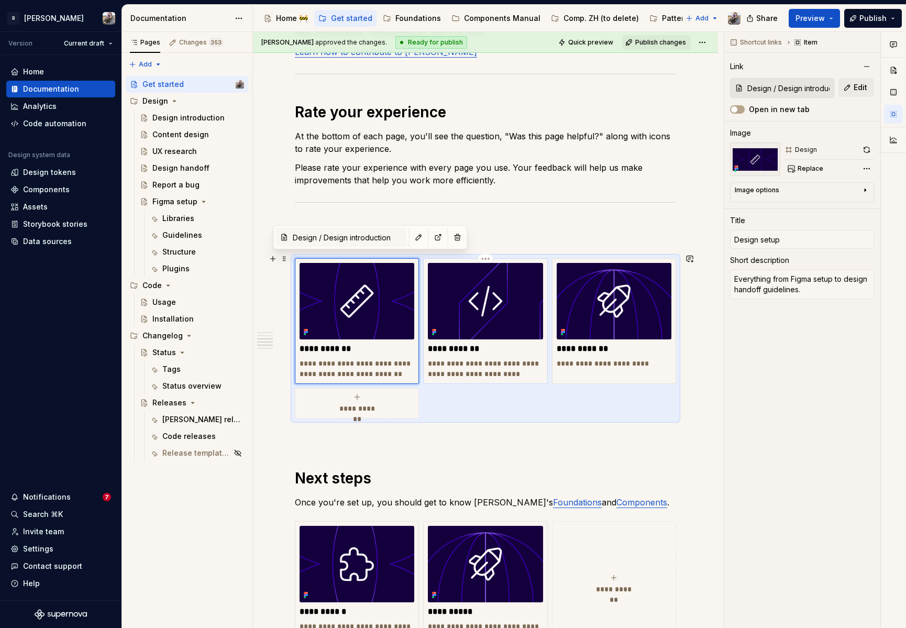
type input "Code / Installation"
type input "Installation"
type textarea "Get the Norma React library installed and ready to go."
click at [457, 345] on p "**********" at bounding box center [485, 349] width 115 height 10
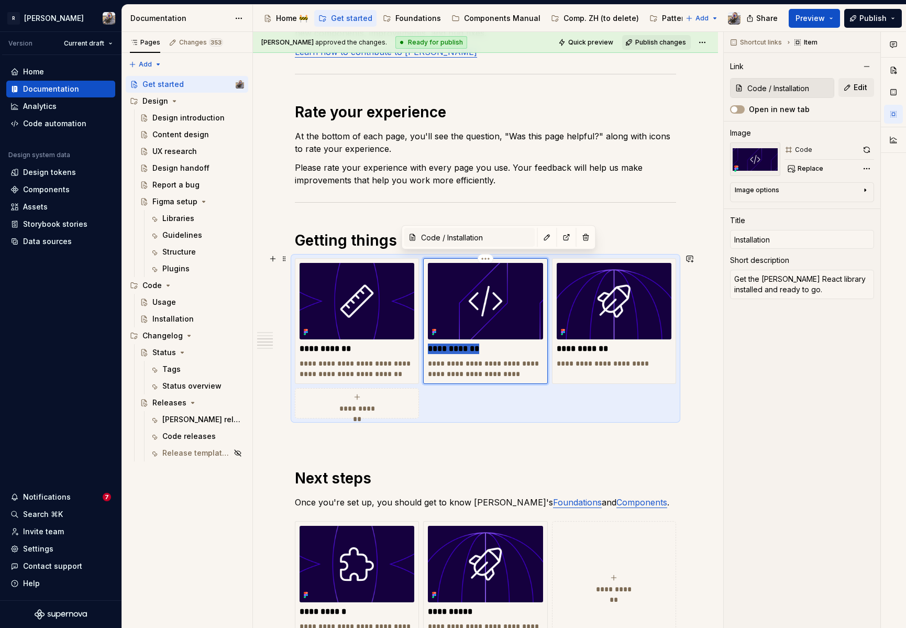
type textarea "*"
type input "C"
type textarea "*"
type input "Co"
type textarea "*"
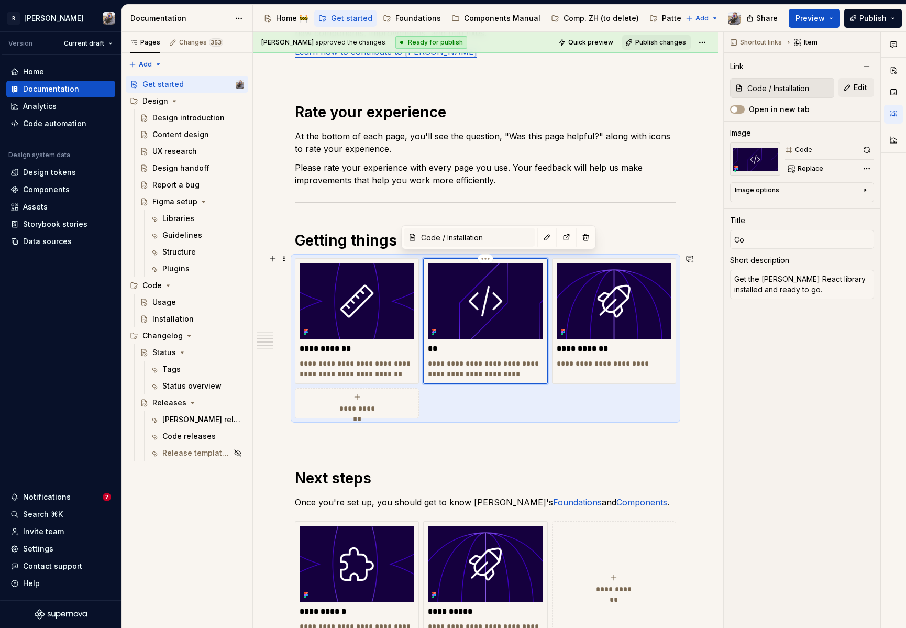
type input "Code"
type textarea "*"
type input "Code s"
type textarea "*"
type input "Code se"
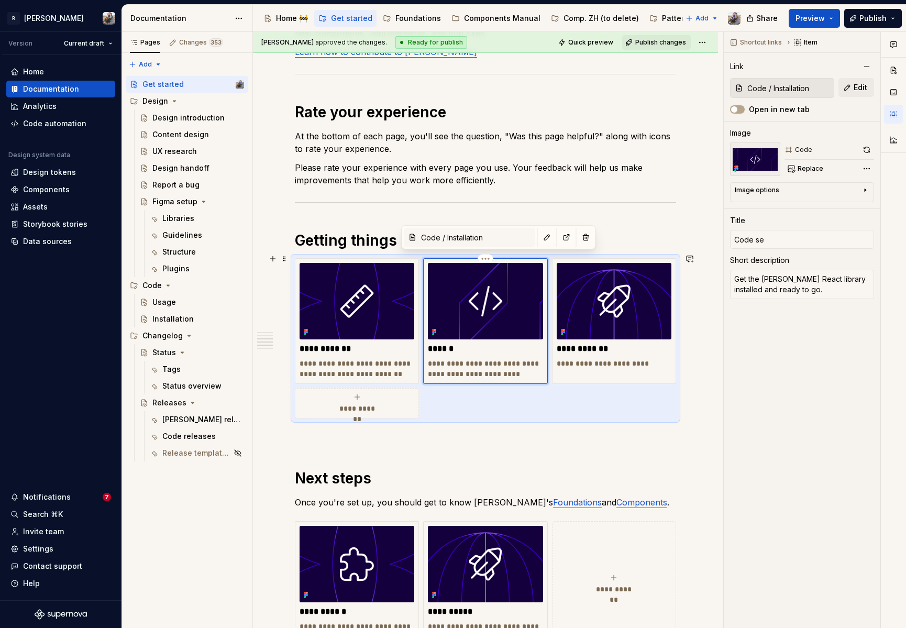
type textarea "*"
type input "Code set"
type textarea "*"
type input "Code setu"
type textarea "*"
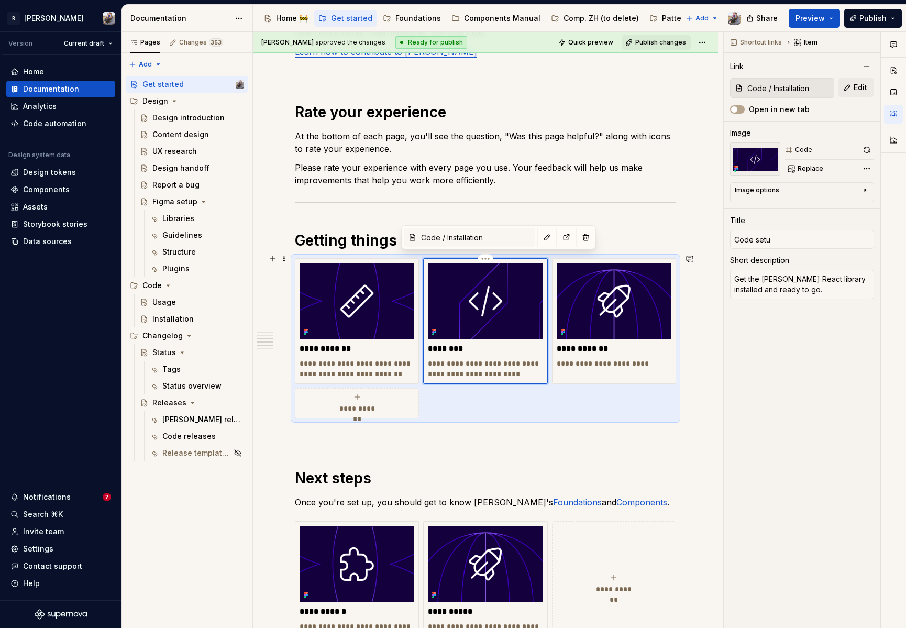
type input "Code setup"
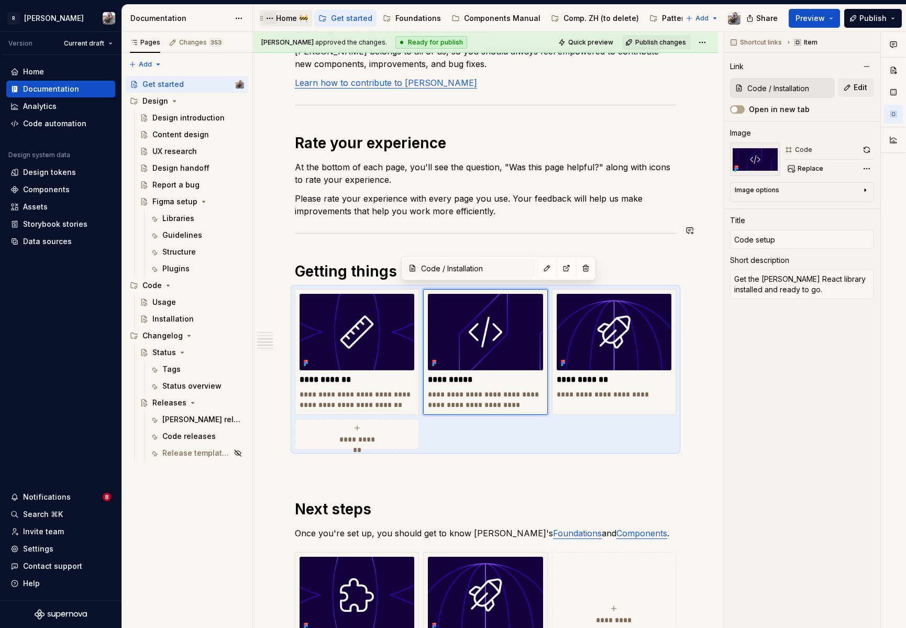
scroll to position [34, 0]
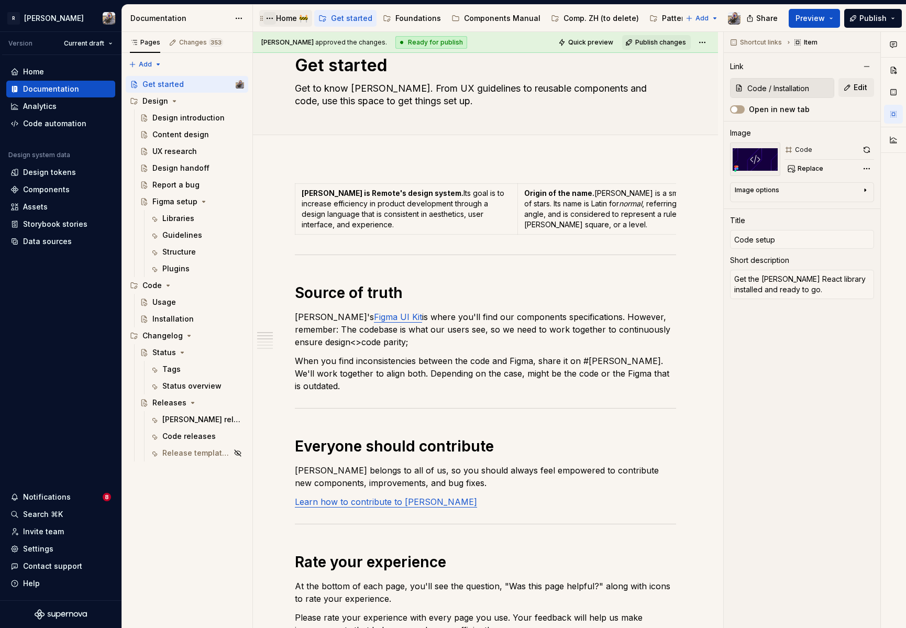
click at [272, 17] on button "Page tree" at bounding box center [269, 18] width 13 height 13
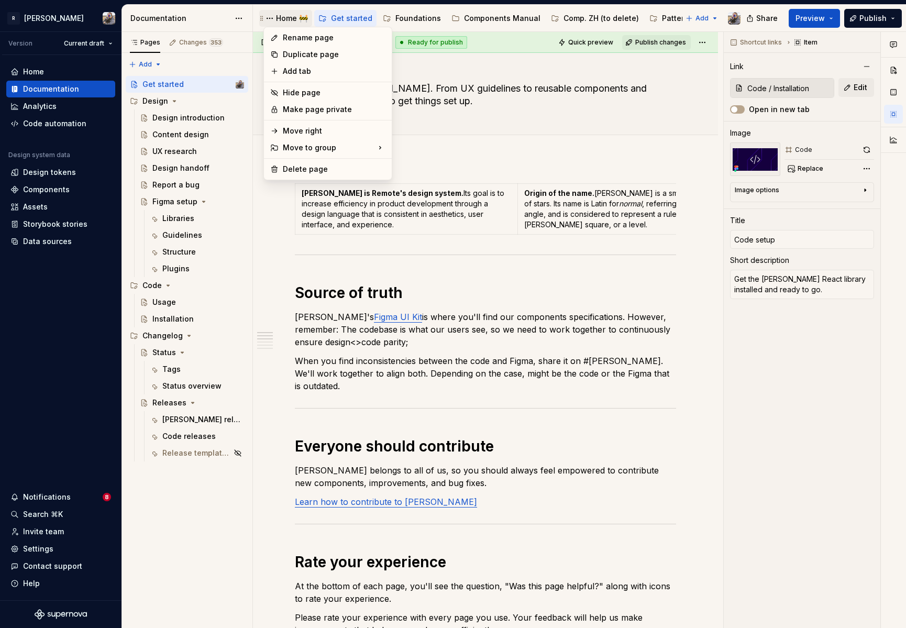
click at [286, 17] on html "R Norma Version Current draft Home Documentation Analytics Code automation Desi…" at bounding box center [453, 314] width 906 height 628
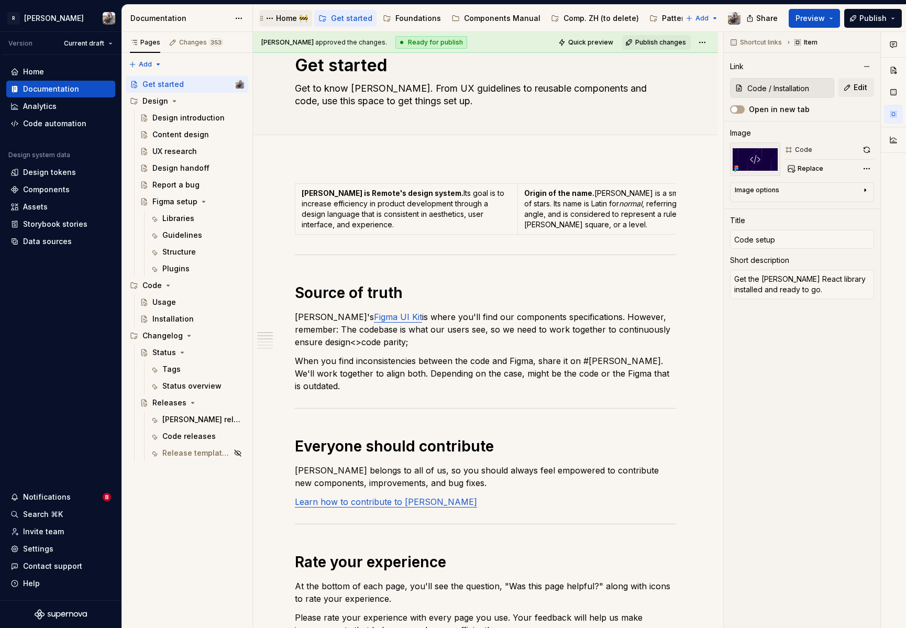
click at [285, 19] on div "Home 🚧" at bounding box center [292, 18] width 32 height 10
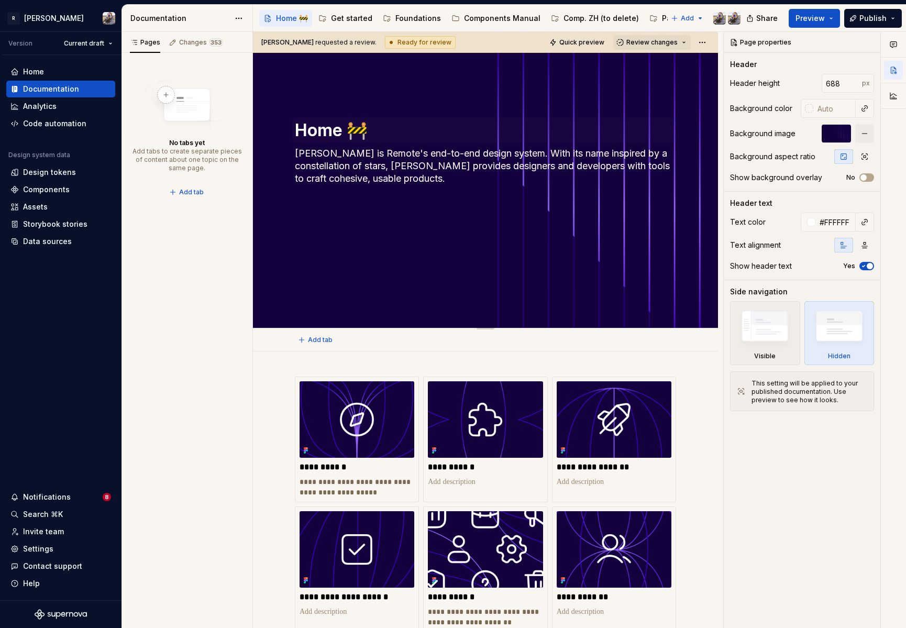
scroll to position [25, 0]
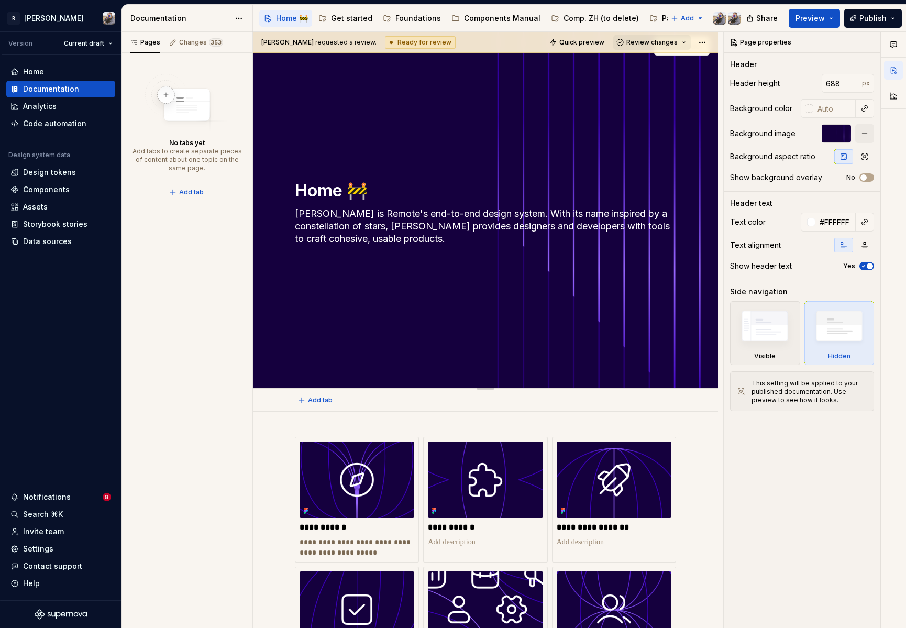
click at [350, 191] on textarea "Home 🚧" at bounding box center [483, 190] width 381 height 25
click at [344, 190] on textarea "Home 🚧" at bounding box center [483, 190] width 381 height 25
type textarea "*"
type textarea "Home"
type textarea "*"
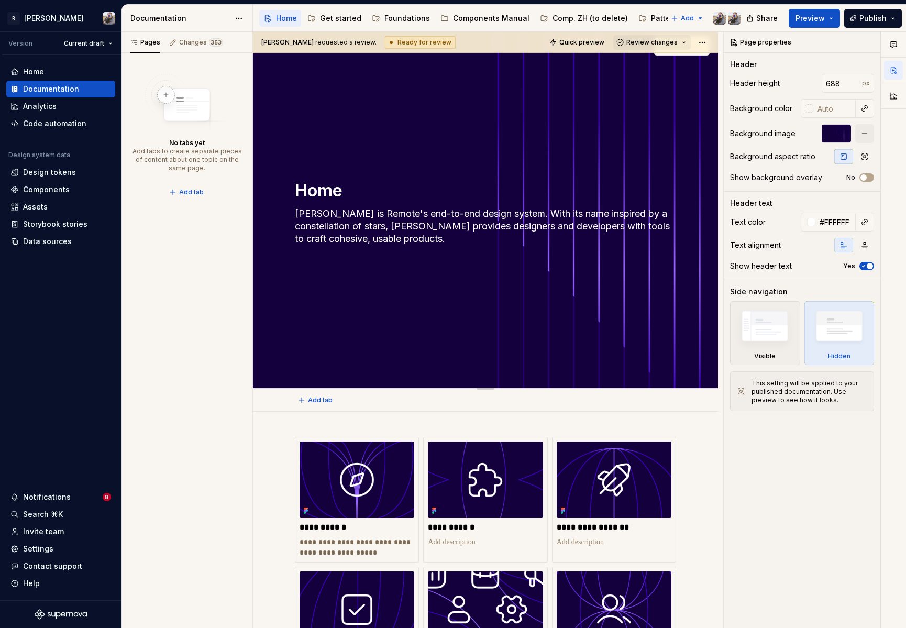
type textarea "Home"
type textarea "*"
type textarea "Home"
click at [571, 106] on div "Home Norma is Remote's end-to-end design system. With its name inspired by a co…" at bounding box center [485, 208] width 465 height 360
click at [642, 46] on button "Review changes" at bounding box center [652, 42] width 78 height 15
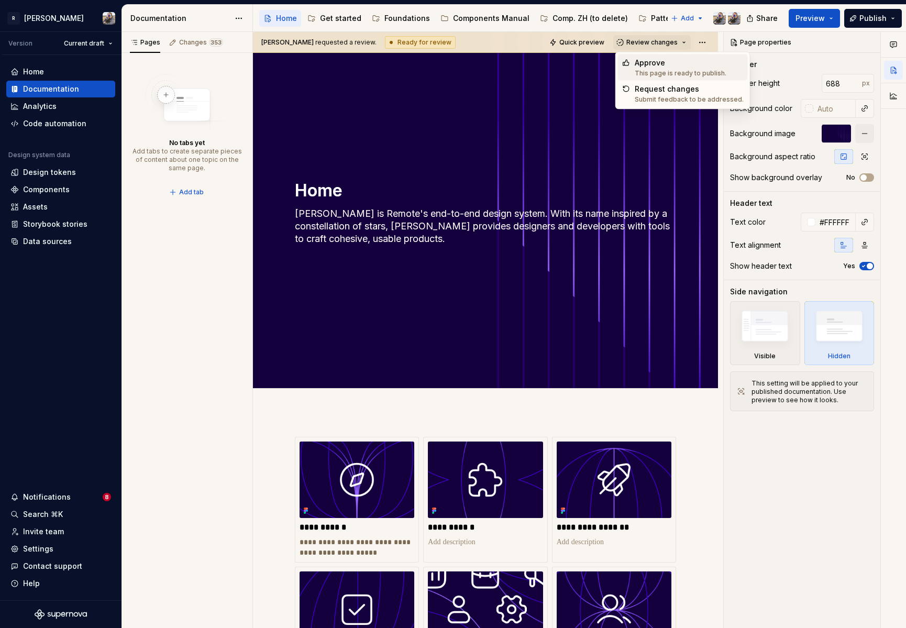
click at [643, 66] on div "Approve" at bounding box center [681, 63] width 92 height 10
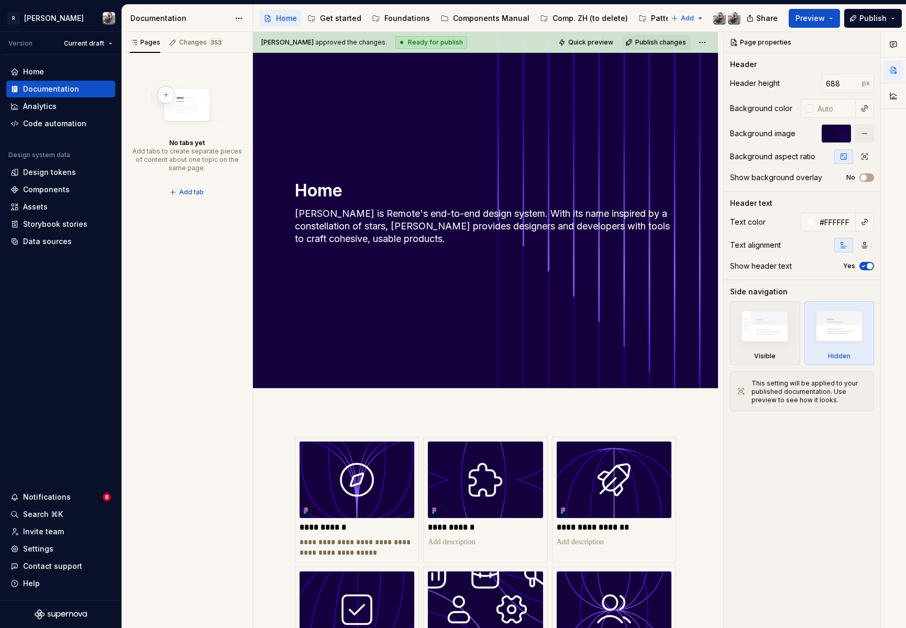
scroll to position [280, 0]
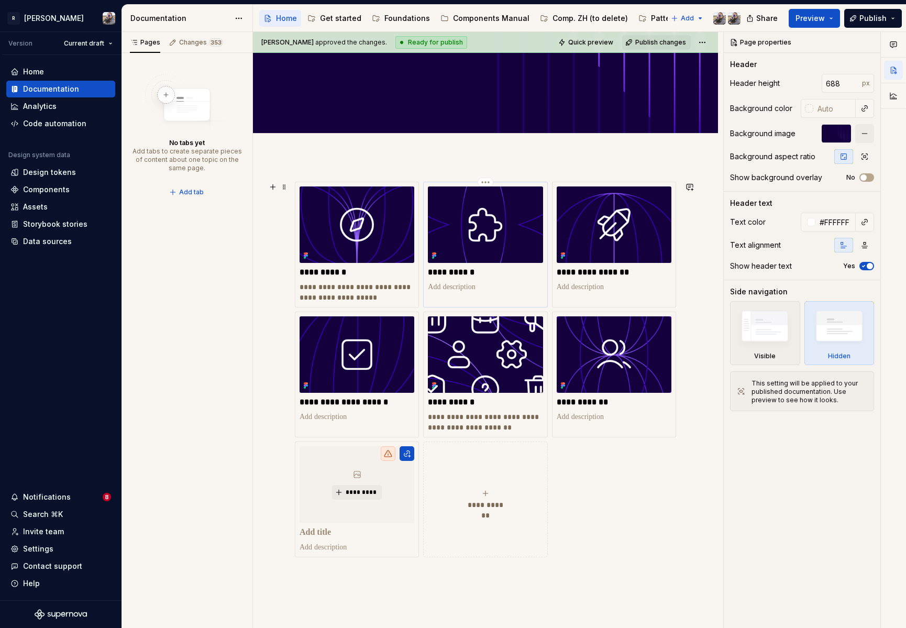
click at [480, 284] on p at bounding box center [485, 287] width 115 height 10
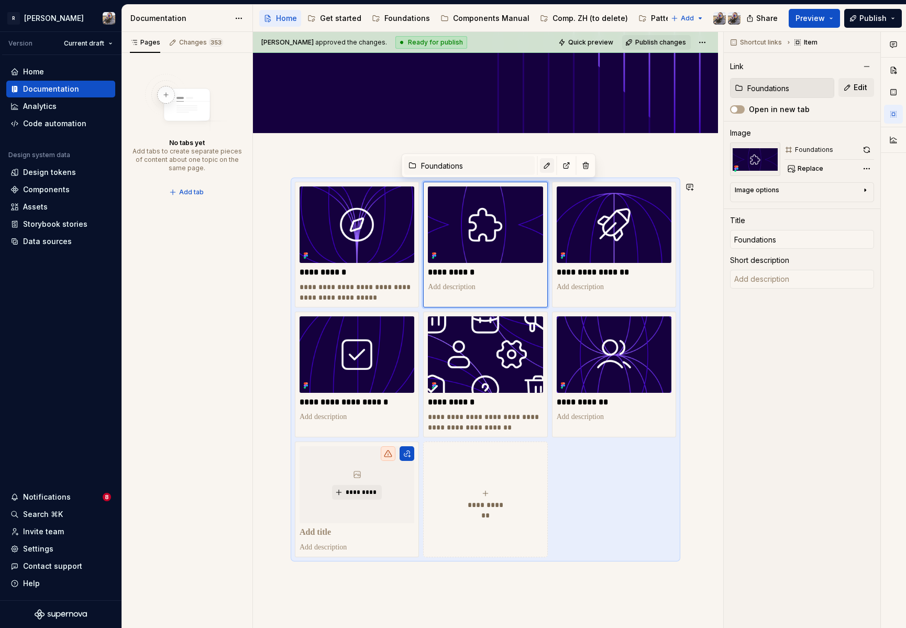
click at [540, 171] on button "button" at bounding box center [547, 165] width 15 height 15
type textarea "*"
click at [559, 165] on button "button" at bounding box center [566, 165] width 15 height 15
type textarea "*"
